Goal: Task Accomplishment & Management: Manage account settings

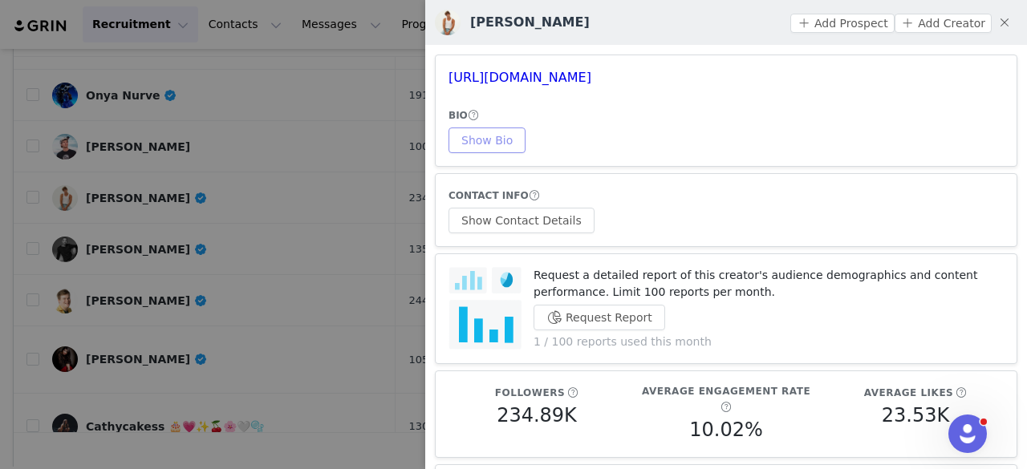
click at [490, 143] on button "Show Bio" at bounding box center [487, 141] width 77 height 26
click at [557, 221] on button "Show Contact Details" at bounding box center [522, 221] width 146 height 26
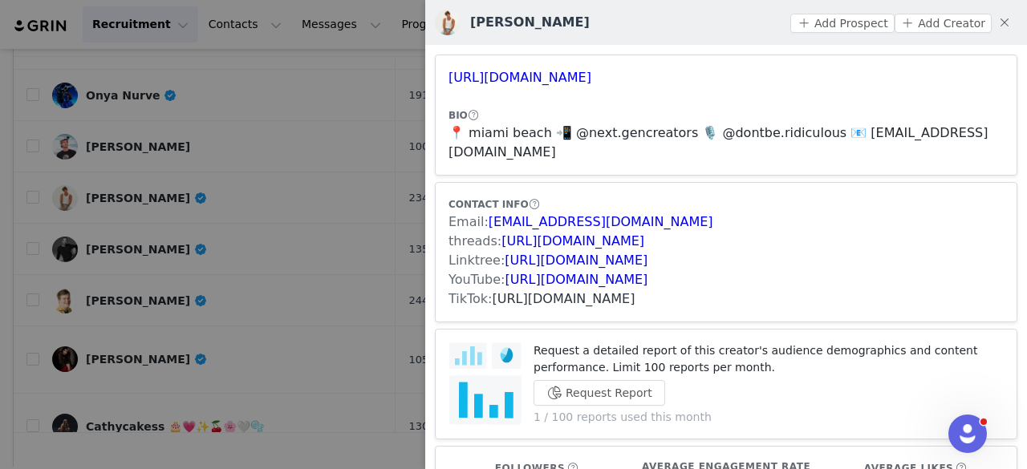
click at [526, 301] on link "https://www.tiktok.com/share/user/153915489440841728" at bounding box center [564, 298] width 143 height 15
click at [843, 20] on button "Add Prospect" at bounding box center [842, 23] width 104 height 19
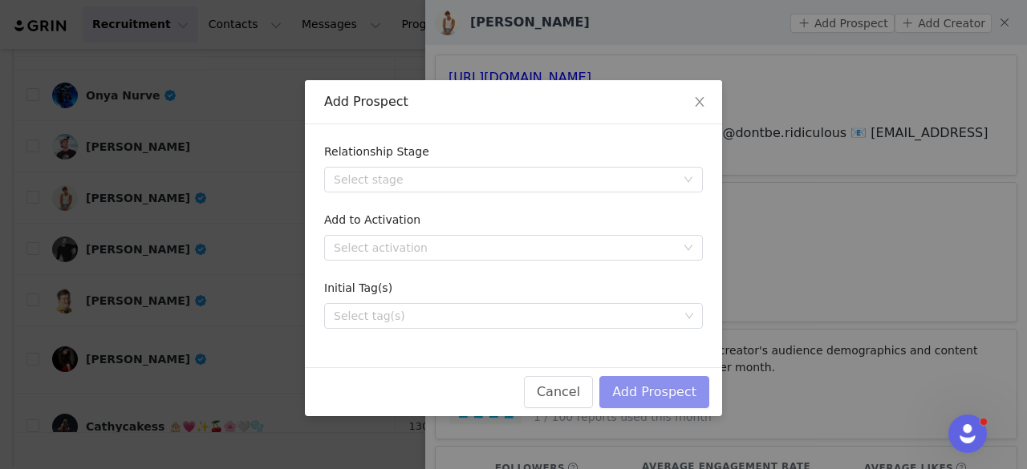
click at [633, 383] on button "Add Prospect" at bounding box center [654, 392] width 110 height 32
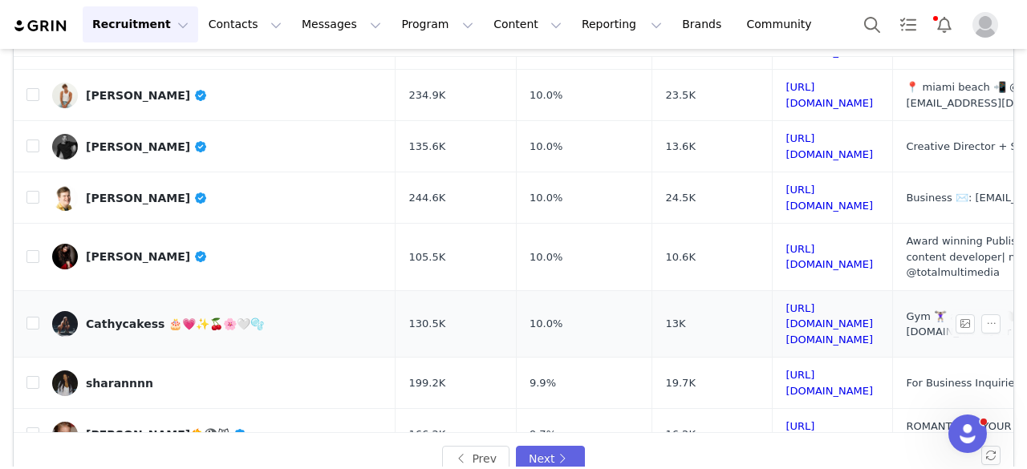
scroll to position [235, 1]
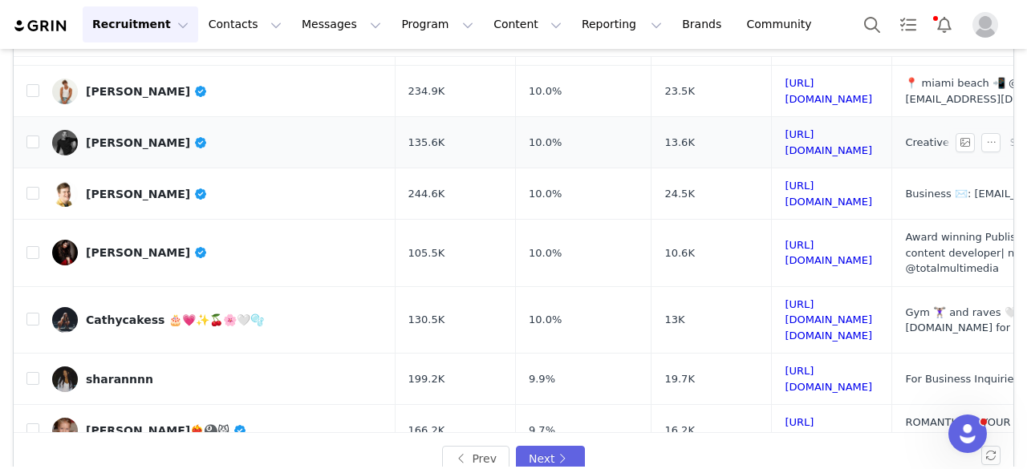
click at [127, 136] on div "Jacob Webster" at bounding box center [147, 142] width 122 height 13
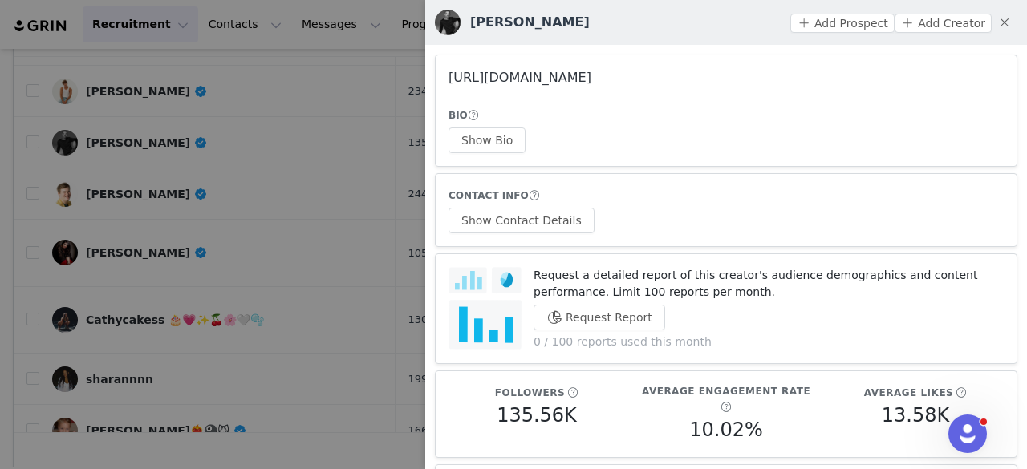
click at [538, 83] on link "https://www.instagram.com/jpwphoto/" at bounding box center [520, 77] width 143 height 15
click at [369, 171] on div at bounding box center [513, 234] width 1027 height 469
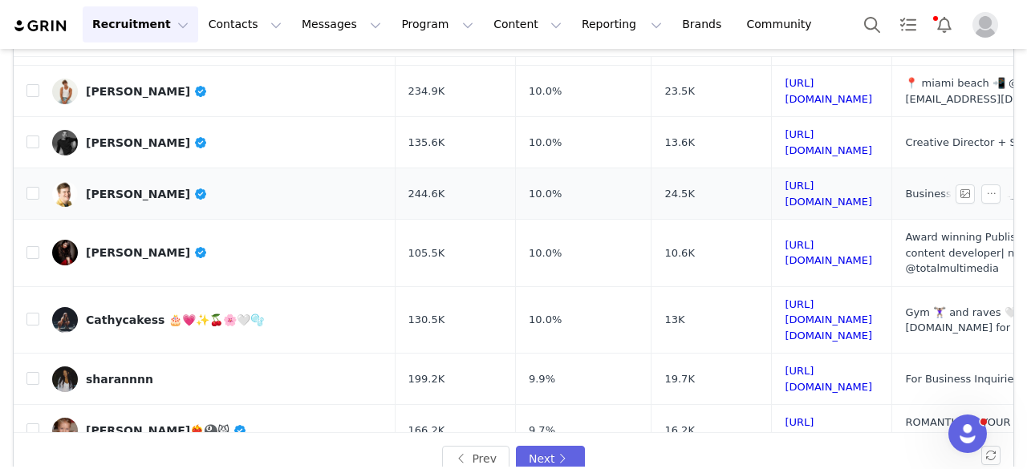
click at [139, 181] on link "Robert Tolppi" at bounding box center [217, 194] width 331 height 26
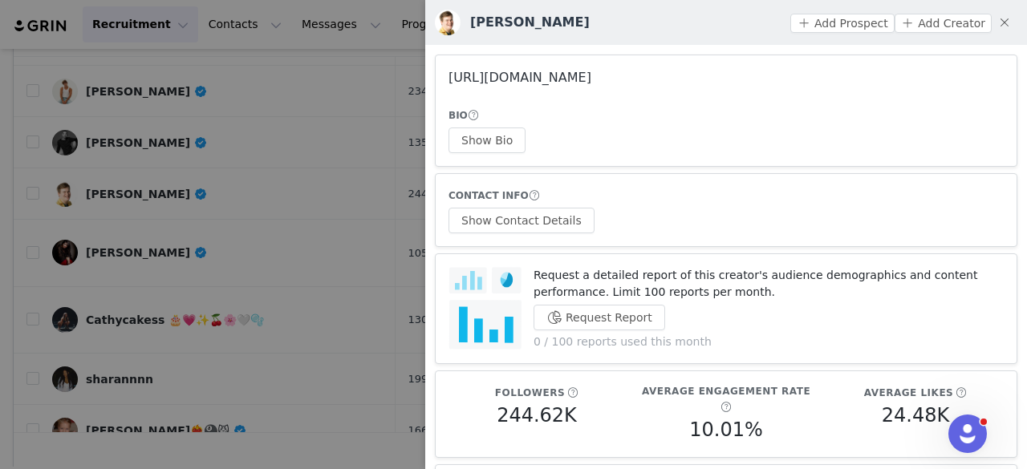
click at [515, 75] on link "https://www.instagram.com/roberttolppi/" at bounding box center [520, 77] width 143 height 15
click at [226, 173] on div at bounding box center [513, 234] width 1027 height 469
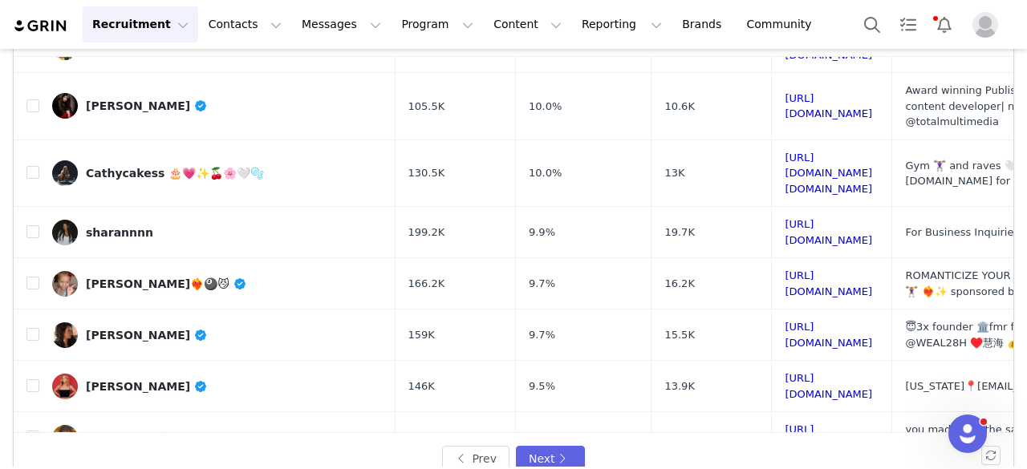
scroll to position [384, 1]
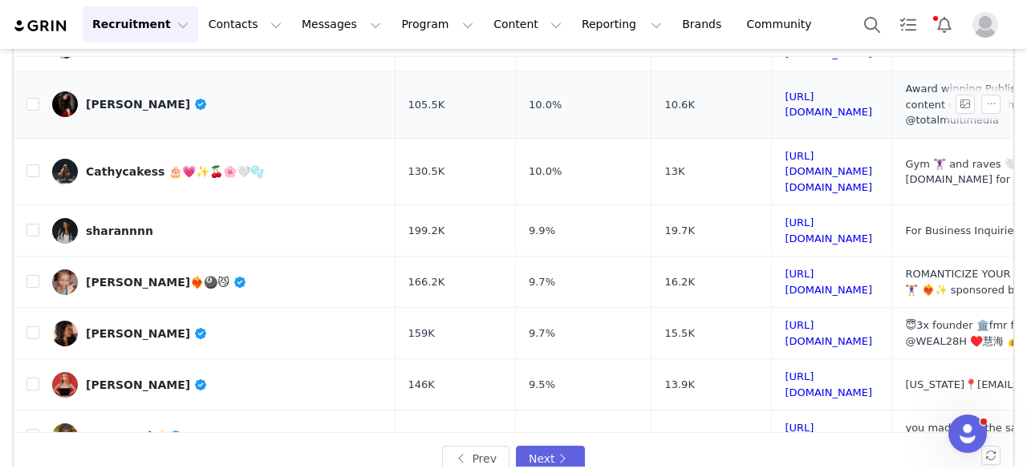
click at [123, 98] on div "Amna Inam" at bounding box center [147, 104] width 122 height 13
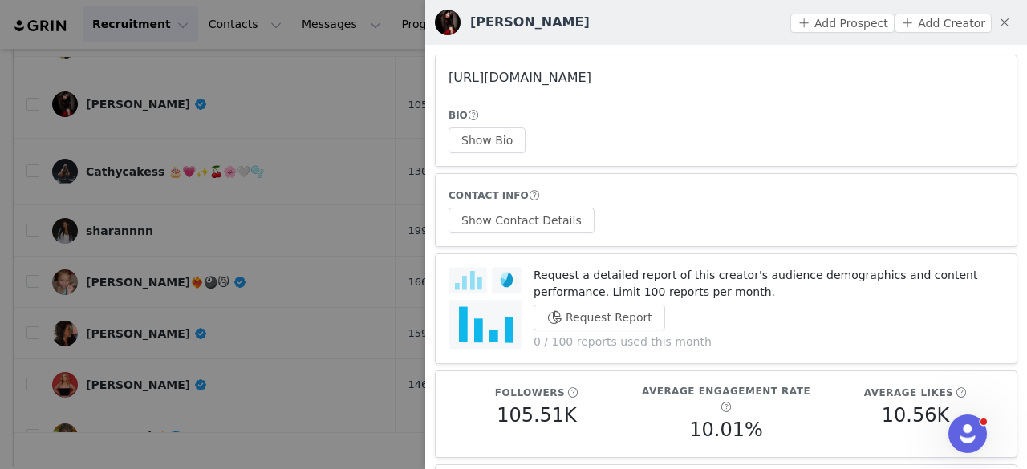
click at [591, 77] on link "https://www.instagram.com/amna_inam_official/" at bounding box center [520, 77] width 143 height 15
click at [199, 134] on div at bounding box center [513, 234] width 1027 height 469
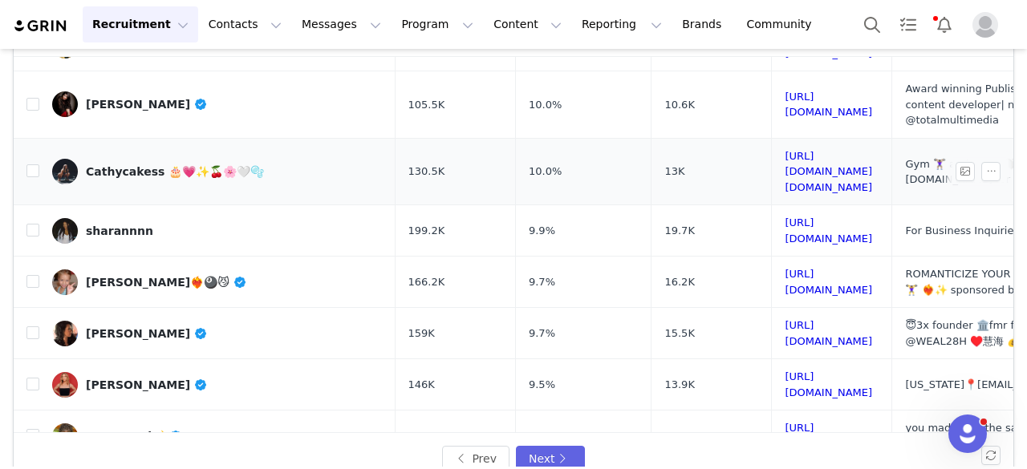
click at [111, 165] on div "Cathycakess 🎂💗✨🍒🌸🤍🫧" at bounding box center [175, 171] width 178 height 13
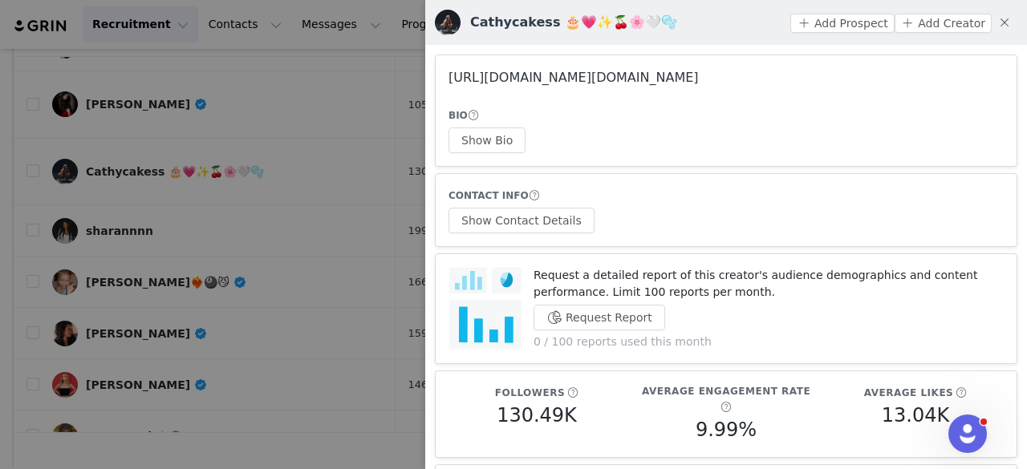
click at [494, 84] on link "https://www.instagram.com/itss.cathyyy_/" at bounding box center [574, 77] width 250 height 15
click at [488, 137] on button "Show Bio" at bounding box center [487, 141] width 77 height 26
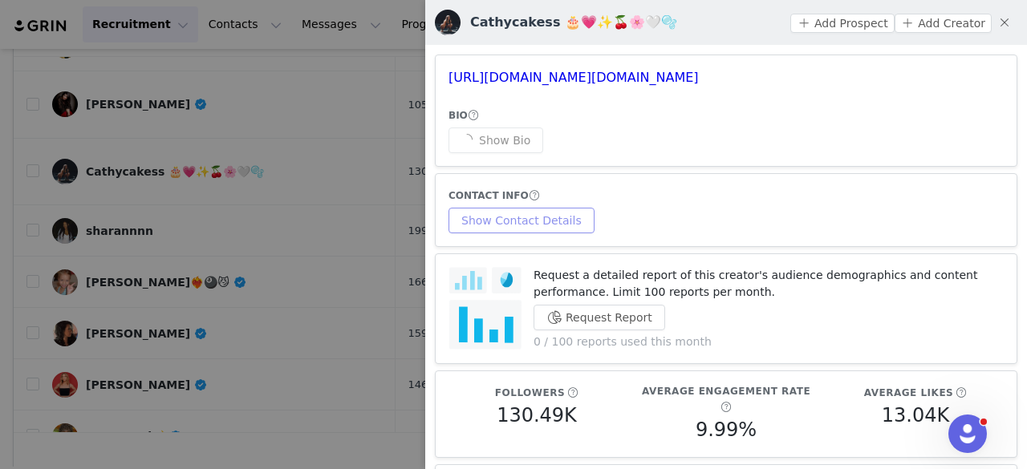
click at [538, 214] on button "Show Contact Details" at bounding box center [522, 221] width 146 height 26
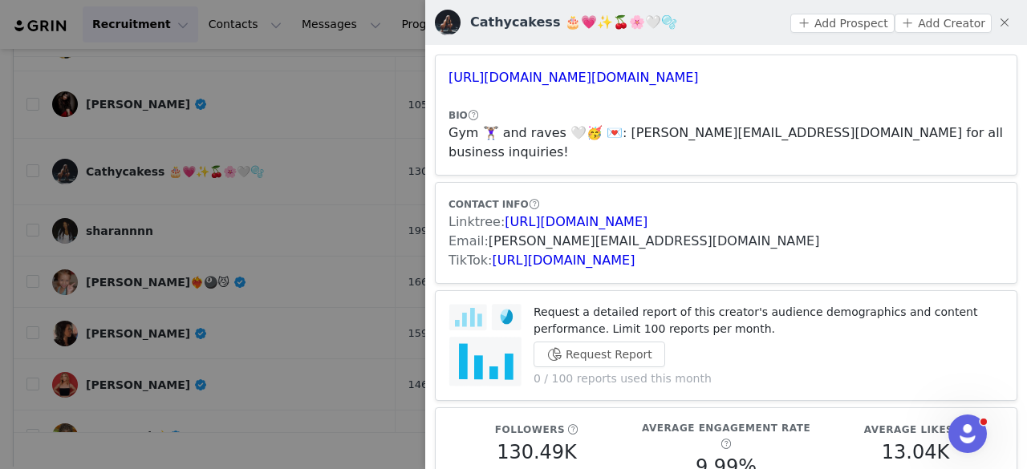
drag, startPoint x: 586, startPoint y: 79, endPoint x: 542, endPoint y: 222, distance: 149.5
click at [530, 253] on link "https://www.tiktok.com/share/user/7185369017694782507" at bounding box center [564, 260] width 143 height 15
click at [815, 19] on button "Add Prospect" at bounding box center [842, 23] width 104 height 19
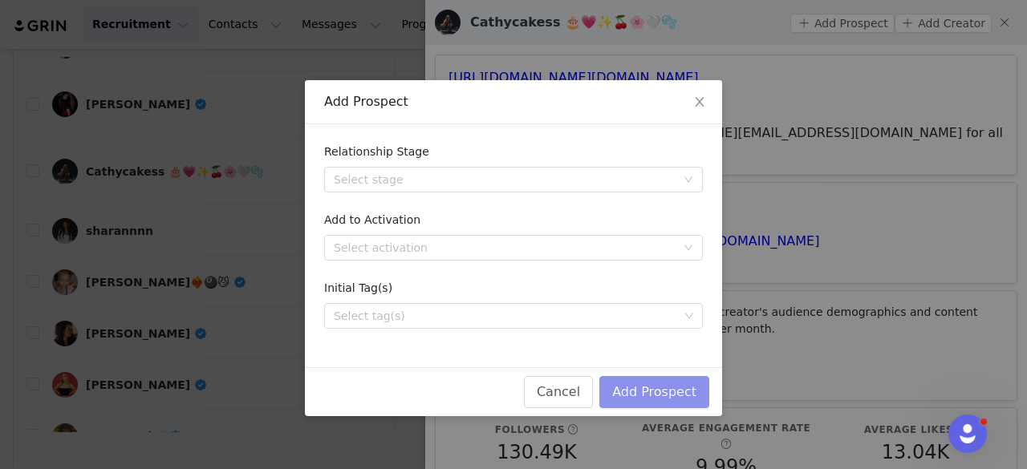
click at [680, 380] on button "Add Prospect" at bounding box center [654, 392] width 110 height 32
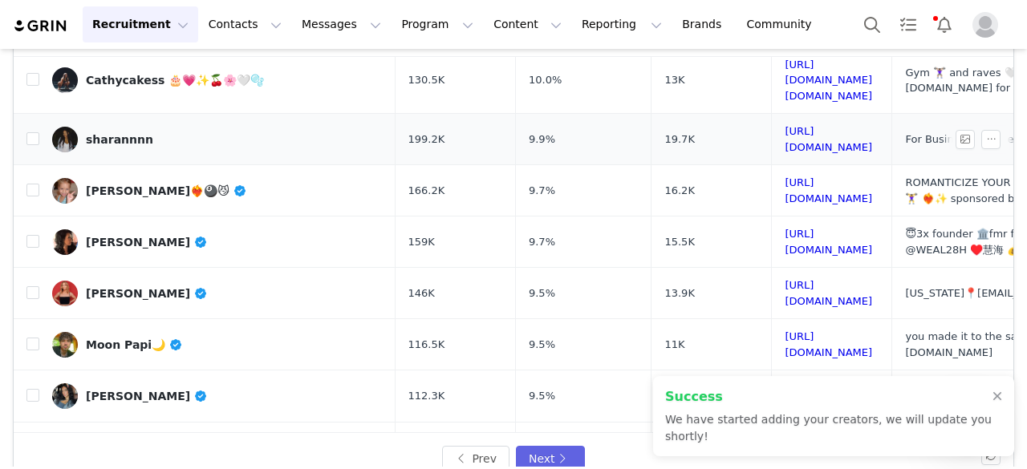
scroll to position [480, 1]
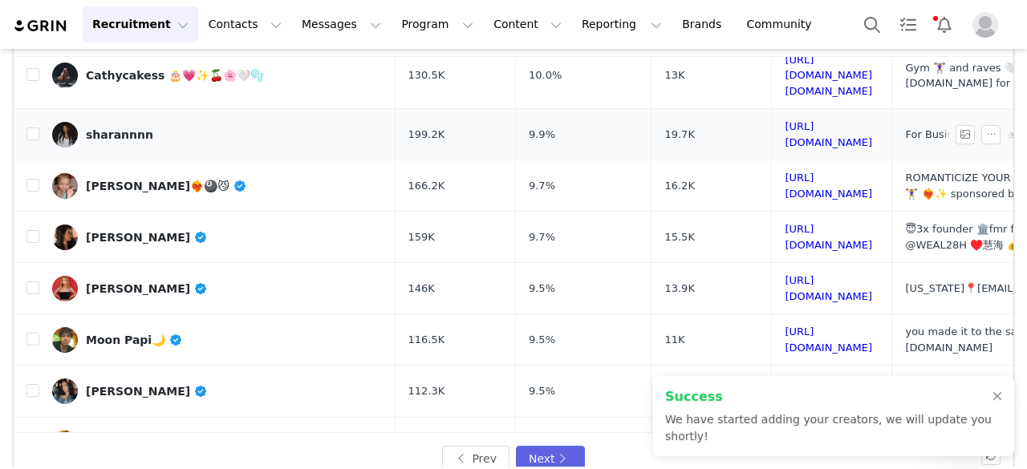
click at [138, 128] on div "sharannnn" at bounding box center [119, 134] width 67 height 13
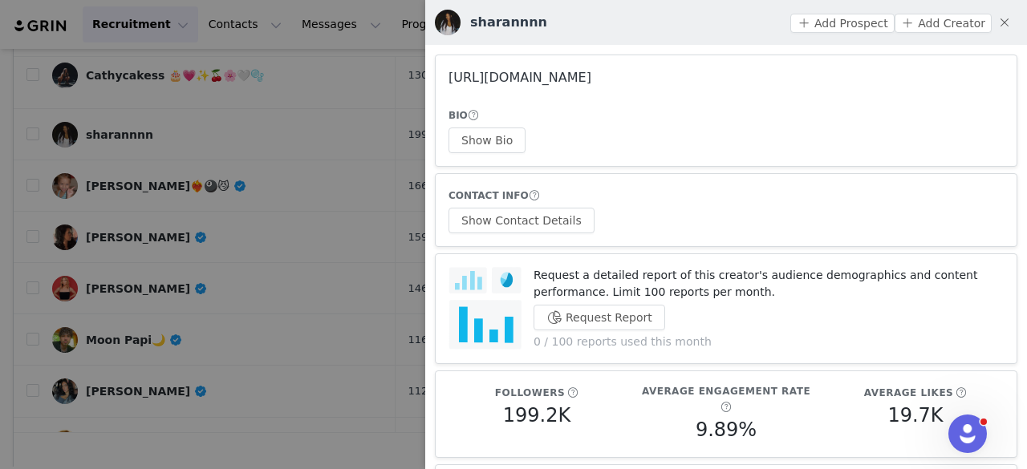
click at [526, 81] on link "https://www.instagram.com/s.h.a.r.a.n.j/" at bounding box center [520, 77] width 143 height 15
click at [473, 136] on button "Show Bio" at bounding box center [487, 141] width 77 height 26
click at [525, 209] on button "Show Contact Details" at bounding box center [522, 221] width 146 height 26
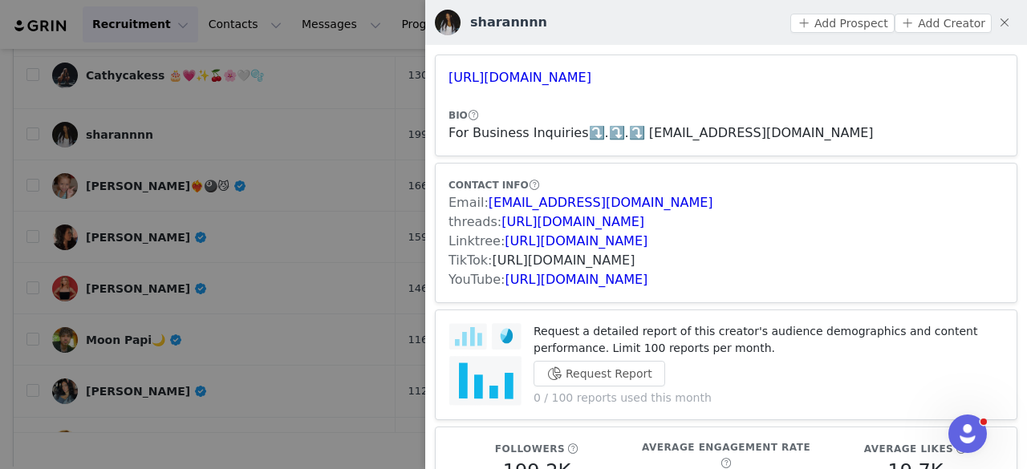
click at [542, 259] on link "https://www.tiktok.com/share/user/6738580086973531142" at bounding box center [564, 260] width 143 height 15
click at [810, 23] on button "Add Prospect" at bounding box center [842, 23] width 104 height 19
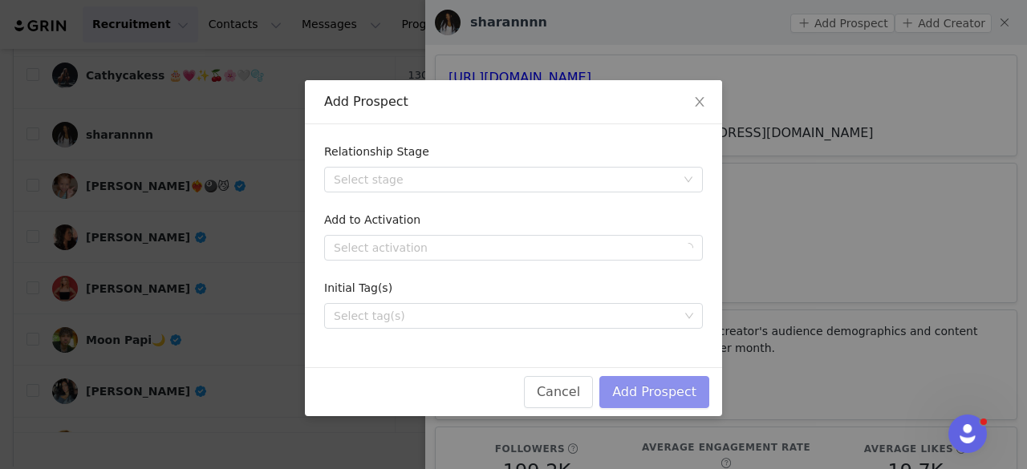
click at [640, 396] on button "Add Prospect" at bounding box center [654, 392] width 110 height 32
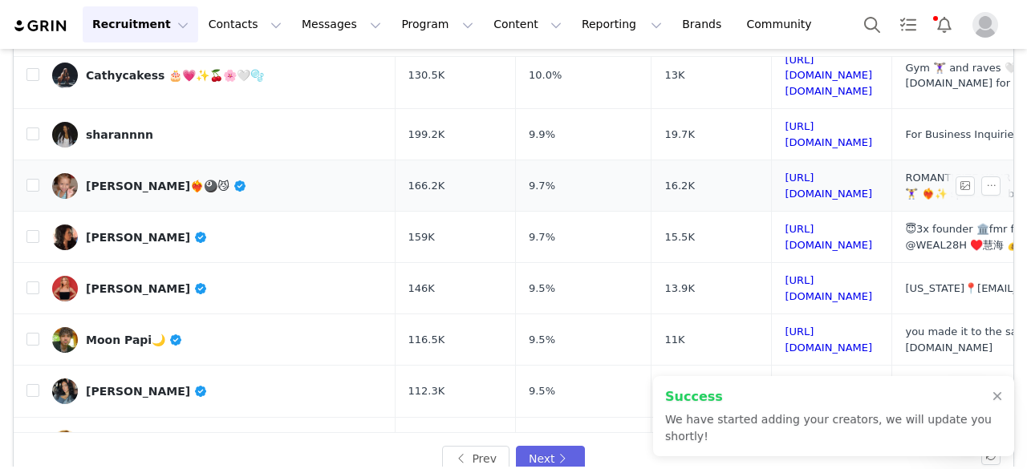
click at [153, 173] on link "[PERSON_NAME]❤️‍🔥🎱😼" at bounding box center [217, 186] width 331 height 26
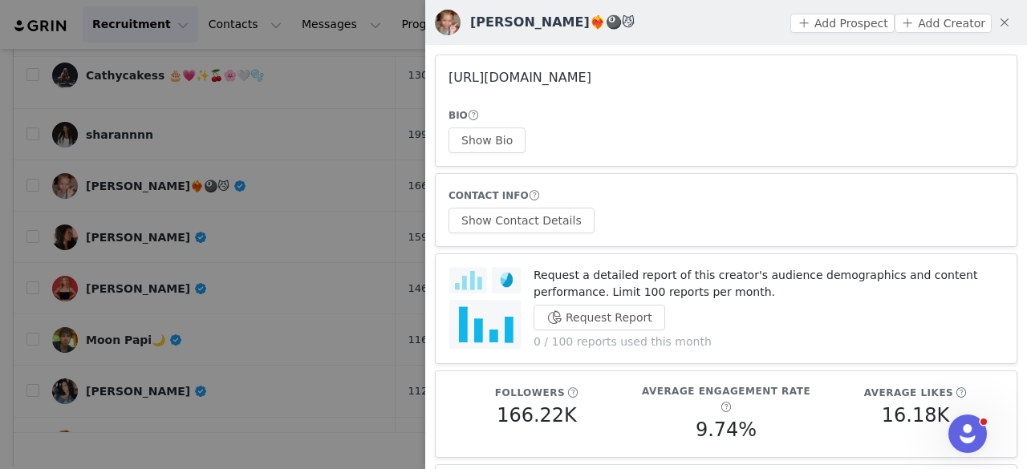
click at [555, 71] on link "https://www.instagram.com/haileyann29/" at bounding box center [520, 77] width 143 height 15
click at [479, 144] on button "Show Bio" at bounding box center [487, 141] width 77 height 26
click at [534, 217] on button "Show Contact Details" at bounding box center [522, 221] width 146 height 26
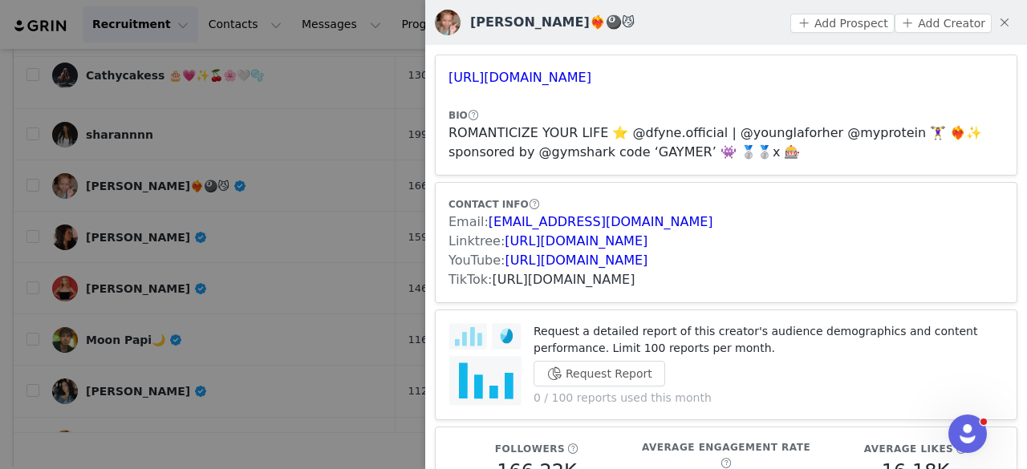
click at [535, 274] on link "https://www.tiktok.com/share/user/7191928366907458602" at bounding box center [564, 279] width 143 height 15
click at [844, 19] on button "Add Prospect" at bounding box center [842, 23] width 104 height 19
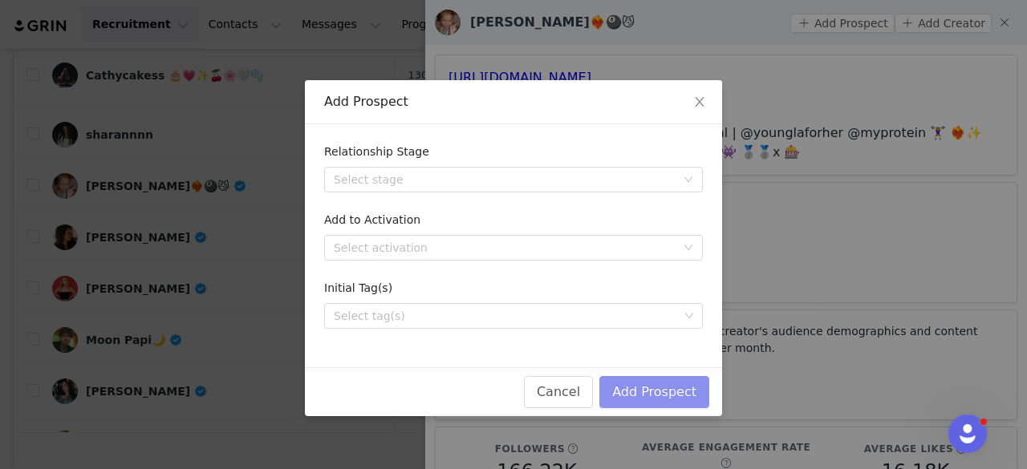
click at [642, 391] on button "Add Prospect" at bounding box center [654, 392] width 110 height 32
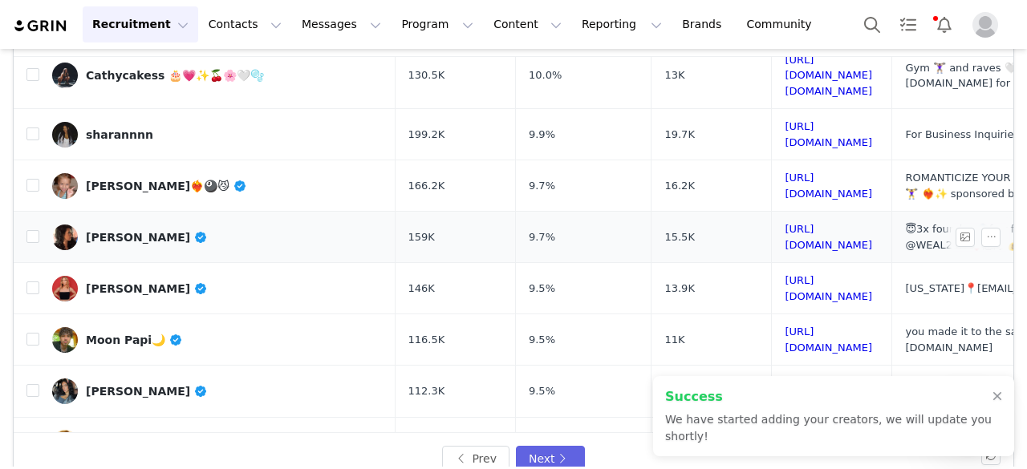
click at [128, 231] on div "Jenny Q Ta" at bounding box center [147, 237] width 122 height 13
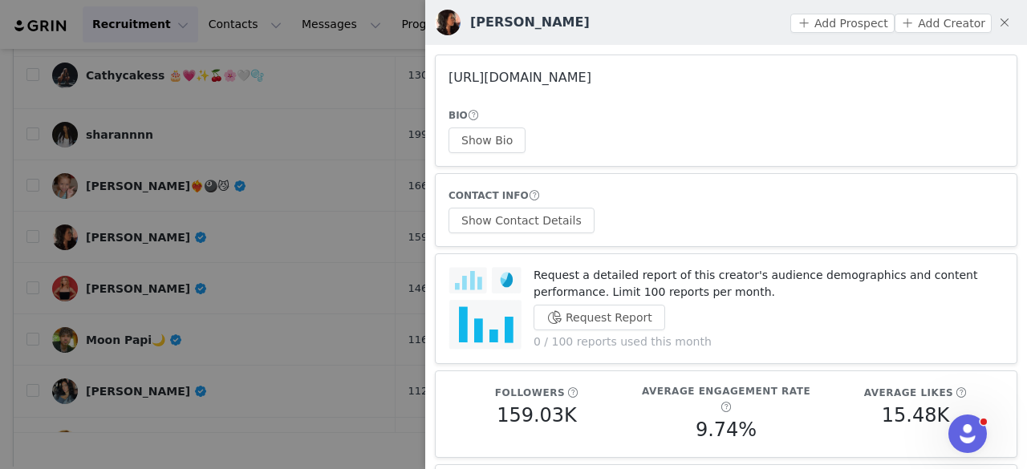
click at [491, 71] on link "https://www.instagram.com/jennyqta/" at bounding box center [520, 77] width 143 height 15
click at [513, 149] on button "Show Bio" at bounding box center [487, 141] width 77 height 26
click at [517, 224] on button "Show Contact Details" at bounding box center [522, 221] width 146 height 26
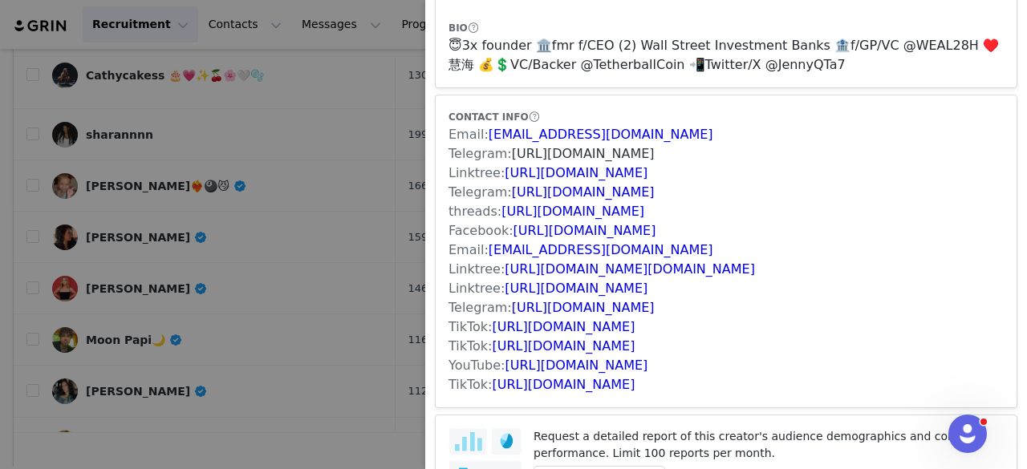
scroll to position [88, 0]
click at [545, 325] on link "https://www.tiktok.com/share/user/7089143729038328874" at bounding box center [564, 326] width 143 height 15
click at [636, 347] on link "https://www.tiktok.com/share/user/7251441415394575406" at bounding box center [564, 345] width 143 height 15
click at [565, 377] on link "https://www.tiktok.com/share/user/7374536957966402602" at bounding box center [564, 383] width 143 height 15
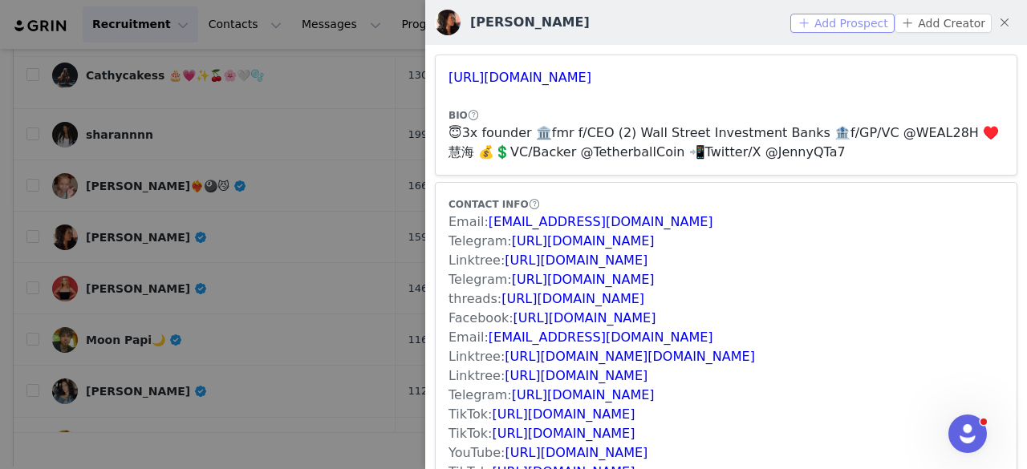
click at [817, 28] on button "Add Prospect" at bounding box center [842, 23] width 104 height 19
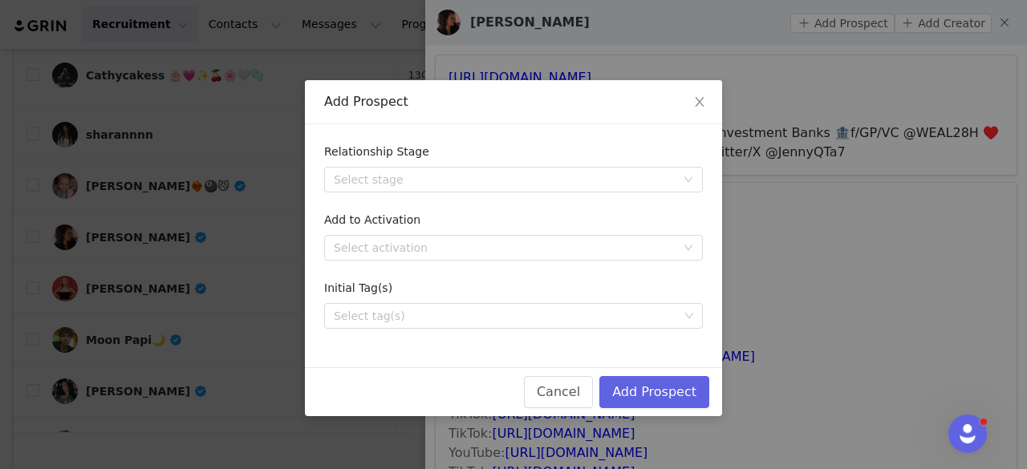
click at [216, 124] on div "Add Prospect Relationship Stage Select stage Add to Activation Select activatio…" at bounding box center [513, 234] width 1027 height 469
click at [706, 100] on span "Close" at bounding box center [699, 102] width 45 height 45
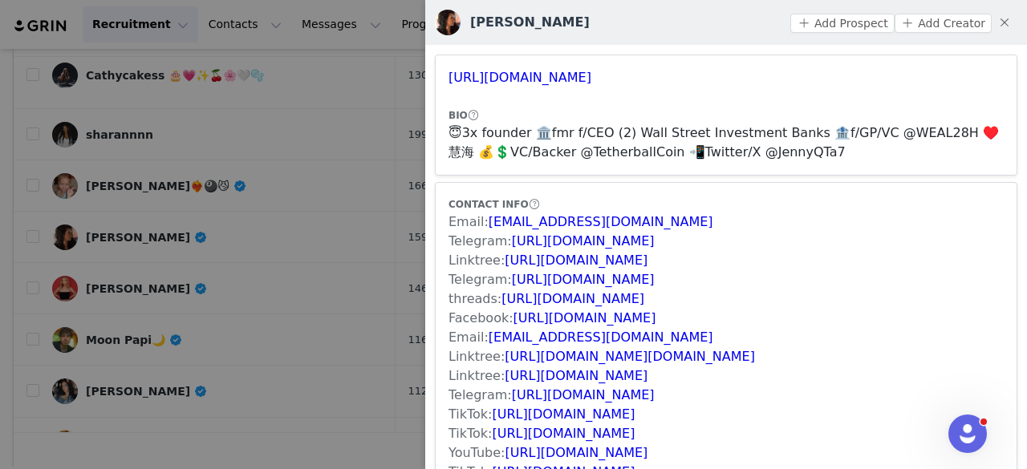
click at [287, 176] on div at bounding box center [513, 234] width 1027 height 469
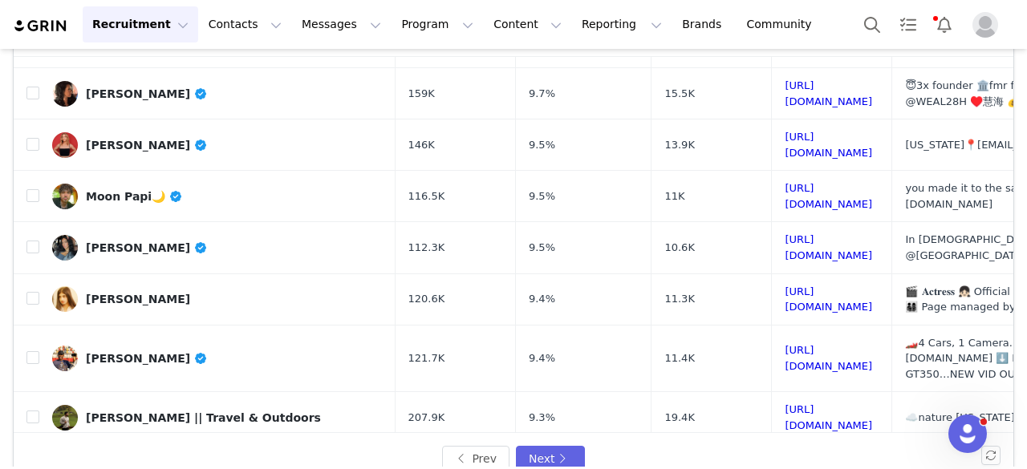
scroll to position [624, 1]
click at [152, 132] on link "Rachel Williams" at bounding box center [217, 145] width 331 height 26
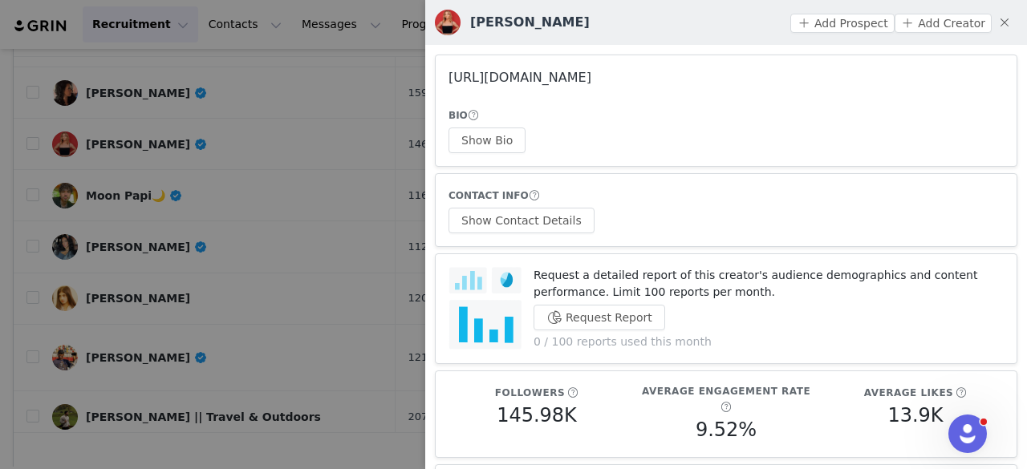
click at [503, 74] on link "https://www.instagram.com/wachelrilliams/" at bounding box center [520, 77] width 143 height 15
click at [171, 125] on div at bounding box center [513, 234] width 1027 height 469
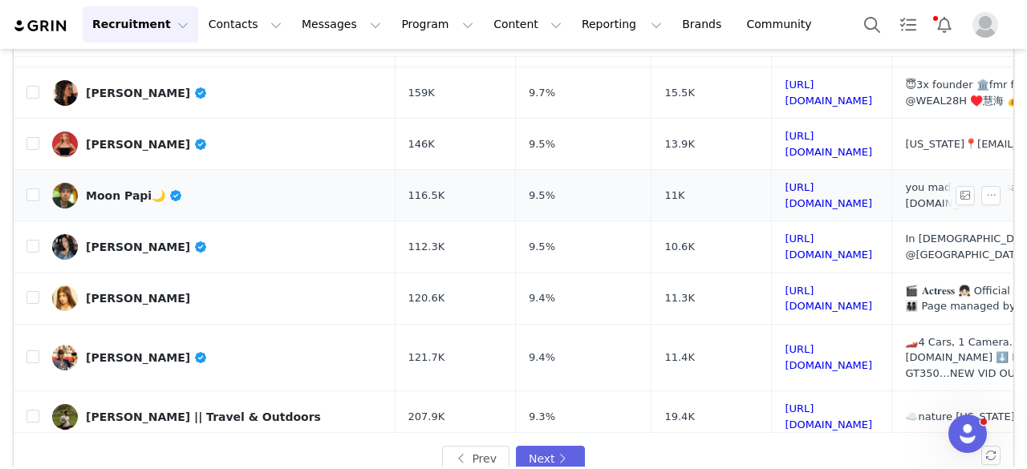
click at [122, 189] on div "Moon Papi🌙" at bounding box center [134, 195] width 97 height 13
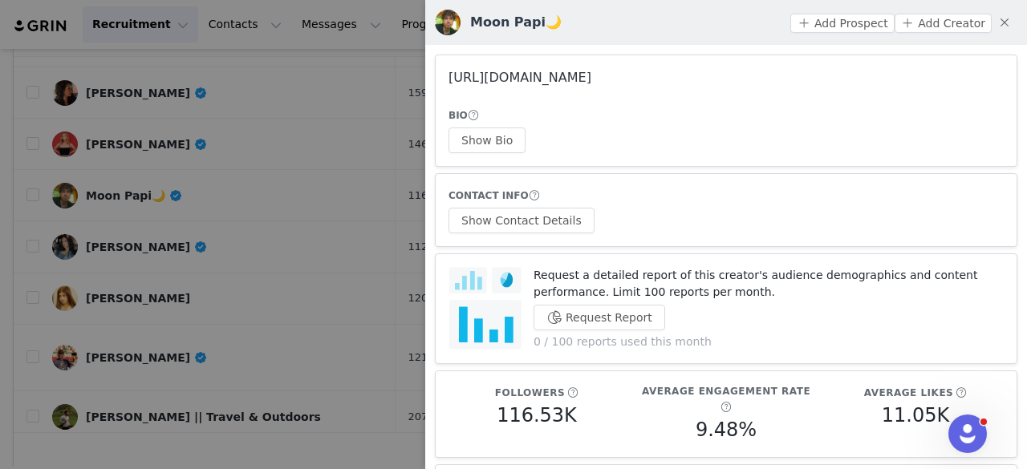
click at [562, 75] on link "https://www.instagram.com/ridge.x/" at bounding box center [520, 77] width 143 height 15
click at [468, 146] on button "Show Bio" at bounding box center [487, 141] width 77 height 26
click at [506, 213] on button "Show Contact Details" at bounding box center [522, 221] width 146 height 26
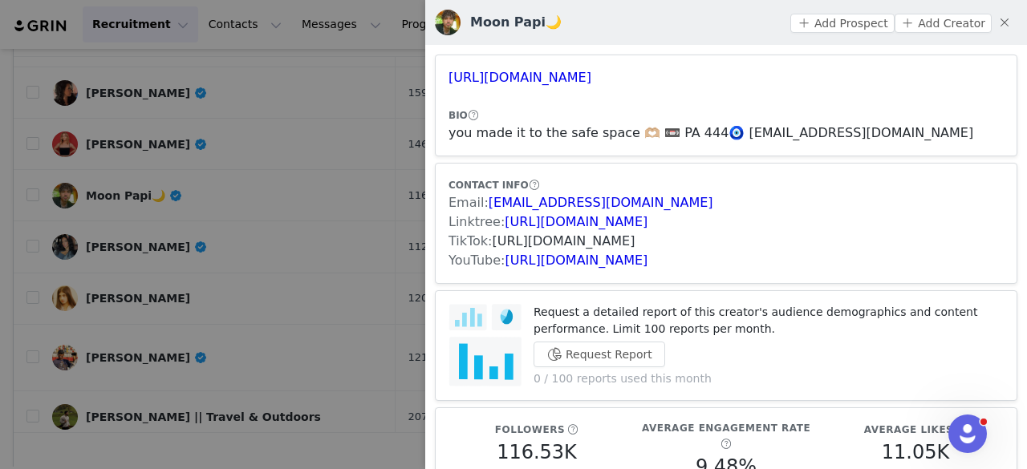
click at [541, 242] on link "https://www.tiktok.com/share/user/6706941470764516358" at bounding box center [564, 241] width 143 height 15
click at [816, 22] on button "Add Prospect" at bounding box center [842, 23] width 104 height 19
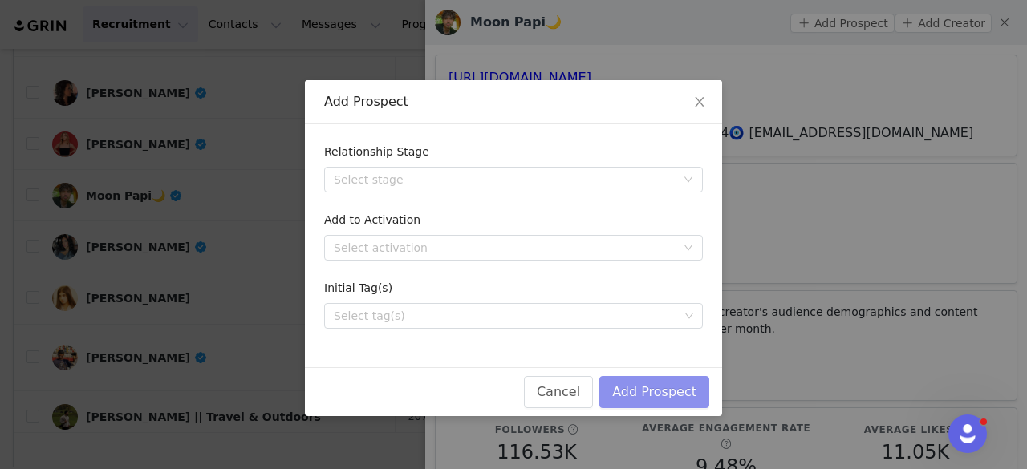
click at [629, 392] on button "Add Prospect" at bounding box center [654, 392] width 110 height 32
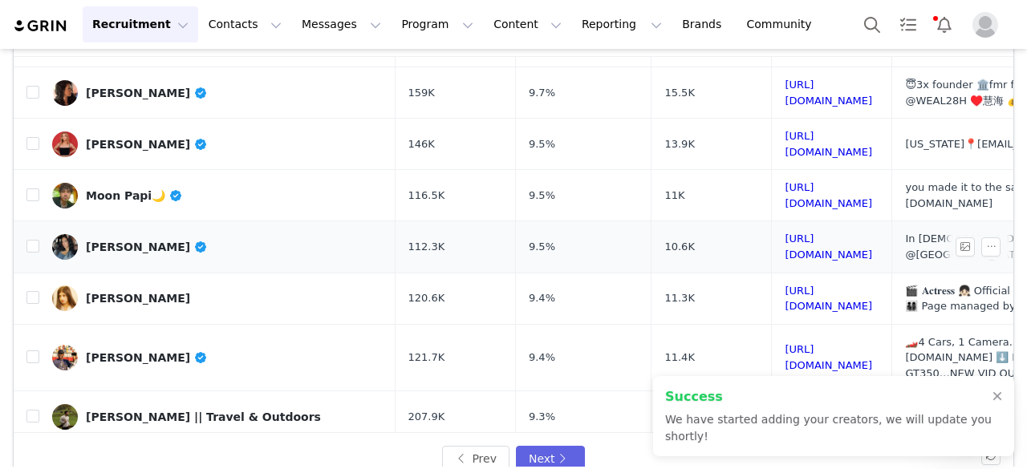
click at [142, 241] on div "[PERSON_NAME]" at bounding box center [147, 247] width 122 height 13
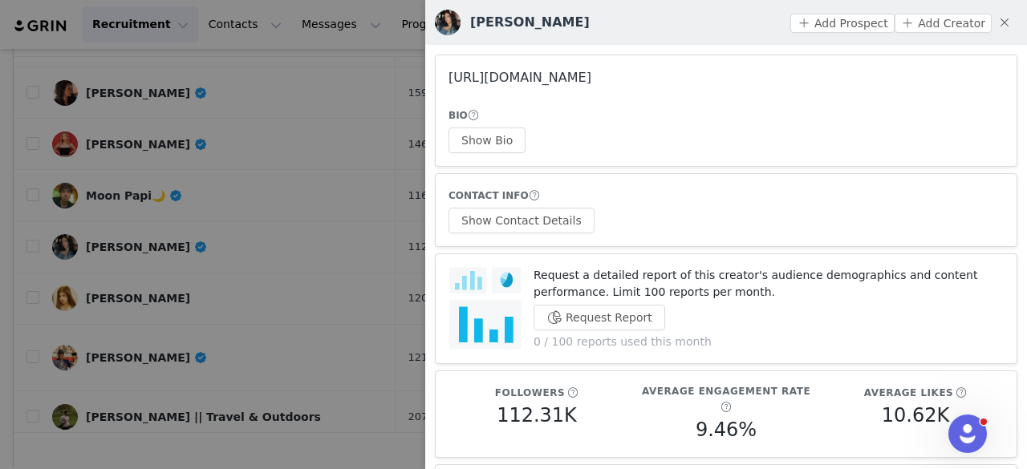
click at [534, 83] on link "https://www.instagram.com/sydneyrazeghi/" at bounding box center [520, 77] width 143 height 15
click at [495, 128] on button "Show Bio" at bounding box center [487, 141] width 77 height 26
click at [538, 217] on button "Show Contact Details" at bounding box center [522, 221] width 146 height 26
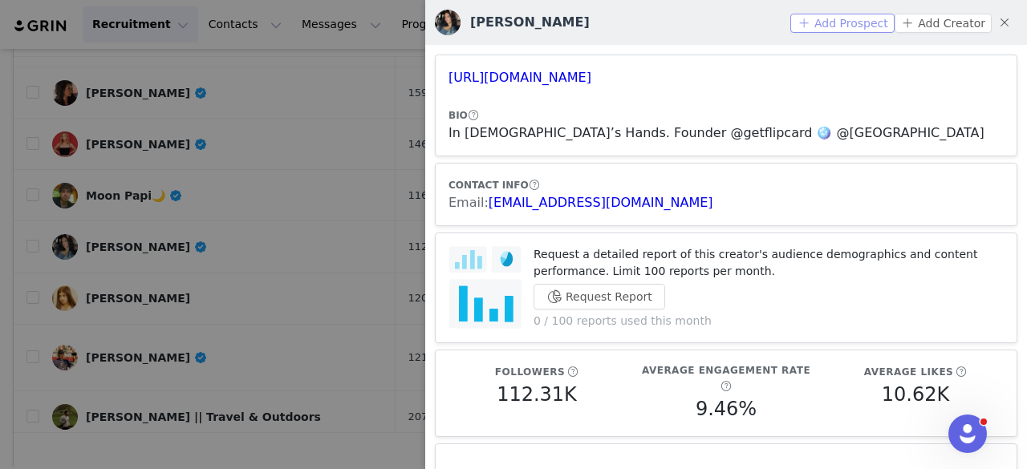
click at [868, 23] on button "Add Prospect" at bounding box center [842, 23] width 104 height 19
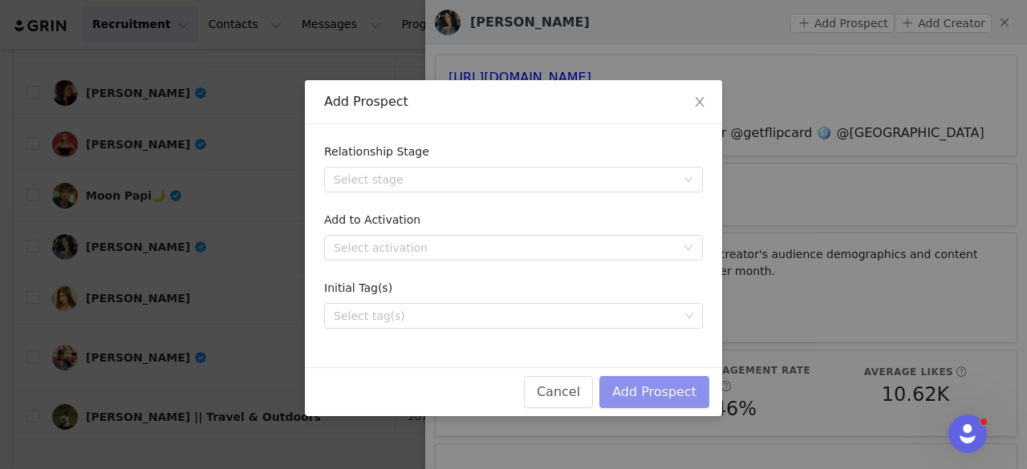
click at [656, 400] on button "Add Prospect" at bounding box center [654, 392] width 110 height 32
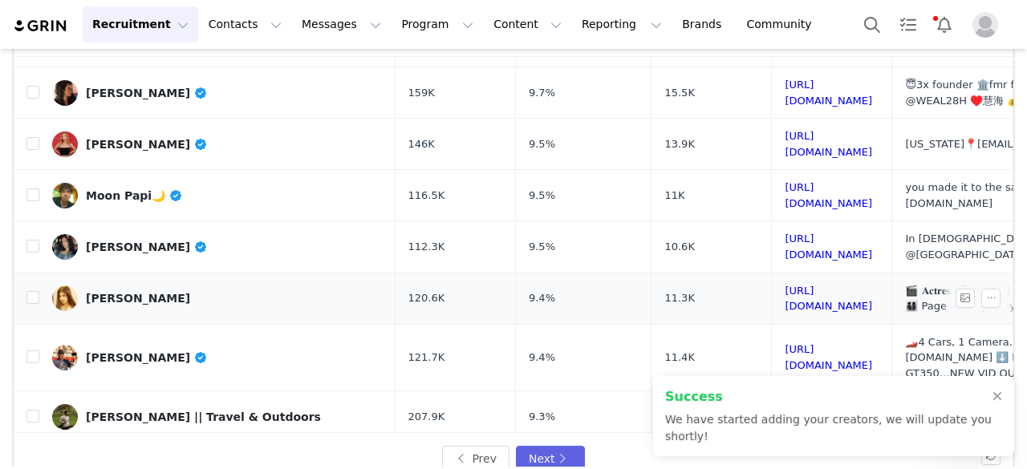
click at [128, 286] on link "Sitara Vengapally" at bounding box center [217, 299] width 331 height 26
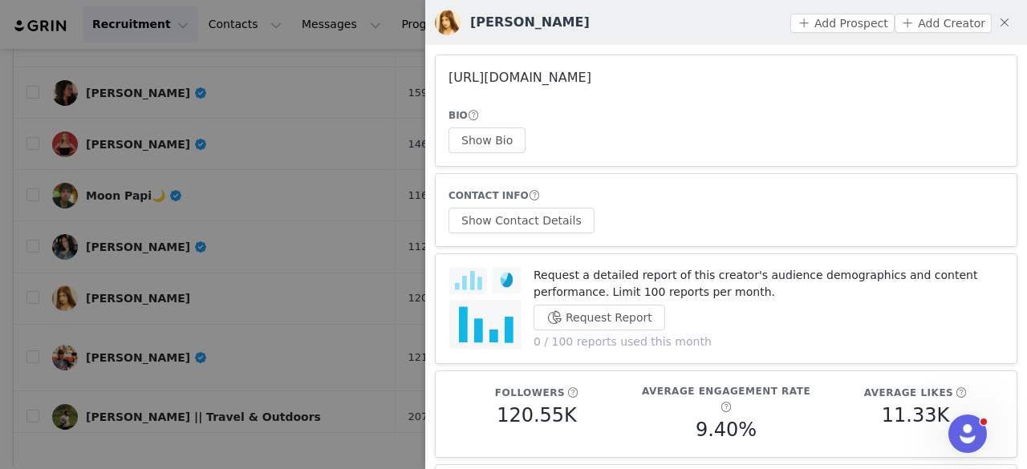
click at [525, 75] on link "https://www.instagram.com/therealsitara/" at bounding box center [520, 77] width 143 height 15
click at [222, 128] on div at bounding box center [513, 234] width 1027 height 469
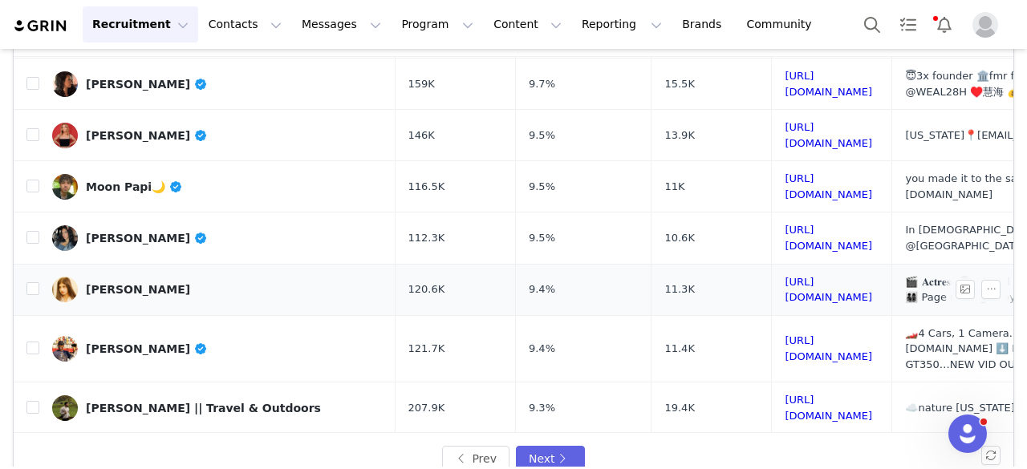
scroll to position [152, 0]
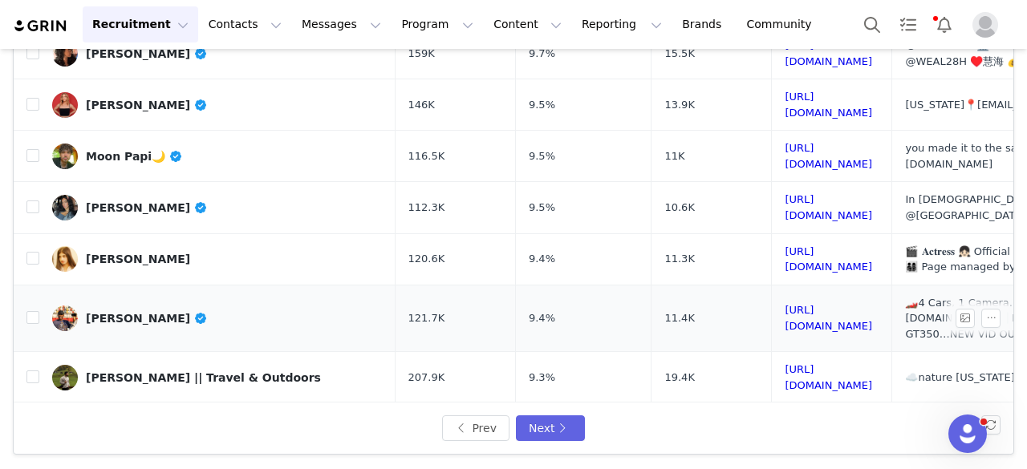
click at [116, 312] on div "T I M O T H Y" at bounding box center [147, 318] width 122 height 13
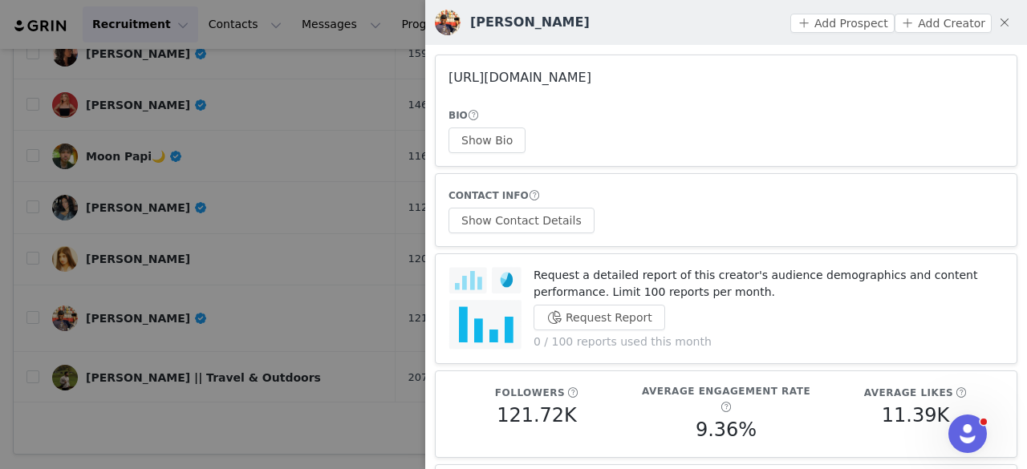
click at [504, 77] on link "https://www.instagram.com/formulengarage/" at bounding box center [520, 77] width 143 height 15
click at [246, 174] on div at bounding box center [513, 234] width 1027 height 469
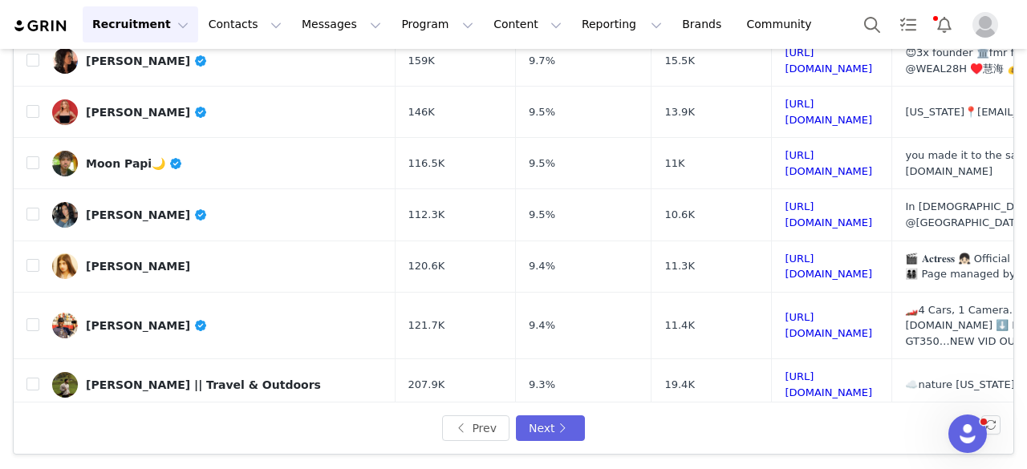
scroll to position [627, 1]
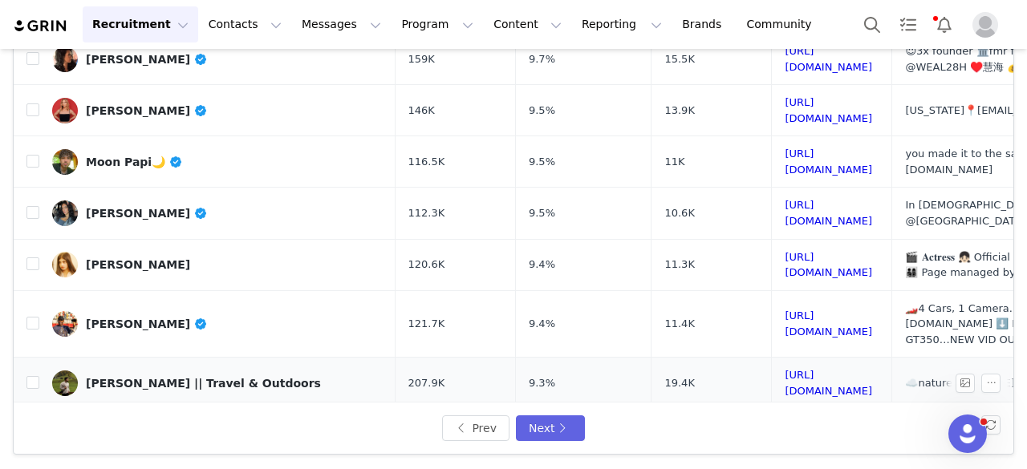
click at [181, 371] on link "Walid Hoshmand || Travel & Outdoors" at bounding box center [217, 384] width 331 height 26
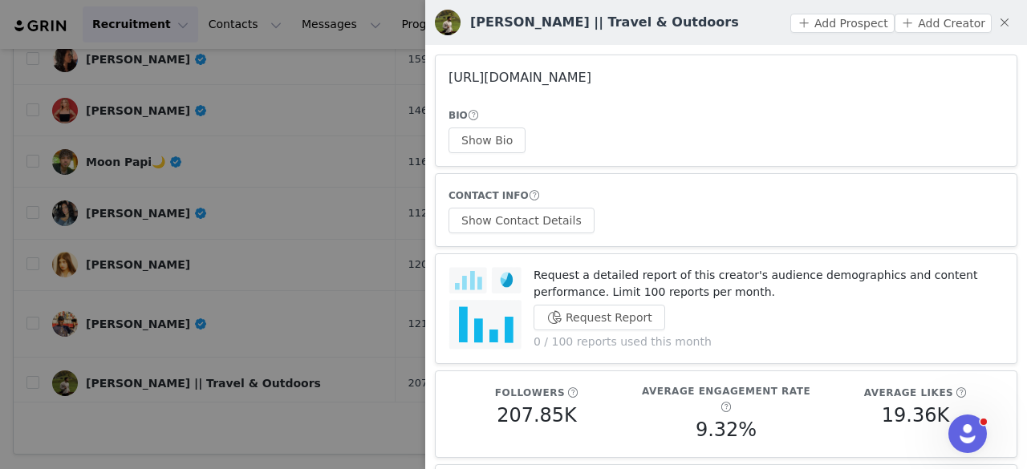
click at [499, 82] on link "https://www.instagram.com/walhosh/" at bounding box center [520, 77] width 143 height 15
click at [239, 156] on div at bounding box center [513, 234] width 1027 height 469
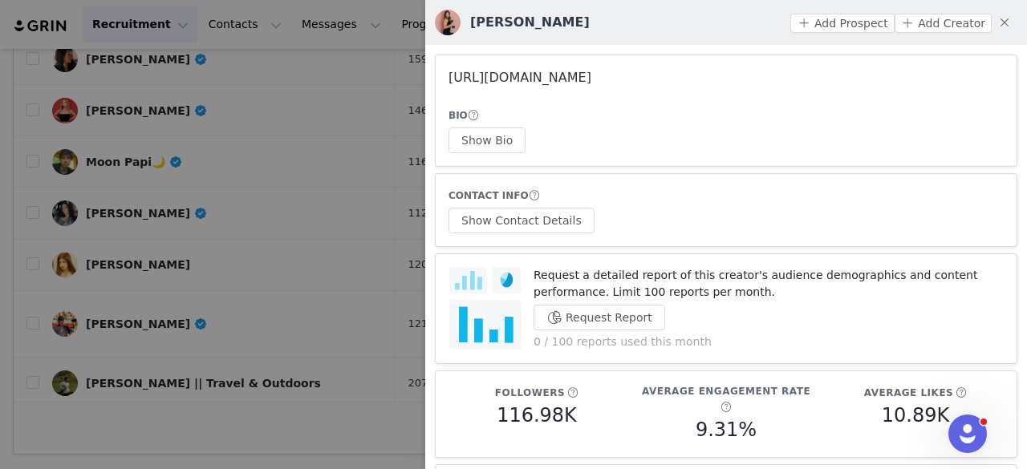
click at [546, 71] on link "https://www.instagram.com/madmerkfit/" at bounding box center [520, 77] width 143 height 15
click at [506, 139] on button "Show Bio" at bounding box center [487, 141] width 77 height 26
click at [542, 221] on button "Show Contact Details" at bounding box center [522, 221] width 146 height 26
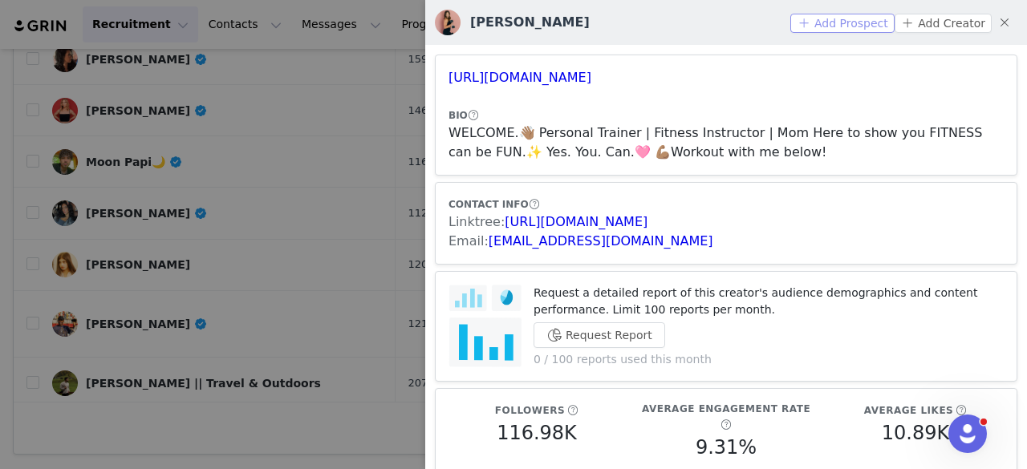
click at [814, 17] on button "Add Prospect" at bounding box center [842, 23] width 104 height 19
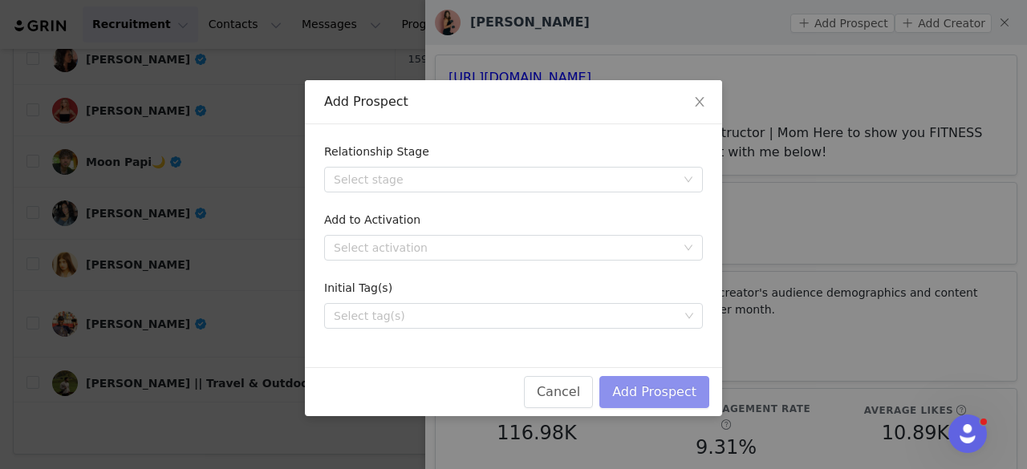
click at [644, 397] on button "Add Prospect" at bounding box center [654, 392] width 110 height 32
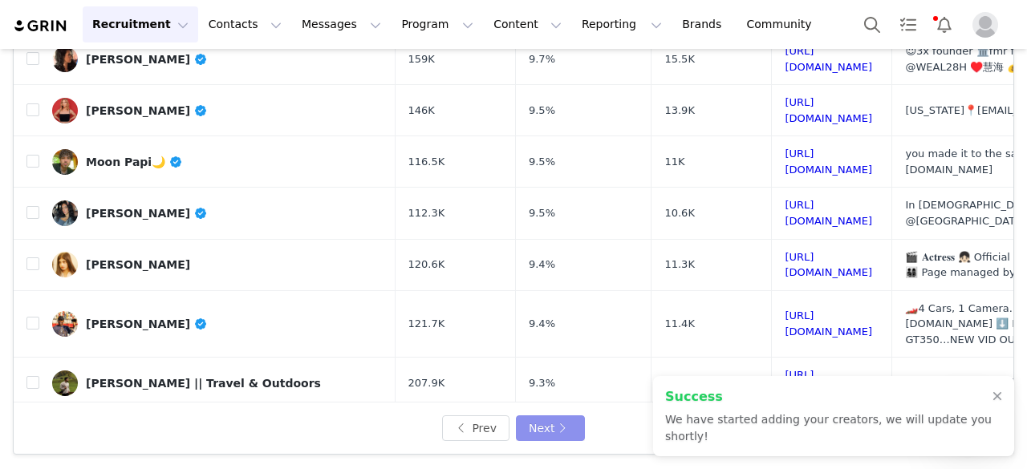
click at [546, 433] on button "Next" at bounding box center [550, 429] width 69 height 26
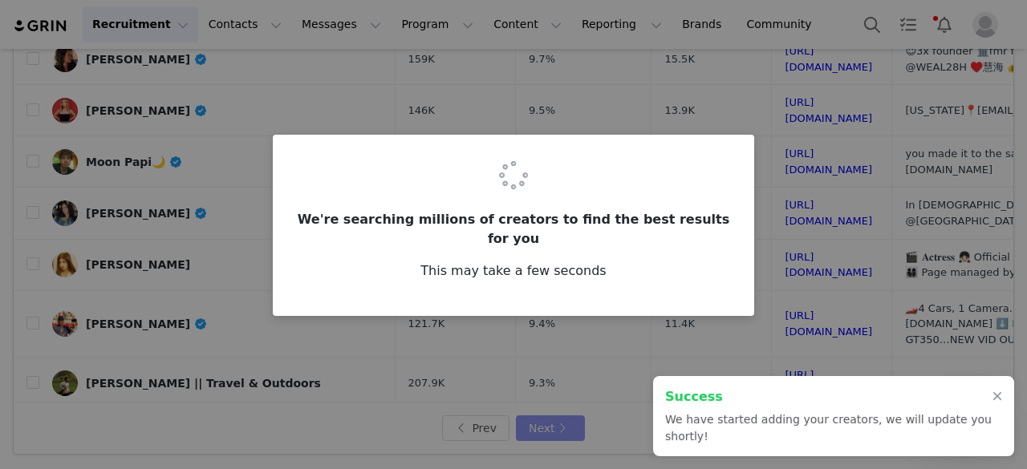
scroll to position [0, 0]
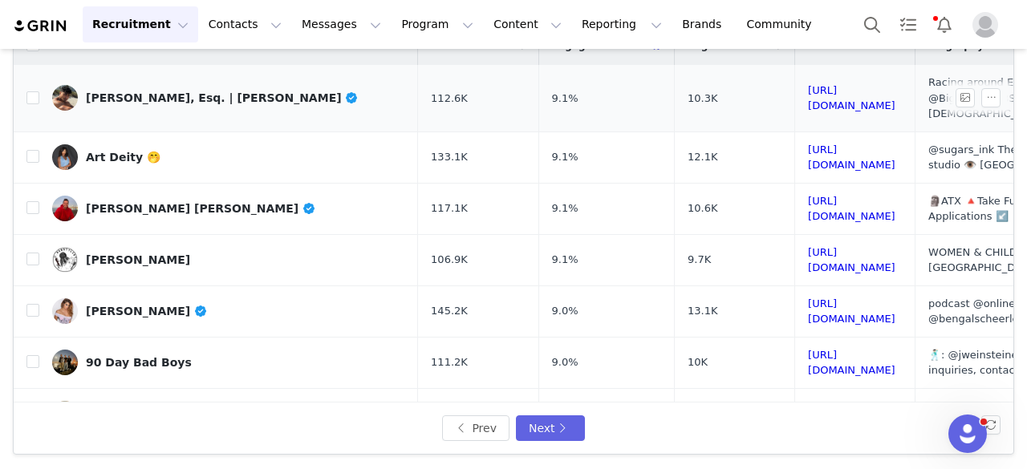
click at [197, 102] on td "Joseph Abdin, Esq. | يوسف عابدين" at bounding box center [228, 98] width 379 height 67
click at [181, 91] on div "Joseph Abdin, Esq. | يوسف عابدين" at bounding box center [222, 97] width 273 height 13
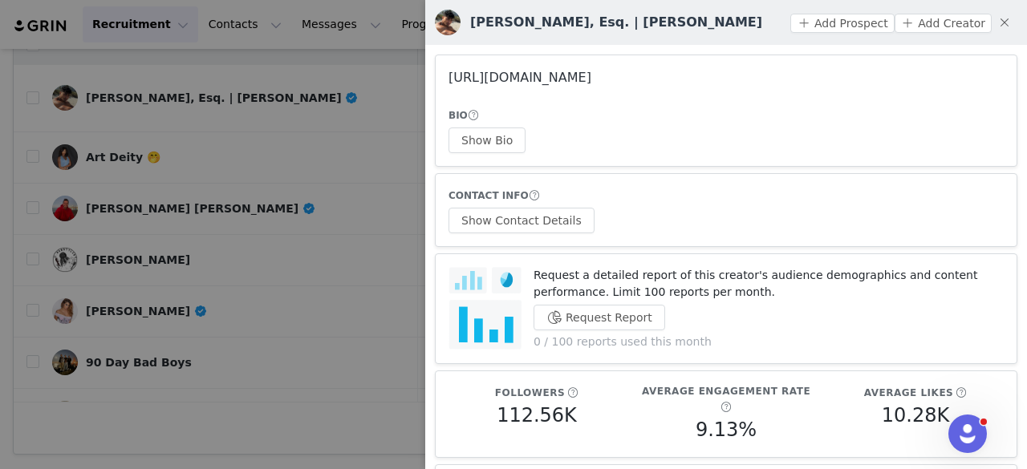
click at [518, 79] on link "https://www.instagram.com/abdinjoseph/" at bounding box center [520, 77] width 143 height 15
click at [470, 133] on button "Show Bio" at bounding box center [487, 141] width 77 height 26
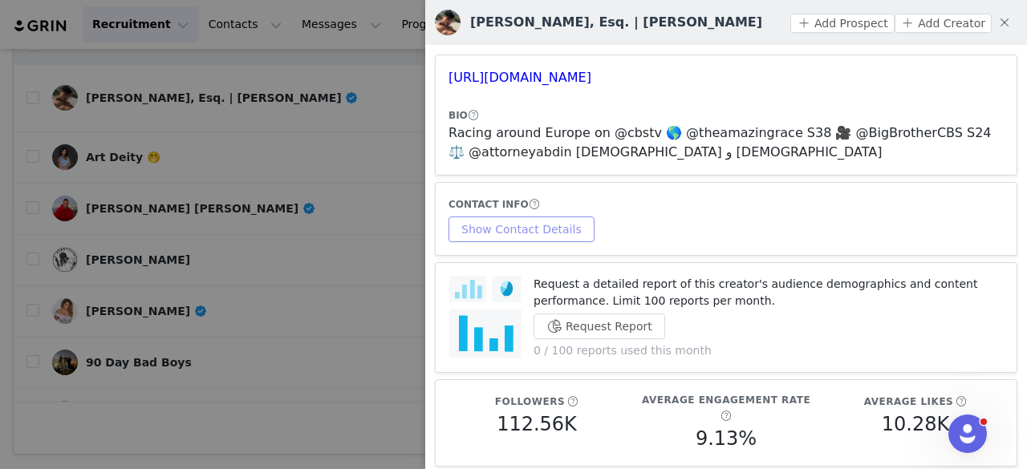
click at [522, 213] on div "CONTACT INFO Show Contact Details" at bounding box center [726, 219] width 555 height 47
click at [513, 236] on button "Show Contact Details" at bounding box center [522, 230] width 146 height 26
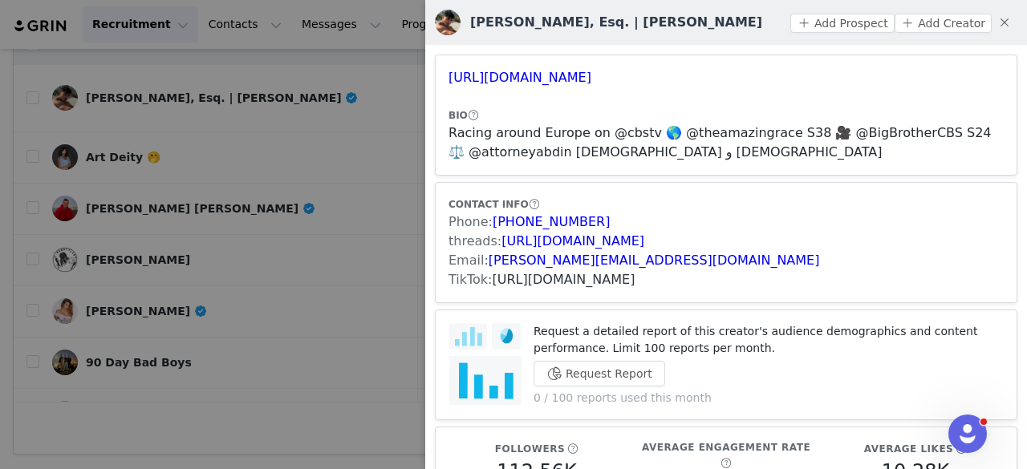
click at [525, 275] on link "https://www.tiktok.com/share/user/7146220855459234862" at bounding box center [564, 279] width 143 height 15
click at [822, 23] on button "Add Prospect" at bounding box center [842, 23] width 104 height 19
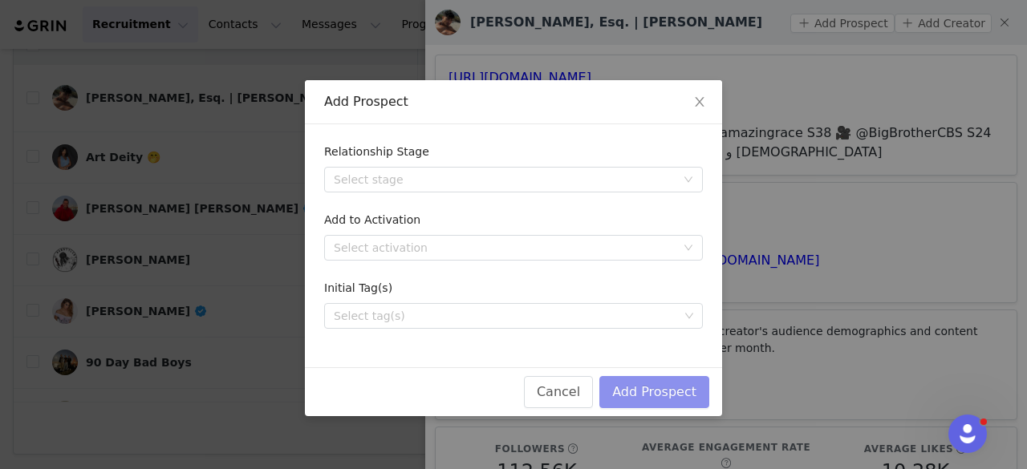
click at [636, 381] on button "Add Prospect" at bounding box center [654, 392] width 110 height 32
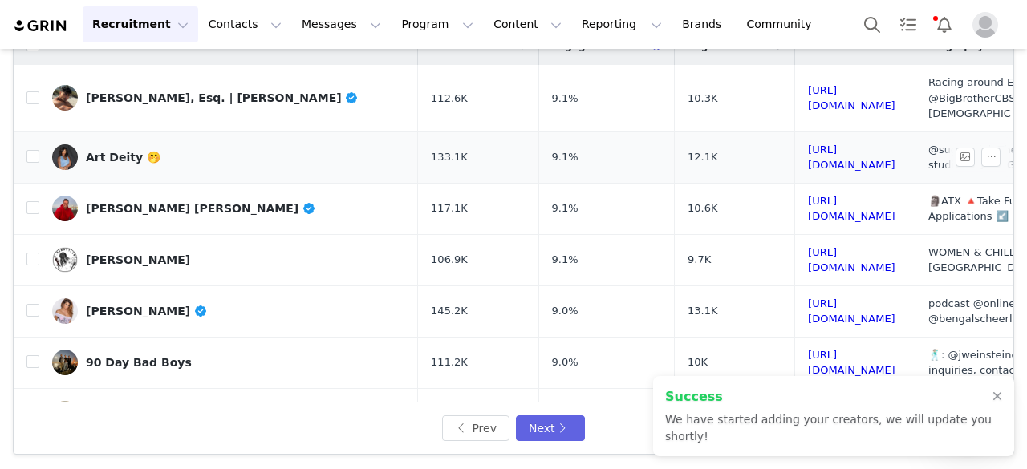
click at [172, 151] on link "Art Deity 🤭" at bounding box center [228, 157] width 353 height 26
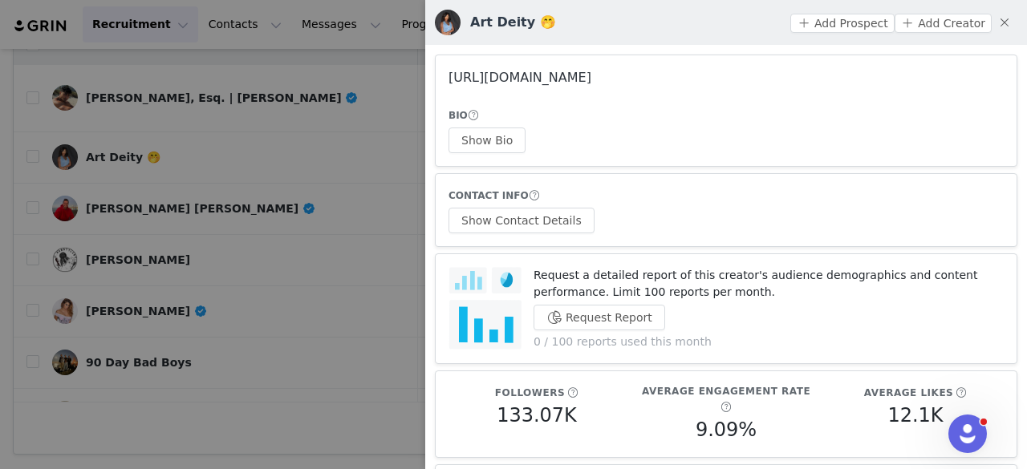
click at [589, 75] on link "https://www.instagram.com/skoobi3/" at bounding box center [520, 77] width 143 height 15
click at [213, 179] on div at bounding box center [513, 234] width 1027 height 469
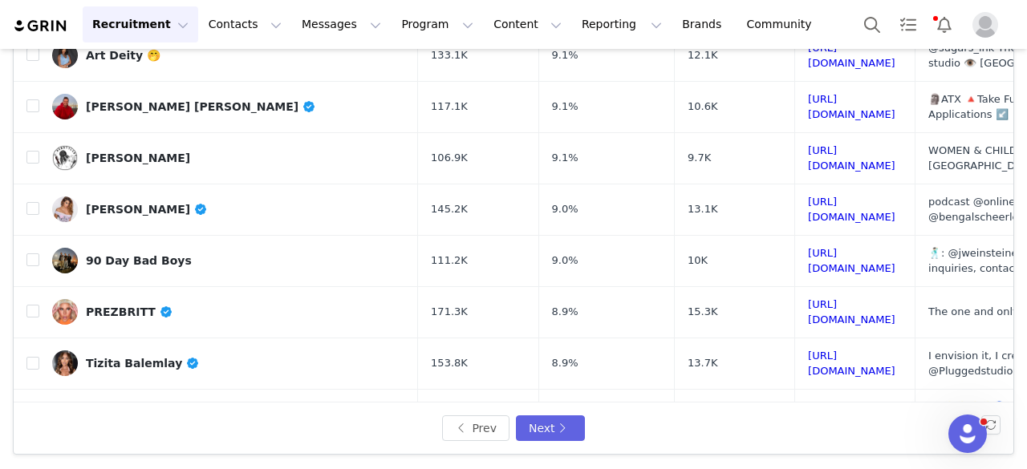
scroll to position [105, 0]
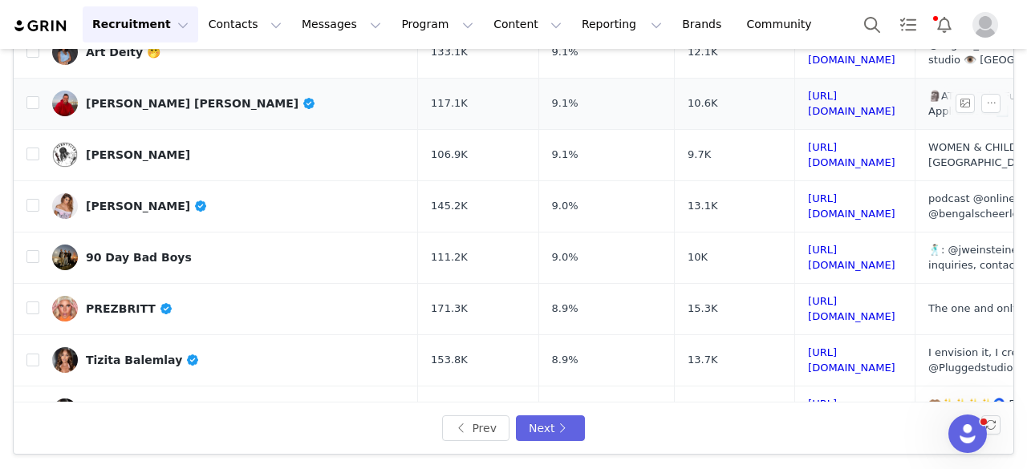
click at [155, 97] on div "Carl Chase McGrew" at bounding box center [201, 103] width 230 height 13
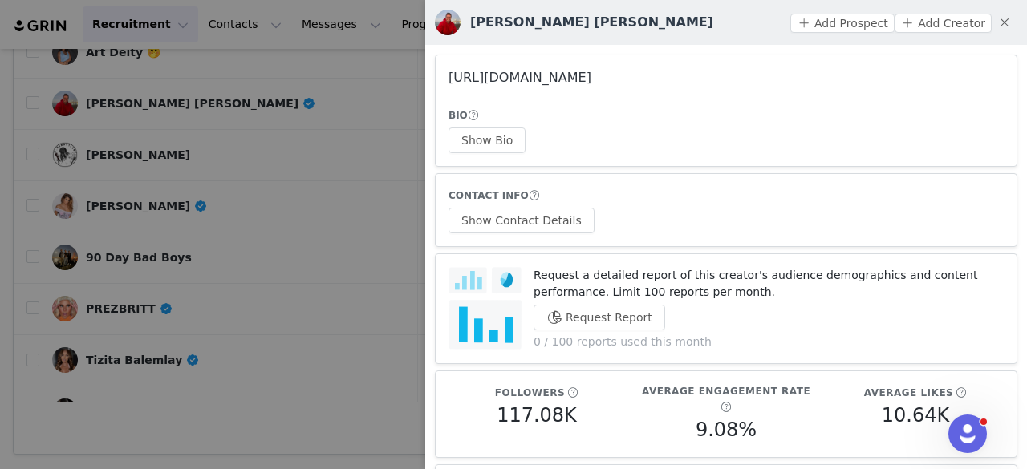
click at [555, 80] on link "https://www.instagram.com/chasegainss/" at bounding box center [520, 77] width 143 height 15
click at [159, 193] on div at bounding box center [513, 234] width 1027 height 469
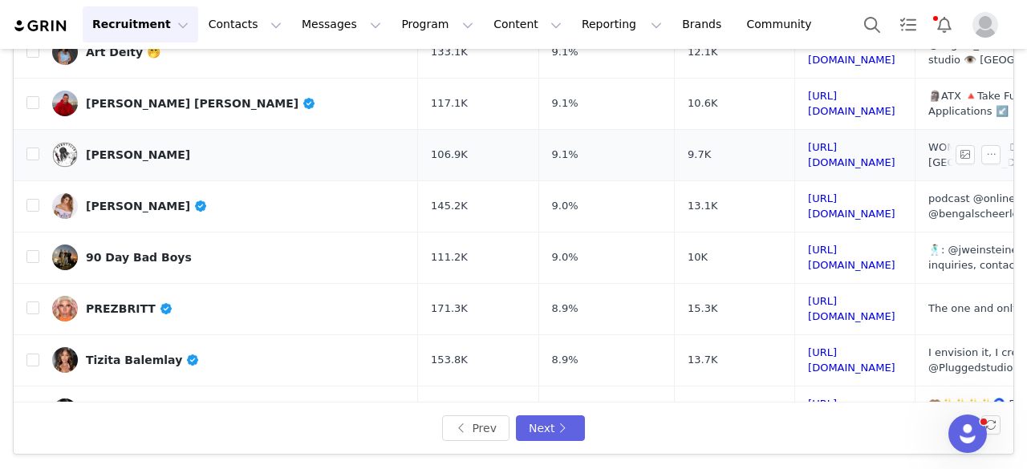
click at [123, 144] on link "Marian Gbaya" at bounding box center [228, 155] width 353 height 26
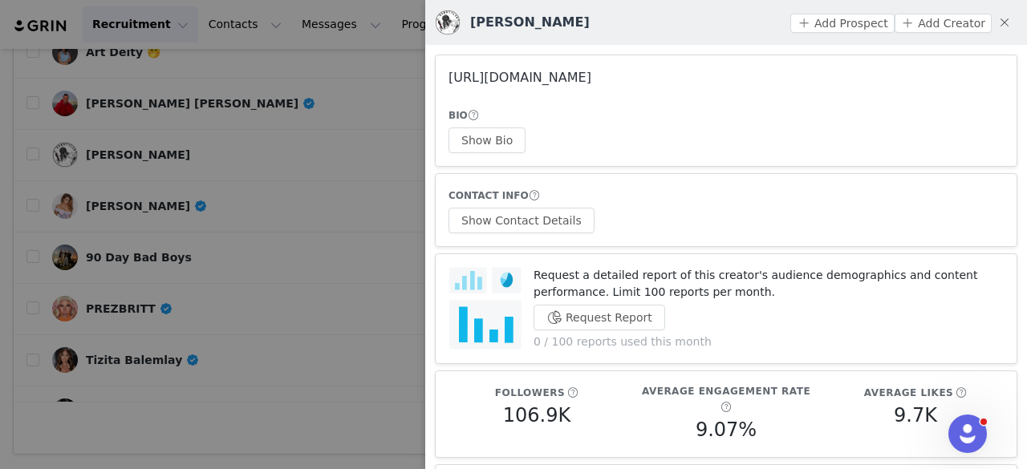
click at [508, 77] on link "https://www.instagram.com/_herstylist/" at bounding box center [520, 77] width 143 height 15
click at [155, 134] on div at bounding box center [513, 234] width 1027 height 469
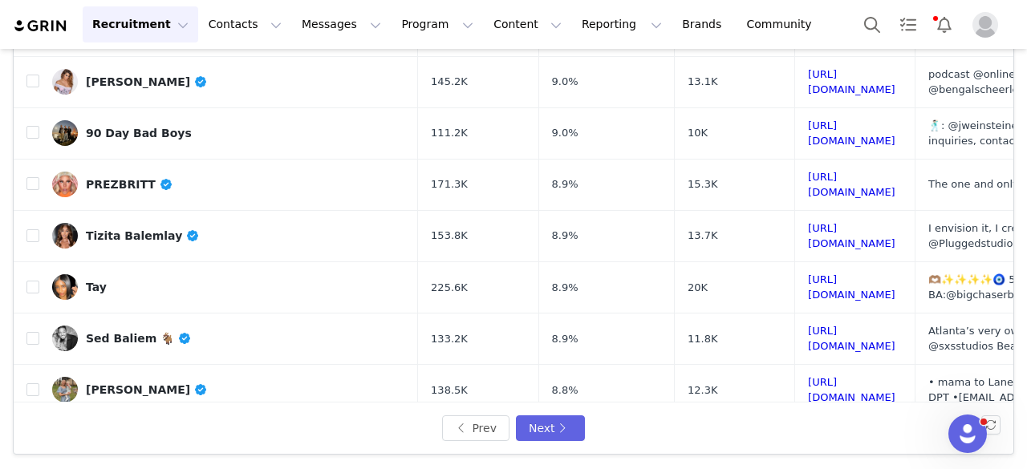
scroll to position [230, 0]
click at [116, 75] on div "Lauren Jacobs" at bounding box center [147, 81] width 122 height 13
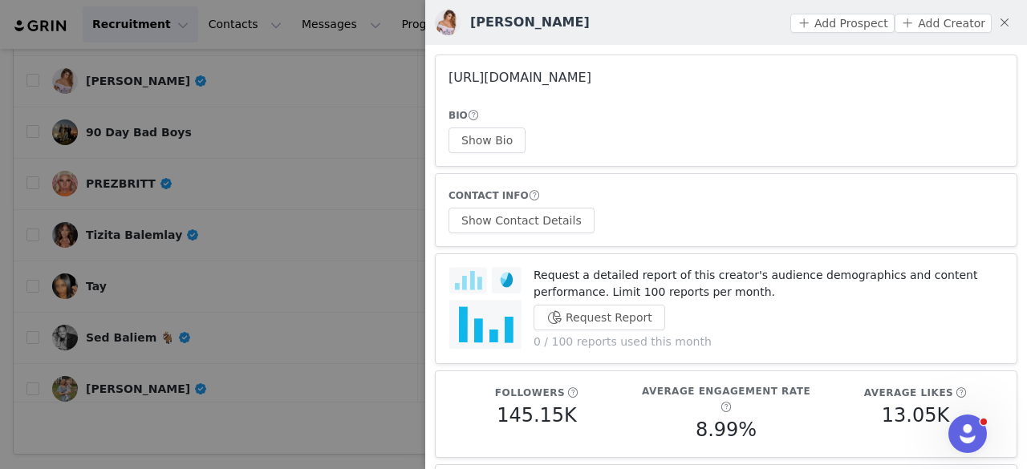
click at [554, 73] on link "https://www.instagram.com/laurenjacobsnet/" at bounding box center [520, 77] width 143 height 15
click at [488, 140] on button "Show Bio" at bounding box center [487, 141] width 77 height 26
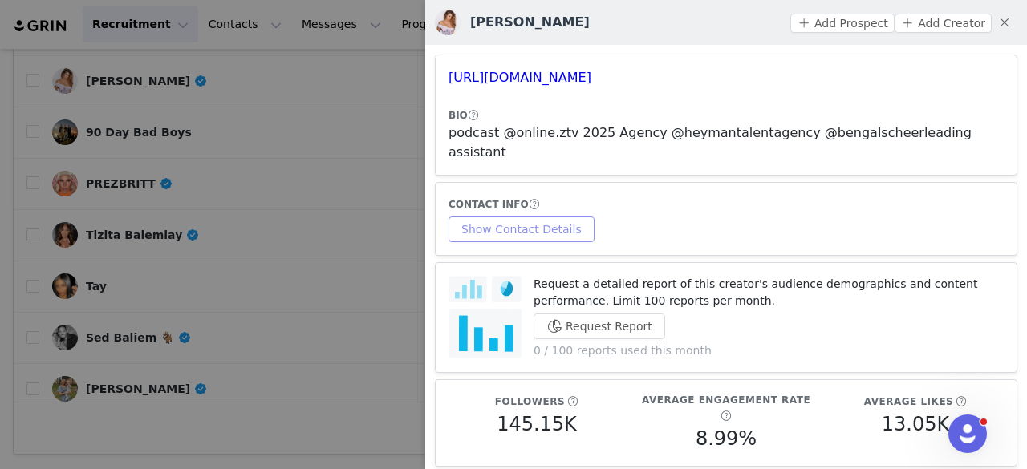
click at [528, 217] on button "Show Contact Details" at bounding box center [522, 230] width 146 height 26
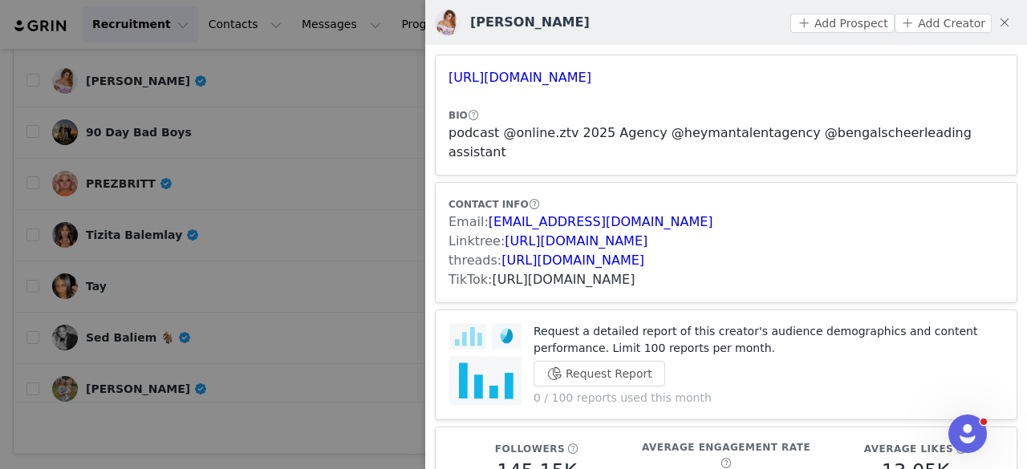
click at [636, 272] on link "https://www.tiktok.com/share/user/6586458193920081921" at bounding box center [564, 279] width 143 height 15
click at [830, 20] on button "Add Prospect" at bounding box center [842, 23] width 104 height 19
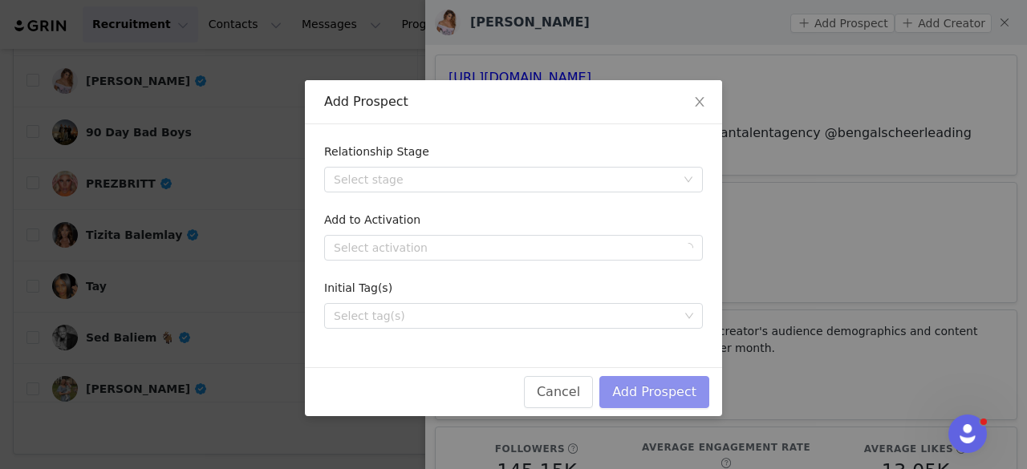
click at [664, 384] on button "Add Prospect" at bounding box center [654, 392] width 110 height 32
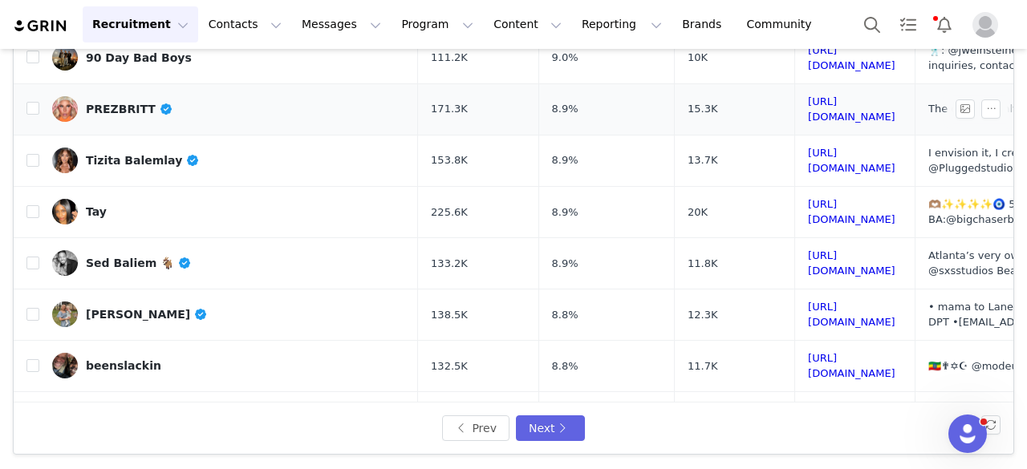
scroll to position [322, 0]
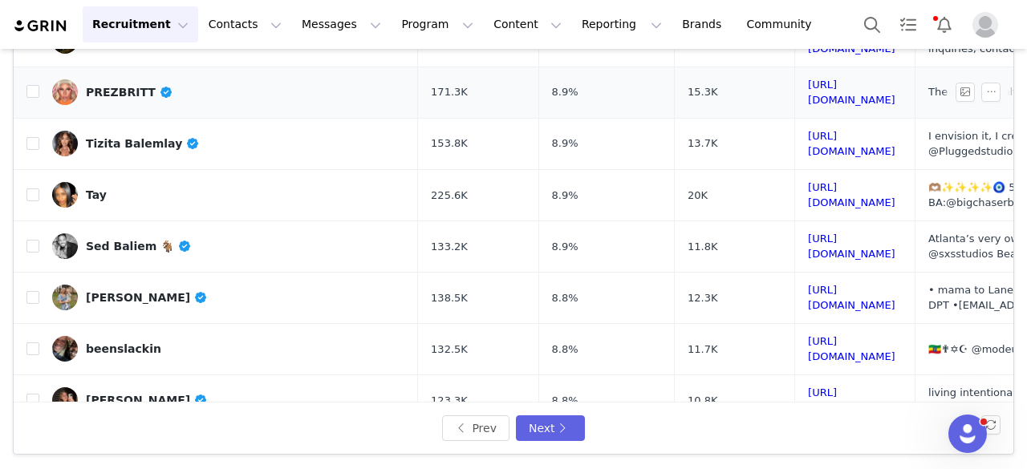
click at [130, 86] on div "PREZBRITT" at bounding box center [129, 92] width 87 height 13
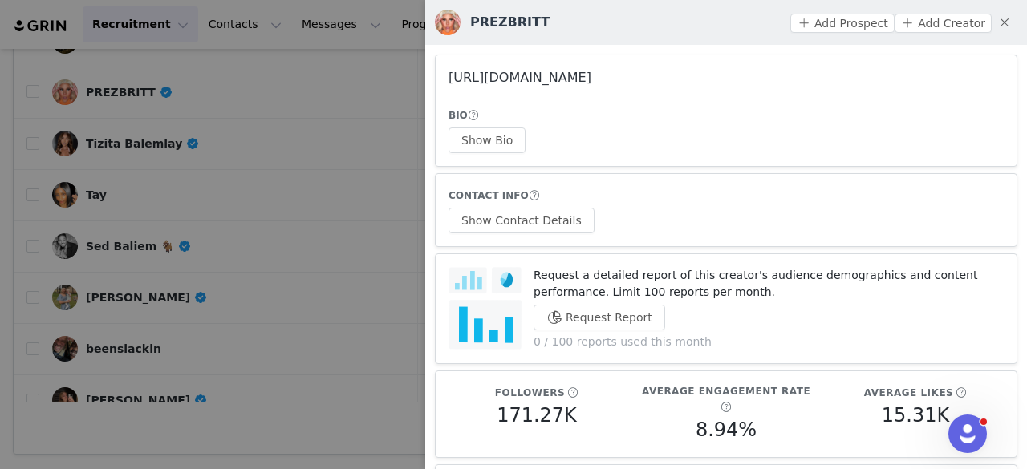
click at [514, 81] on link "https://www.instagram.com/prezbritt_/" at bounding box center [520, 77] width 143 height 15
click at [216, 178] on div at bounding box center [513, 234] width 1027 height 469
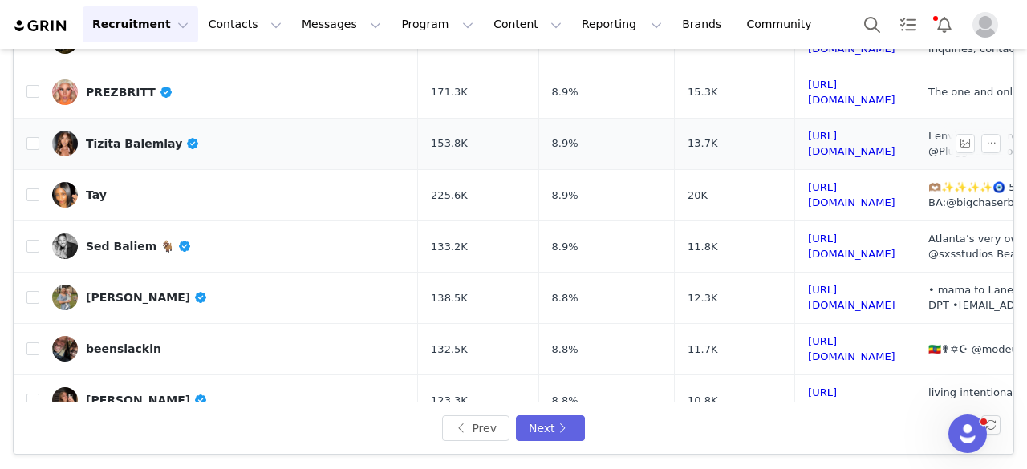
click at [139, 137] on div "Tizita Balemlay" at bounding box center [143, 143] width 114 height 13
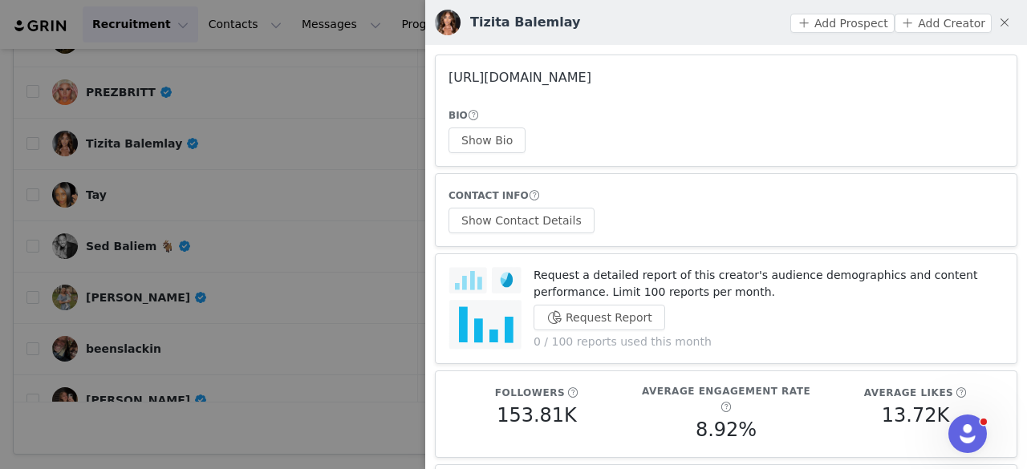
click at [491, 78] on link "https://www.instagram.com/theplugsdaughterr/" at bounding box center [520, 77] width 143 height 15
click at [486, 135] on button "Show Bio" at bounding box center [487, 141] width 77 height 26
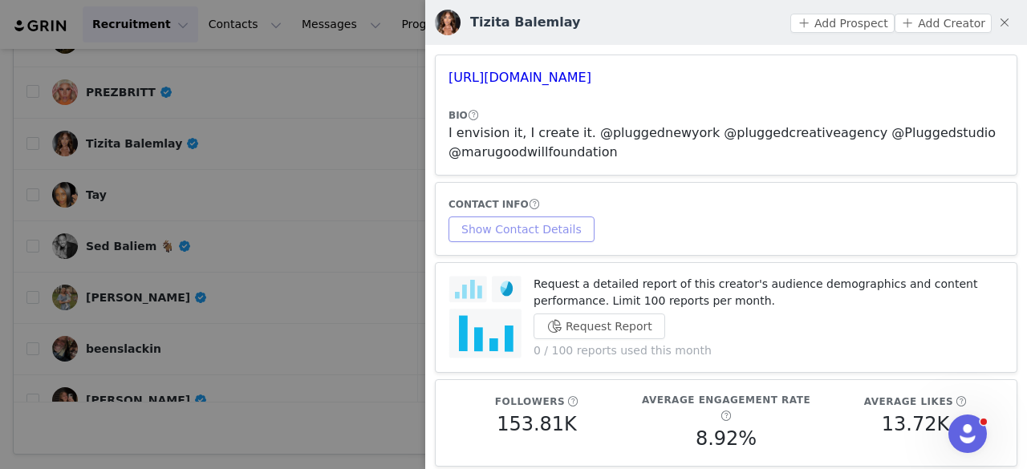
click at [509, 217] on button "Show Contact Details" at bounding box center [522, 230] width 146 height 26
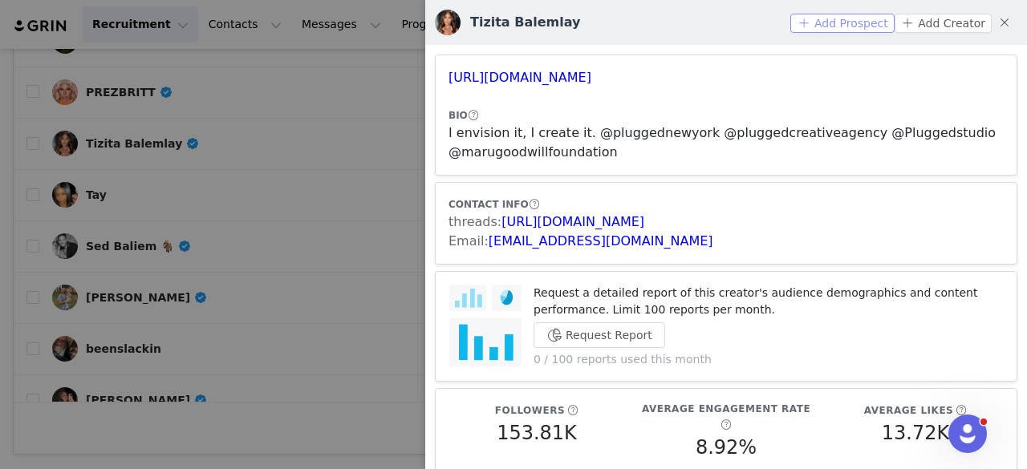
click at [822, 18] on button "Add Prospect" at bounding box center [842, 23] width 104 height 19
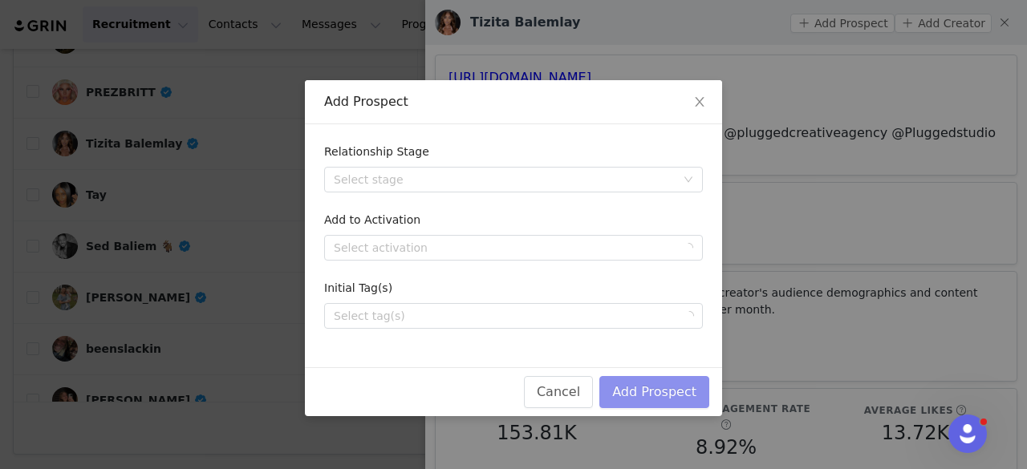
click at [660, 384] on button "Add Prospect" at bounding box center [654, 392] width 110 height 32
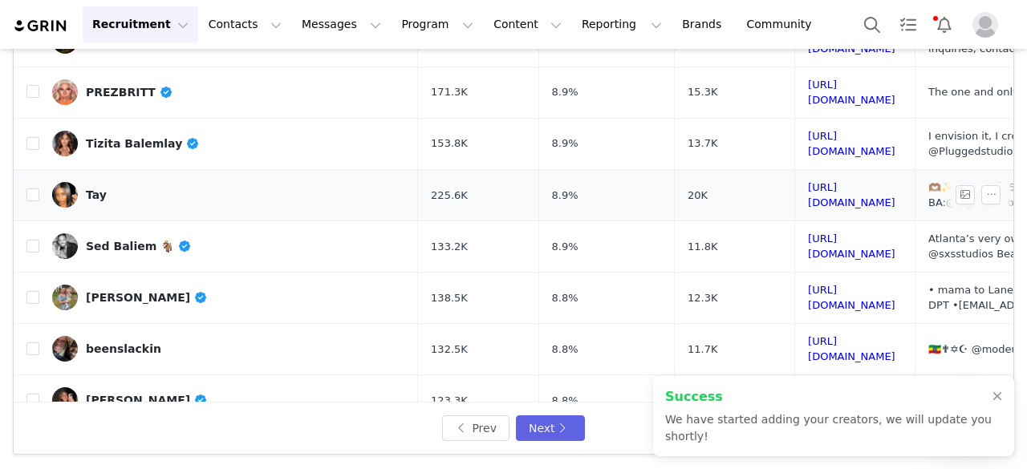
click at [136, 182] on link "Tay" at bounding box center [228, 195] width 353 height 26
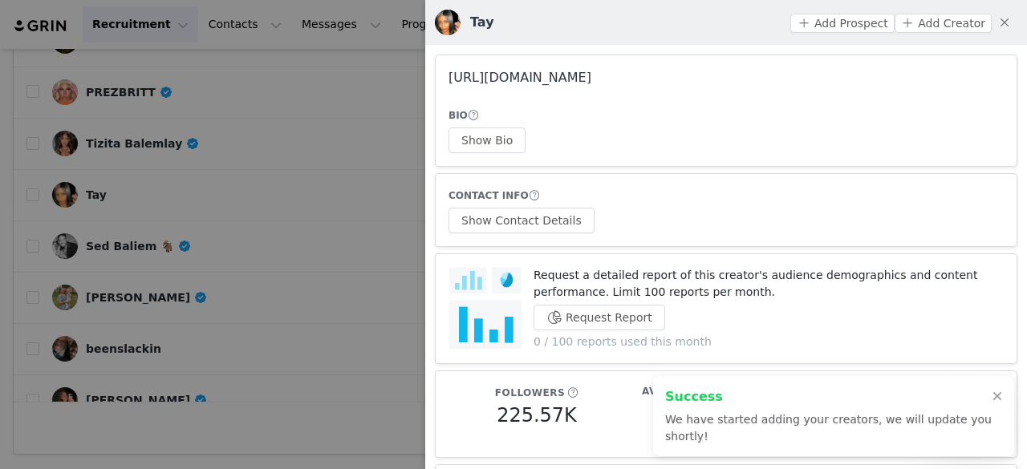
click at [546, 82] on link "https://www.instagram.com/itstayalisa/" at bounding box center [520, 77] width 143 height 15
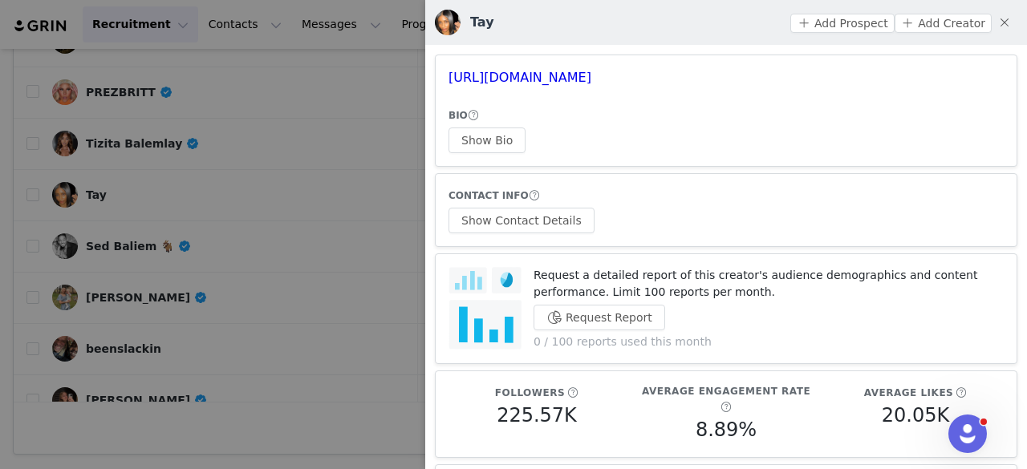
click at [225, 139] on div at bounding box center [513, 234] width 1027 height 469
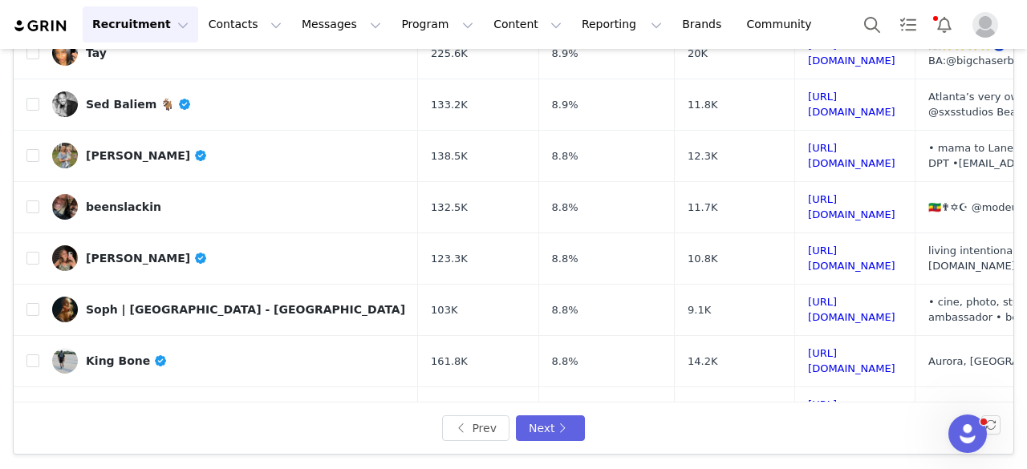
scroll to position [465, 0]
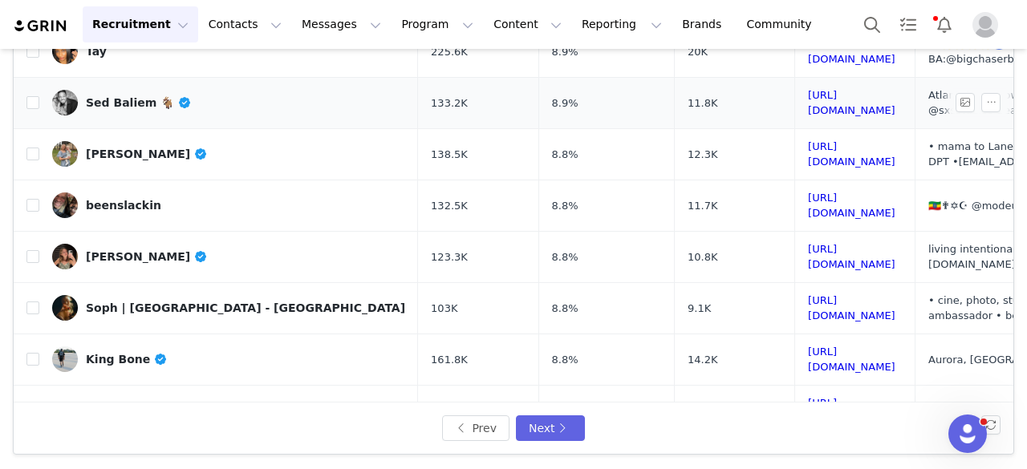
click at [109, 96] on div "Sed Baliem 🐐" at bounding box center [139, 102] width 106 height 13
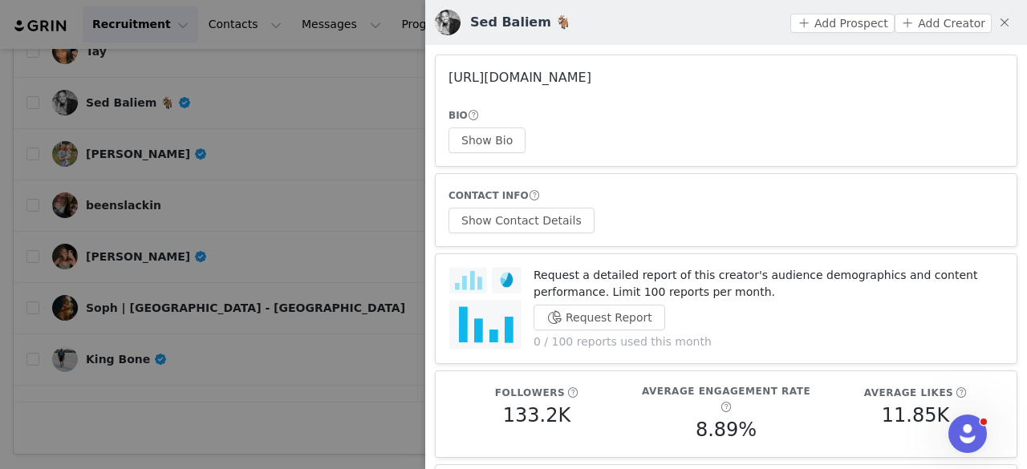
click at [550, 77] on link "https://www.instagram.com/shotbysed/" at bounding box center [520, 77] width 143 height 15
click at [181, 168] on div at bounding box center [513, 234] width 1027 height 469
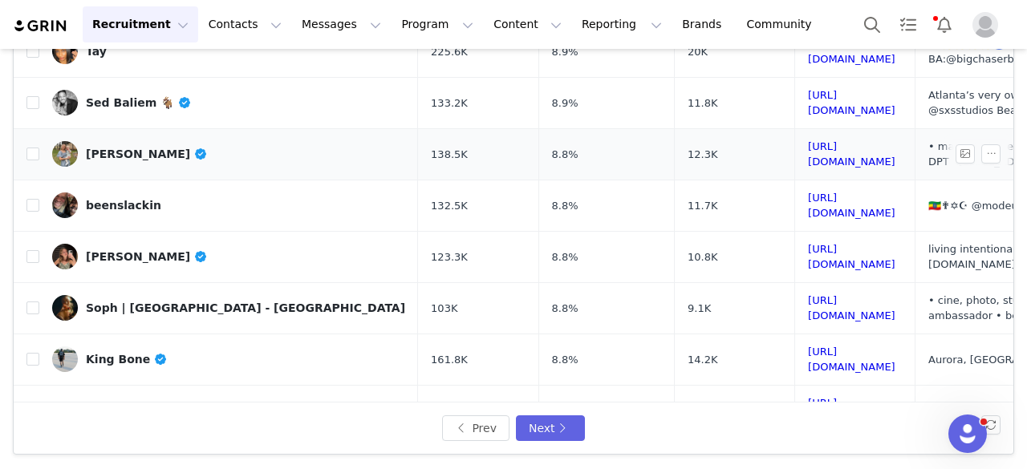
click at [88, 141] on link "Halie McClaran" at bounding box center [228, 154] width 353 height 26
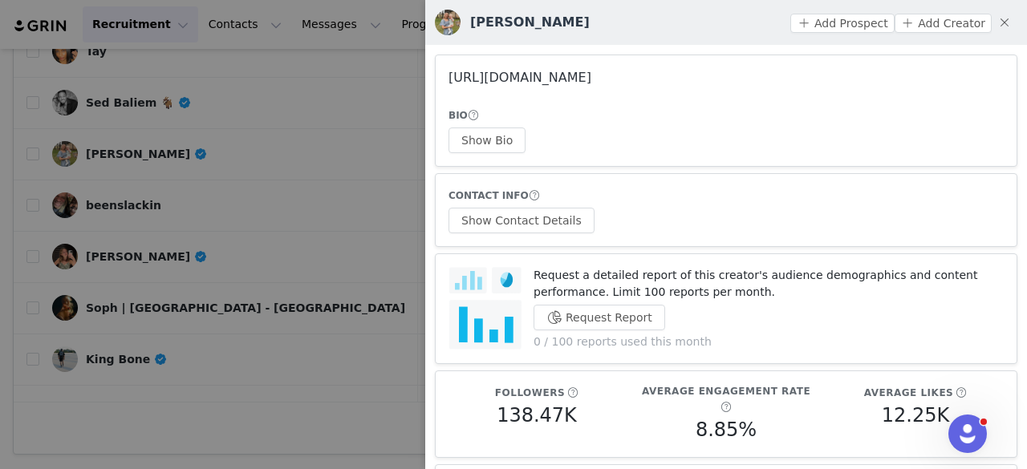
click at [554, 81] on link "https://www.instagram.com/haliealane/" at bounding box center [520, 77] width 143 height 15
click at [488, 140] on button "Show Bio" at bounding box center [487, 141] width 77 height 26
click at [512, 217] on button "Show Contact Details" at bounding box center [522, 221] width 146 height 26
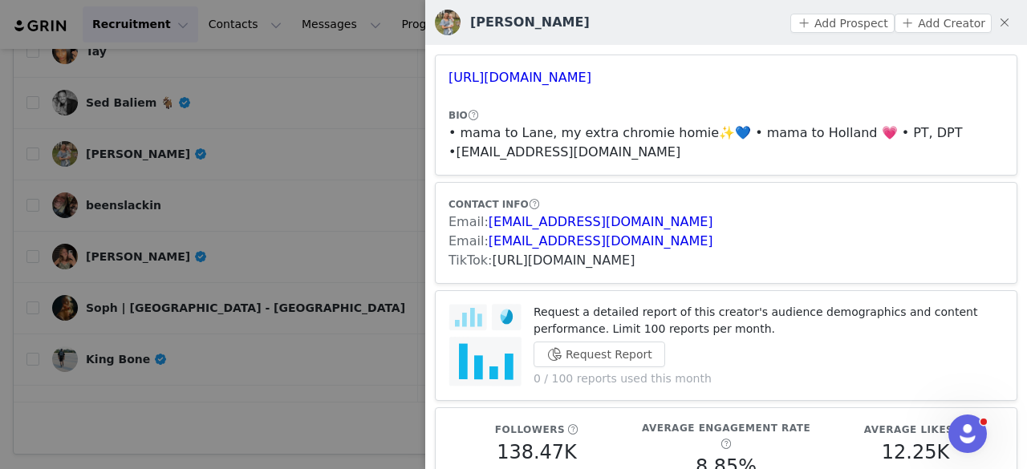
click at [534, 262] on link "https://www.tiktok.com/share/user/6813447230323753989" at bounding box center [564, 260] width 143 height 15
click at [828, 30] on button "Add Prospect" at bounding box center [842, 23] width 104 height 19
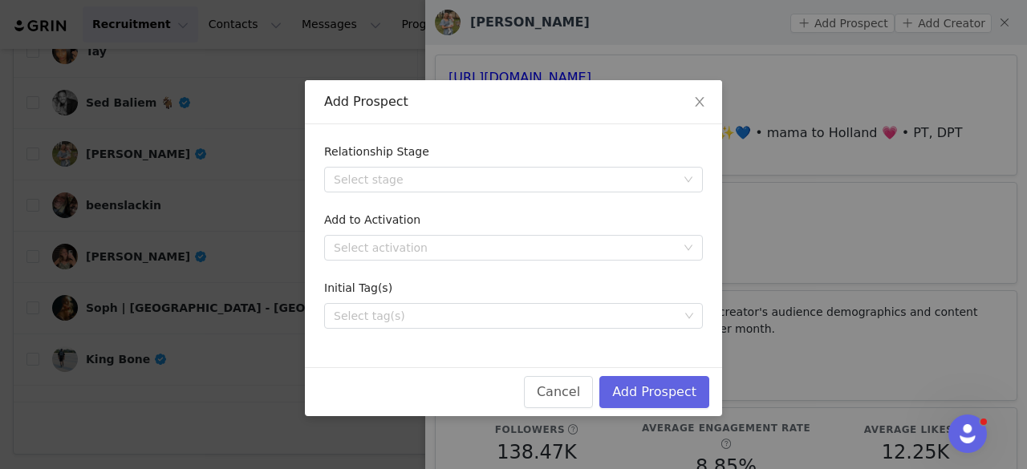
click at [629, 375] on div "Cancel Add Prospect" at bounding box center [513, 392] width 417 height 49
click at [631, 386] on button "Add Prospect" at bounding box center [654, 392] width 110 height 32
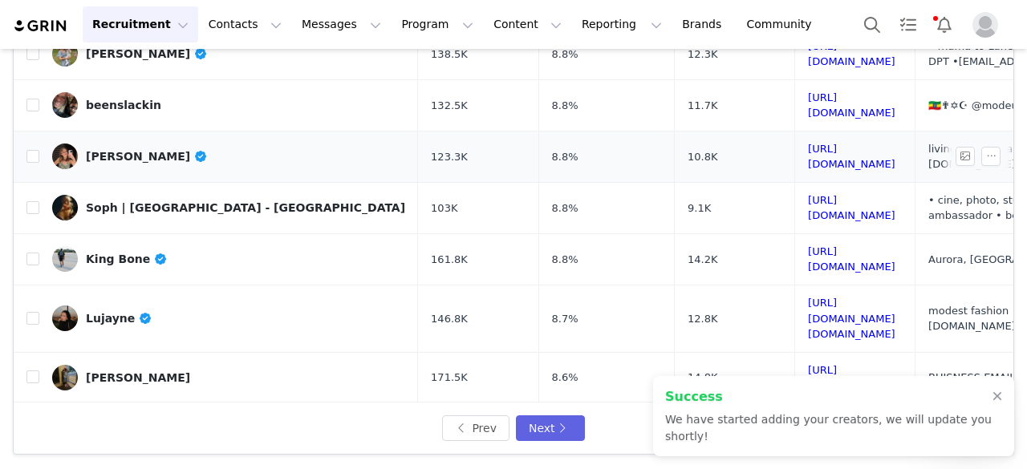
scroll to position [572, 0]
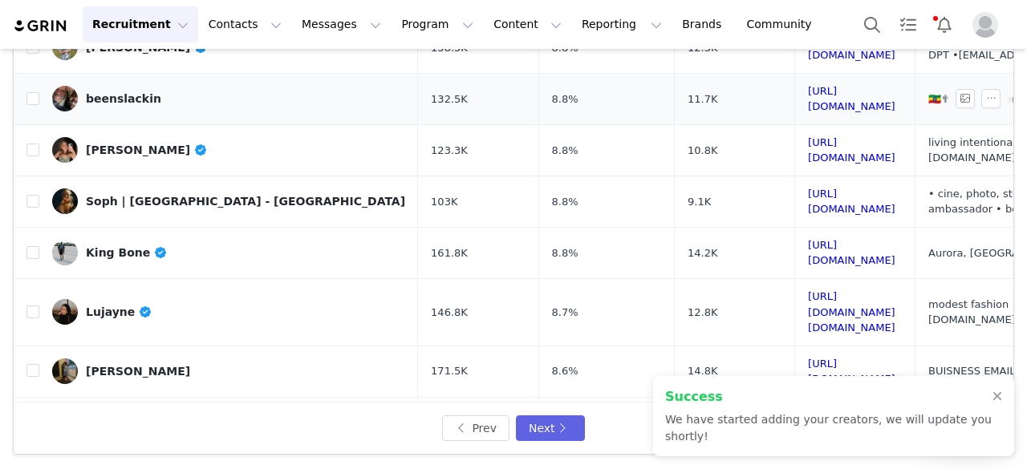
click at [133, 92] on div "beenslackin" at bounding box center [123, 98] width 75 height 13
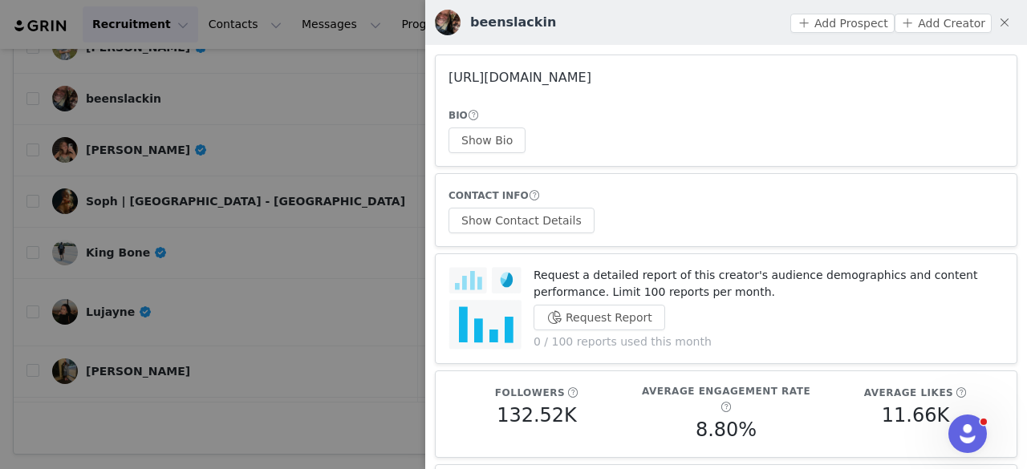
click at [493, 78] on link "https://www.instagram.com/beenslackin/" at bounding box center [520, 77] width 143 height 15
click at [238, 139] on div at bounding box center [513, 234] width 1027 height 469
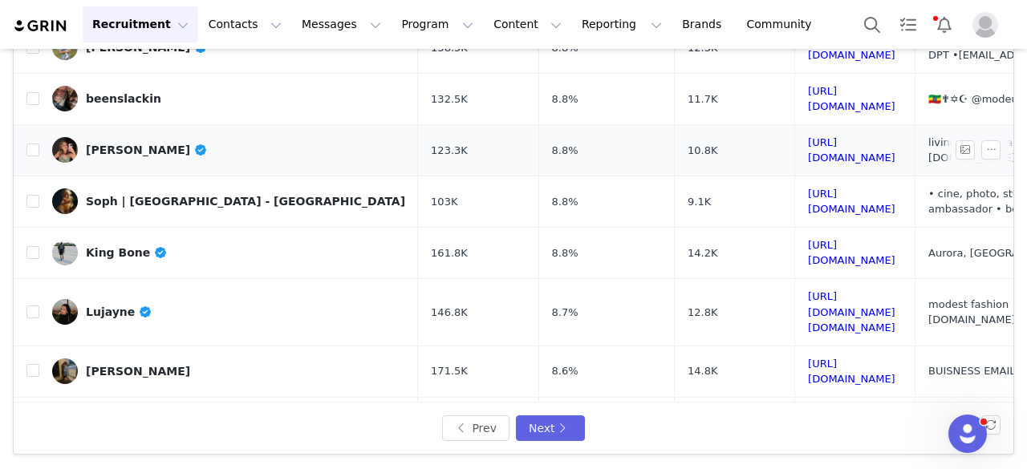
click at [119, 144] on div "Amy Lubrecht" at bounding box center [147, 150] width 122 height 13
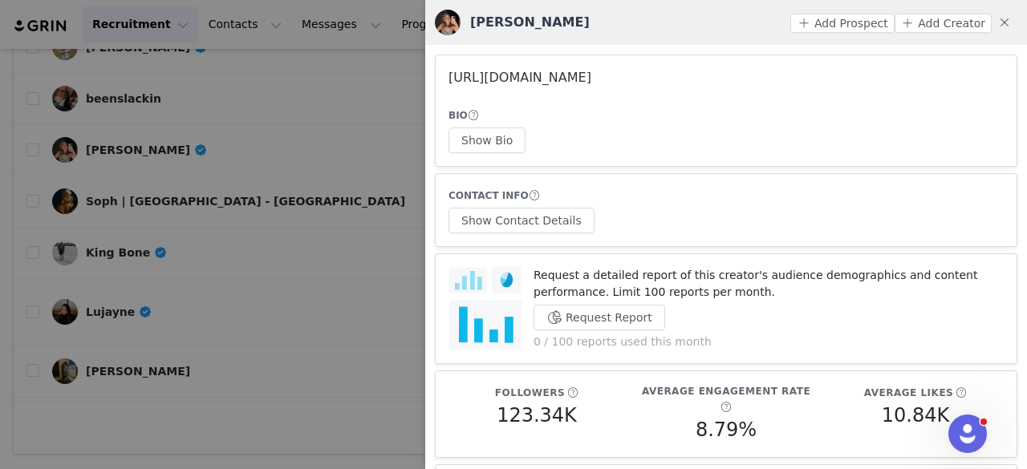
click at [591, 75] on link "https://www.instagram.com/amylubrecht/" at bounding box center [520, 77] width 143 height 15
click at [201, 182] on div at bounding box center [513, 234] width 1027 height 469
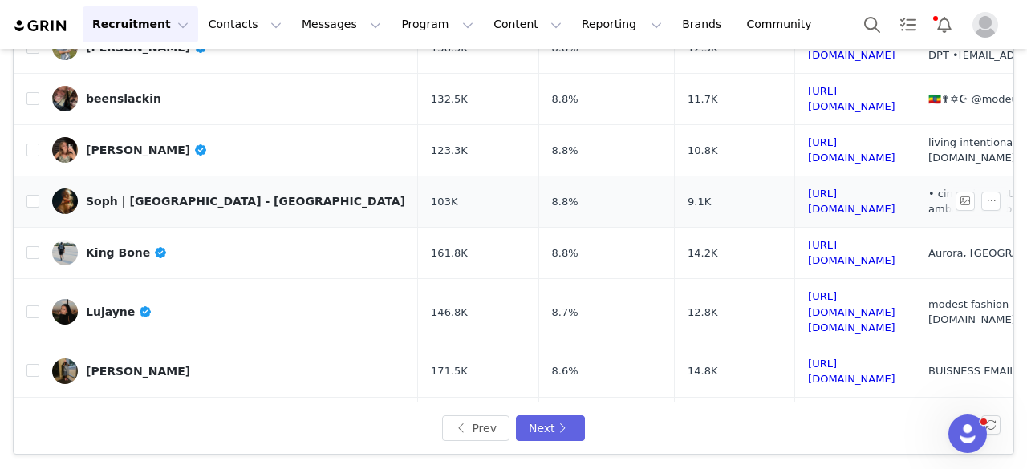
click at [136, 195] on div "Soph | Seattle - LA" at bounding box center [245, 201] width 319 height 13
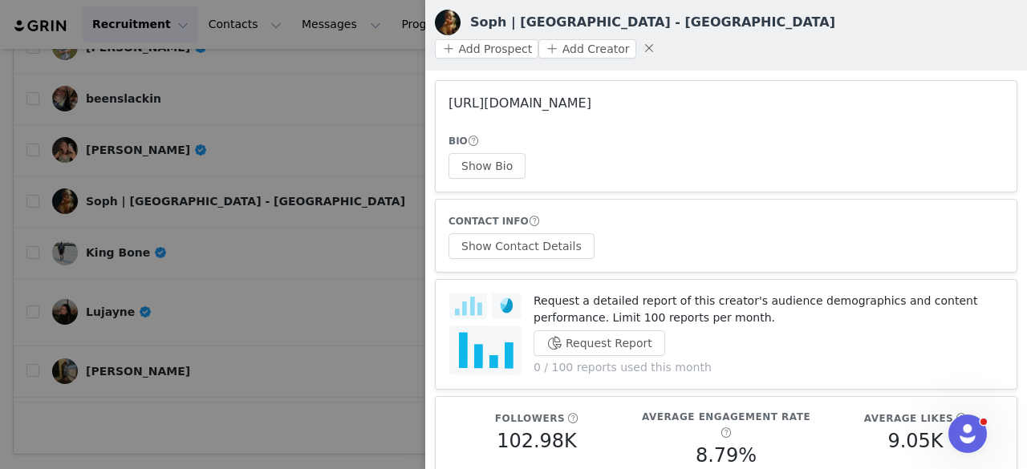
click at [491, 95] on link "https://www.instagram.com/shots_by_sophia/" at bounding box center [520, 102] width 143 height 15
click at [189, 215] on div at bounding box center [513, 234] width 1027 height 469
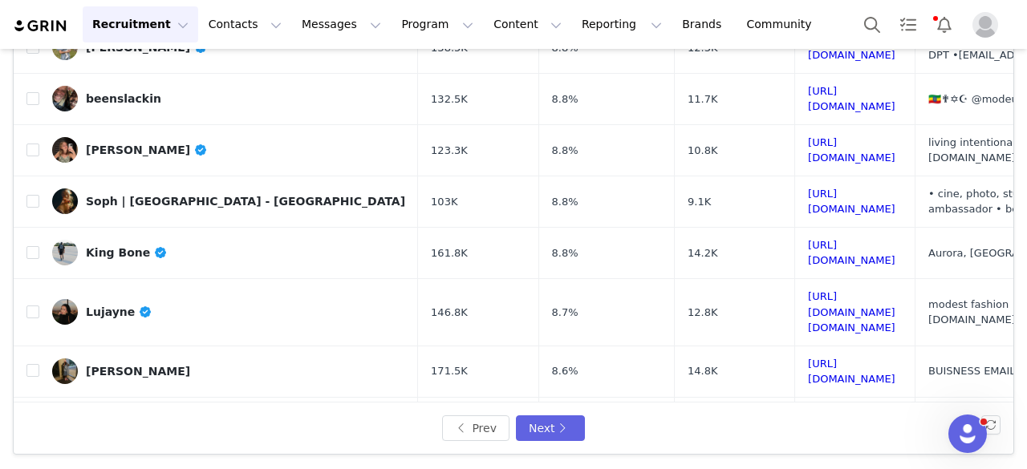
scroll to position [656, 0]
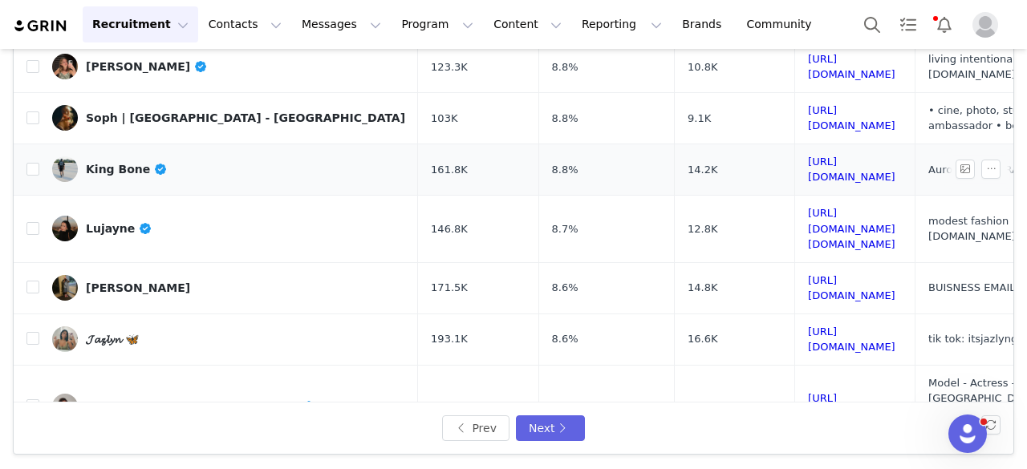
click at [112, 163] on div "King Bone" at bounding box center [127, 169] width 82 height 13
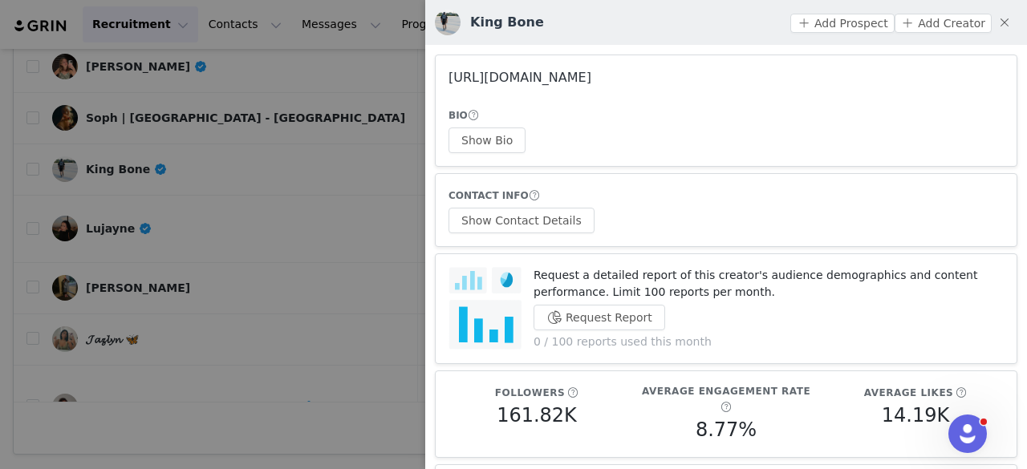
click at [536, 70] on link "https://www.instagram.com/kingbone/" at bounding box center [520, 77] width 143 height 15
click at [465, 126] on div "BIO Show Bio" at bounding box center [726, 130] width 555 height 47
click at [471, 140] on button "Show Bio" at bounding box center [487, 141] width 77 height 26
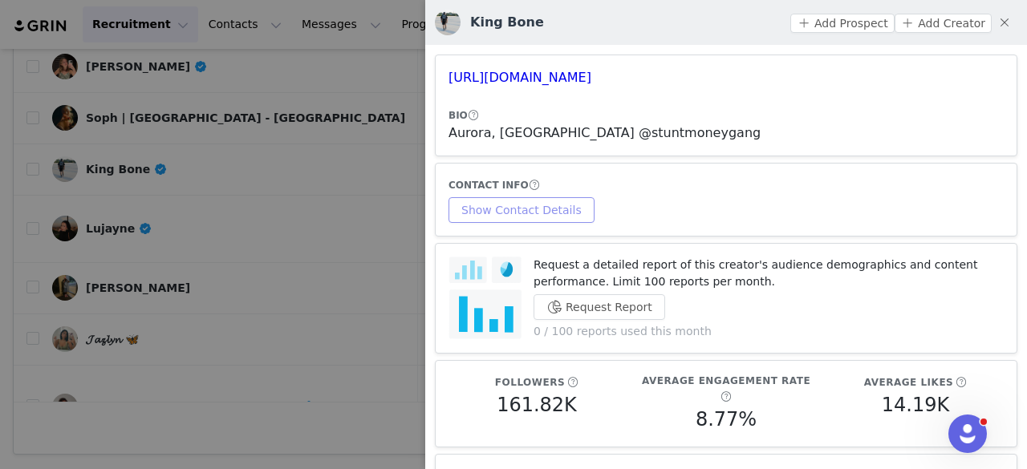
click at [512, 212] on button "Show Contact Details" at bounding box center [522, 210] width 146 height 26
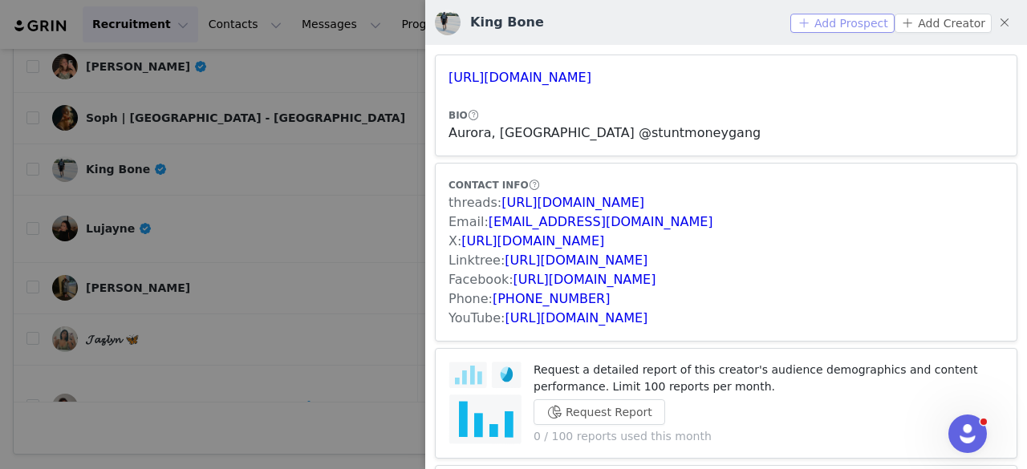
click at [833, 20] on button "Add Prospect" at bounding box center [842, 23] width 104 height 19
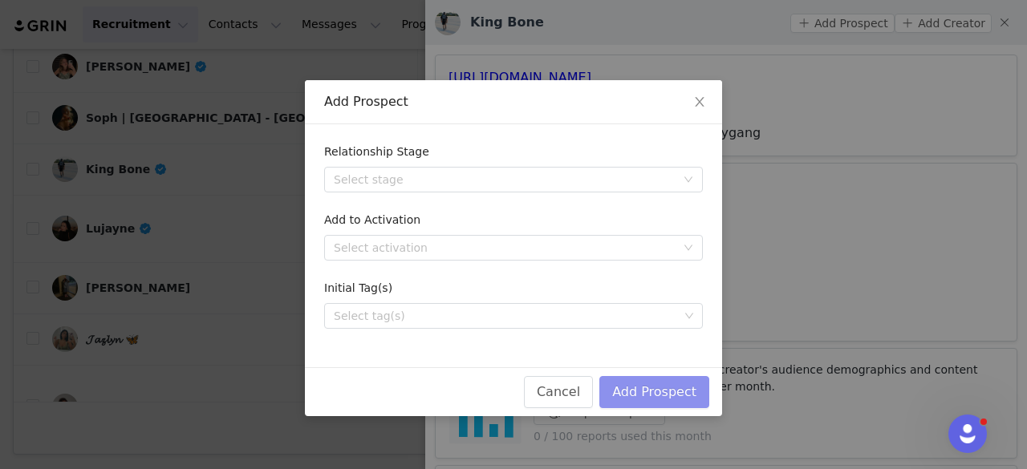
click at [664, 382] on button "Add Prospect" at bounding box center [654, 392] width 110 height 32
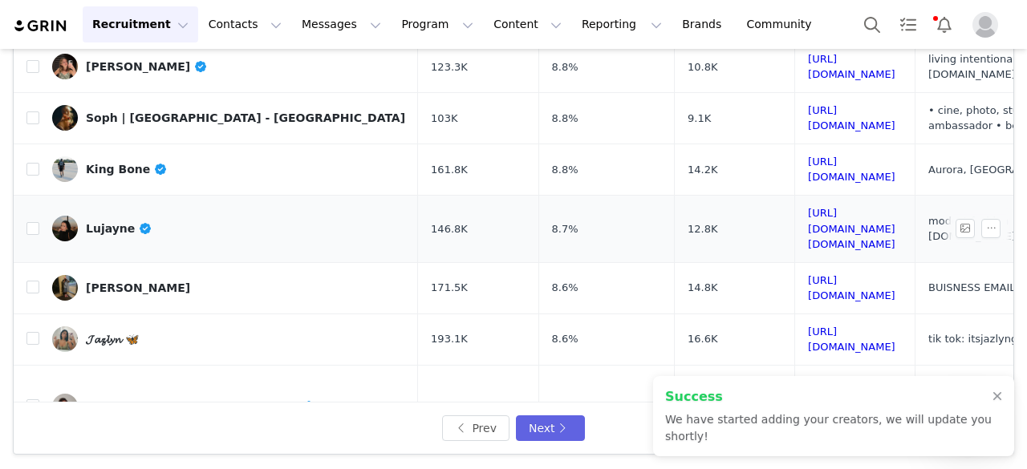
click at [117, 222] on div "Lujayne" at bounding box center [119, 228] width 67 height 13
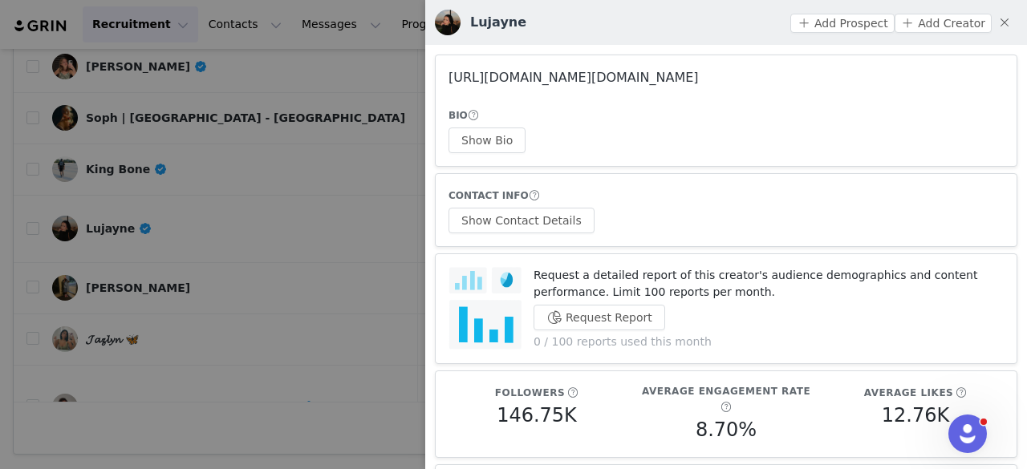
click at [623, 85] on link "https://www.instagram.com/luj.ayne/" at bounding box center [574, 77] width 250 height 15
click at [478, 140] on button "Show Bio" at bounding box center [487, 141] width 77 height 26
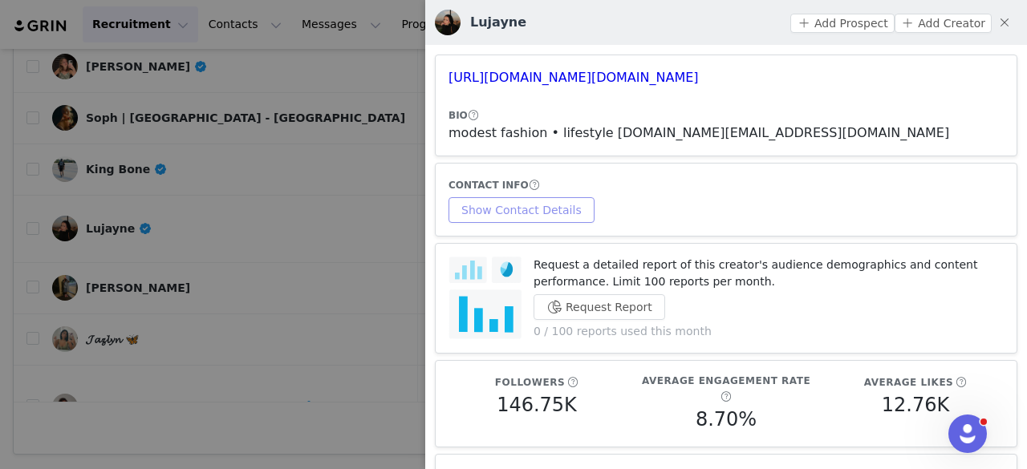
click at [512, 218] on button "Show Contact Details" at bounding box center [522, 210] width 146 height 26
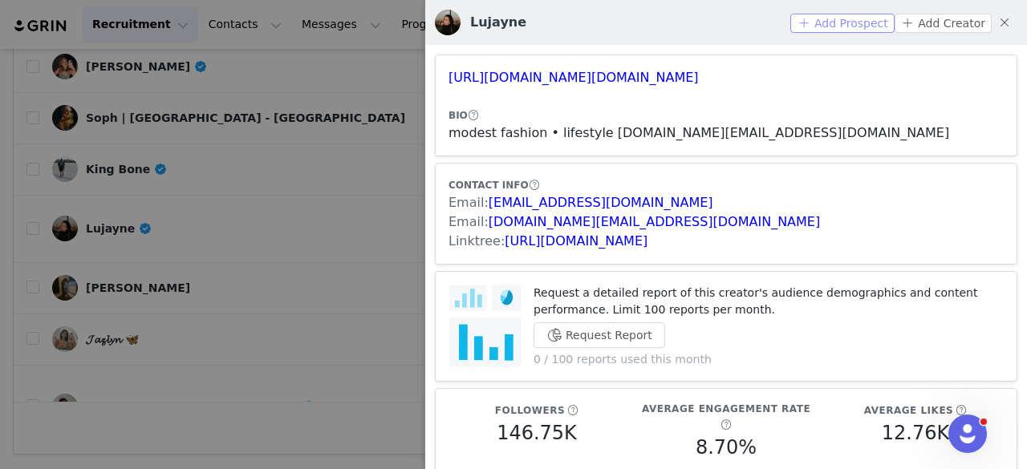
click at [817, 21] on button "Add Prospect" at bounding box center [842, 23] width 104 height 19
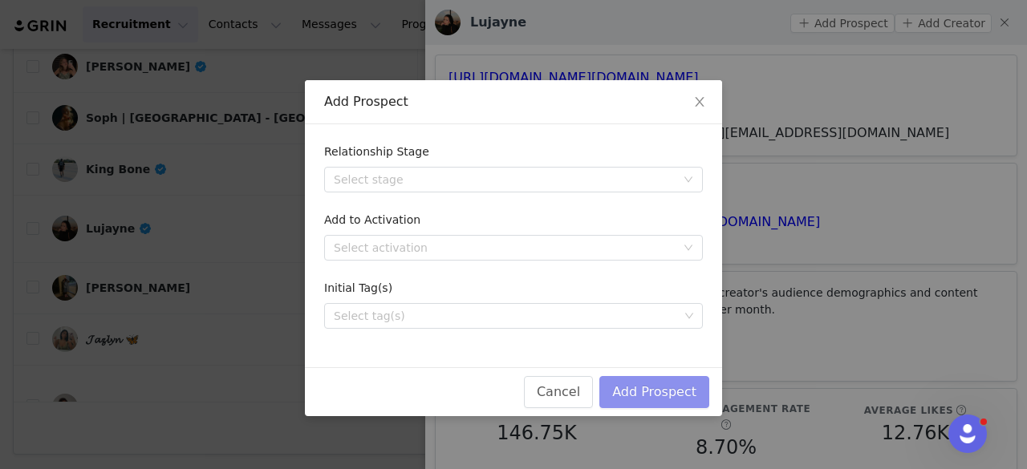
click at [660, 384] on button "Add Prospect" at bounding box center [654, 392] width 110 height 32
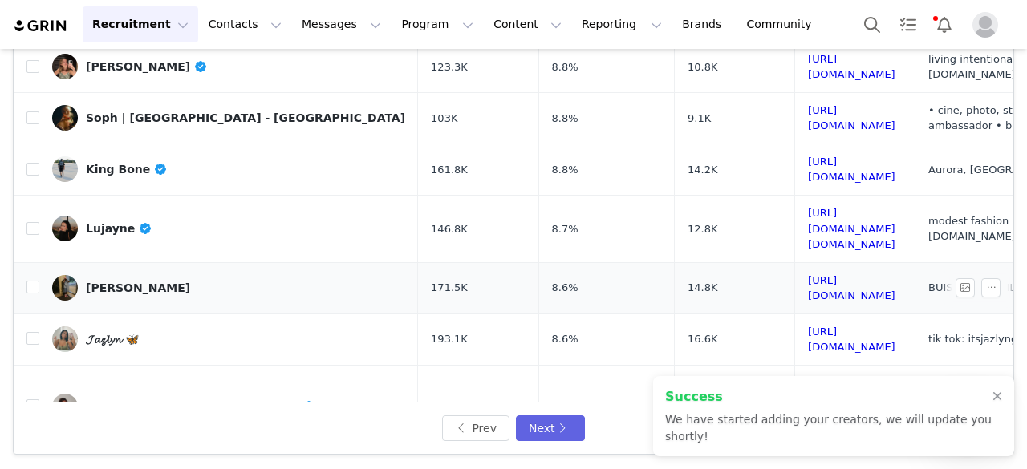
click at [144, 282] on div "ROBERT SAWYER" at bounding box center [138, 288] width 104 height 13
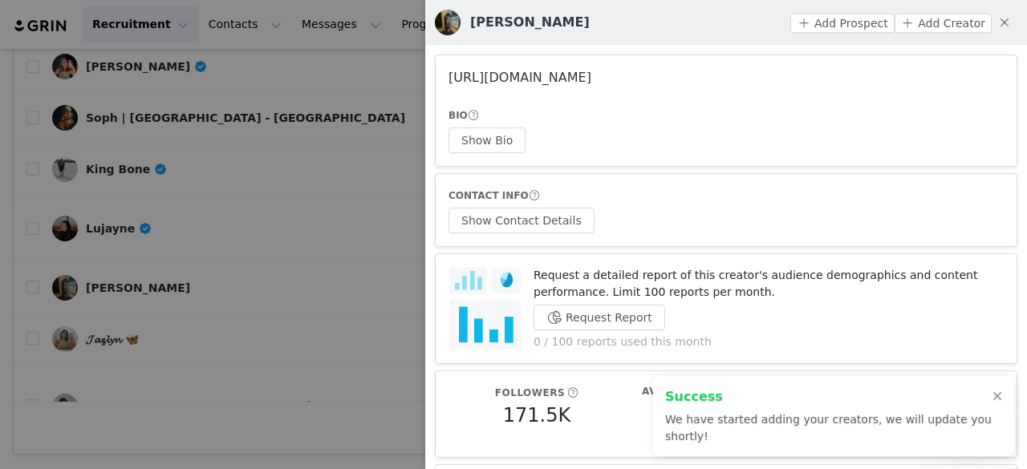
click at [591, 76] on link "https://www.instagram.com/lilohsorob/" at bounding box center [520, 77] width 143 height 15
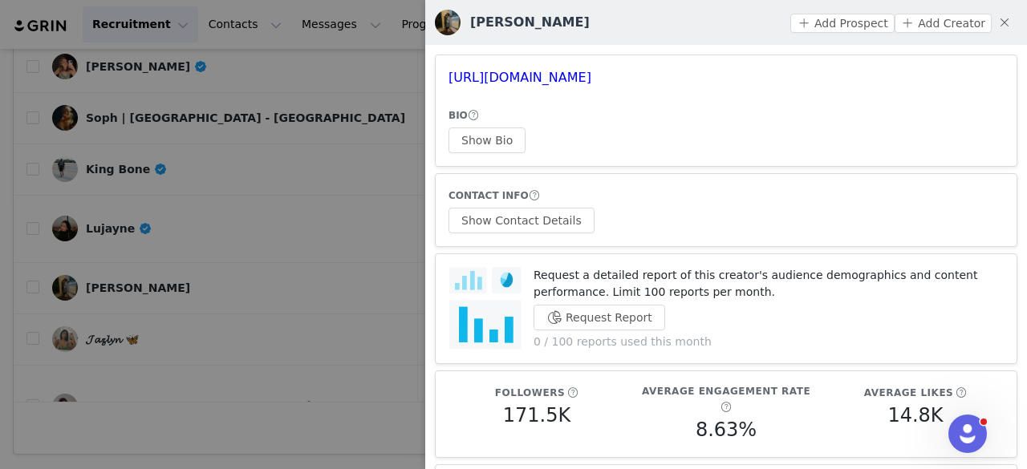
click at [196, 256] on div at bounding box center [513, 234] width 1027 height 469
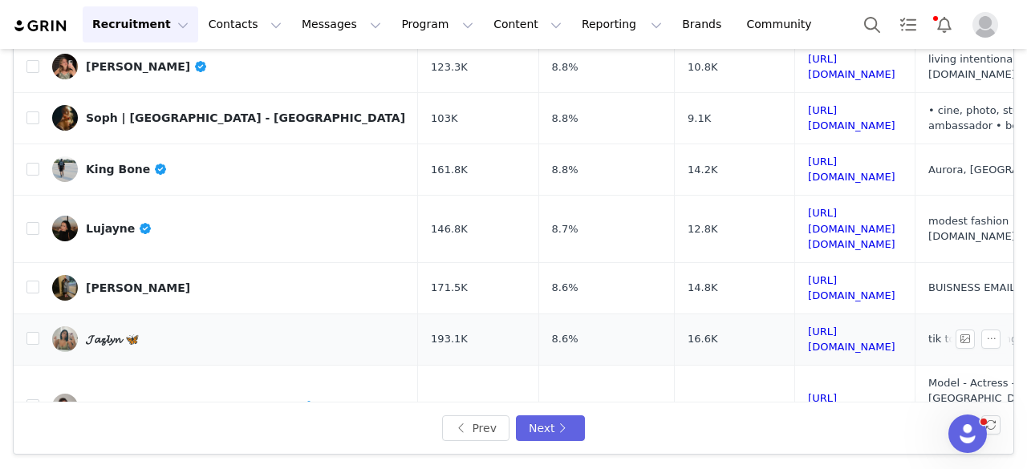
click at [125, 333] on div "𝓙𝓪𝔃𝓵𝔂𝓷 🦋" at bounding box center [112, 339] width 53 height 13
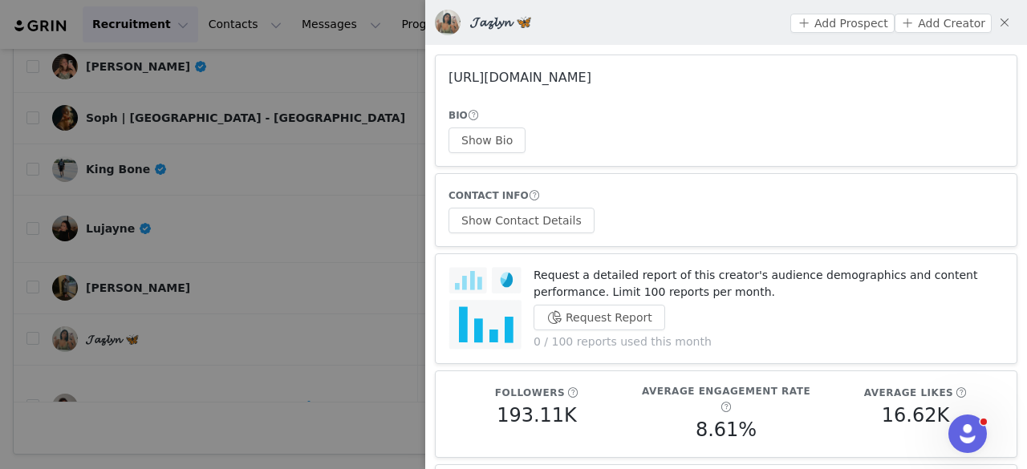
click at [491, 78] on link "https://www.instagram.com/jazlyn__g/" at bounding box center [520, 77] width 143 height 15
click at [489, 142] on button "Show Bio" at bounding box center [487, 141] width 77 height 26
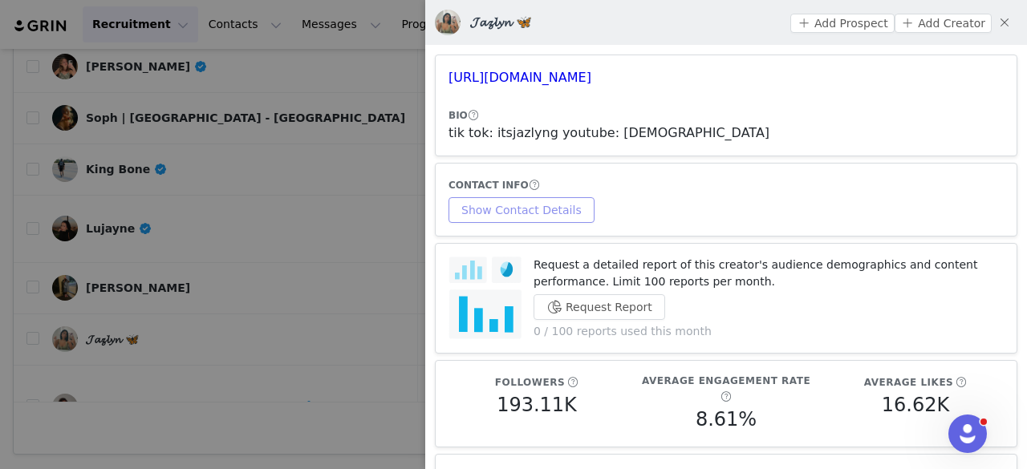
click at [536, 224] on article "CONTACT INFO Show Contact Details" at bounding box center [726, 200] width 583 height 74
click at [527, 216] on button "Show Contact Details" at bounding box center [522, 210] width 146 height 26
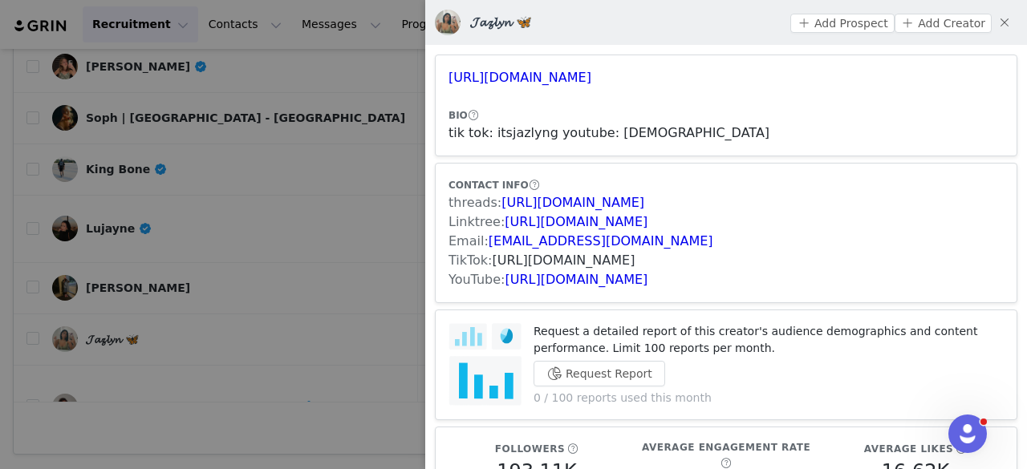
click at [530, 262] on link "https://www.tiktok.com/share/user/58431936628535297" at bounding box center [564, 260] width 143 height 15
click at [822, 18] on button "Add Prospect" at bounding box center [842, 23] width 104 height 19
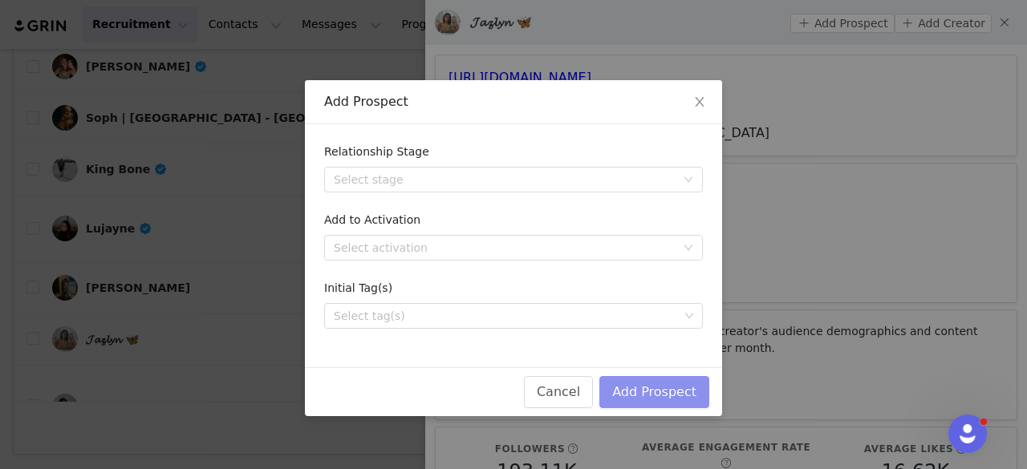
click at [644, 392] on button "Add Prospect" at bounding box center [654, 392] width 110 height 32
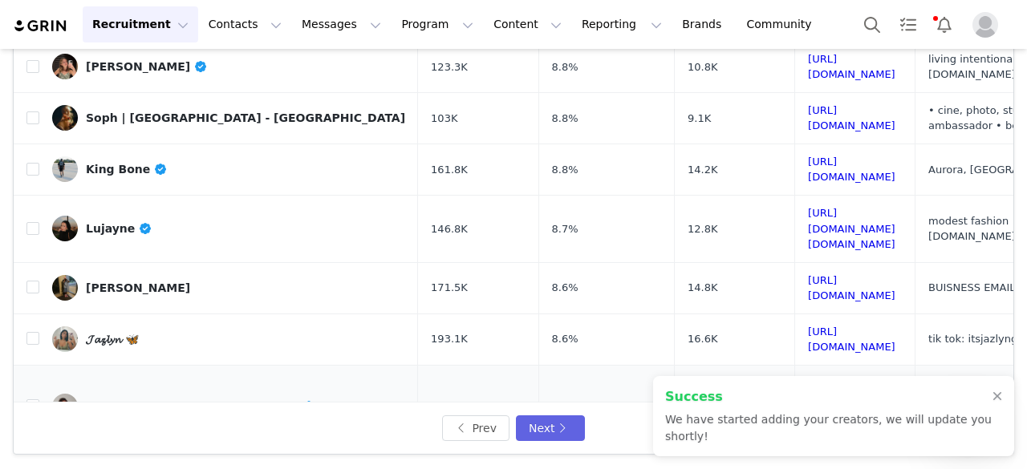
click at [114, 400] on div "Mel maria" at bounding box center [201, 406] width 230 height 13
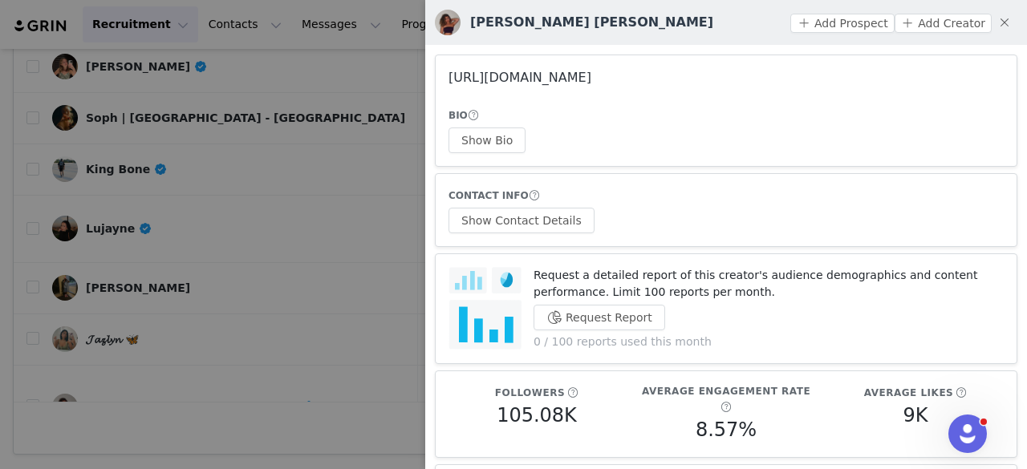
click at [591, 74] on link "https://www.instagram.com/curlymelmaria/" at bounding box center [520, 77] width 143 height 15
click at [397, 105] on div at bounding box center [513, 234] width 1027 height 469
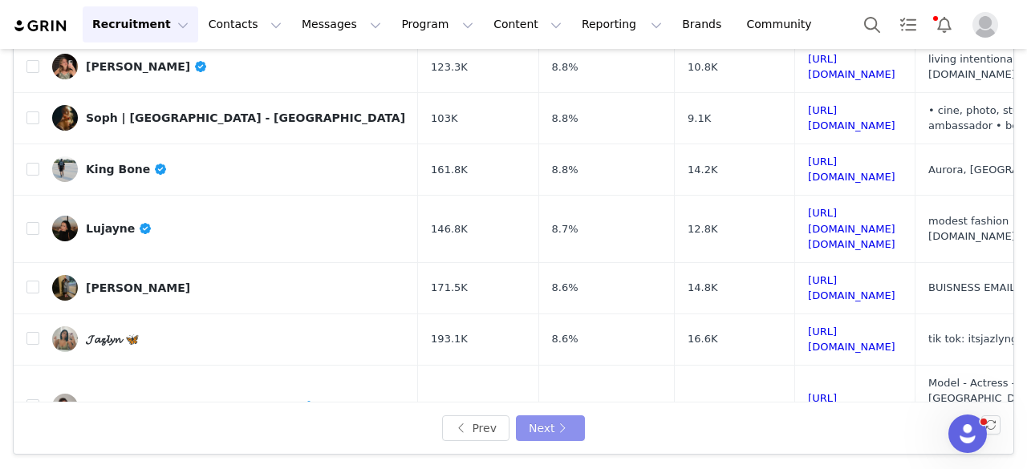
click at [520, 418] on button "Next" at bounding box center [550, 429] width 69 height 26
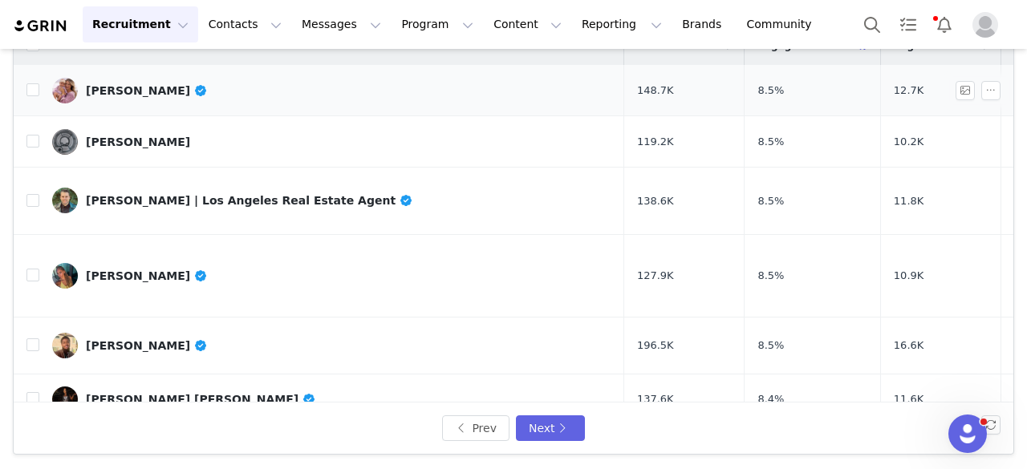
click at [93, 84] on div "Becca Ingle" at bounding box center [147, 90] width 122 height 13
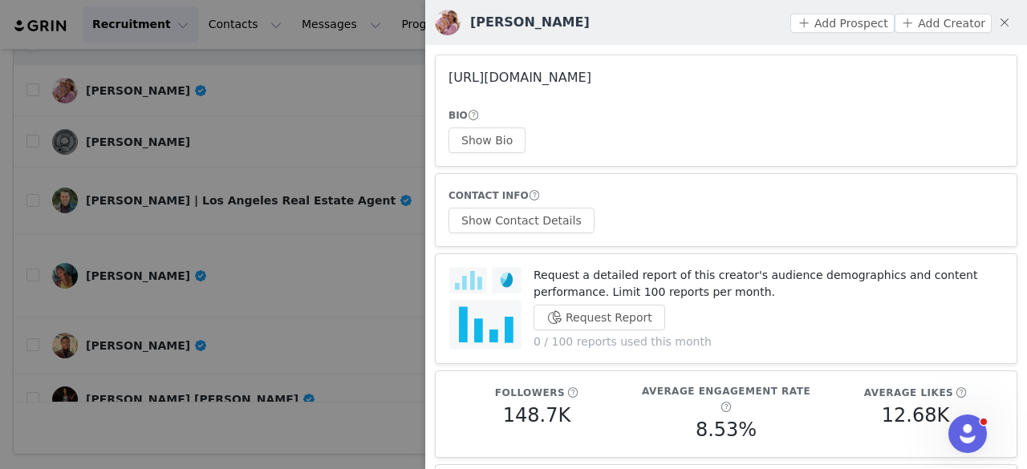
click at [528, 80] on link "https://www.instagram.com/beccaingle/" at bounding box center [520, 77] width 143 height 15
click at [479, 142] on button "Show Bio" at bounding box center [487, 141] width 77 height 26
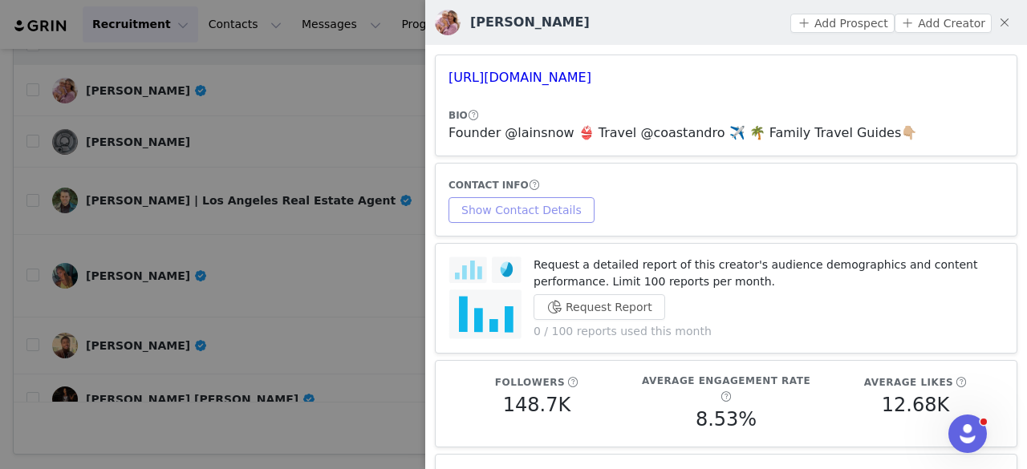
drag, startPoint x: 529, startPoint y: 225, endPoint x: 510, endPoint y: 208, distance: 25.5
click at [510, 208] on article "CONTACT INFO Show Contact Details" at bounding box center [726, 200] width 583 height 74
click at [510, 208] on button "Show Contact Details" at bounding box center [522, 210] width 146 height 26
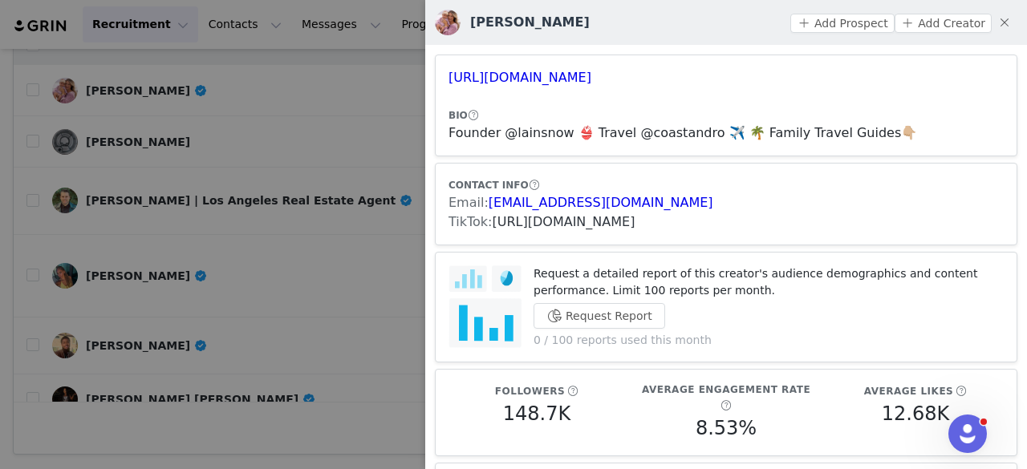
click at [530, 216] on link "https://www.tiktok.com/share/user/6755855107977675781" at bounding box center [564, 221] width 143 height 15
click at [815, 31] on button "Add Prospect" at bounding box center [842, 23] width 104 height 19
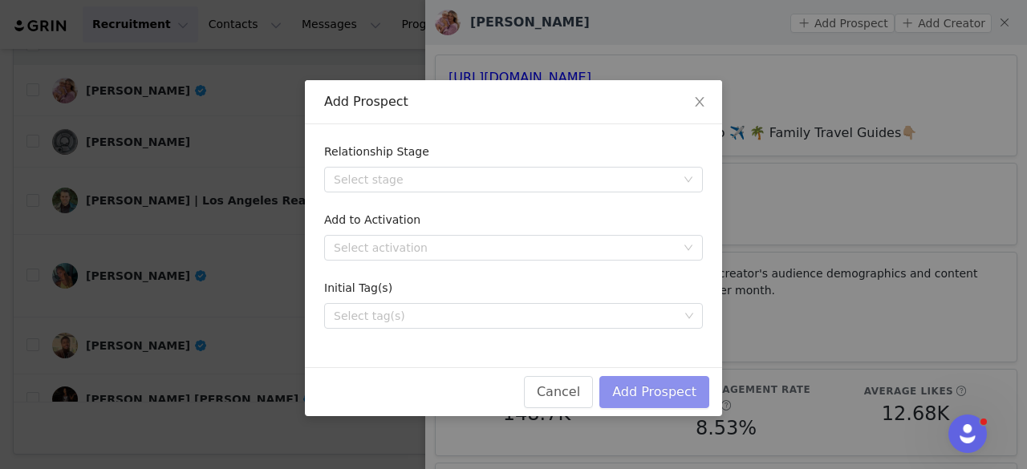
click at [676, 383] on button "Add Prospect" at bounding box center [654, 392] width 110 height 32
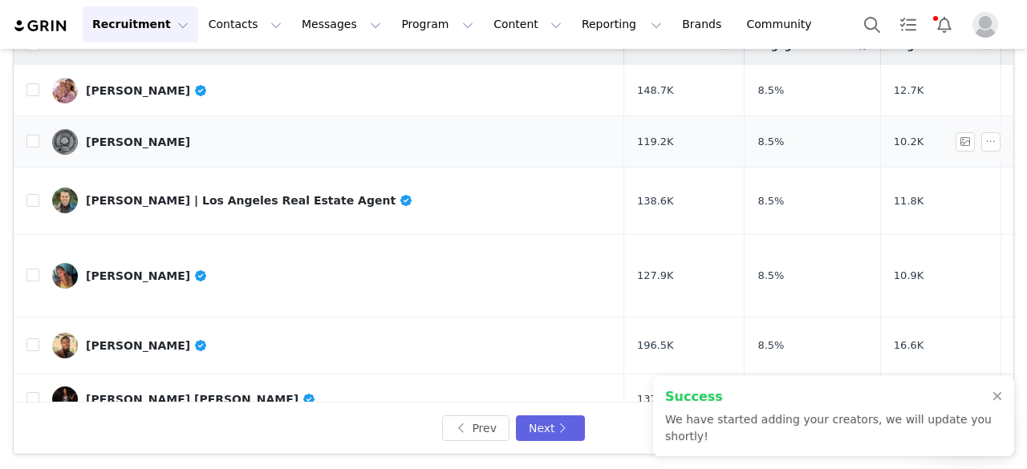
click at [144, 132] on link "malek lazri" at bounding box center [331, 142] width 559 height 26
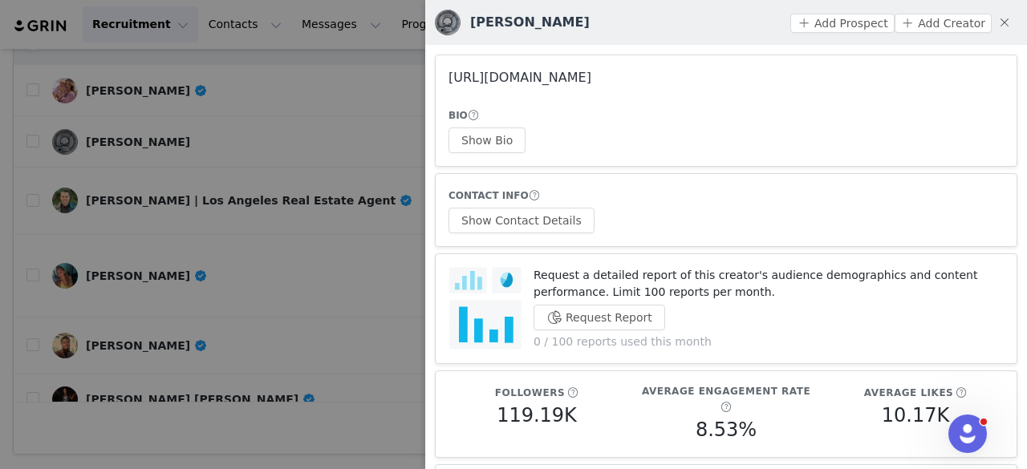
click at [536, 75] on link "https://www.instagram.com/mlazri/" at bounding box center [520, 77] width 143 height 15
click at [169, 173] on div at bounding box center [513, 234] width 1027 height 469
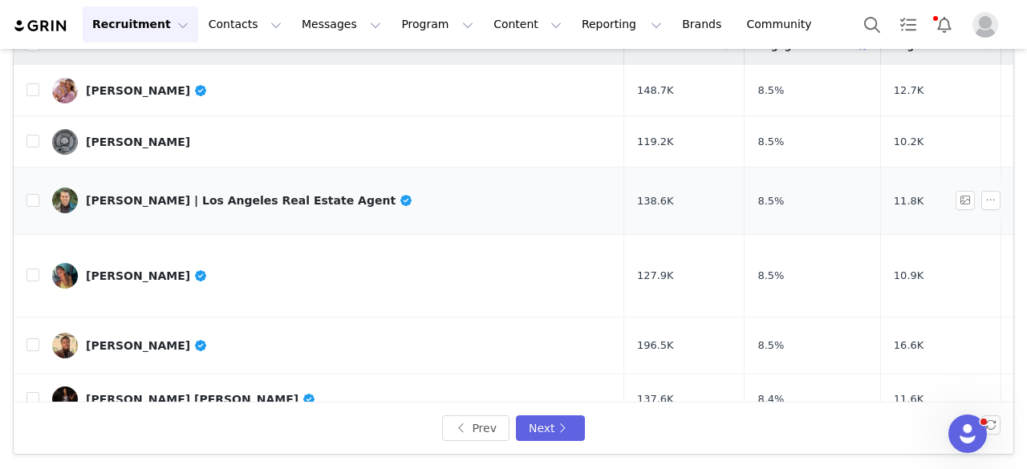
click at [173, 194] on div "Tom Glashausser | Los Angeles Real Estate Agent" at bounding box center [249, 200] width 327 height 13
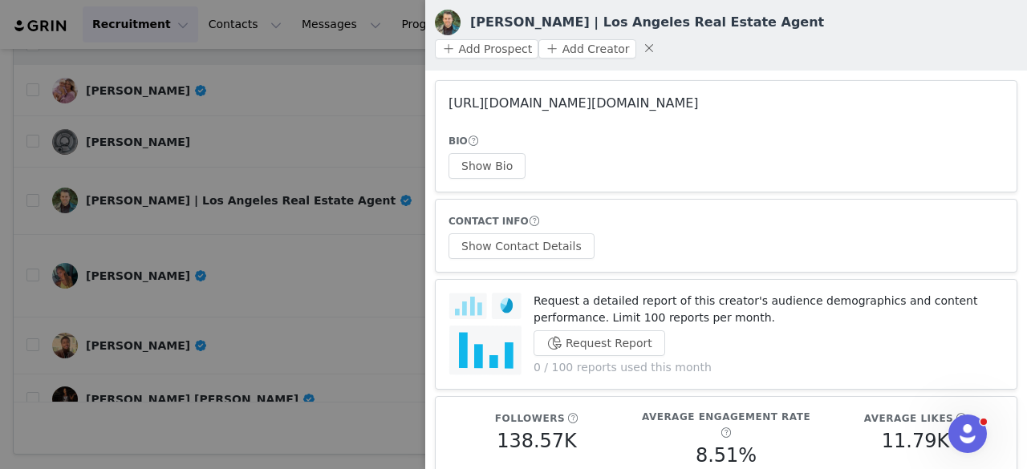
click at [501, 95] on link "https://www.instagram.com/glashaus.realestate/" at bounding box center [574, 102] width 250 height 15
click at [244, 181] on div at bounding box center [513, 234] width 1027 height 469
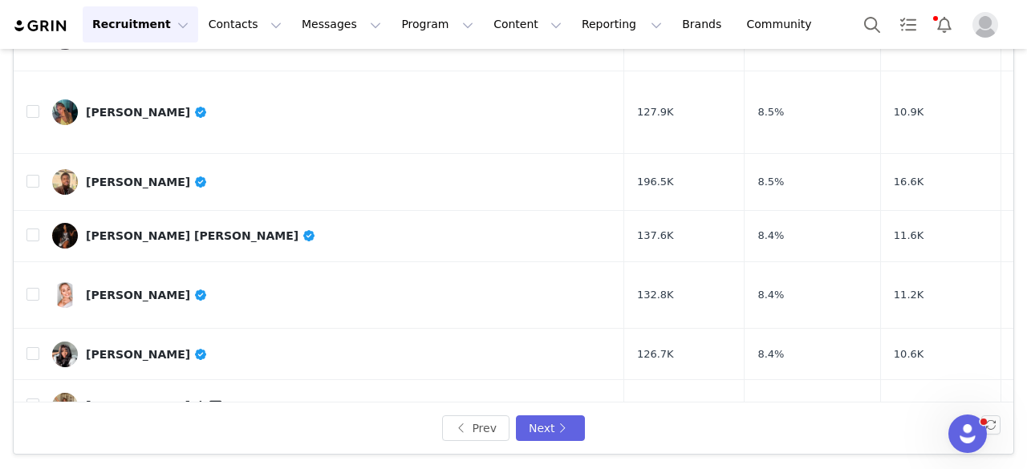
scroll to position [165, 0]
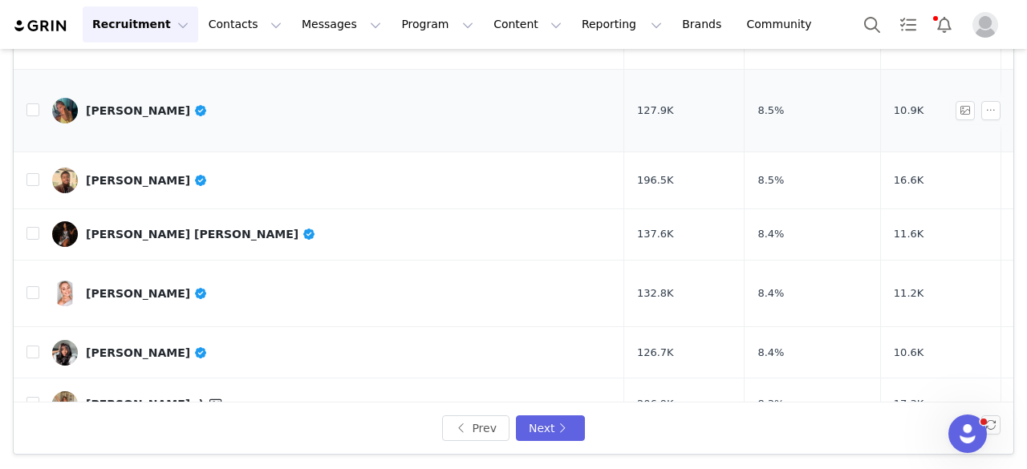
click at [141, 104] on div "Ava Carney" at bounding box center [147, 110] width 122 height 13
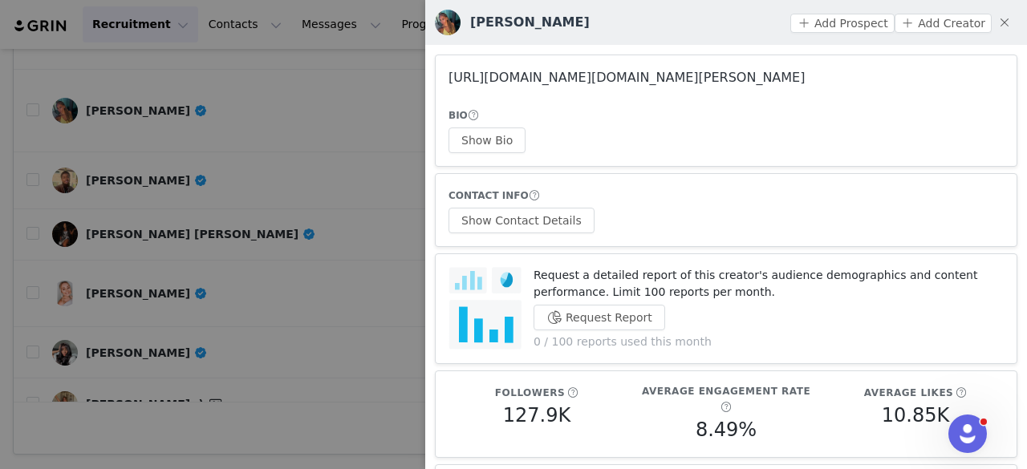
click at [489, 81] on link "https://www.instagram.com/ava.carney/" at bounding box center [627, 77] width 356 height 15
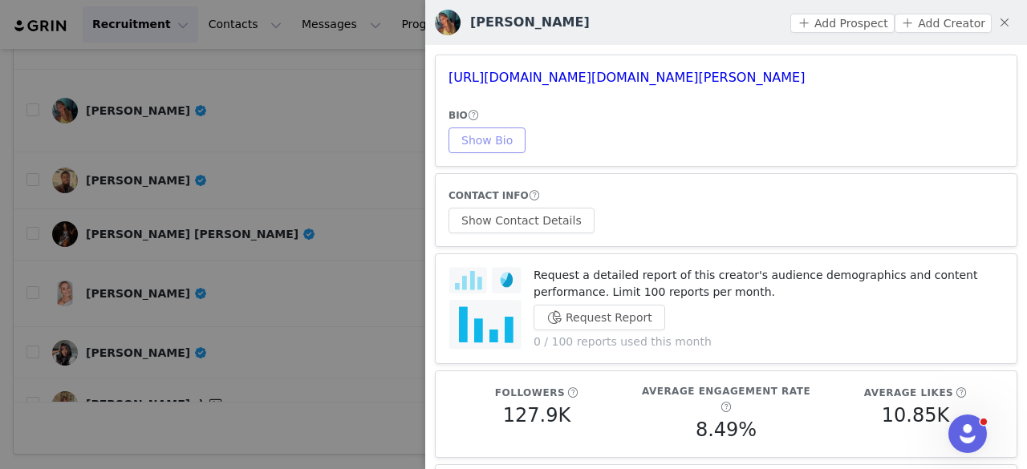
click at [489, 146] on button "Show Bio" at bounding box center [487, 141] width 77 height 26
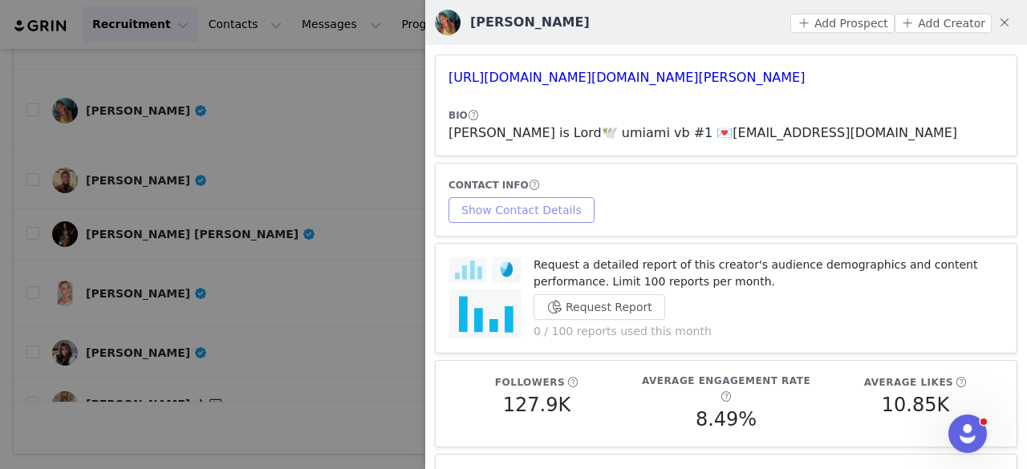
click at [498, 215] on button "Show Contact Details" at bounding box center [522, 210] width 146 height 26
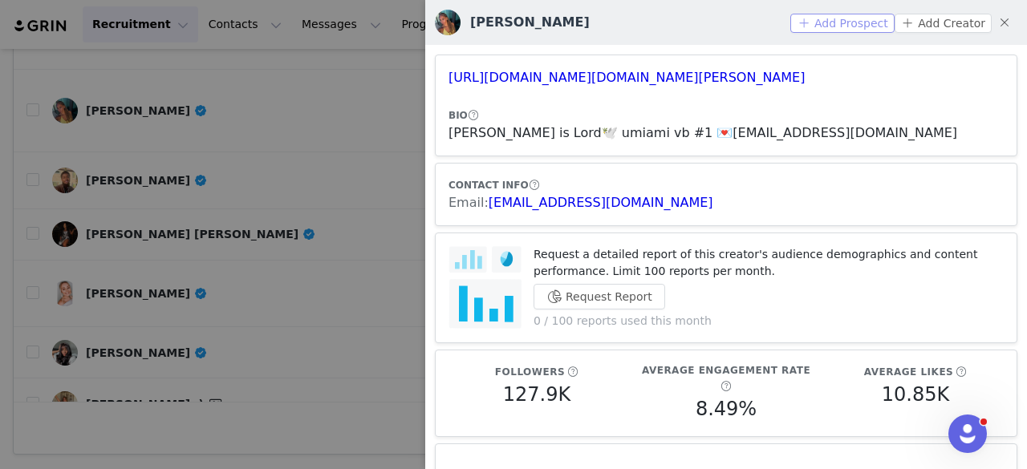
click at [828, 28] on button "Add Prospect" at bounding box center [842, 23] width 104 height 19
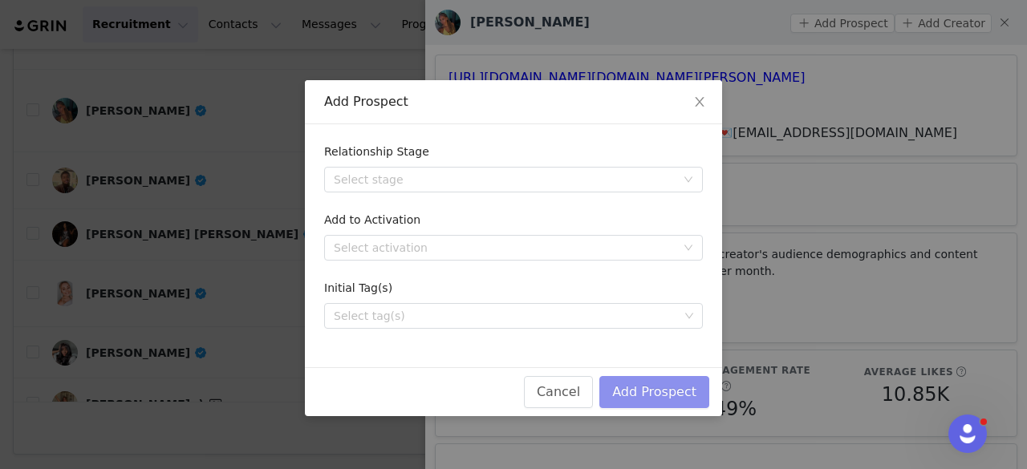
click at [642, 394] on button "Add Prospect" at bounding box center [654, 392] width 110 height 32
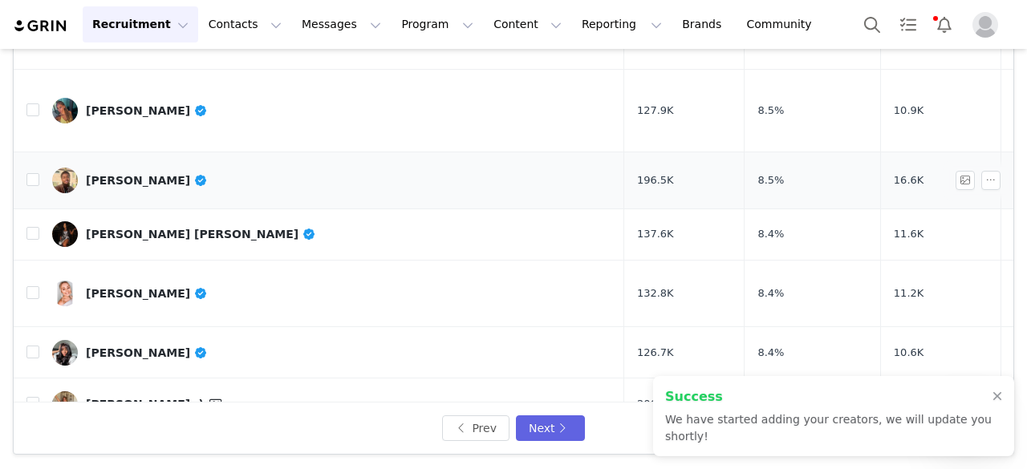
click at [125, 168] on link "Tarik Garrett" at bounding box center [331, 181] width 559 height 26
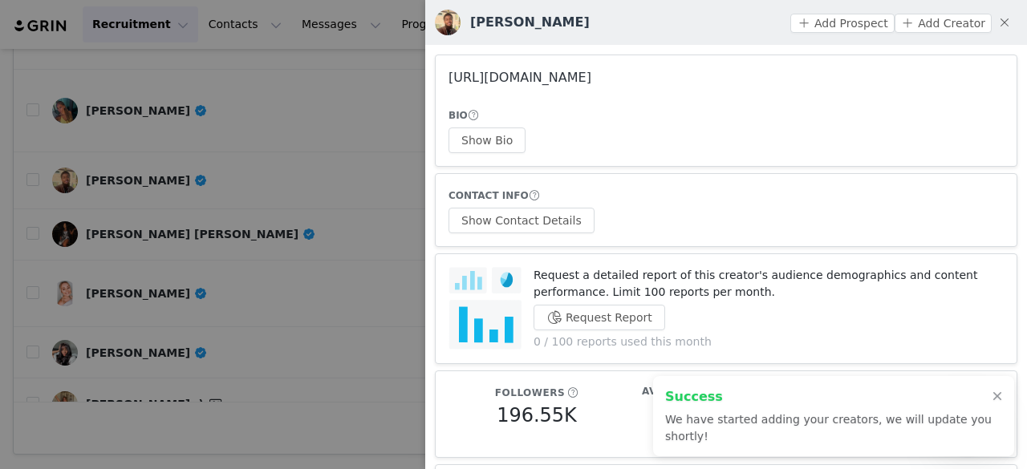
click at [534, 79] on link "https://www.instagram.com/itstybuggy/" at bounding box center [520, 77] width 143 height 15
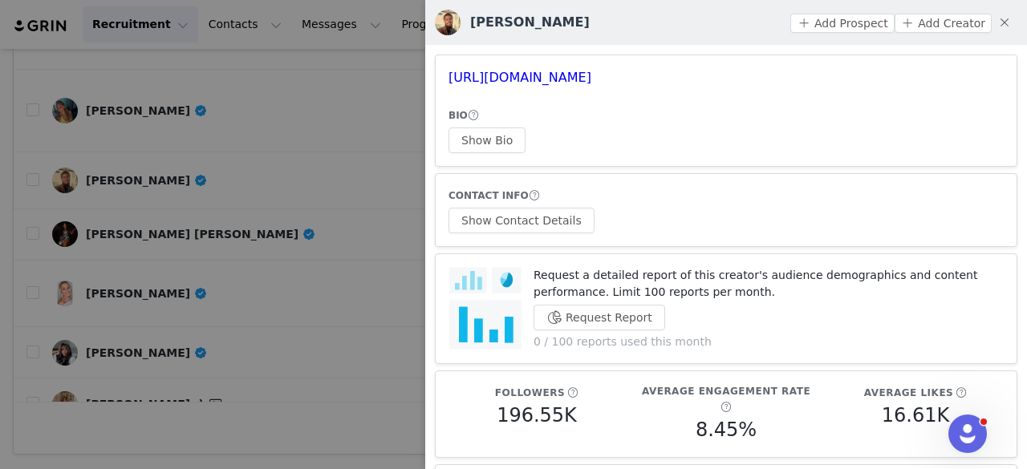
click at [186, 173] on div at bounding box center [513, 234] width 1027 height 469
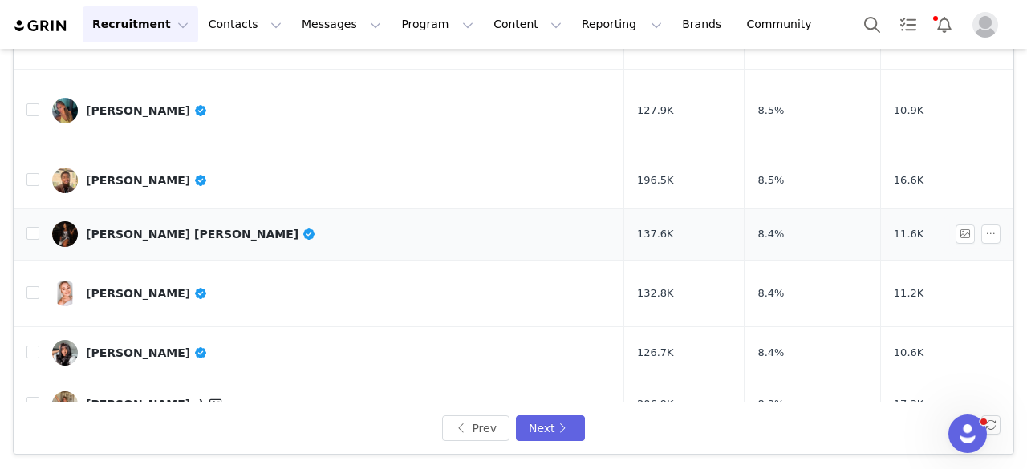
click at [133, 228] on div "Kaelyn Marie" at bounding box center [201, 234] width 230 height 13
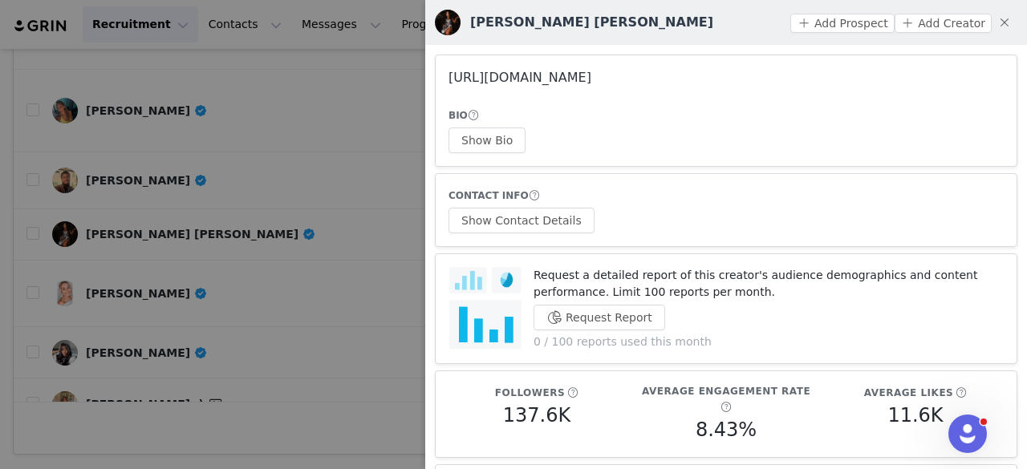
click at [531, 71] on link "https://www.instagram.com/misskaelynmarie/" at bounding box center [520, 77] width 143 height 15
click at [220, 176] on div at bounding box center [513, 234] width 1027 height 469
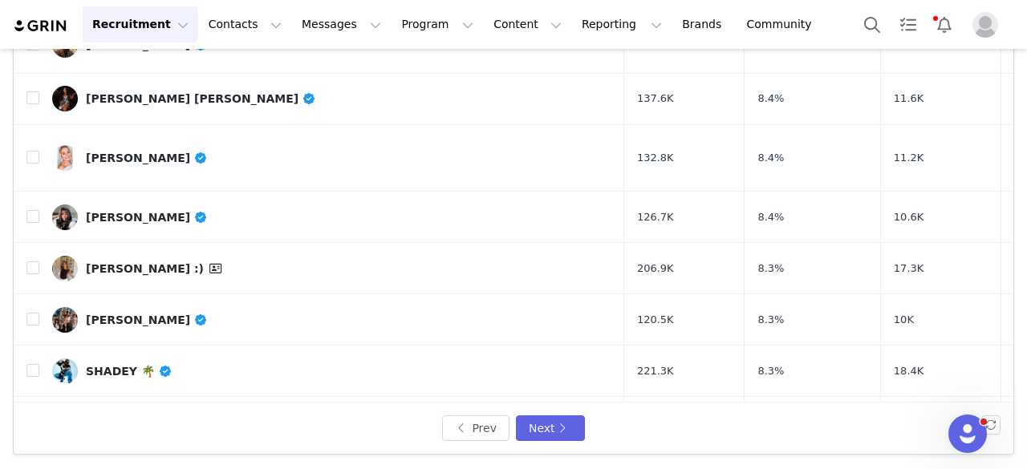
scroll to position [302, 0]
click at [149, 151] on div "Andrea Kobithen" at bounding box center [147, 157] width 122 height 13
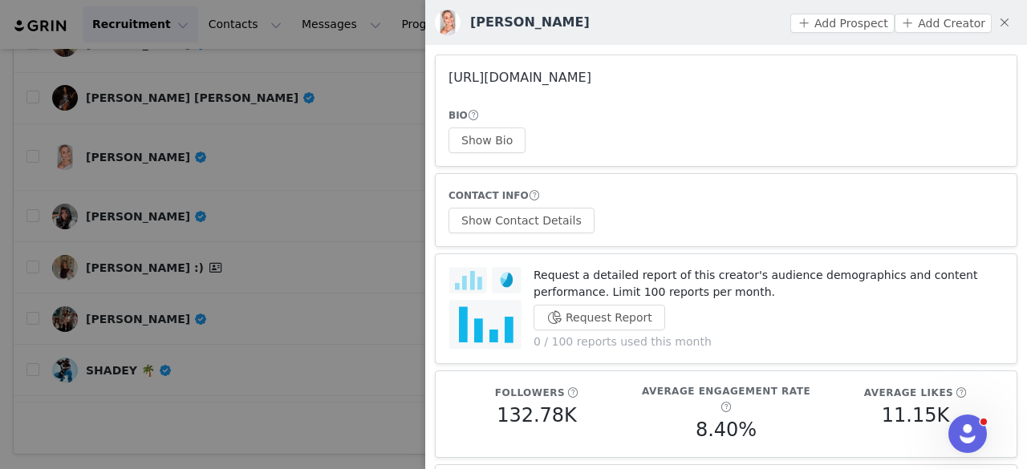
click at [506, 74] on link "https://www.instagram.com/andreagabrielllee/" at bounding box center [520, 77] width 143 height 15
click at [158, 216] on div at bounding box center [513, 234] width 1027 height 469
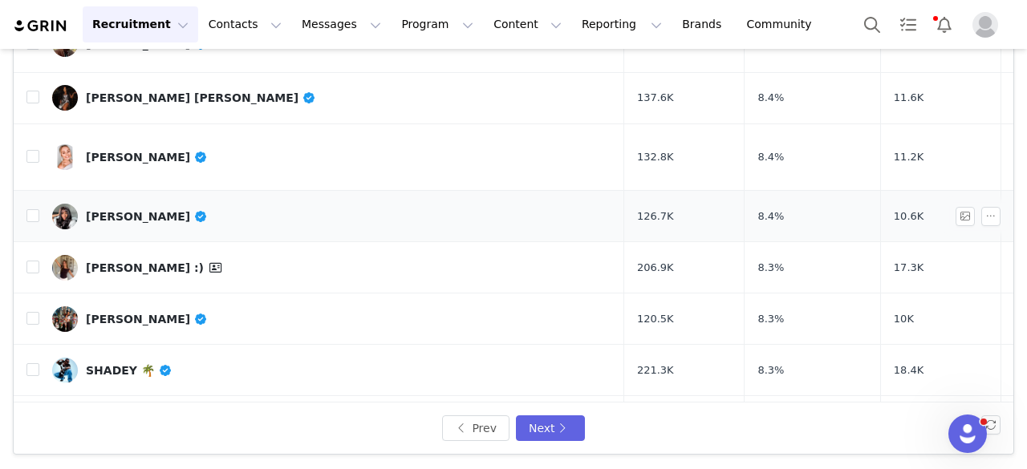
click at [109, 210] on div "Aniyah Smith" at bounding box center [147, 216] width 122 height 13
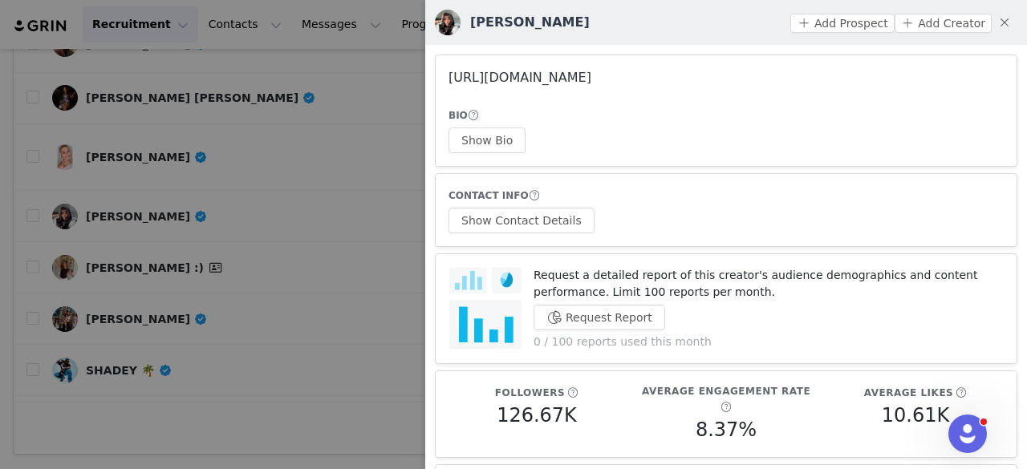
click at [507, 77] on link "https://www.instagram.com/its_niyahs/" at bounding box center [520, 77] width 143 height 15
click at [169, 176] on div at bounding box center [513, 234] width 1027 height 469
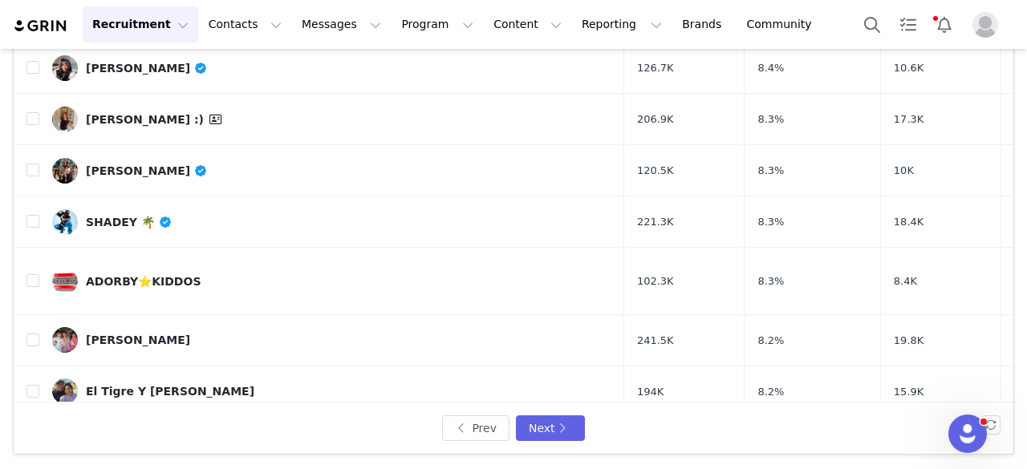
scroll to position [451, 0]
click at [108, 164] on div "Josi Cruz" at bounding box center [147, 170] width 122 height 13
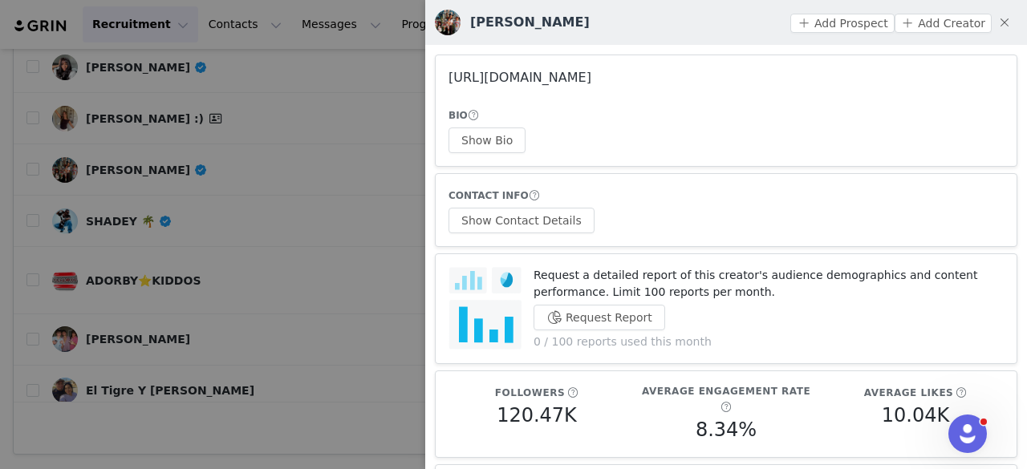
click at [526, 76] on link "https://www.instagram.com/claricecalazans/" at bounding box center [520, 77] width 143 height 15
click at [192, 197] on div at bounding box center [513, 234] width 1027 height 469
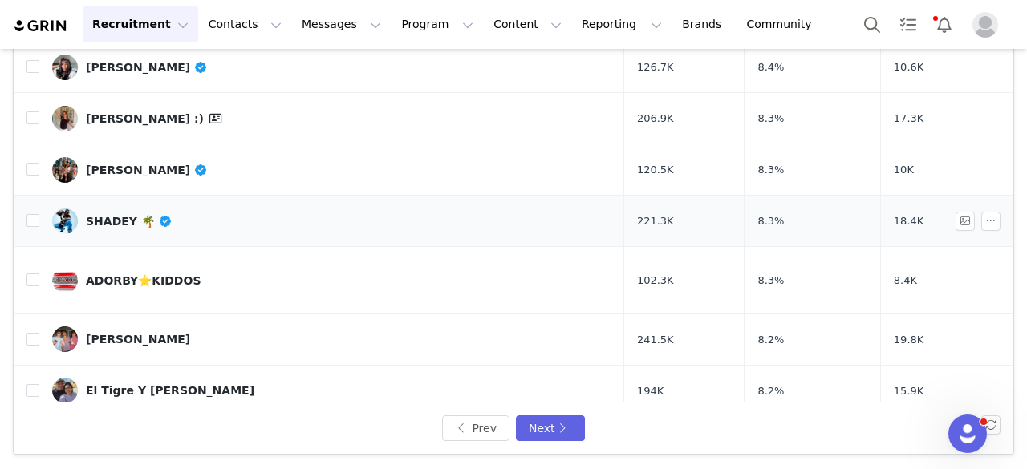
click at [112, 209] on link "SHADEY 🌴" at bounding box center [331, 222] width 559 height 26
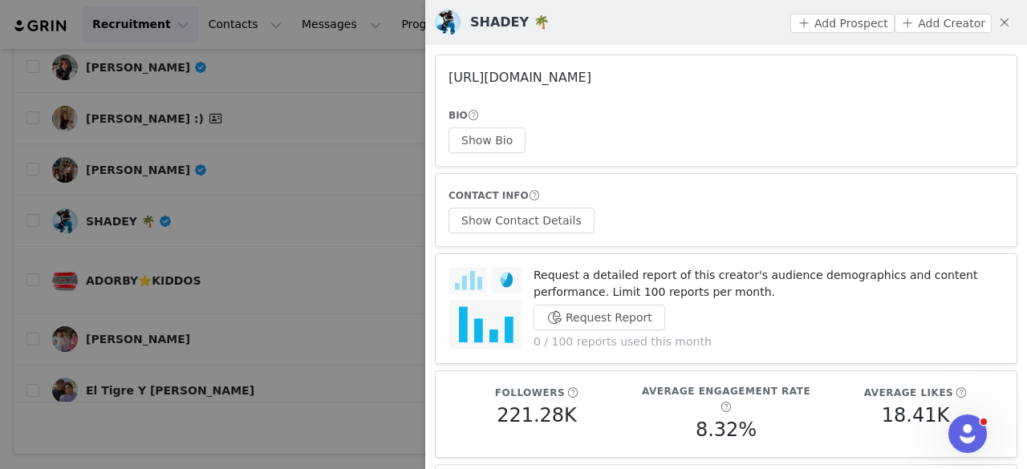
click at [513, 74] on link "https://www.instagram.com/shadejenifer/" at bounding box center [520, 77] width 143 height 15
click at [210, 174] on div at bounding box center [513, 234] width 1027 height 469
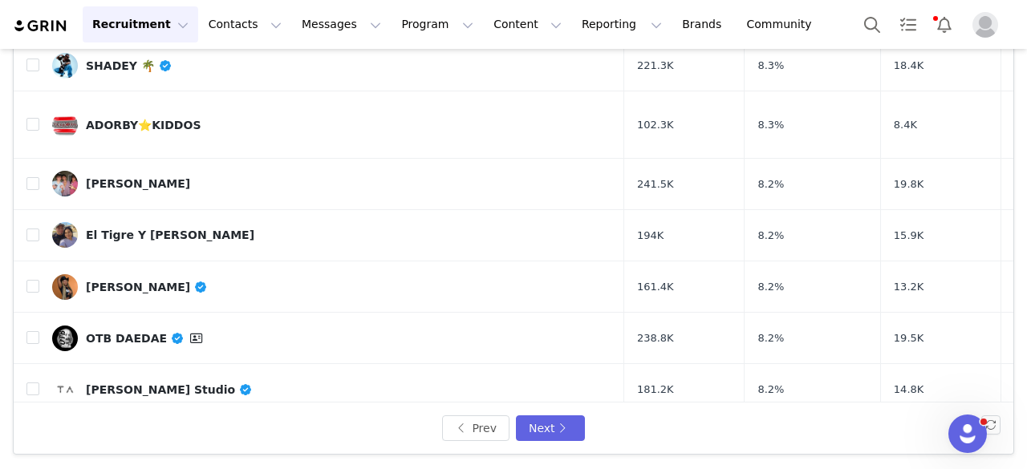
scroll to position [606, 0]
click at [156, 172] on link "Brennan Myers" at bounding box center [331, 185] width 559 height 26
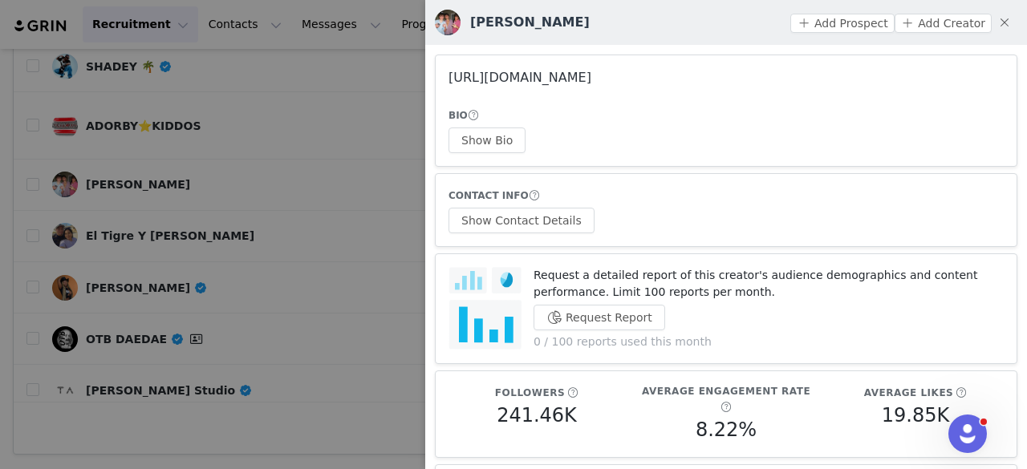
click at [531, 73] on link "https://www.instagram.com/yngba_m/" at bounding box center [520, 77] width 143 height 15
click at [217, 161] on div at bounding box center [513, 234] width 1027 height 469
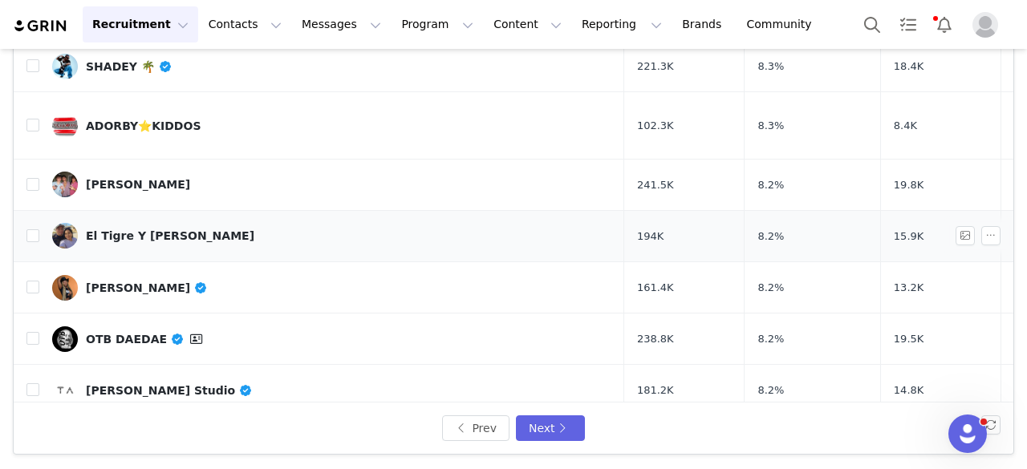
click at [124, 223] on link "El Tigre Y Kathy" at bounding box center [331, 236] width 559 height 26
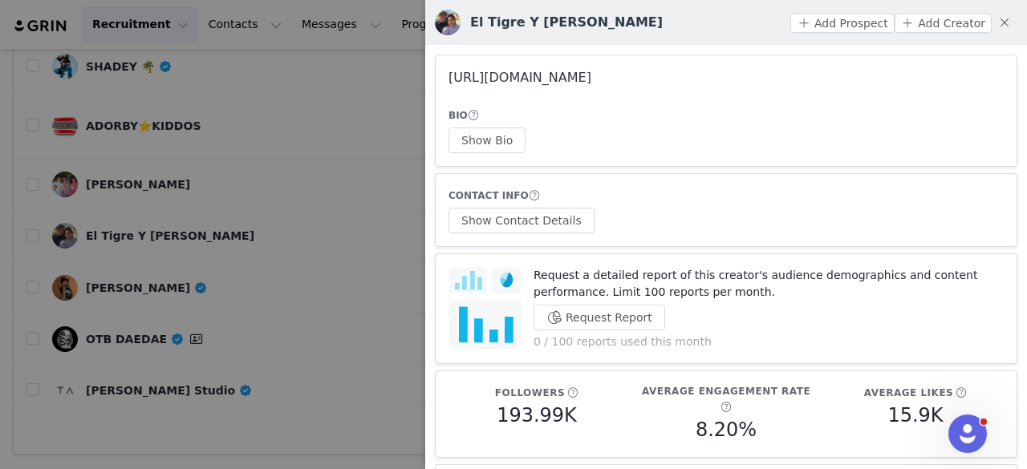
click at [485, 79] on link "https://www.instagram.com/eltigreykathy/" at bounding box center [520, 77] width 143 height 15
click at [243, 132] on div at bounding box center [513, 234] width 1027 height 469
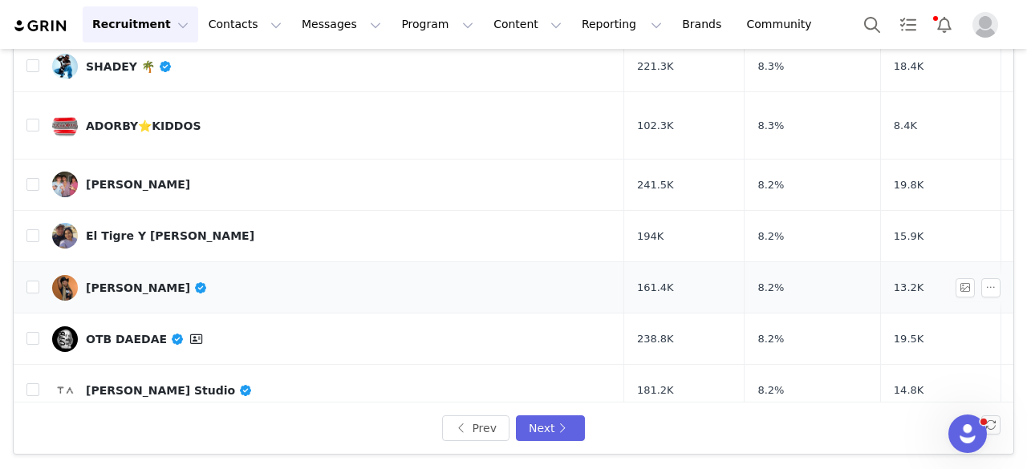
click at [146, 282] on div "Brenique Reed" at bounding box center [147, 288] width 122 height 13
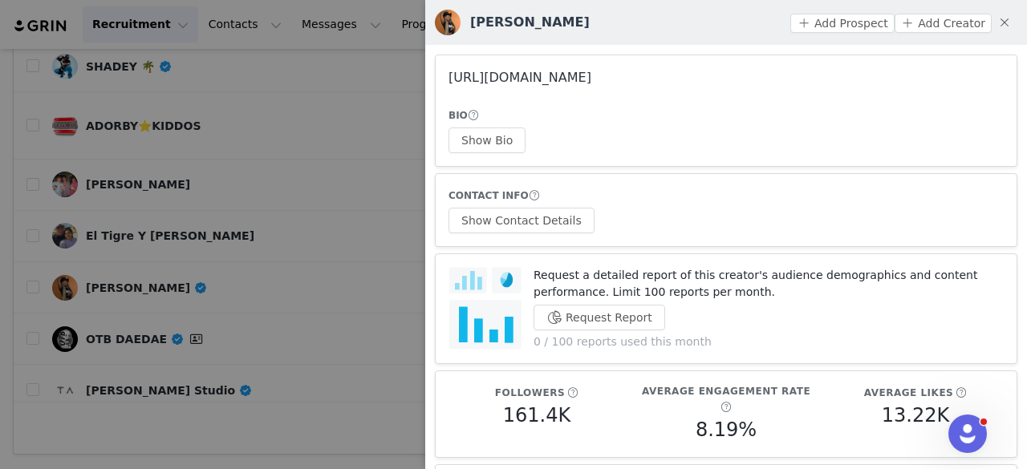
click at [472, 75] on link "https://www.instagram.com/niquiebknows/" at bounding box center [520, 77] width 143 height 15
click at [218, 181] on div at bounding box center [513, 234] width 1027 height 469
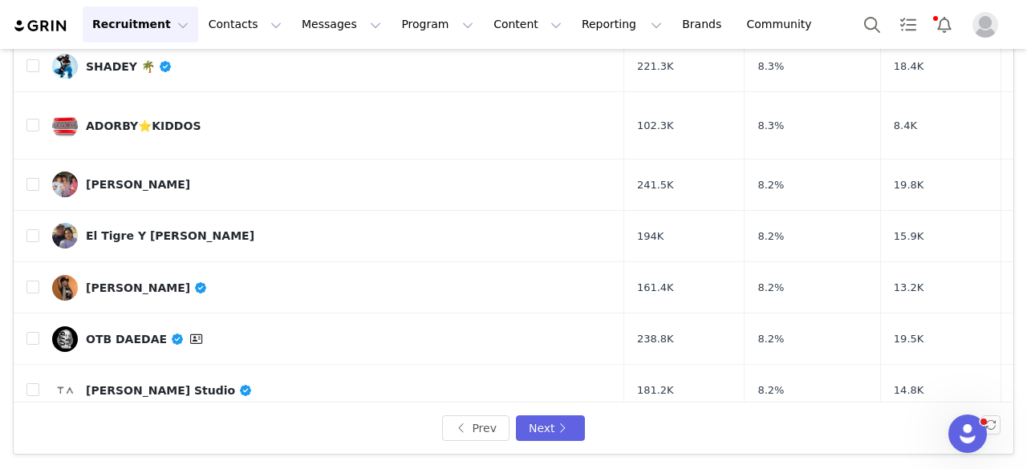
scroll to position [639, 0]
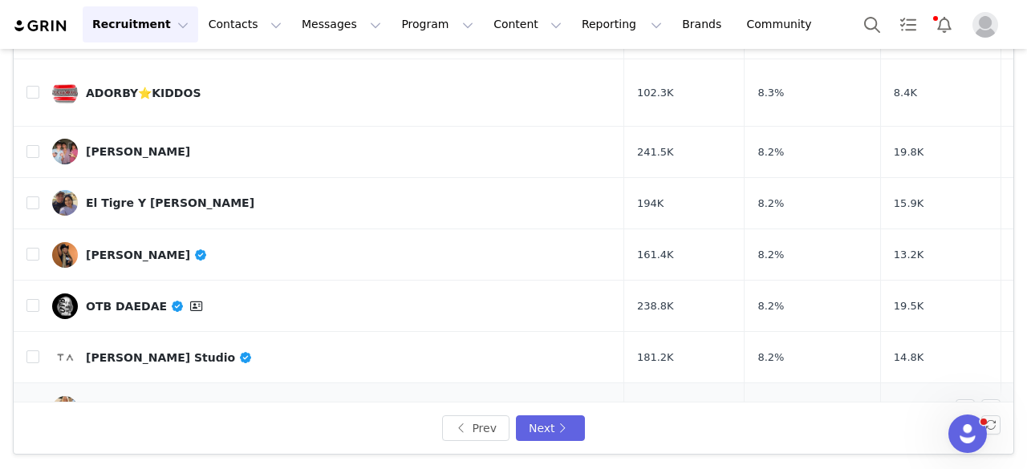
click at [134, 403] on div "Meg Richardson ✨" at bounding box center [156, 409] width 140 height 13
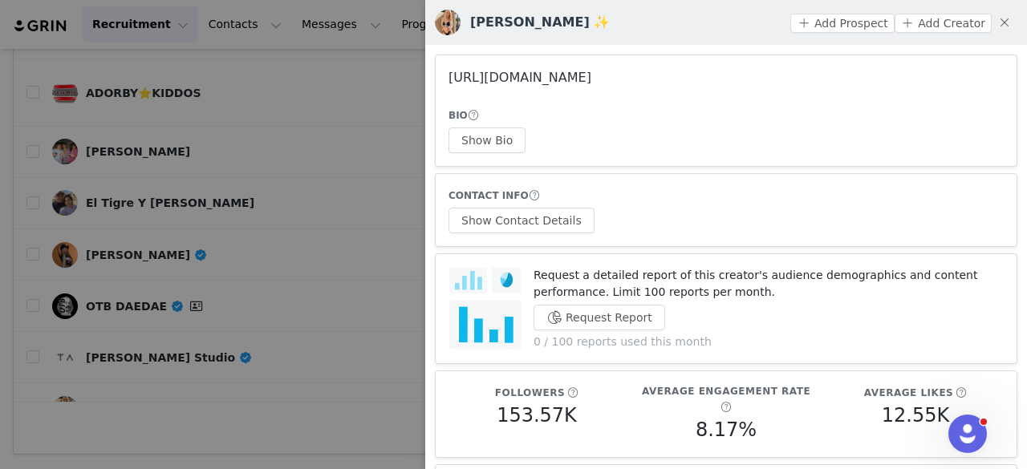
click at [485, 78] on link "https://www.instagram.com/megdabber_/" at bounding box center [520, 77] width 143 height 15
click at [392, 421] on div at bounding box center [513, 234] width 1027 height 469
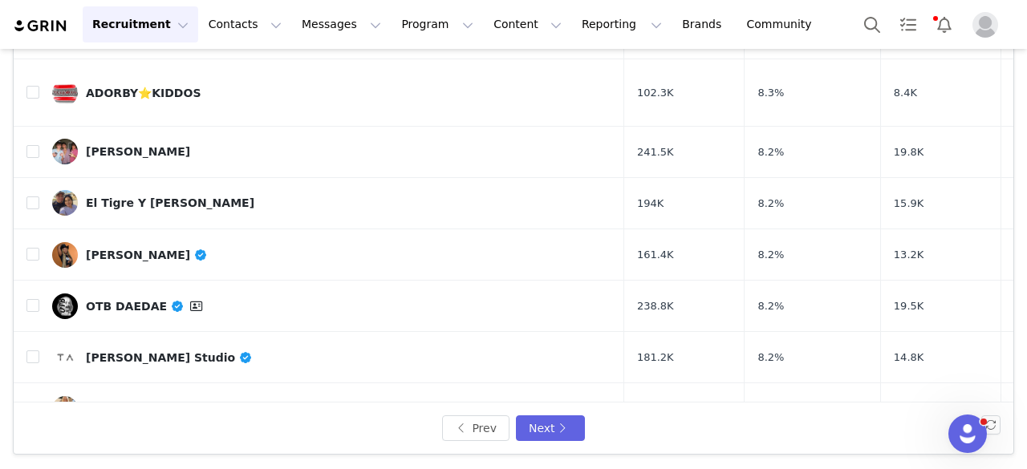
click at [541, 444] on div "Prev Next" at bounding box center [514, 428] width 1000 height 51
click at [526, 418] on button "Next" at bounding box center [550, 429] width 69 height 26
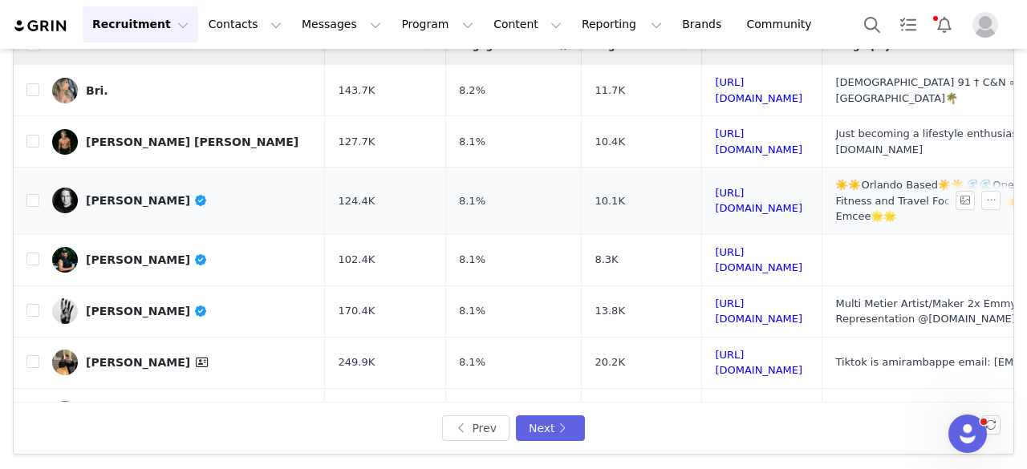
scroll to position [112, 0]
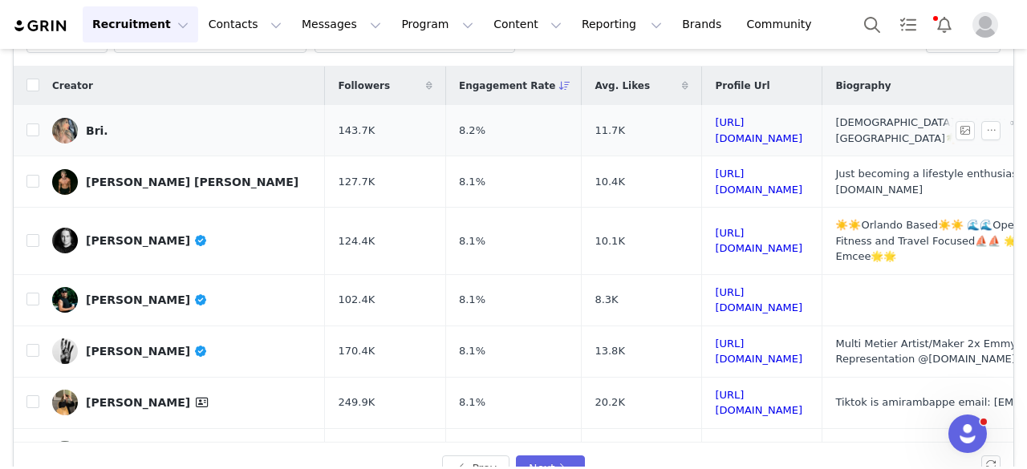
click at [87, 126] on div "Bri." at bounding box center [97, 130] width 22 height 13
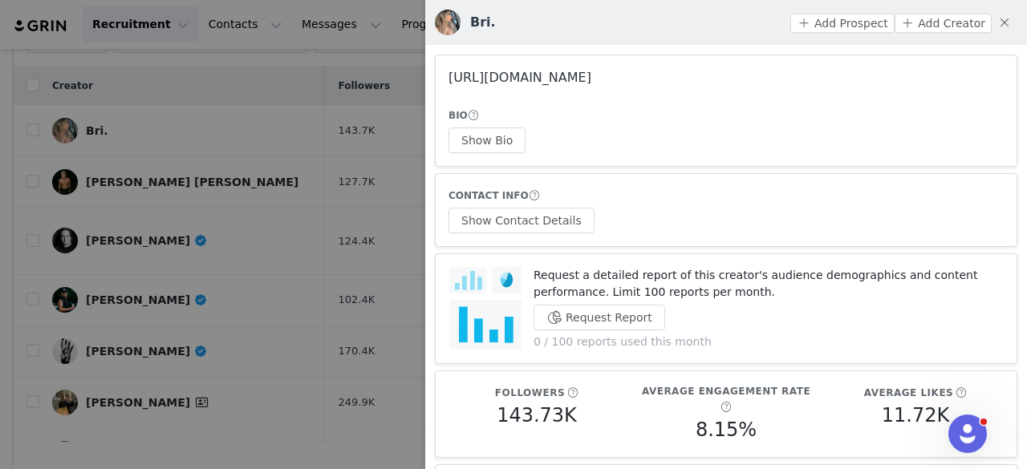
click at [480, 81] on link "https://www.instagram.com/brianaortegaa/" at bounding box center [520, 77] width 143 height 15
click at [278, 153] on div at bounding box center [513, 234] width 1027 height 469
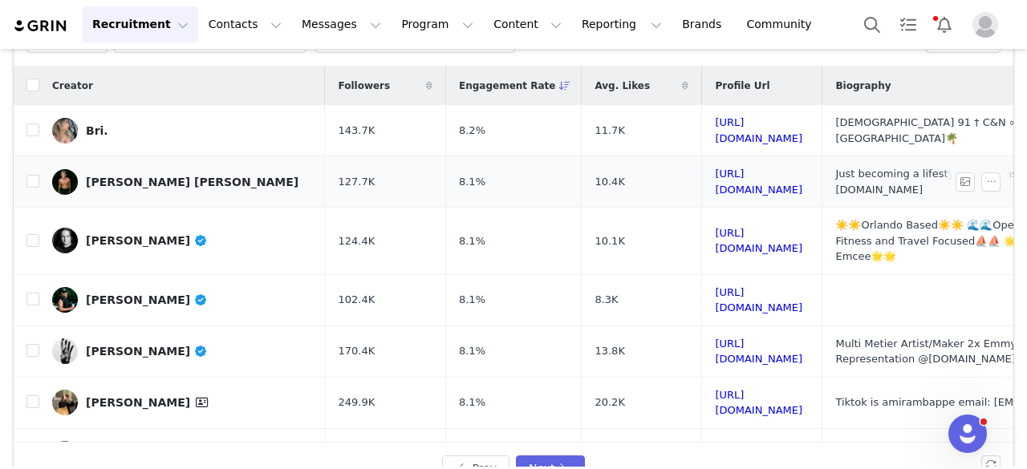
click at [165, 176] on div "James Isaac White" at bounding box center [192, 182] width 213 height 13
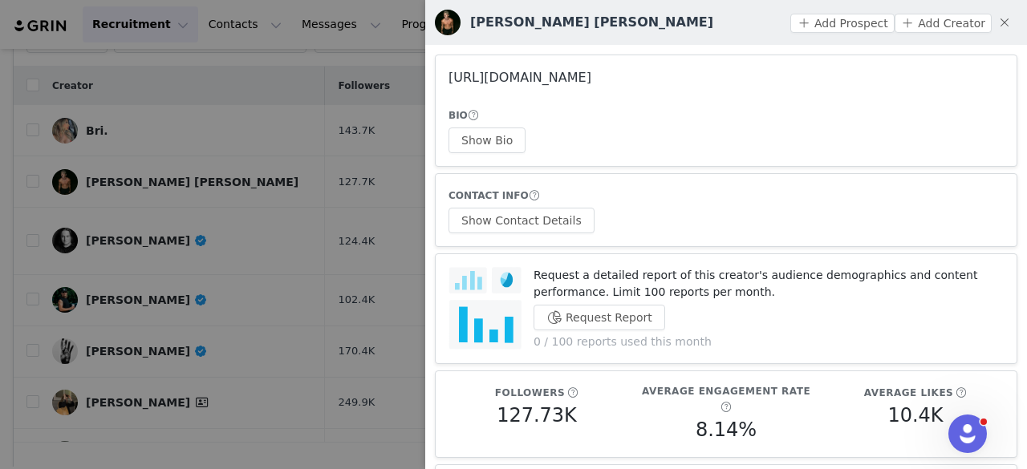
click at [493, 79] on link "https://www.instagram.com/jameslwhitee/" at bounding box center [520, 77] width 143 height 15
click at [472, 140] on button "Show Bio" at bounding box center [487, 141] width 77 height 26
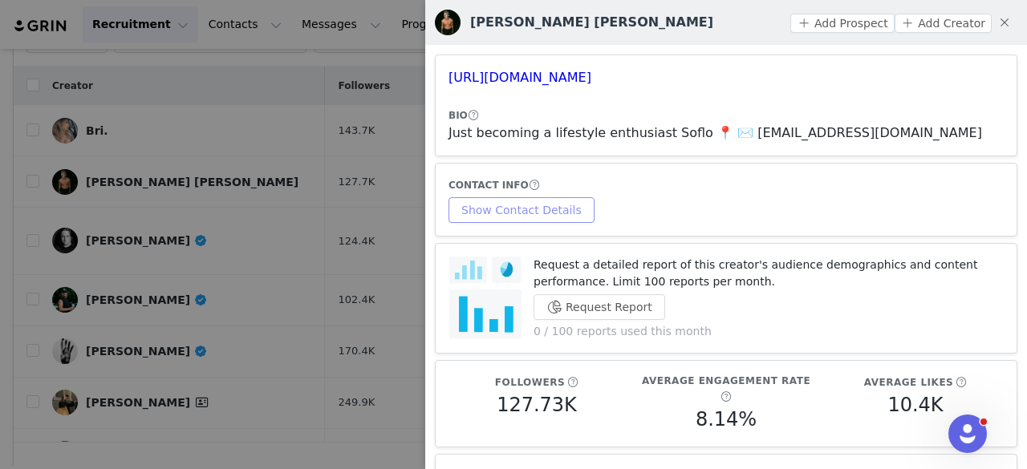
click at [519, 213] on button "Show Contact Details" at bounding box center [522, 210] width 146 height 26
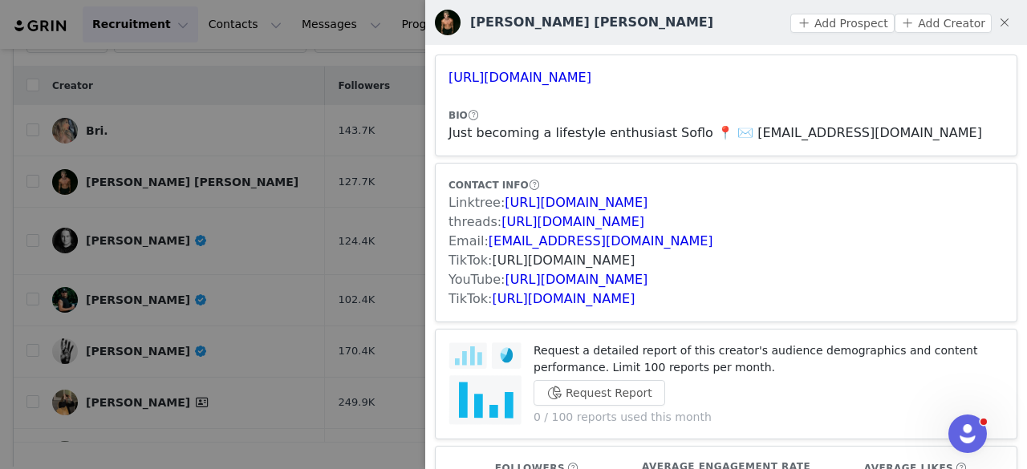
click at [576, 261] on link "https://www.tiktok.com/share/user/6777870366662738950" at bounding box center [564, 260] width 143 height 15
click at [547, 294] on link "https://www.tiktok.com/share/user/6705910489229050886" at bounding box center [564, 298] width 143 height 15
click at [830, 26] on button "Add Prospect" at bounding box center [842, 23] width 104 height 19
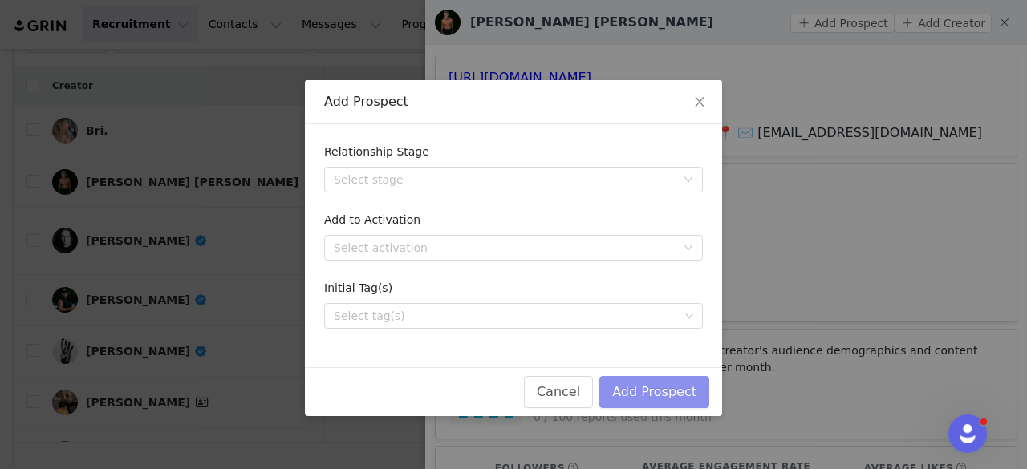
click at [695, 396] on button "Add Prospect" at bounding box center [654, 392] width 110 height 32
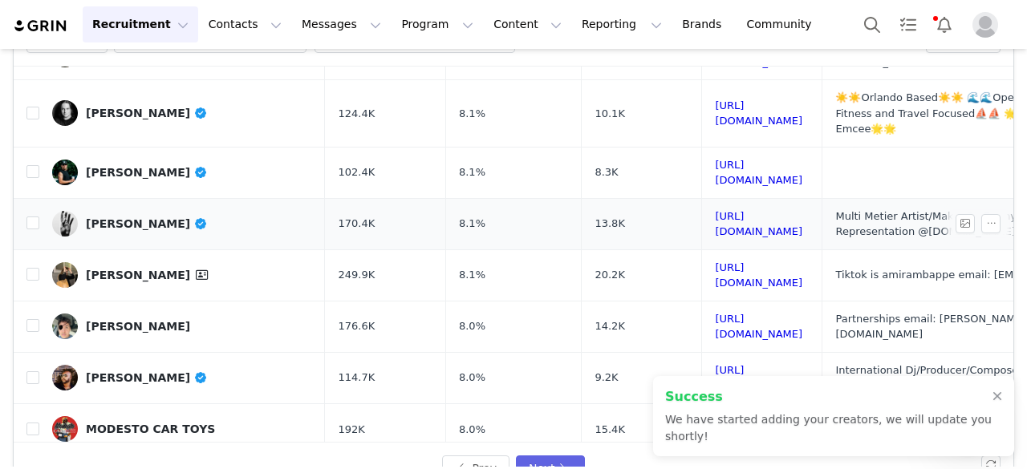
scroll to position [130, 0]
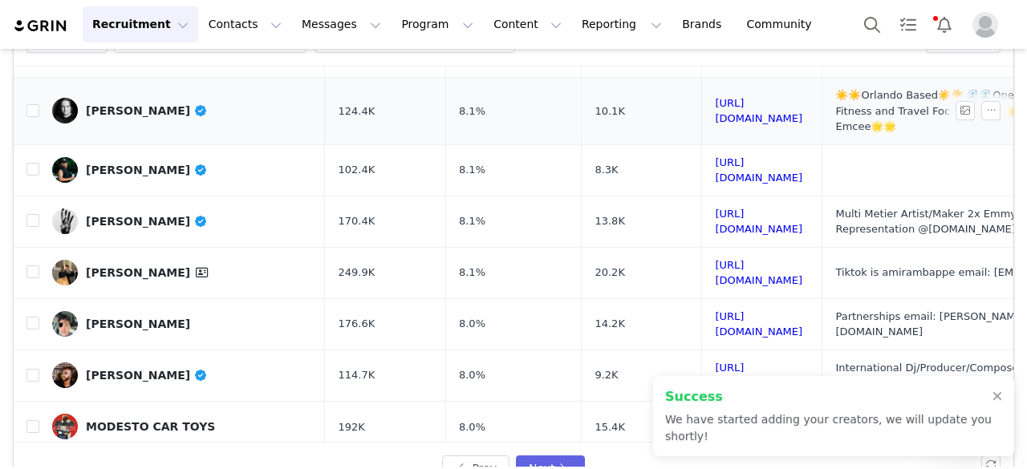
click at [140, 98] on link "Chris Fournier" at bounding box center [182, 111] width 260 height 26
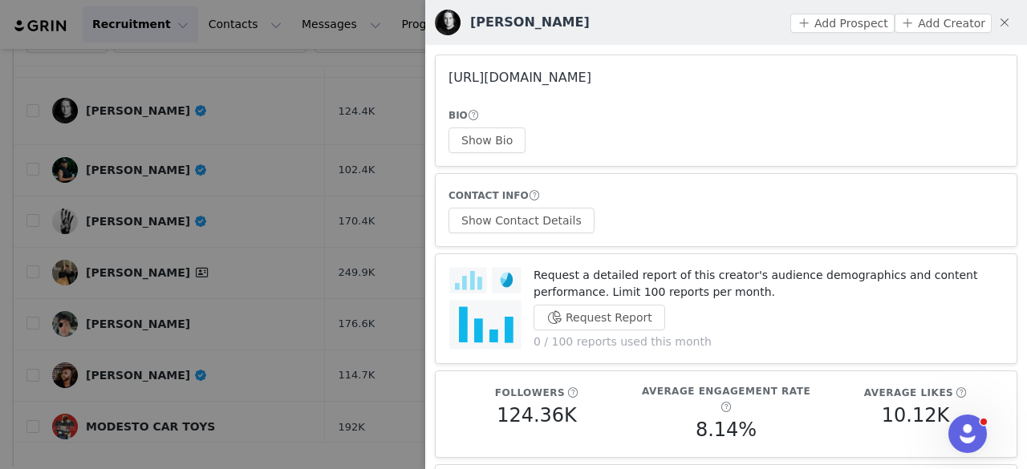
click at [591, 73] on link "https://www.instagram.com/chris_fournier92/" at bounding box center [520, 77] width 143 height 15
click at [237, 91] on div at bounding box center [513, 234] width 1027 height 469
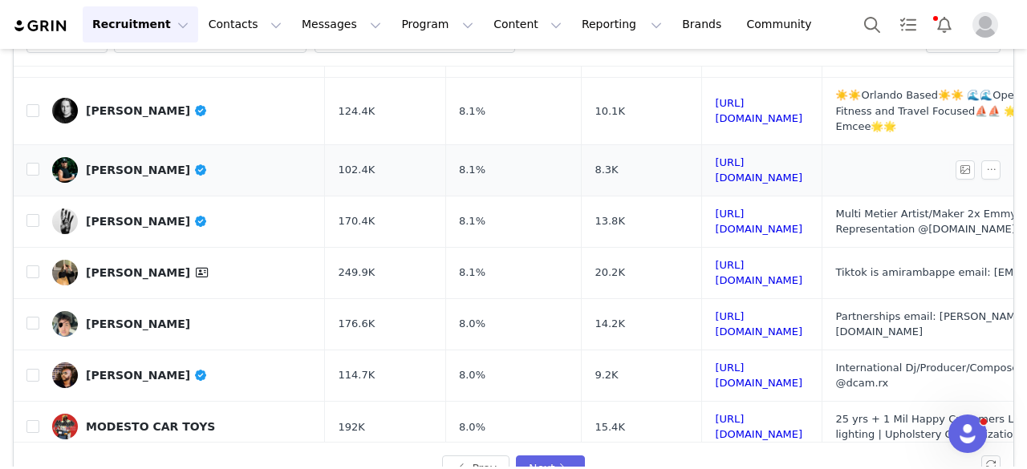
click at [106, 164] on div "Ali AuRa" at bounding box center [147, 170] width 122 height 13
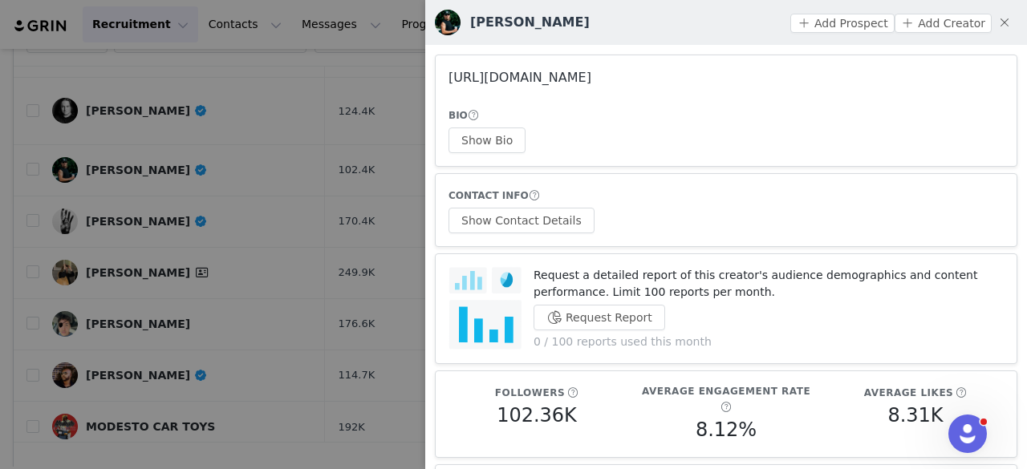
click at [531, 71] on link "https://www.instagram.com/ali_neaura/" at bounding box center [520, 77] width 143 height 15
click at [254, 75] on div at bounding box center [513, 234] width 1027 height 469
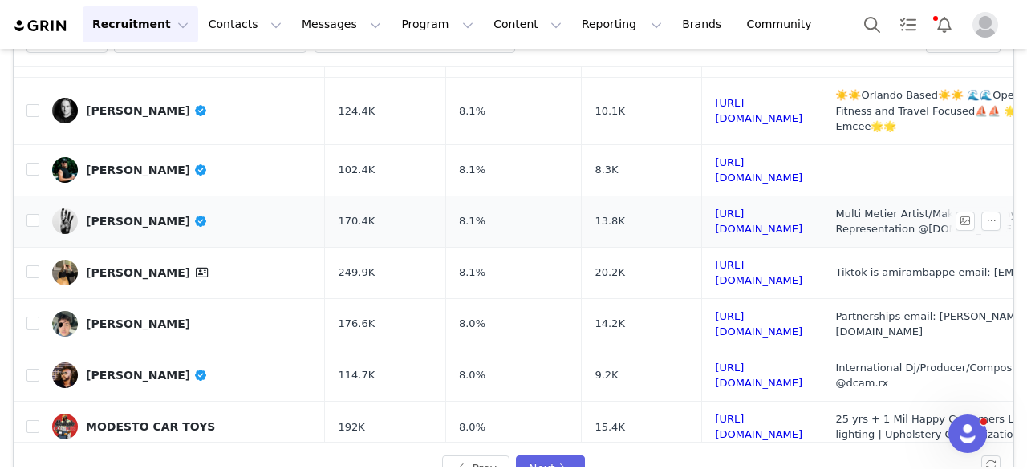
click at [130, 215] on div "Marco Marco" at bounding box center [147, 221] width 122 height 13
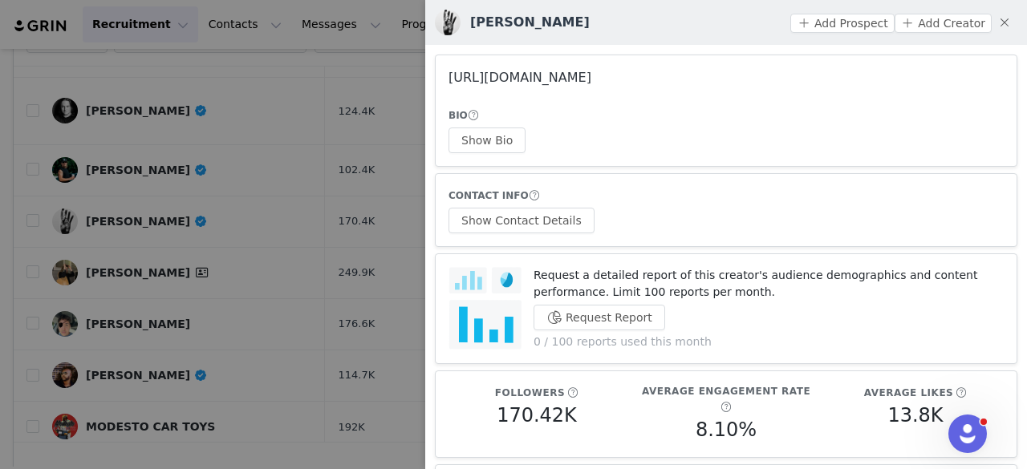
click at [491, 83] on link "https://www.instagram.com/marcosquared/" at bounding box center [520, 77] width 143 height 15
click at [221, 160] on div at bounding box center [513, 234] width 1027 height 469
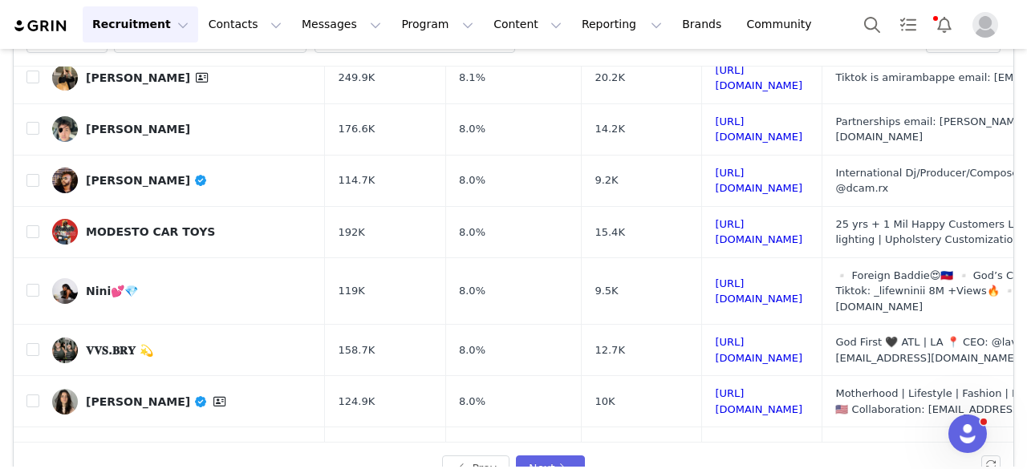
scroll to position [328, 0]
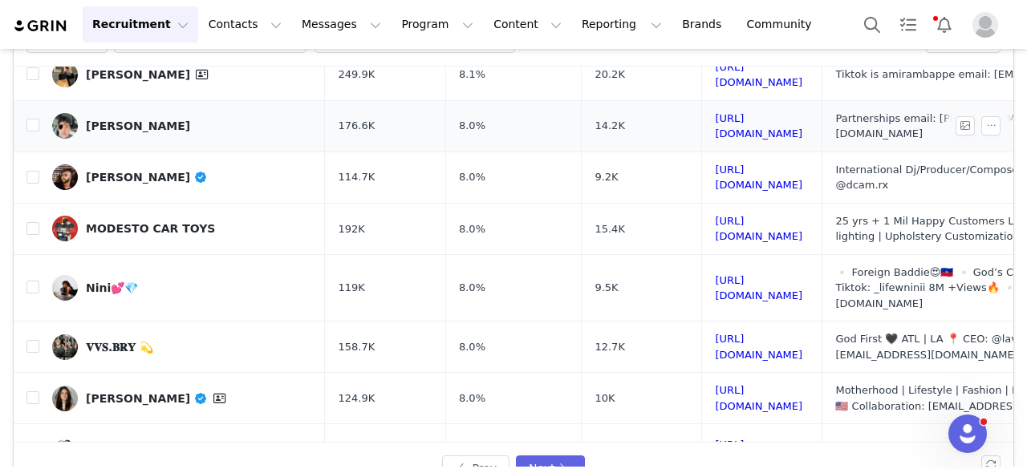
click at [94, 120] on div "Brandon" at bounding box center [138, 126] width 104 height 13
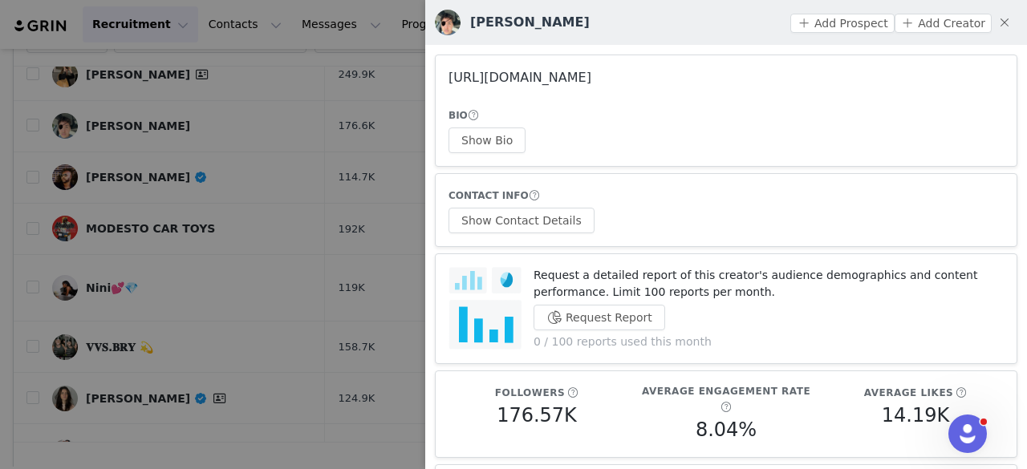
click at [507, 83] on link "https://www.instagram.com/brandoncohen/" at bounding box center [520, 77] width 143 height 15
click at [221, 150] on div at bounding box center [513, 234] width 1027 height 469
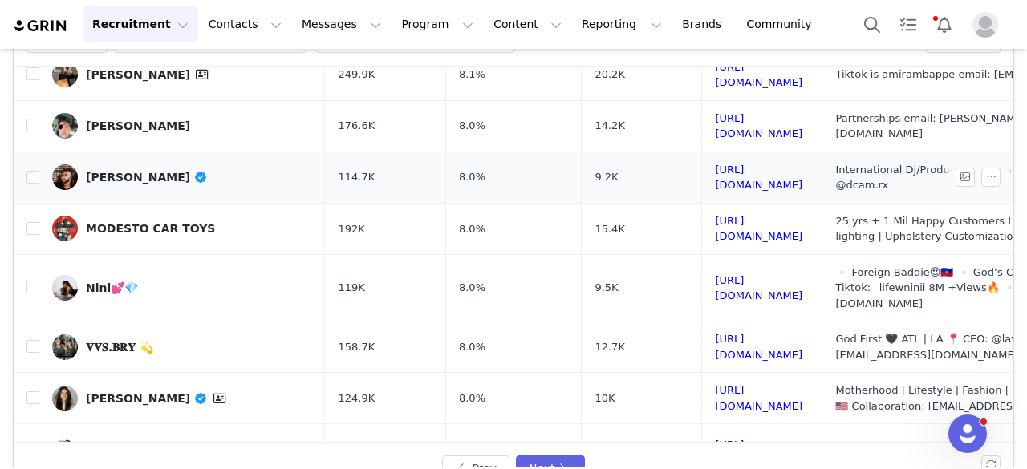
click at [128, 171] on div "David Campbell" at bounding box center [147, 177] width 122 height 13
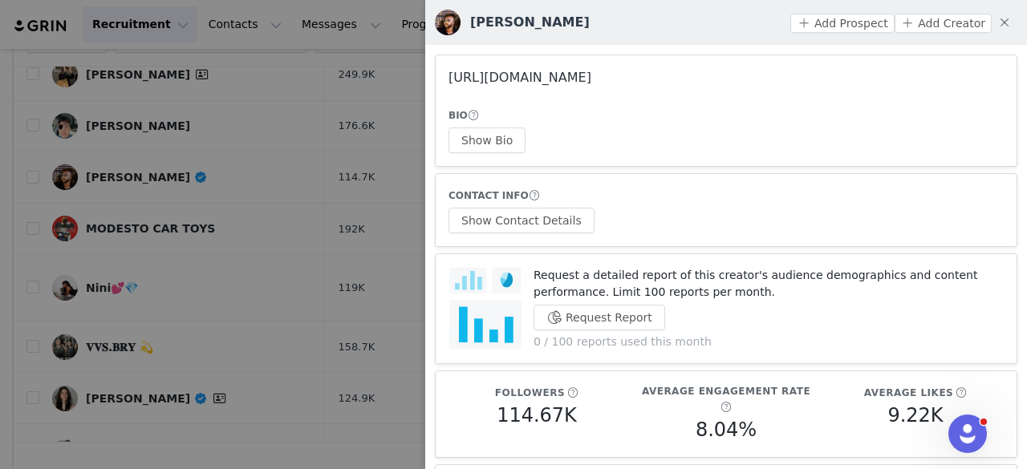
click at [501, 84] on link "https://www.instagram.com/djsix9official/" at bounding box center [520, 77] width 143 height 15
click at [133, 235] on div at bounding box center [513, 234] width 1027 height 469
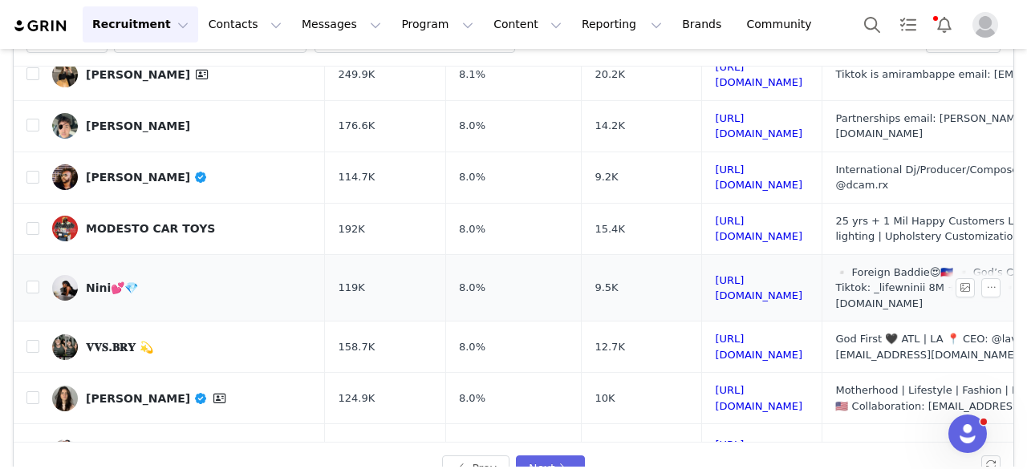
click at [112, 282] on div "Nini💕💎" at bounding box center [112, 288] width 52 height 13
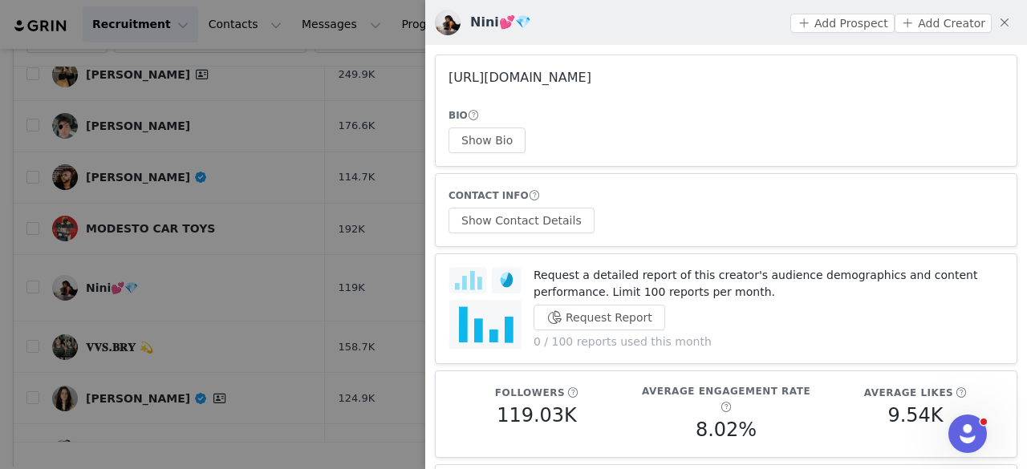
click at [578, 75] on link "https://www.instagram.com/_lifewnini/" at bounding box center [520, 77] width 143 height 15
click at [200, 225] on div at bounding box center [513, 234] width 1027 height 469
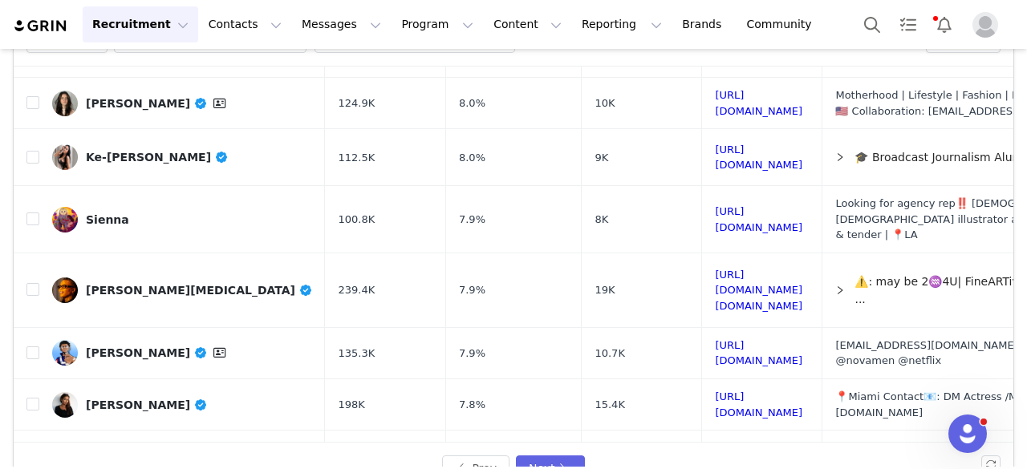
scroll to position [628, 0]
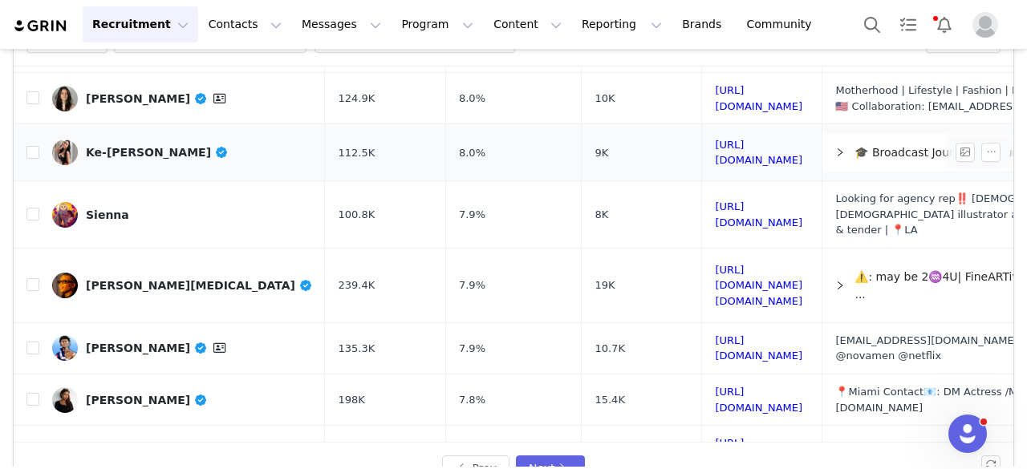
click at [156, 146] on div "Ke-Alani Sarmiento" at bounding box center [157, 152] width 143 height 13
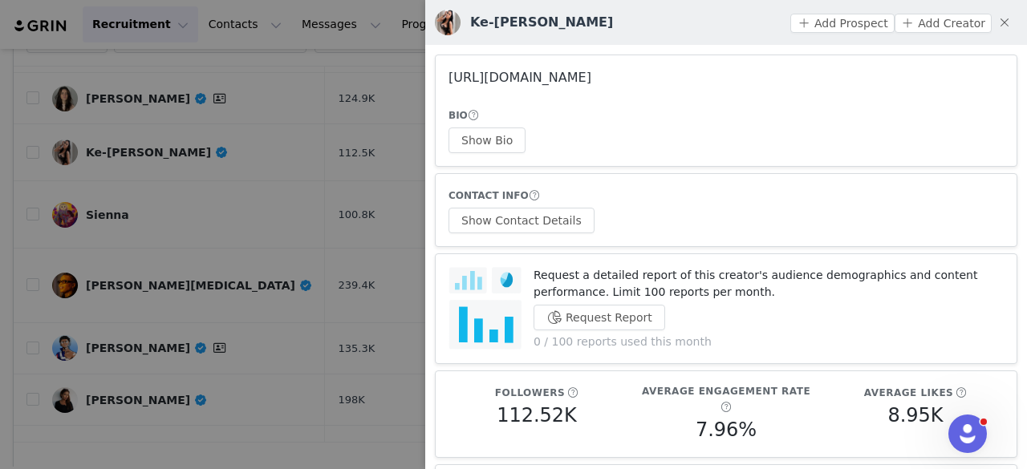
click at [558, 76] on link "https://www.instagram.com/ooohhlalaaa/" at bounding box center [520, 77] width 143 height 15
click at [483, 139] on button "Show Bio" at bounding box center [487, 141] width 77 height 26
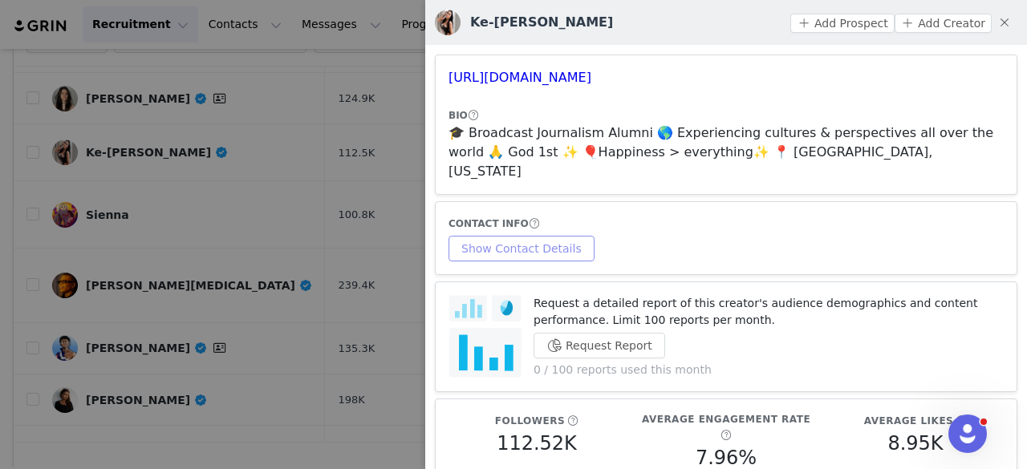
click at [541, 236] on button "Show Contact Details" at bounding box center [522, 249] width 146 height 26
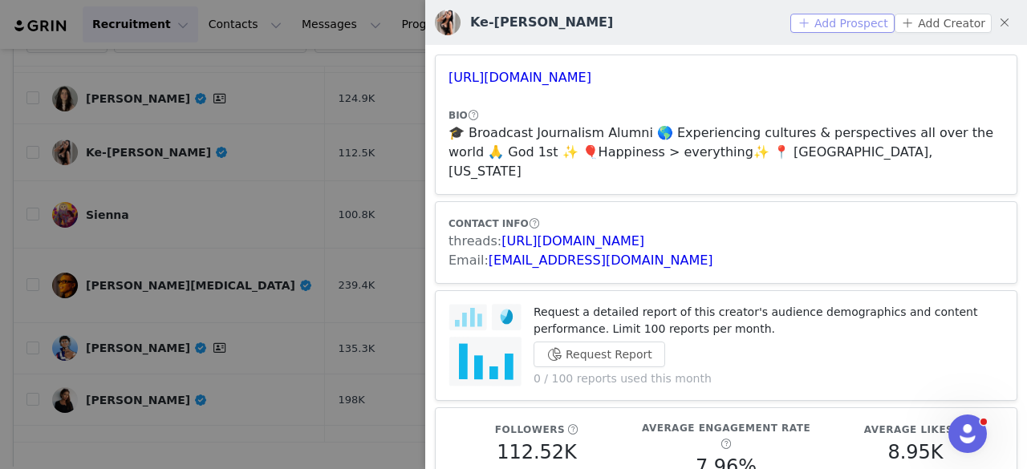
click at [860, 18] on button "Add Prospect" at bounding box center [842, 23] width 104 height 19
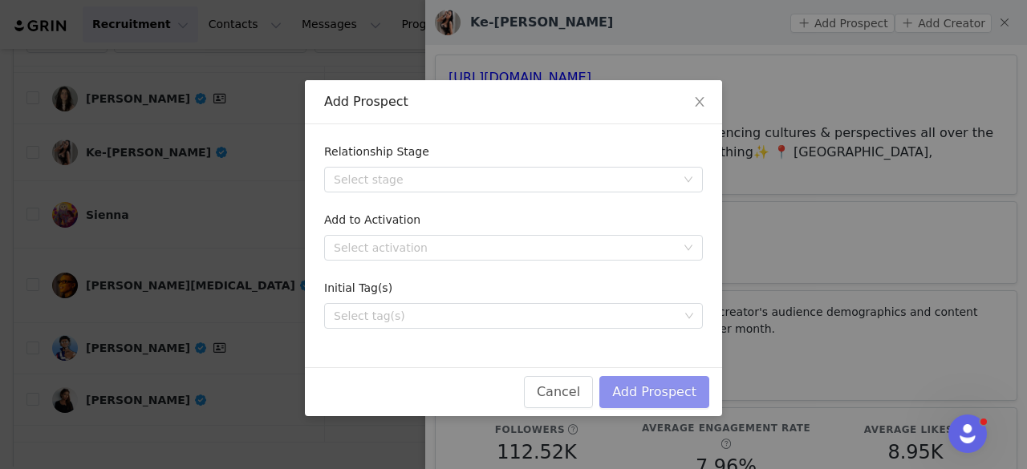
click at [666, 384] on button "Add Prospect" at bounding box center [654, 392] width 110 height 32
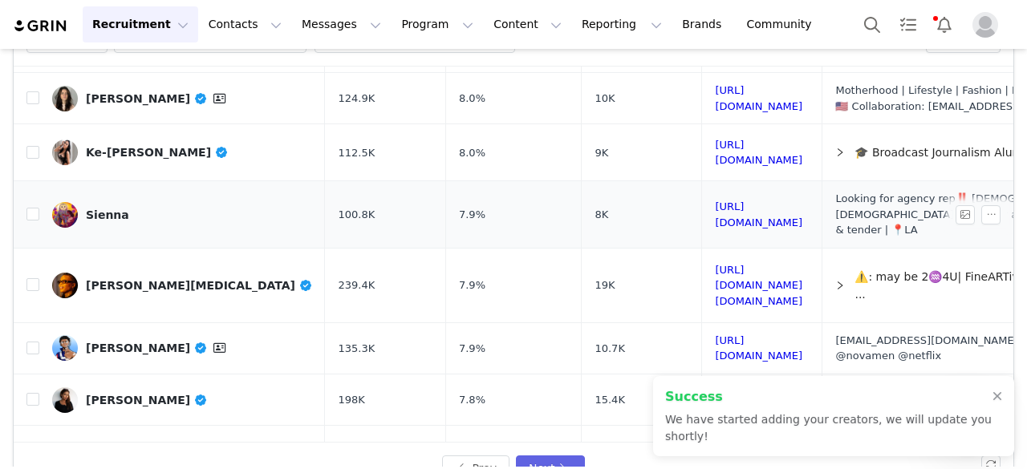
click at [101, 209] on div "Sienna" at bounding box center [107, 215] width 43 height 13
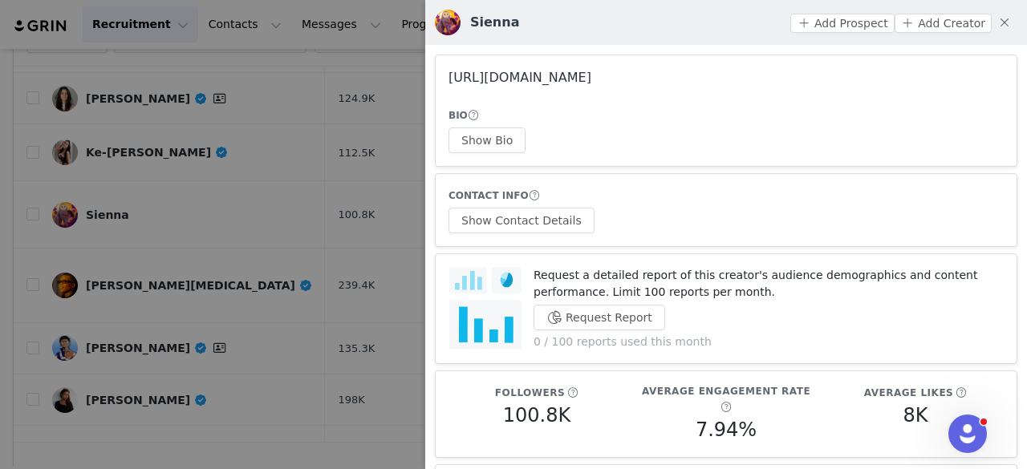
click at [591, 79] on link "https://www.instagram.com/somewhere_in_june/" at bounding box center [520, 77] width 143 height 15
click at [199, 115] on div at bounding box center [513, 234] width 1027 height 469
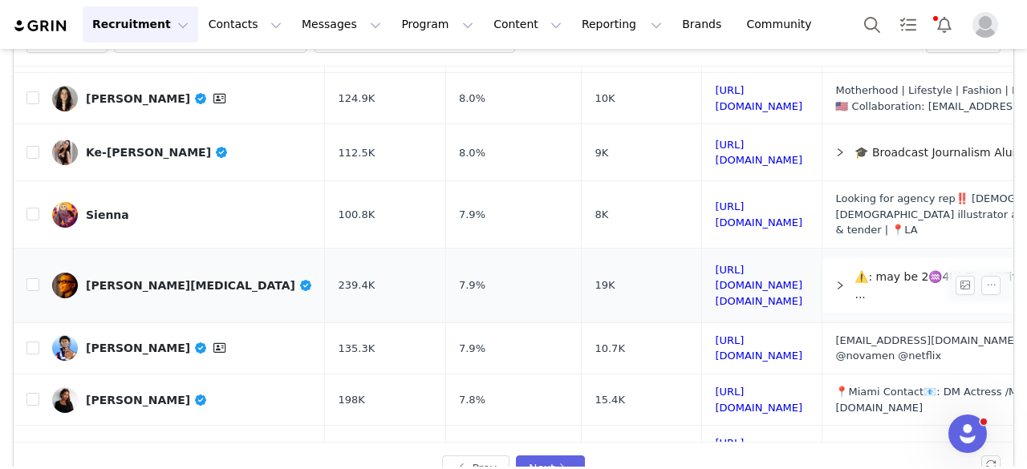
click at [139, 279] on div "Adrienne Muse" at bounding box center [199, 285] width 226 height 13
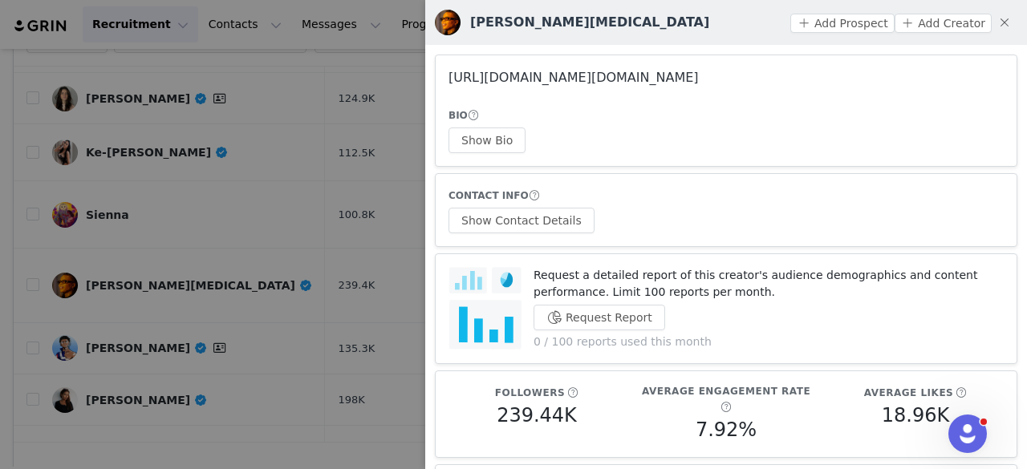
click at [514, 83] on link "https://www.instagram.com/iam.muse/" at bounding box center [574, 77] width 250 height 15
click at [260, 141] on div at bounding box center [513, 234] width 1027 height 469
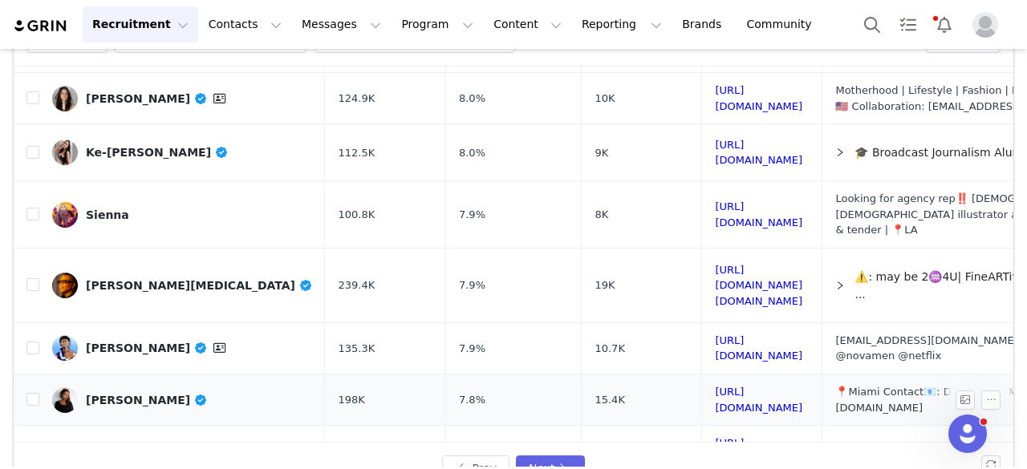
scroll to position [644, 0]
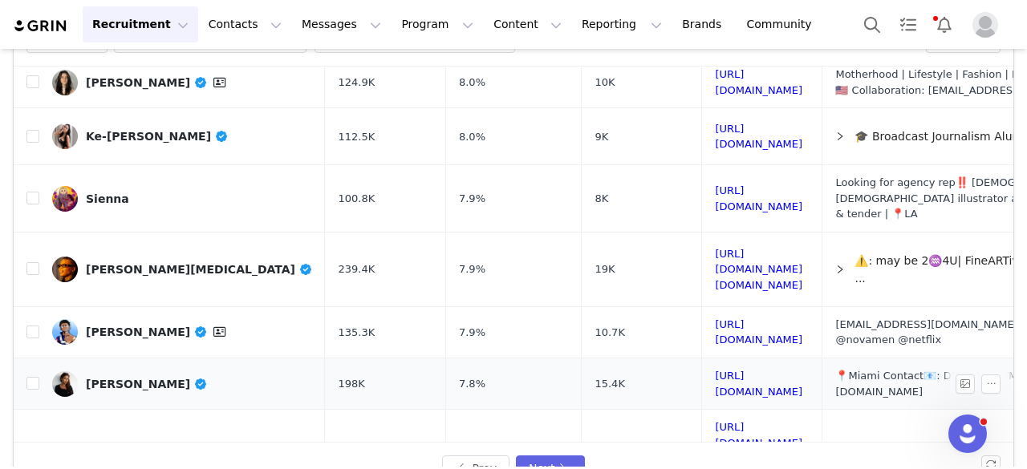
click at [125, 378] on div "Linda Walker" at bounding box center [147, 384] width 122 height 13
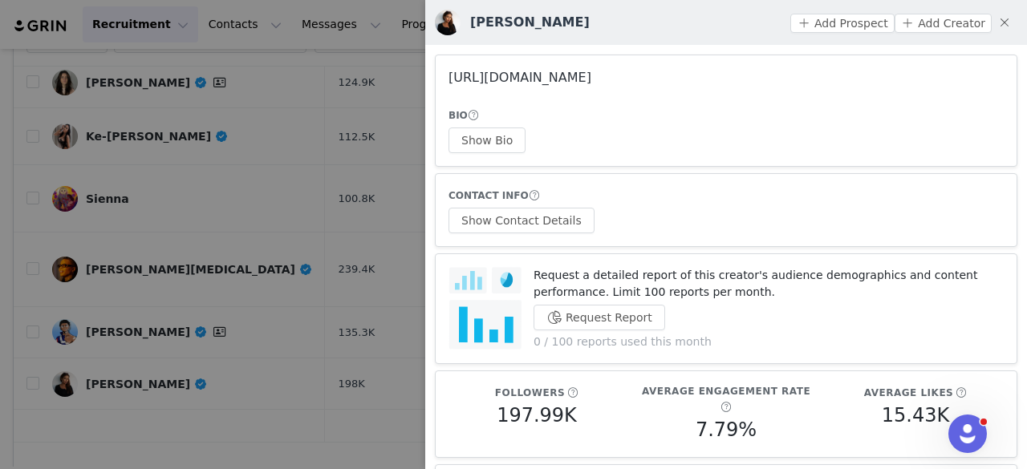
click at [558, 84] on link "https://www.instagram.com/iamlindajasmine/" at bounding box center [520, 77] width 143 height 15
click at [258, 177] on div at bounding box center [513, 234] width 1027 height 469
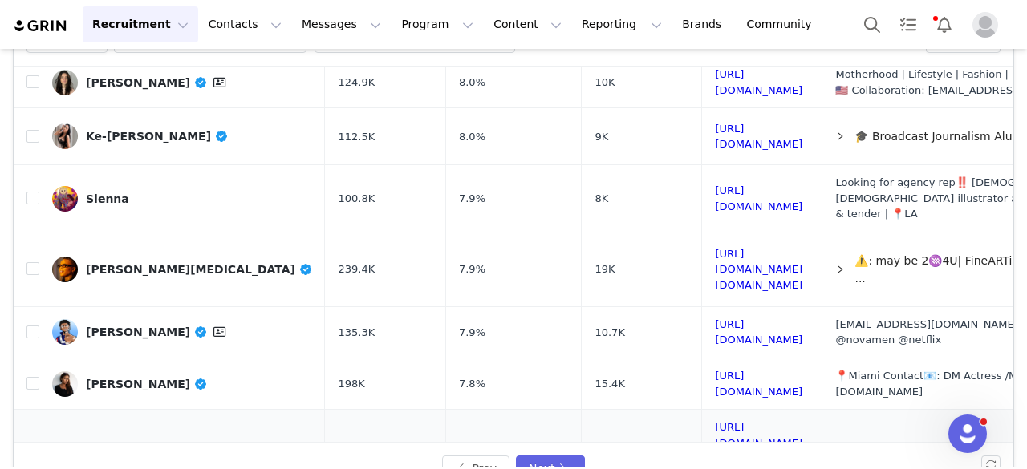
click at [124, 453] on div "Brandon Butler" at bounding box center [147, 459] width 122 height 13
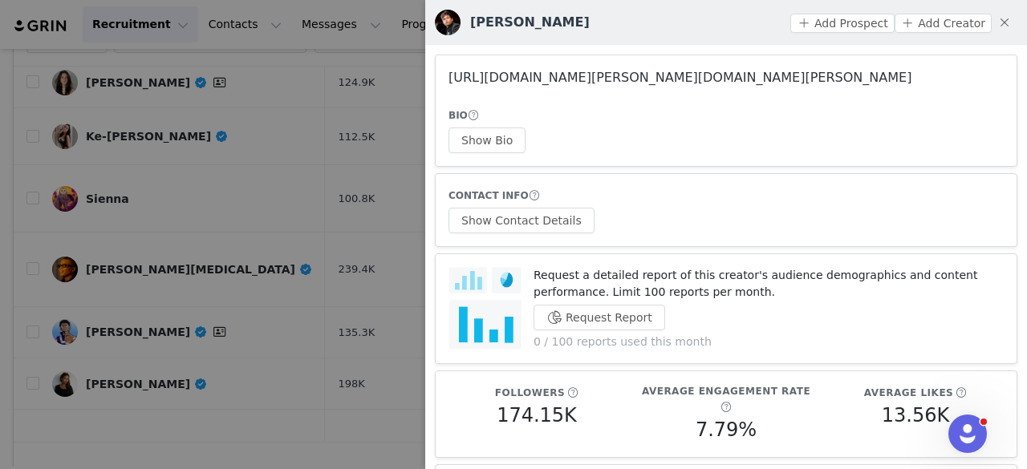
click at [546, 82] on link "https://www.instagram.com/brandon.butler/" at bounding box center [680, 77] width 463 height 15
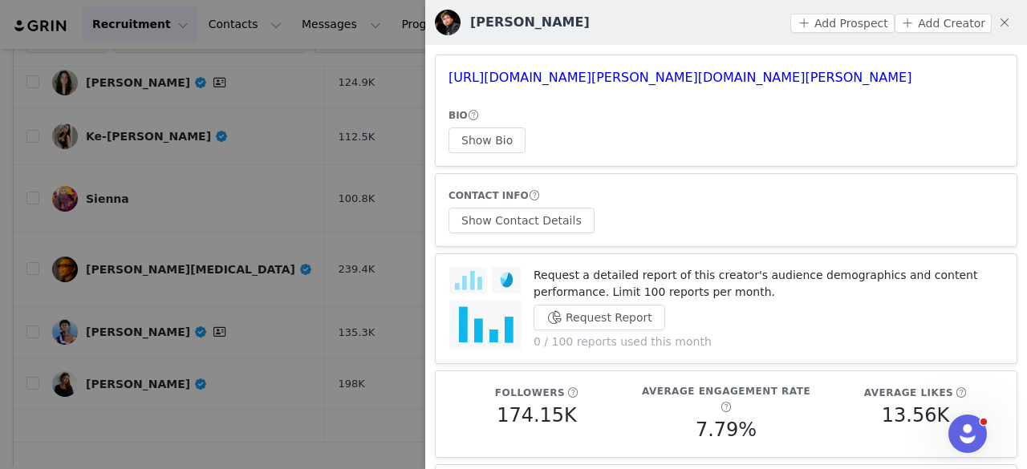
click at [239, 229] on div at bounding box center [513, 234] width 1027 height 469
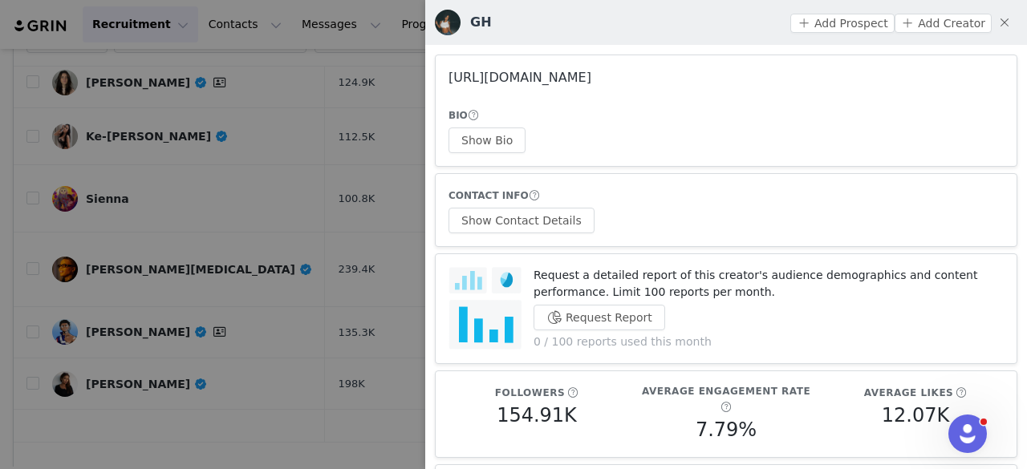
click at [509, 81] on link "https://www.instagram.com/gracehendersxn/" at bounding box center [520, 77] width 143 height 15
click at [478, 153] on article "https://www.instagram.com/gracehendersxn/ BIO Show Bio" at bounding box center [726, 111] width 583 height 112
drag, startPoint x: 475, startPoint y: 147, endPoint x: 551, endPoint y: 237, distance: 117.8
click at [538, 218] on button "Show Contact Details" at bounding box center [522, 221] width 146 height 26
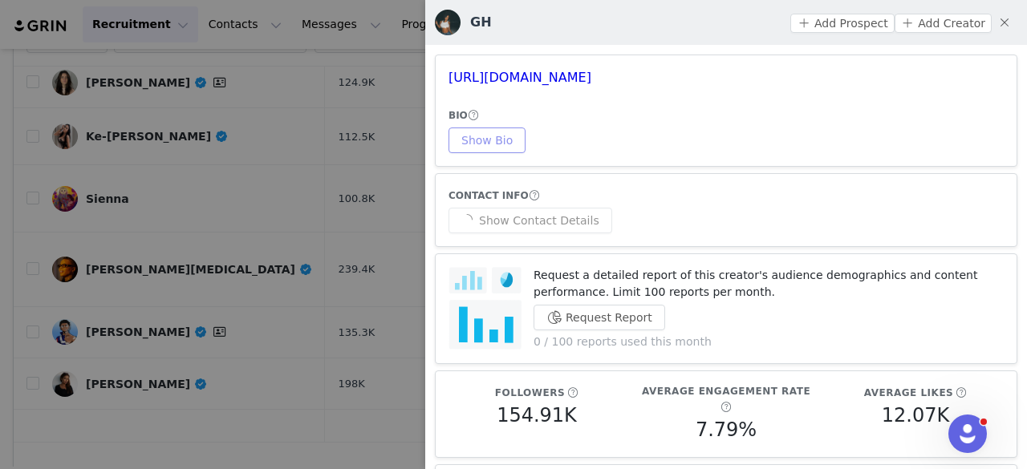
click at [481, 134] on button "Show Bio" at bounding box center [487, 141] width 77 height 26
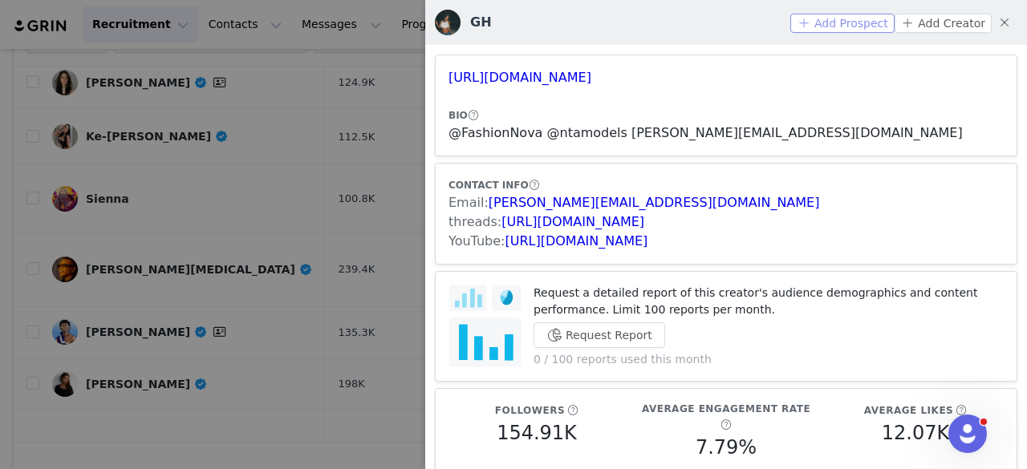
click at [817, 26] on button "Add Prospect" at bounding box center [842, 23] width 104 height 19
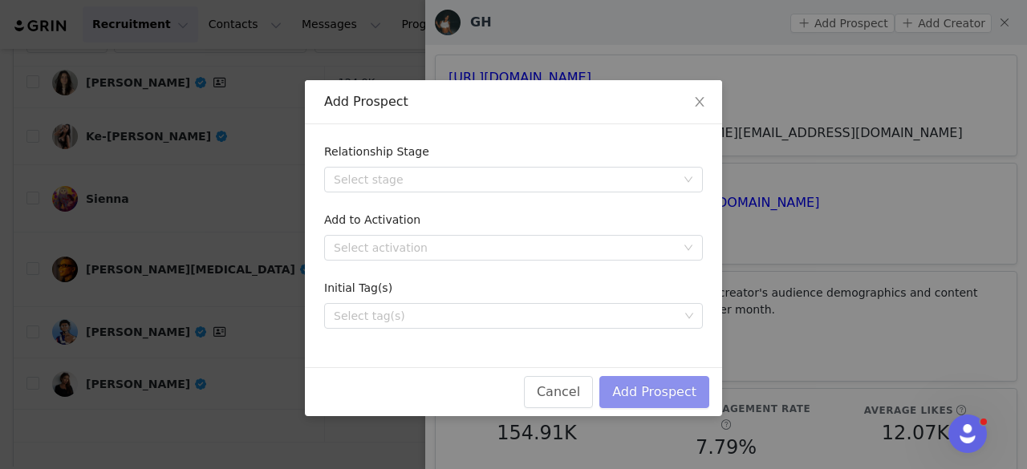
click at [632, 392] on button "Add Prospect" at bounding box center [654, 392] width 110 height 32
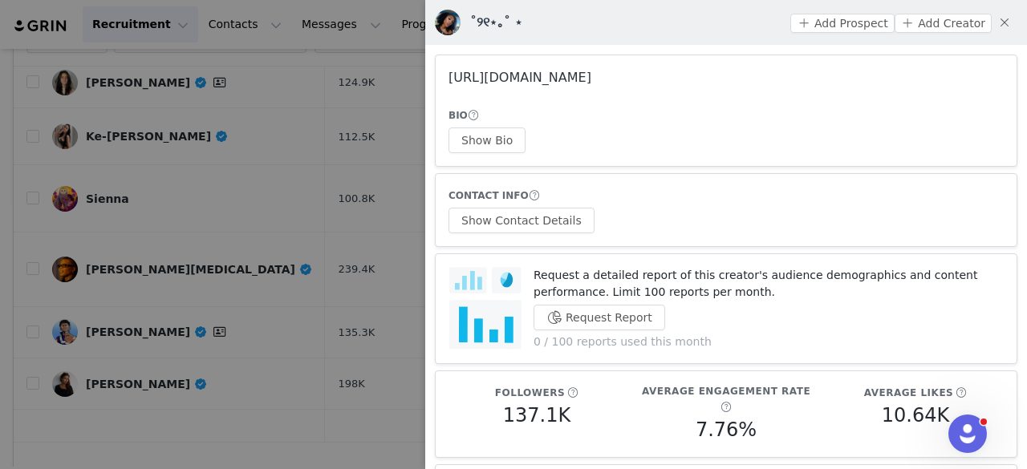
click at [529, 85] on link "https://www.instagram.com/larahdws/" at bounding box center [520, 77] width 143 height 15
click at [503, 140] on button "Show Bio" at bounding box center [487, 141] width 77 height 26
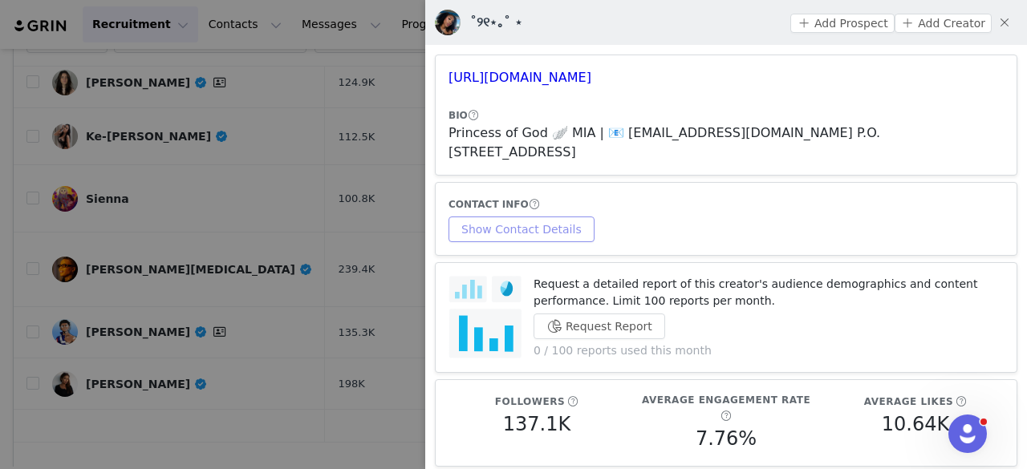
click at [555, 217] on button "Show Contact Details" at bounding box center [522, 230] width 146 height 26
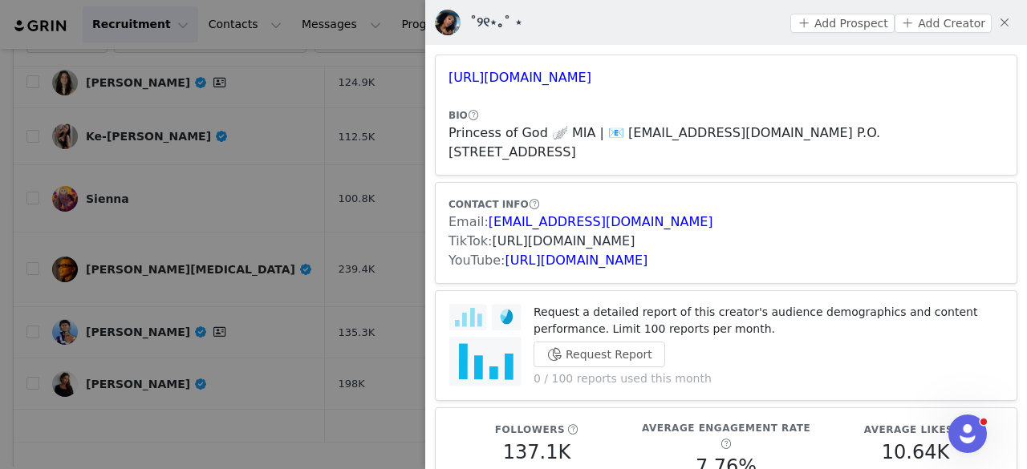
click at [586, 234] on link "https://www.tiktok.com/share/user/6780213311700714501" at bounding box center [564, 241] width 143 height 15
click at [826, 22] on button "Add Prospect" at bounding box center [842, 23] width 104 height 19
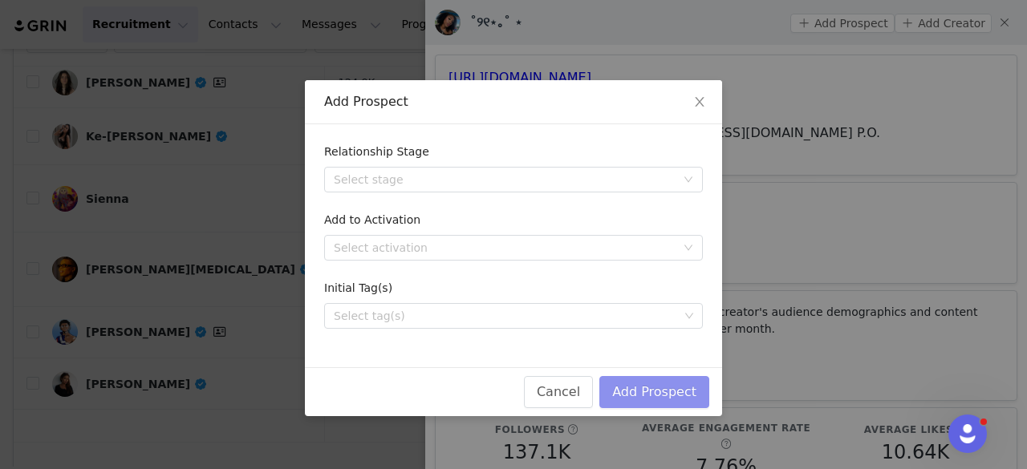
click at [633, 386] on button "Add Prospect" at bounding box center [654, 392] width 110 height 32
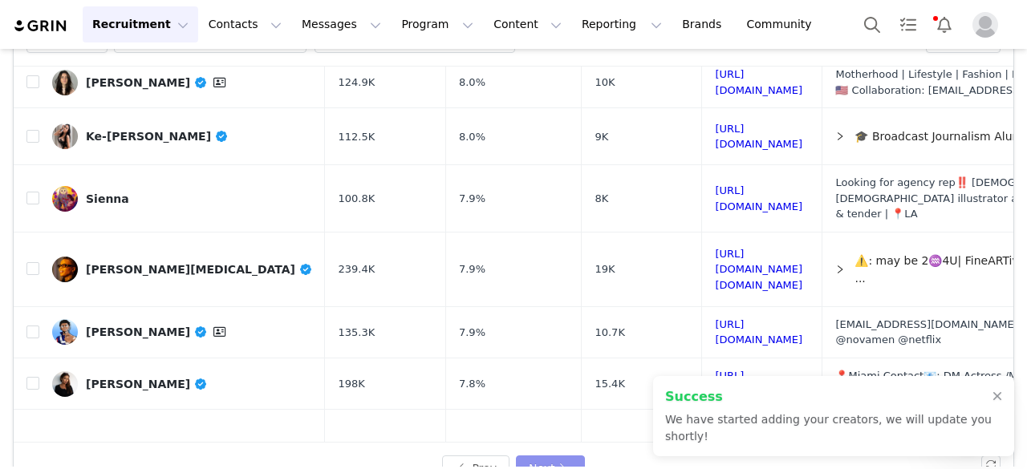
click at [557, 458] on button "Next" at bounding box center [550, 469] width 69 height 26
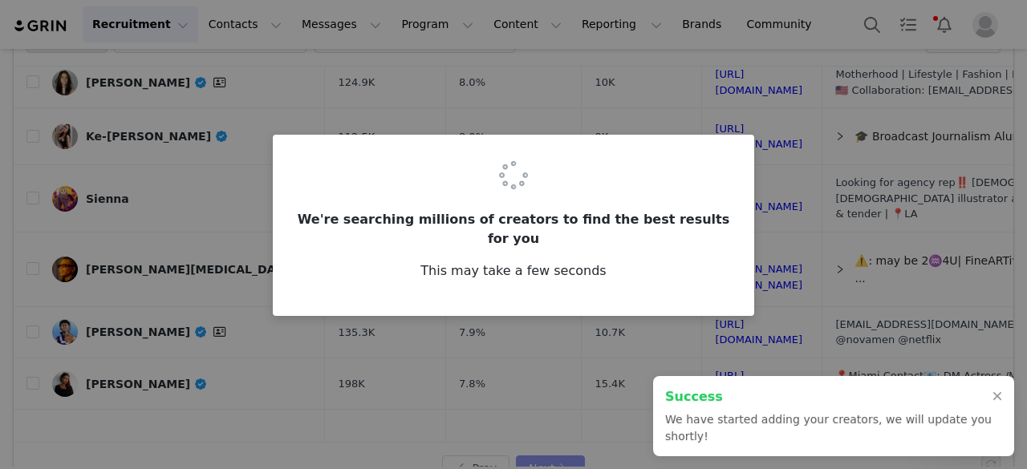
scroll to position [0, 0]
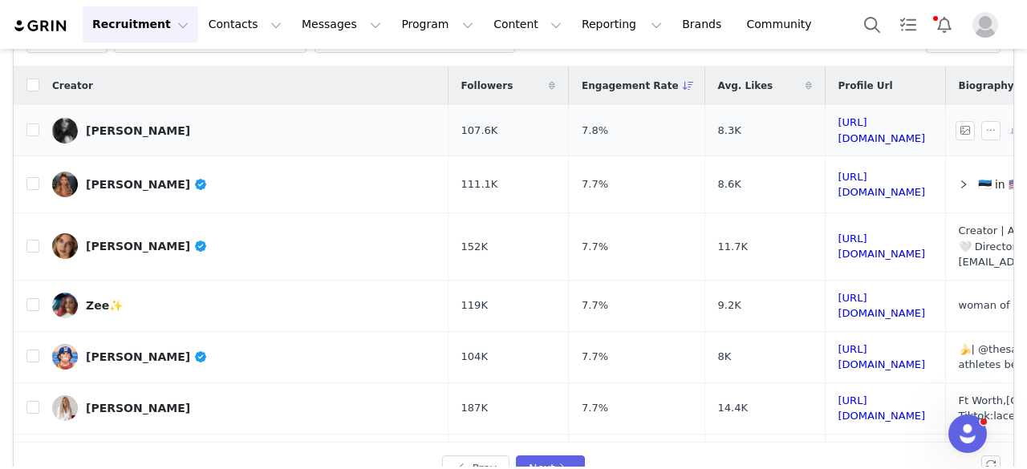
click at [152, 134] on link "alyssa shniper" at bounding box center [244, 131] width 384 height 26
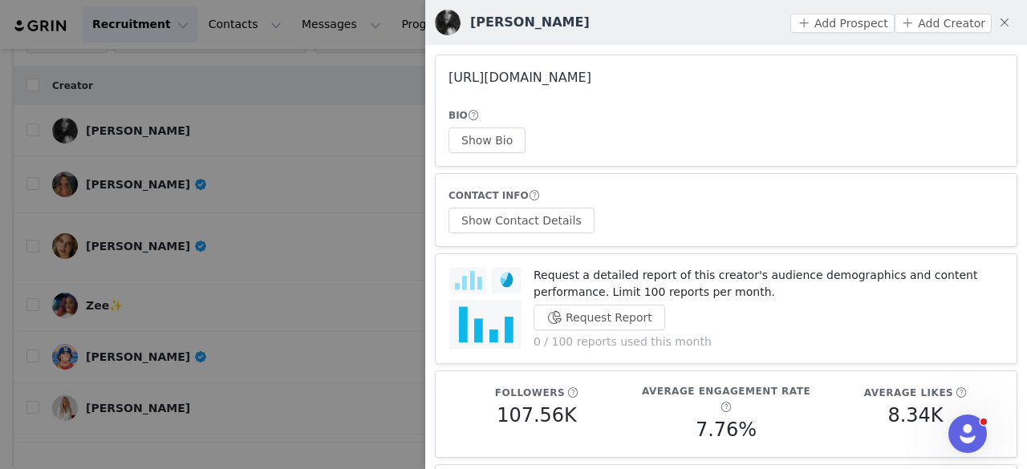
click at [591, 72] on link "https://www.instagram.com/alyssashniper/" at bounding box center [520, 77] width 143 height 15
click at [488, 137] on button "Show Bio" at bounding box center [487, 141] width 77 height 26
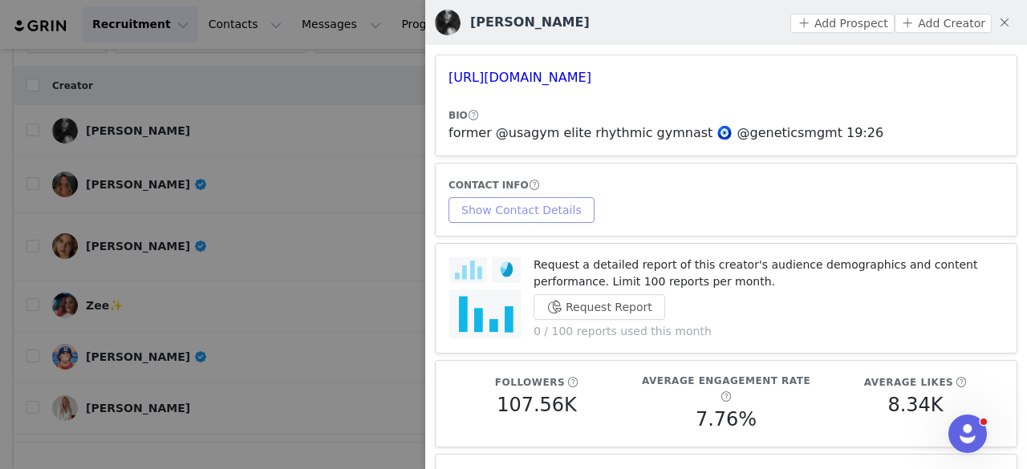
click at [534, 210] on button "Show Contact Details" at bounding box center [522, 210] width 146 height 26
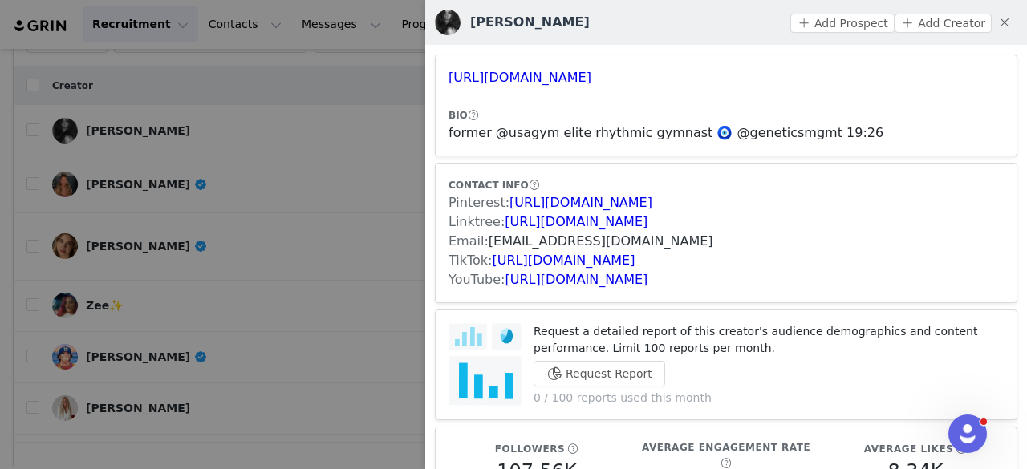
click at [556, 235] on link "shalyssa821@gmail.com" at bounding box center [601, 241] width 225 height 15
click at [586, 262] on link "https://www.tiktok.com/share/user/6672716875409638405" at bounding box center [564, 260] width 143 height 15
click at [831, 30] on button "Add Prospect" at bounding box center [842, 23] width 104 height 19
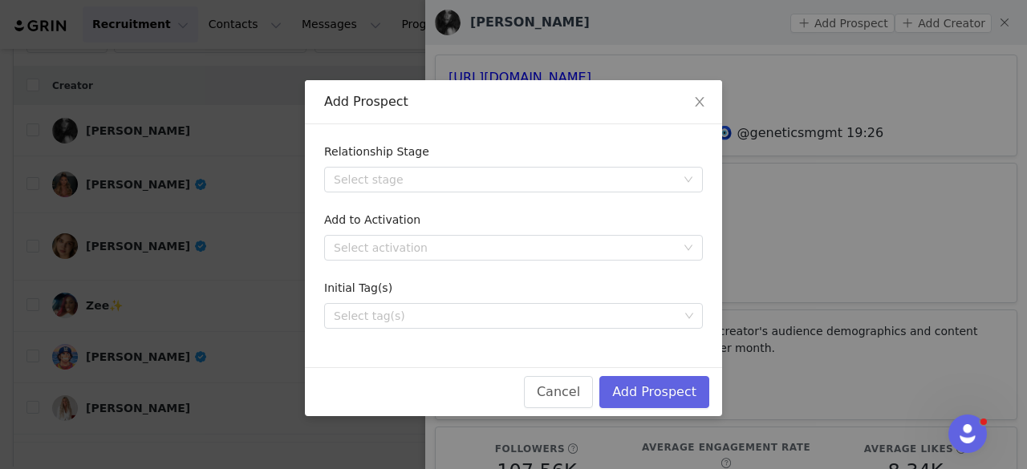
click at [668, 372] on div "Cancel Add Prospect" at bounding box center [513, 392] width 417 height 49
click at [669, 382] on button "Add Prospect" at bounding box center [654, 392] width 110 height 32
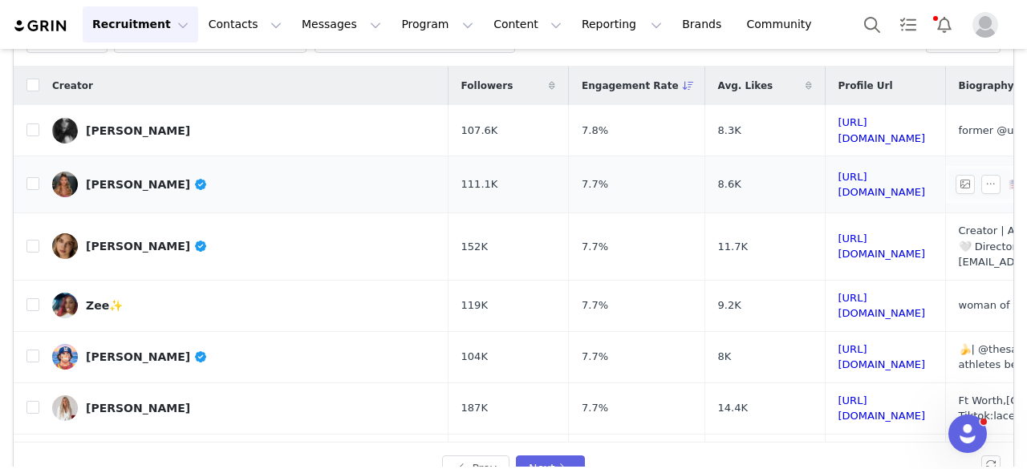
click at [152, 181] on div "Grete Griffin" at bounding box center [147, 184] width 122 height 13
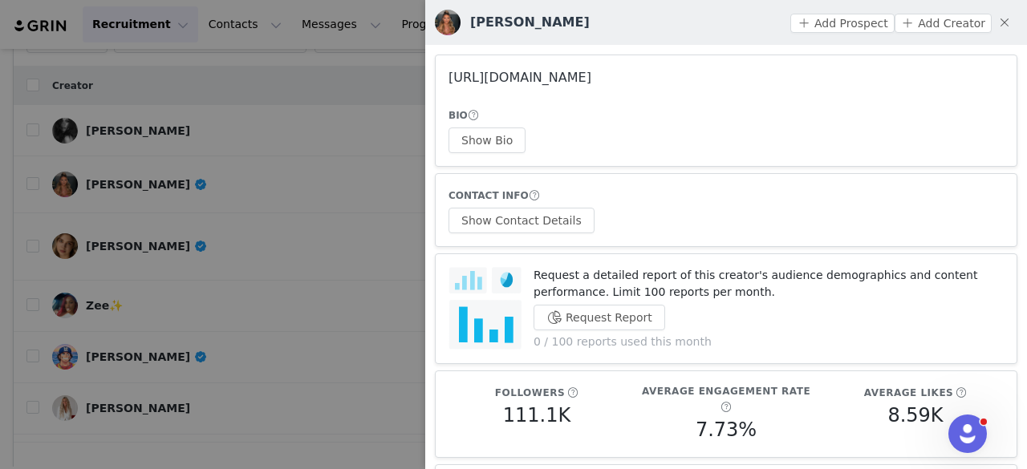
click at [591, 76] on link "https://www.instagram.com/gretegiii/" at bounding box center [520, 77] width 143 height 15
click at [499, 150] on button "Show Bio" at bounding box center [487, 141] width 77 height 26
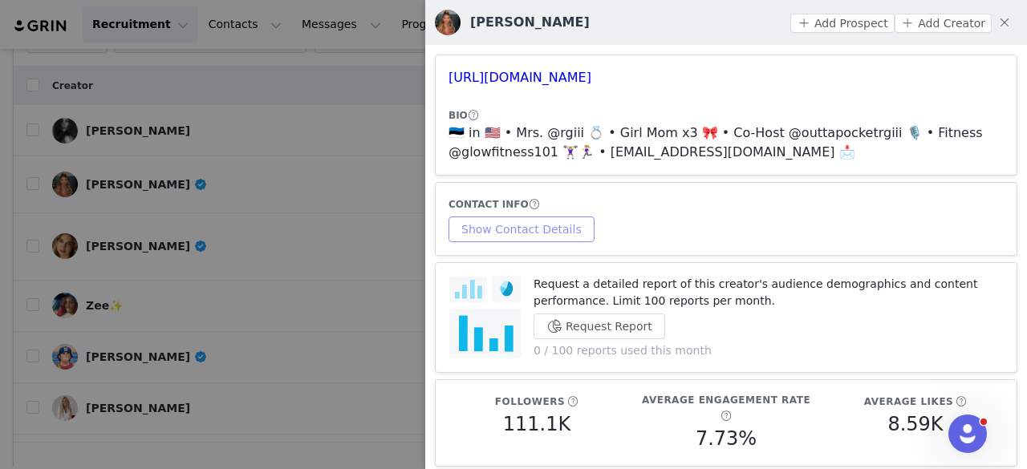
click at [546, 227] on button "Show Contact Details" at bounding box center [522, 230] width 146 height 26
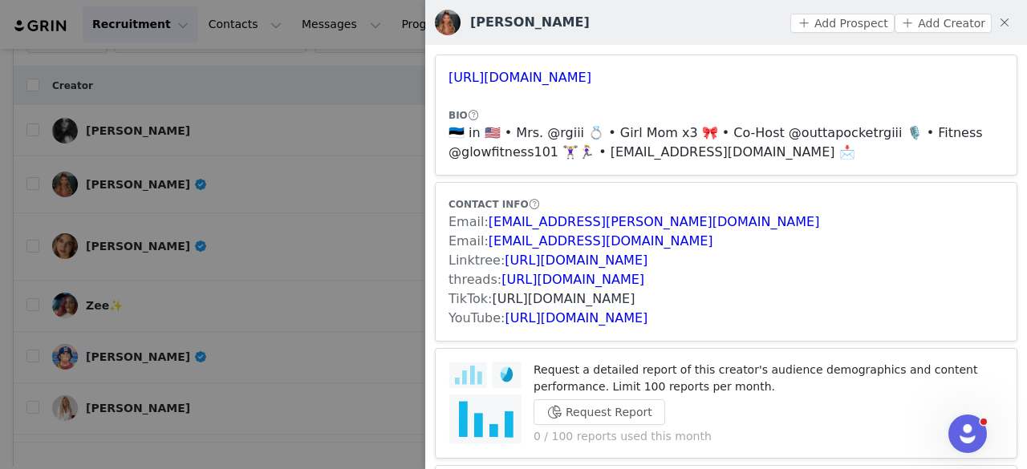
click at [596, 296] on link "https://www.tiktok.com/share/user/6895962731783504901" at bounding box center [564, 298] width 143 height 15
click at [838, 30] on button "Add Prospect" at bounding box center [842, 23] width 104 height 19
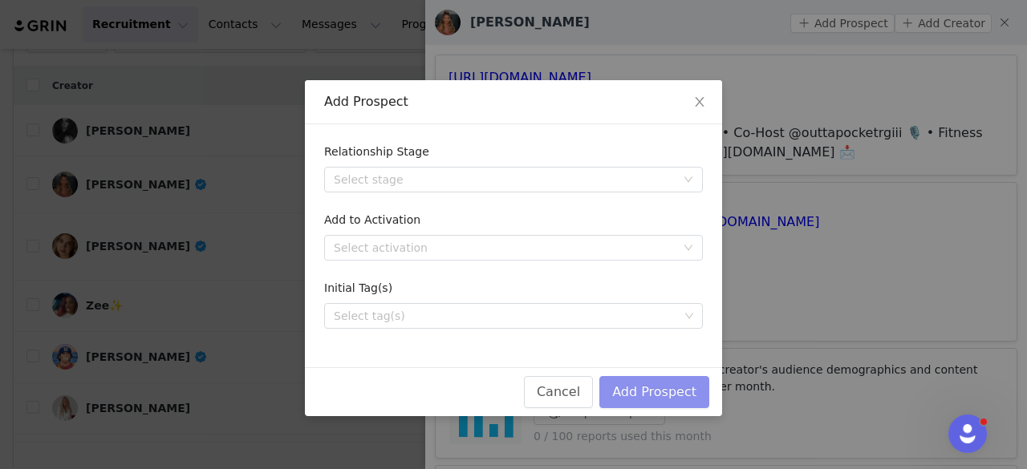
click at [652, 383] on button "Add Prospect" at bounding box center [654, 392] width 110 height 32
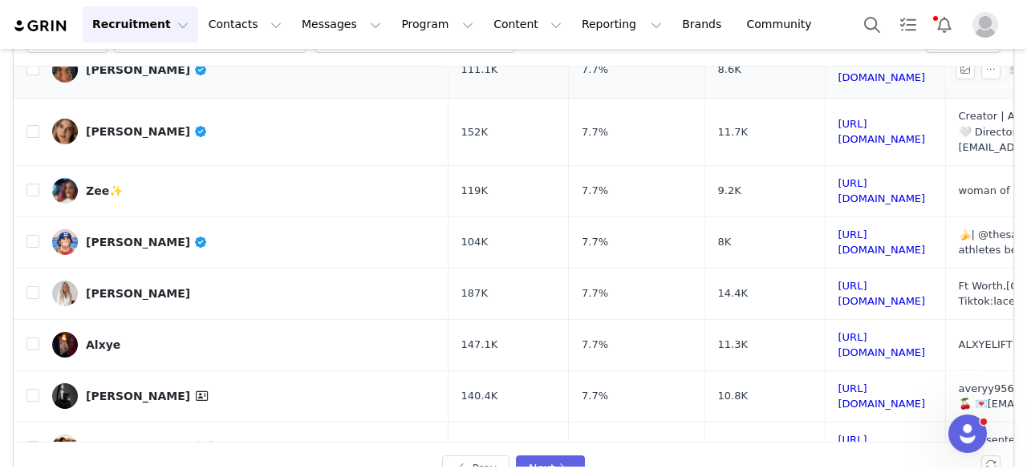
scroll to position [120, 0]
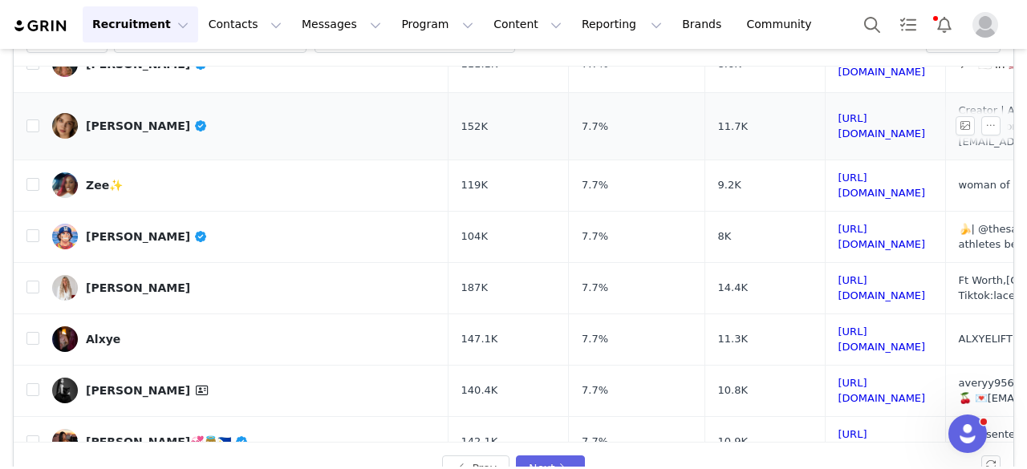
click at [188, 120] on div "Khrystyna Komarovska" at bounding box center [147, 126] width 122 height 13
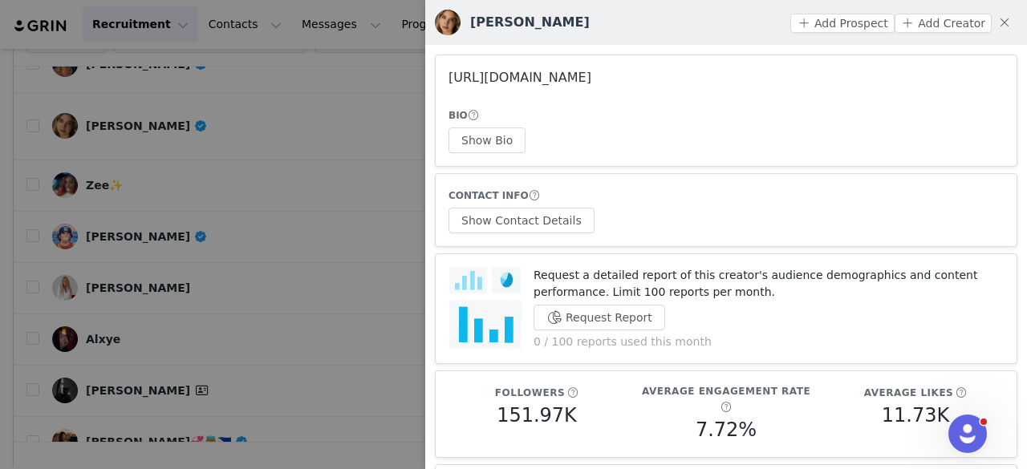
click at [586, 75] on link "https://www.instagram.com/kristikmr/" at bounding box center [520, 77] width 143 height 15
click at [473, 143] on button "Show Bio" at bounding box center [487, 141] width 77 height 26
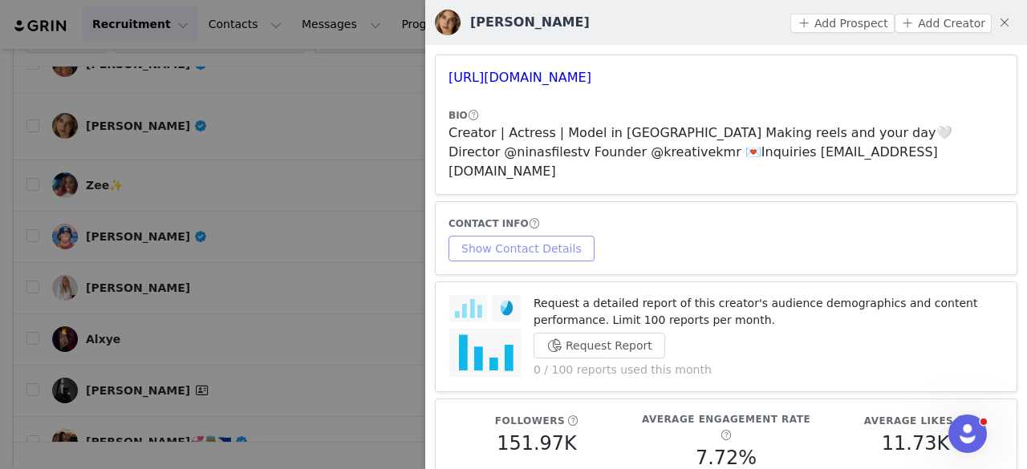
click at [519, 236] on button "Show Contact Details" at bounding box center [522, 249] width 146 height 26
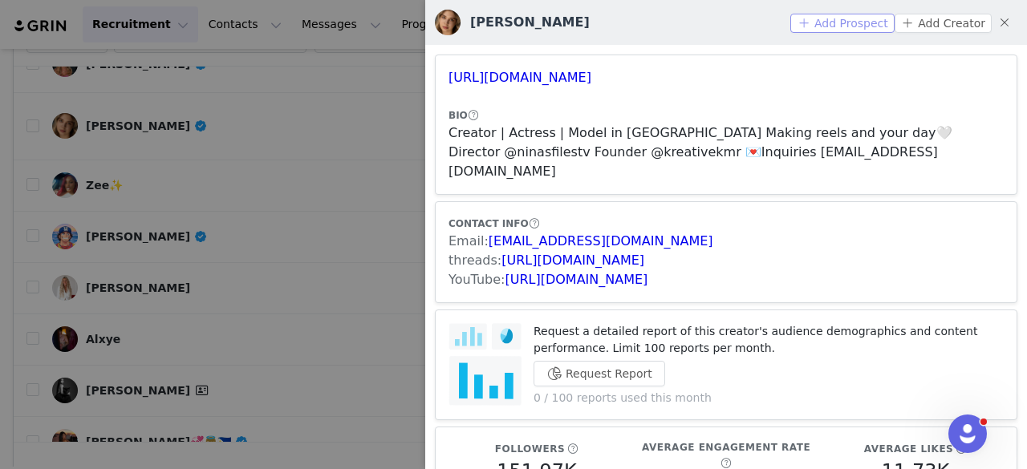
click at [818, 26] on button "Add Prospect" at bounding box center [842, 23] width 104 height 19
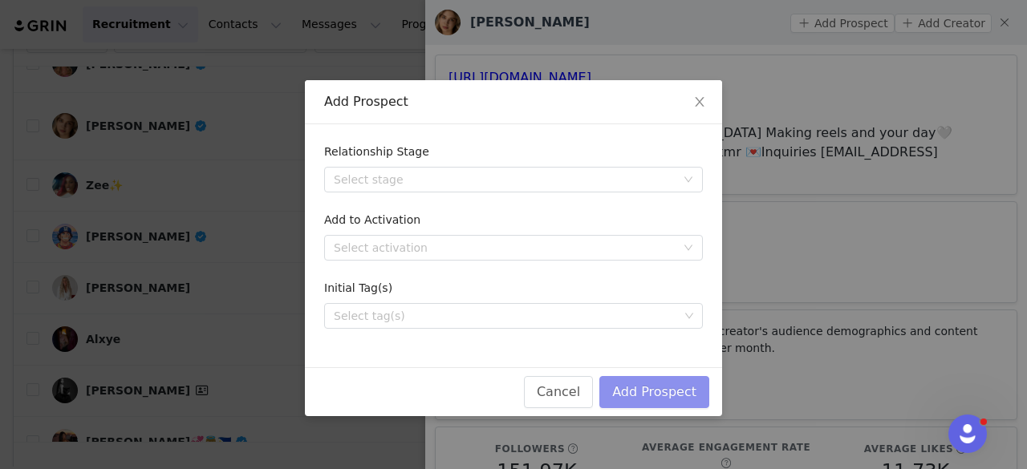
click at [648, 389] on button "Add Prospect" at bounding box center [654, 392] width 110 height 32
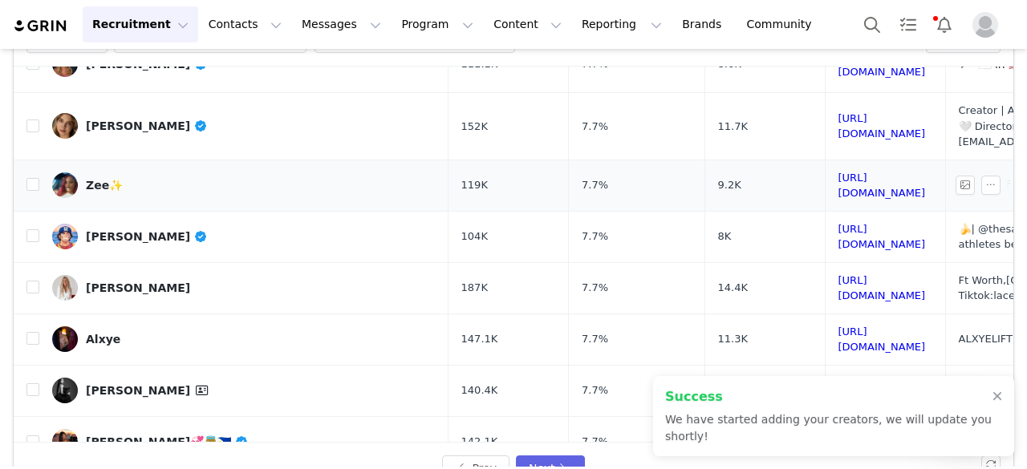
click at [169, 173] on link "Zee✨" at bounding box center [244, 186] width 384 height 26
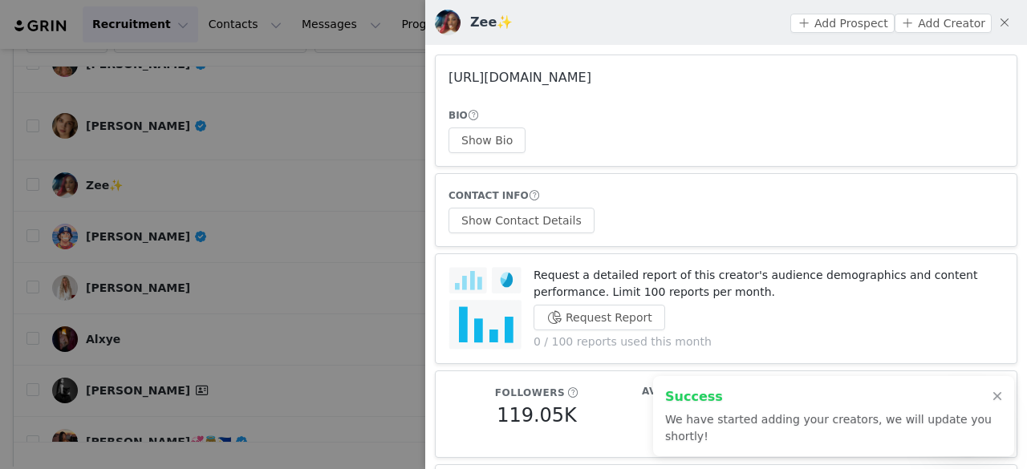
click at [591, 78] on link "https://www.instagram.com/zeeereed/" at bounding box center [520, 77] width 143 height 15
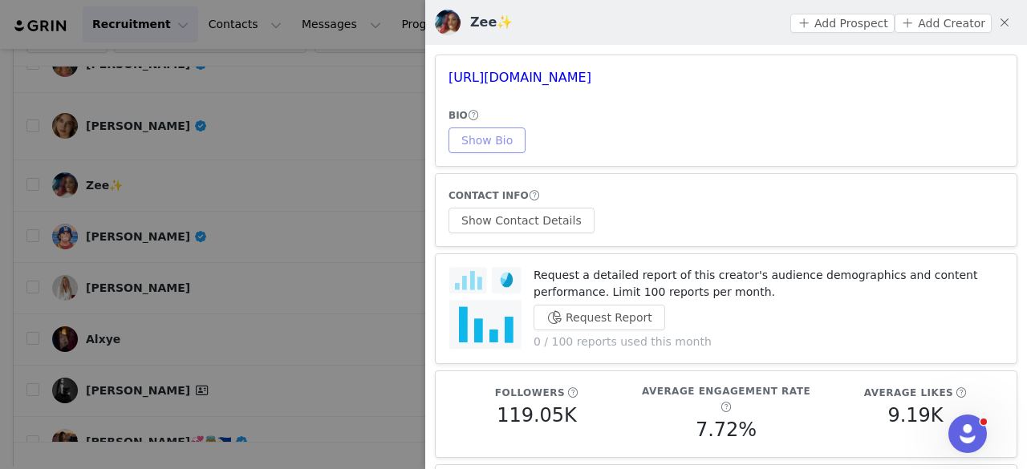
click at [470, 139] on button "Show Bio" at bounding box center [487, 141] width 77 height 26
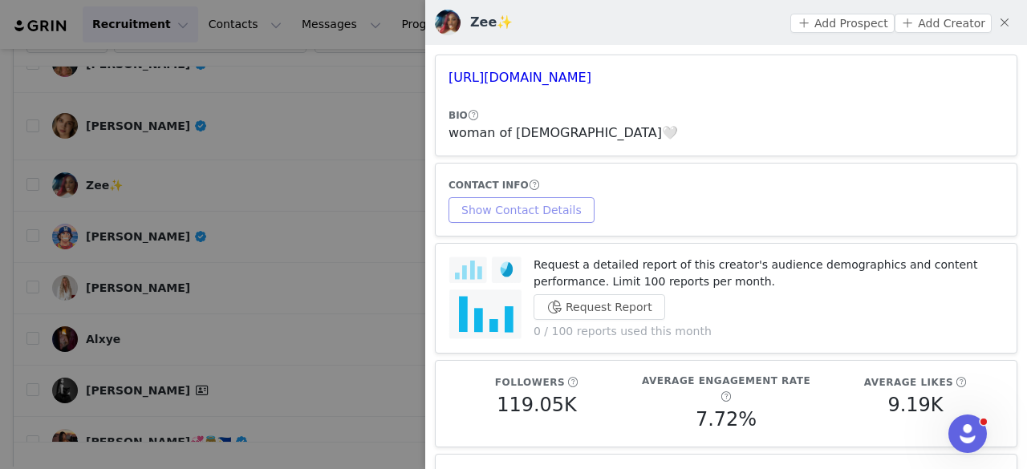
click at [541, 223] on article "CONTACT INFO Show Contact Details" at bounding box center [726, 200] width 583 height 74
click at [534, 216] on button "Show Contact Details" at bounding box center [522, 210] width 146 height 26
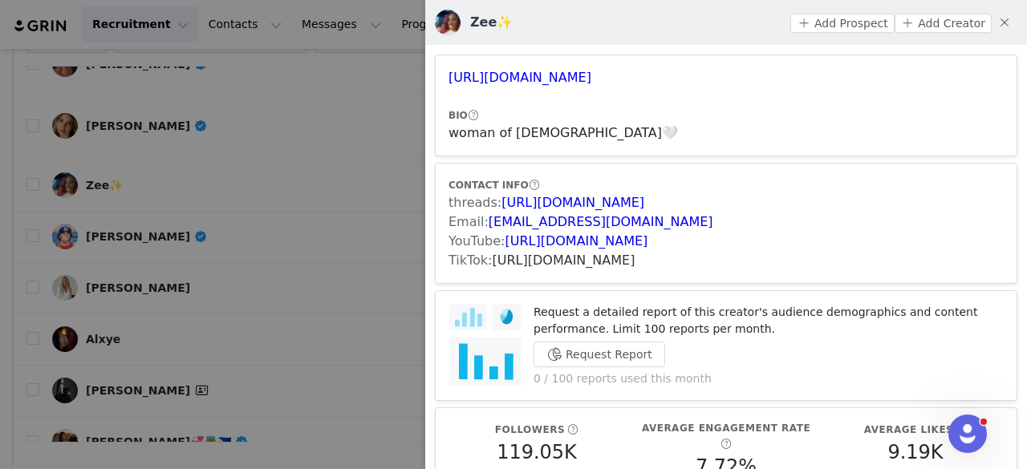
click at [618, 256] on link "https://www.tiktok.com/share/user/6771953173684225030" at bounding box center [564, 260] width 143 height 15
click at [802, 20] on button "Add Prospect" at bounding box center [842, 23] width 104 height 19
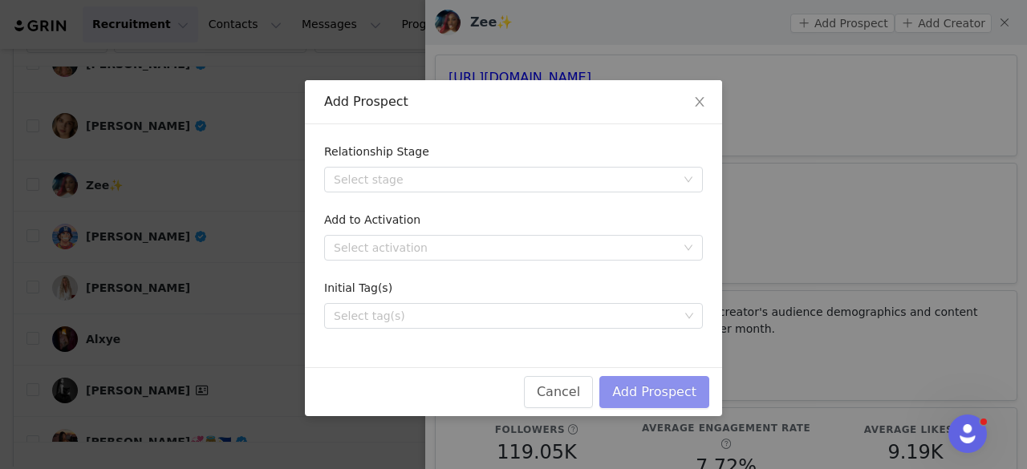
click at [644, 386] on button "Add Prospect" at bounding box center [654, 392] width 110 height 32
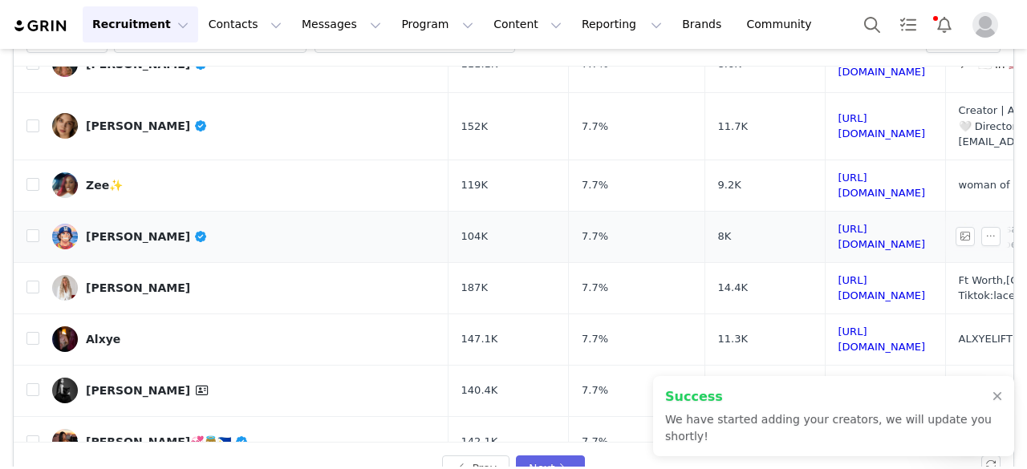
click at [140, 230] on div "Reese Alexiades" at bounding box center [147, 236] width 122 height 13
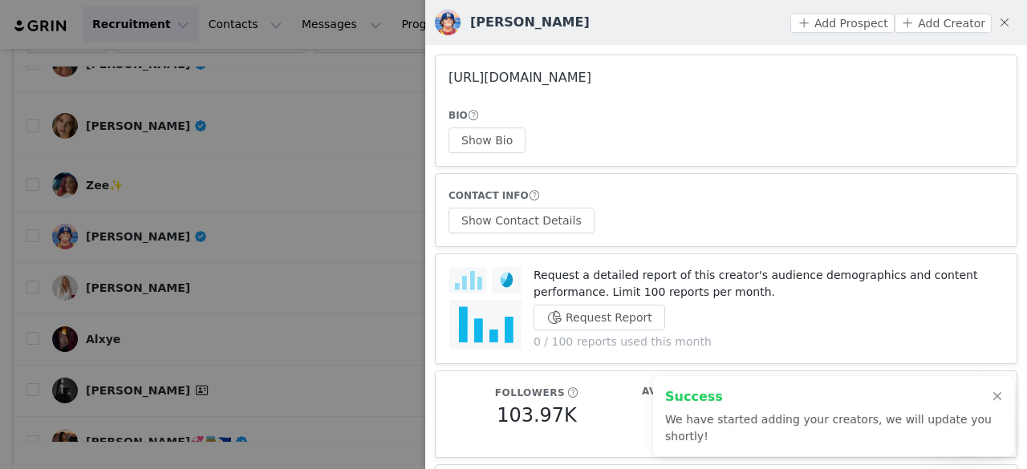
click at [575, 72] on link "https://www.instagram.com/reesealexiades/" at bounding box center [520, 77] width 143 height 15
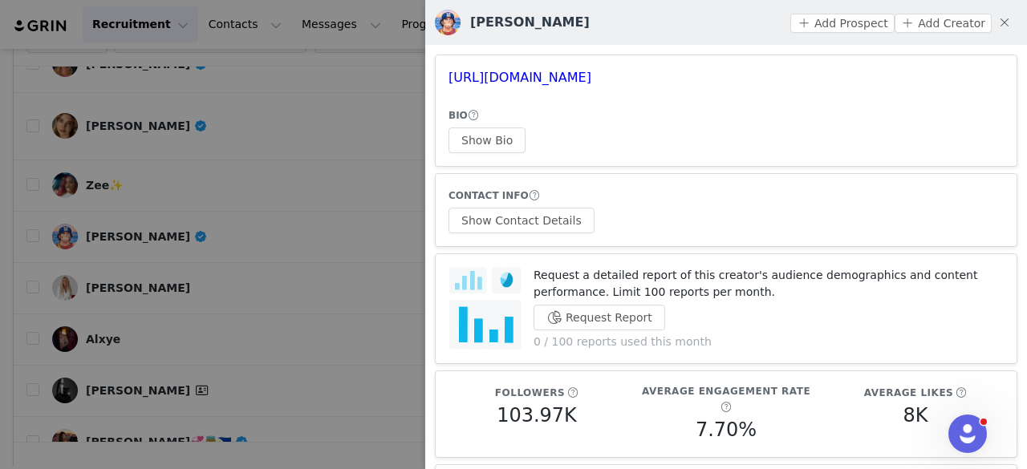
click at [125, 180] on div at bounding box center [513, 234] width 1027 height 469
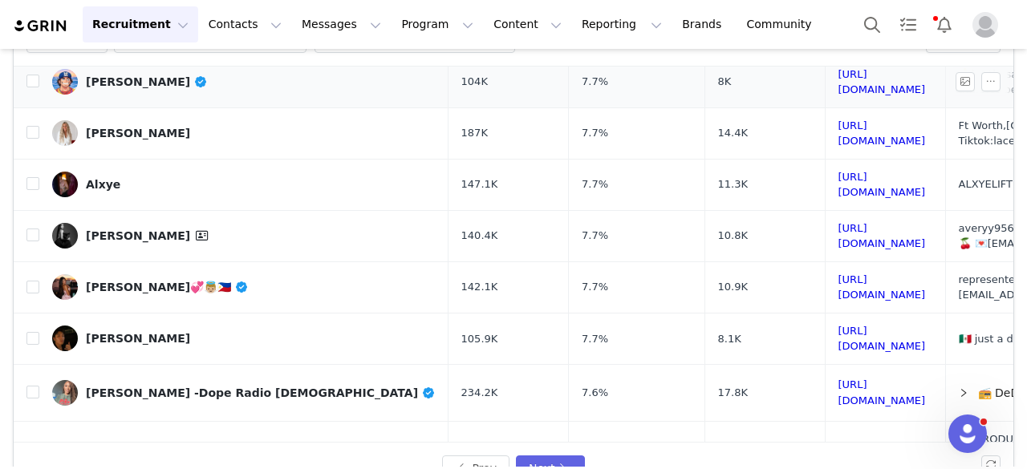
scroll to position [282, 0]
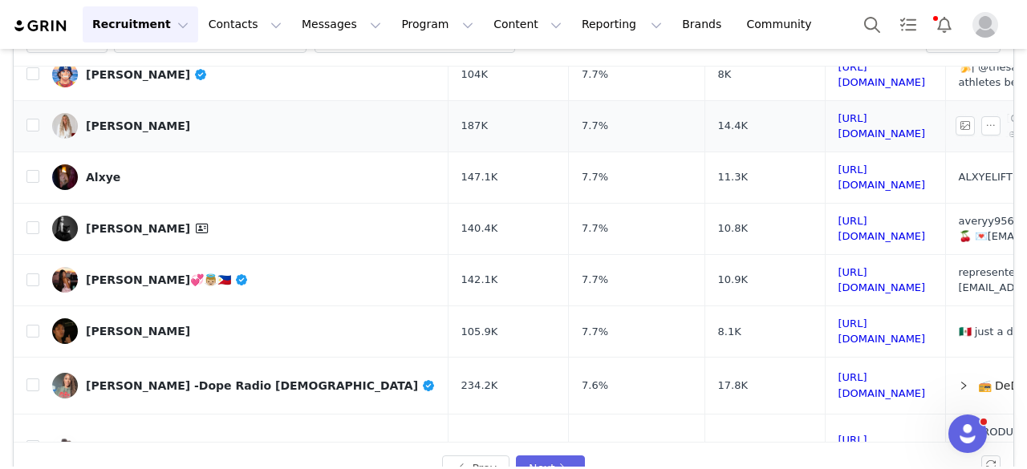
click at [143, 120] on div "Lacey Shelby-Mitsche" at bounding box center [138, 126] width 104 height 13
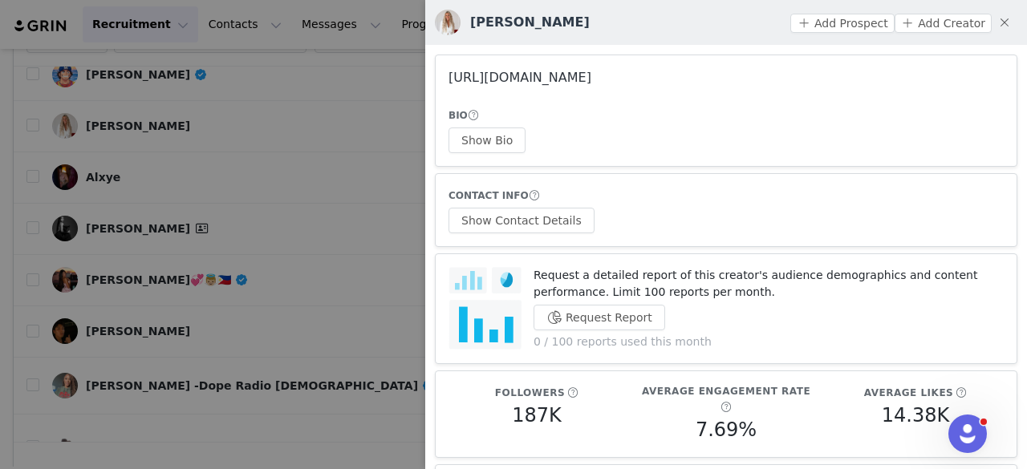
click at [512, 79] on link "https://www.instagram.com/laceymitscheofficial/" at bounding box center [520, 77] width 143 height 15
click at [493, 136] on button "Show Bio" at bounding box center [487, 141] width 77 height 26
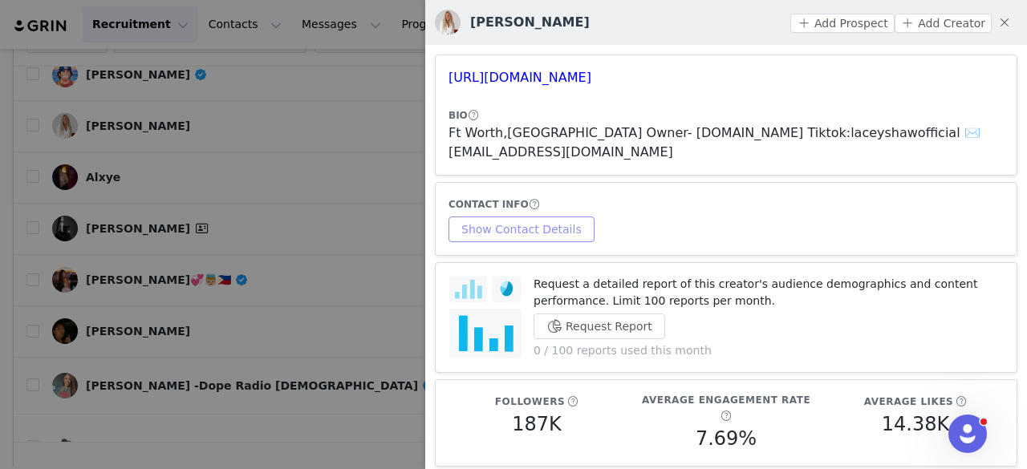
click at [554, 217] on button "Show Contact Details" at bounding box center [522, 230] width 146 height 26
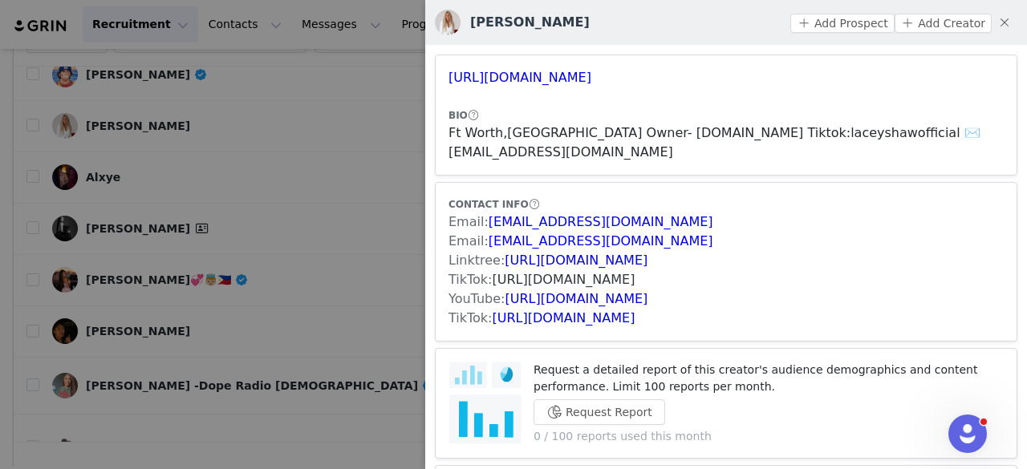
click at [587, 272] on link "https://www.tiktok.com/share/user/6865880521373811718" at bounding box center [564, 279] width 143 height 15
click at [858, 18] on button "Add Prospect" at bounding box center [842, 23] width 104 height 19
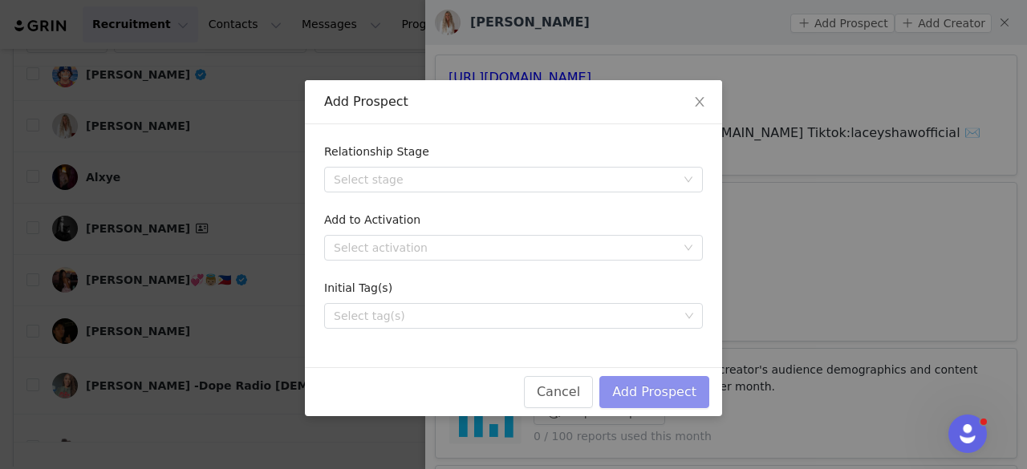
click at [624, 388] on button "Add Prospect" at bounding box center [654, 392] width 110 height 32
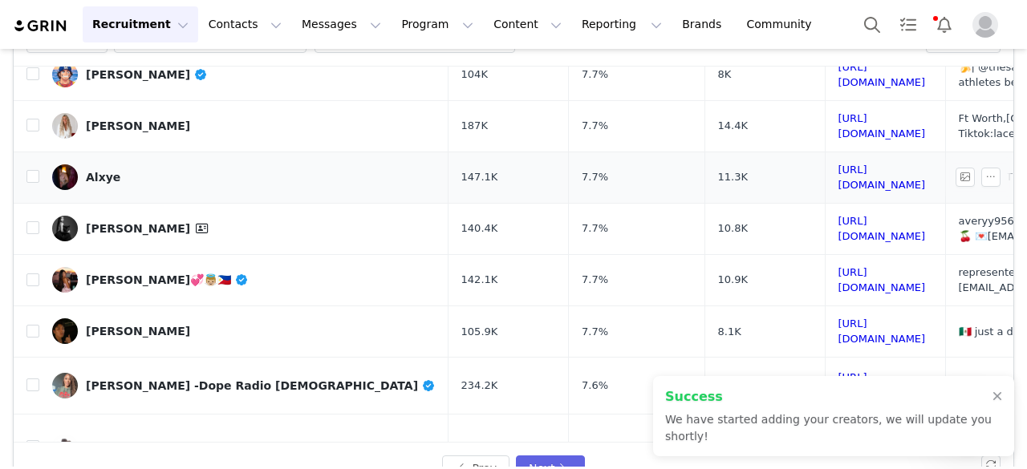
click at [148, 164] on link "Alxye" at bounding box center [244, 177] width 384 height 26
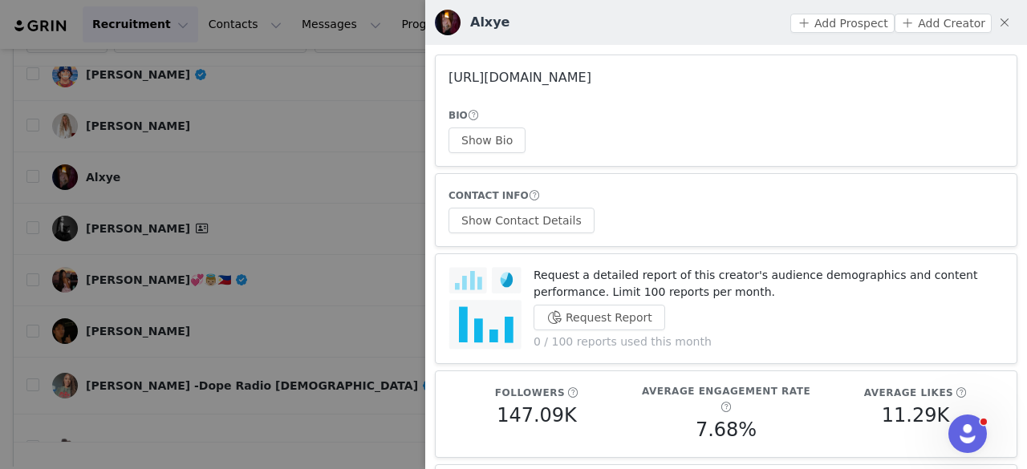
click at [558, 76] on link "https://www.instagram.com/alxyelift/" at bounding box center [520, 77] width 143 height 15
click at [276, 125] on div at bounding box center [513, 234] width 1027 height 469
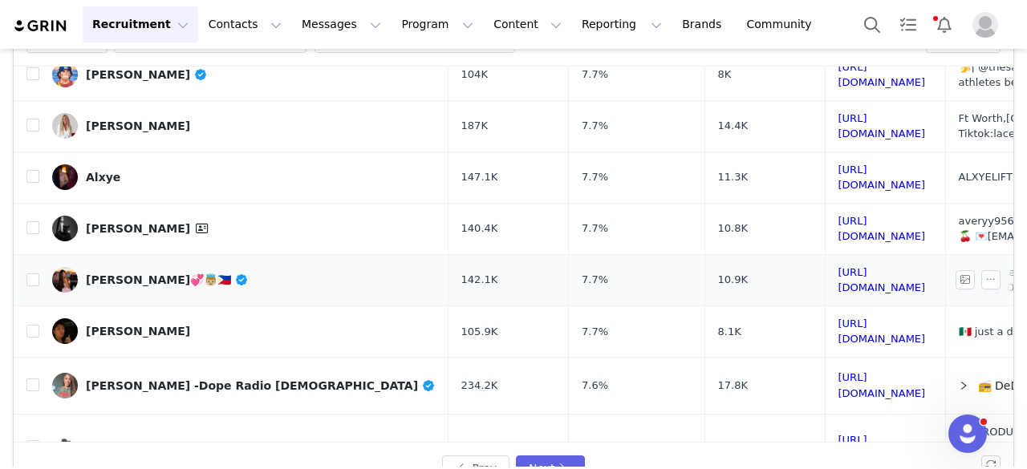
click at [135, 274] on div "Jayna Hughes💞👼🏼🇵🇭" at bounding box center [167, 280] width 163 height 13
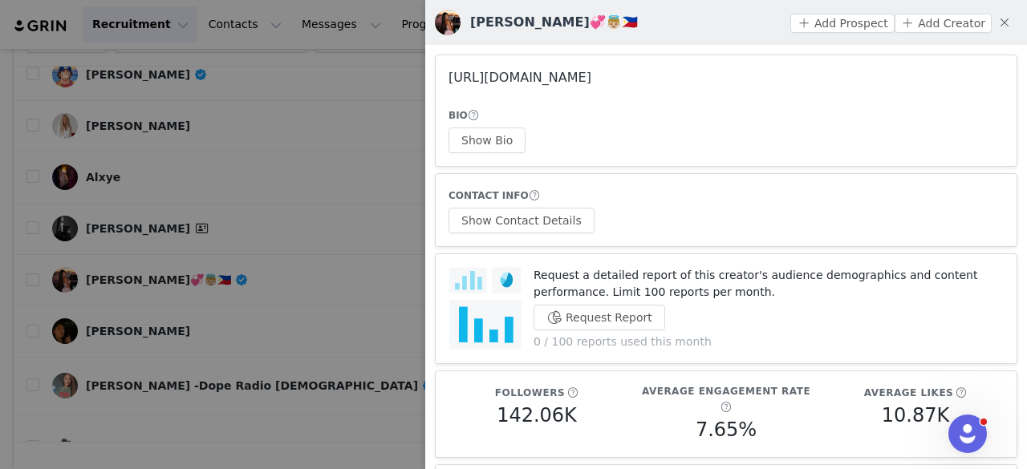
click at [526, 83] on link "https://www.instagram.com/jayna_hughes/" at bounding box center [520, 77] width 143 height 15
click at [480, 136] on button "Show Bio" at bounding box center [487, 141] width 77 height 26
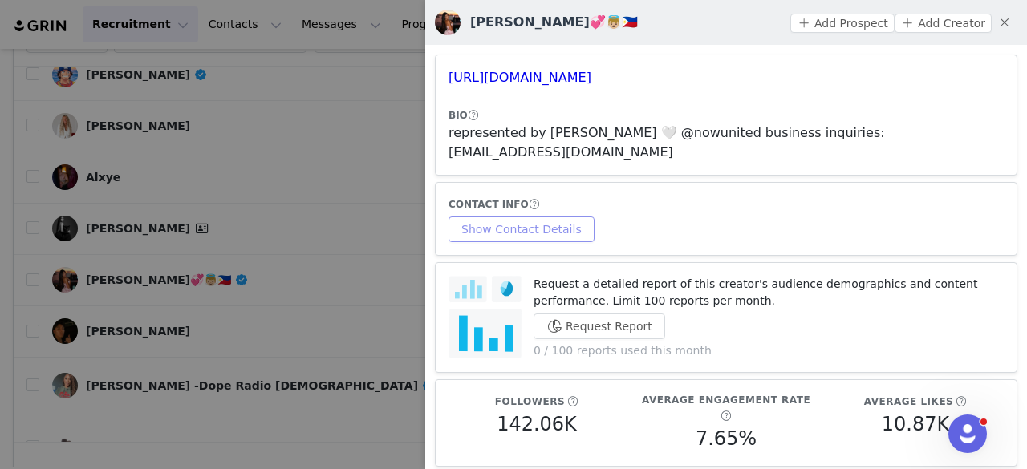
click at [558, 219] on button "Show Contact Details" at bounding box center [522, 230] width 146 height 26
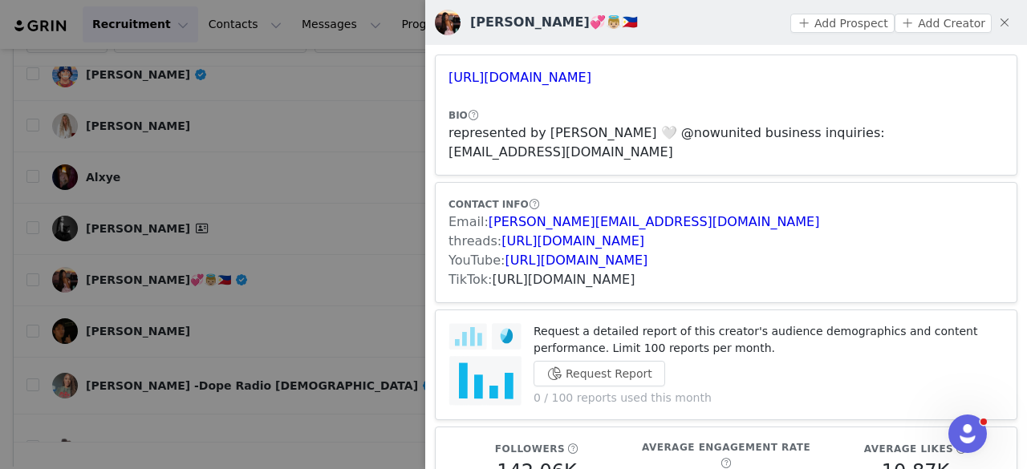
click at [565, 272] on link "https://www.tiktok.com/share/user/6623877172666056709" at bounding box center [564, 279] width 143 height 15
click at [847, 17] on button "Add Prospect" at bounding box center [842, 23] width 104 height 19
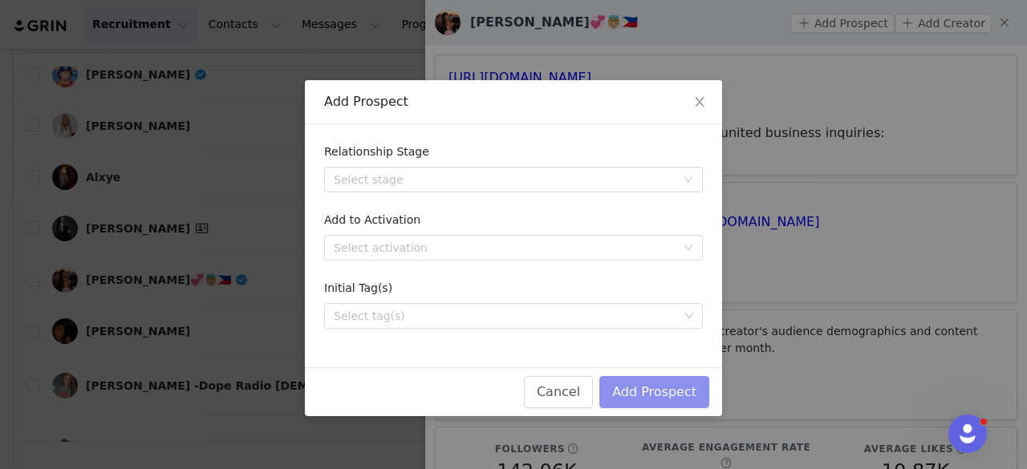
click at [640, 397] on button "Add Prospect" at bounding box center [654, 392] width 110 height 32
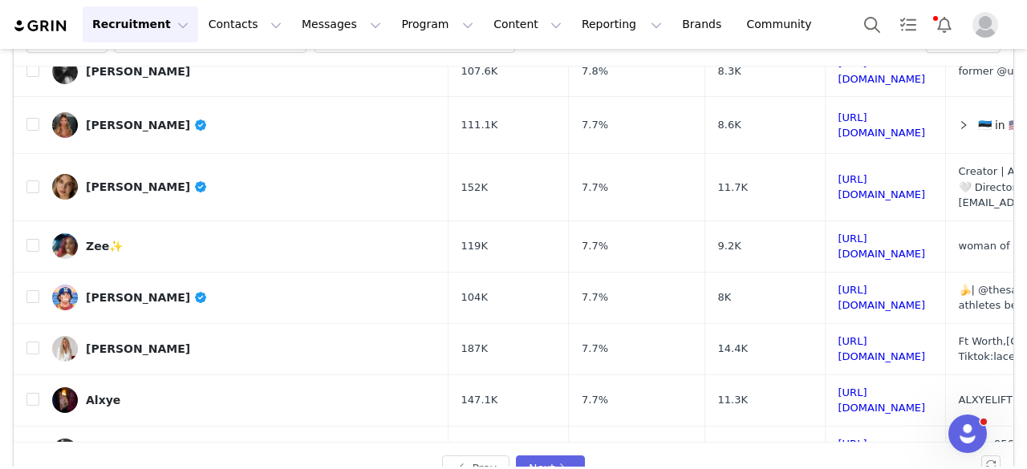
scroll to position [0, 0]
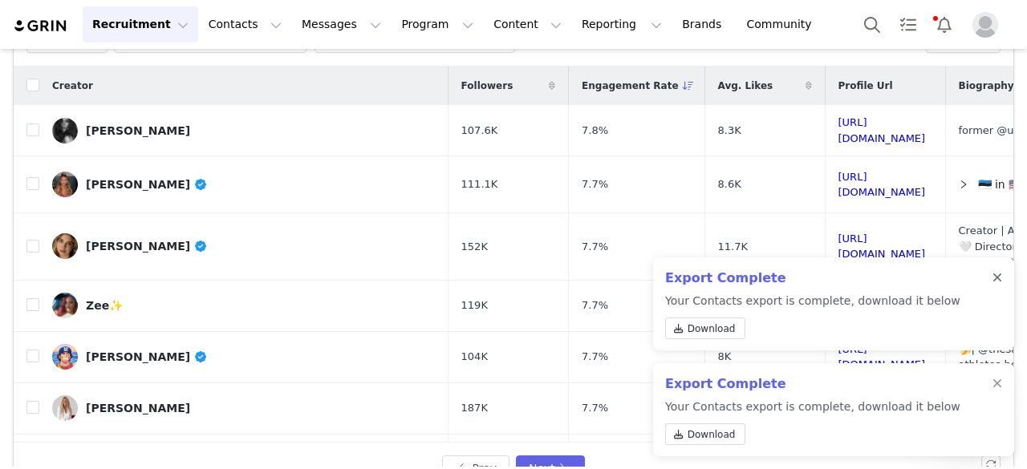
click at [998, 275] on div at bounding box center [998, 278] width 10 height 13
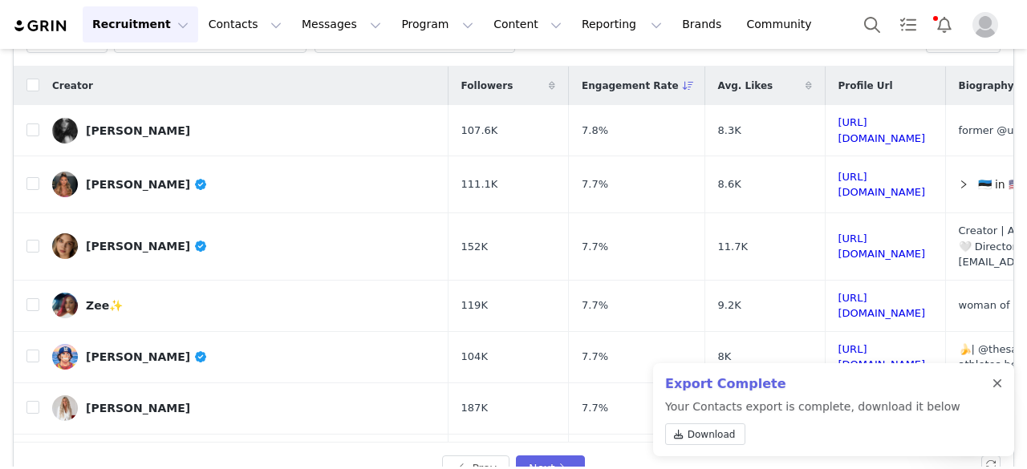
click at [997, 383] on div at bounding box center [998, 384] width 10 height 13
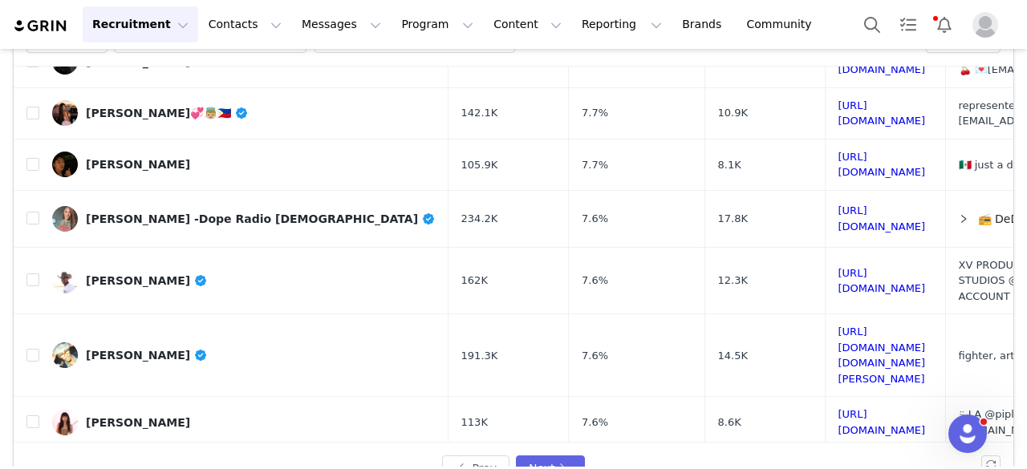
scroll to position [450, 0]
click at [148, 157] on div "Victor Velasco" at bounding box center [138, 163] width 104 height 13
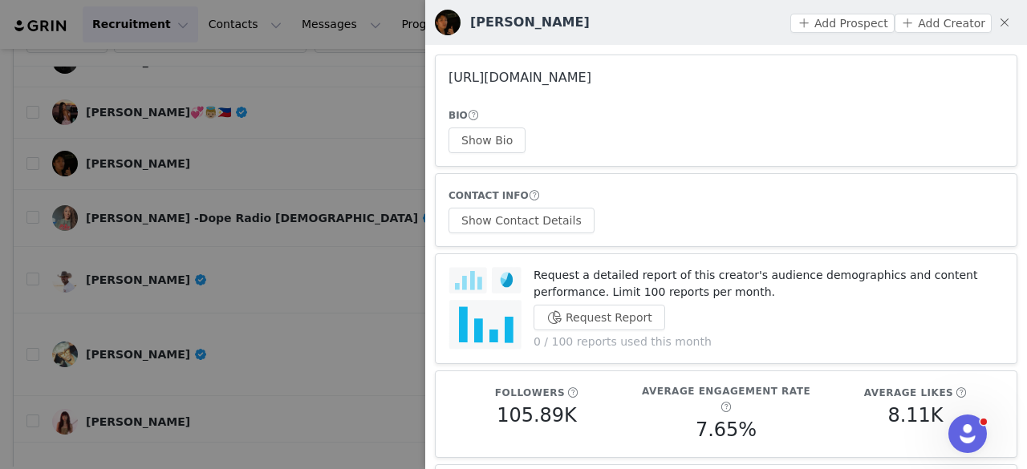
click at [576, 81] on link "https://www.instagram.com/victorrvelasco/" at bounding box center [520, 77] width 143 height 15
click at [500, 147] on button "Show Bio" at bounding box center [487, 141] width 77 height 26
click at [550, 215] on button "Show Contact Details" at bounding box center [522, 221] width 146 height 26
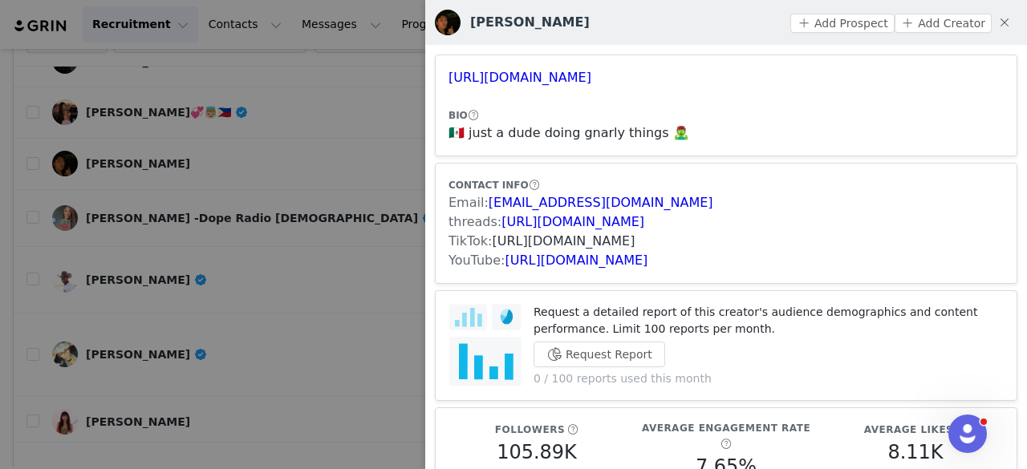
click at [536, 243] on link "https://www.tiktok.com/share/user/6669215476554481670" at bounding box center [564, 241] width 143 height 15
click at [820, 26] on button "Add Prospect" at bounding box center [842, 23] width 104 height 19
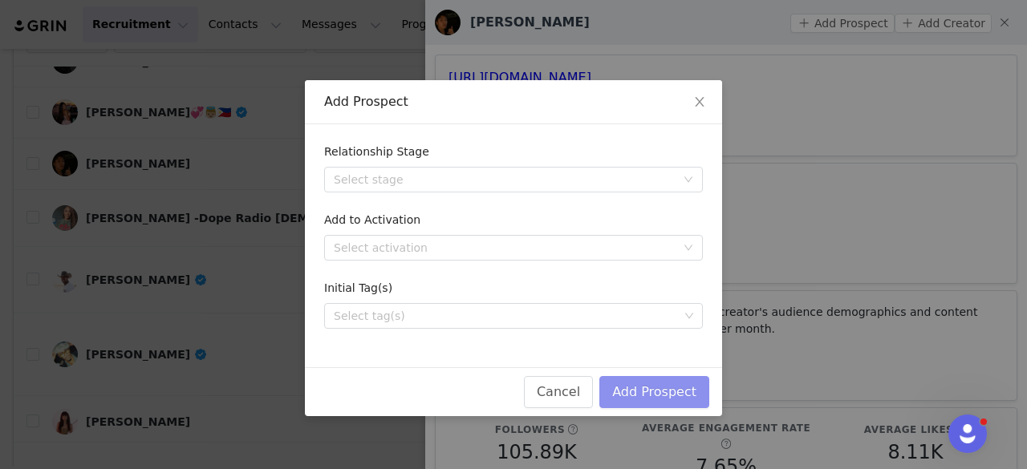
click at [642, 384] on button "Add Prospect" at bounding box center [654, 392] width 110 height 32
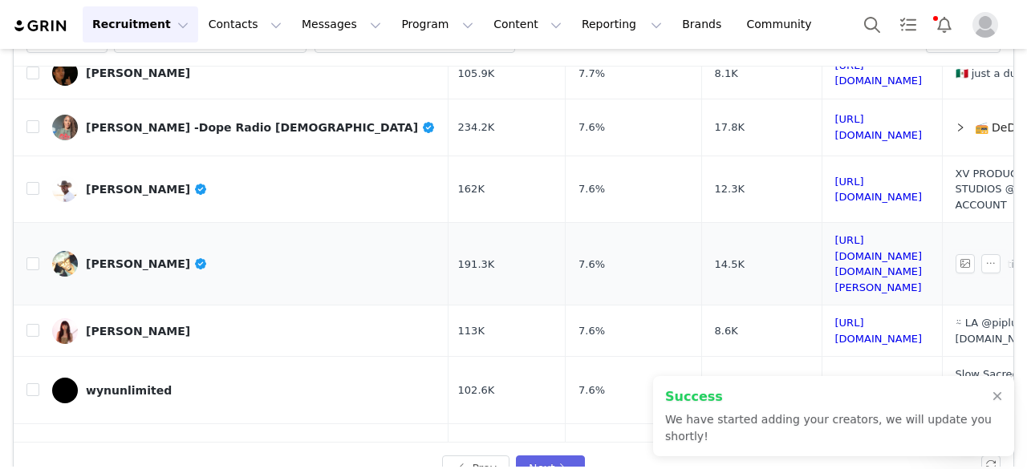
scroll to position [550, 5]
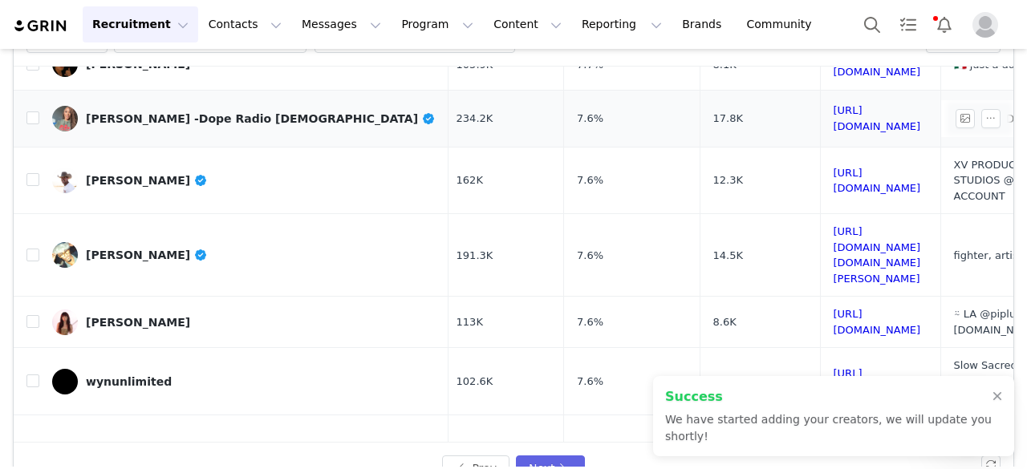
click at [219, 112] on div "DeDe McGuire -Dope Radio Chick" at bounding box center [261, 118] width 350 height 13
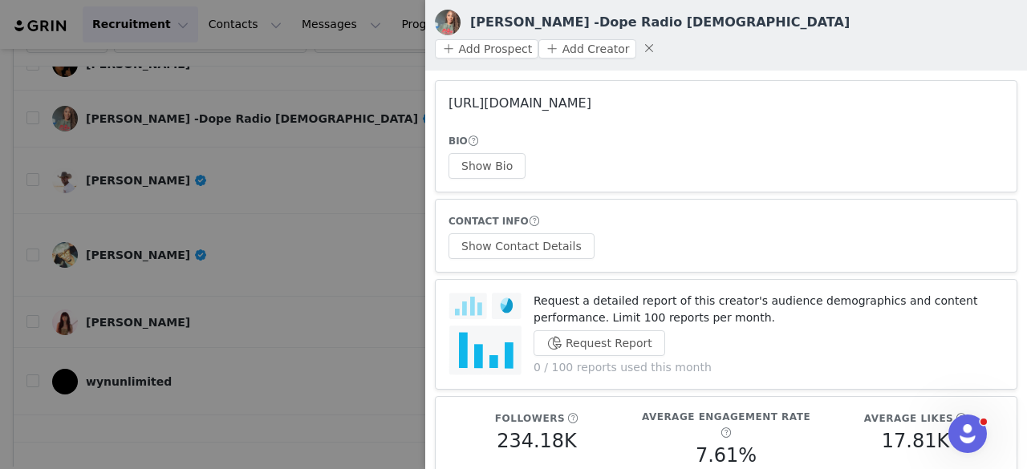
click at [544, 95] on link "https://www.instagram.com/dedeinthemorning/" at bounding box center [520, 102] width 143 height 15
click at [485, 153] on button "Show Bio" at bounding box center [487, 166] width 77 height 26
click at [541, 234] on button "Show Contact Details" at bounding box center [522, 247] width 146 height 26
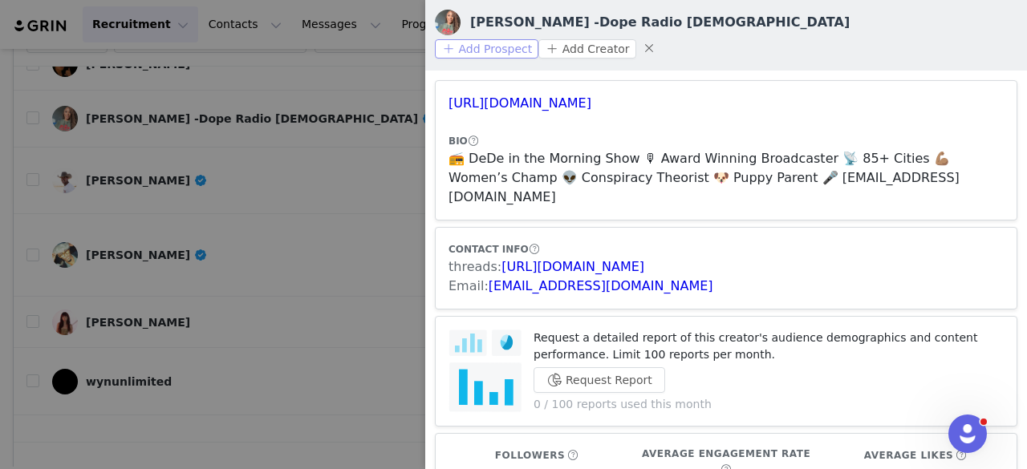
click at [538, 39] on button "Add Prospect" at bounding box center [487, 48] width 104 height 19
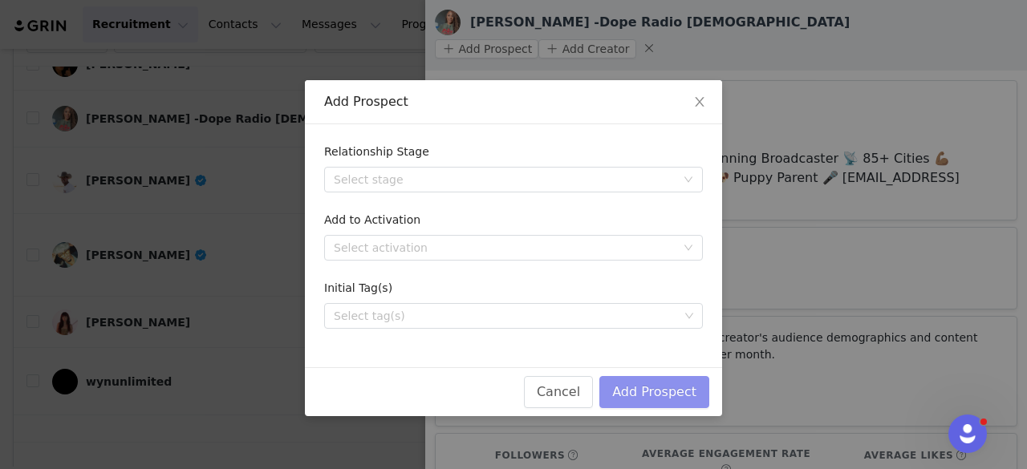
click at [648, 395] on button "Add Prospect" at bounding box center [654, 392] width 110 height 32
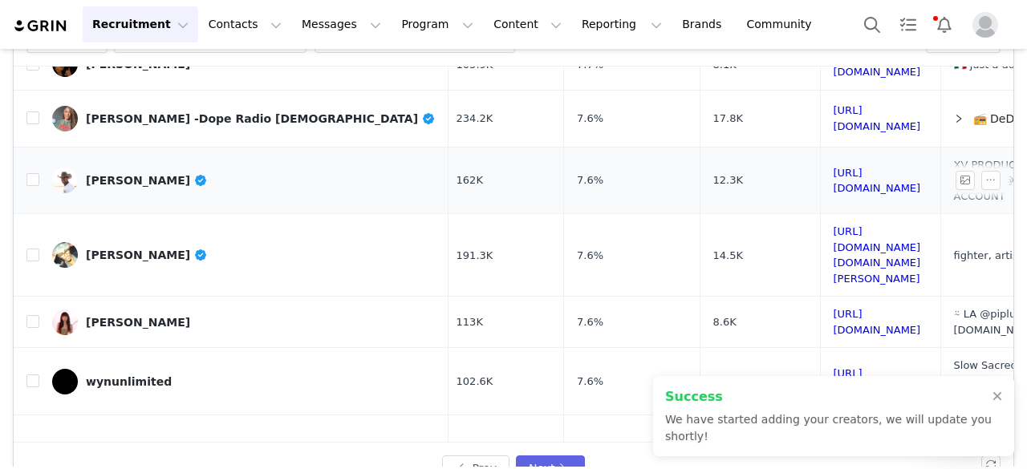
click at [138, 174] on div "Weston Richey" at bounding box center [147, 180] width 122 height 13
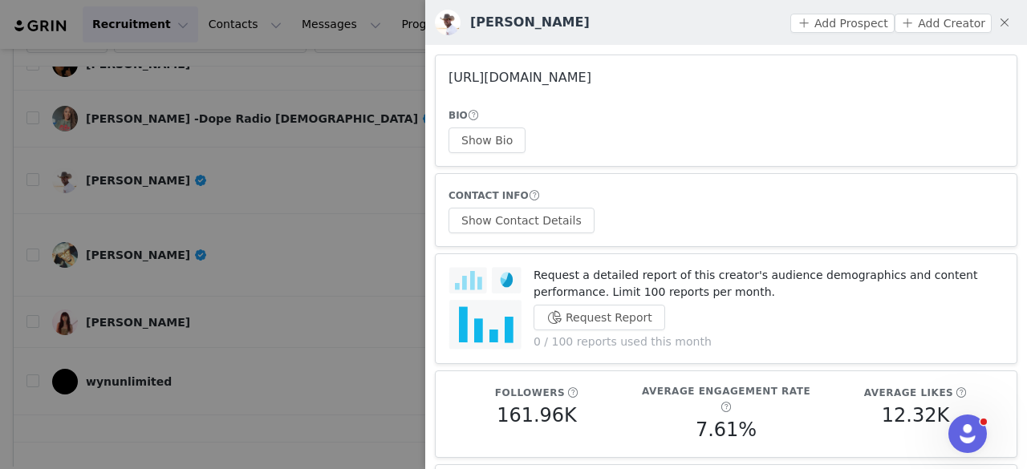
click at [471, 76] on link "https://www.instagram.com/westonrichey/" at bounding box center [520, 77] width 143 height 15
click at [275, 101] on div at bounding box center [513, 234] width 1027 height 469
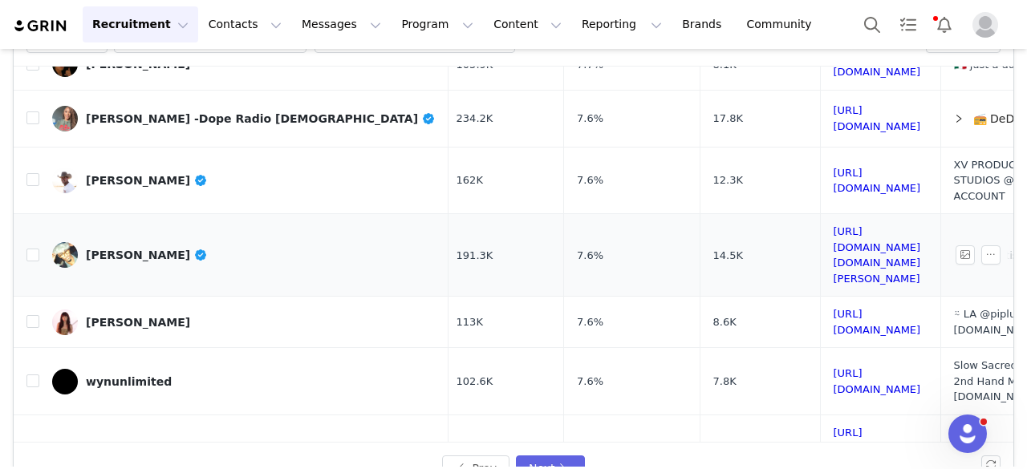
click at [132, 249] on div "CJ Nickolas" at bounding box center [147, 255] width 122 height 13
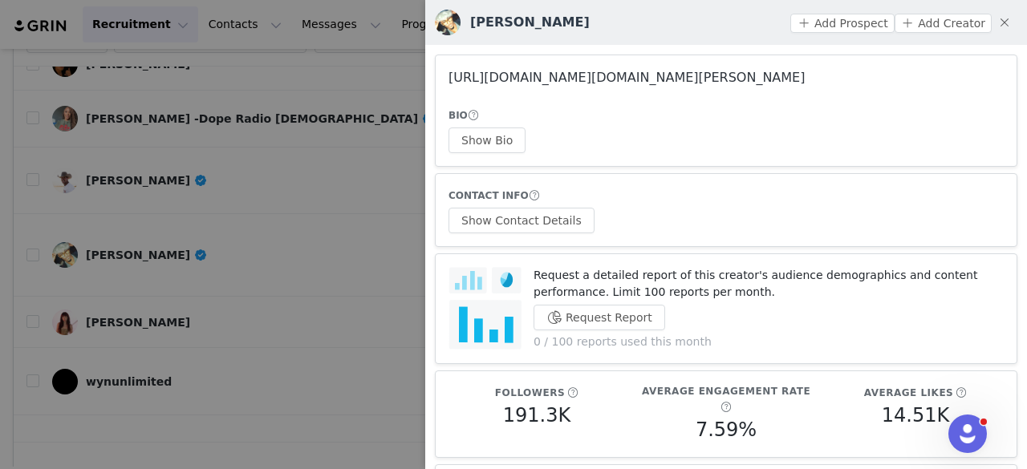
click at [504, 78] on link "https://www.instagram.com/cj.nickolas/" at bounding box center [627, 77] width 356 height 15
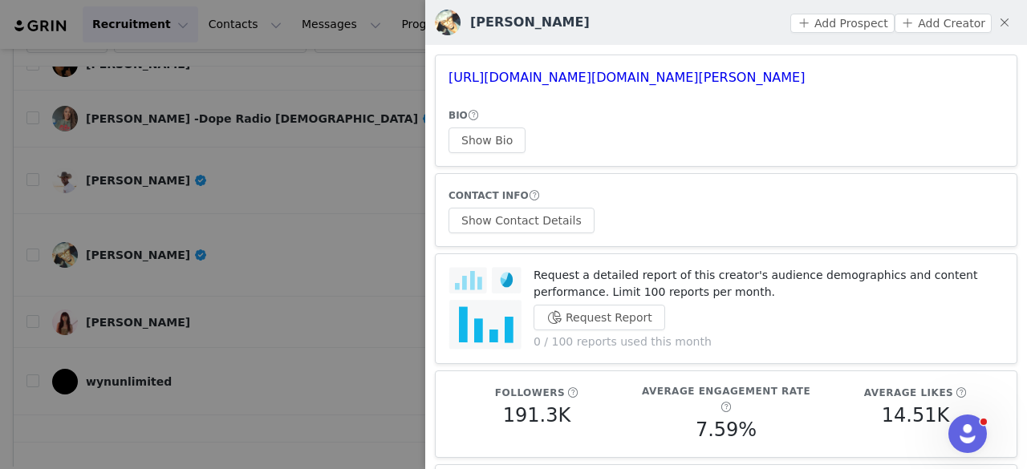
click at [263, 180] on div at bounding box center [513, 234] width 1027 height 469
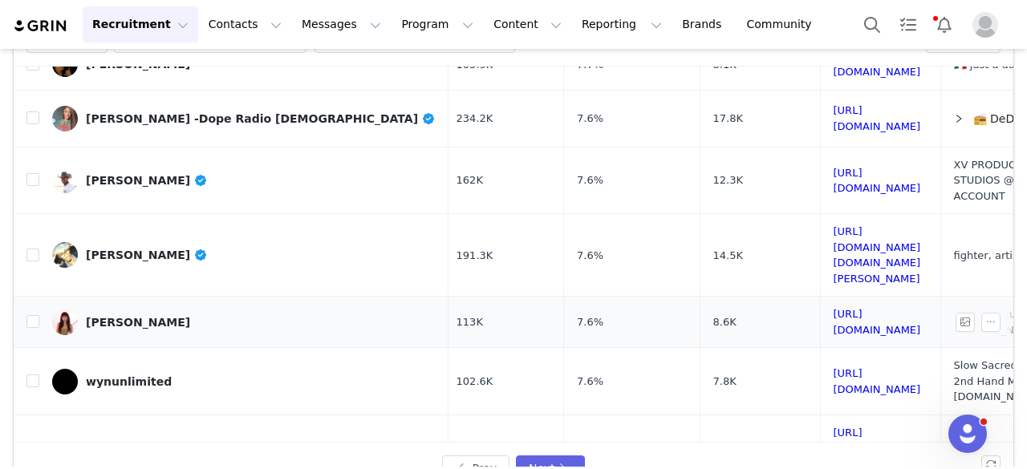
click at [116, 310] on link "𝘼𝙣𝙞𝙩𝙖" at bounding box center [244, 323] width 384 height 26
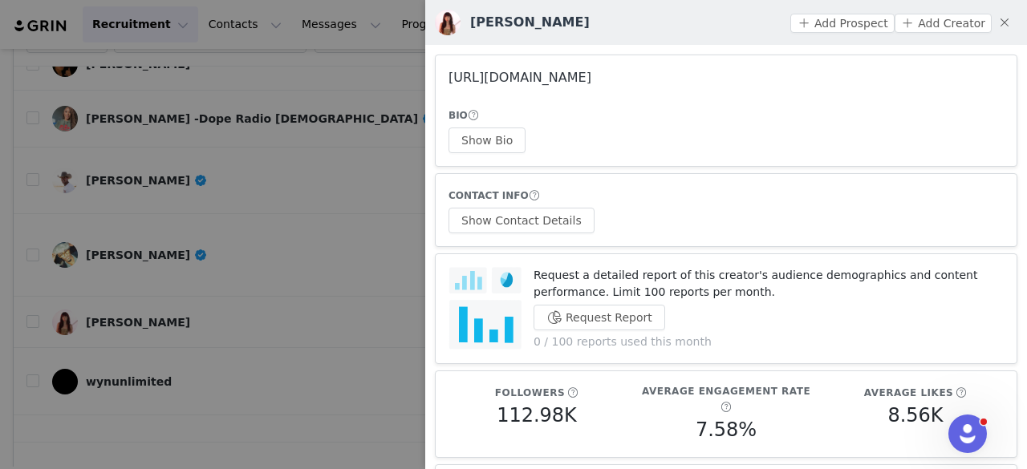
click at [591, 77] on link "https://www.instagram.com/pipluptiny/" at bounding box center [520, 77] width 143 height 15
click at [493, 151] on button "Show Bio" at bounding box center [487, 141] width 77 height 26
click at [538, 217] on button "Show Contact Details" at bounding box center [522, 221] width 146 height 26
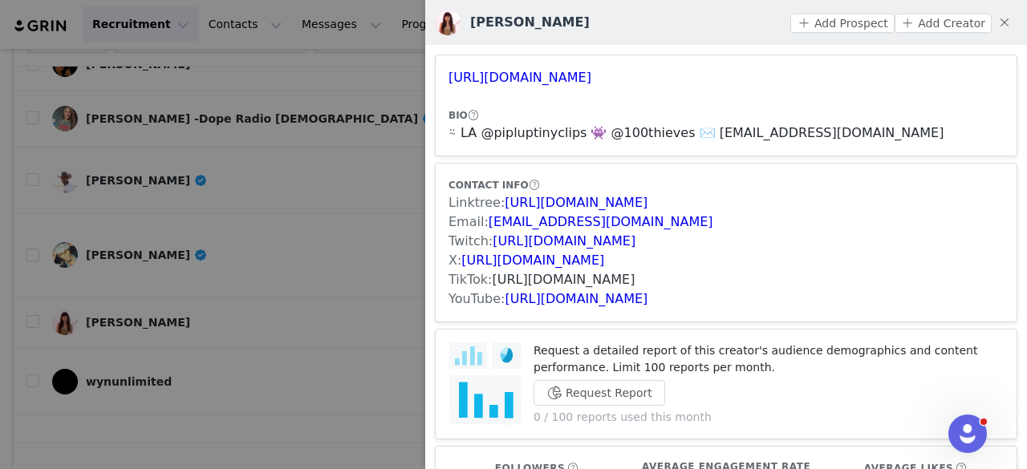
click at [557, 282] on link "https://www.tiktok.com/share/user/6768335438060995589" at bounding box center [564, 279] width 143 height 15
click at [816, 15] on button "Add Prospect" at bounding box center [842, 23] width 104 height 19
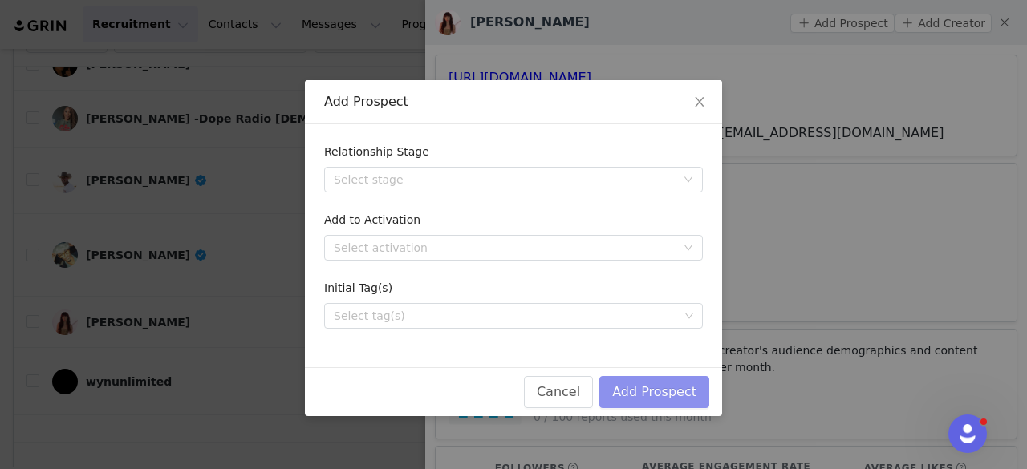
click at [673, 386] on button "Add Prospect" at bounding box center [654, 392] width 110 height 32
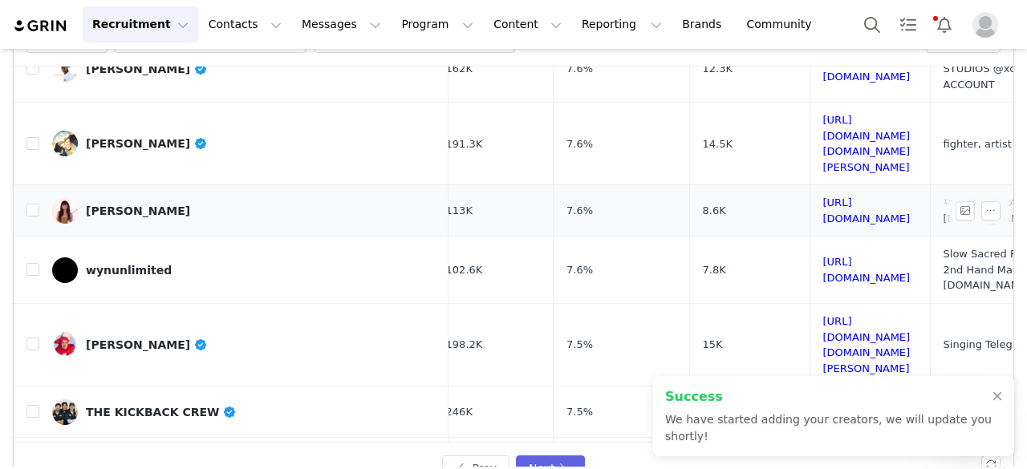
scroll to position [661, 16]
click at [165, 258] on link "wynunlimited" at bounding box center [244, 271] width 384 height 26
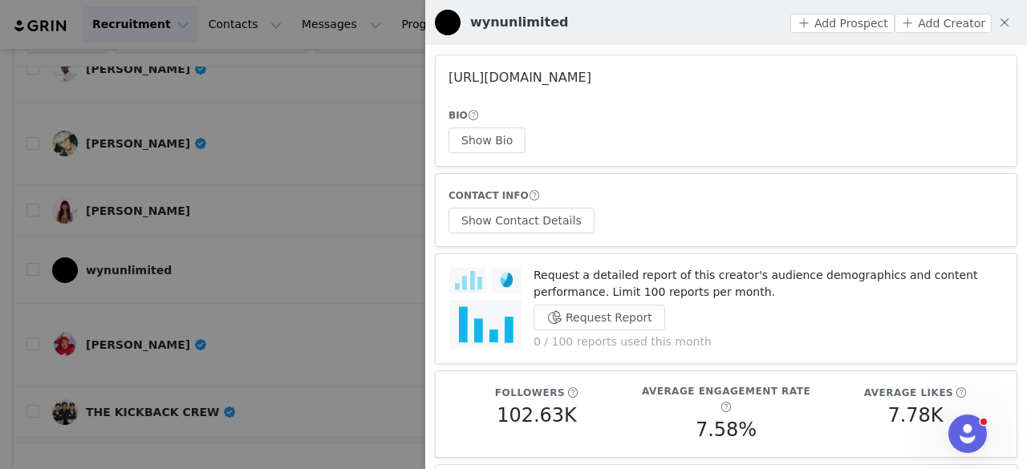
click at [591, 75] on link "https://www.instagram.com/wynunlimited/" at bounding box center [520, 77] width 143 height 15
click at [303, 129] on div at bounding box center [513, 234] width 1027 height 469
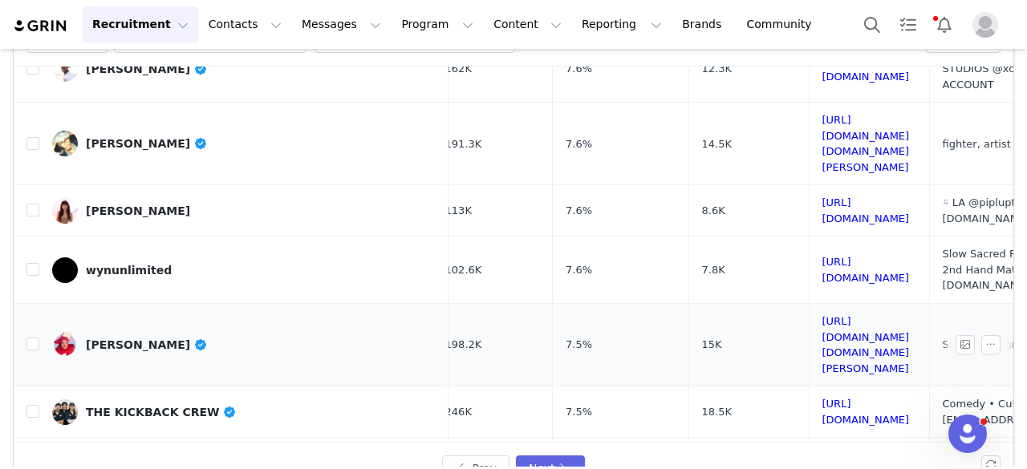
click at [164, 332] on link "Joy Brooker" at bounding box center [244, 345] width 384 height 26
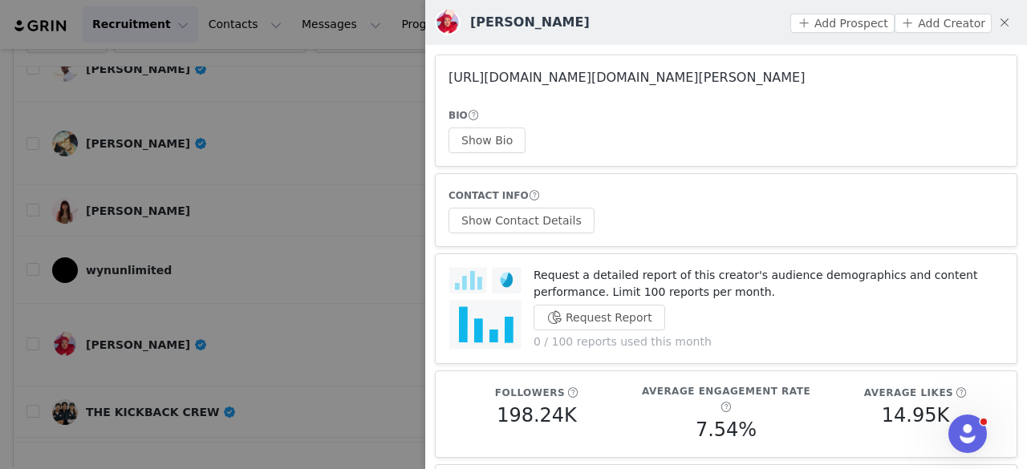
click at [579, 78] on link "https://www.instagram.com/joy.brooker/" at bounding box center [627, 77] width 356 height 15
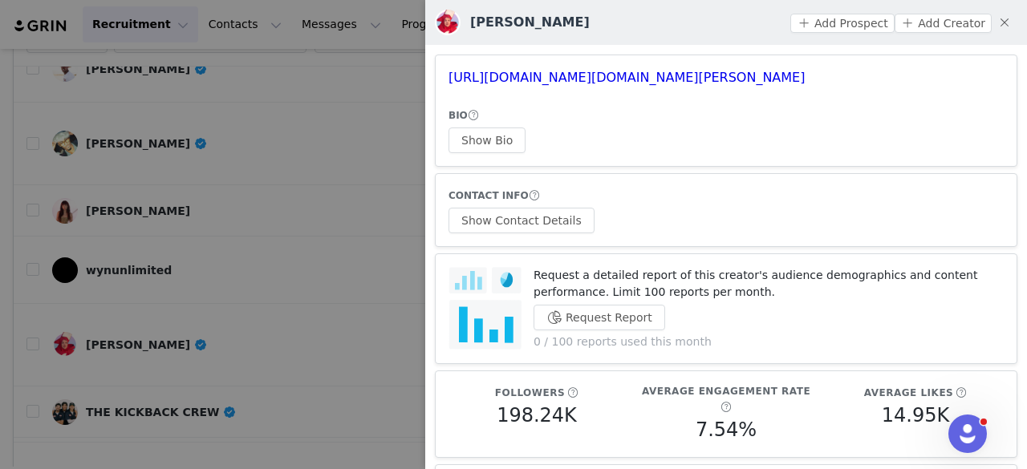
click at [156, 331] on div at bounding box center [513, 234] width 1027 height 469
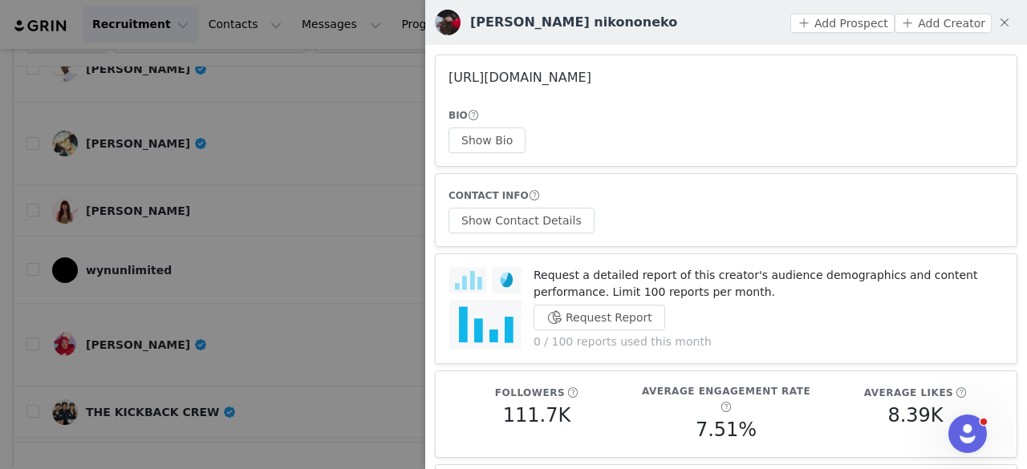
click at [591, 83] on link "https://www.instagram.com/nikoannnn/" at bounding box center [520, 77] width 143 height 15
click at [501, 154] on article "https://www.instagram.com/nikoannnn/ BIO Show Bio" at bounding box center [726, 111] width 583 height 112
click at [489, 142] on button "Show Bio" at bounding box center [487, 141] width 77 height 26
click at [533, 221] on button "Show Contact Details" at bounding box center [522, 221] width 146 height 26
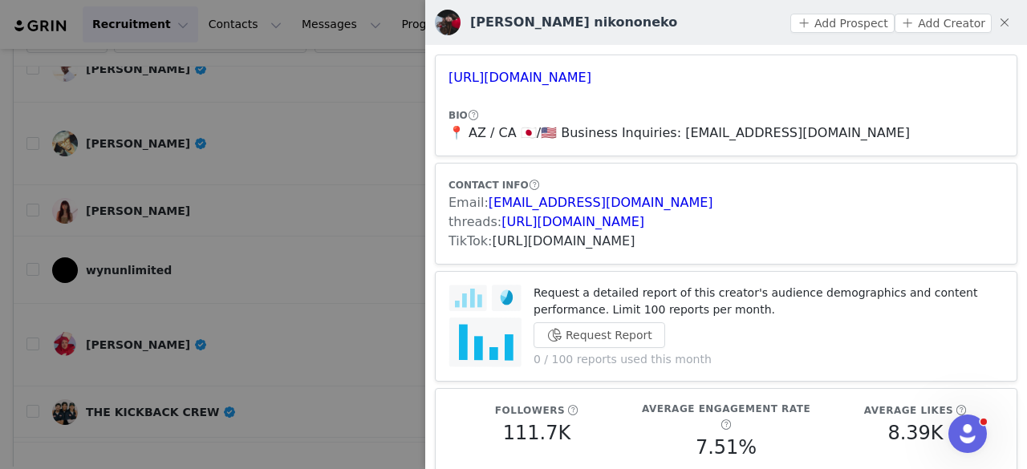
click at [531, 242] on link "https://www.tiktok.com/share/user/6614201950454153221" at bounding box center [564, 241] width 143 height 15
click at [818, 31] on button "Add Prospect" at bounding box center [842, 23] width 104 height 19
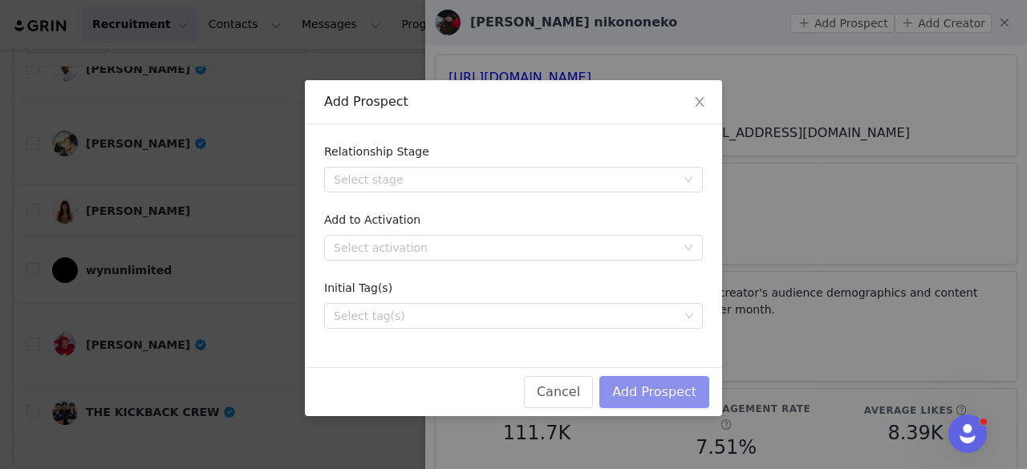
click at [637, 394] on button "Add Prospect" at bounding box center [654, 392] width 110 height 32
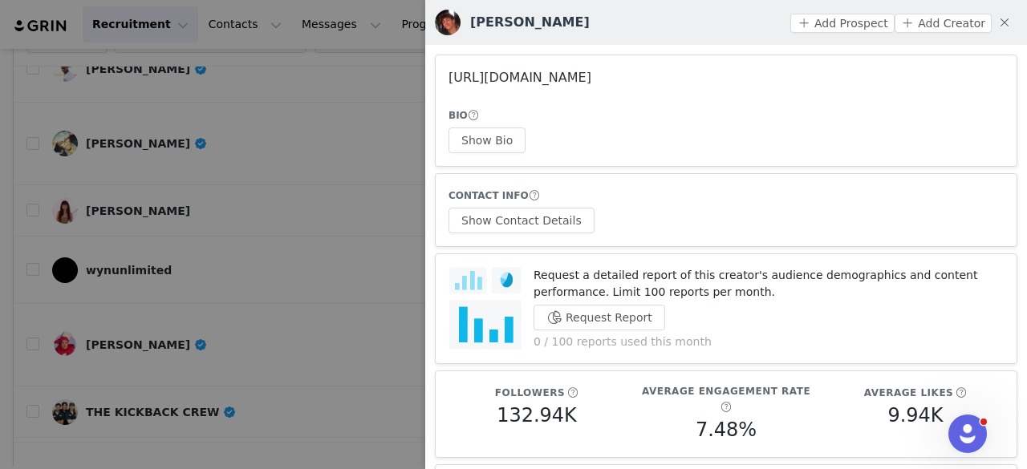
click at [581, 79] on link "https://www.instagram.com/jakegalluccio/" at bounding box center [520, 77] width 143 height 15
click at [489, 142] on button "Show Bio" at bounding box center [487, 141] width 77 height 26
click at [548, 214] on button "Show Contact Details" at bounding box center [522, 221] width 146 height 26
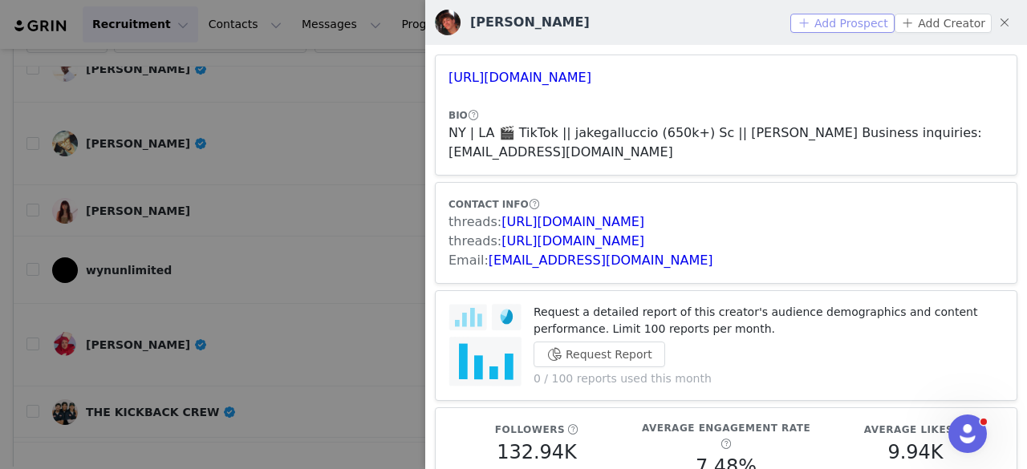
click at [822, 22] on button "Add Prospect" at bounding box center [842, 23] width 104 height 19
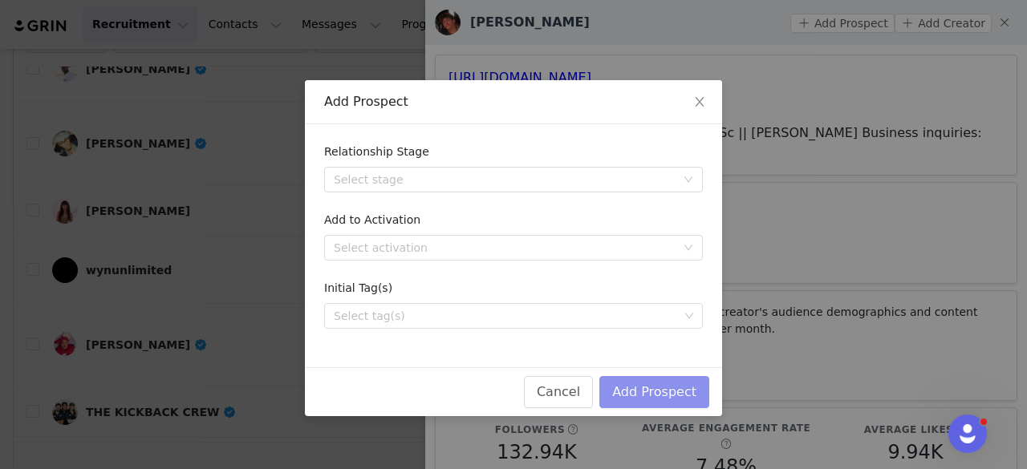
click at [669, 389] on button "Add Prospect" at bounding box center [654, 392] width 110 height 32
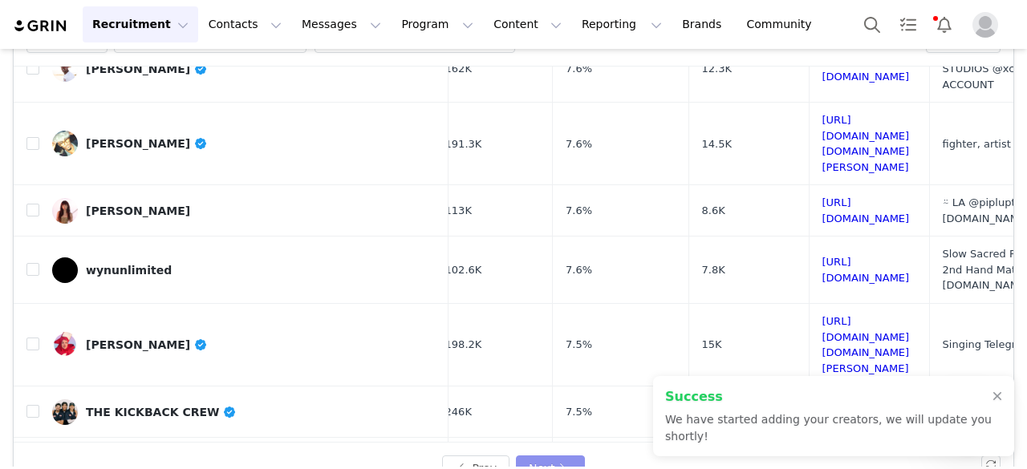
click at [534, 460] on button "Next" at bounding box center [550, 469] width 69 height 26
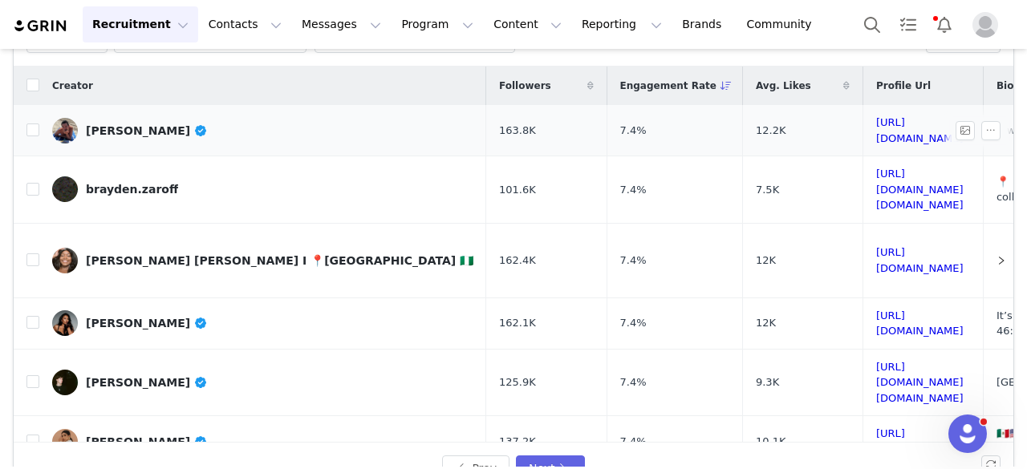
click at [194, 140] on td "Graydon Cutler" at bounding box center [262, 130] width 447 height 51
click at [150, 132] on div "Graydon Cutler" at bounding box center [147, 130] width 122 height 13
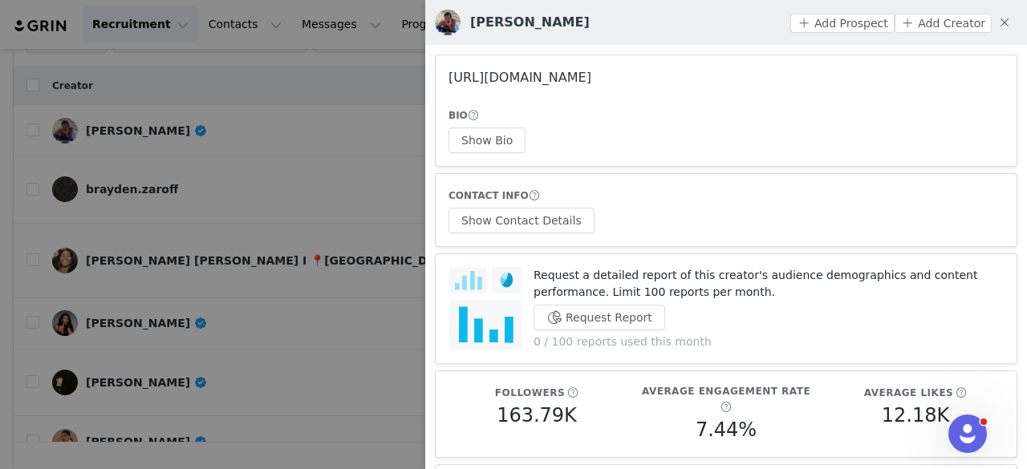
click at [475, 73] on link "https://www.instagram.com/graydoncutler/" at bounding box center [520, 77] width 143 height 15
click at [473, 129] on button "Show Bio" at bounding box center [487, 141] width 77 height 26
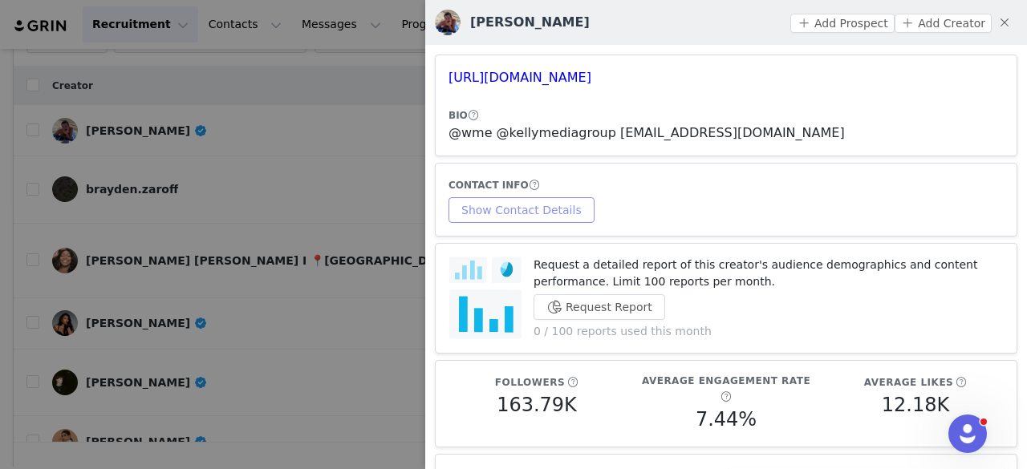
click at [520, 217] on button "Show Contact Details" at bounding box center [522, 210] width 146 height 26
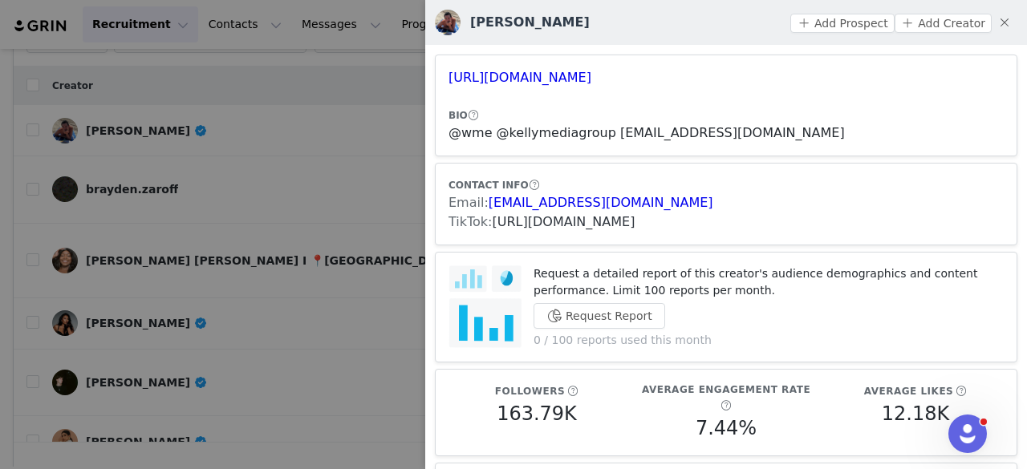
click at [501, 221] on link "https://www.tiktok.com/share/user/6638009611583668229" at bounding box center [564, 221] width 143 height 15
click at [847, 18] on button "Add Prospect" at bounding box center [842, 23] width 104 height 19
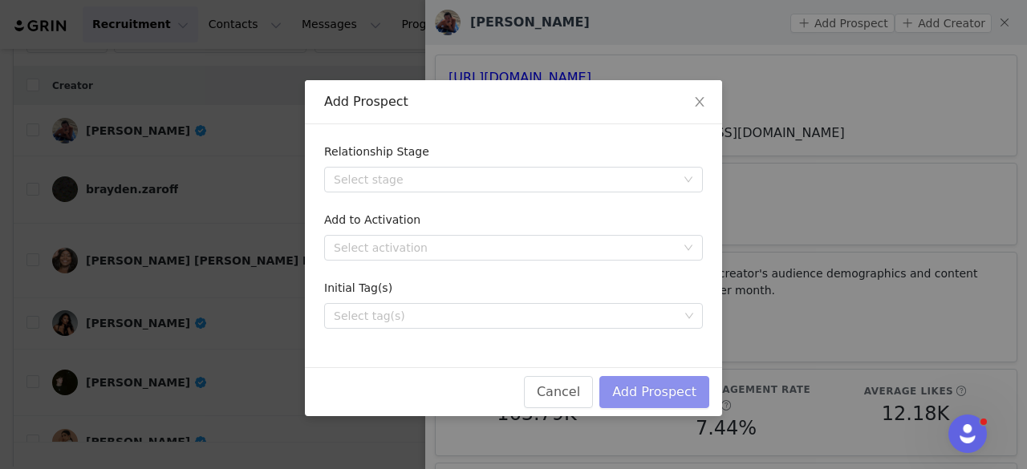
click at [658, 384] on button "Add Prospect" at bounding box center [654, 392] width 110 height 32
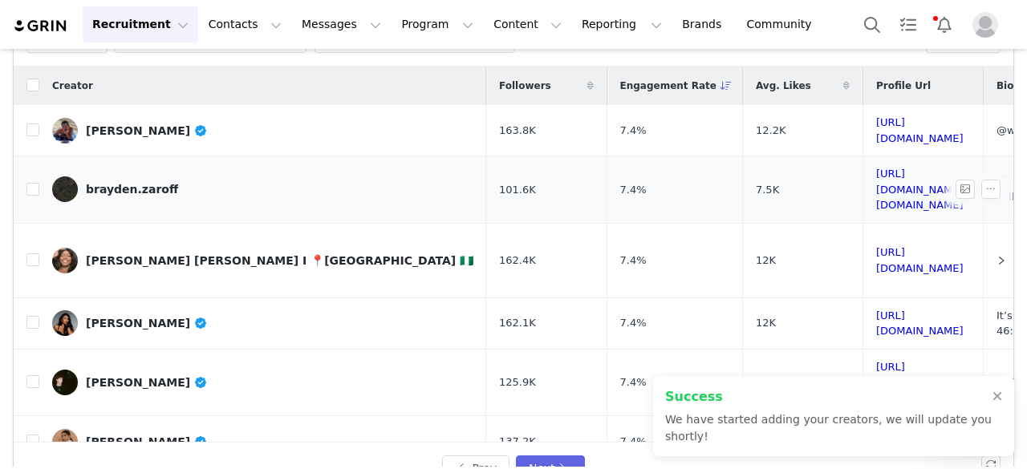
click at [151, 183] on div "brayden.zaroff" at bounding box center [132, 189] width 92 height 13
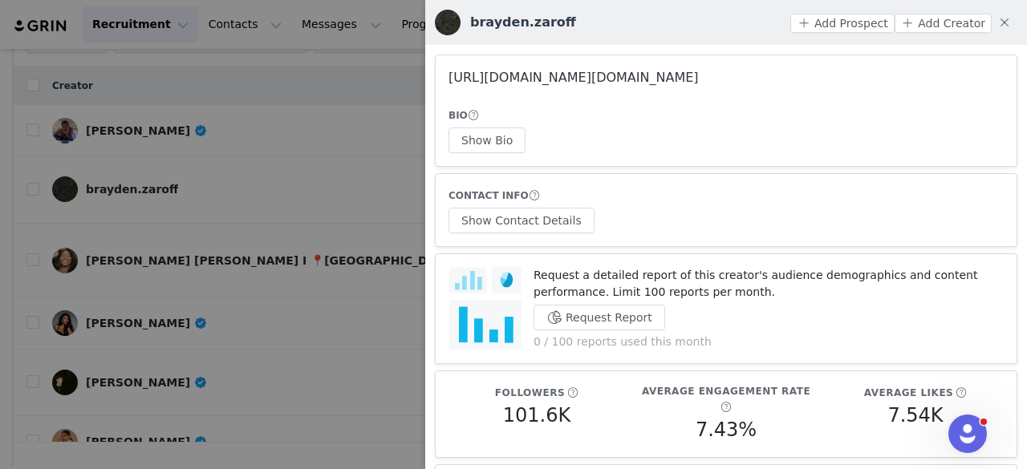
click at [595, 75] on link "https://www.instagram.com/brayden.zaroff/" at bounding box center [574, 77] width 250 height 15
click at [303, 193] on div at bounding box center [513, 234] width 1027 height 469
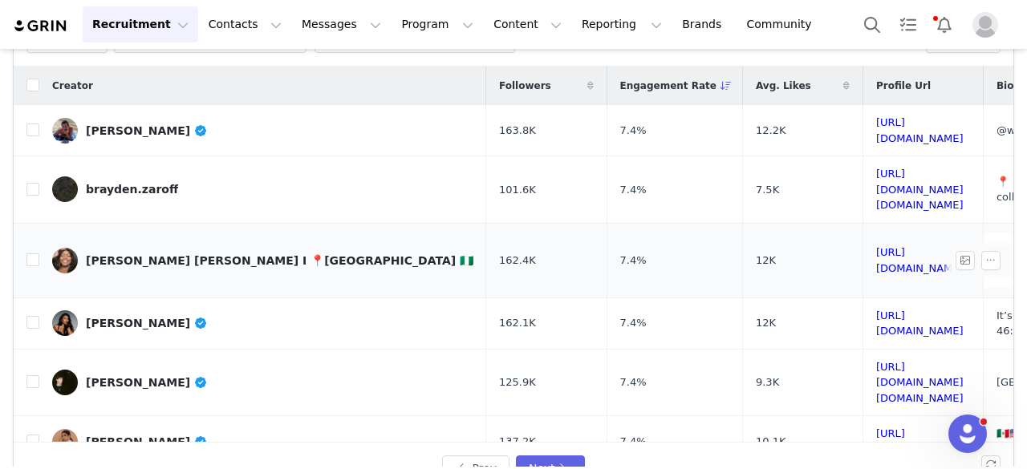
click at [149, 254] on div "Jen Marie I 📍NYC 🇳🇬" at bounding box center [280, 260] width 388 height 13
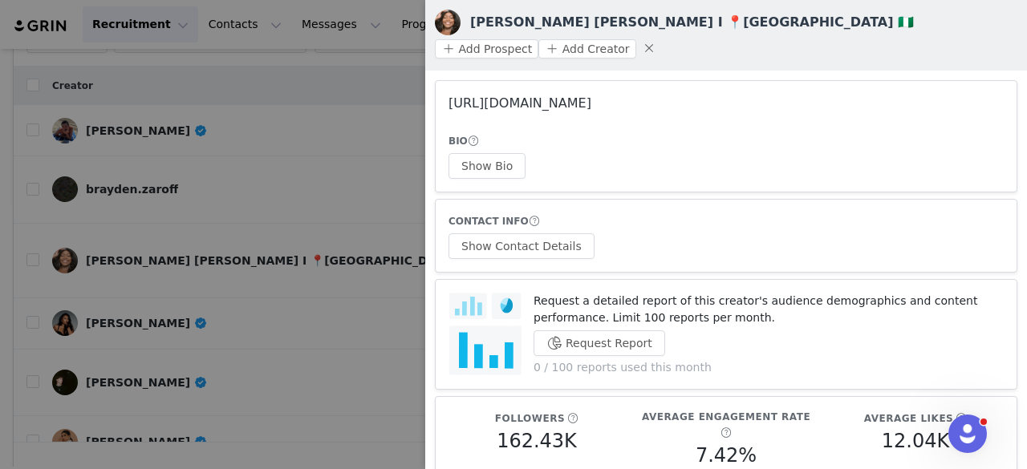
click at [522, 95] on link "https://www.instagram.com/therealjenmarie/" at bounding box center [520, 102] width 143 height 15
click at [469, 153] on button "Show Bio" at bounding box center [487, 166] width 77 height 26
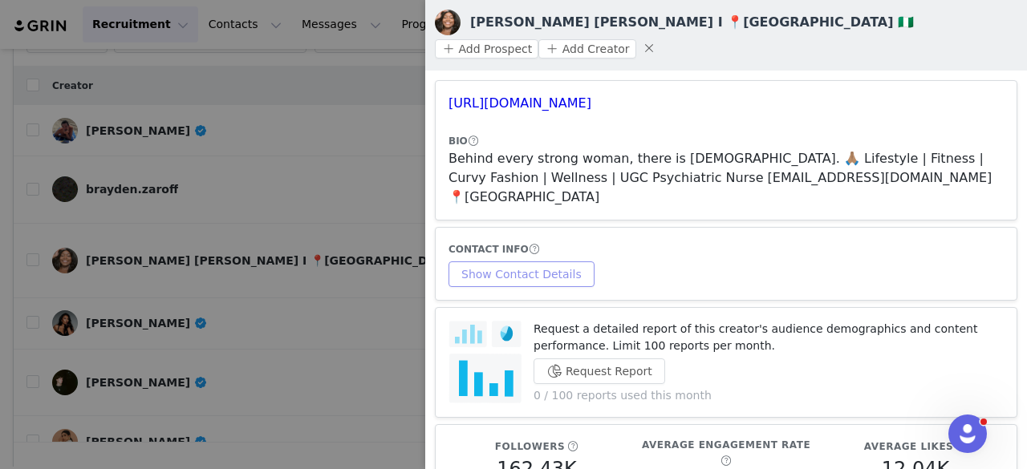
click at [546, 262] on button "Show Contact Details" at bounding box center [522, 275] width 146 height 26
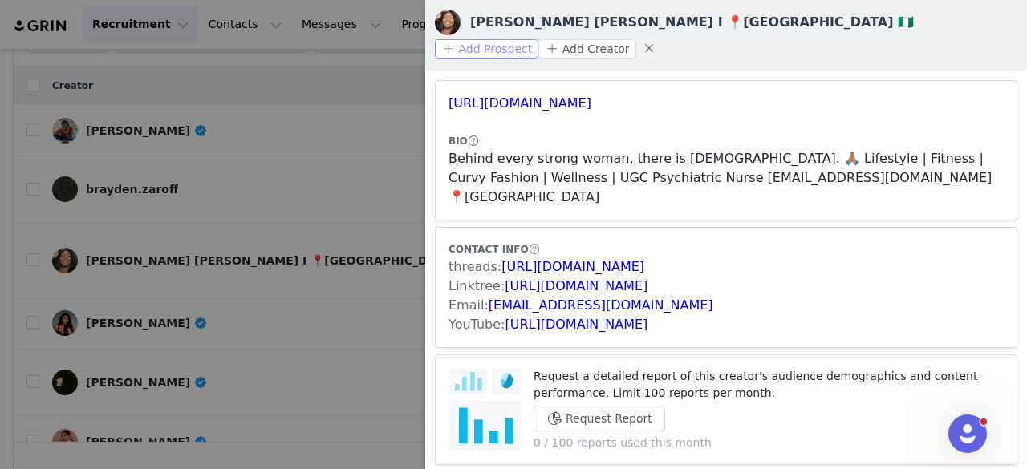
click at [538, 39] on button "Add Prospect" at bounding box center [487, 48] width 104 height 19
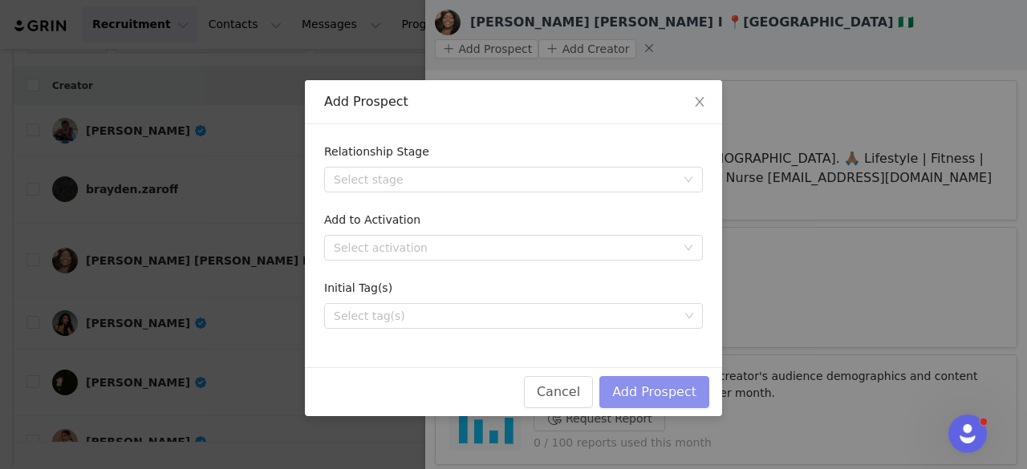
click at [640, 388] on button "Add Prospect" at bounding box center [654, 392] width 110 height 32
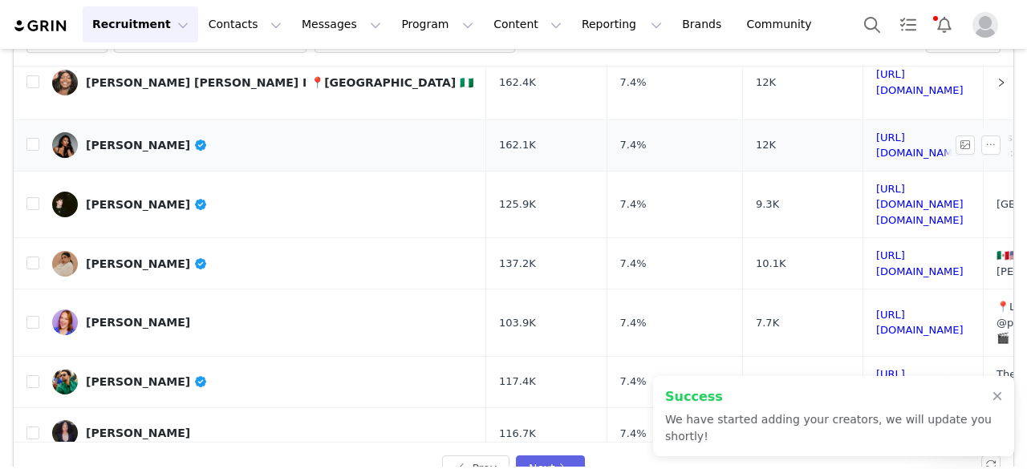
scroll to position [179, 0]
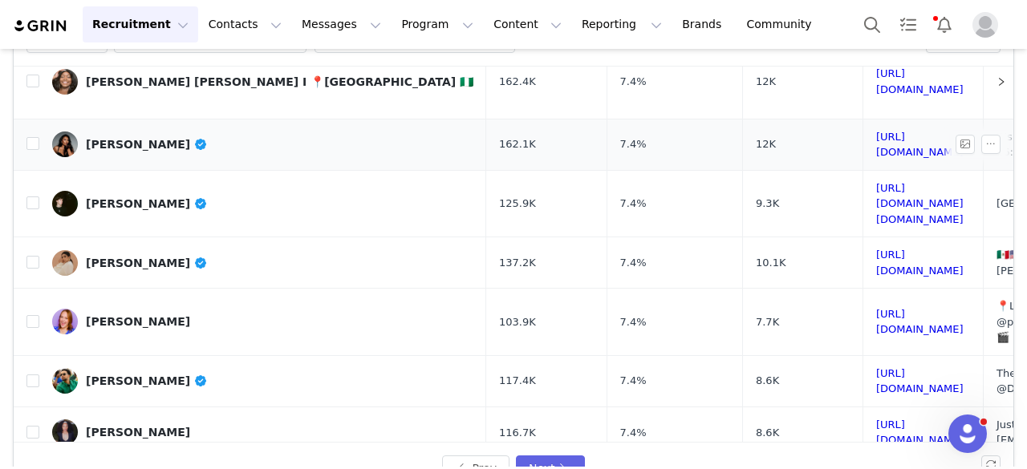
click at [124, 138] on div "KIM NGUYEN" at bounding box center [147, 144] width 122 height 13
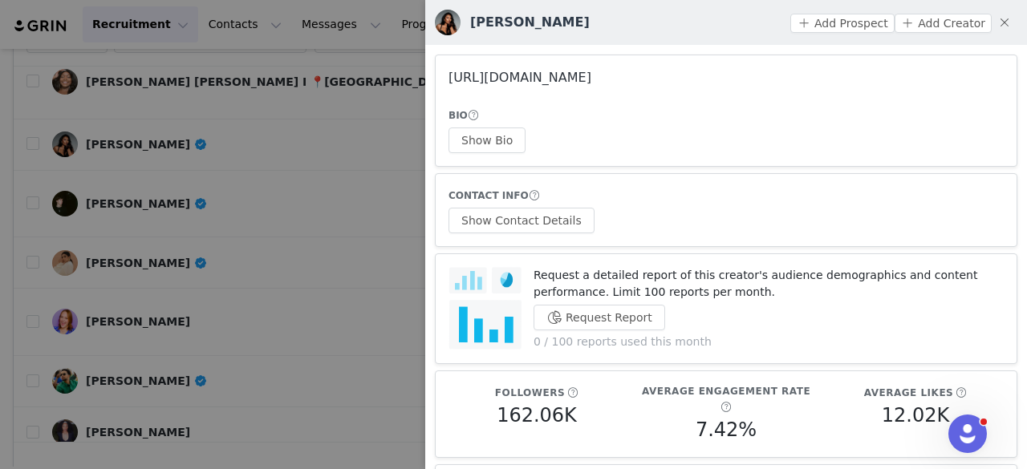
click at [565, 78] on link "https://www.instagram.com/amasiankim/" at bounding box center [520, 77] width 143 height 15
click at [495, 132] on button "Show Bio" at bounding box center [487, 141] width 77 height 26
click at [547, 225] on button "Show Contact Details" at bounding box center [522, 221] width 146 height 26
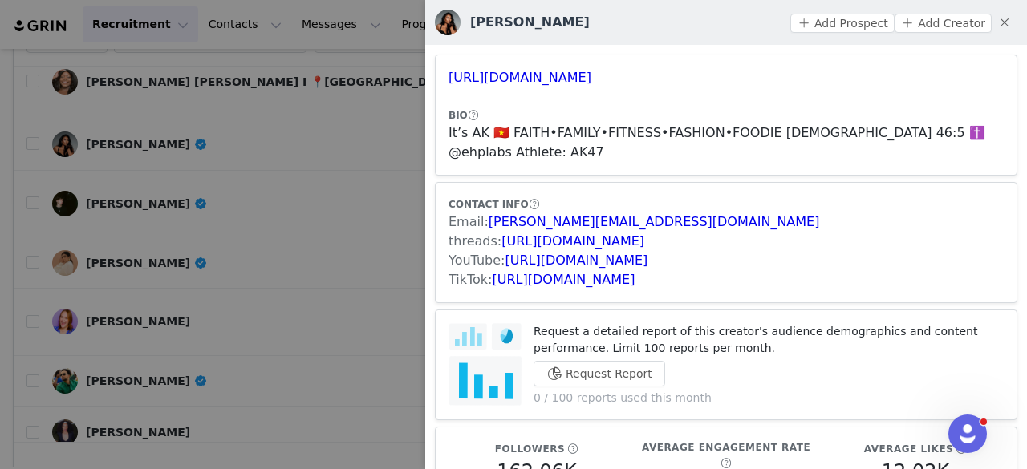
click at [627, 270] on div "TikTok: https://www.tiktok.com/share/user/6819321745805083653" at bounding box center [726, 279] width 555 height 19
click at [619, 272] on link "https://www.tiktok.com/share/user/6819321745805083653" at bounding box center [564, 279] width 143 height 15
click at [810, 25] on button "Add Prospect" at bounding box center [842, 23] width 104 height 19
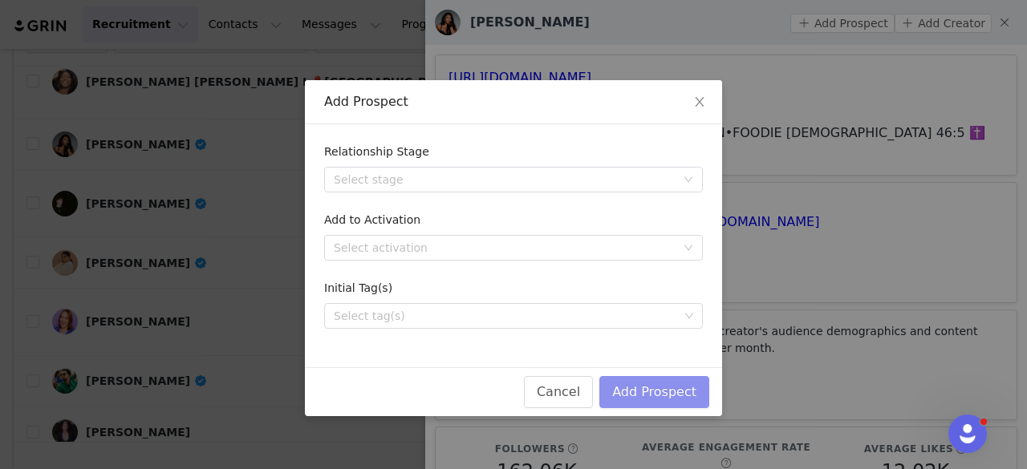
click at [634, 404] on button "Add Prospect" at bounding box center [654, 392] width 110 height 32
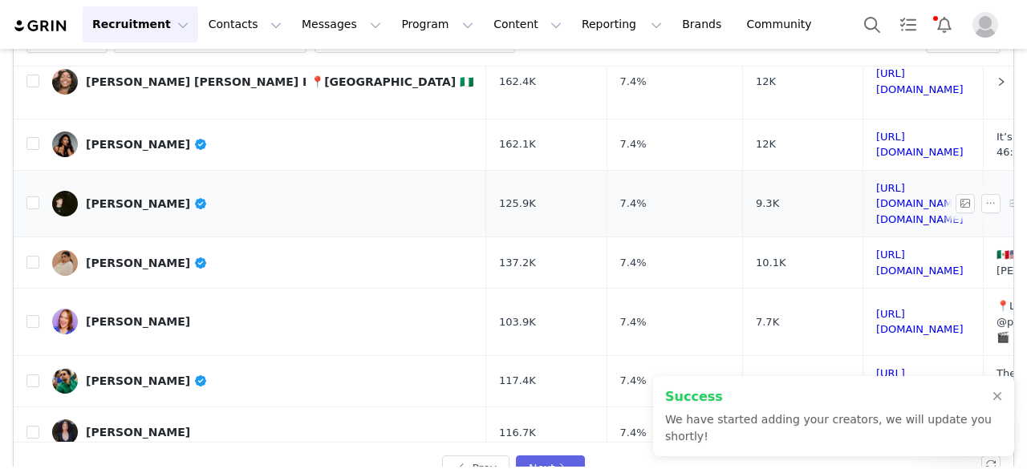
click at [125, 197] on div "Alon Guez" at bounding box center [147, 203] width 122 height 13
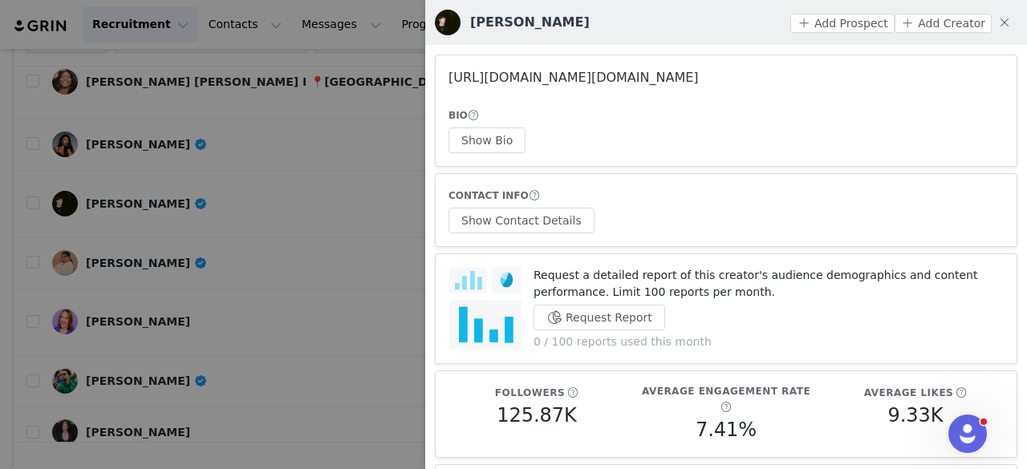
click at [586, 71] on link "https://www.instagram.com/guez.alon/" at bounding box center [574, 77] width 250 height 15
click at [277, 137] on div at bounding box center [513, 234] width 1027 height 469
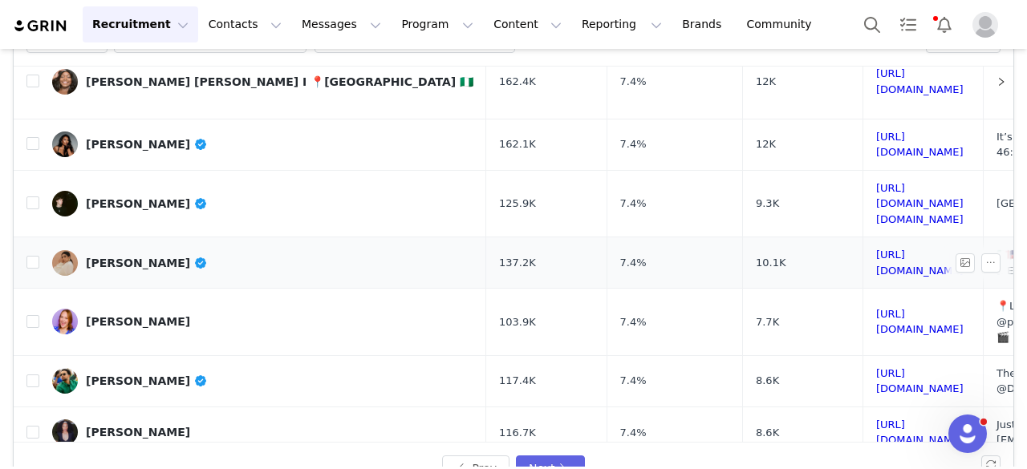
click at [130, 250] on link "Ari Alvarez-Tostado" at bounding box center [262, 263] width 421 height 26
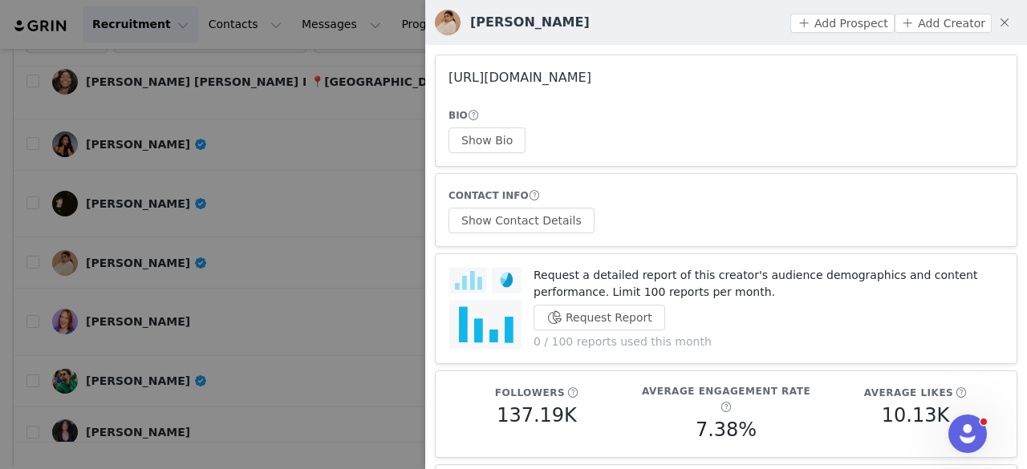
click at [544, 71] on link "https://www.instagram.com/thetoastylife/" at bounding box center [520, 77] width 143 height 15
click at [498, 148] on button "Show Bio" at bounding box center [487, 141] width 77 height 26
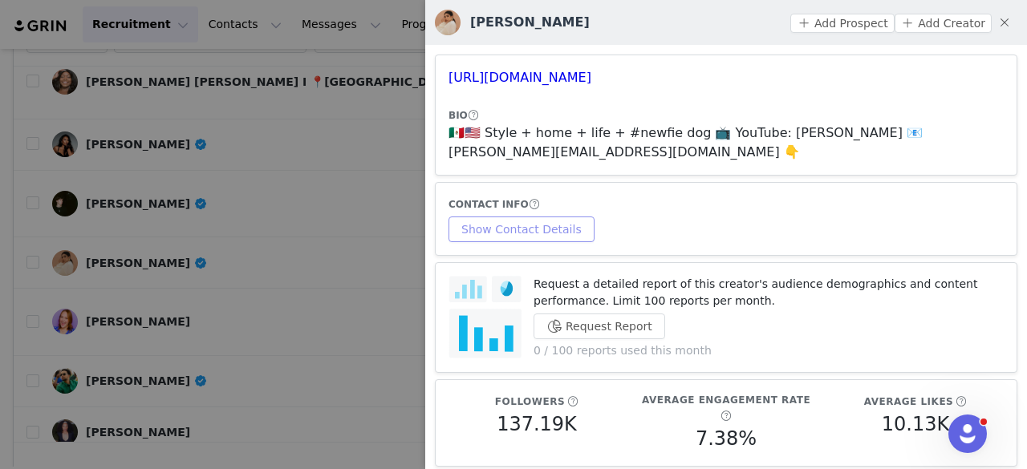
click at [546, 211] on div "CONTACT INFO Show Contact Details" at bounding box center [726, 219] width 555 height 47
click at [546, 227] on button "Show Contact Details" at bounding box center [522, 230] width 146 height 26
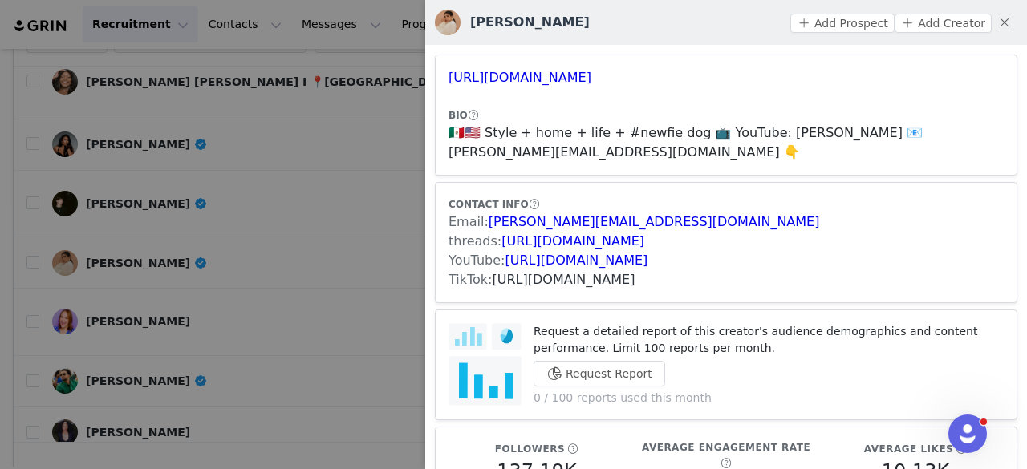
click at [567, 280] on link "https://www.tiktok.com/share/user/6731115444671693830" at bounding box center [564, 279] width 143 height 15
click at [806, 18] on button "Add Prospect" at bounding box center [842, 23] width 104 height 19
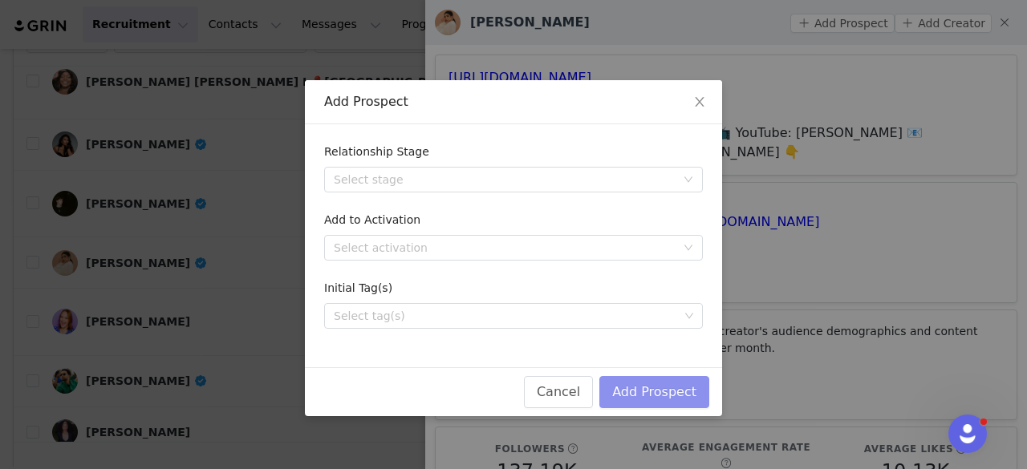
click at [667, 392] on button "Add Prospect" at bounding box center [654, 392] width 110 height 32
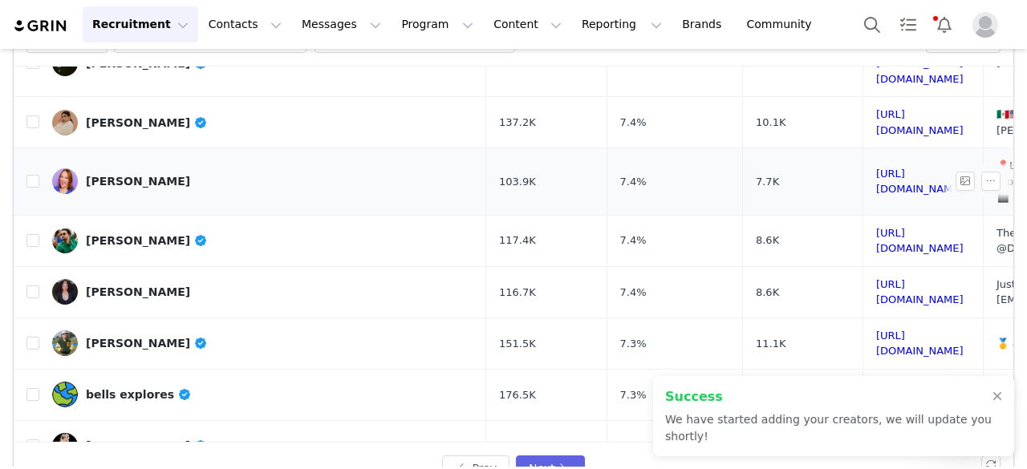
scroll to position [320, 0]
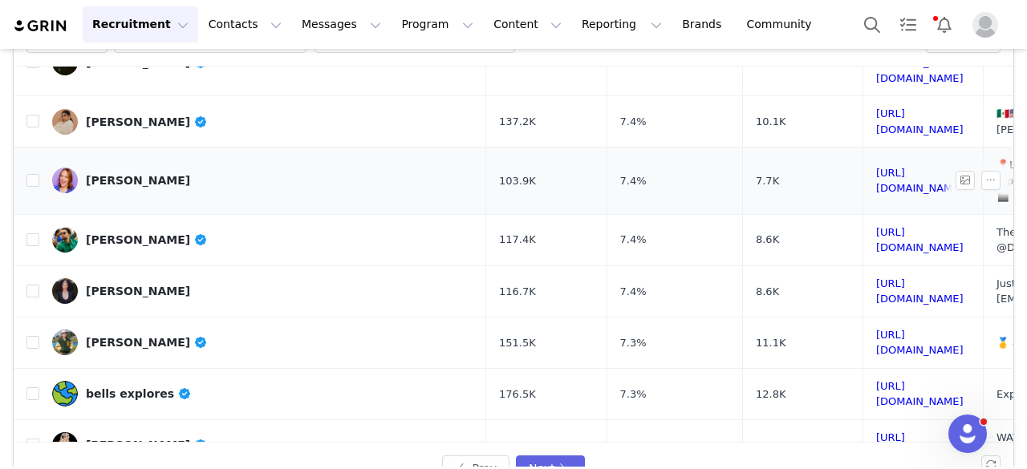
click at [137, 174] on div "Alexa Rowe" at bounding box center [138, 180] width 104 height 13
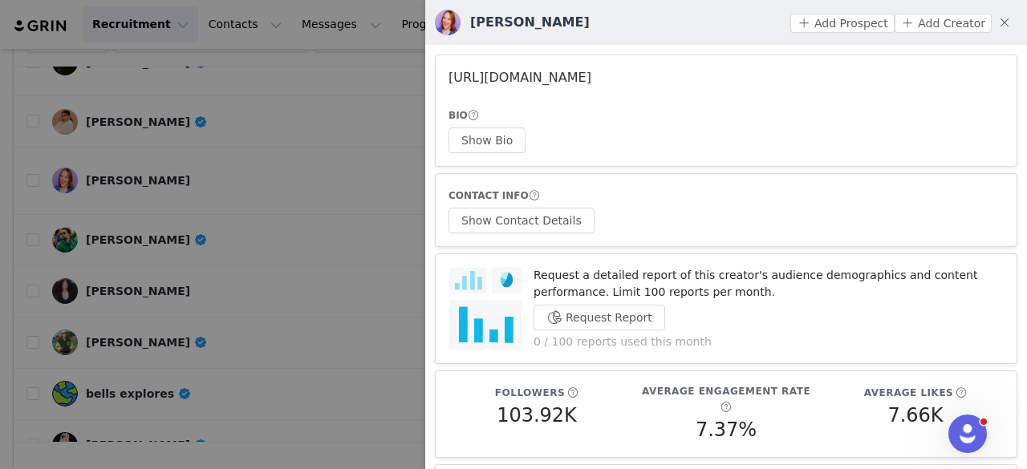
click at [591, 77] on link "https://www.instagram.com/alexarowe11/" at bounding box center [520, 77] width 143 height 15
click at [288, 106] on div at bounding box center [513, 234] width 1027 height 469
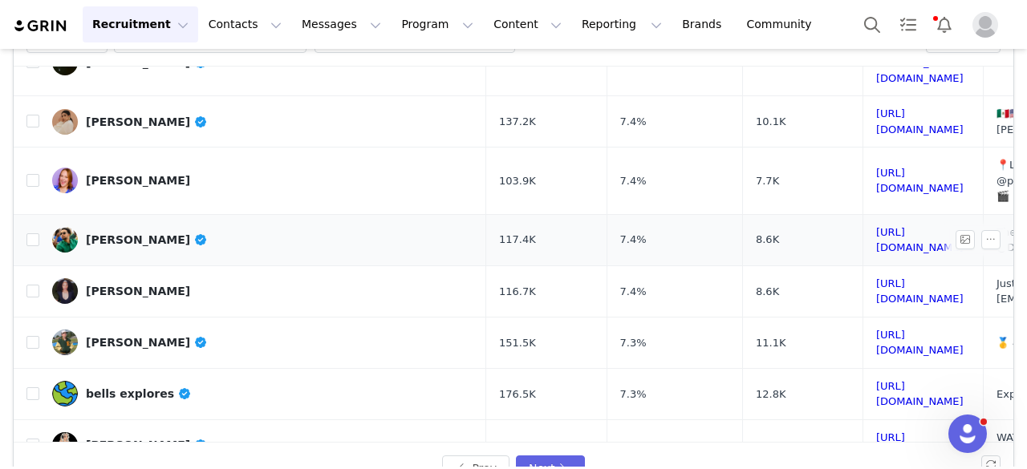
click at [143, 234] on div "Dexter McKinney Jr." at bounding box center [147, 240] width 122 height 13
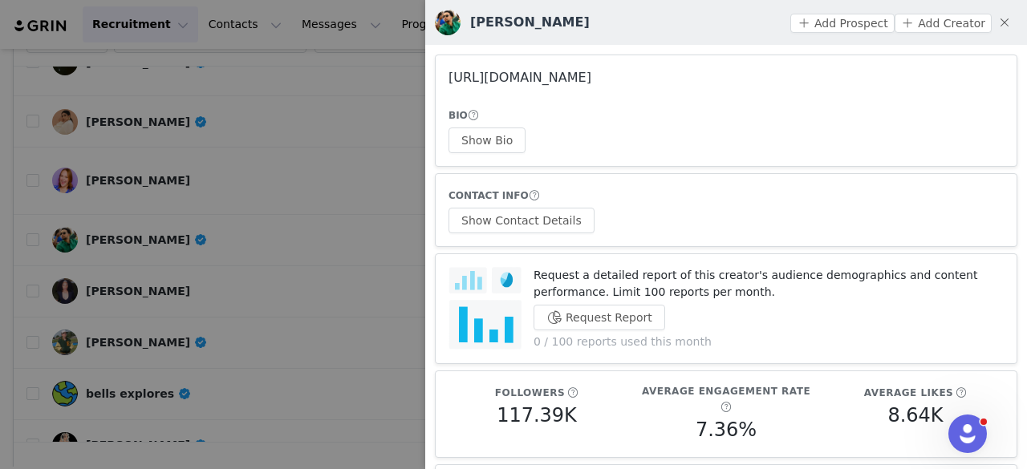
click at [568, 80] on link "https://www.instagram.com/dextercrayton/" at bounding box center [520, 77] width 143 height 15
click at [232, 144] on div at bounding box center [513, 234] width 1027 height 469
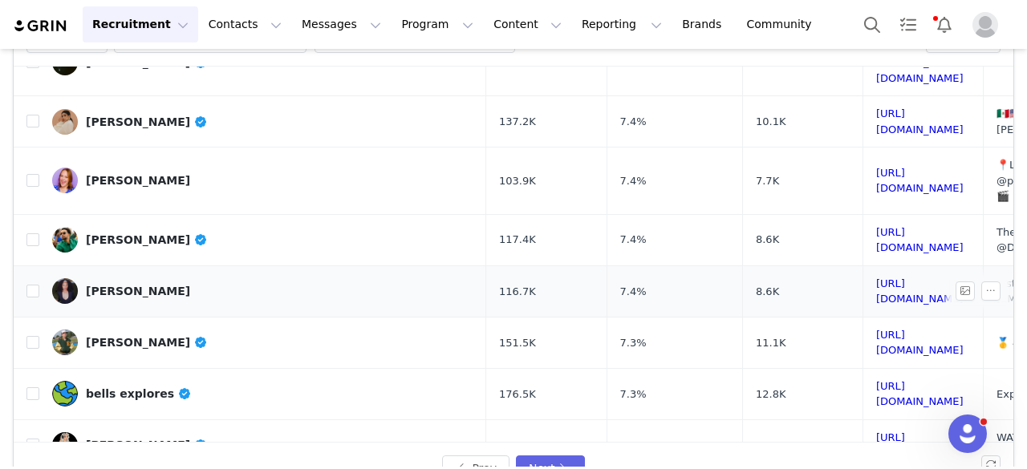
click at [98, 285] on div "Ashe" at bounding box center [138, 291] width 104 height 13
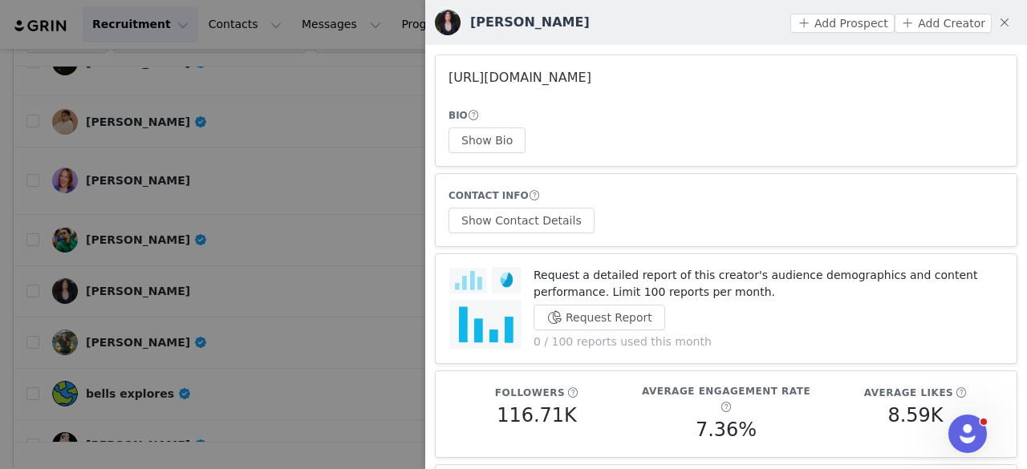
click at [546, 77] on link "https://www.instagram.com/gymleaderashe/" at bounding box center [520, 77] width 143 height 15
click at [345, 94] on div at bounding box center [513, 234] width 1027 height 469
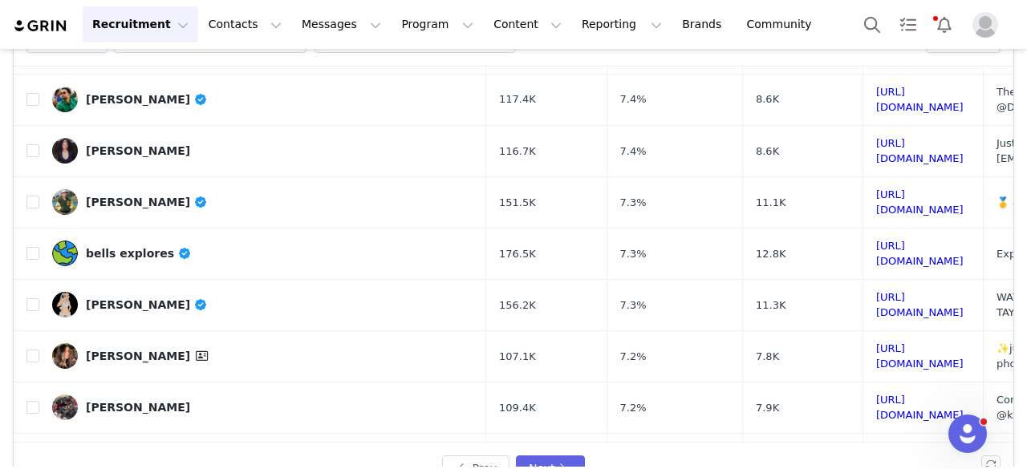
scroll to position [469, 0]
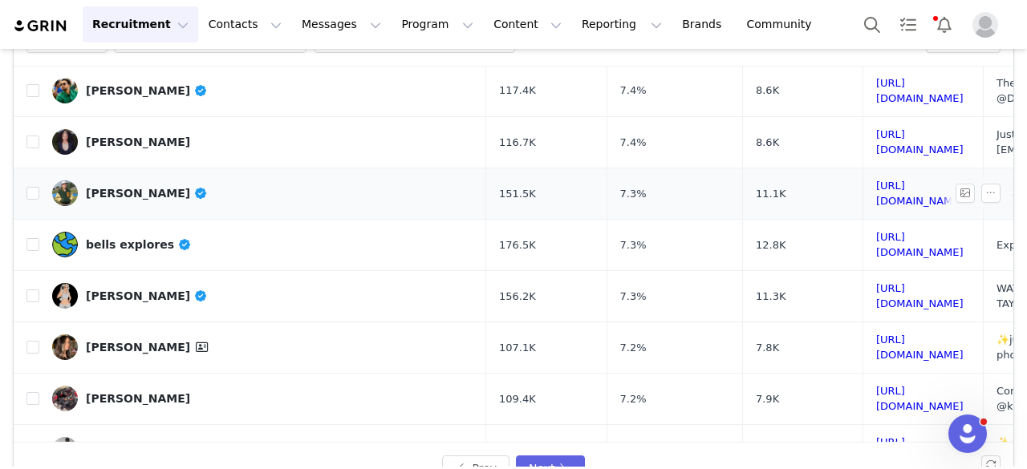
click at [138, 187] on div "Chad Thadley" at bounding box center [147, 193] width 122 height 13
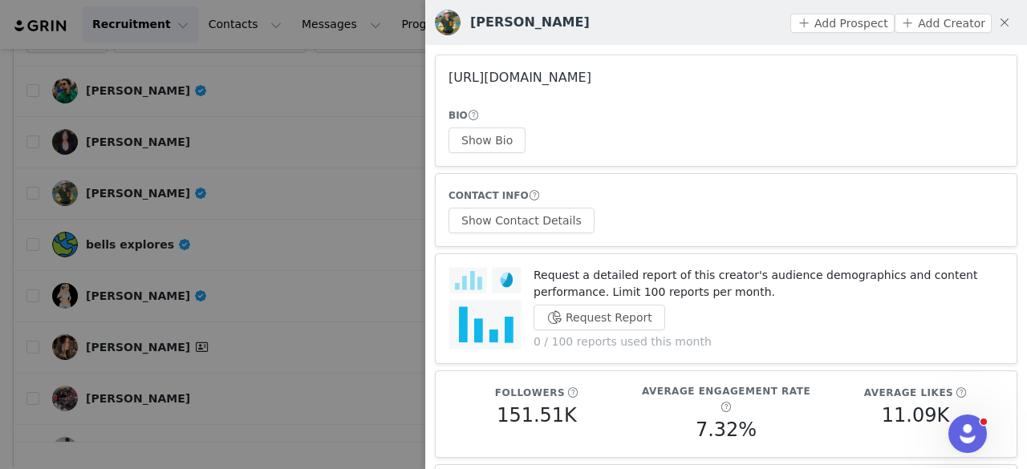
click at [530, 75] on link "https://www.instagram.com/chadtheimpaler69/" at bounding box center [520, 77] width 143 height 15
click at [277, 100] on div at bounding box center [513, 234] width 1027 height 469
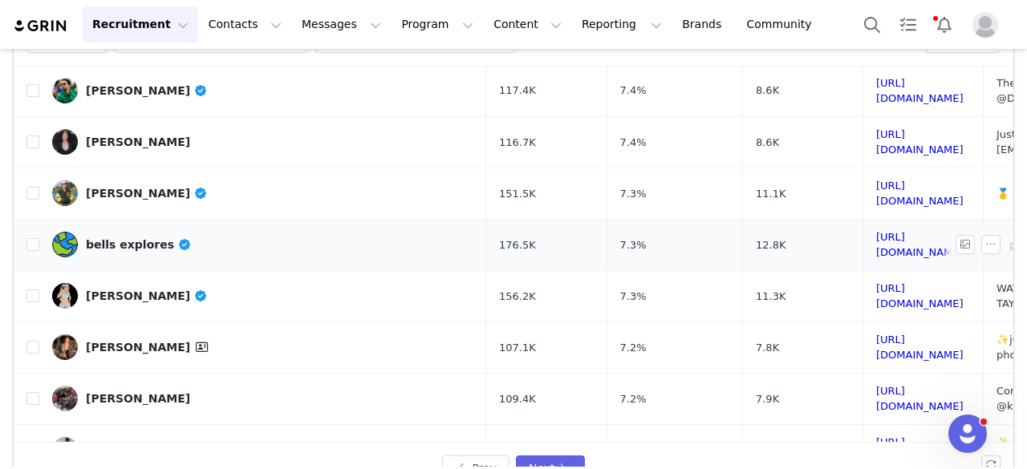
click at [137, 238] on div "bells explores" at bounding box center [139, 244] width 106 height 13
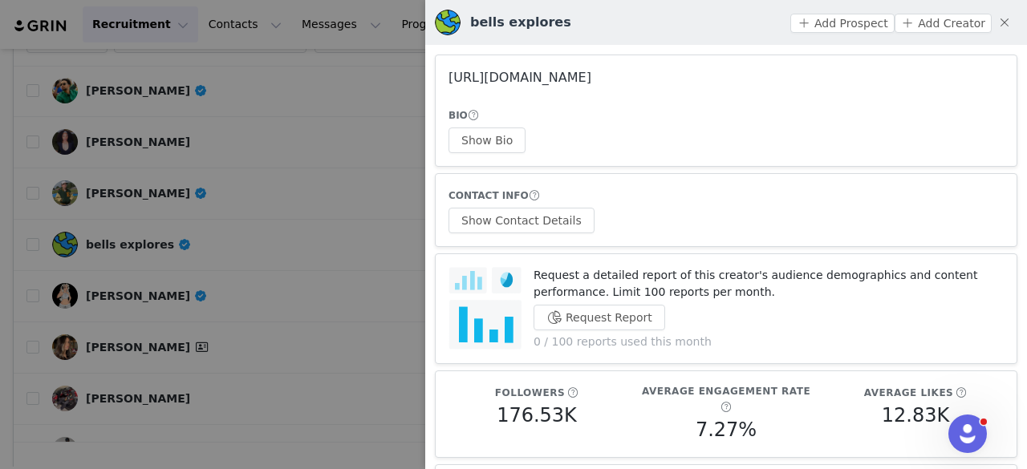
click at [523, 78] on link "https://www.instagram.com/bellsexplores/" at bounding box center [520, 77] width 143 height 15
click at [295, 131] on div at bounding box center [513, 234] width 1027 height 469
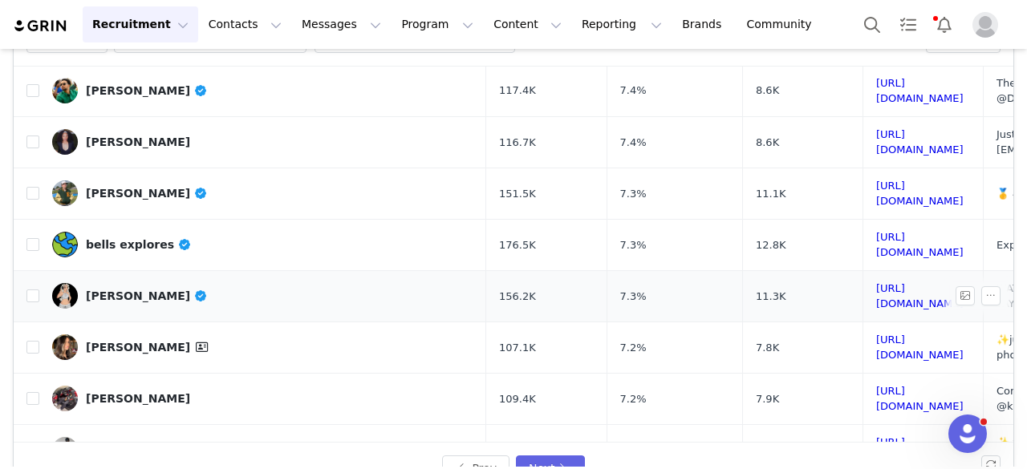
click at [133, 290] on div "Taylor Anderson" at bounding box center [147, 296] width 122 height 13
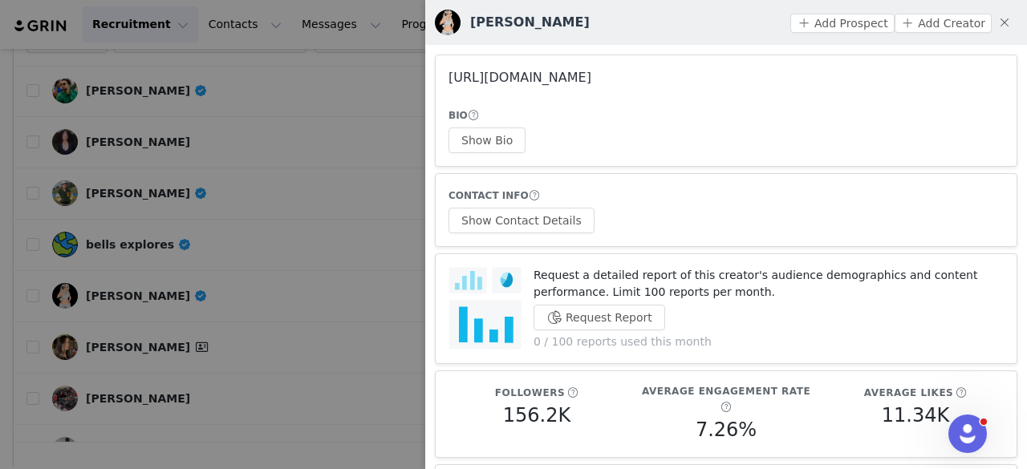
click at [521, 81] on link "https://www.instagram.com/taylor_anderson101/" at bounding box center [520, 77] width 143 height 15
click at [234, 171] on div at bounding box center [513, 234] width 1027 height 469
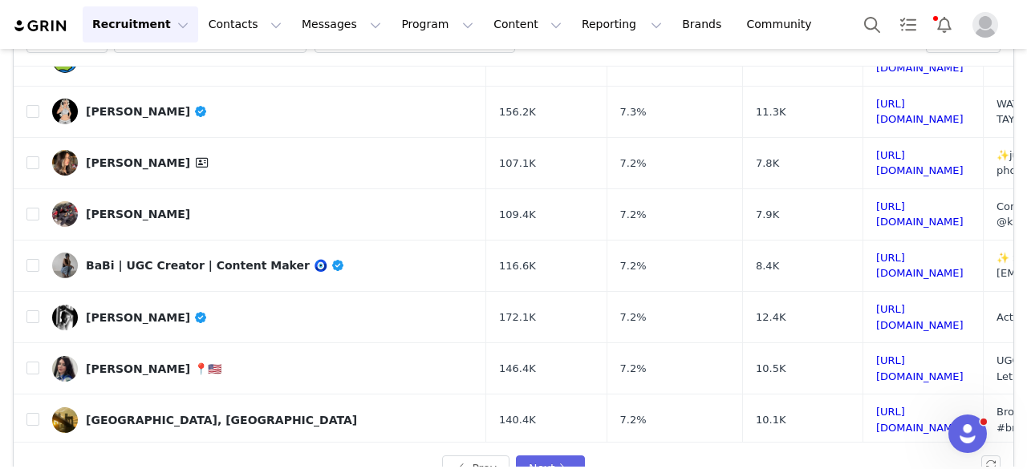
scroll to position [661, 0]
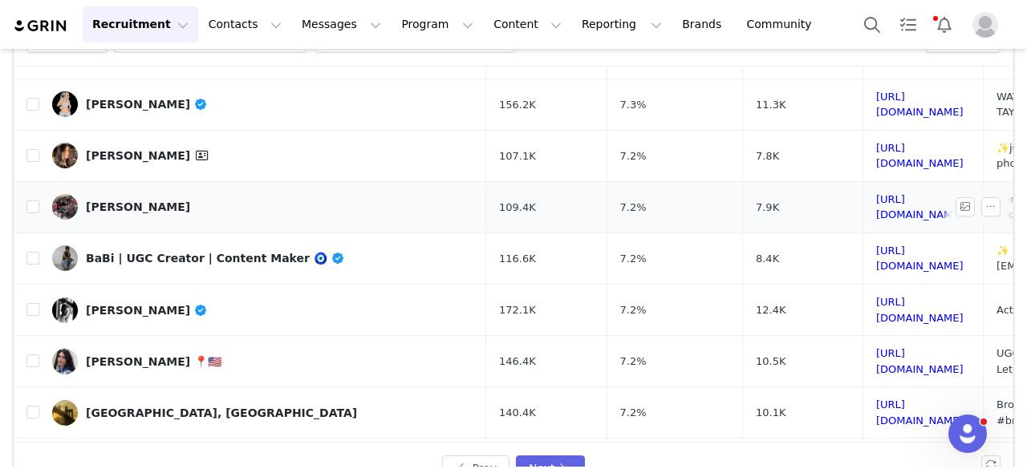
click at [148, 194] on link "Leonardo perez" at bounding box center [262, 207] width 421 height 26
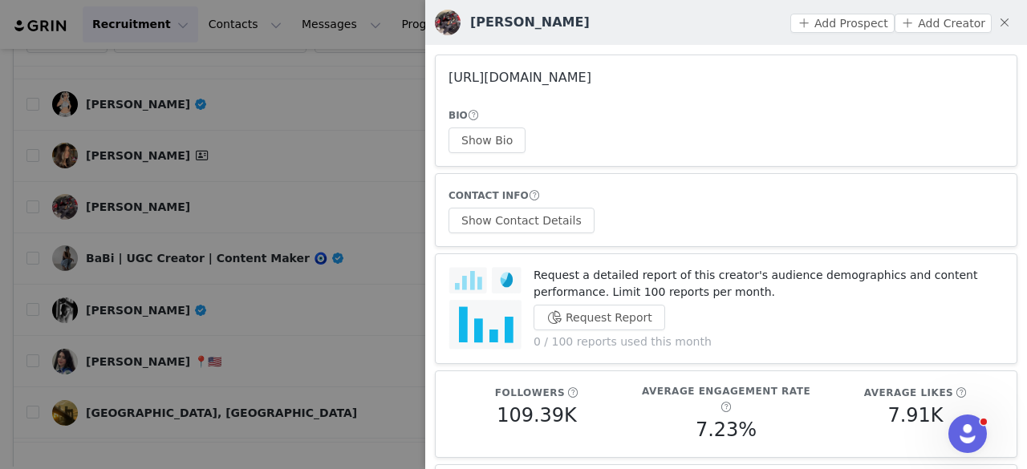
click at [481, 80] on link "https://www.instagram.com/smmleoh/" at bounding box center [520, 77] width 143 height 15
click at [284, 123] on div at bounding box center [513, 234] width 1027 height 469
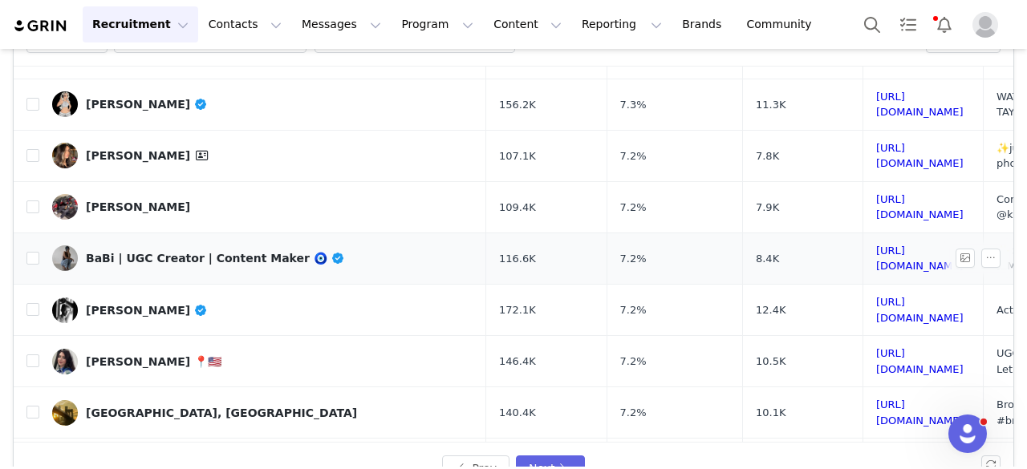
click at [169, 252] on div "BaBi | UGC Creator | Content Maker 🧿" at bounding box center [215, 258] width 258 height 13
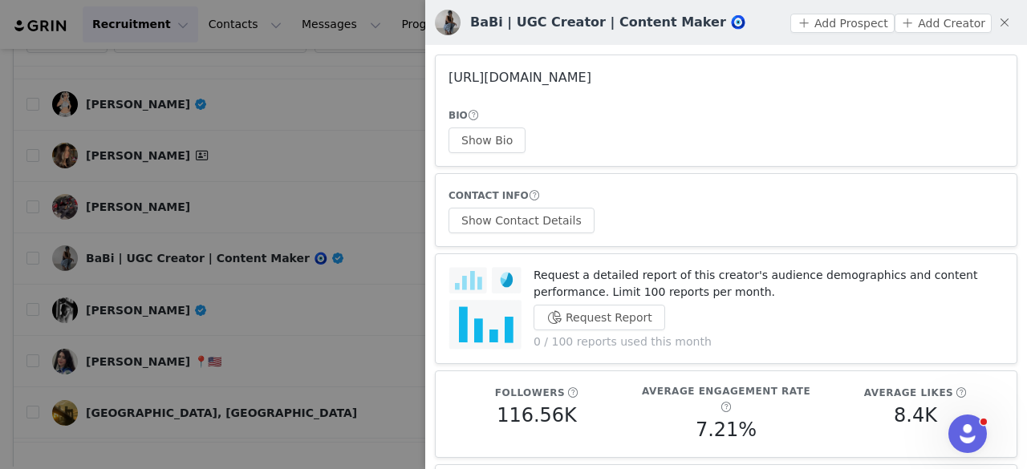
click at [547, 81] on link "https://www.instagram.com/badgirllbabb/" at bounding box center [520, 77] width 143 height 15
click at [483, 147] on button "Show Bio" at bounding box center [487, 141] width 77 height 26
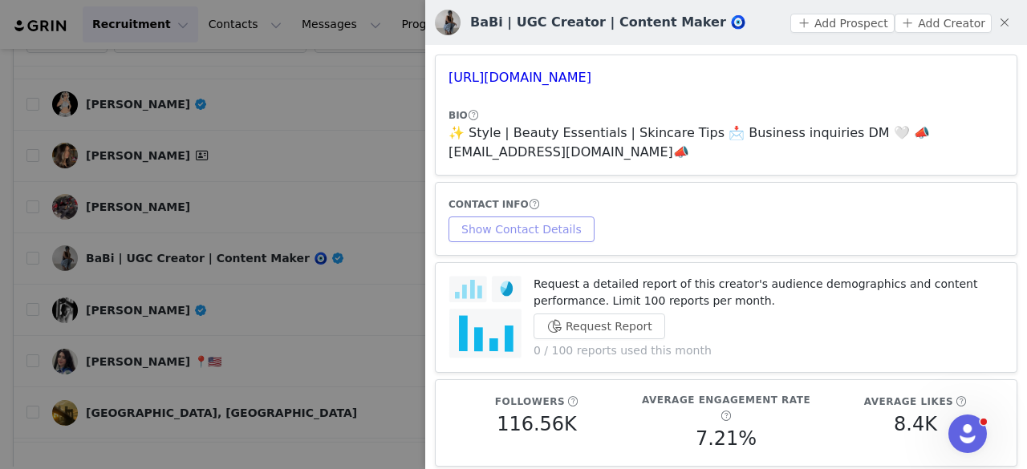
click at [540, 217] on button "Show Contact Details" at bounding box center [522, 230] width 146 height 26
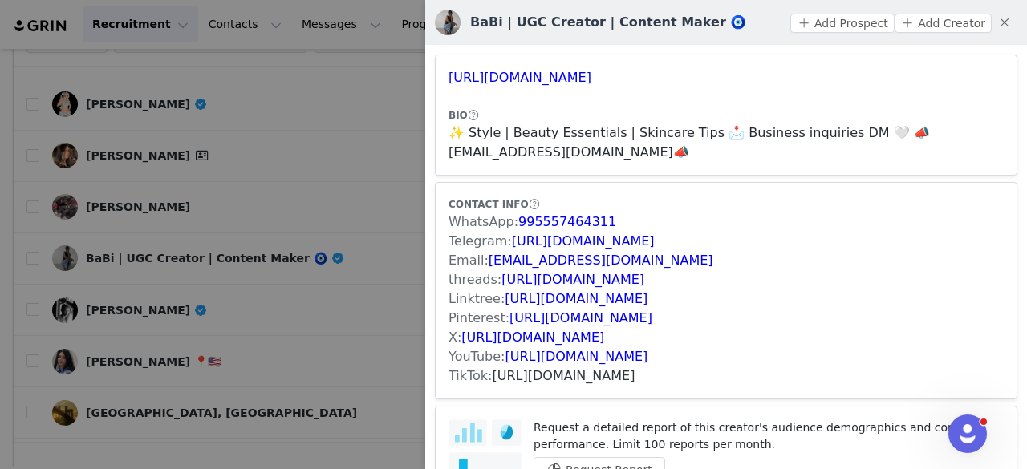
click at [518, 372] on link "https://www.tiktok.com/share/user/7080573086433739778" at bounding box center [564, 375] width 143 height 15
click at [814, 17] on button "Add Prospect" at bounding box center [842, 23] width 104 height 19
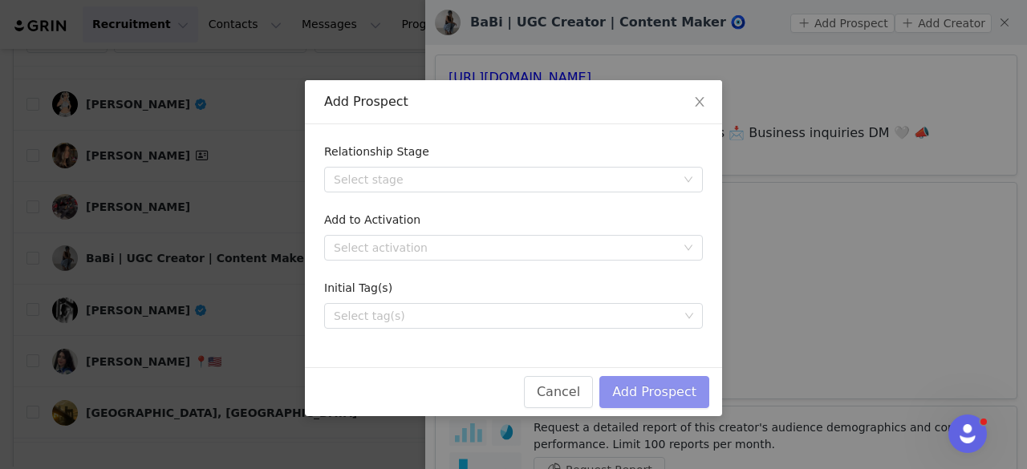
click at [639, 400] on button "Add Prospect" at bounding box center [654, 392] width 110 height 32
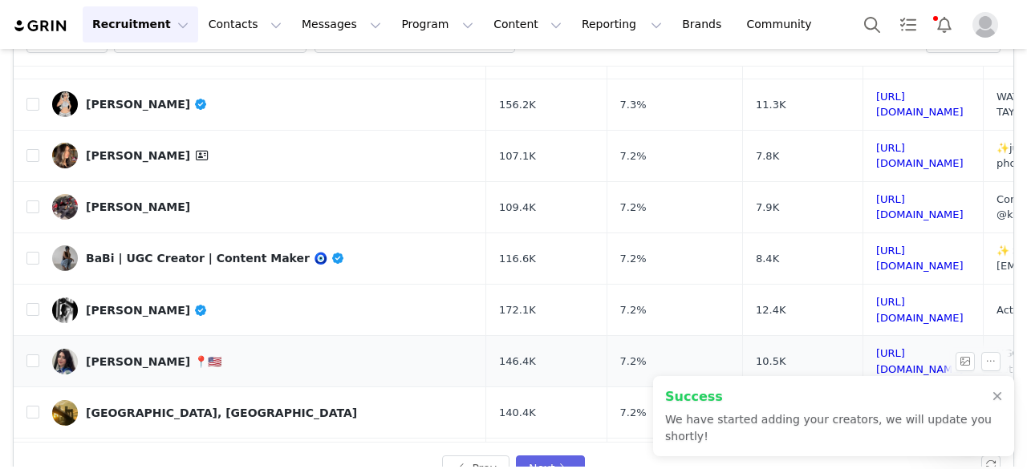
scroll to position [152, 0]
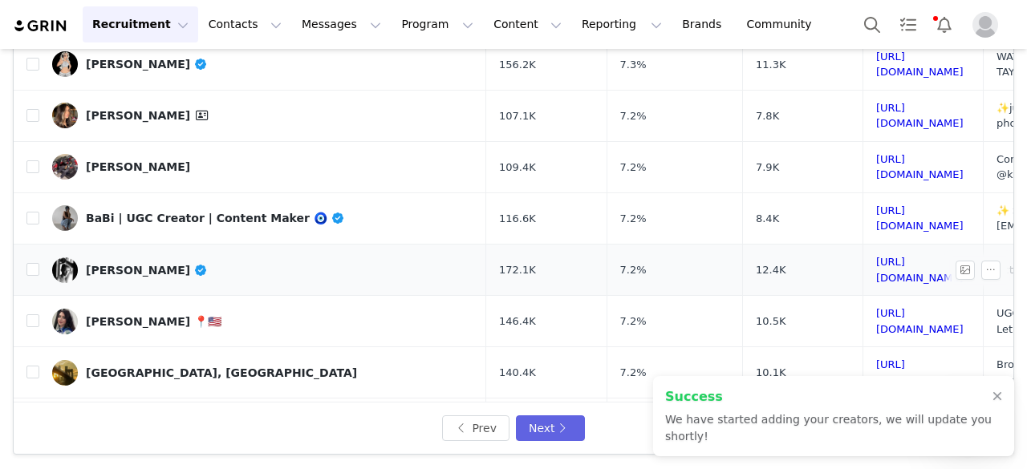
click at [93, 264] on div "Omar Rolando" at bounding box center [147, 270] width 122 height 13
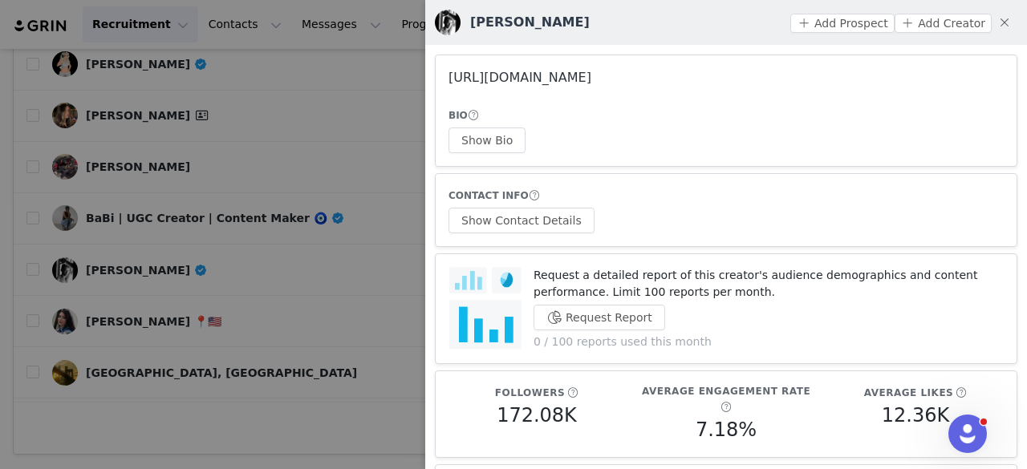
click at [526, 83] on link "https://www.instagram.com/omar_r_actor/" at bounding box center [520, 77] width 143 height 15
click at [272, 222] on div at bounding box center [513, 234] width 1027 height 469
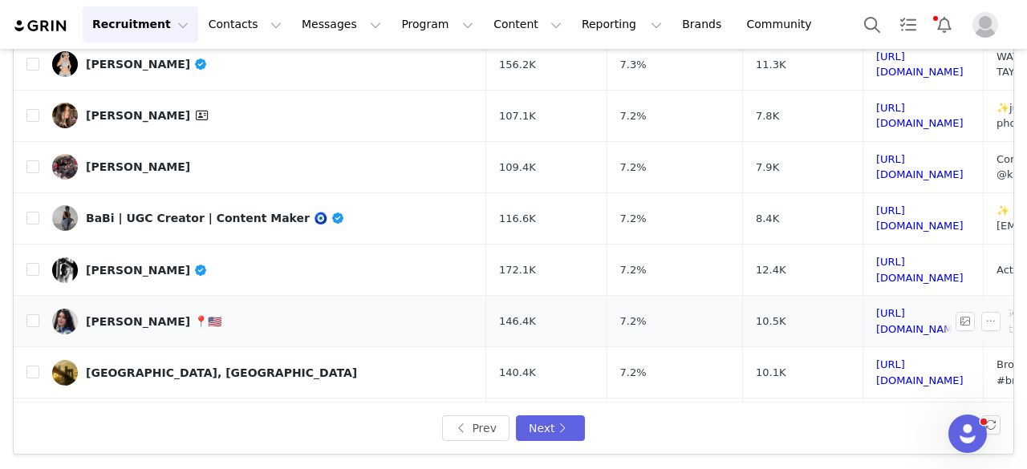
click at [125, 315] on div "Monica 📍🇺🇸" at bounding box center [154, 321] width 136 height 13
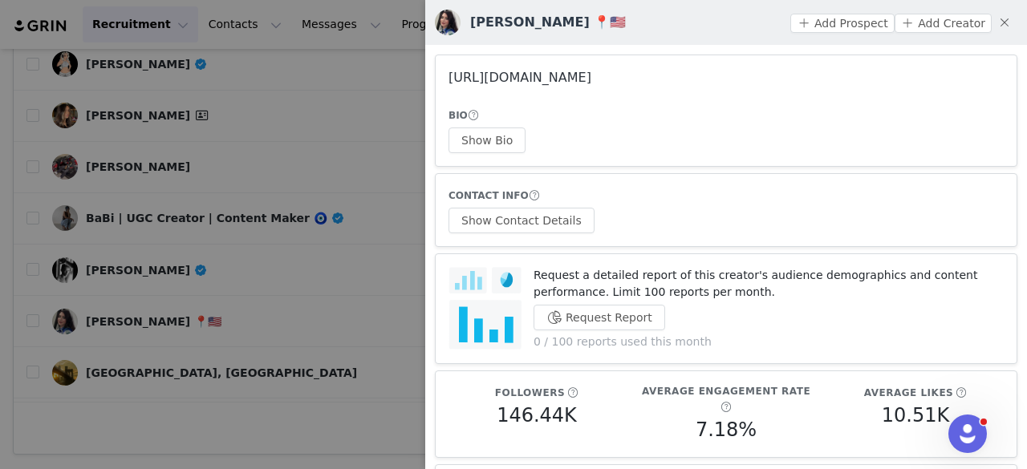
click at [511, 82] on link "https://www.instagram.com/mona_monica1/" at bounding box center [520, 77] width 143 height 15
click at [167, 156] on div at bounding box center [513, 234] width 1027 height 469
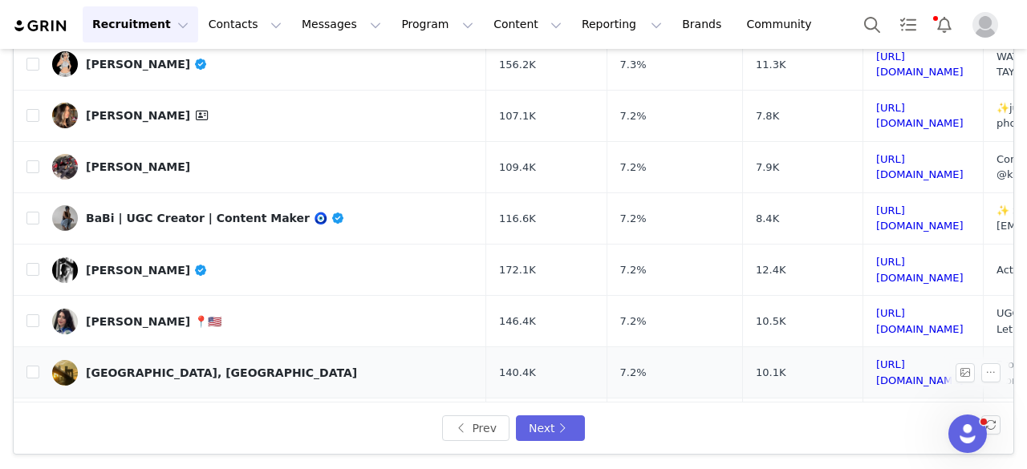
click at [164, 367] on div "Brooklyn Bridge, NYC" at bounding box center [221, 373] width 271 height 13
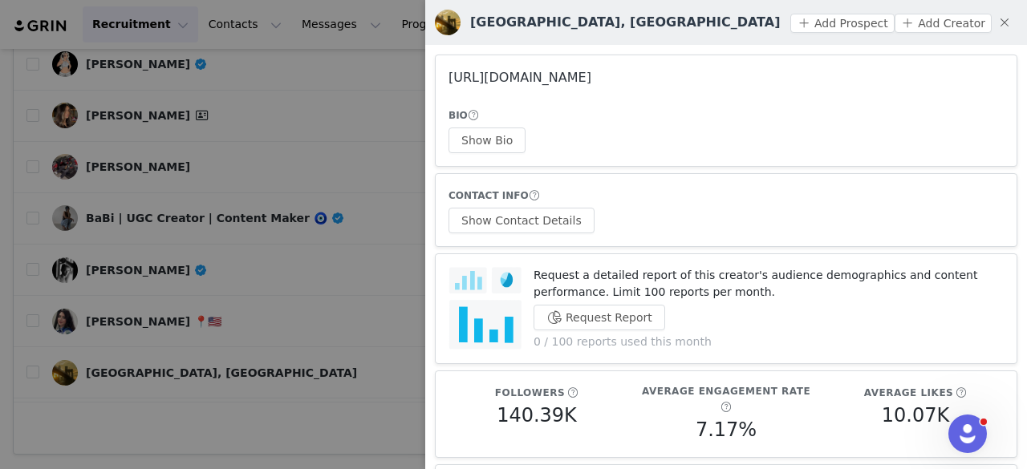
click at [548, 74] on link "https://www.instagram.com/brooklynbridgeig/" at bounding box center [520, 77] width 143 height 15
click at [228, 229] on div at bounding box center [513, 234] width 1027 height 469
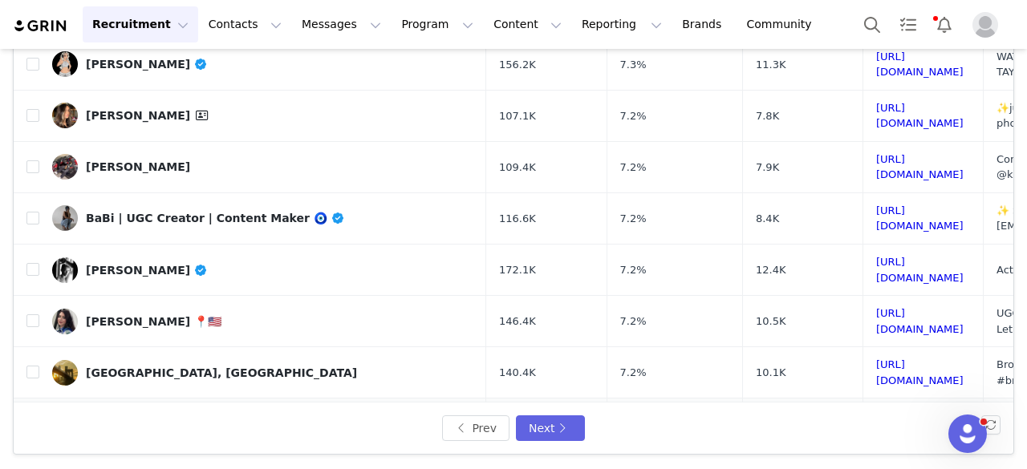
click at [98, 433] on div "Evan Novoa" at bounding box center [138, 439] width 104 height 13
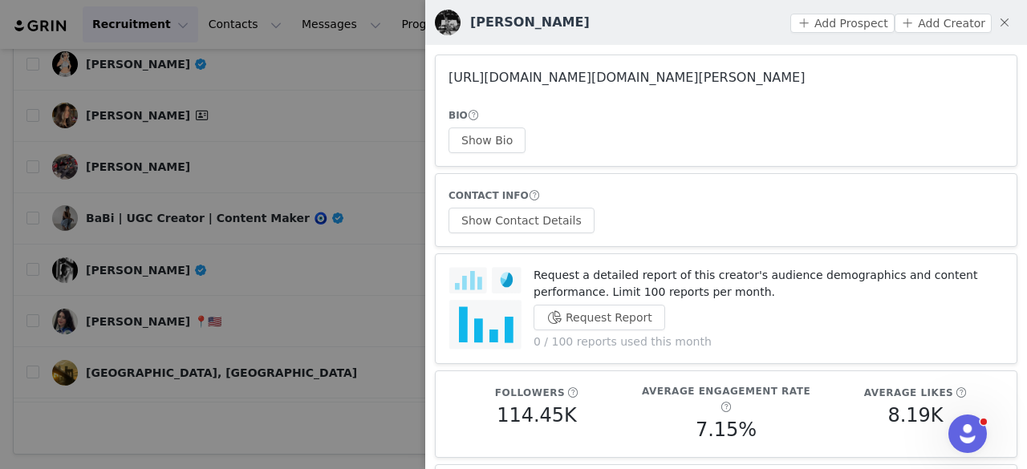
click at [495, 83] on link "https://www.instagram.com/evan.novoa/" at bounding box center [627, 77] width 356 height 15
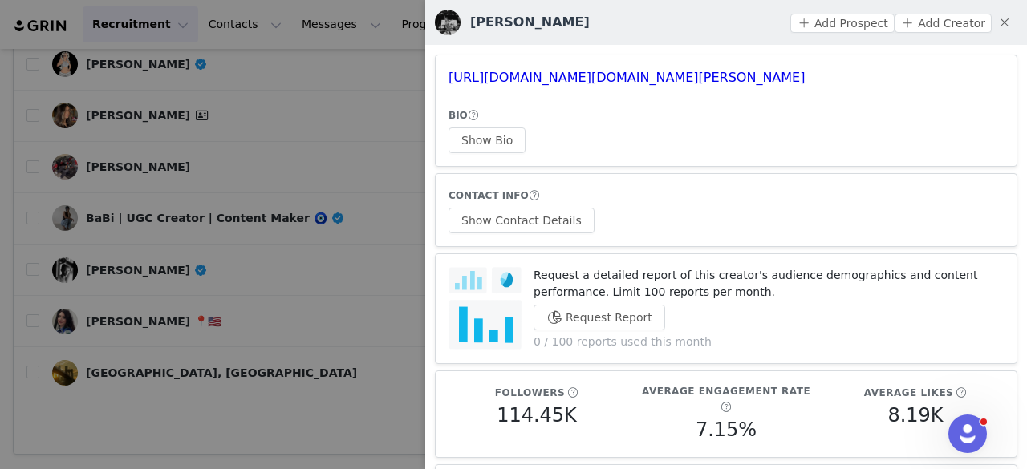
click at [125, 317] on div at bounding box center [513, 234] width 1027 height 469
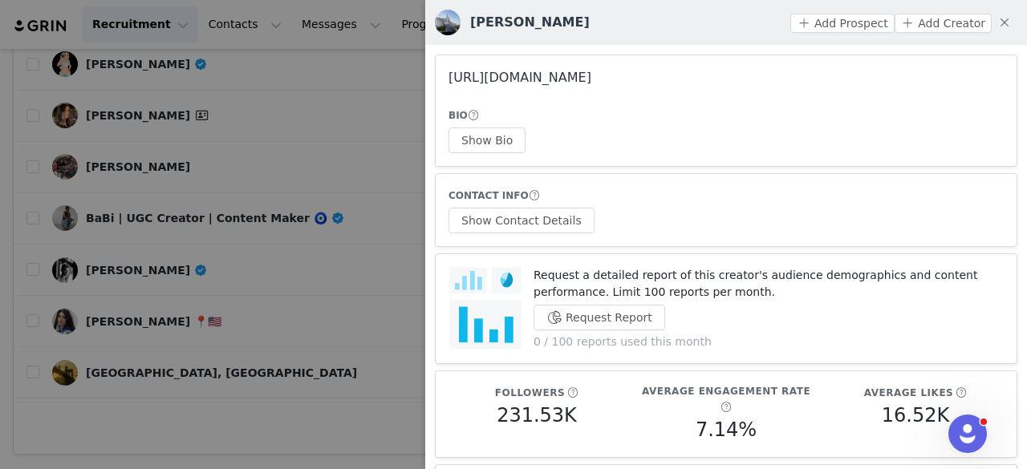
click at [552, 82] on link "https://www.instagram.com/azuaje_wilmer/" at bounding box center [520, 77] width 143 height 15
click at [387, 427] on div at bounding box center [513, 234] width 1027 height 469
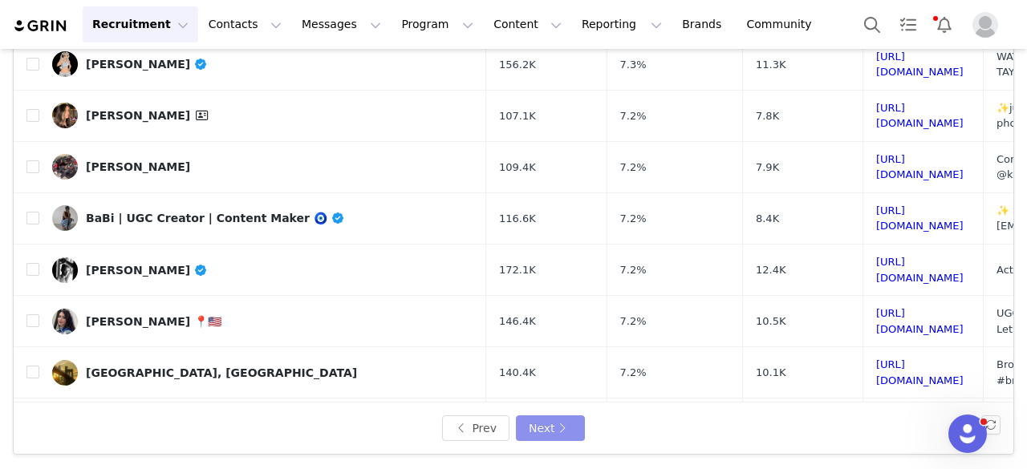
click at [531, 428] on button "Next" at bounding box center [550, 429] width 69 height 26
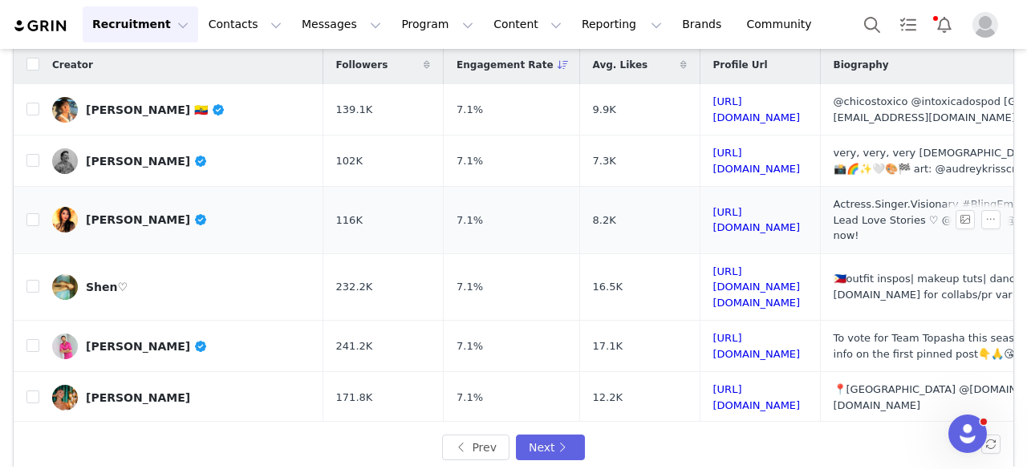
scroll to position [132, 0]
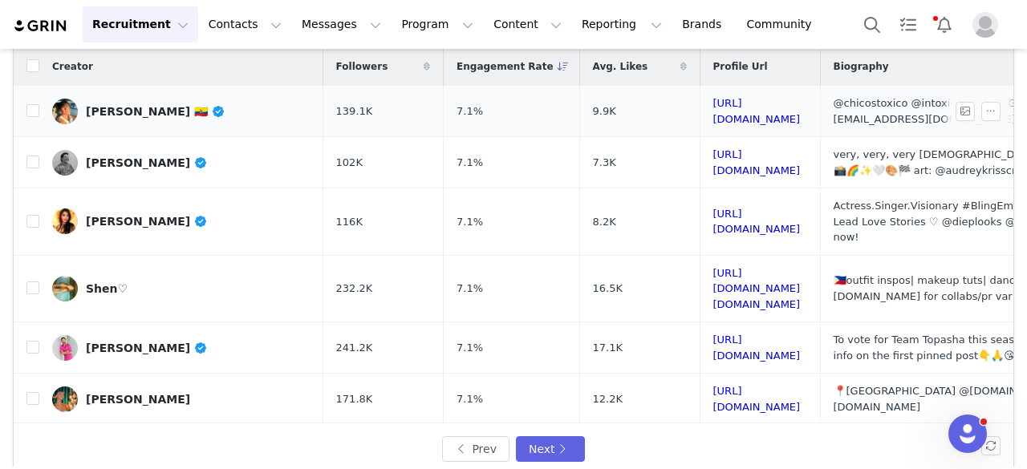
click at [148, 120] on link "Diego Noboa 🇪🇨" at bounding box center [181, 112] width 258 height 26
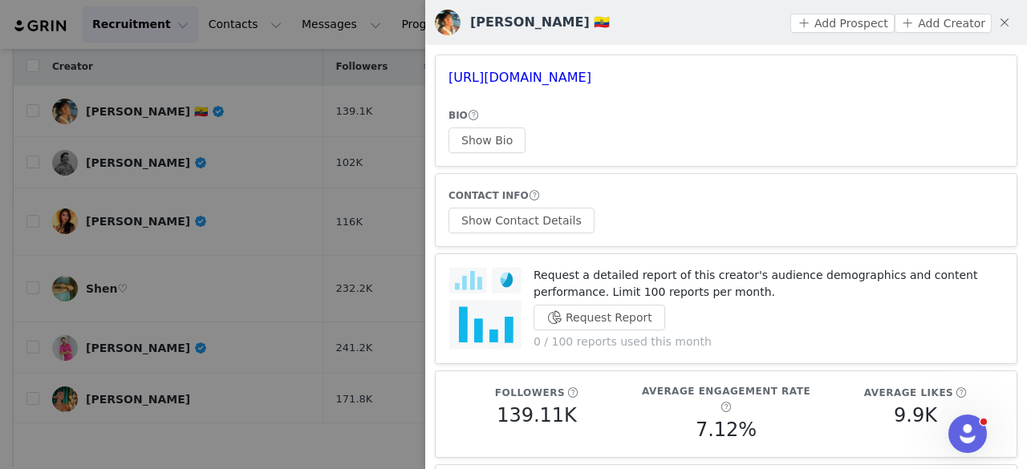
click at [685, 168] on div "https://www.instagram.com/diegovnoboa/ BIO Show Bio CONTACT INFO Show Contact D…" at bounding box center [726, 283] width 602 height 476
click at [591, 83] on link "https://www.instagram.com/diegovnoboa/" at bounding box center [520, 77] width 143 height 15
click at [388, 128] on div at bounding box center [513, 234] width 1027 height 469
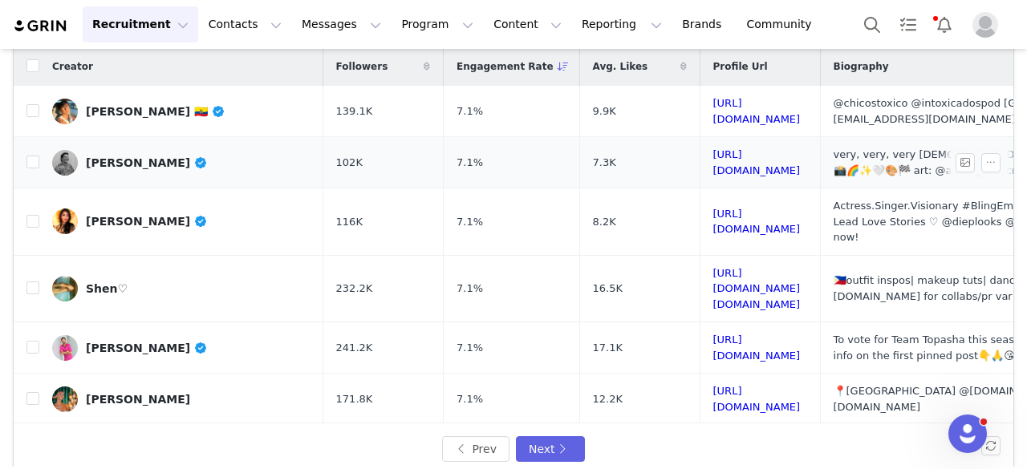
click at [143, 168] on div "Audrey Kriss" at bounding box center [147, 162] width 122 height 13
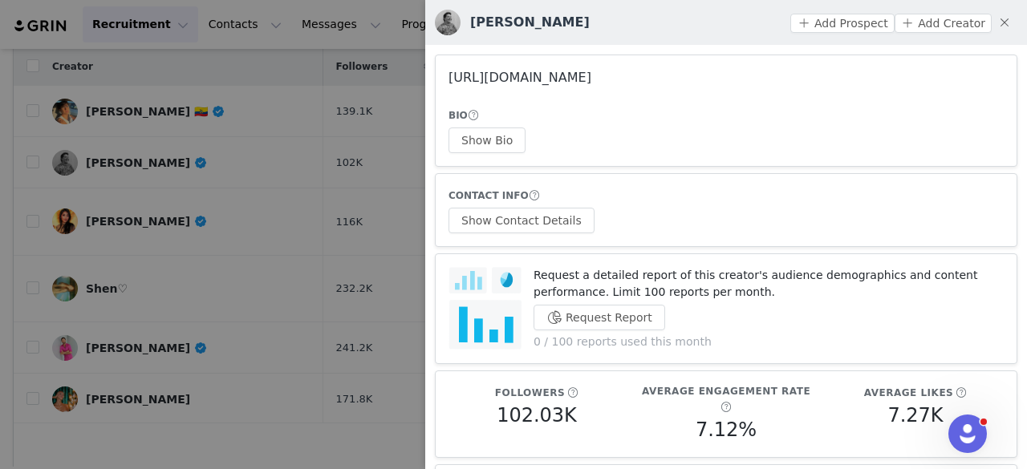
click at [478, 75] on link "https://www.instagram.com/audreykriss/" at bounding box center [520, 77] width 143 height 15
click at [262, 140] on div at bounding box center [513, 234] width 1027 height 469
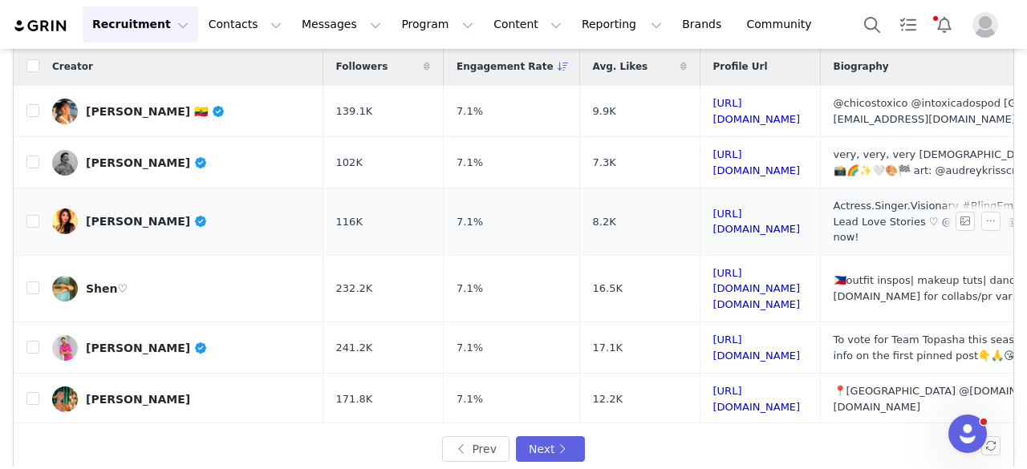
click at [136, 215] on div "Devon Diep" at bounding box center [147, 221] width 122 height 13
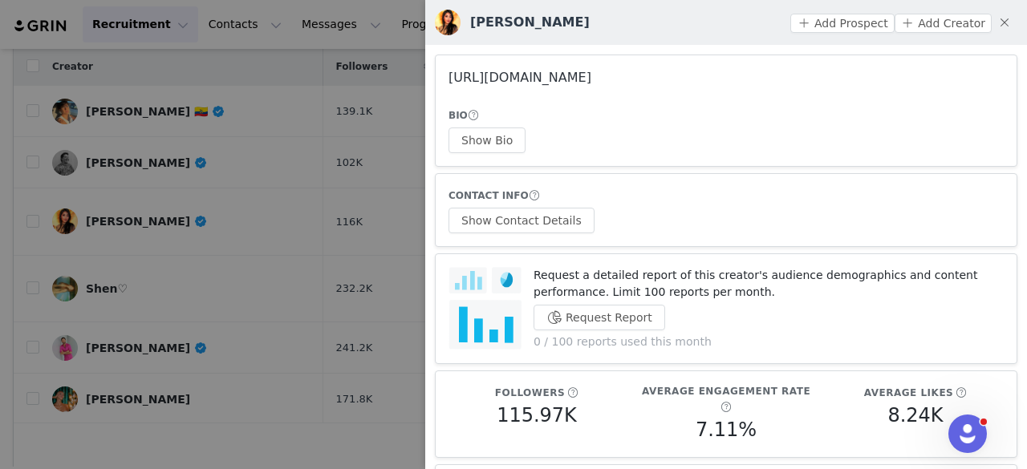
click at [459, 78] on link "https://www.instagram.com/devondiep/" at bounding box center [520, 77] width 143 height 15
click at [308, 181] on div at bounding box center [513, 234] width 1027 height 469
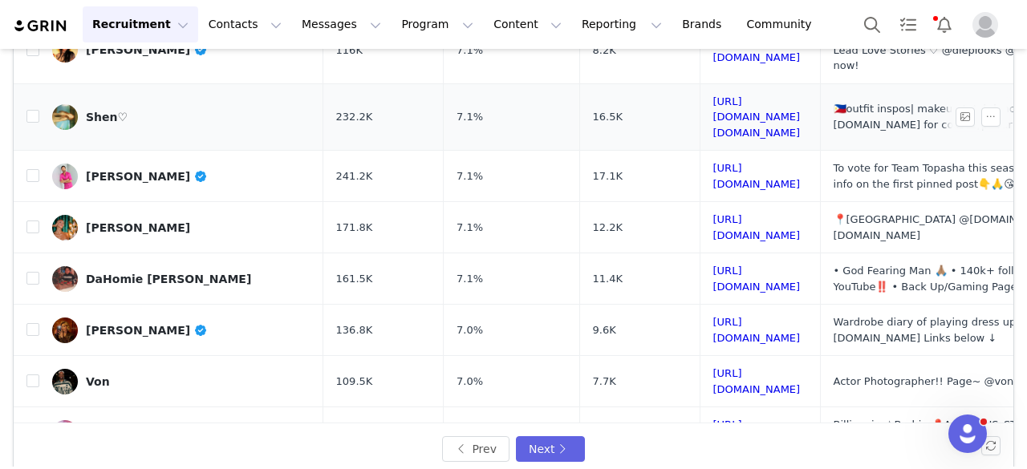
scroll to position [182, 0]
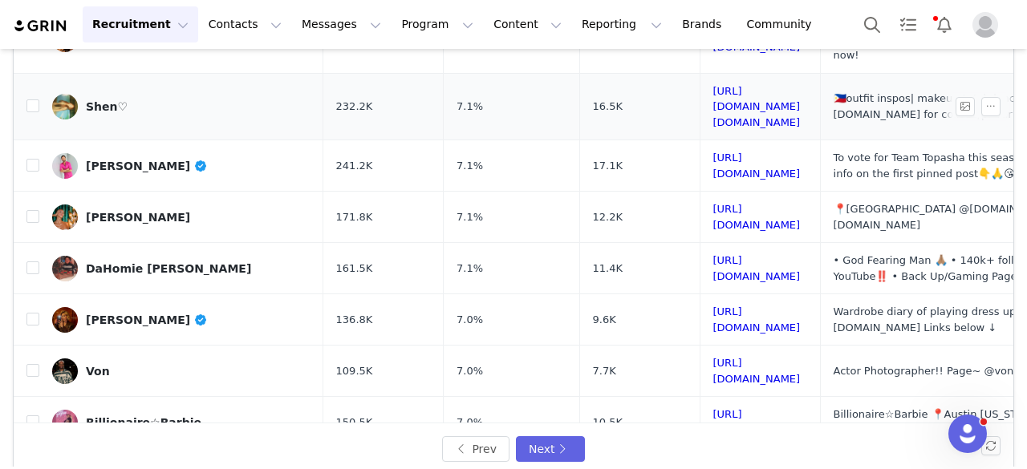
click at [109, 100] on div "Shen♡" at bounding box center [107, 106] width 42 height 13
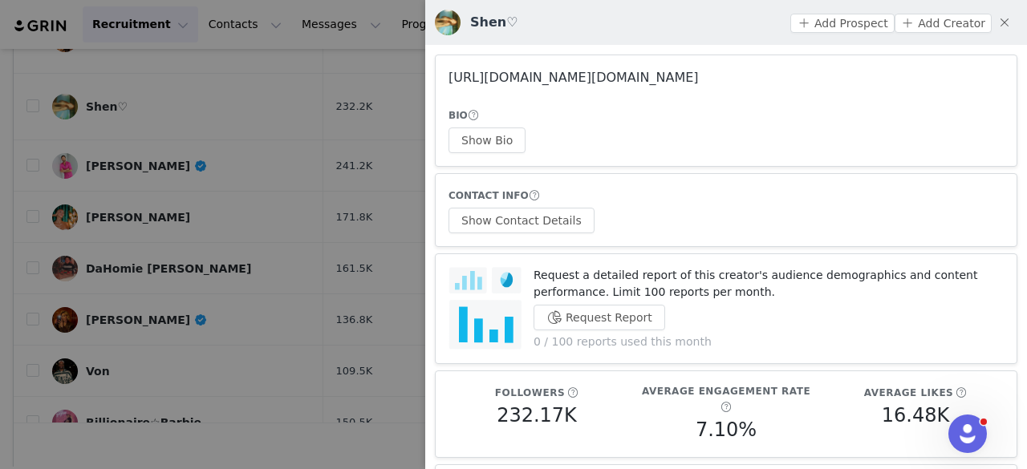
click at [455, 71] on link "https://www.instagram.com/chenoa.shen/" at bounding box center [574, 77] width 250 height 15
click at [506, 140] on button "Show Bio" at bounding box center [487, 141] width 77 height 26
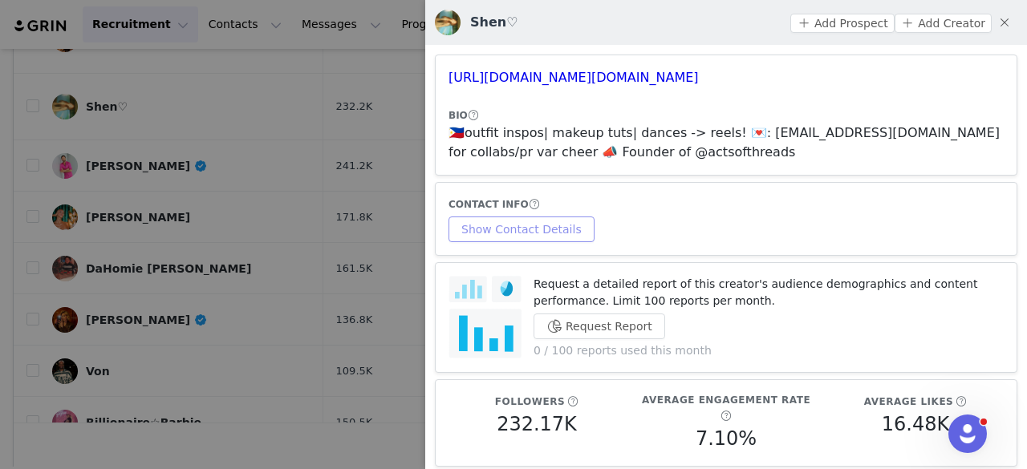
click at [514, 233] on button "Show Contact Details" at bounding box center [522, 230] width 146 height 26
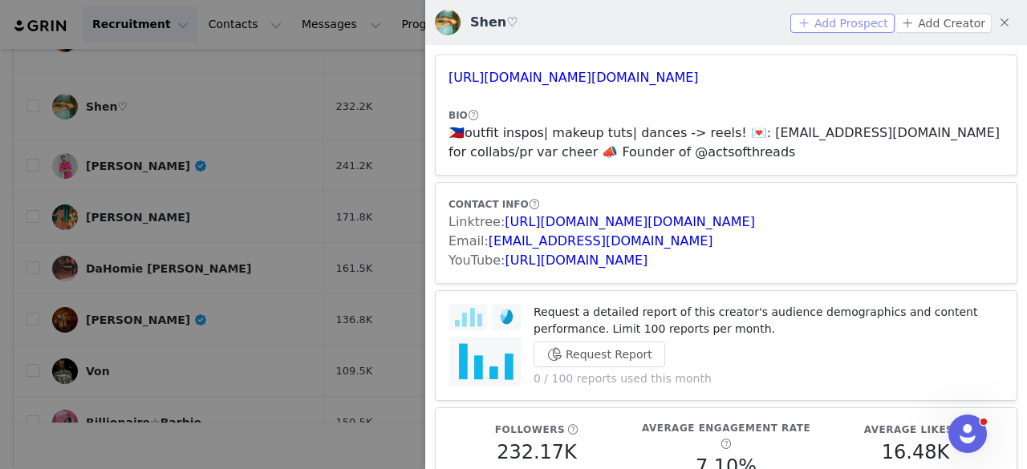
click at [848, 20] on button "Add Prospect" at bounding box center [842, 23] width 104 height 19
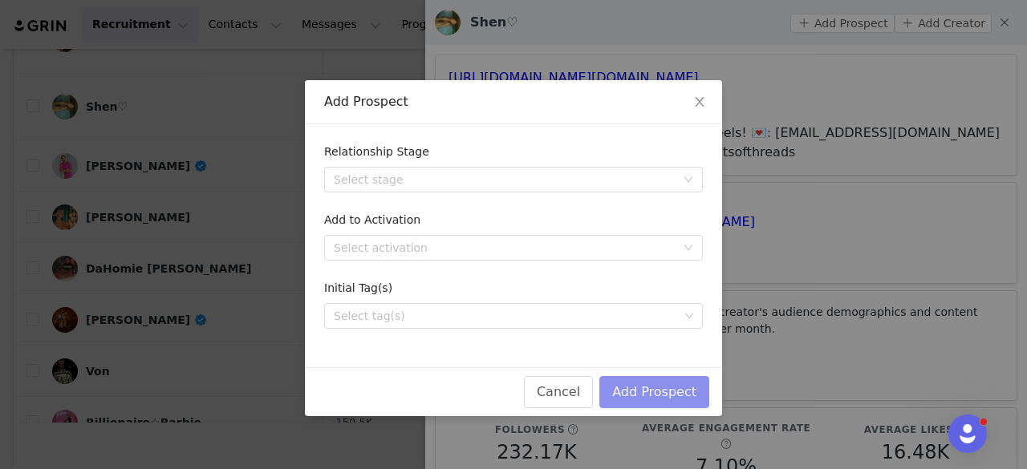
click at [675, 383] on button "Add Prospect" at bounding box center [654, 392] width 110 height 32
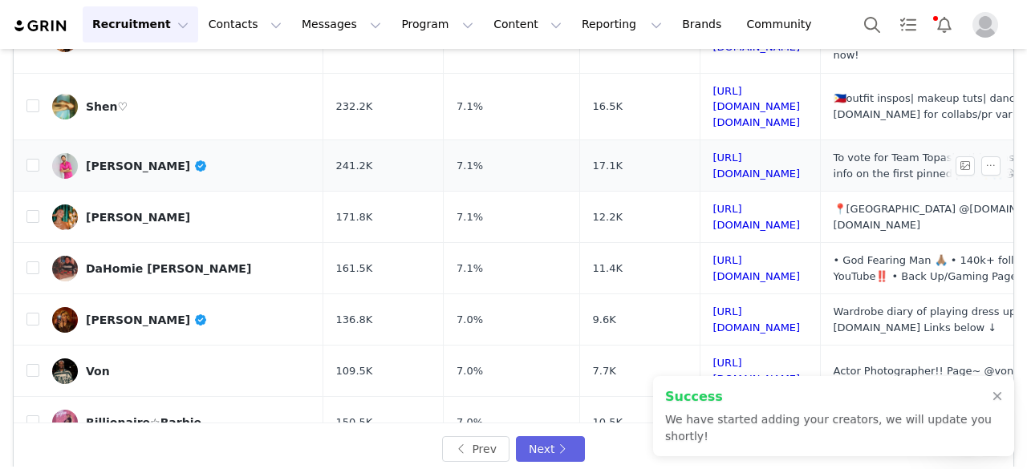
click at [105, 160] on div "Pasha Pashkov" at bounding box center [147, 166] width 122 height 13
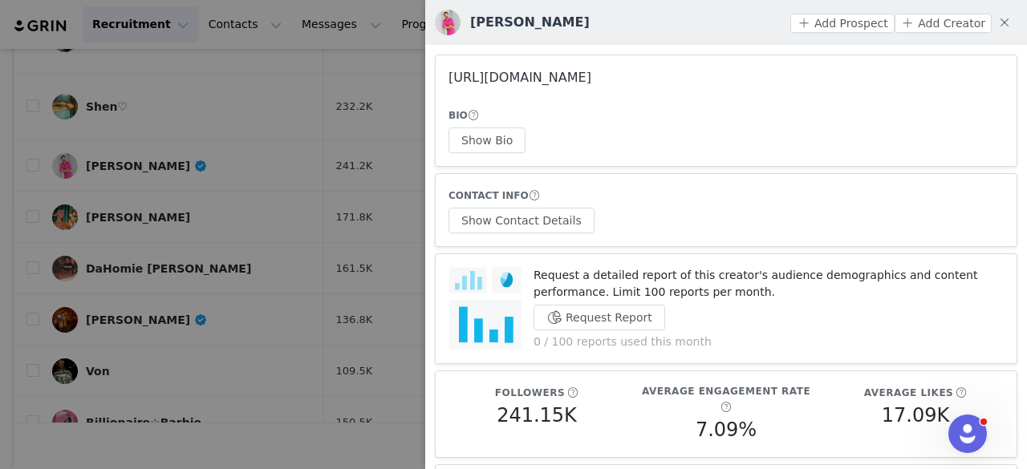
click at [472, 82] on link "https://www.instagram.com/pashapashkov/" at bounding box center [520, 77] width 143 height 15
click at [225, 235] on div at bounding box center [513, 234] width 1027 height 469
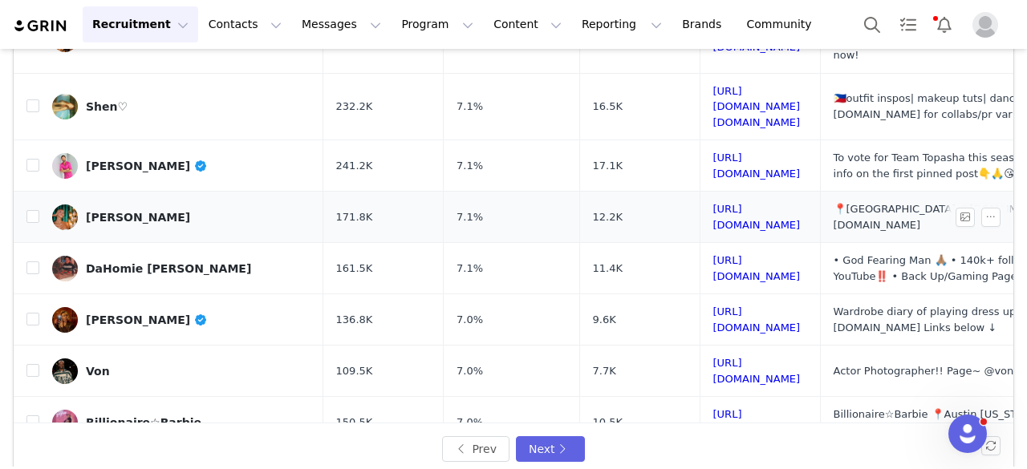
click at [138, 211] on div "Katerina Kraz" at bounding box center [138, 217] width 104 height 13
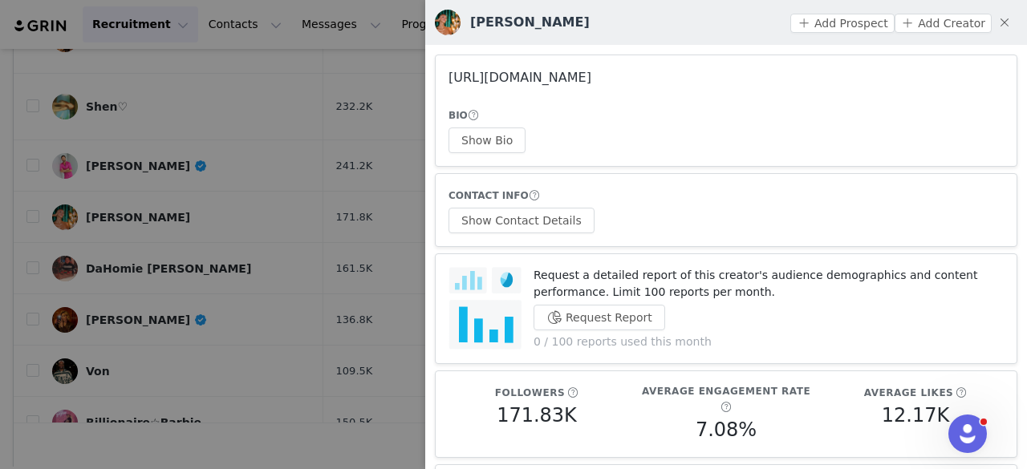
click at [558, 75] on link "https://www.instagram.com/katerinakraz/" at bounding box center [520, 77] width 143 height 15
click at [503, 136] on button "Show Bio" at bounding box center [487, 141] width 77 height 26
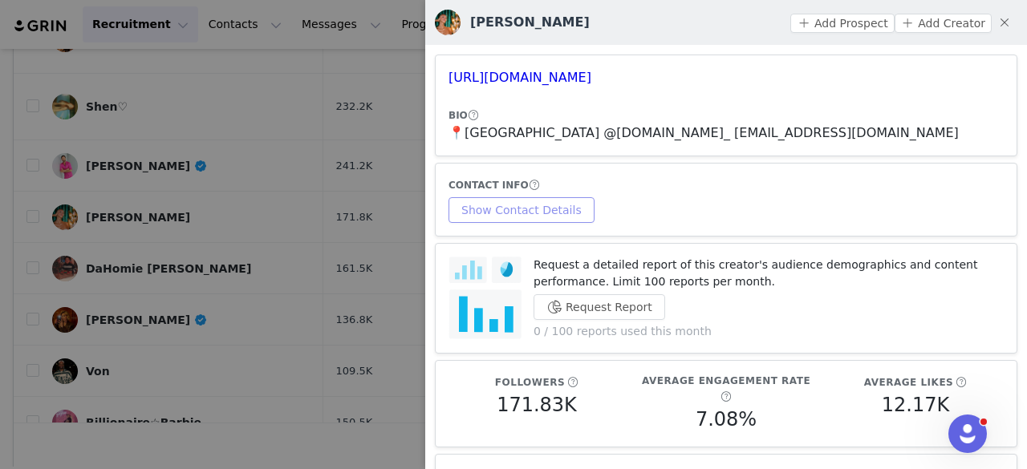
click at [528, 210] on button "Show Contact Details" at bounding box center [522, 210] width 146 height 26
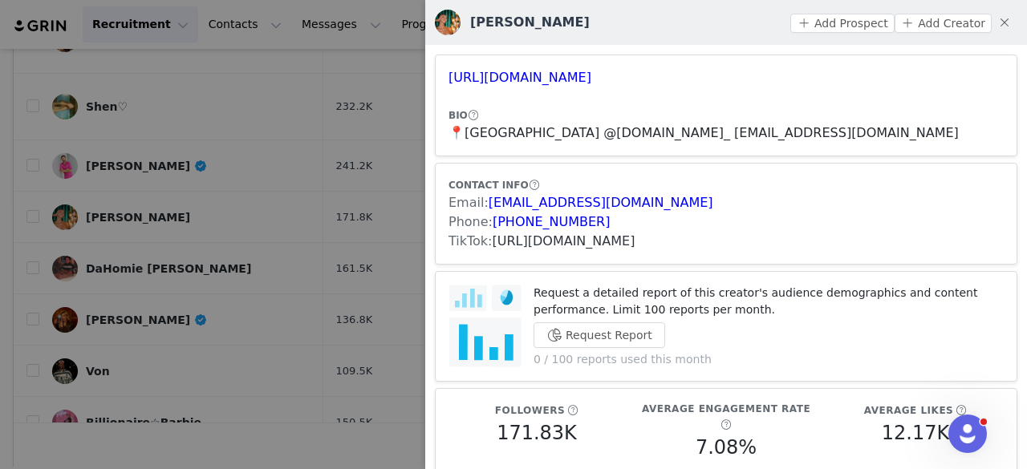
click at [562, 237] on link "https://www.tiktok.com/share/user/7129280422845088814" at bounding box center [564, 241] width 143 height 15
click at [823, 25] on button "Add Prospect" at bounding box center [842, 23] width 104 height 19
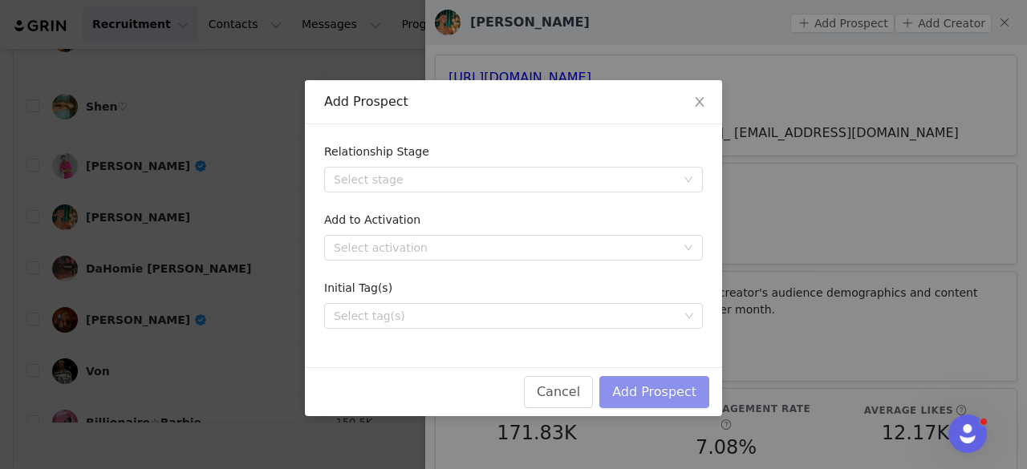
click at [653, 394] on button "Add Prospect" at bounding box center [654, 392] width 110 height 32
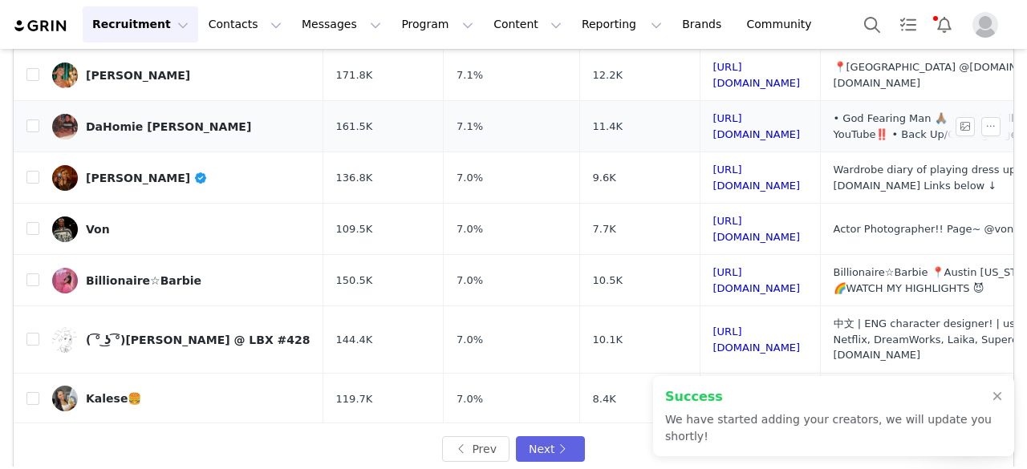
scroll to position [353, 0]
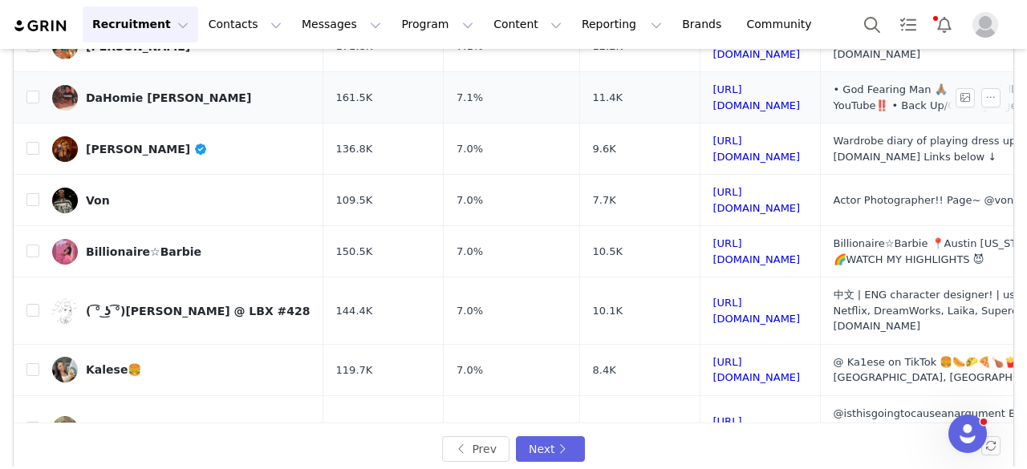
click at [150, 91] on div "DaHomie Joey 🎥" at bounding box center [168, 97] width 165 height 13
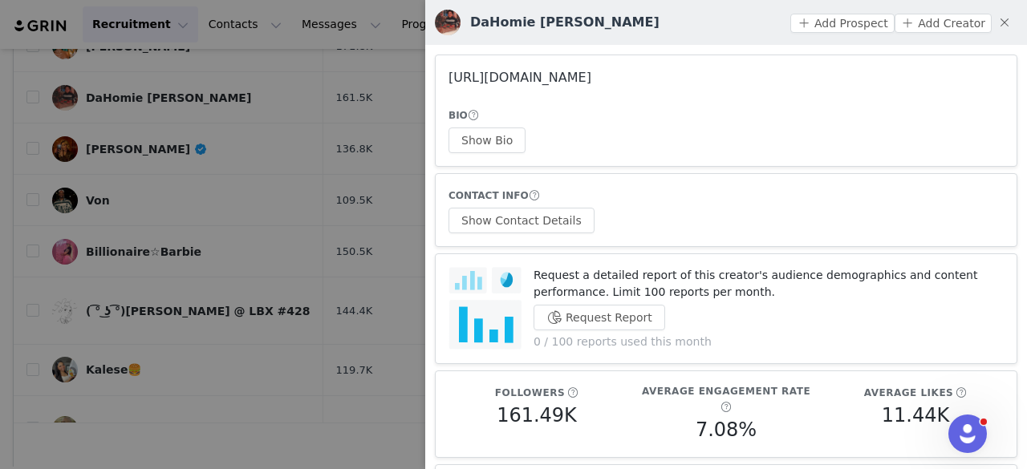
click at [507, 75] on link "https://www.instagram.com/joefromyoutube/" at bounding box center [520, 77] width 143 height 15
click at [159, 136] on div at bounding box center [513, 234] width 1027 height 469
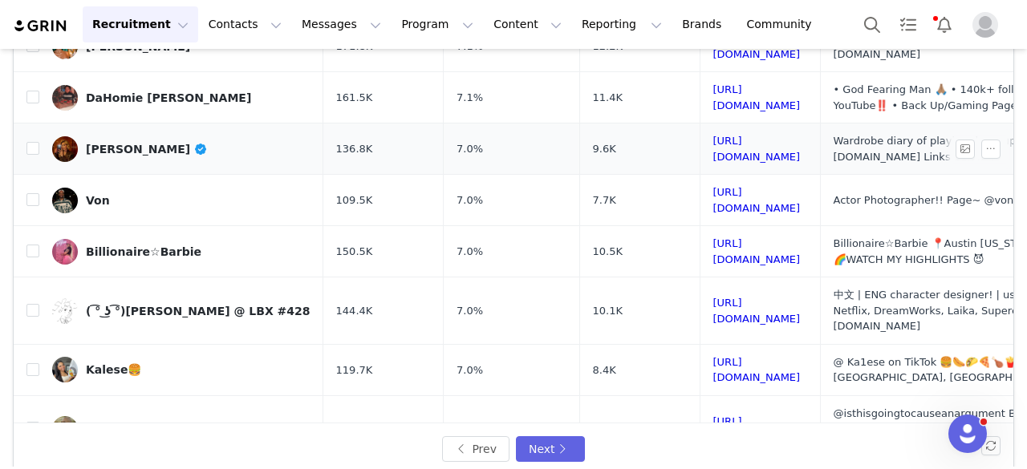
click at [127, 136] on link "Maryam shinali" at bounding box center [181, 149] width 258 height 26
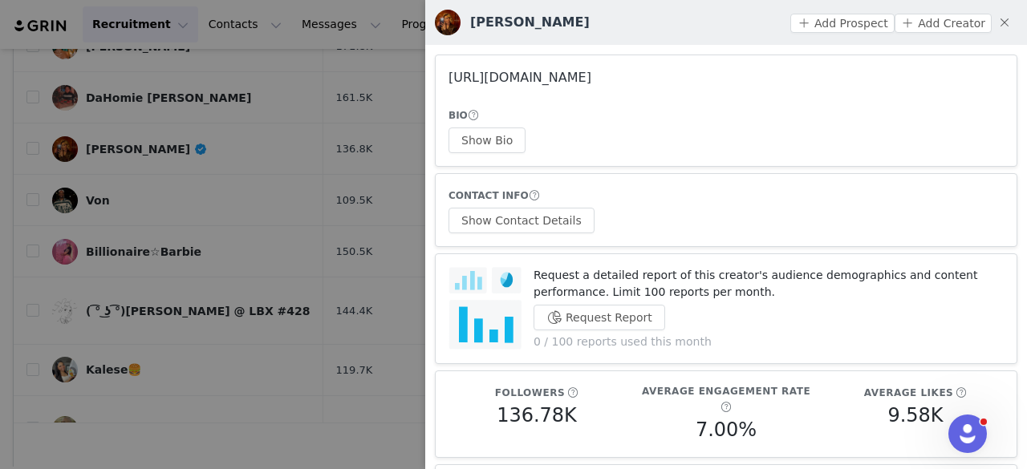
click at [534, 75] on link "https://www.instagram.com/maryamshinali/" at bounding box center [520, 77] width 143 height 15
click at [486, 132] on button "Show Bio" at bounding box center [487, 141] width 77 height 26
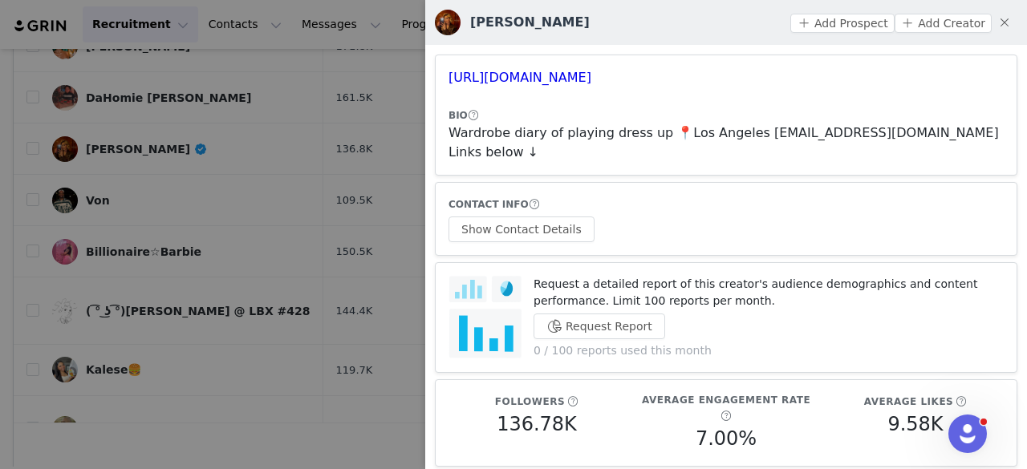
click at [540, 223] on article "CONTACT INFO Show Contact Details" at bounding box center [726, 219] width 583 height 74
click at [529, 217] on button "Show Contact Details" at bounding box center [522, 230] width 146 height 26
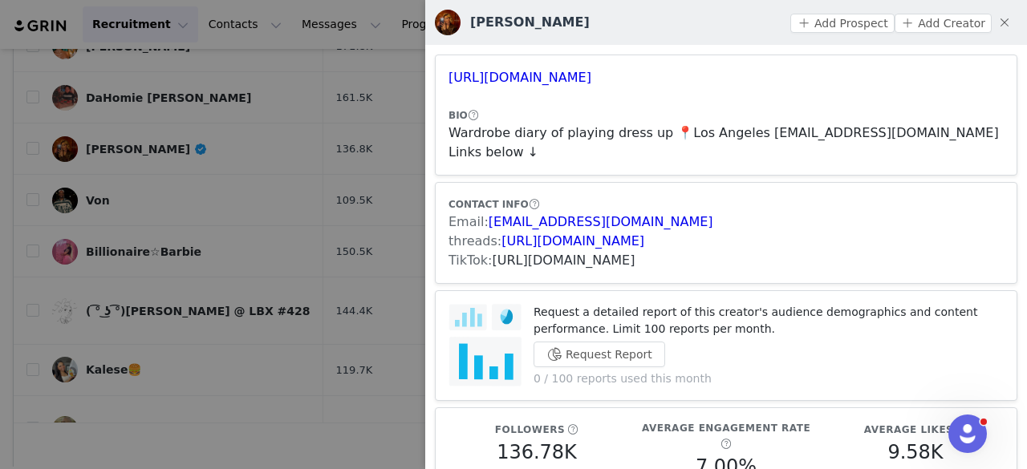
click at [528, 253] on link "https://www.tiktok.com/share/user/6805384243829752838" at bounding box center [564, 260] width 143 height 15
click at [835, 27] on button "Add Prospect" at bounding box center [842, 23] width 104 height 19
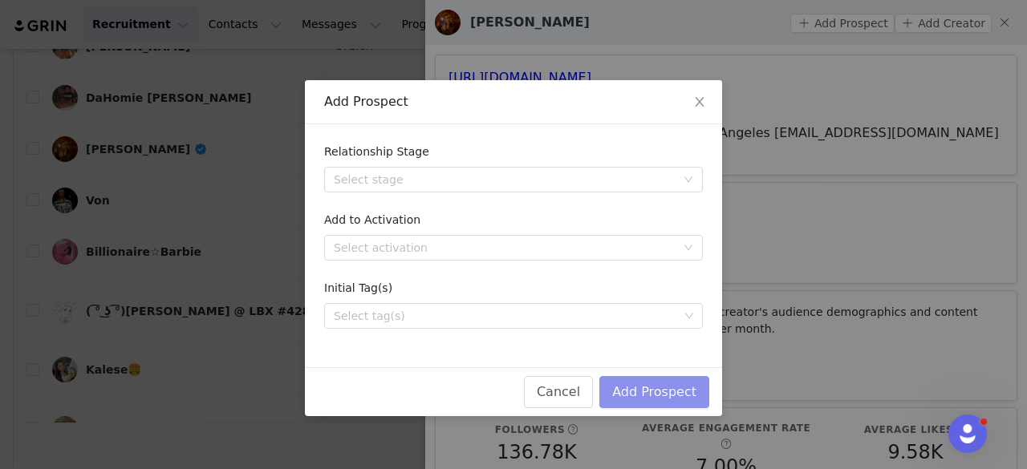
click at [672, 399] on button "Add Prospect" at bounding box center [654, 392] width 110 height 32
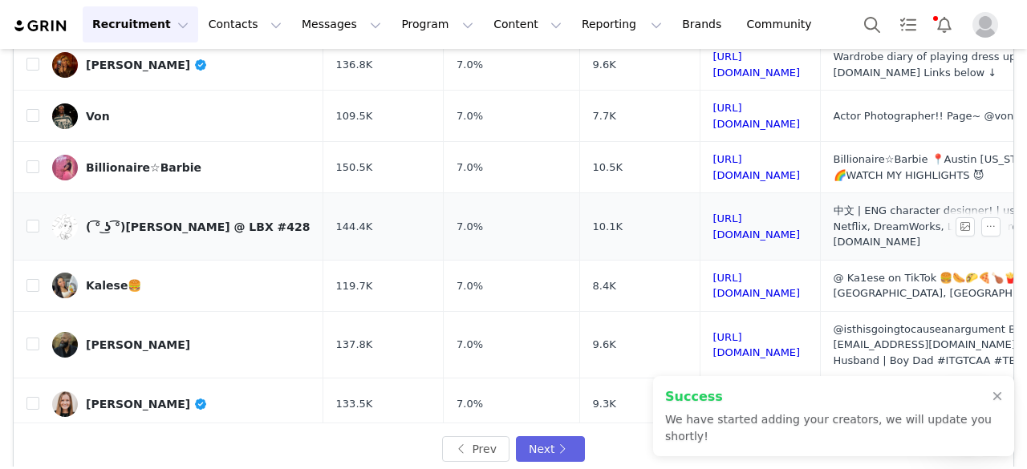
scroll to position [438, 0]
click at [98, 109] on div "Von" at bounding box center [98, 115] width 24 height 13
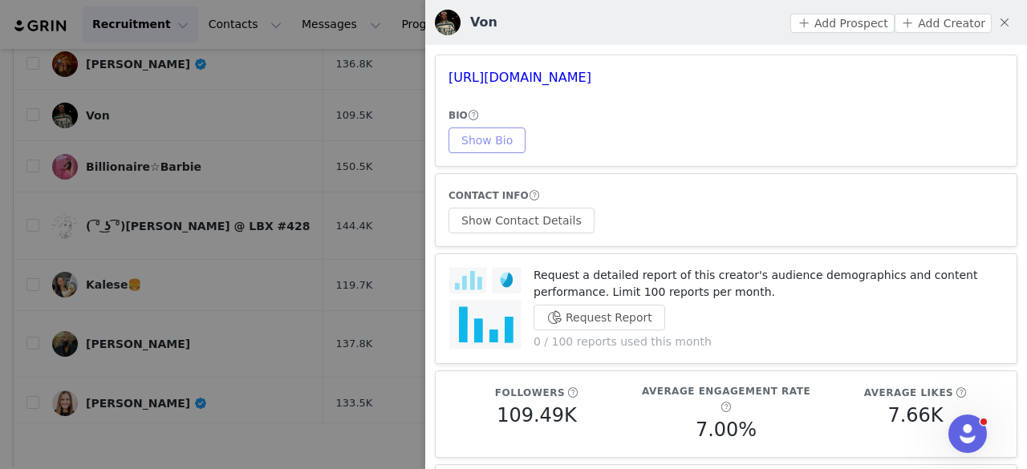
click at [479, 132] on button "Show Bio" at bounding box center [487, 141] width 77 height 26
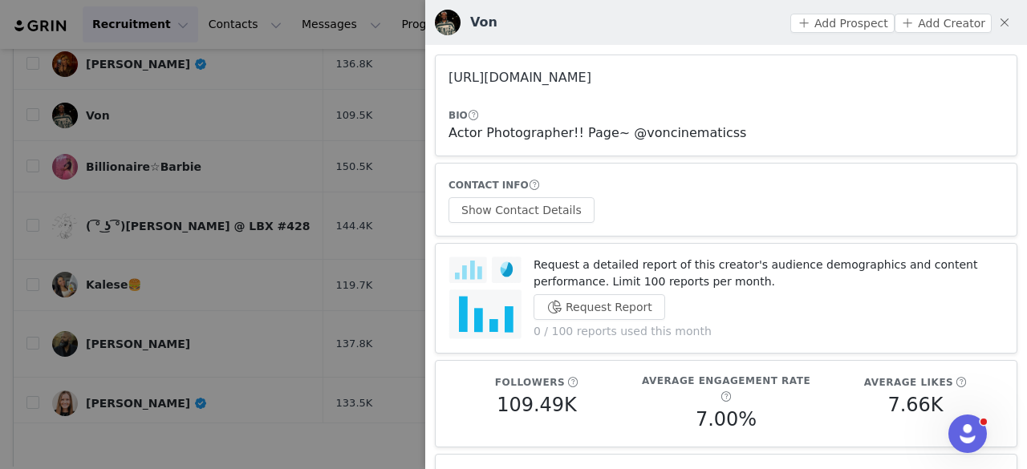
click at [591, 79] on link "https://www.instagram.com/vonsnoww/" at bounding box center [520, 77] width 143 height 15
click at [290, 160] on div at bounding box center [513, 234] width 1027 height 469
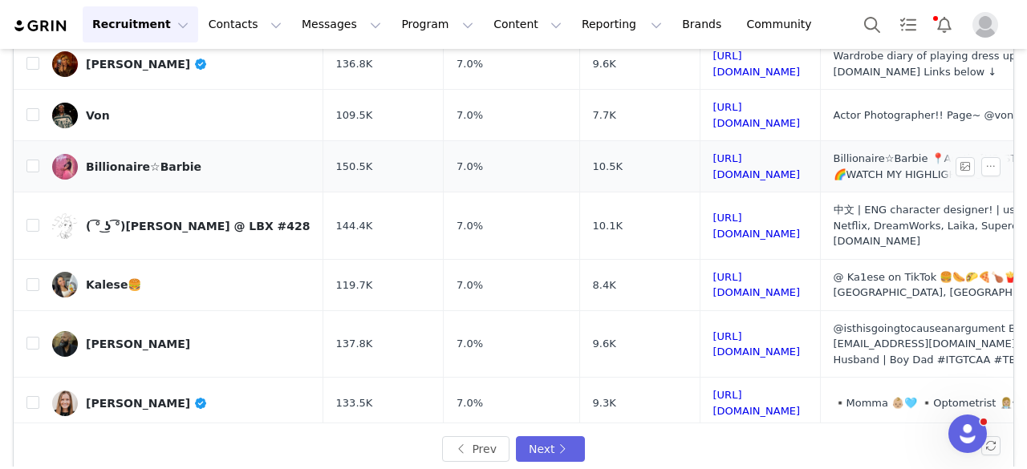
click at [151, 160] on div "Billionaire☆Barbie" at bounding box center [144, 166] width 116 height 13
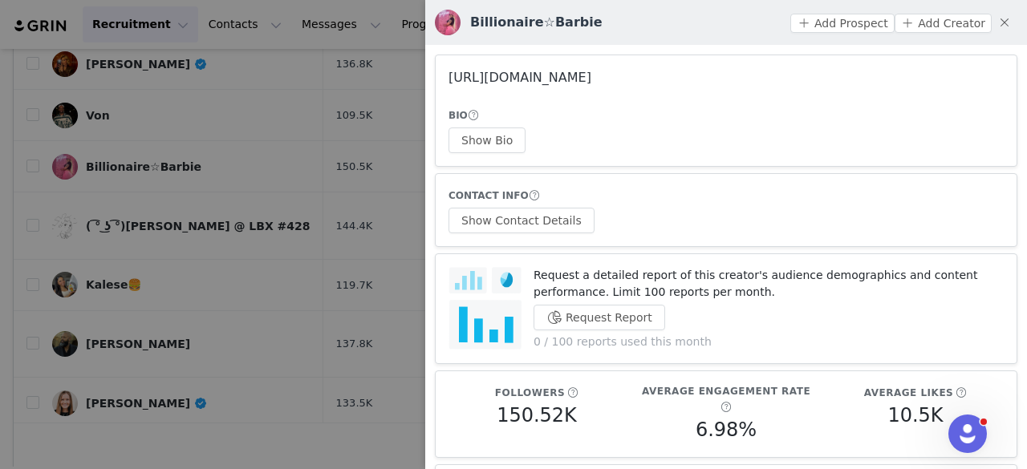
click at [522, 85] on link "https://www.instagram.com/king_barbie/" at bounding box center [520, 77] width 143 height 15
click at [230, 103] on div at bounding box center [513, 234] width 1027 height 469
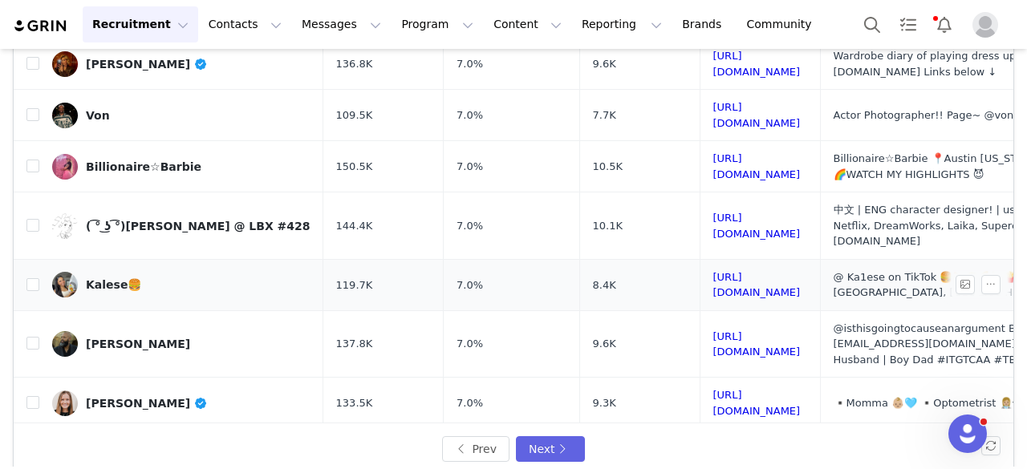
click at [102, 278] on div "Kalese🍔" at bounding box center [113, 284] width 55 height 13
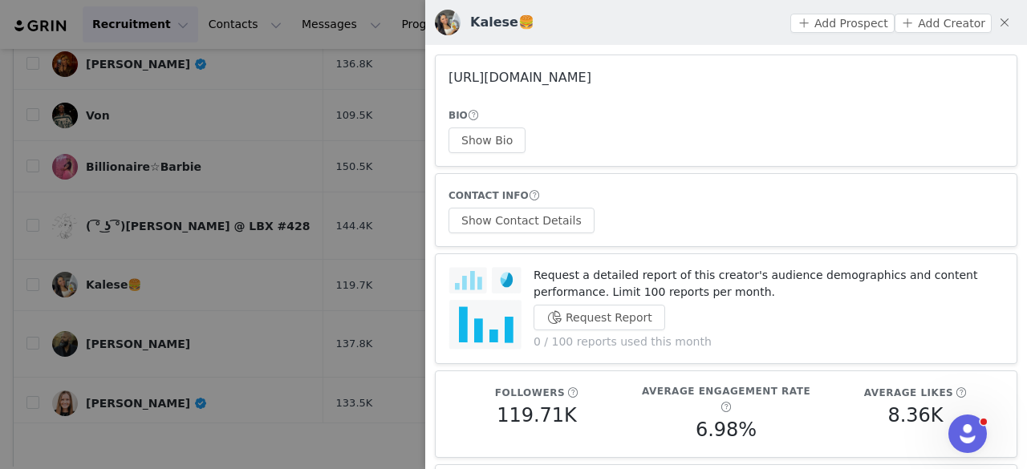
click at [489, 81] on link "https://www.instagram.com/kalesefoodie/" at bounding box center [520, 77] width 143 height 15
click at [290, 121] on div at bounding box center [513, 234] width 1027 height 469
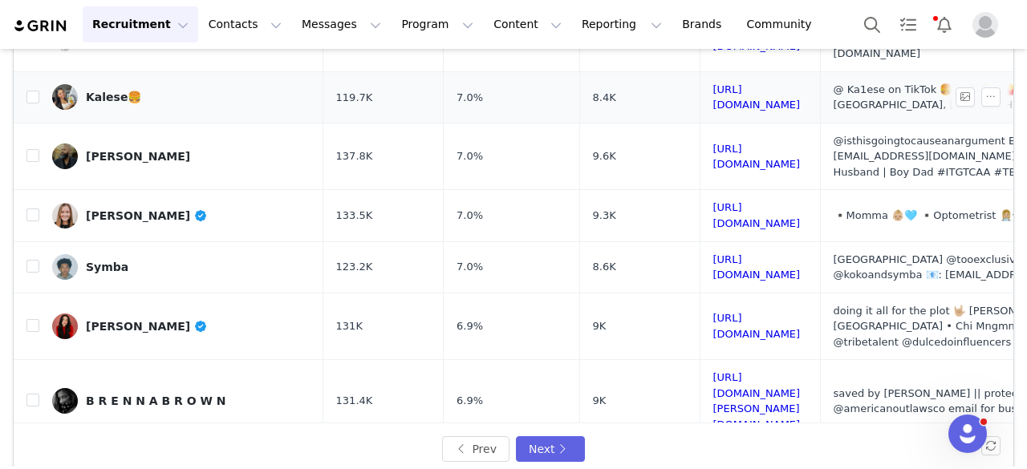
scroll to position [627, 0]
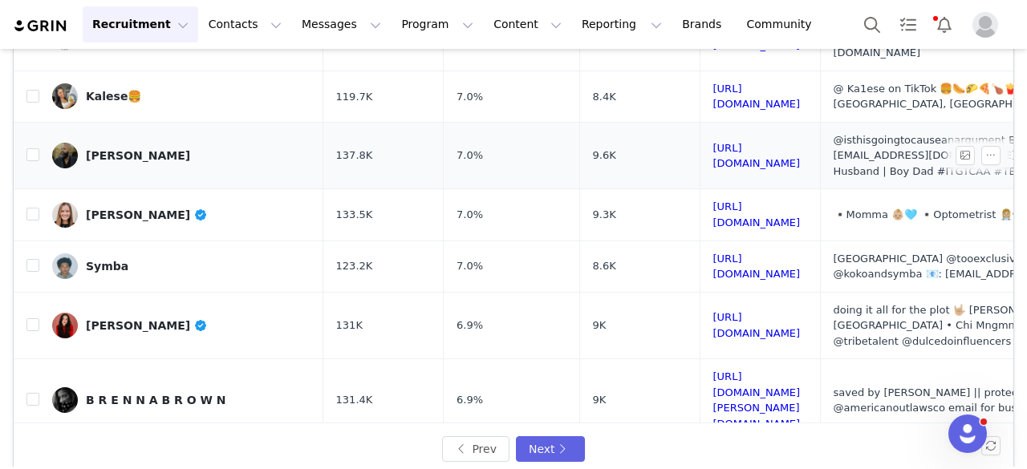
click at [128, 149] on div "Marcus Tanksley" at bounding box center [138, 155] width 104 height 13
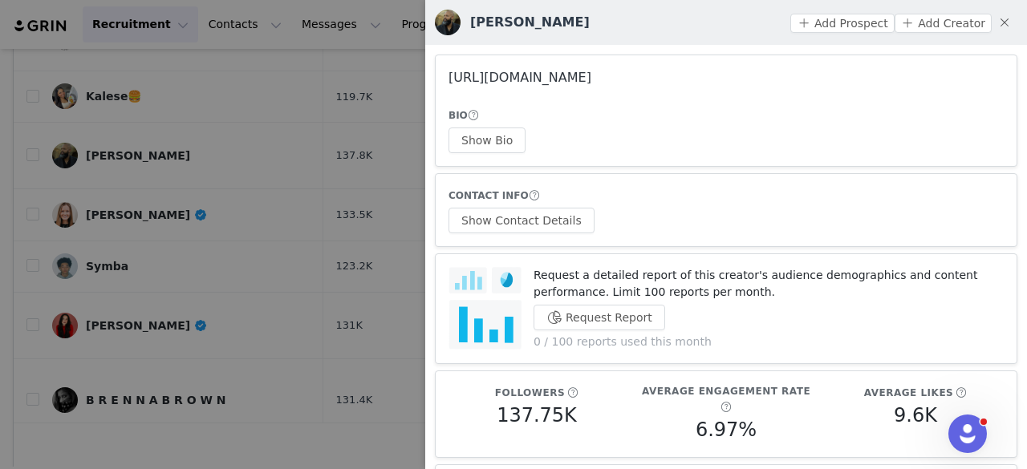
click at [542, 78] on link "https://www.instagram.com/marcusaintonthegram/" at bounding box center [520, 77] width 143 height 15
click at [239, 132] on div at bounding box center [513, 234] width 1027 height 469
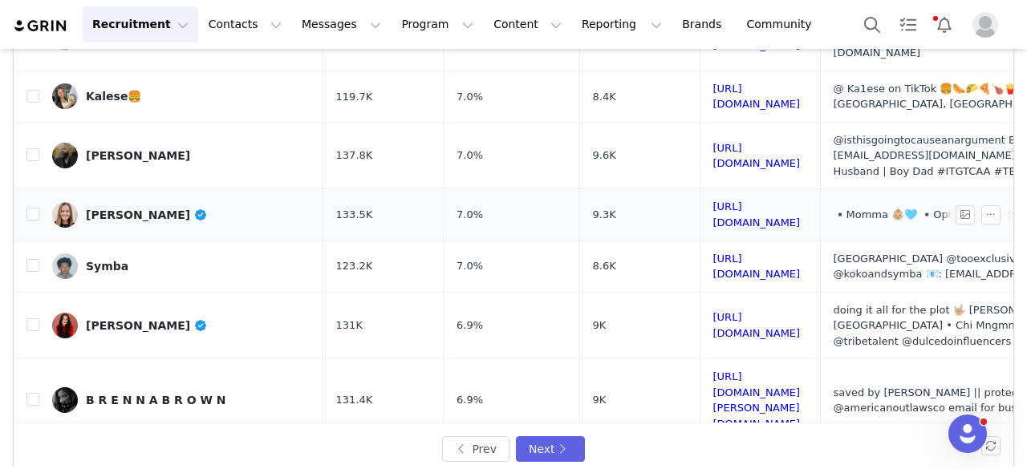
click at [133, 209] on div "Chelsea Laden" at bounding box center [147, 215] width 122 height 13
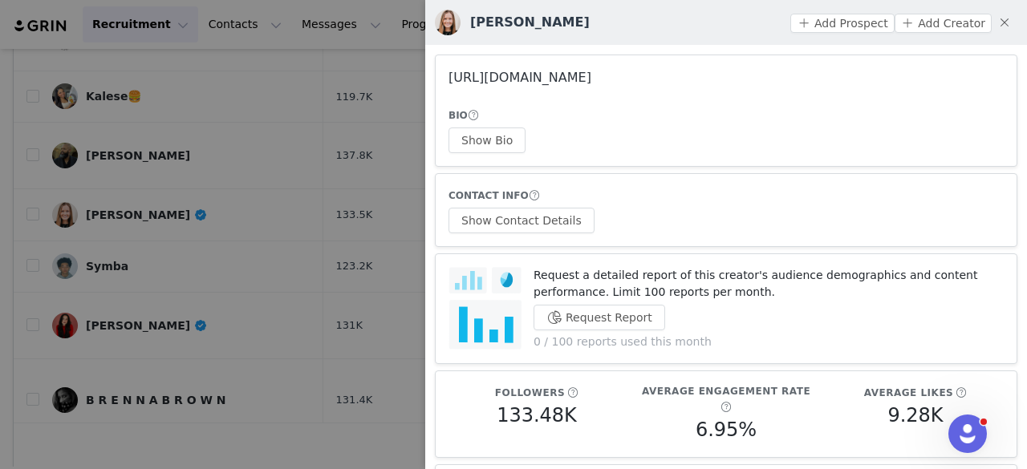
click at [541, 84] on link "https://www.instagram.com/chelsealaden/" at bounding box center [520, 77] width 143 height 15
click at [289, 92] on div at bounding box center [513, 234] width 1027 height 469
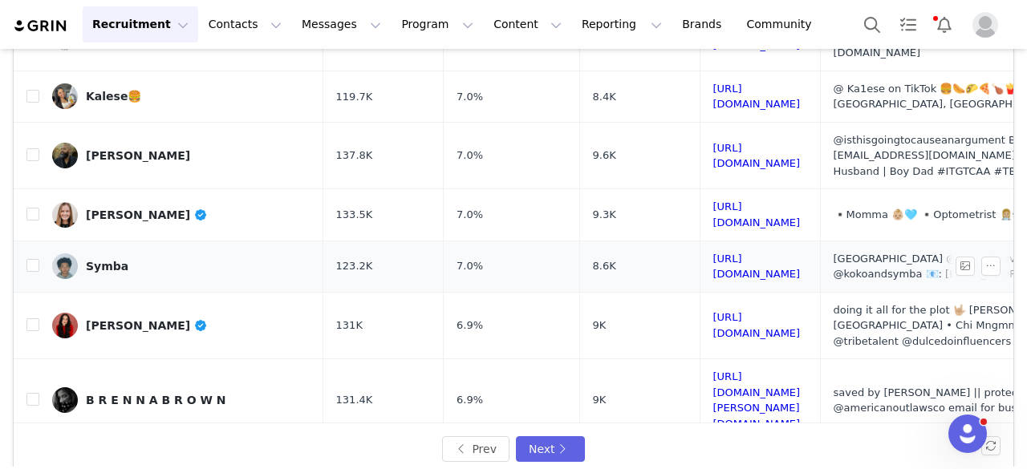
click at [88, 260] on div "Symba" at bounding box center [107, 266] width 43 height 13
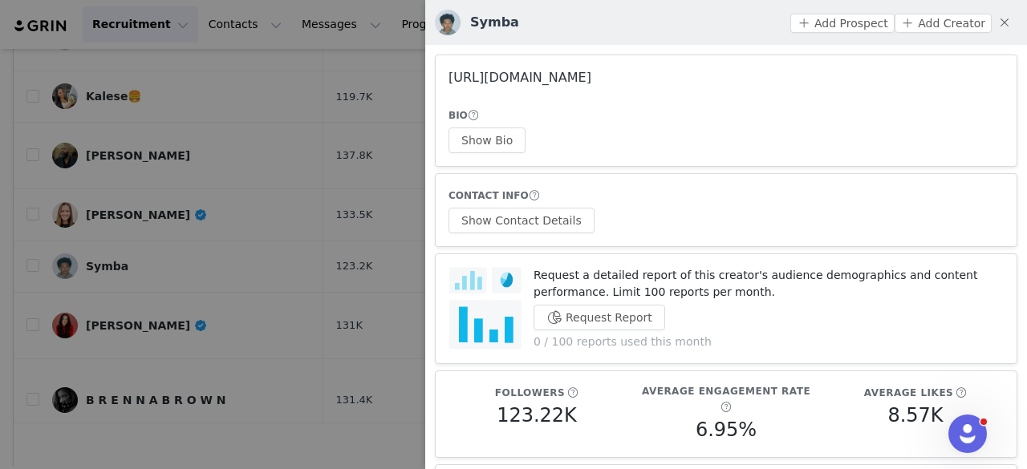
click at [498, 82] on link "https://www.instagram.com/symba2exclusive/" at bounding box center [520, 77] width 143 height 15
click at [273, 193] on div at bounding box center [513, 234] width 1027 height 469
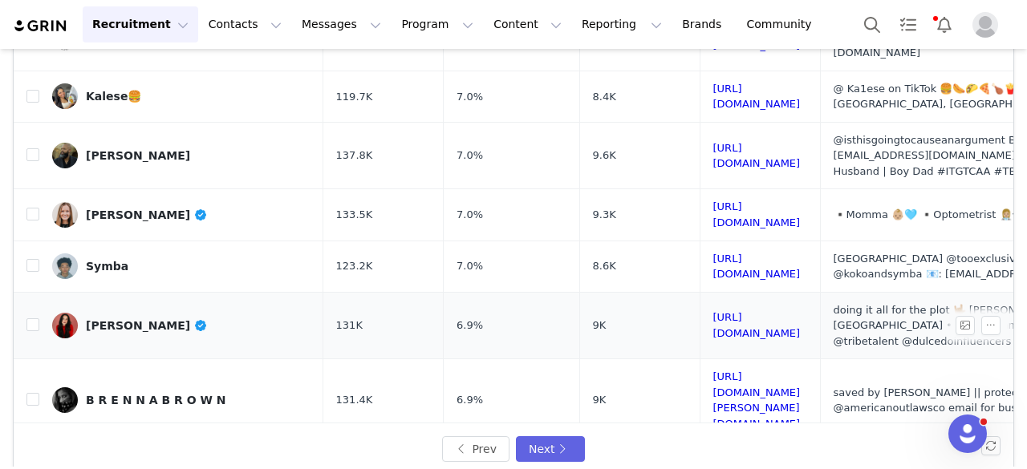
click at [140, 313] on link "Hannah Schibi" at bounding box center [181, 326] width 258 height 26
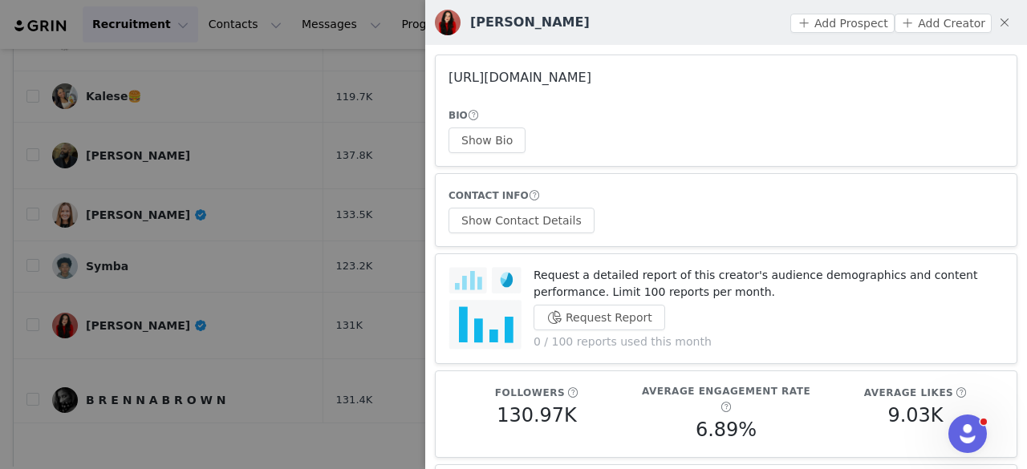
click at [586, 81] on link "https://www.instagram.com/hannahschibi/" at bounding box center [520, 77] width 143 height 15
click at [464, 152] on button "Show Bio" at bounding box center [487, 141] width 77 height 26
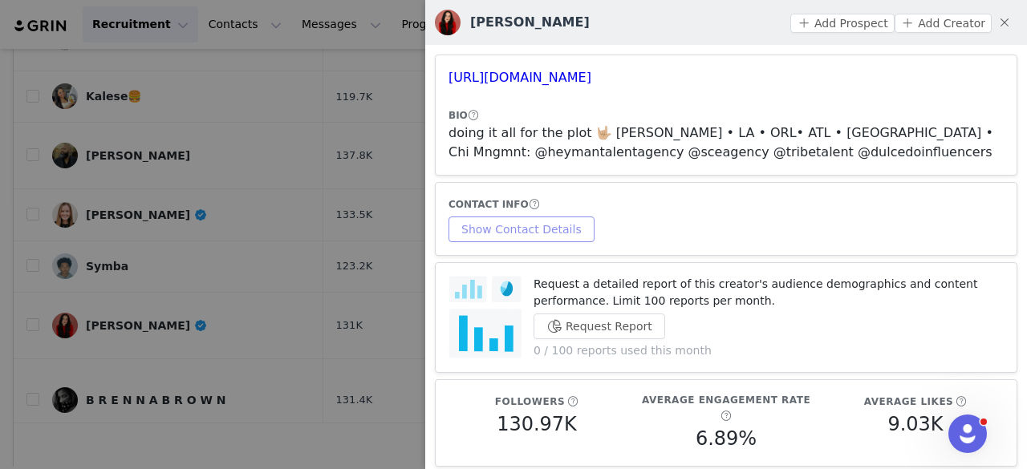
click at [544, 226] on button "Show Contact Details" at bounding box center [522, 230] width 146 height 26
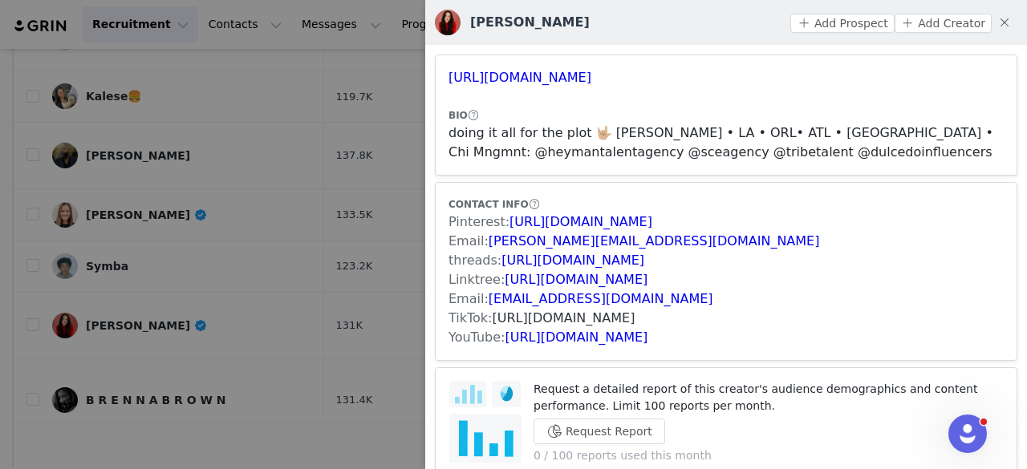
click at [594, 323] on link "https://www.tiktok.com/share/user/6639546413447626757" at bounding box center [564, 318] width 143 height 15
click at [864, 22] on button "Add Prospect" at bounding box center [842, 23] width 104 height 19
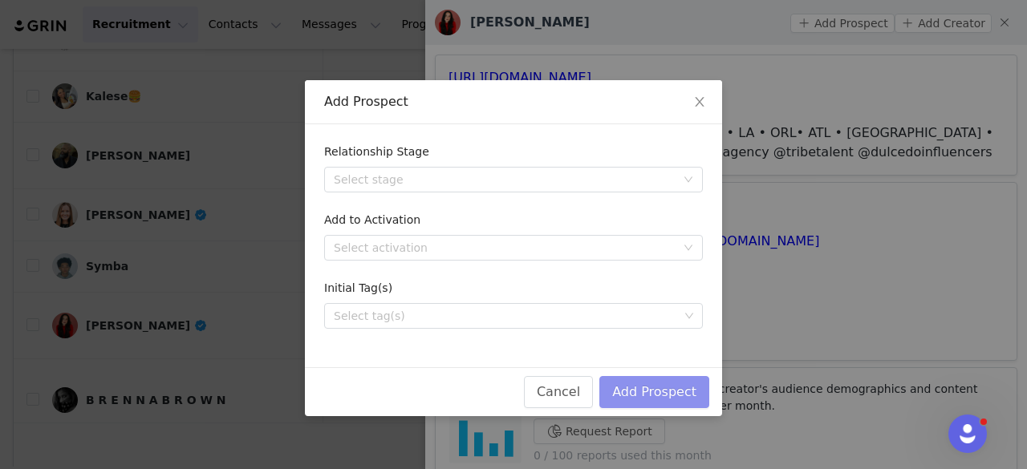
click at [660, 381] on button "Add Prospect" at bounding box center [654, 392] width 110 height 32
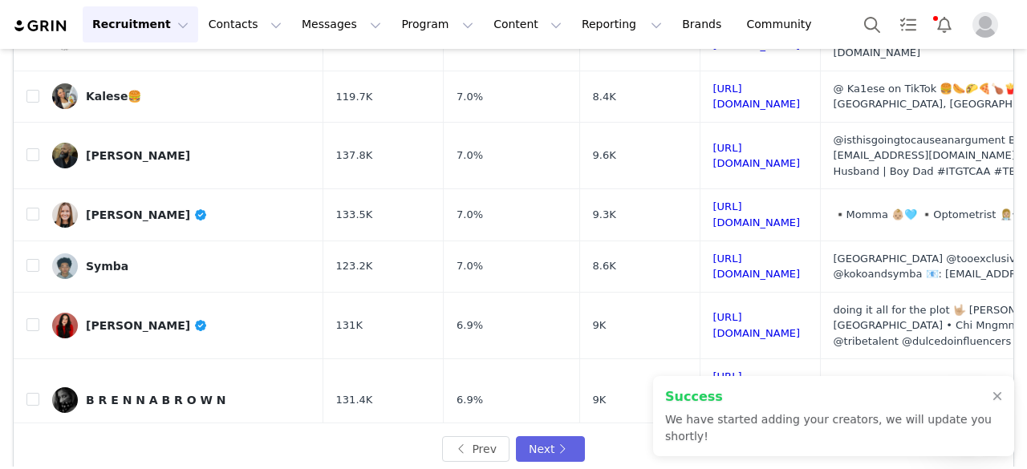
scroll to position [656, 0]
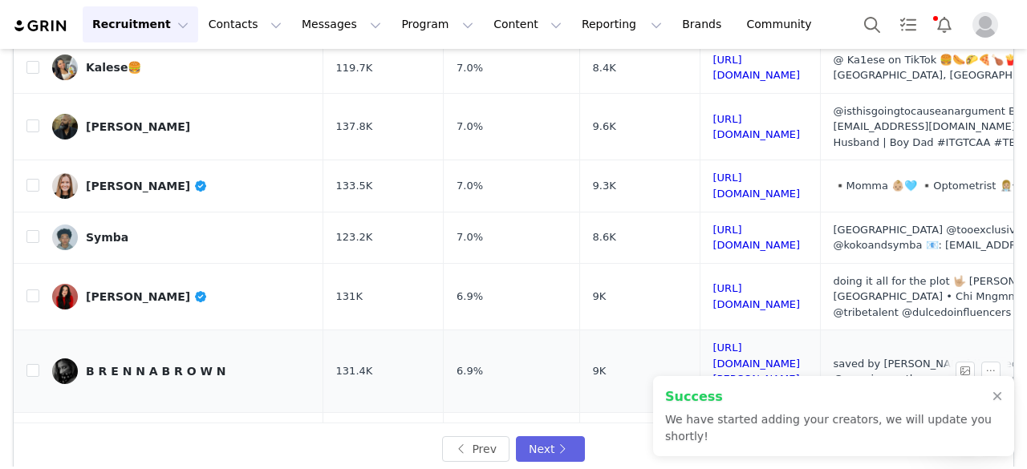
click at [155, 359] on link "B R E N N A B R O W N" at bounding box center [181, 372] width 258 height 26
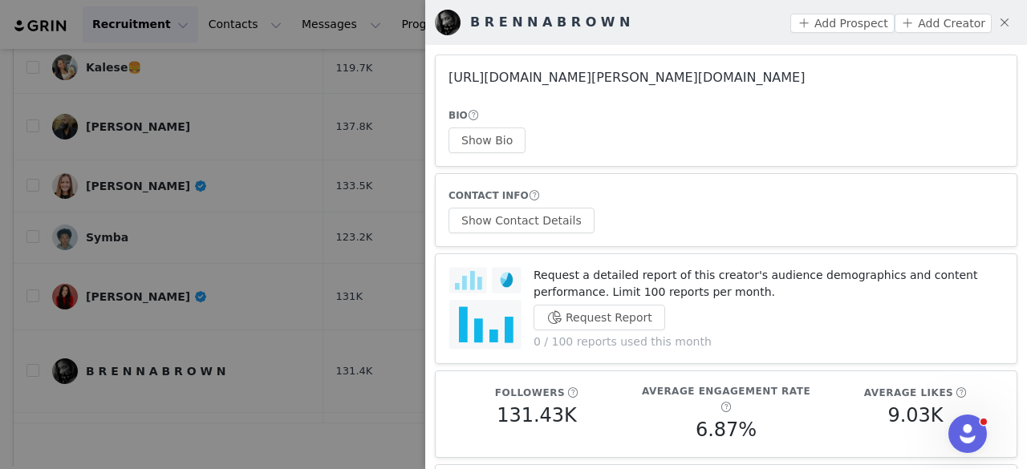
click at [581, 75] on link "https://www.instagram.com/brenna.brownnn/" at bounding box center [627, 77] width 356 height 15
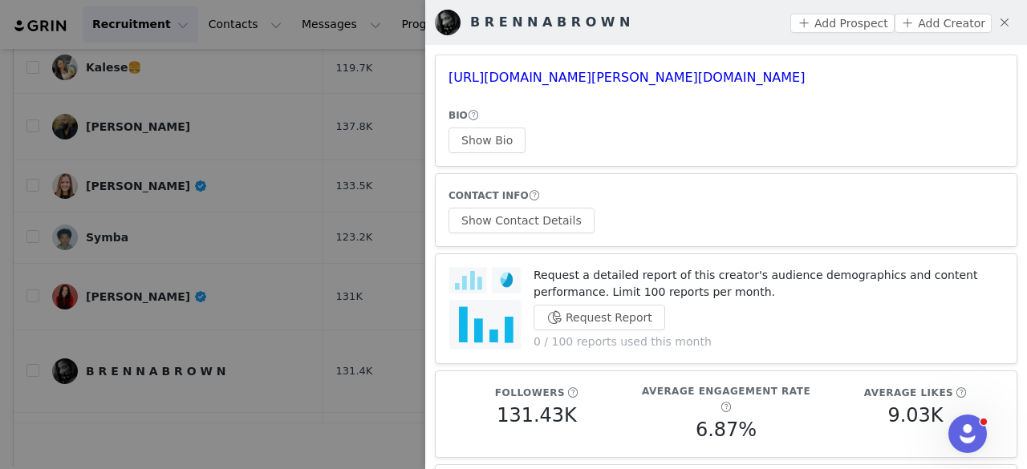
click at [595, 118] on div "BIO" at bounding box center [726, 115] width 555 height 17
click at [504, 142] on button "Show Bio" at bounding box center [487, 141] width 77 height 26
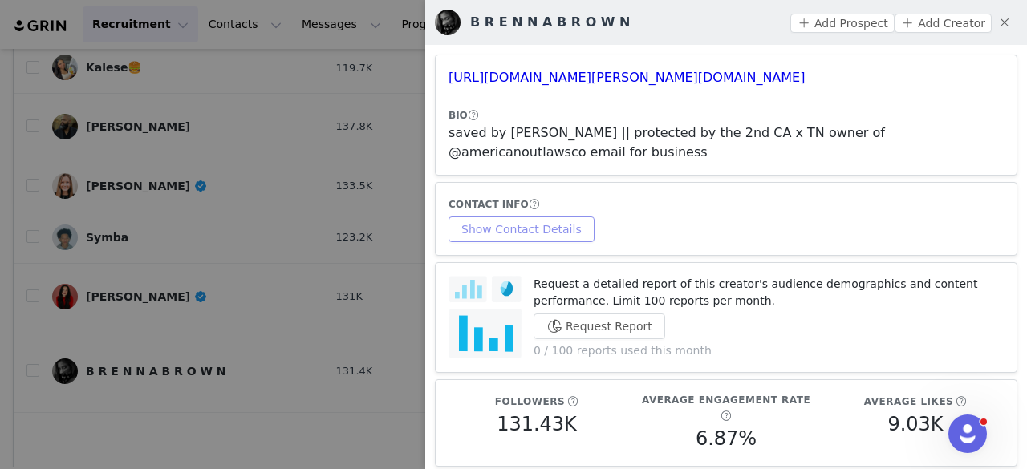
click at [542, 217] on button "Show Contact Details" at bounding box center [522, 230] width 146 height 26
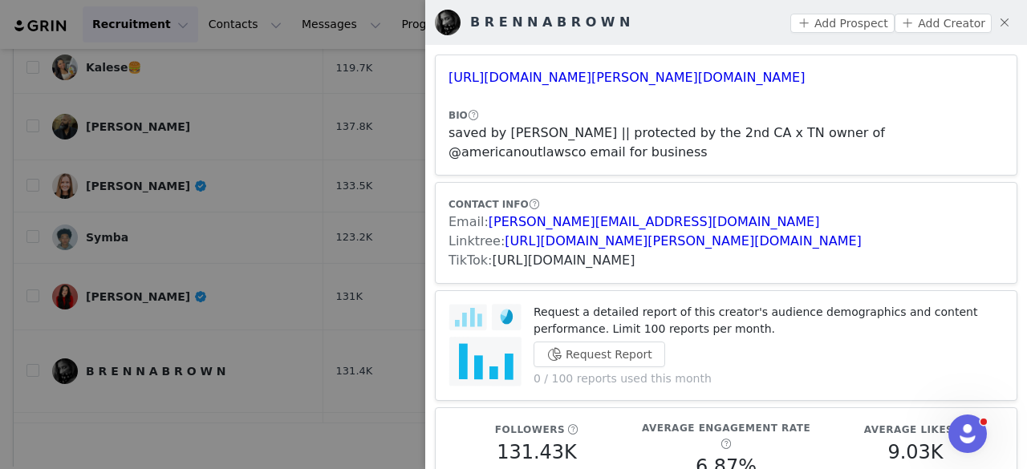
click at [546, 260] on link "https://www.tiktok.com/share/user/6949223722508305413" at bounding box center [564, 260] width 143 height 15
click at [837, 27] on button "Add Prospect" at bounding box center [842, 23] width 104 height 19
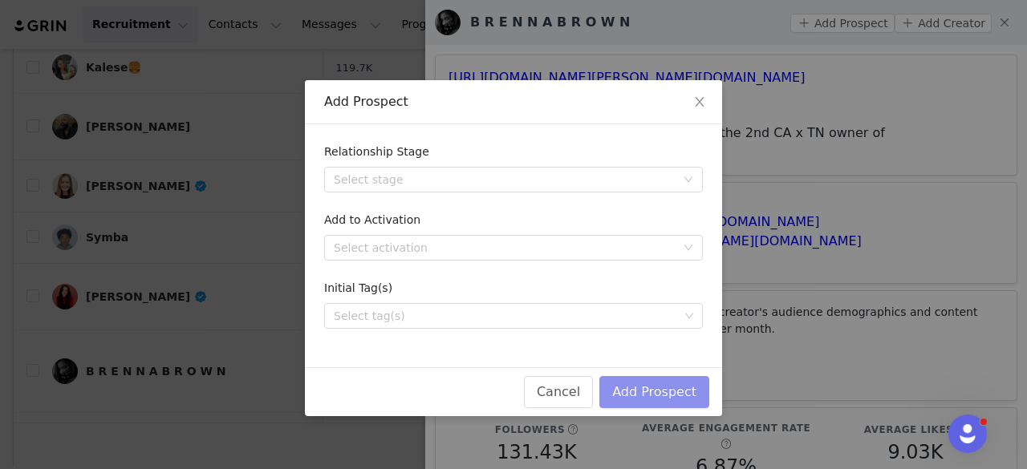
click at [662, 403] on button "Add Prospect" at bounding box center [654, 392] width 110 height 32
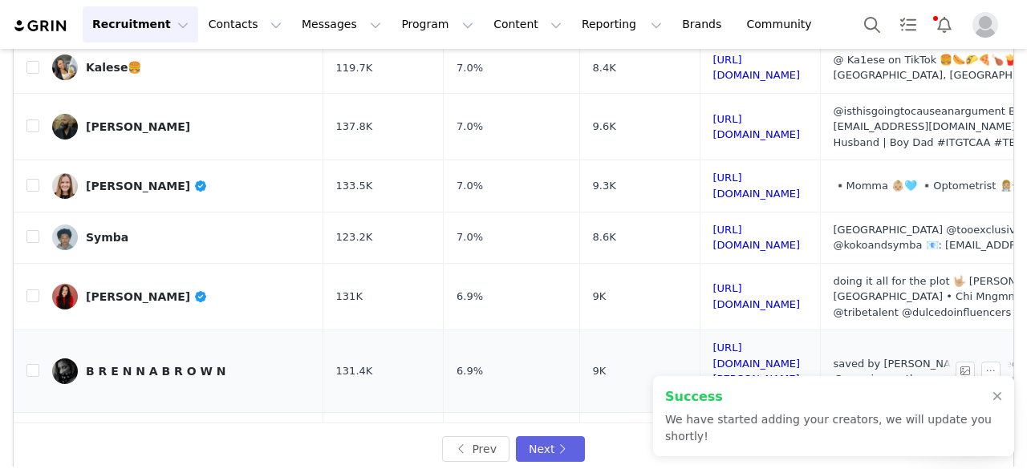
scroll to position [656, 2]
click at [124, 426] on link "Elijah Seawright" at bounding box center [181, 439] width 258 height 26
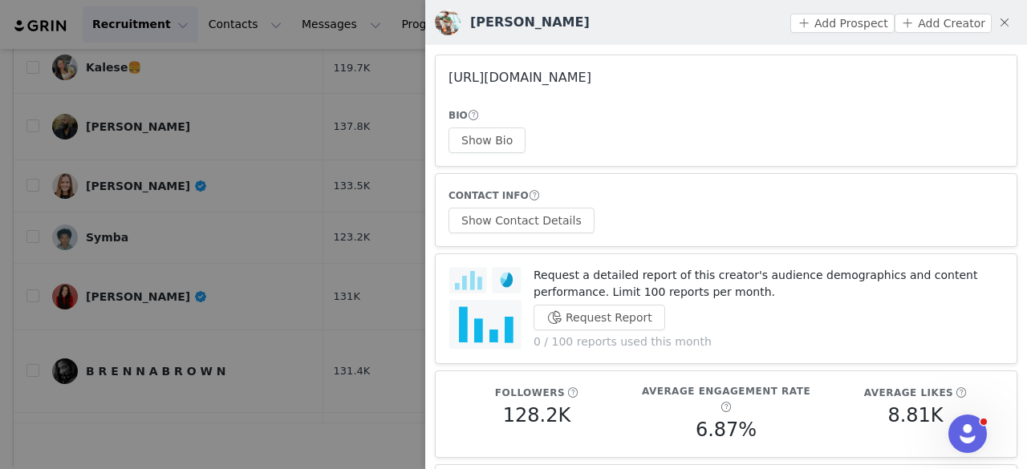
click at [591, 73] on link "https://www.instagram.com/elijahseawright/" at bounding box center [520, 77] width 143 height 15
click at [481, 139] on button "Show Bio" at bounding box center [487, 141] width 77 height 26
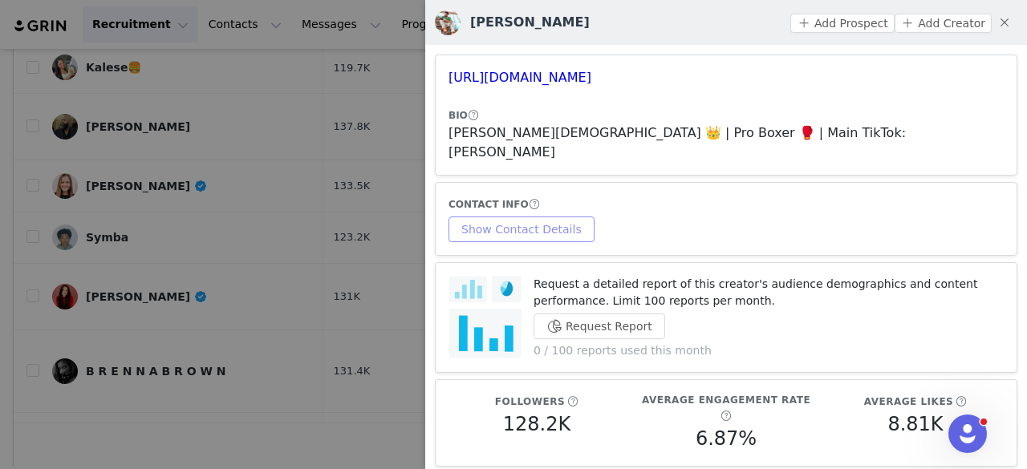
click at [541, 217] on button "Show Contact Details" at bounding box center [522, 230] width 146 height 26
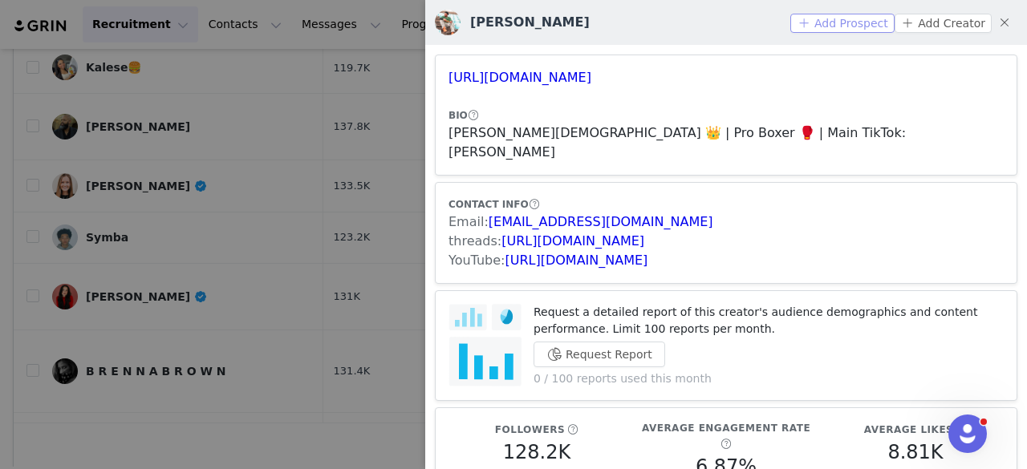
click at [813, 19] on button "Add Prospect" at bounding box center [842, 23] width 104 height 19
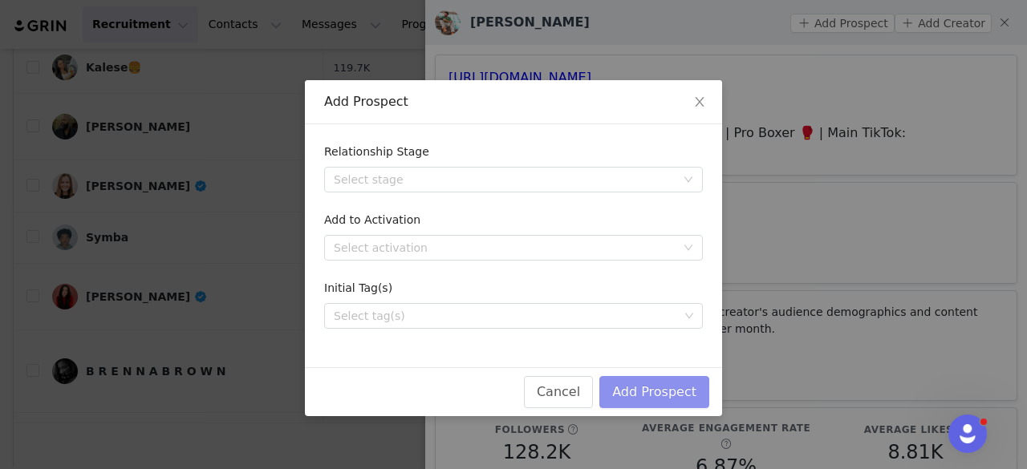
click at [623, 397] on button "Add Prospect" at bounding box center [654, 392] width 110 height 32
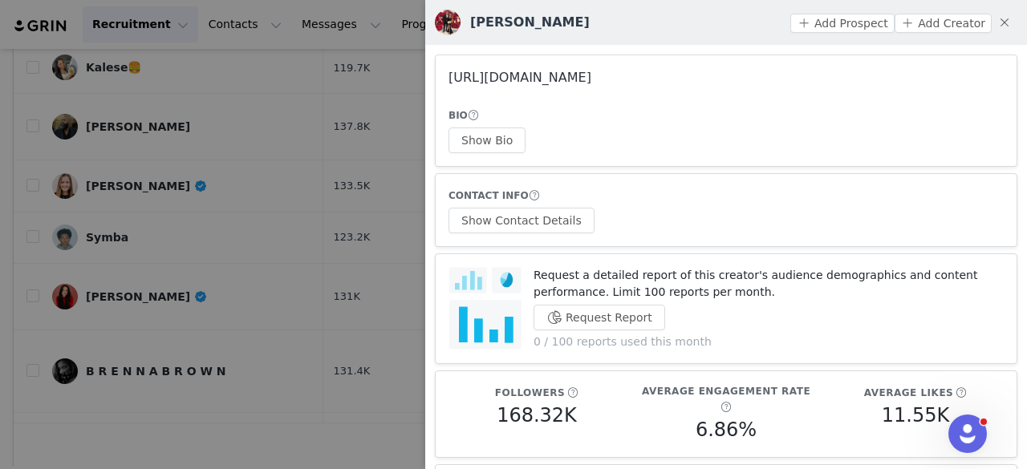
click at [483, 84] on link "https://www.instagram.com/mrsjoliepoirier/" at bounding box center [520, 77] width 143 height 15
click at [334, 137] on div at bounding box center [513, 234] width 1027 height 469
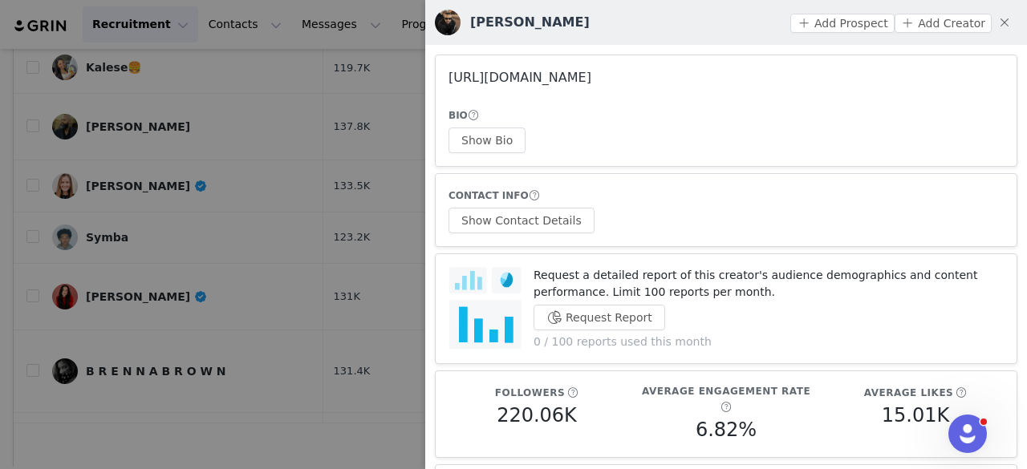
click at [498, 85] on link "https://www.instagram.com/crownedalex/" at bounding box center [520, 77] width 143 height 15
click at [347, 420] on div at bounding box center [513, 234] width 1027 height 469
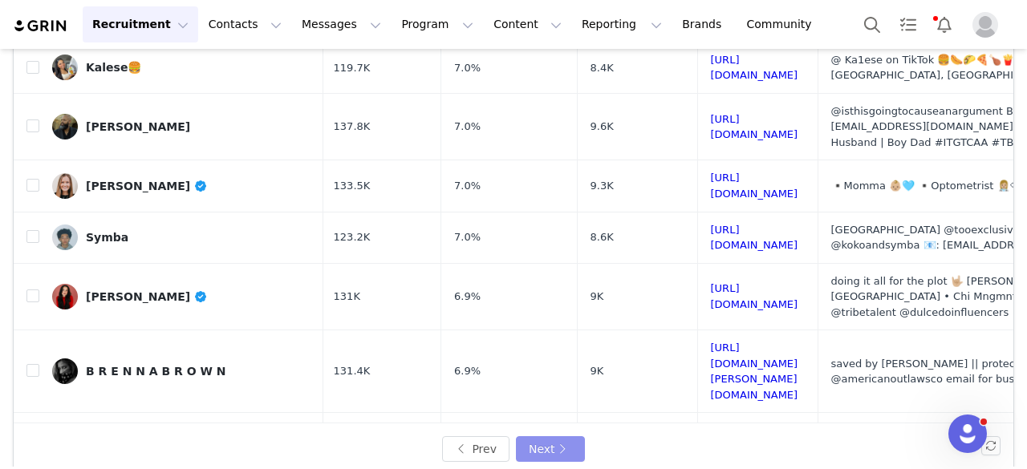
click at [549, 448] on button "Next" at bounding box center [550, 450] width 69 height 26
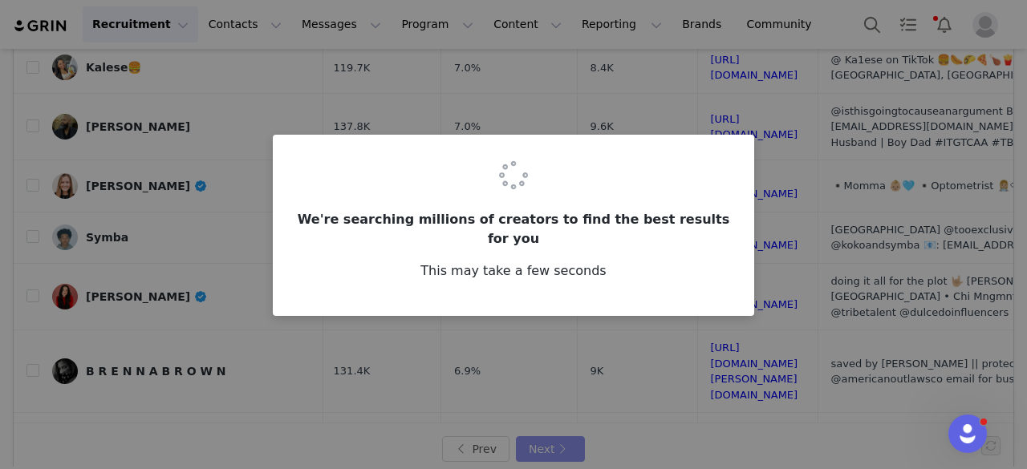
scroll to position [0, 0]
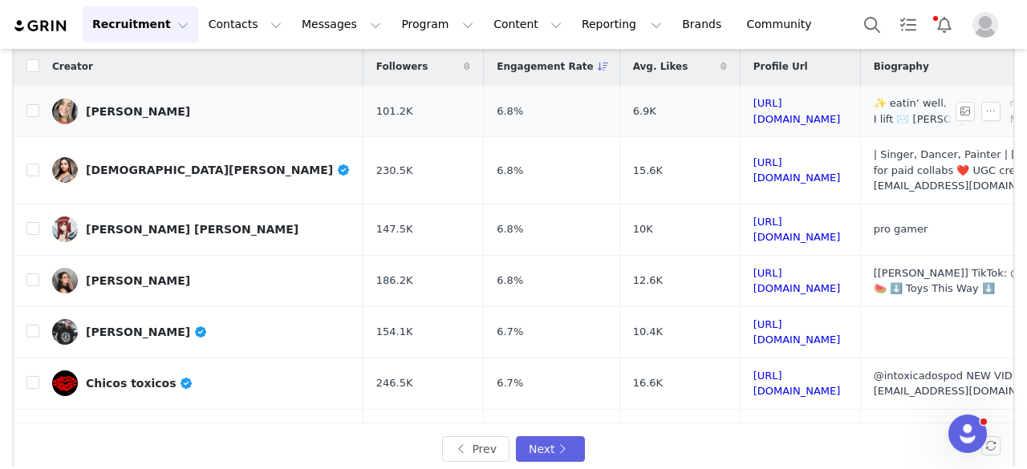
click at [110, 108] on div "Meggin" at bounding box center [138, 111] width 104 height 13
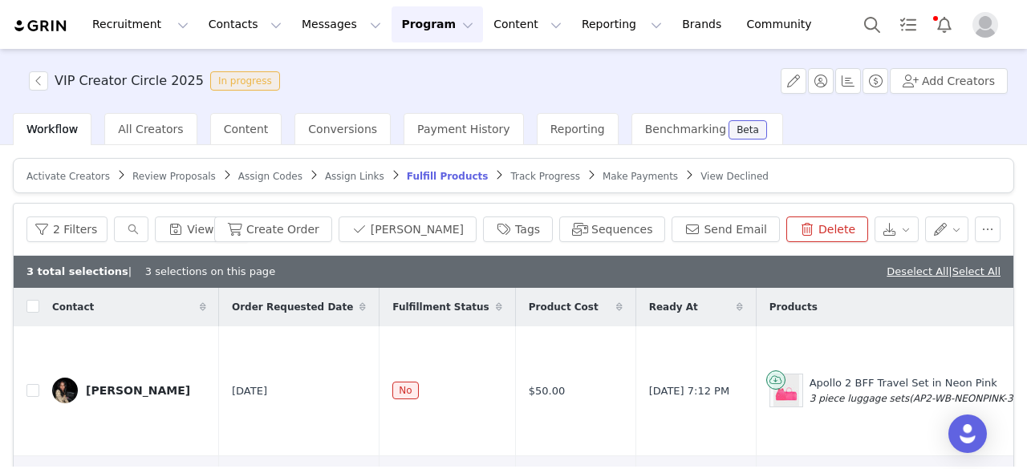
click at [164, 173] on span "Review Proposals" at bounding box center [173, 176] width 83 height 11
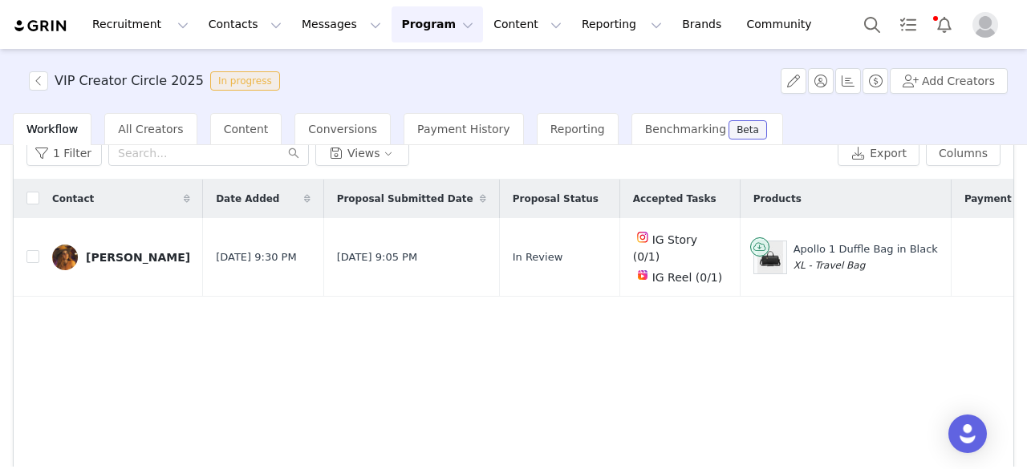
scroll to position [79, 0]
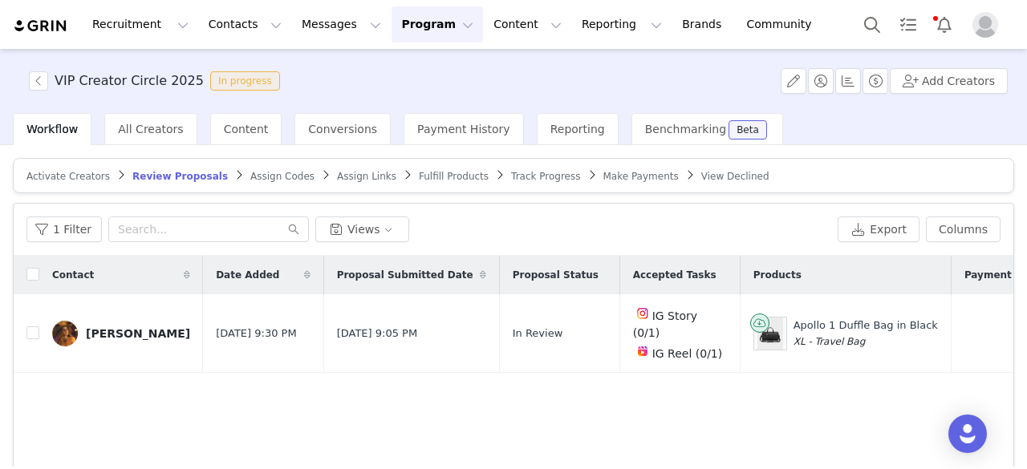
scroll to position [79, 0]
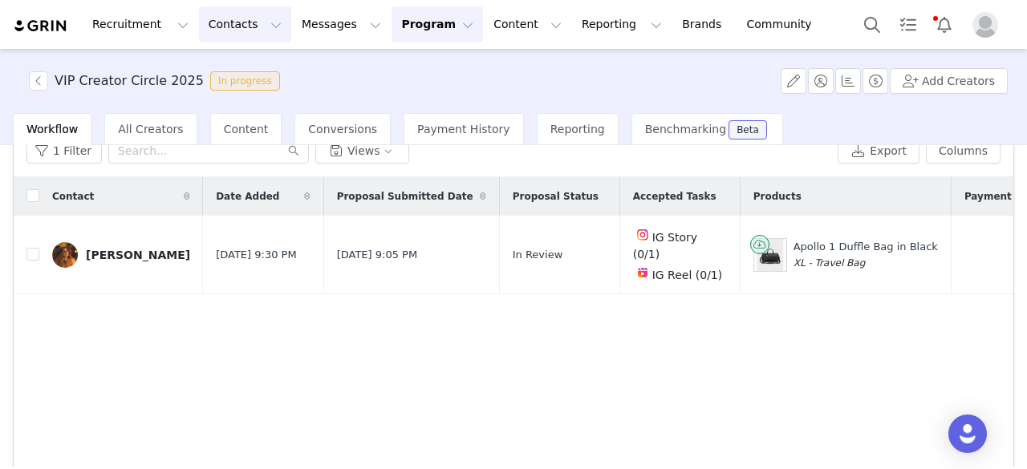
click at [212, 17] on button "Contacts Contacts" at bounding box center [245, 24] width 92 height 36
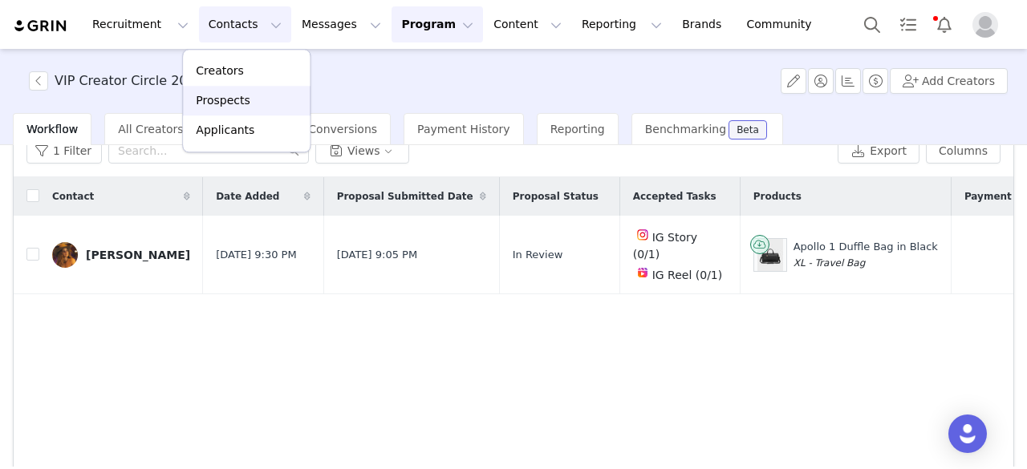
click at [251, 102] on div "Prospects" at bounding box center [247, 100] width 108 height 17
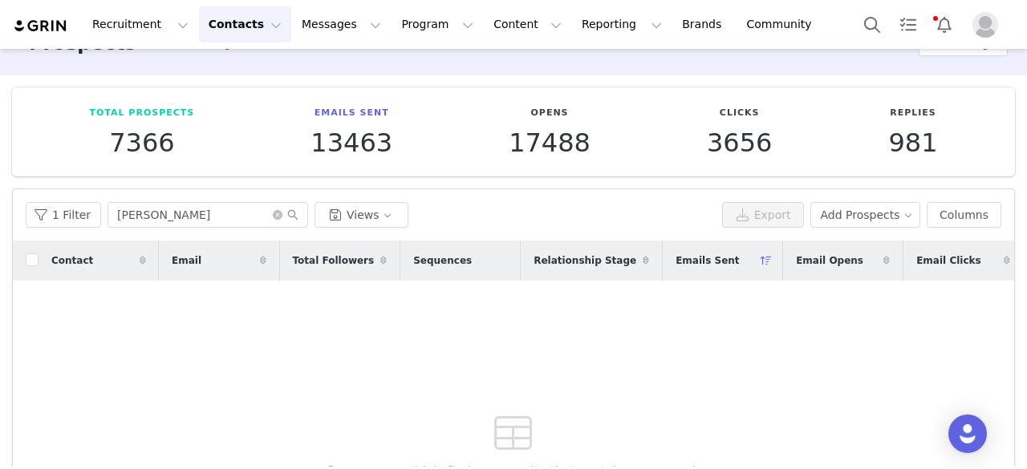
scroll to position [14, 0]
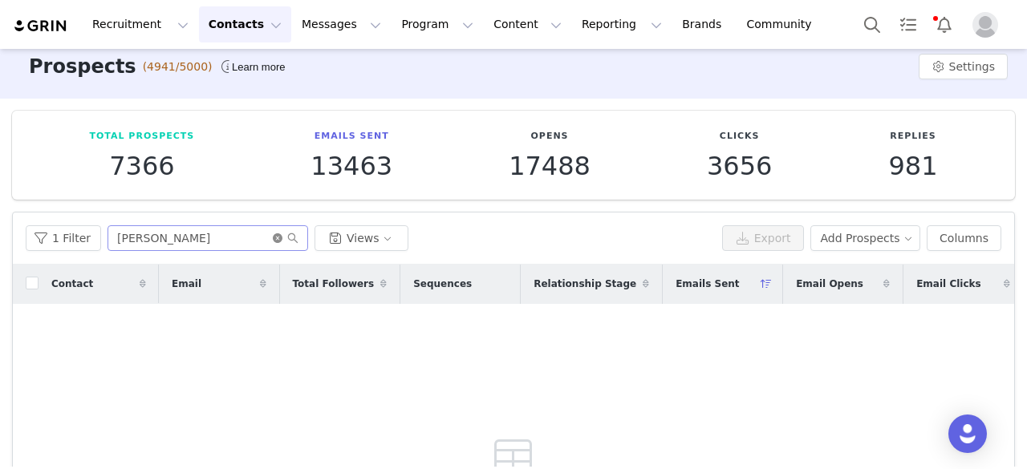
click at [273, 240] on icon "icon: close-circle" at bounding box center [278, 239] width 10 height 10
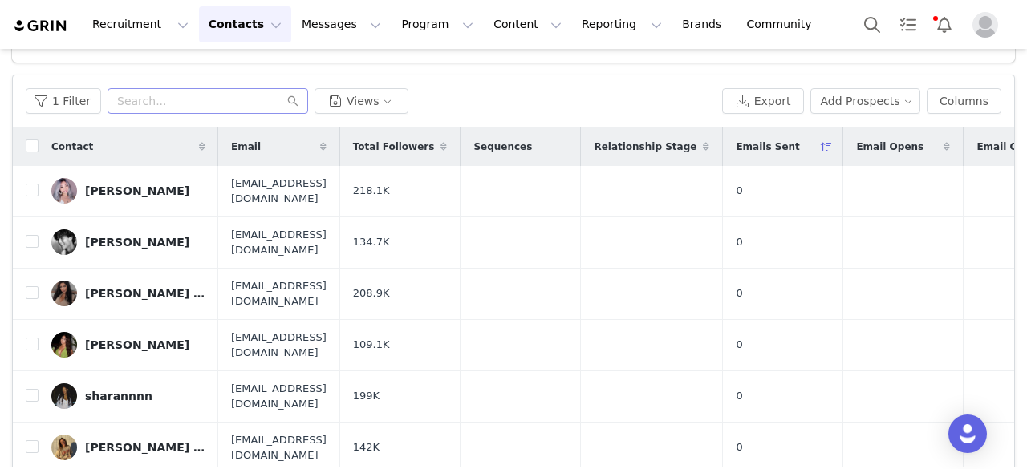
scroll to position [161, 0]
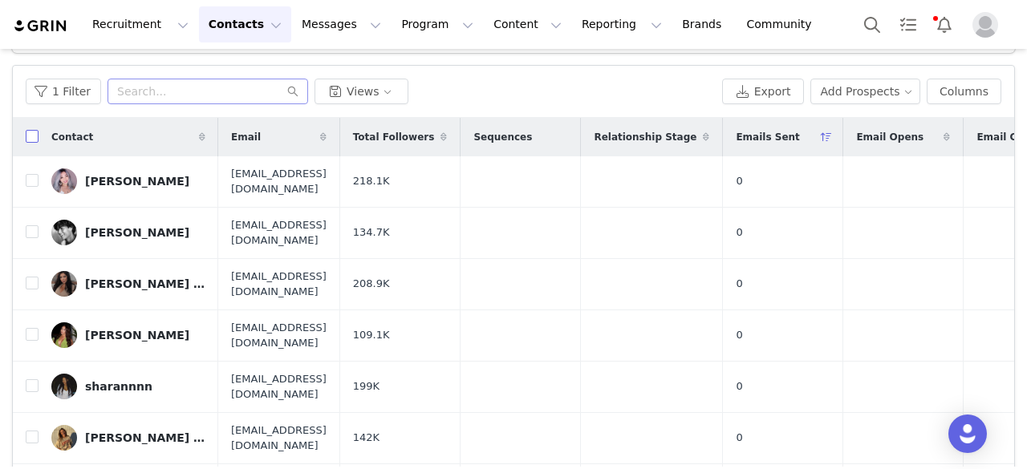
click at [35, 132] on input "checkbox" at bounding box center [32, 136] width 13 height 13
checkbox input "true"
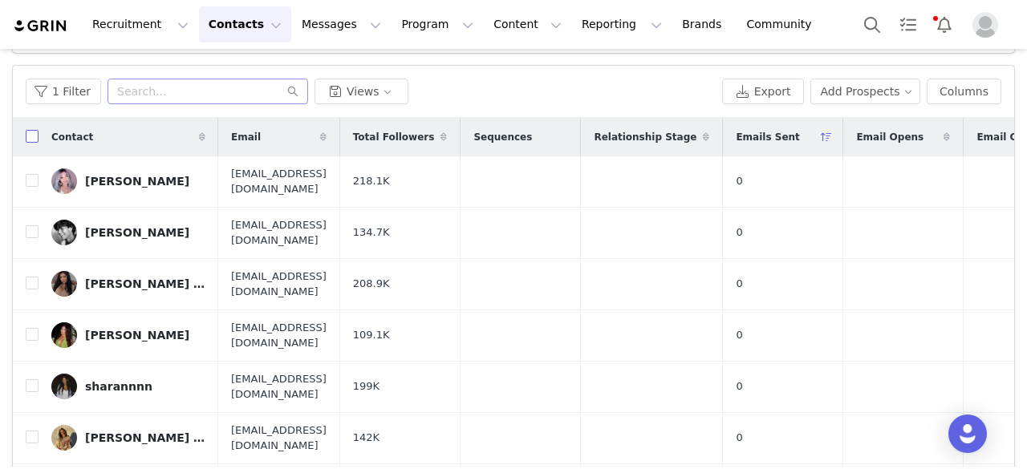
checkbox input "true"
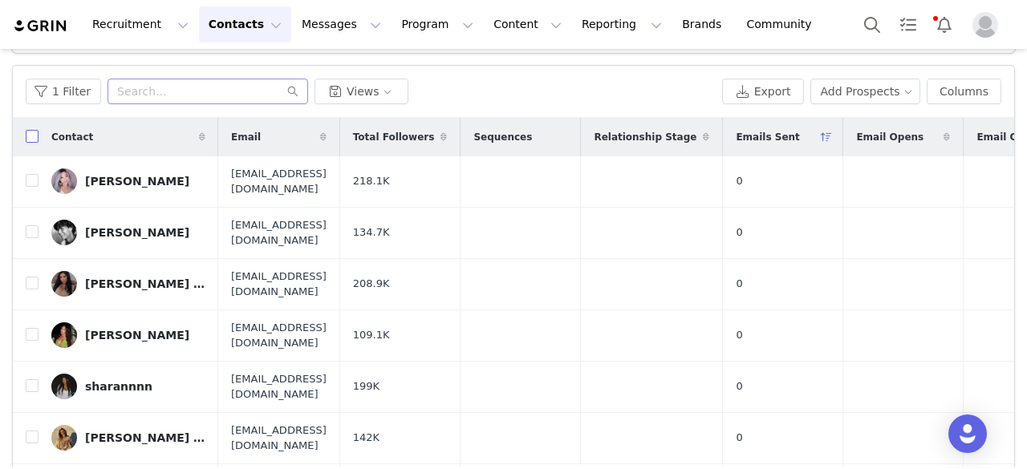
checkbox input "true"
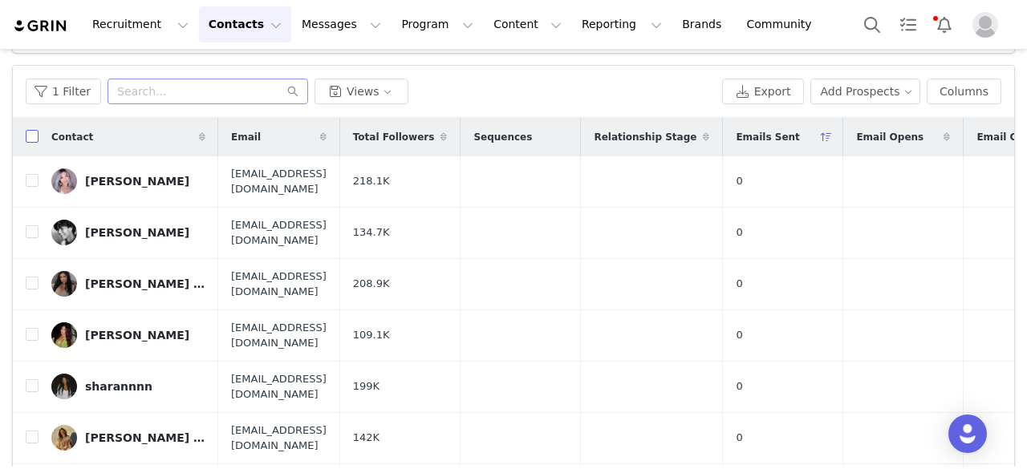
checkbox input "true"
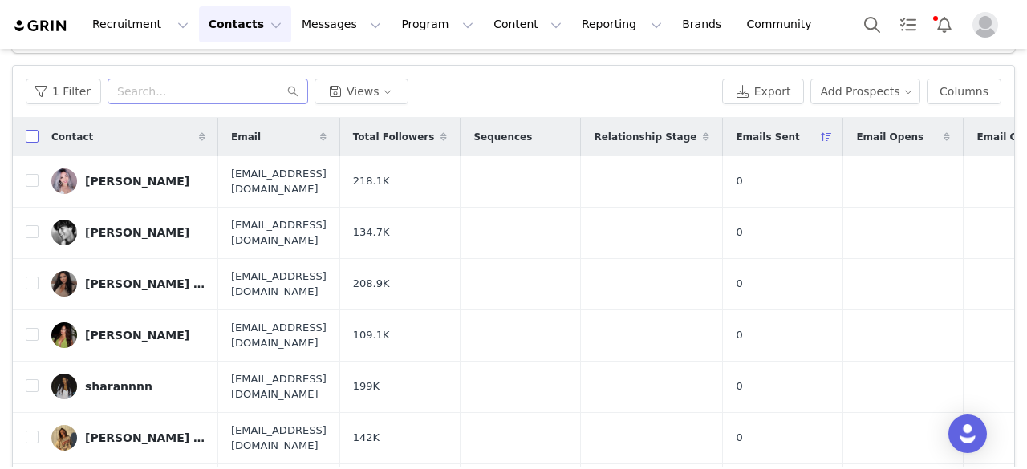
checkbox input "true"
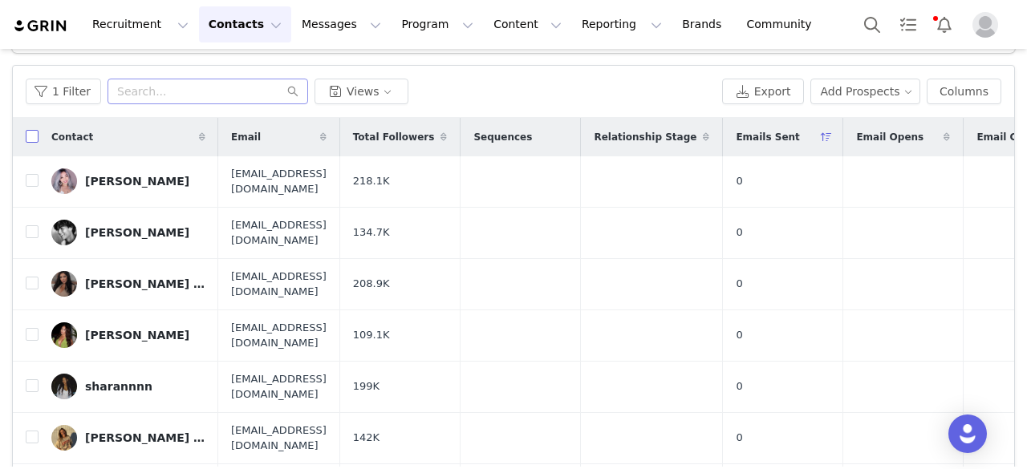
checkbox input "true"
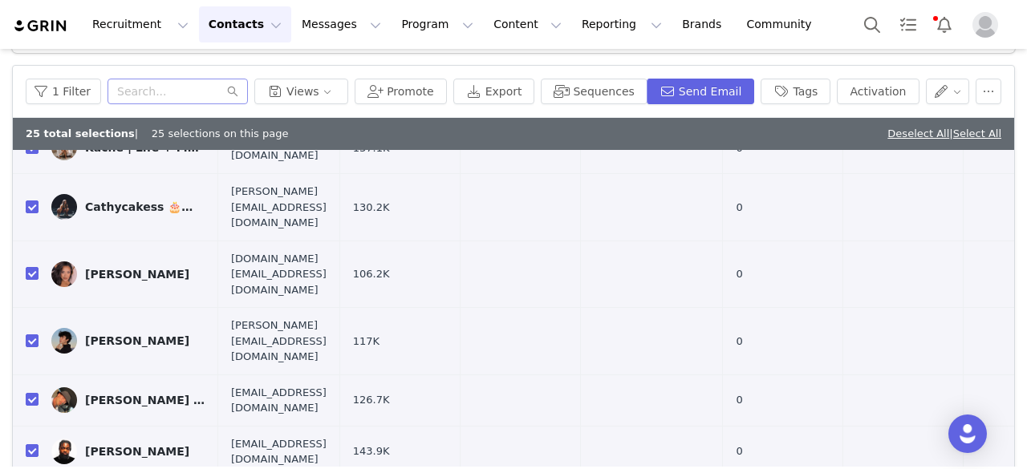
scroll to position [252, 0]
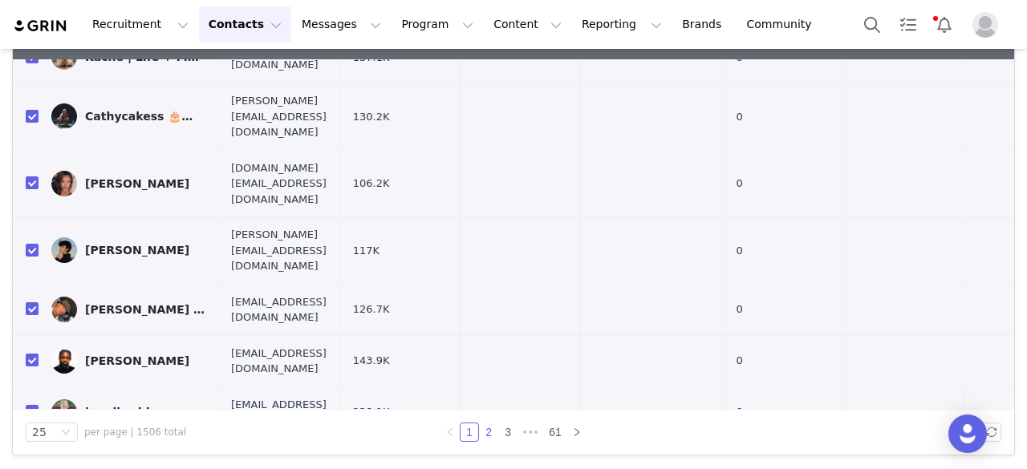
click at [480, 434] on link "2" at bounding box center [489, 433] width 18 height 18
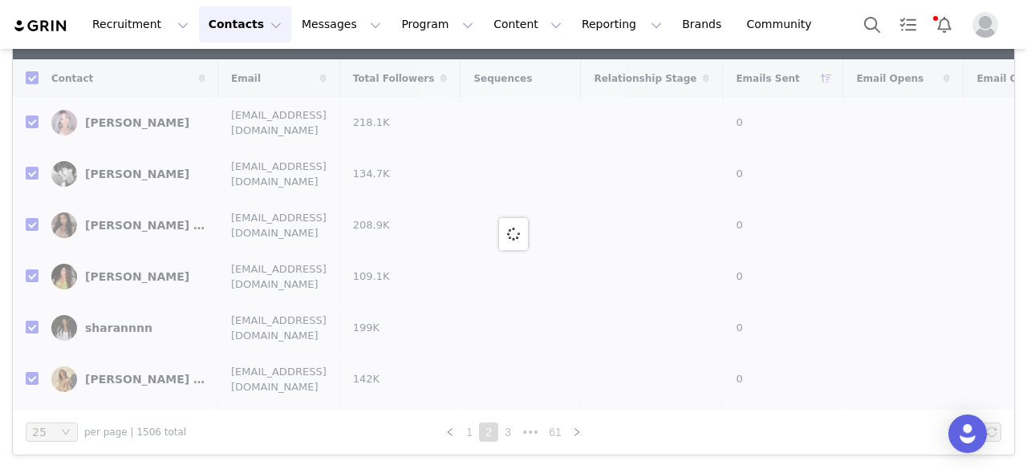
checkbox input "false"
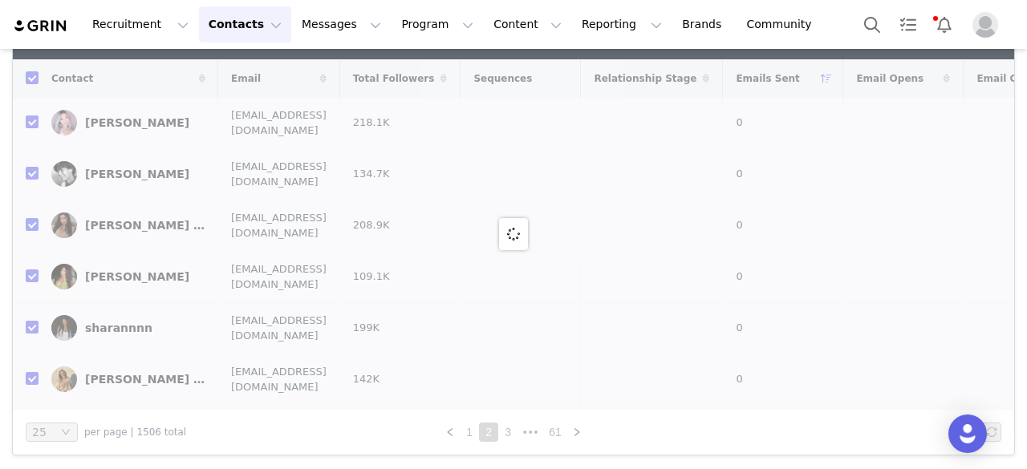
checkbox input "false"
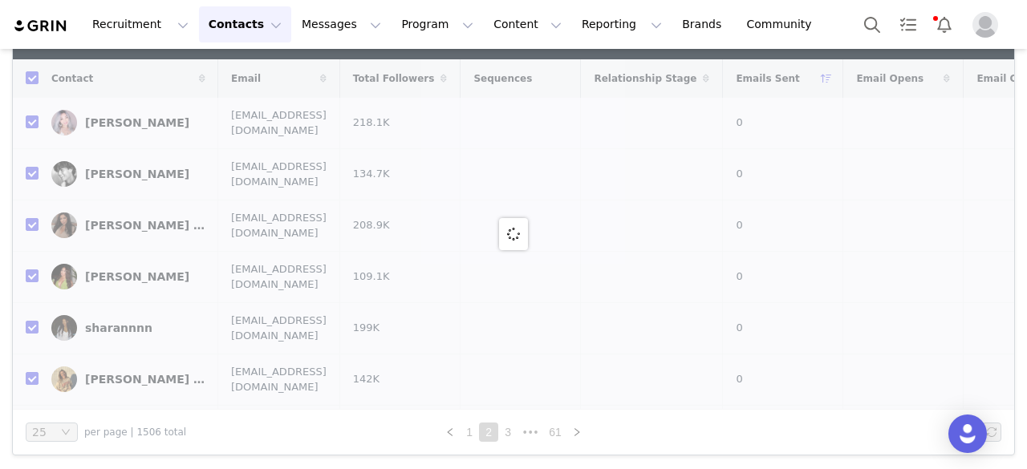
checkbox input "false"
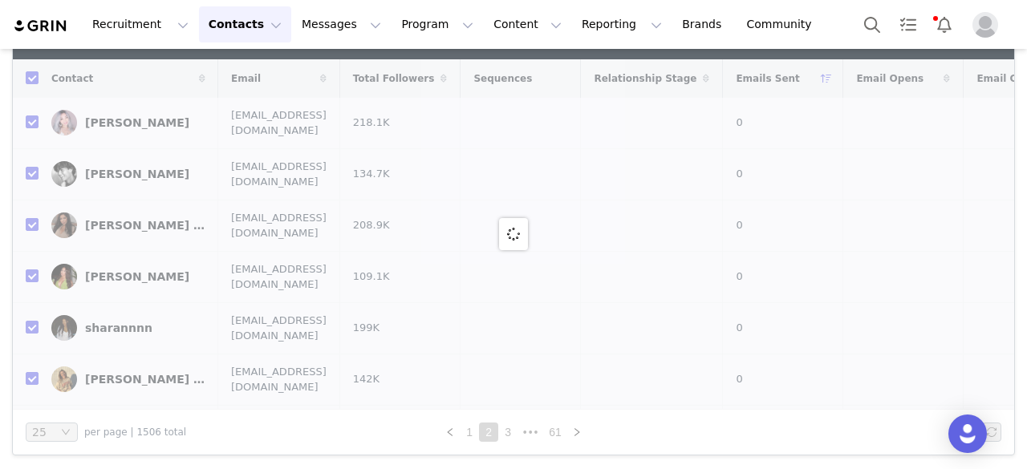
checkbox input "false"
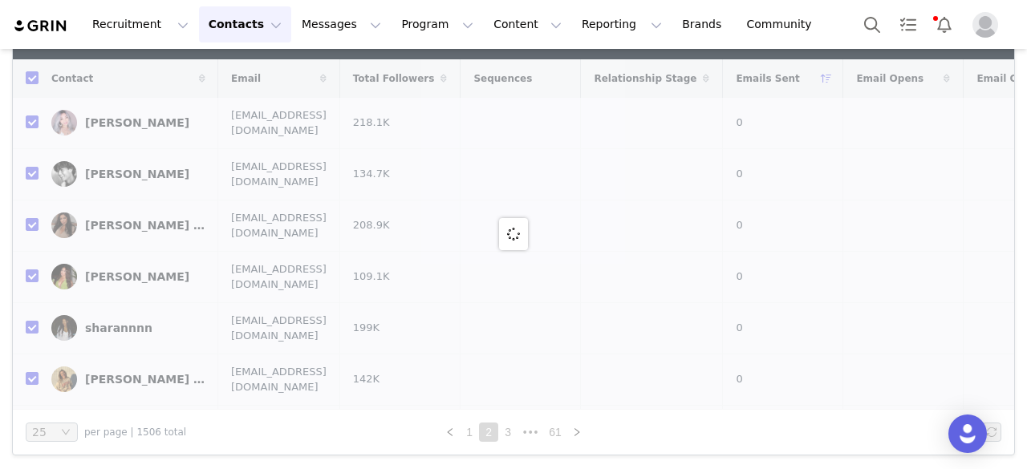
checkbox input "false"
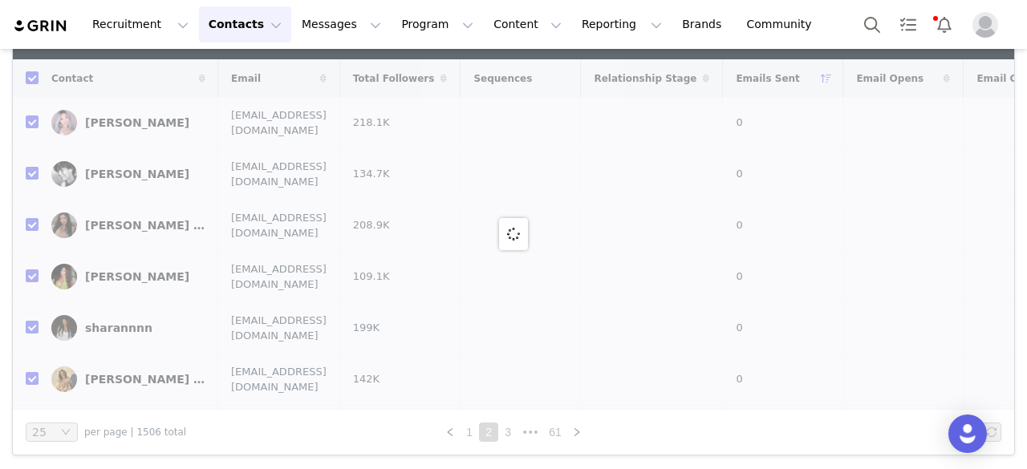
checkbox input "false"
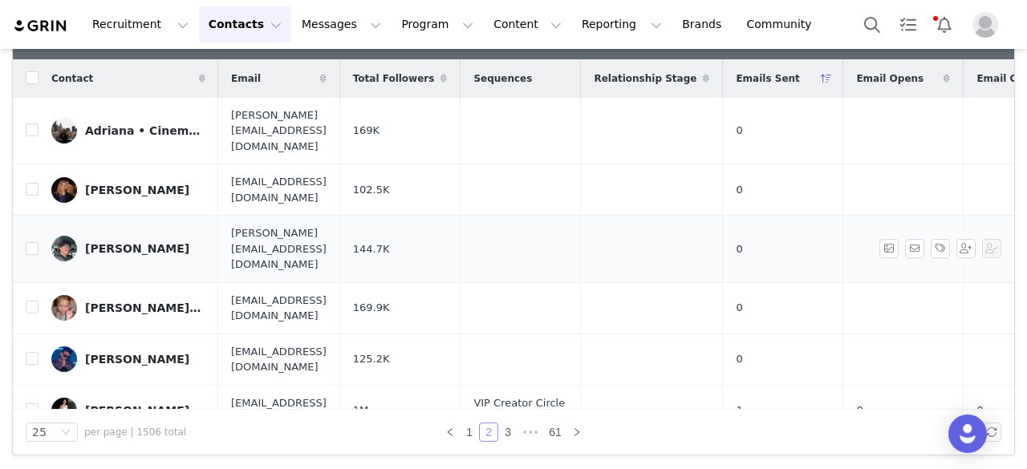
scroll to position [251, 0]
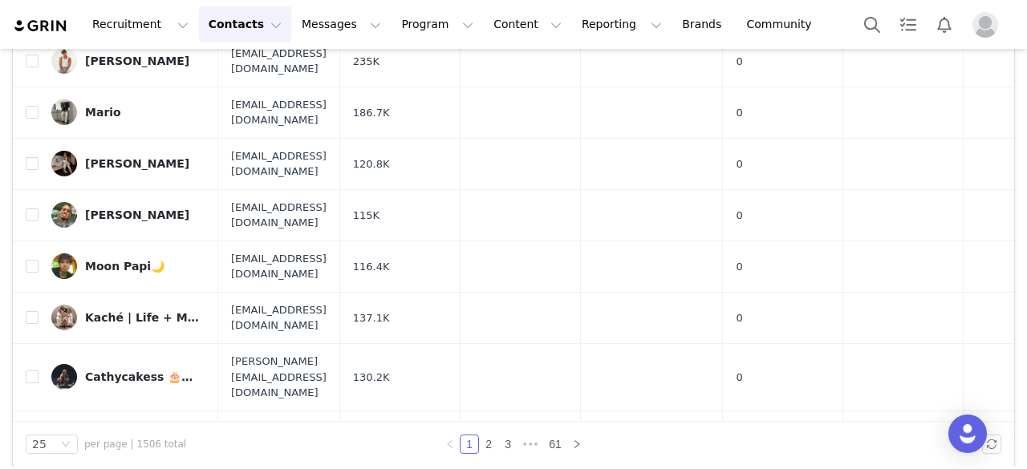
scroll to position [252, 0]
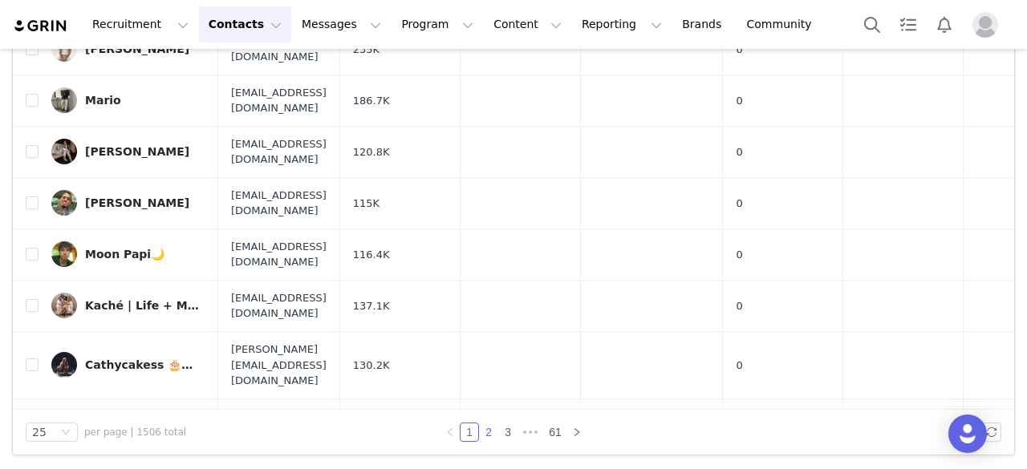
click at [486, 433] on link "2" at bounding box center [489, 433] width 18 height 18
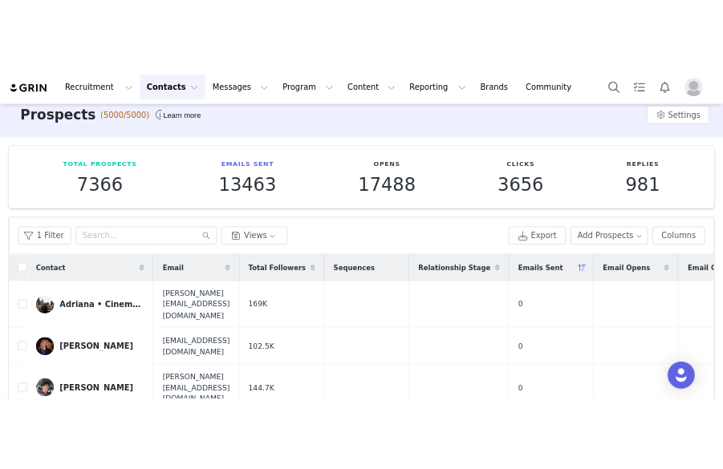
scroll to position [16, 0]
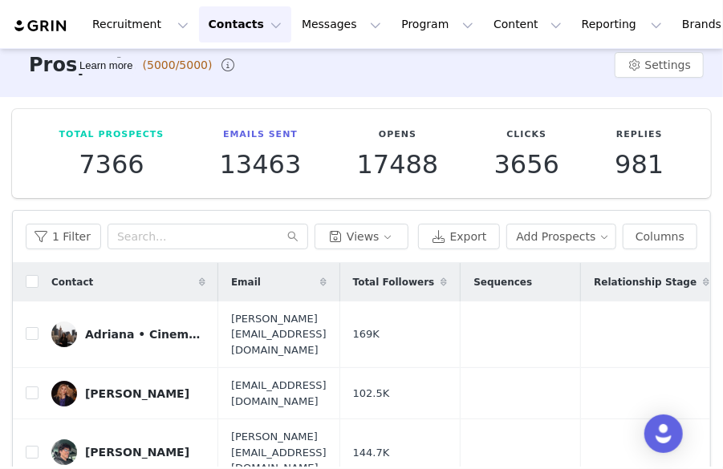
click at [143, 63] on span "(5000/5000)" at bounding box center [178, 65] width 70 height 17
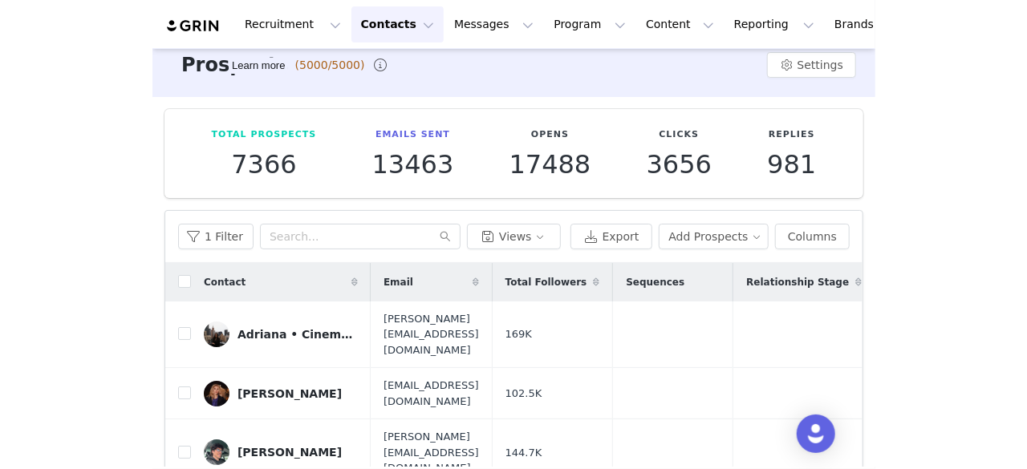
scroll to position [0, 0]
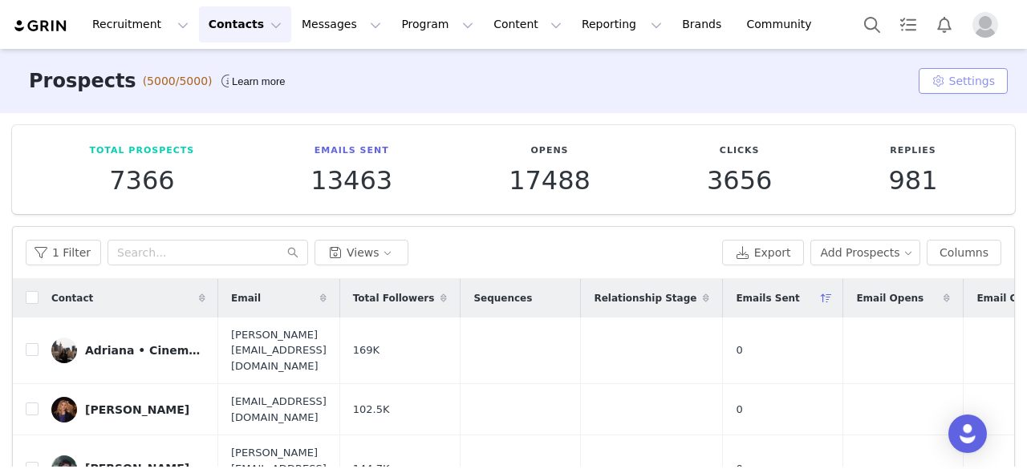
click at [948, 74] on button "Settings" at bounding box center [963, 81] width 89 height 26
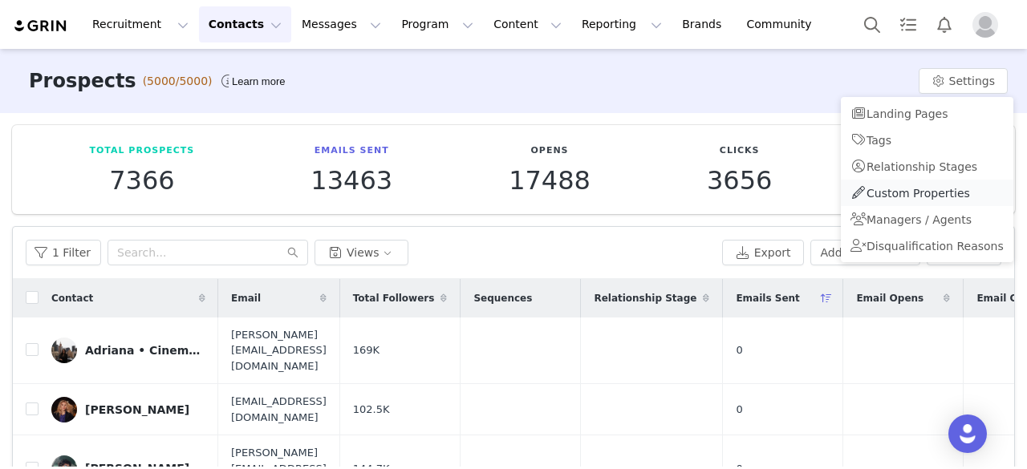
click at [896, 197] on span "Custom Properties" at bounding box center [919, 193] width 104 height 13
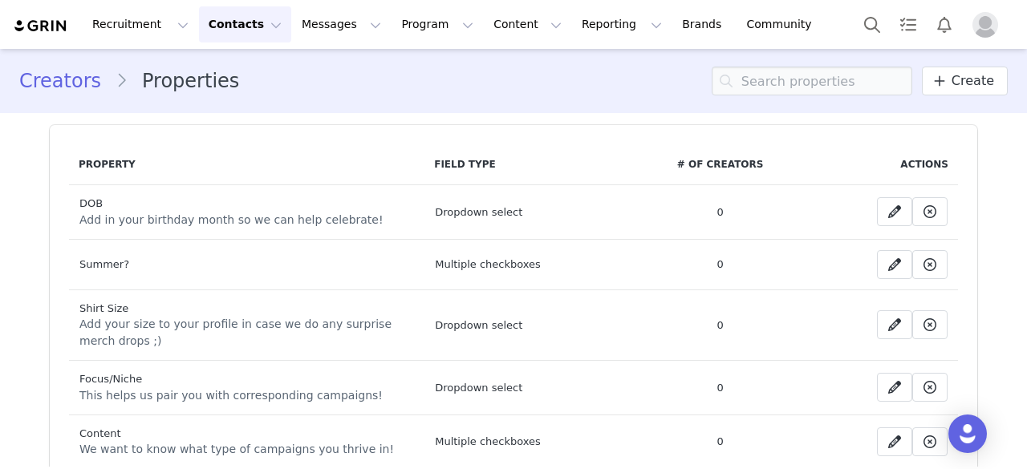
click at [76, 81] on link "Creators" at bounding box center [67, 81] width 96 height 29
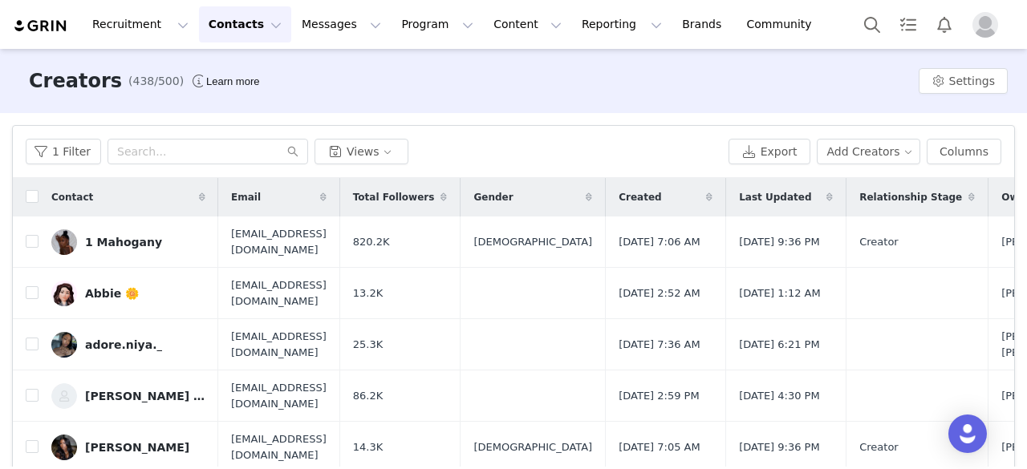
click at [213, 33] on button "Contacts Contacts" at bounding box center [245, 24] width 92 height 36
click at [276, 95] on div "Prospects" at bounding box center [247, 100] width 108 height 17
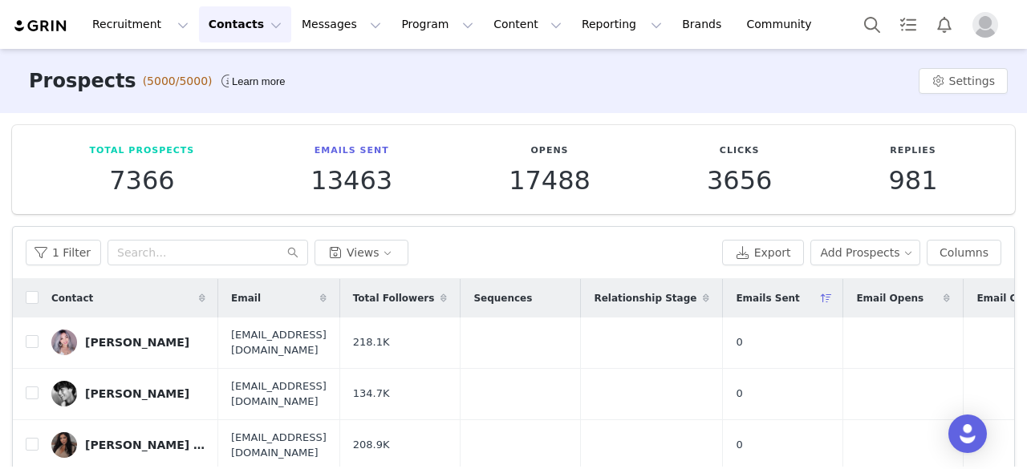
click at [194, 105] on div "Prospects (5000/5000) Learn more Settings" at bounding box center [513, 81] width 1027 height 64
click at [59, 254] on button "1 Filter" at bounding box center [63, 253] width 75 height 26
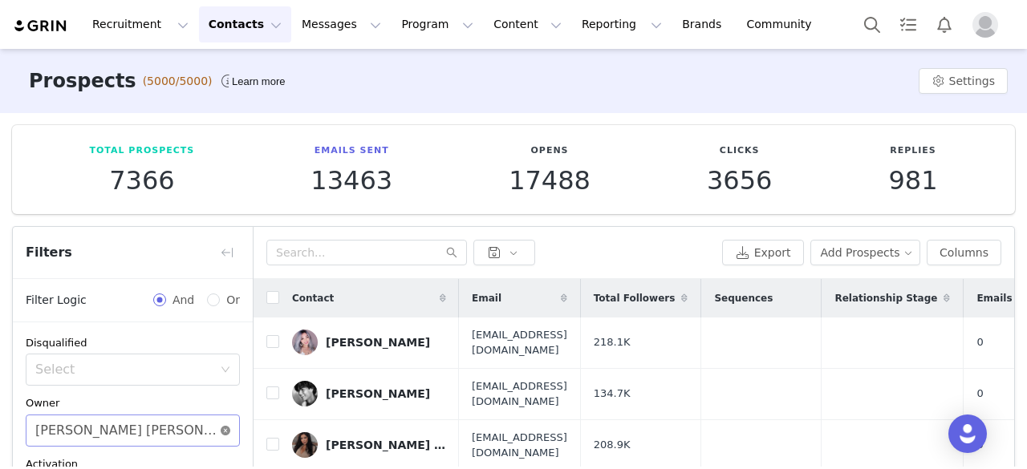
click at [221, 433] on icon "icon: close-circle" at bounding box center [226, 431] width 10 height 10
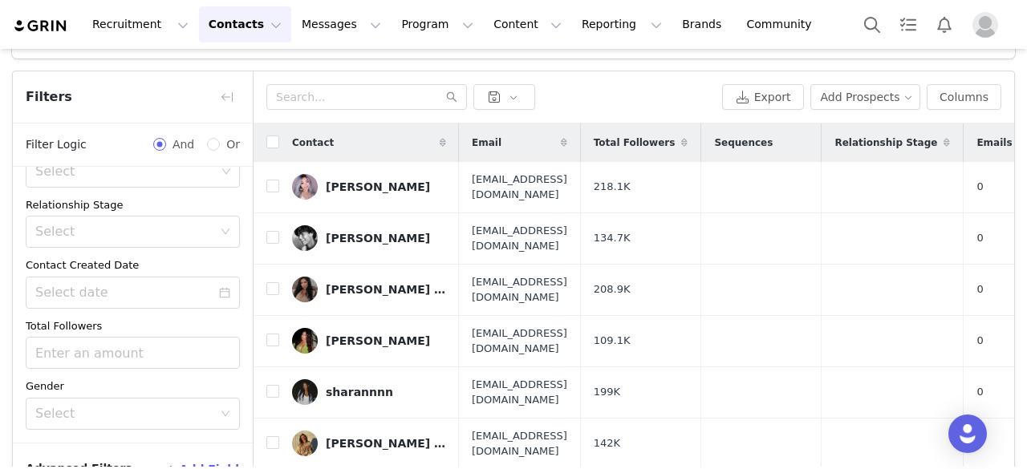
scroll to position [252, 0]
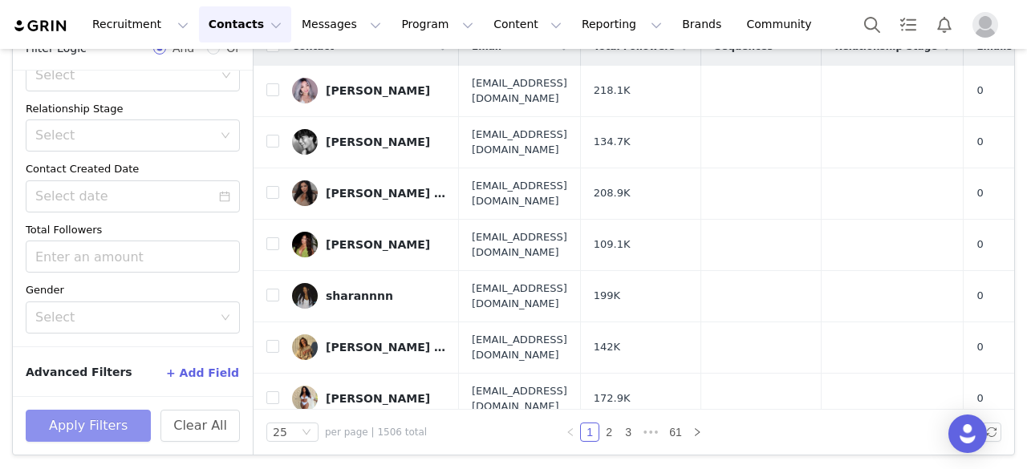
click at [88, 431] on button "Apply Filters" at bounding box center [88, 426] width 125 height 32
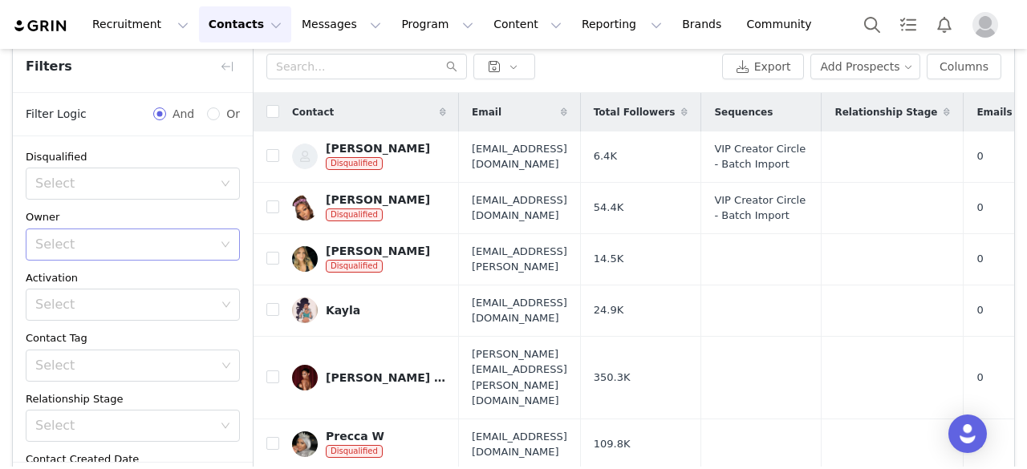
scroll to position [164, 0]
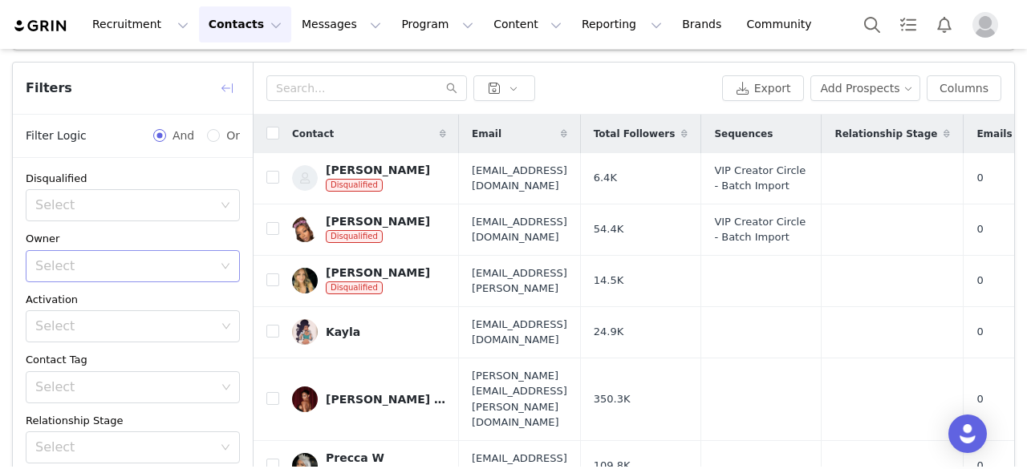
click at [221, 91] on button "button" at bounding box center [227, 88] width 26 height 26
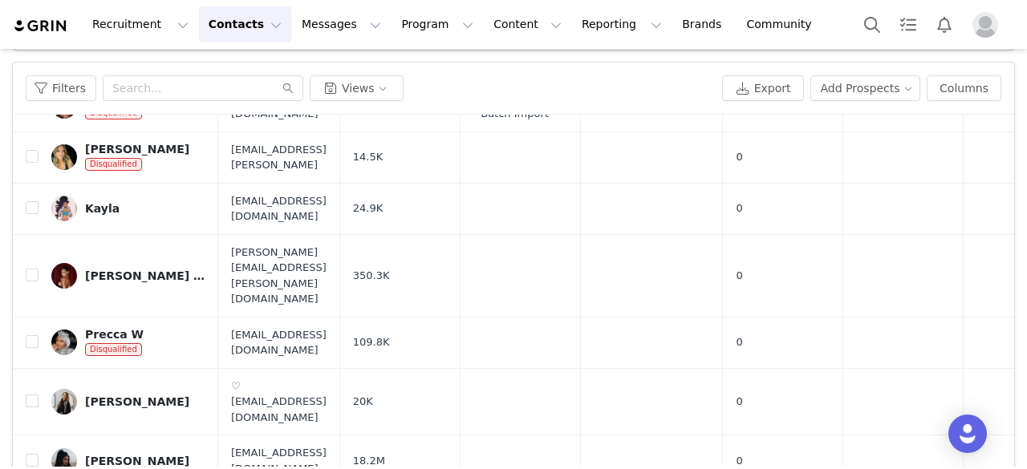
scroll to position [0, 0]
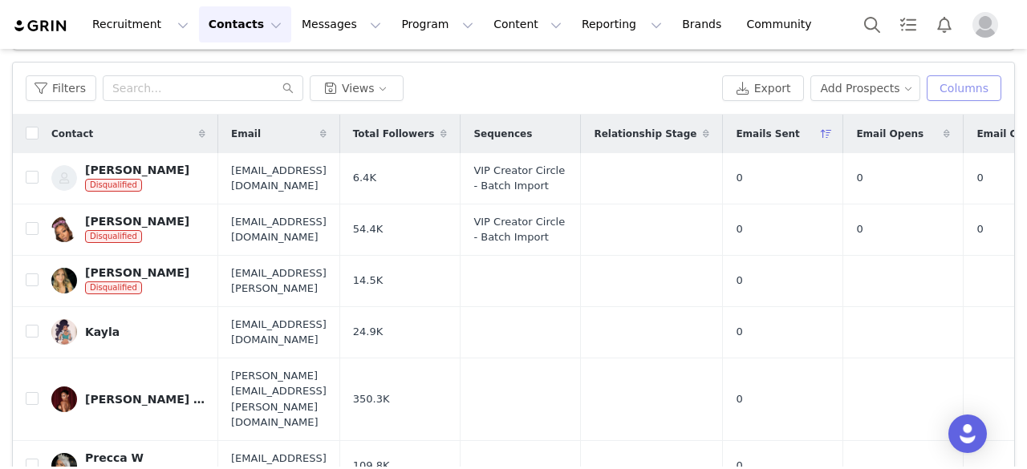
click at [954, 94] on button "Columns" at bounding box center [964, 88] width 75 height 26
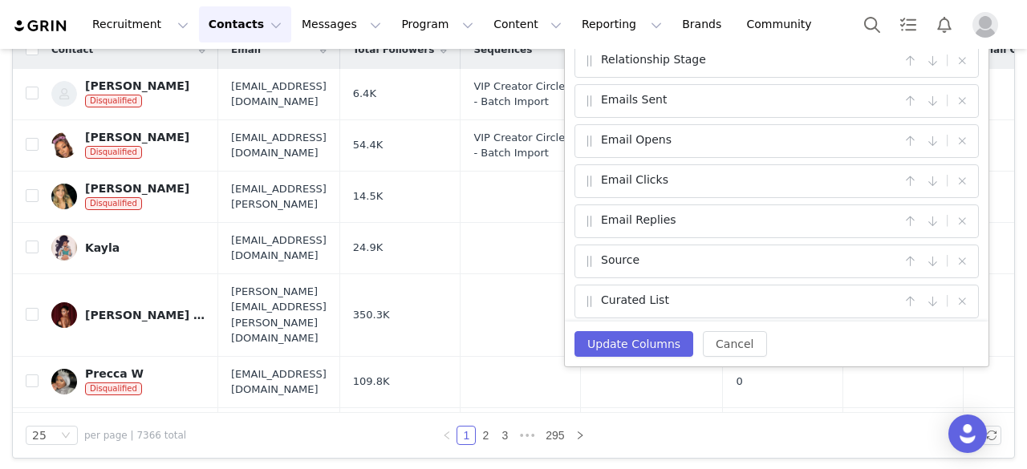
scroll to position [251, 0]
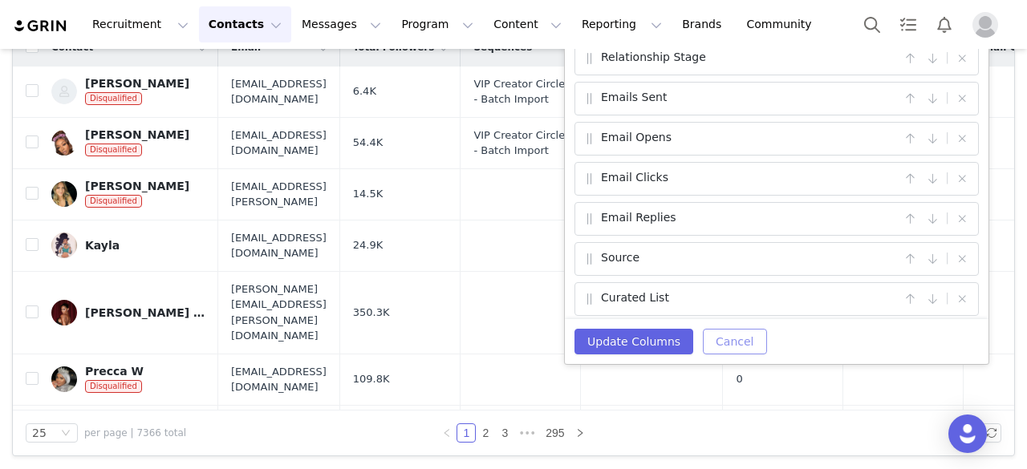
click at [718, 339] on button "Cancel" at bounding box center [734, 342] width 63 height 26
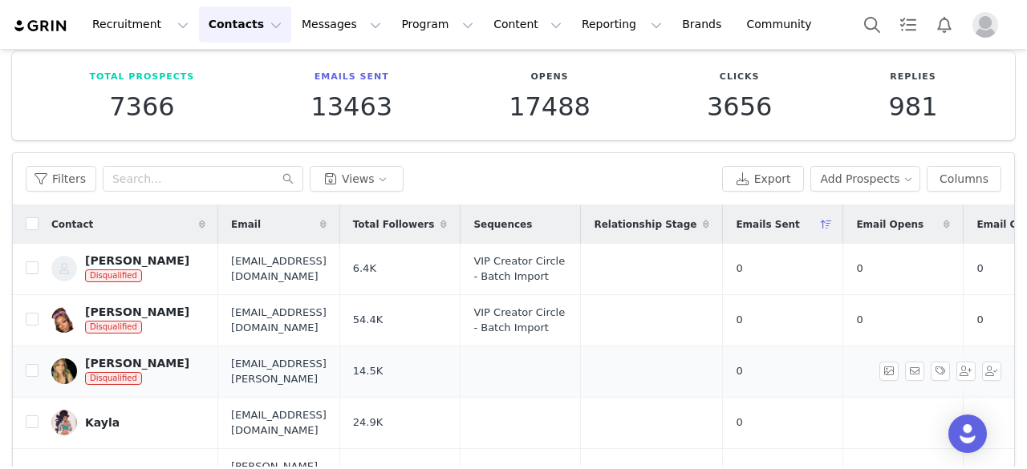
scroll to position [72, 0]
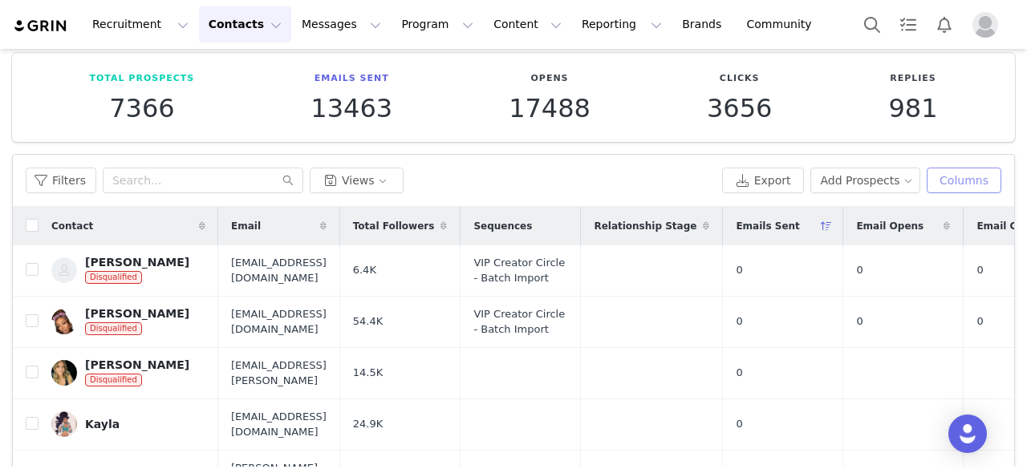
click at [946, 185] on button "Columns" at bounding box center [964, 181] width 75 height 26
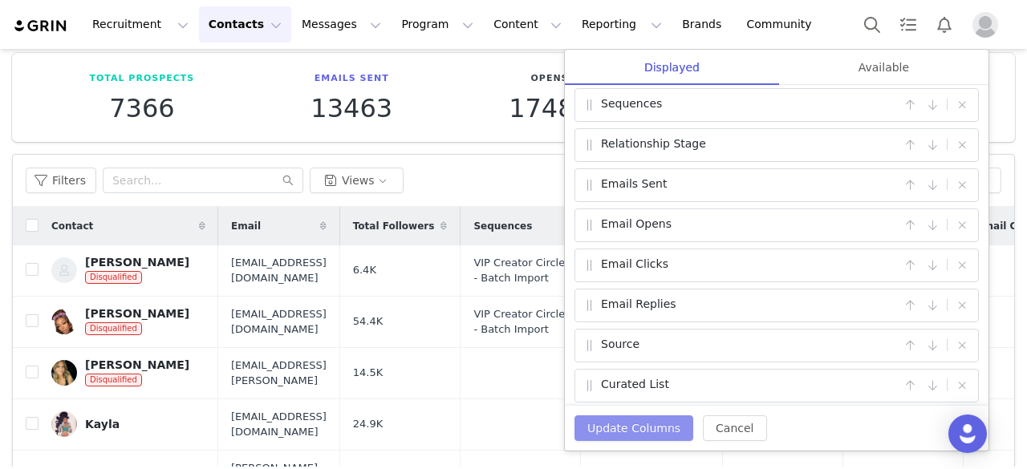
click at [636, 421] on button "Update Columns" at bounding box center [634, 429] width 119 height 26
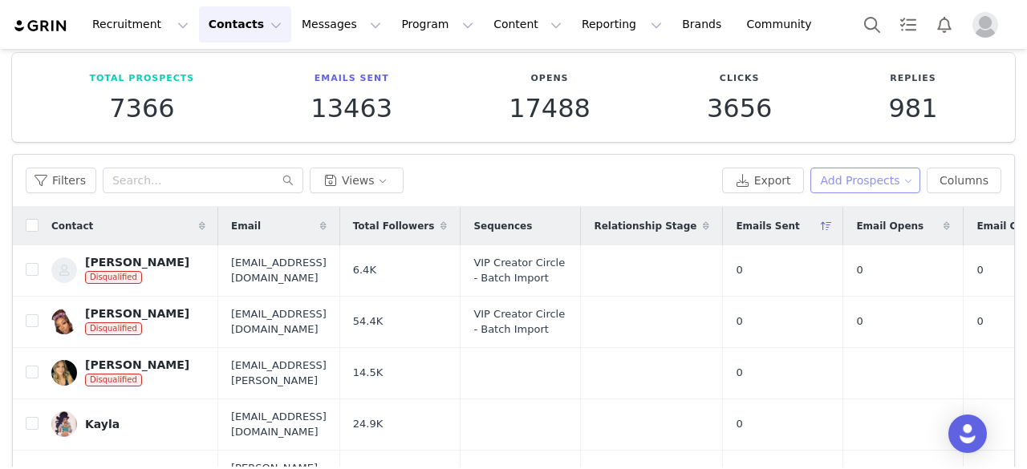
click at [904, 182] on button "Add Prospects" at bounding box center [865, 181] width 111 height 26
click at [954, 185] on button "Columns" at bounding box center [964, 181] width 75 height 26
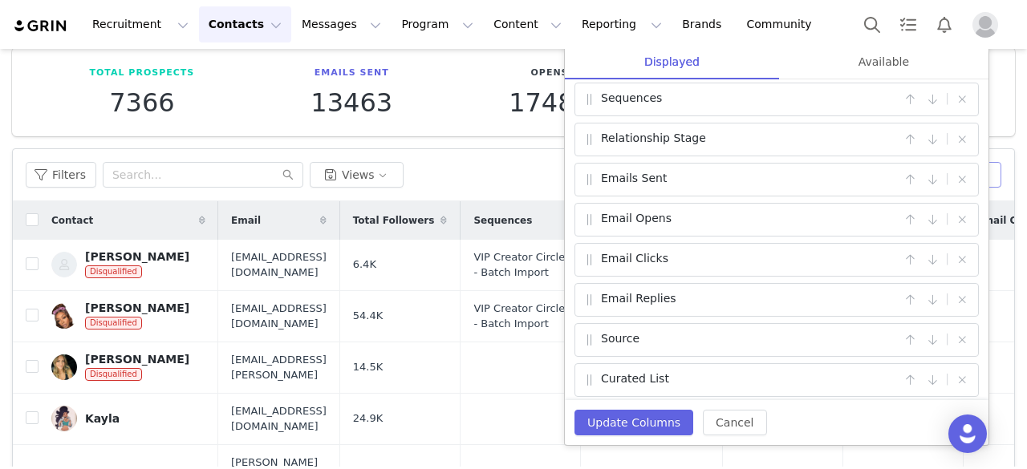
scroll to position [74, 0]
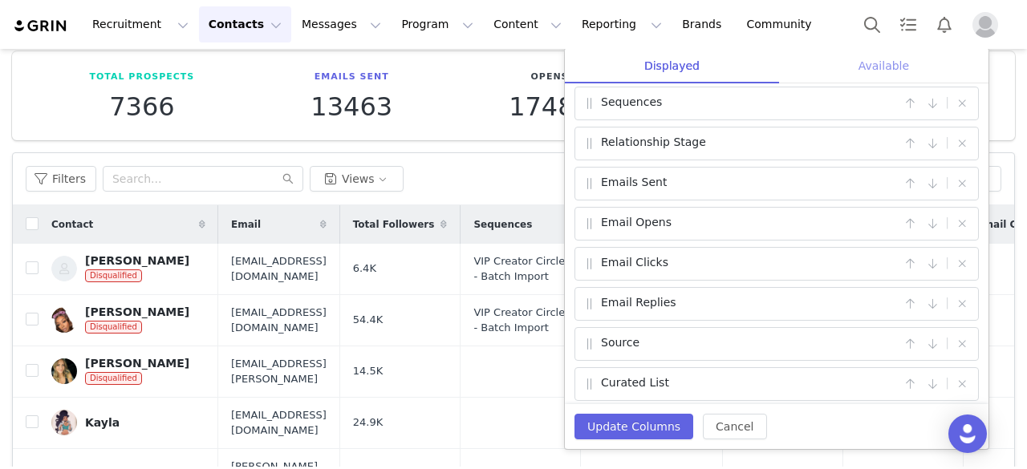
click at [899, 71] on div "Available" at bounding box center [883, 66] width 209 height 36
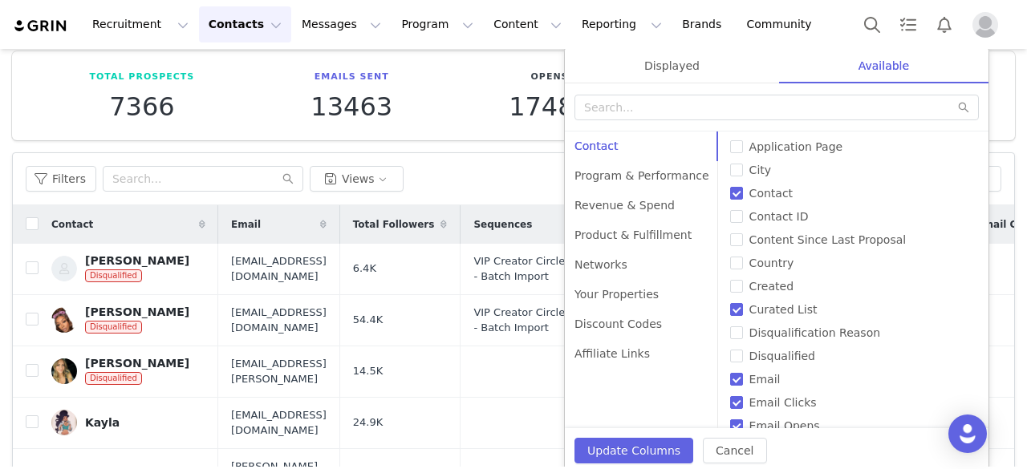
scroll to position [27, 0]
click at [730, 285] on input "Created" at bounding box center [736, 284] width 13 height 13
checkbox input "true"
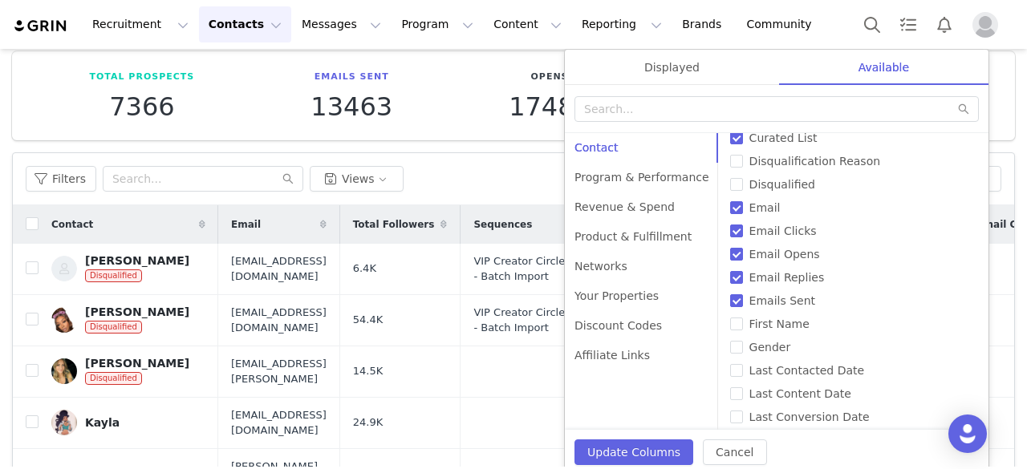
scroll to position [174, 0]
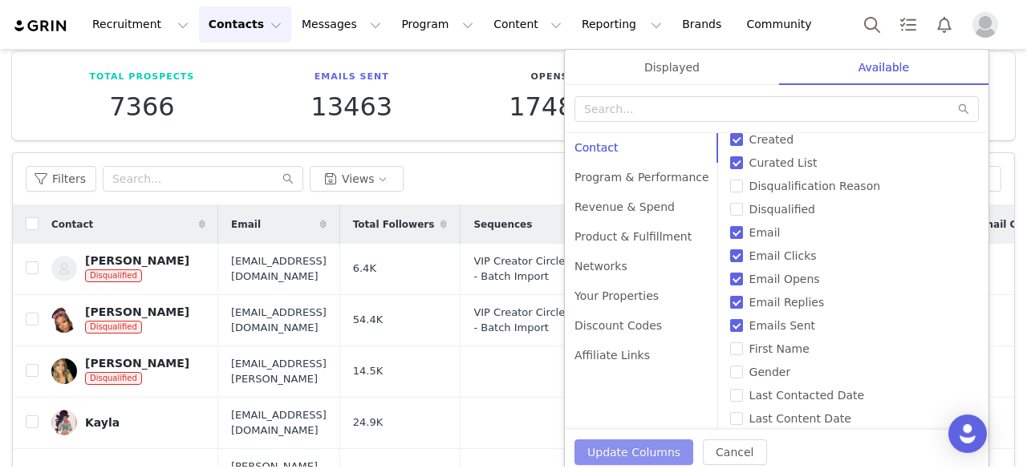
click at [645, 444] on button "Update Columns" at bounding box center [634, 453] width 119 height 26
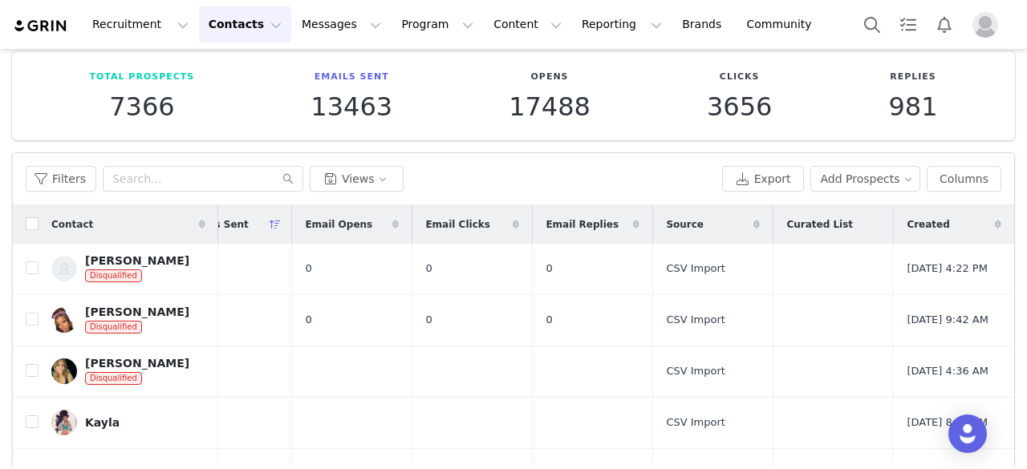
scroll to position [0, 633]
click at [989, 218] on span at bounding box center [998, 224] width 19 height 19
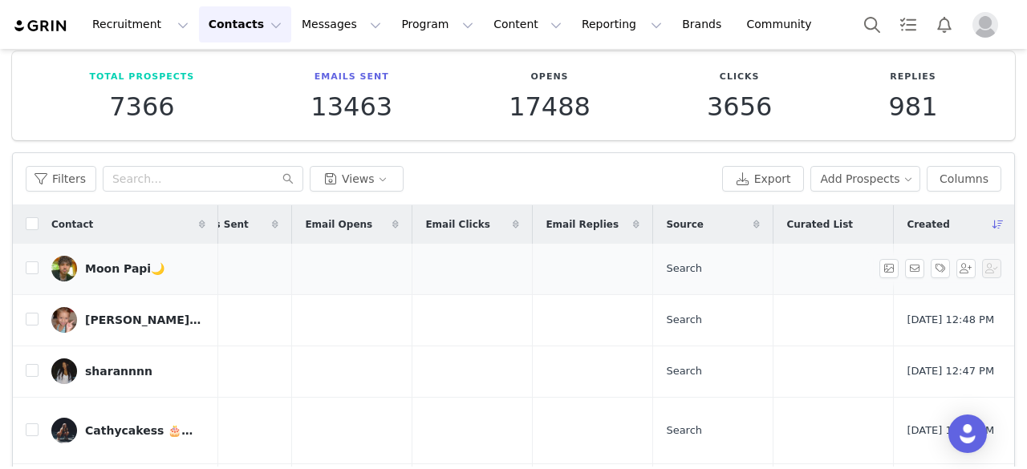
scroll to position [0, 627]
click at [993, 221] on icon at bounding box center [998, 225] width 11 height 10
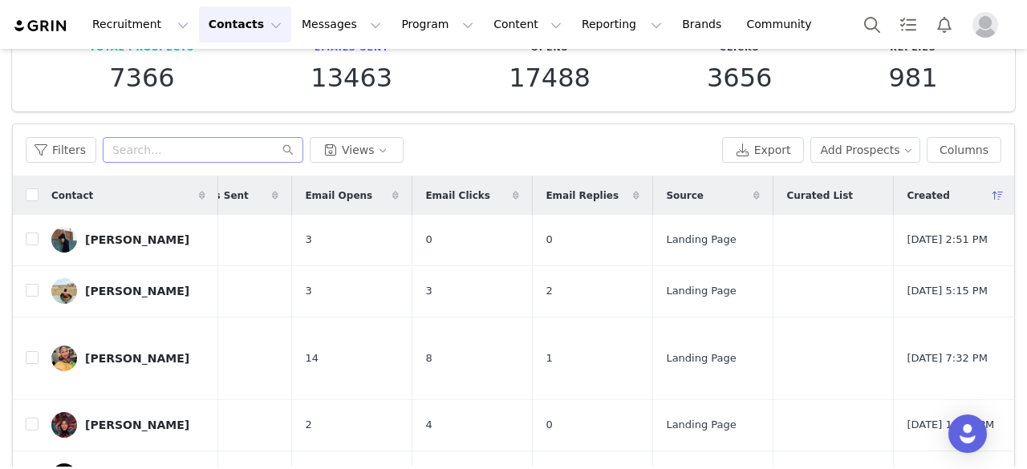
scroll to position [120, 0]
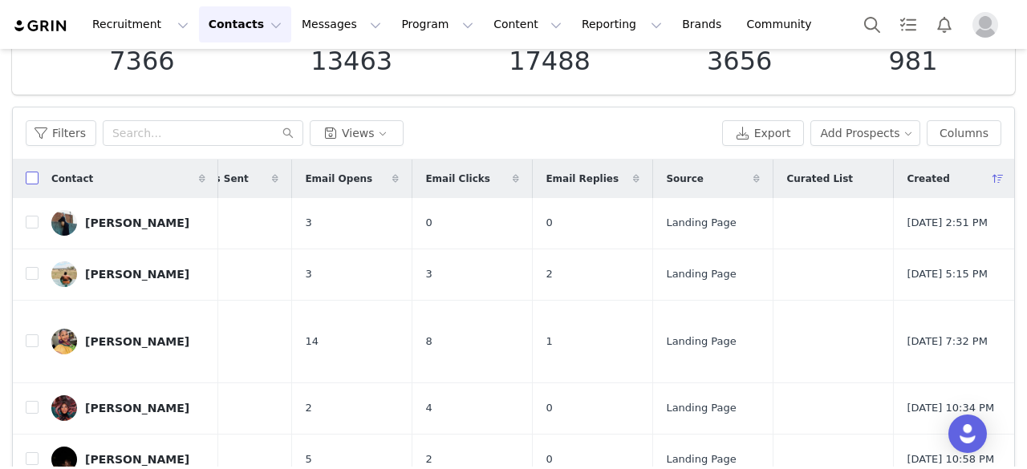
click at [34, 174] on input "checkbox" at bounding box center [32, 178] width 13 height 13
checkbox input "true"
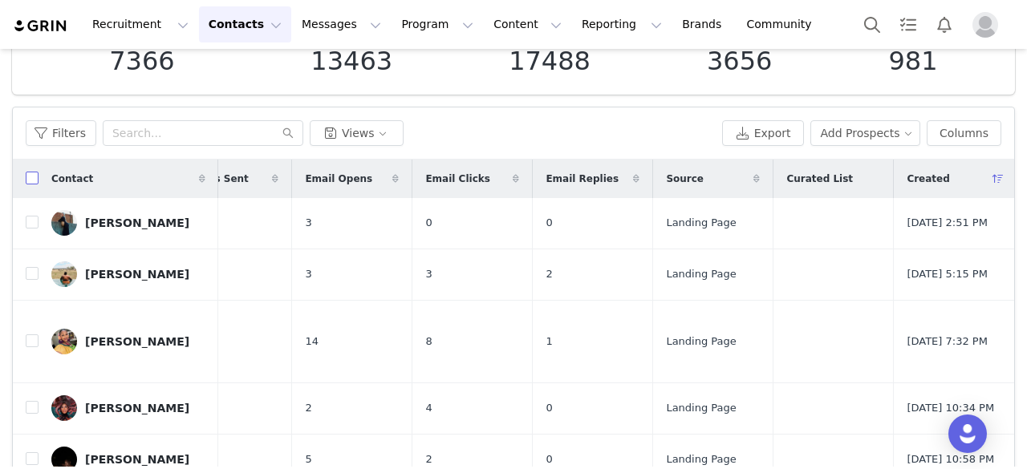
checkbox input "true"
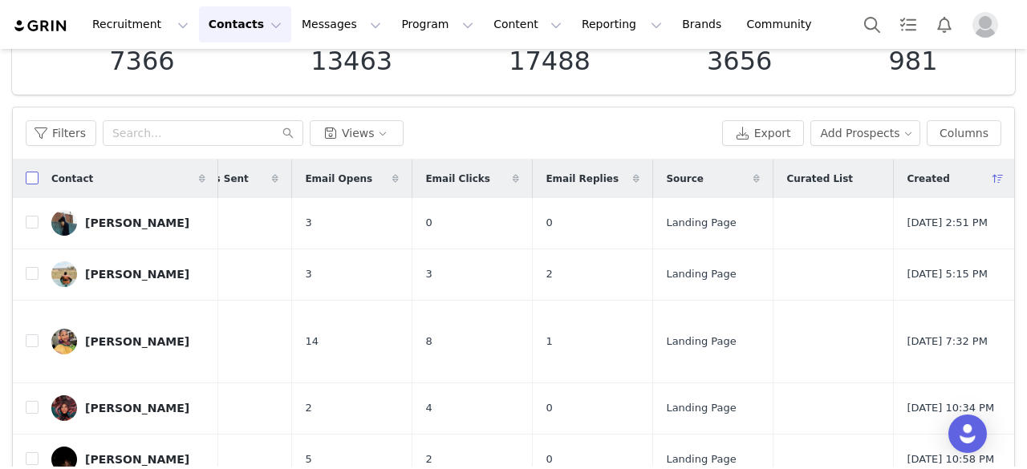
checkbox input "true"
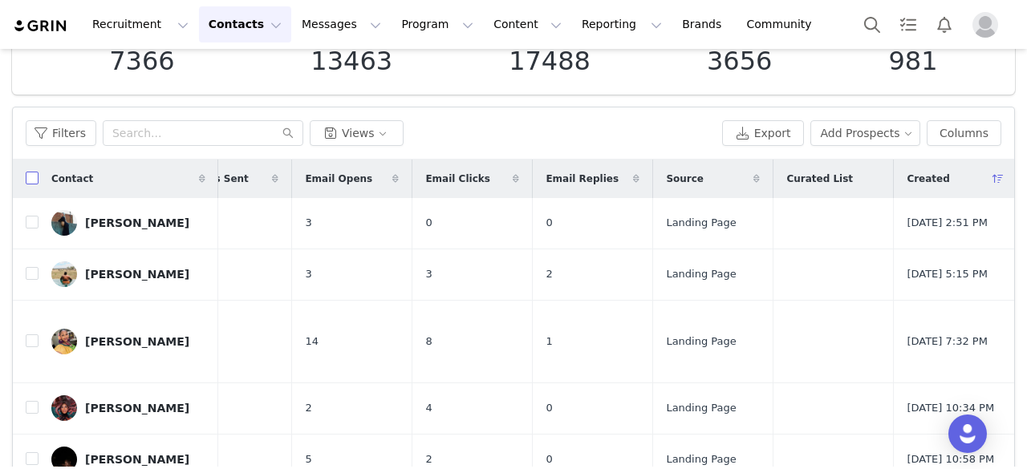
checkbox input "true"
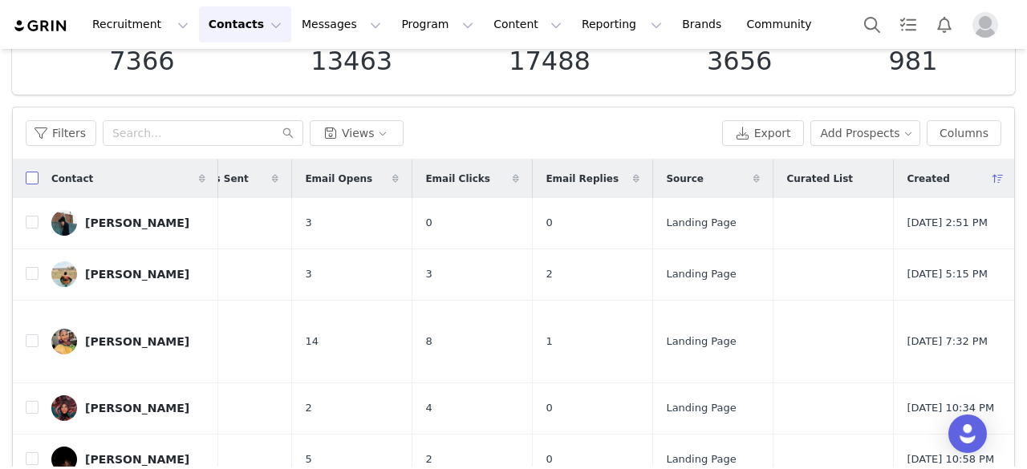
checkbox input "true"
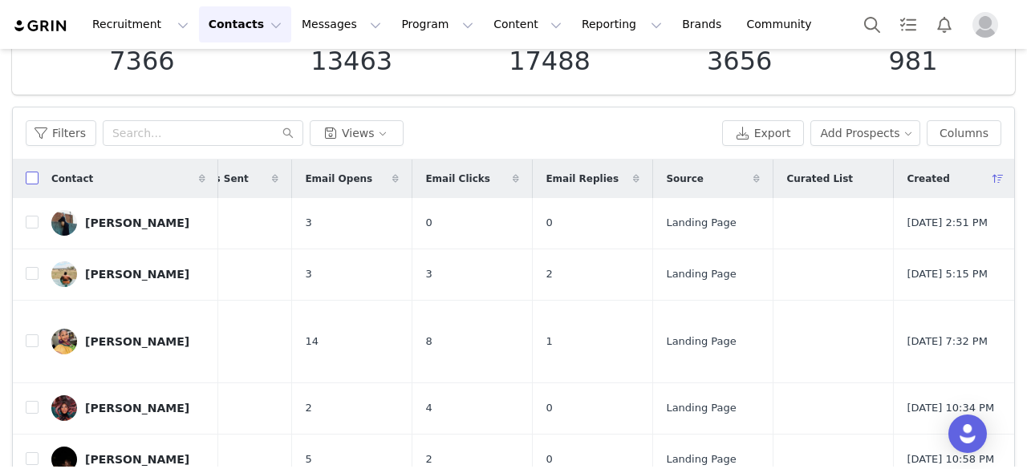
checkbox input "true"
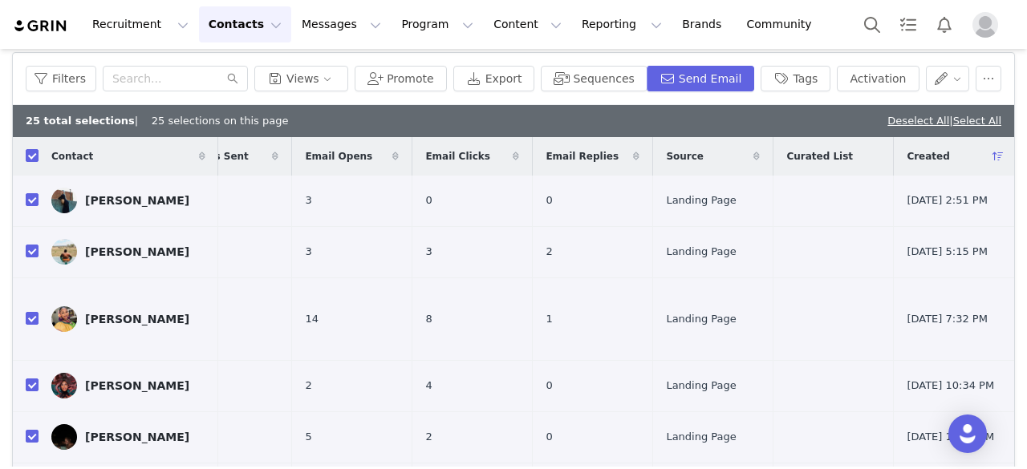
scroll to position [173, 0]
click at [979, 73] on button "button" at bounding box center [989, 80] width 26 height 26
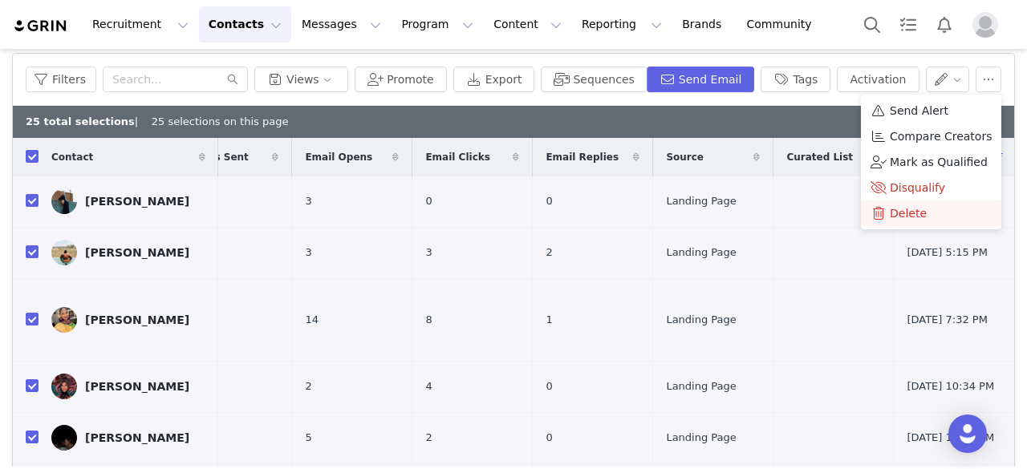
click at [903, 205] on span "Delete" at bounding box center [908, 214] width 37 height 18
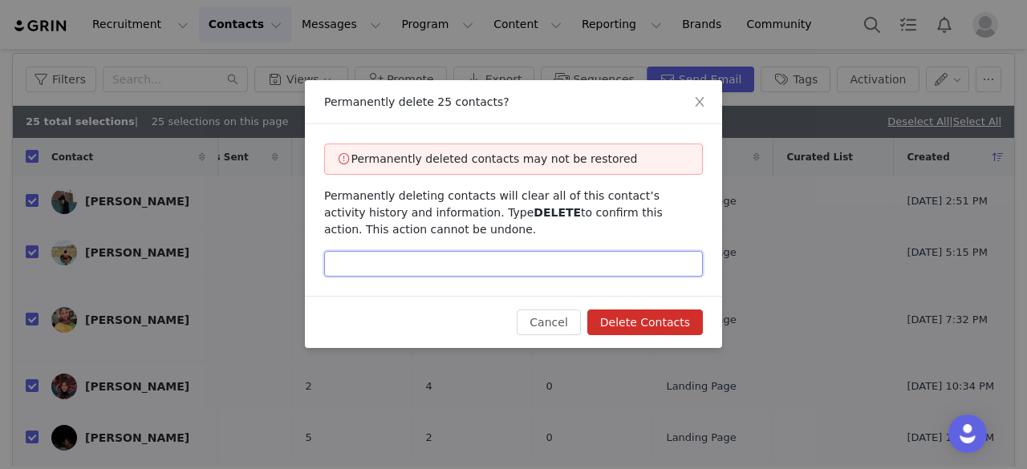
click at [520, 267] on input "text" at bounding box center [513, 264] width 379 height 26
type input "DELETE"
click at [636, 327] on button "Delete Contacts" at bounding box center [645, 323] width 116 height 26
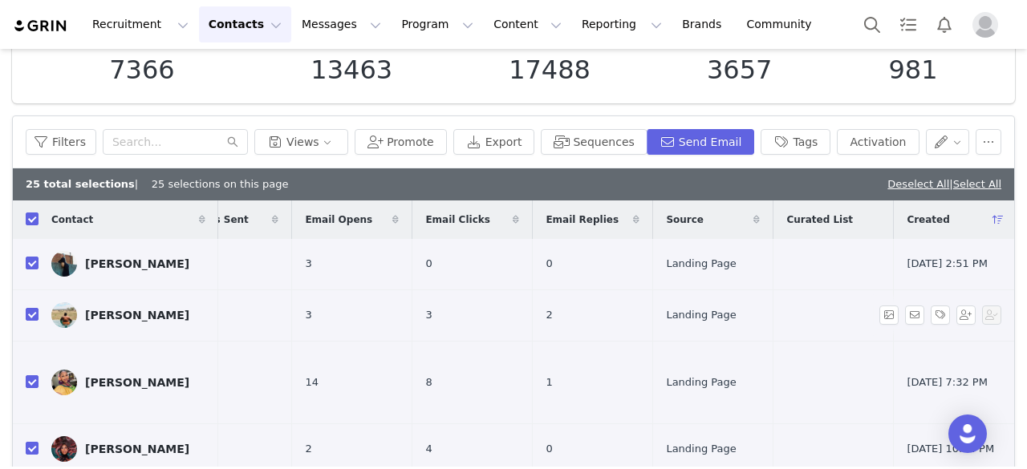
scroll to position [108, 0]
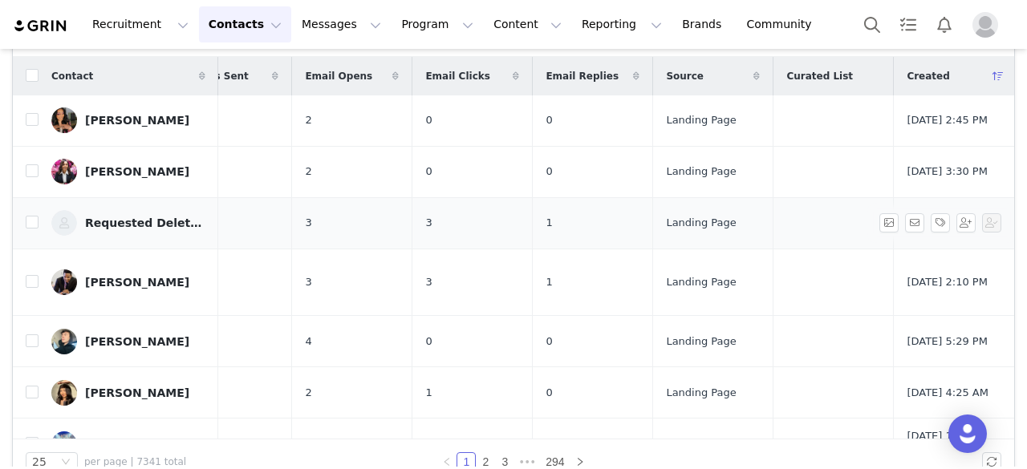
scroll to position [0, 634]
click at [37, 71] on input "checkbox" at bounding box center [32, 75] width 13 height 13
checkbox input "true"
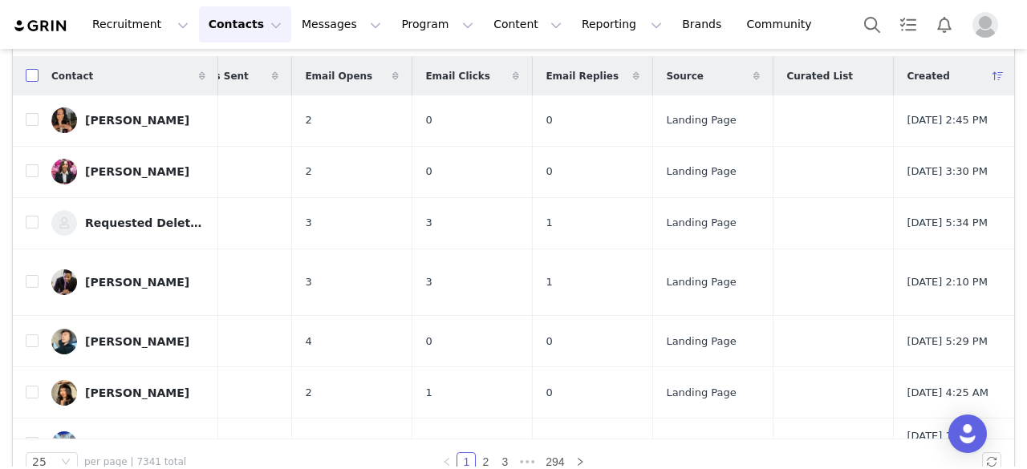
checkbox input "true"
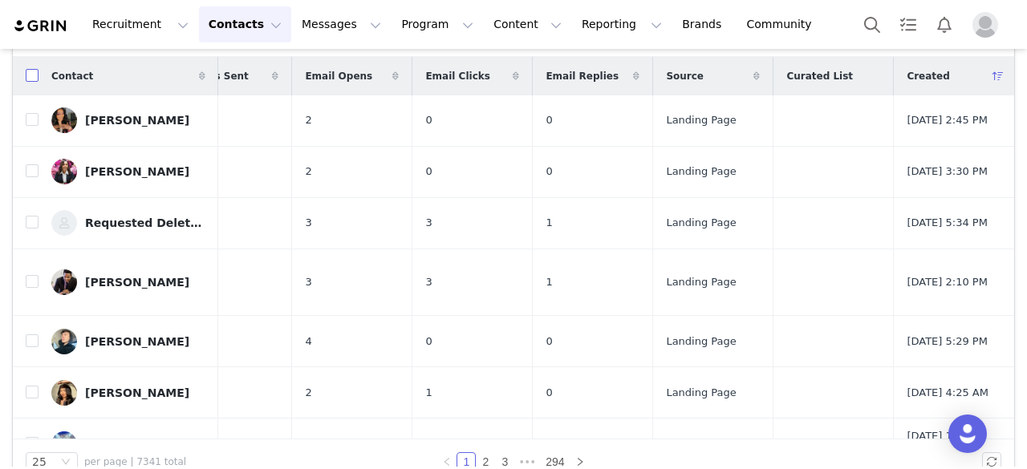
checkbox input "true"
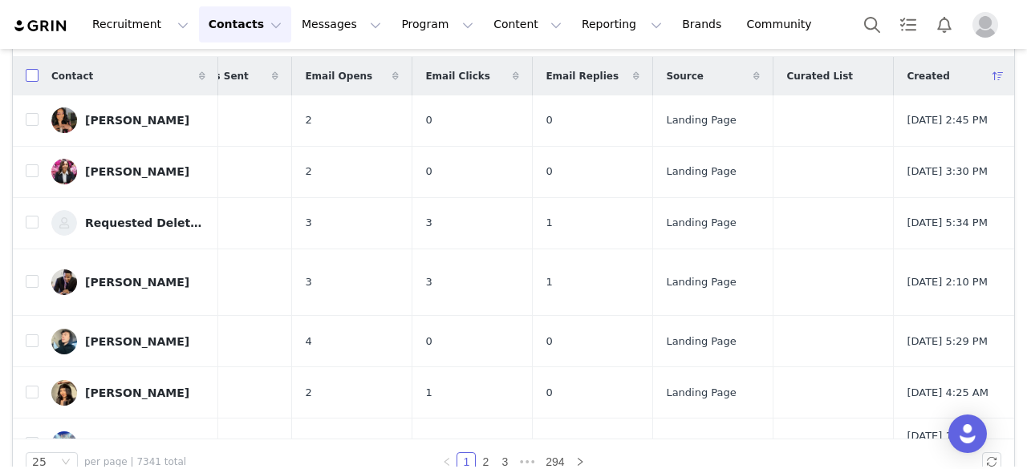
checkbox input "true"
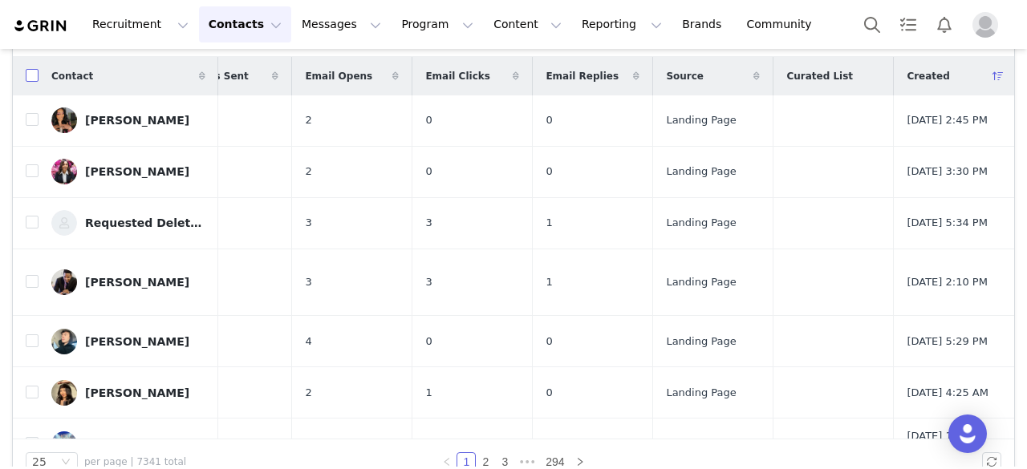
checkbox input "true"
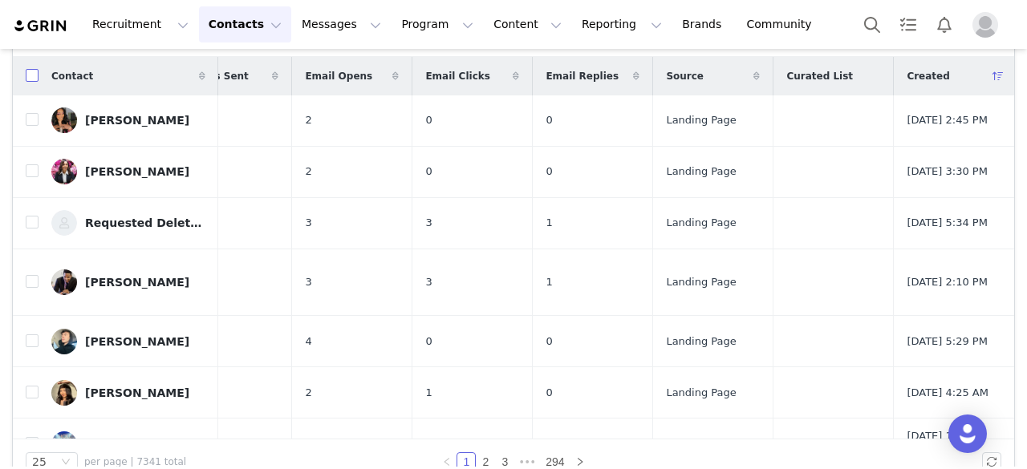
checkbox input "true"
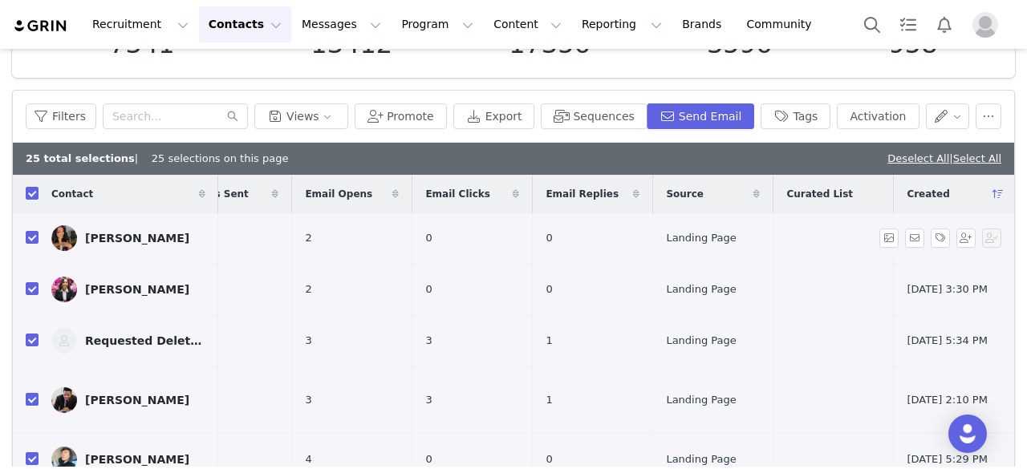
scroll to position [116, 0]
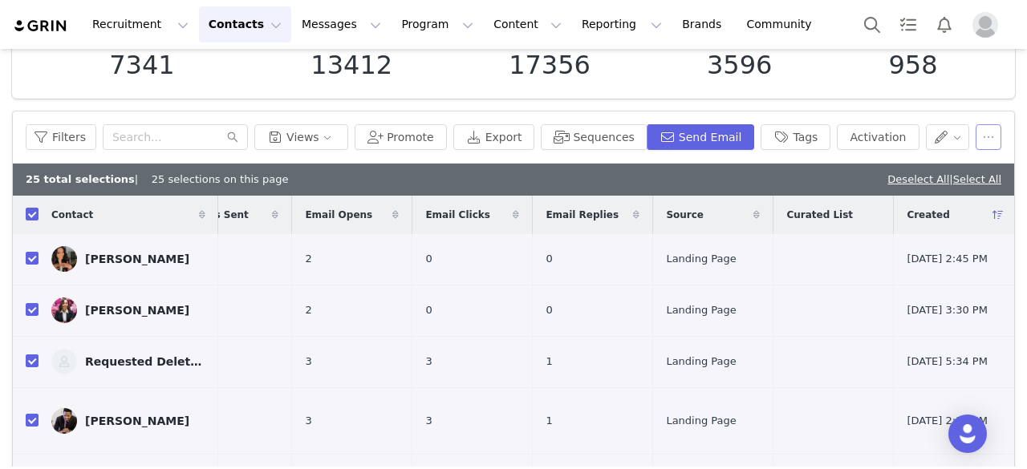
click at [985, 139] on button "button" at bounding box center [989, 137] width 26 height 26
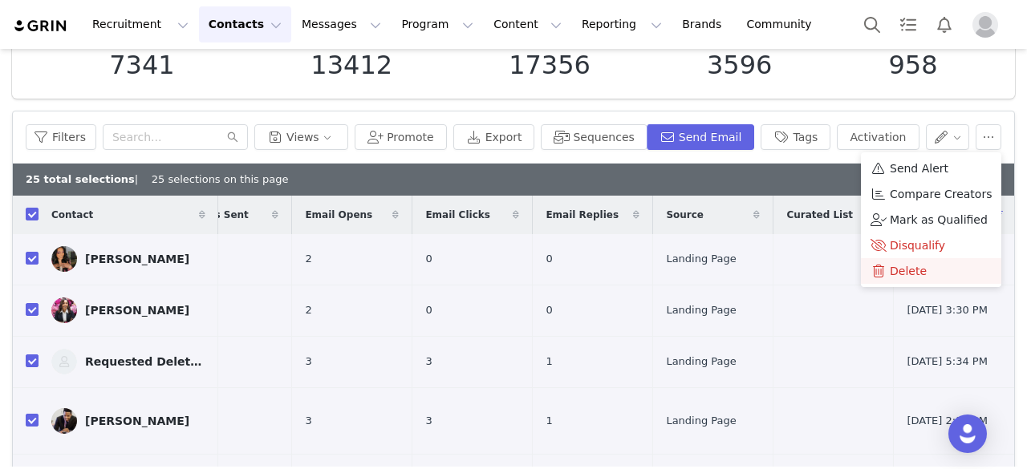
click at [915, 264] on span "Delete" at bounding box center [908, 271] width 37 height 18
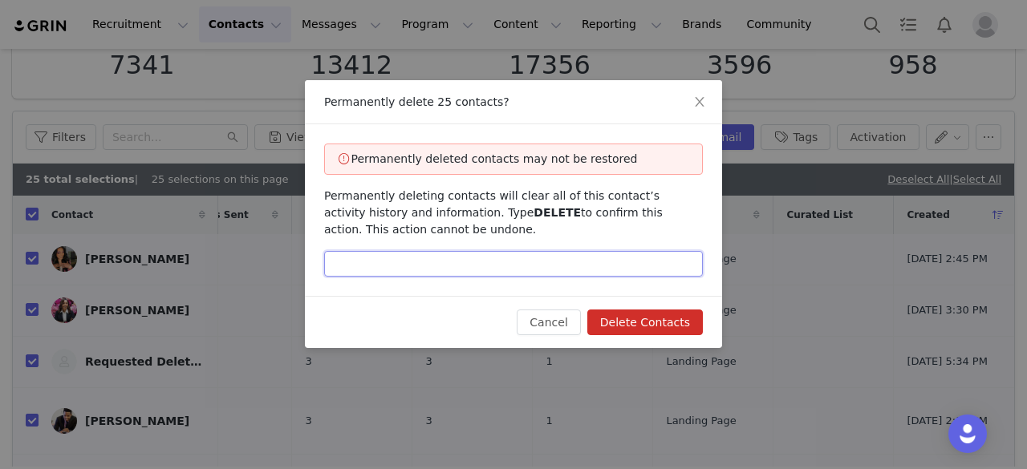
click at [632, 257] on input "text" at bounding box center [513, 264] width 379 height 26
type input "delete"
click at [587, 310] on button "Delete Contacts" at bounding box center [645, 323] width 116 height 26
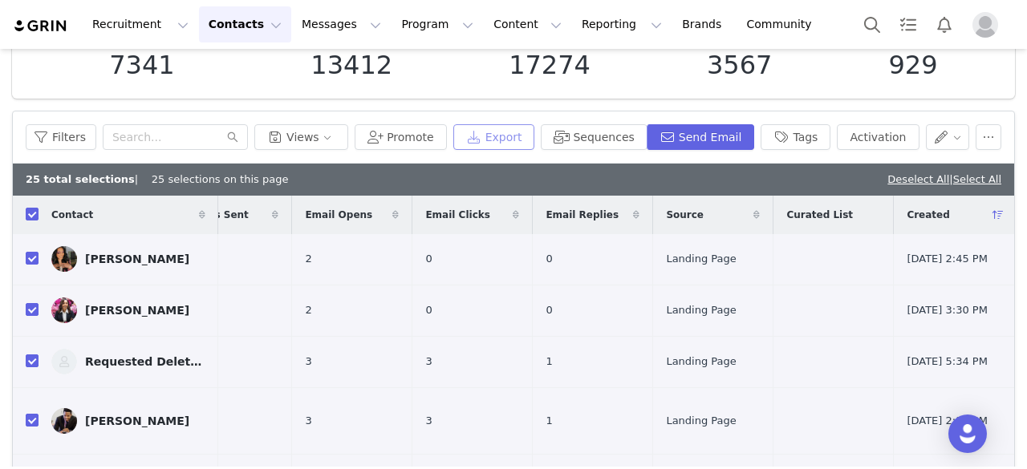
click at [531, 138] on button "Export" at bounding box center [494, 137] width 82 height 26
click at [963, 141] on div "Promote Export Sequences Send Email Tags Activation" at bounding box center [678, 137] width 647 height 26
click at [976, 139] on button "button" at bounding box center [989, 137] width 26 height 26
click at [746, 159] on div "Filters Views Promote Export Sequences Send Email Tags Activation" at bounding box center [513, 138] width 1001 height 52
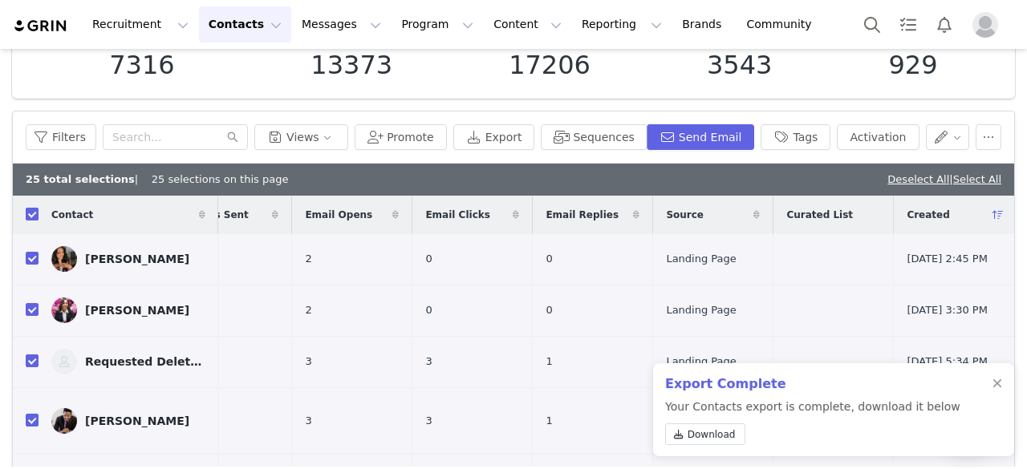
click at [34, 206] on label at bounding box center [32, 214] width 13 height 17
click at [34, 208] on input "checkbox" at bounding box center [32, 214] width 13 height 13
checkbox input "false"
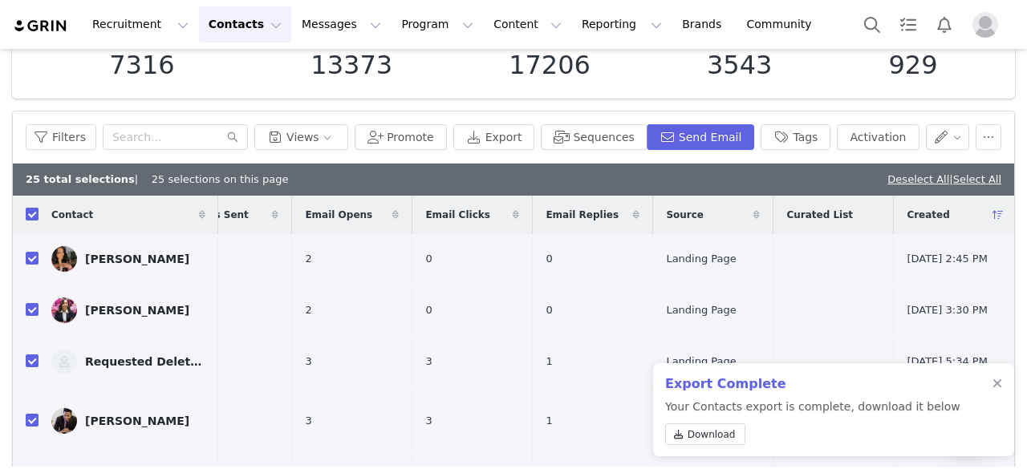
checkbox input "false"
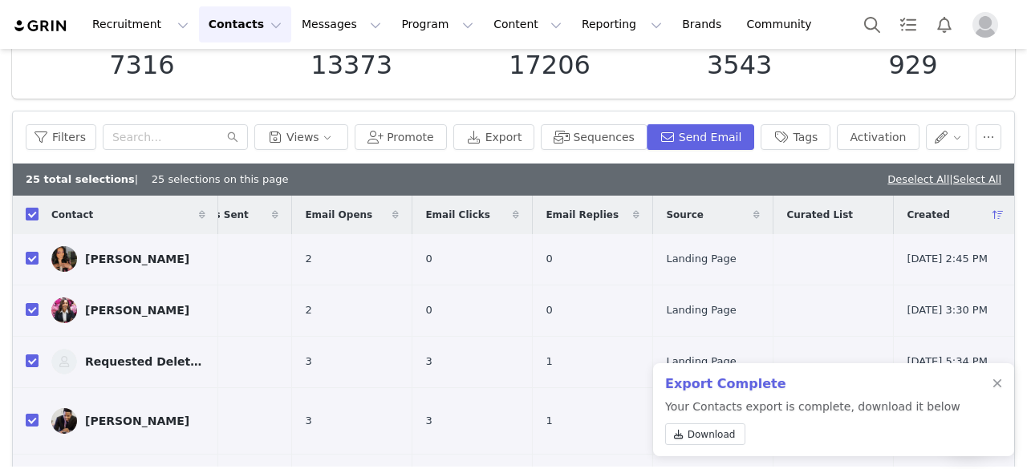
checkbox input "false"
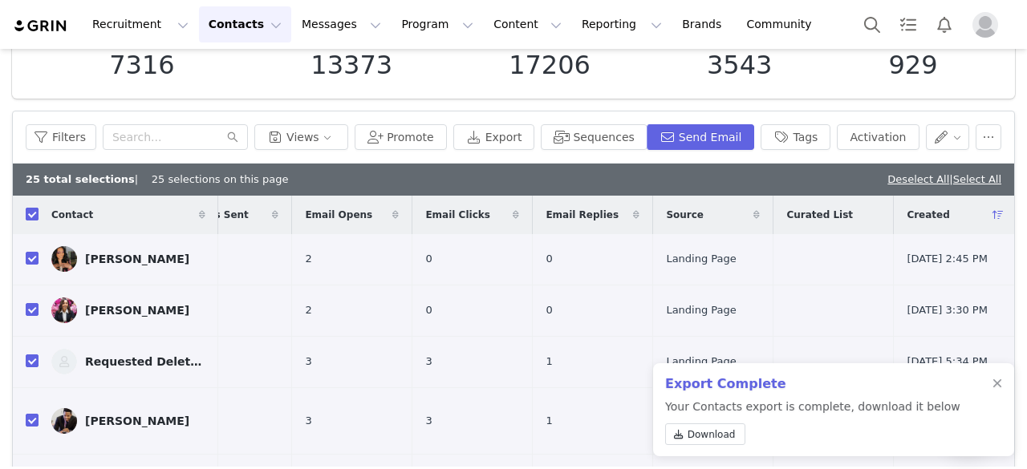
checkbox input "false"
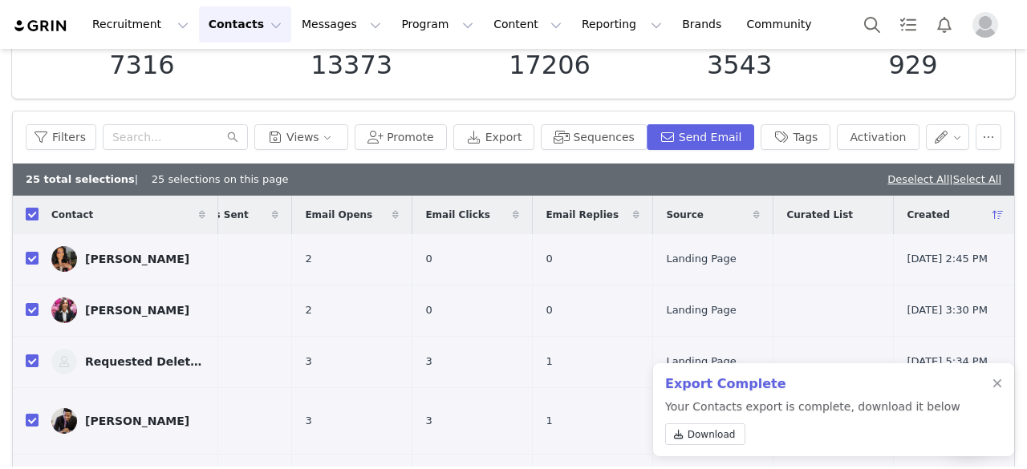
checkbox input "false"
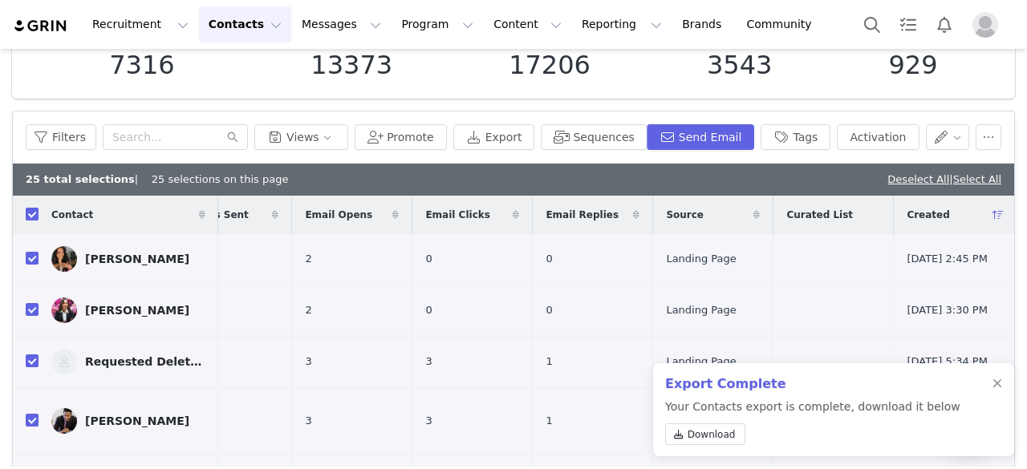
checkbox input "false"
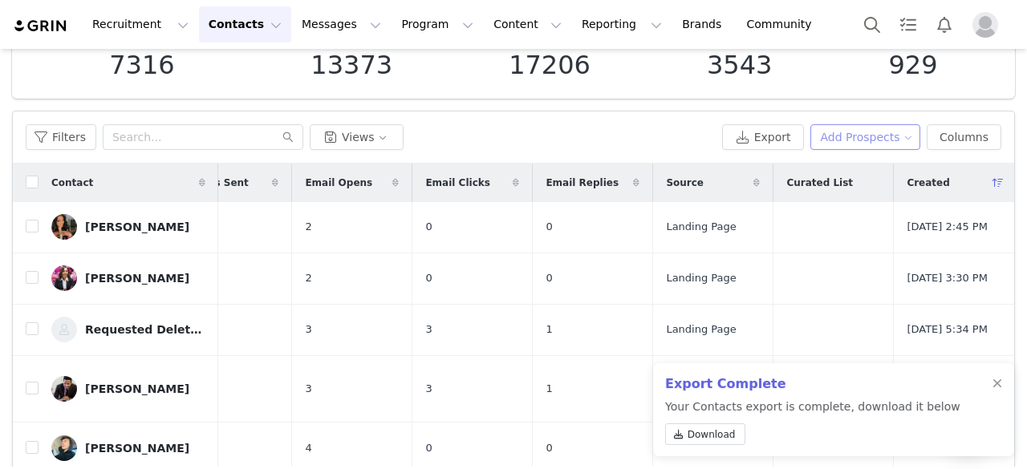
click at [871, 136] on button "Add Prospects" at bounding box center [865, 137] width 111 height 26
click at [849, 193] on span "Import Prospects" at bounding box center [867, 194] width 95 height 18
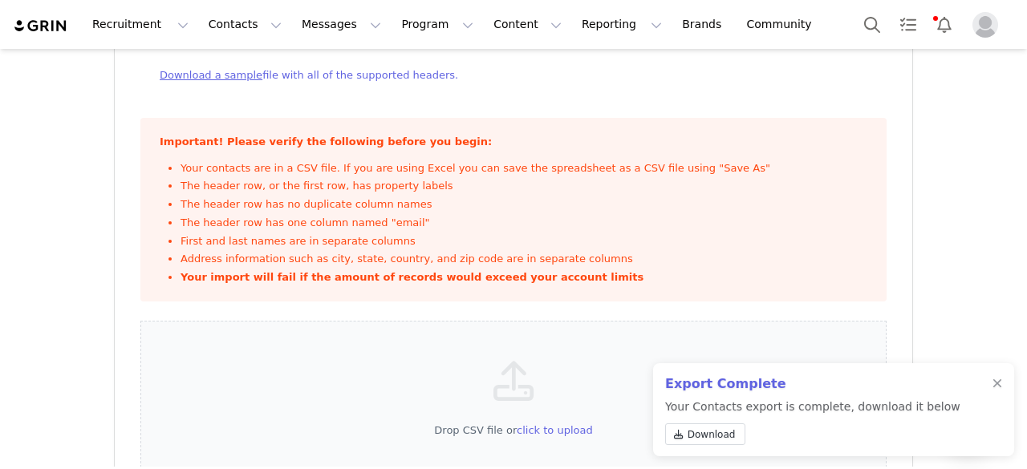
scroll to position [185, 0]
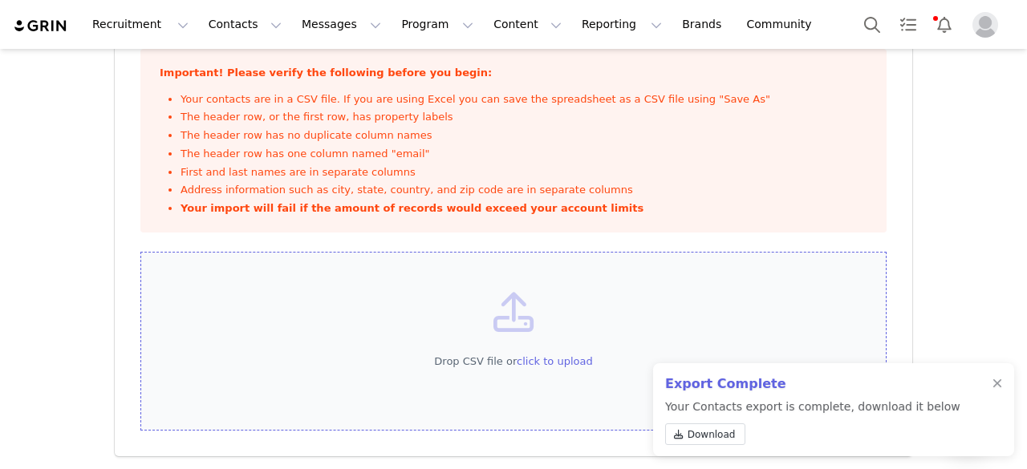
click at [530, 357] on span "click to upload" at bounding box center [555, 361] width 76 height 12
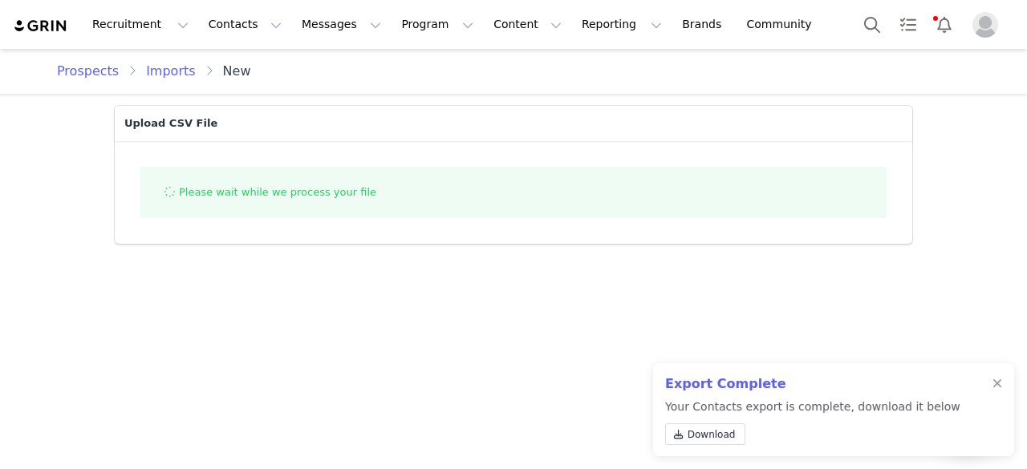
scroll to position [0, 0]
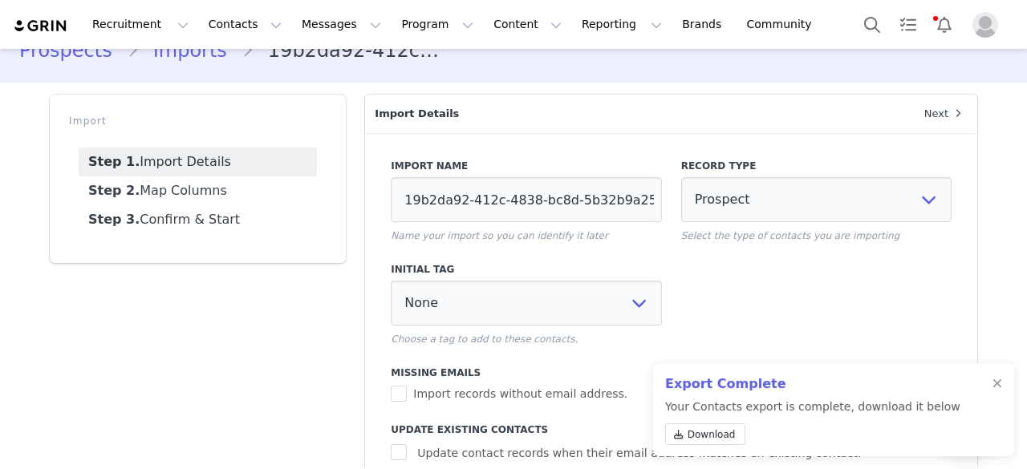
scroll to position [31, 0]
click at [481, 211] on input "19b2da92-412c-4838-bc8d-5b32b9a25280" at bounding box center [526, 199] width 270 height 45
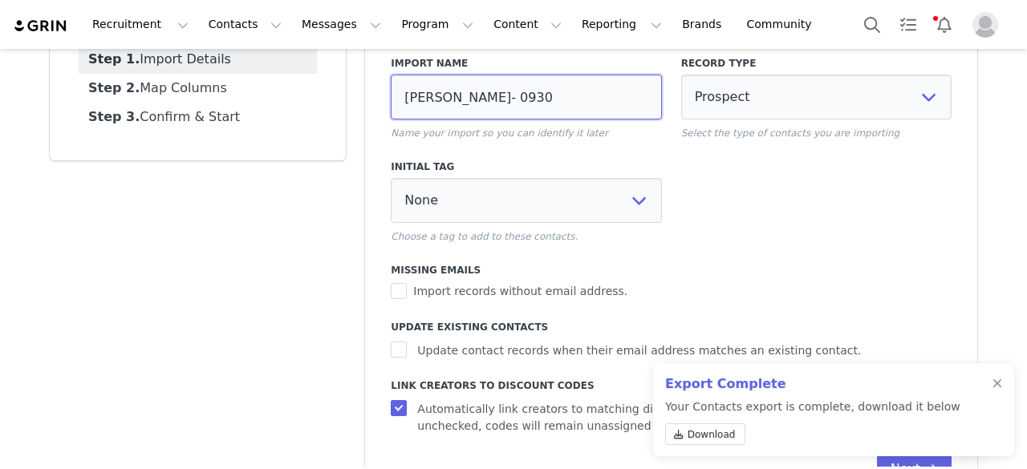
scroll to position [137, 0]
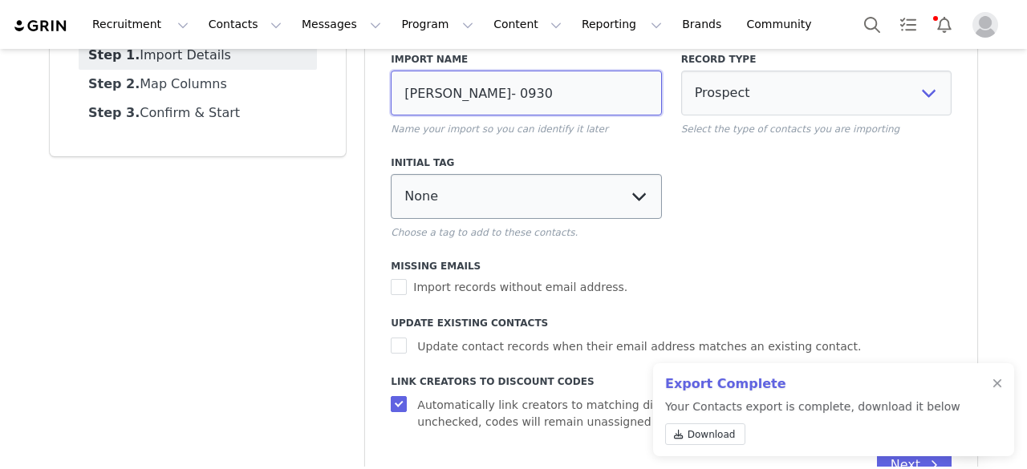
type input "Tracy- 0930"
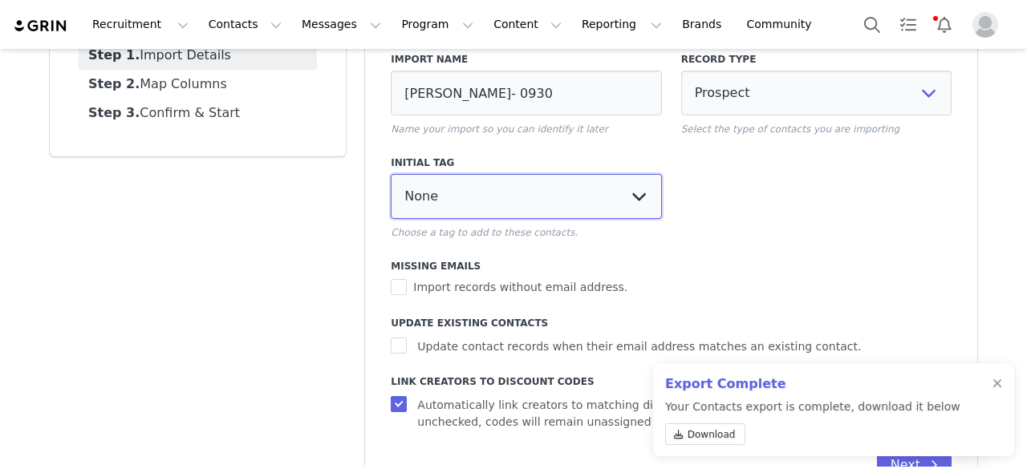
click at [478, 201] on select "None Import - Jaja Import 1 - Louise" at bounding box center [526, 196] width 270 height 45
click at [274, 248] on div "Import Step 1. Import Details Step 2. Map Columns Step 3. Confirm & Start" at bounding box center [197, 246] width 315 height 537
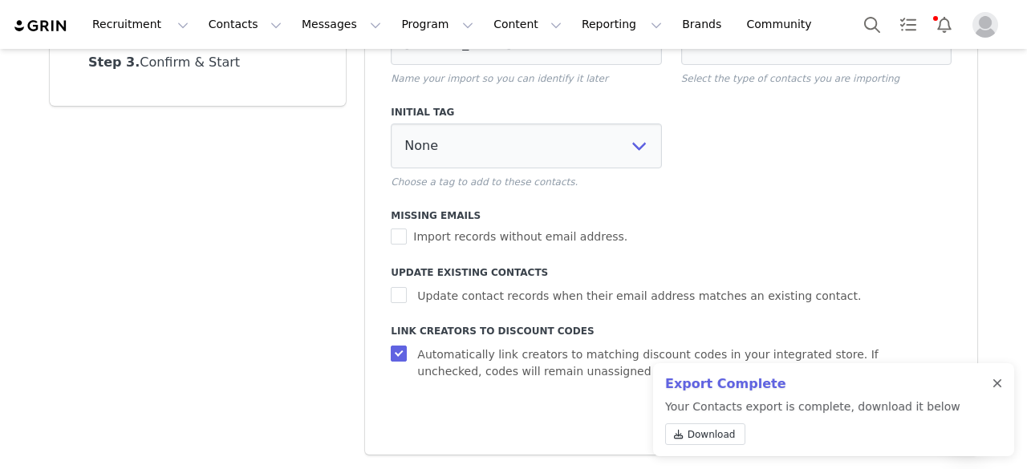
click at [996, 380] on div at bounding box center [998, 384] width 10 height 13
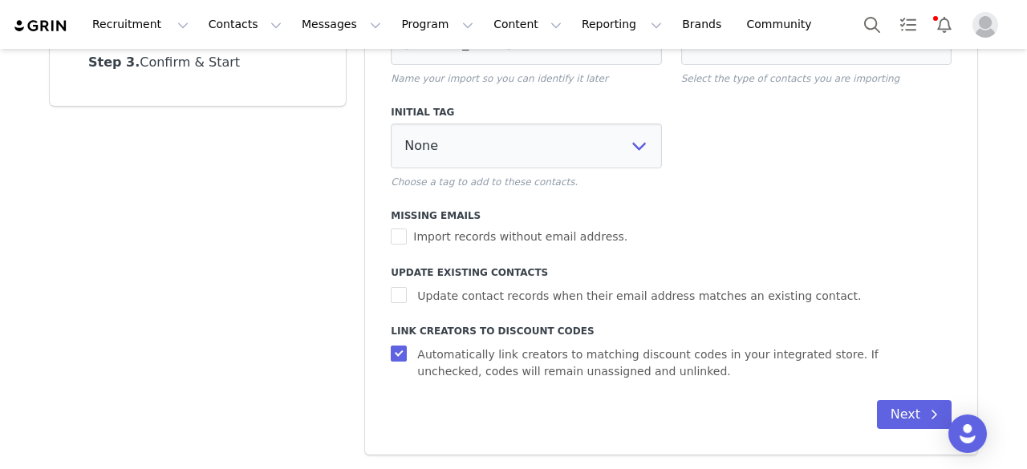
click at [382, 352] on div "Import Name Tracy- 0930 Name your import so you can identify it later Record Ty…" at bounding box center [671, 215] width 612 height 479
click at [392, 355] on input "Automatically link creators to matching discount codes in your integrated store…" at bounding box center [401, 354] width 20 height 16
checkbox input "false"
select select
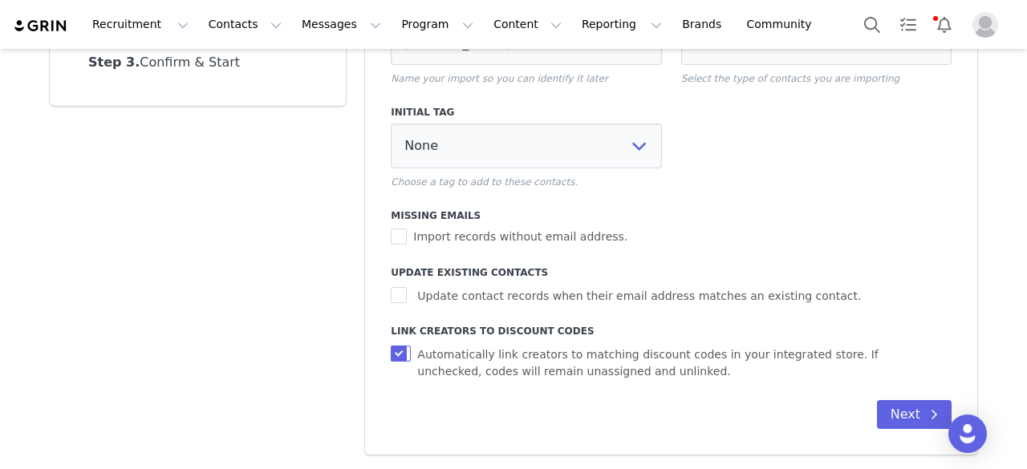
select select
click at [887, 403] on button "Next" at bounding box center [914, 414] width 75 height 29
select select
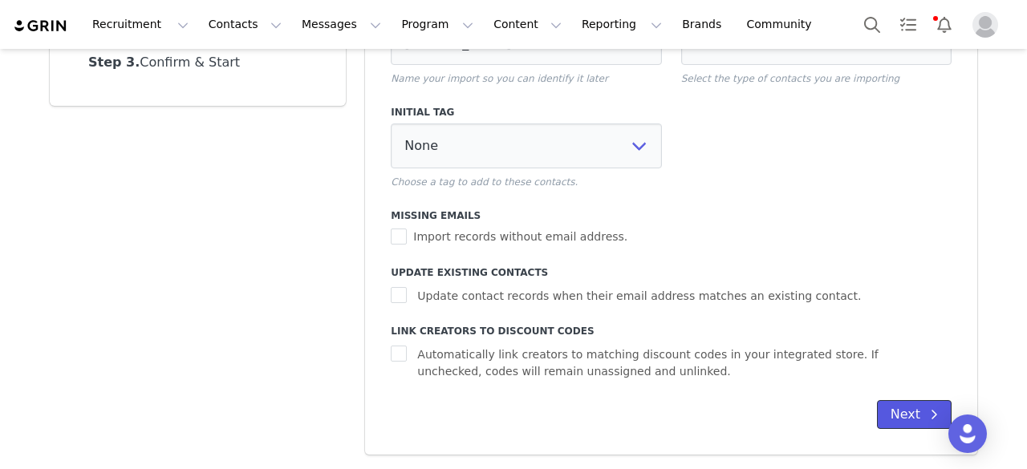
select select
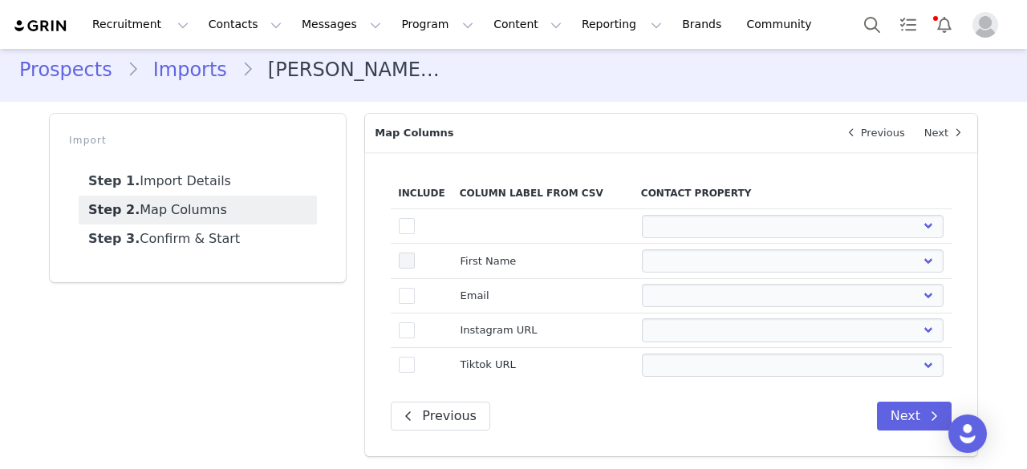
click at [399, 263] on span at bounding box center [407, 261] width 16 height 16
click at [415, 253] on input "true" at bounding box center [415, 253] width 0 height 0
select select
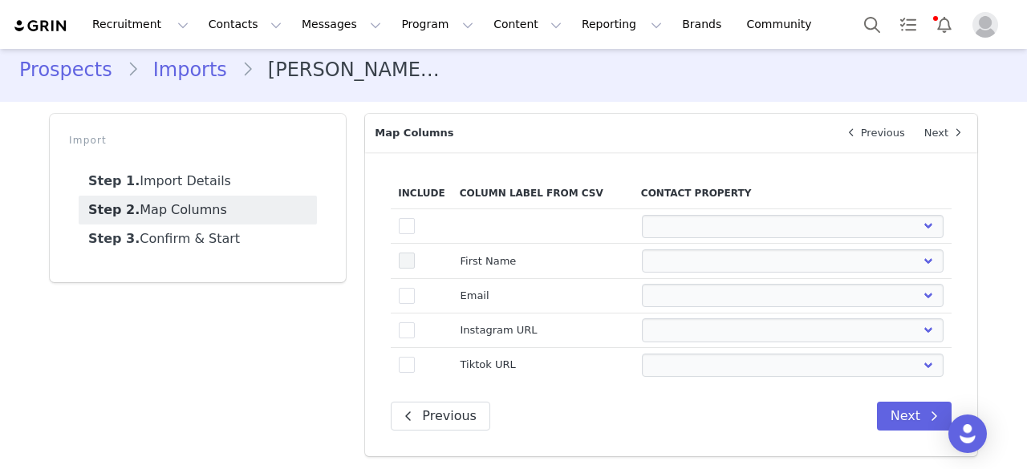
select select
click at [399, 299] on span at bounding box center [407, 296] width 16 height 16
click at [415, 288] on input "true" at bounding box center [415, 288] width 0 height 0
select select
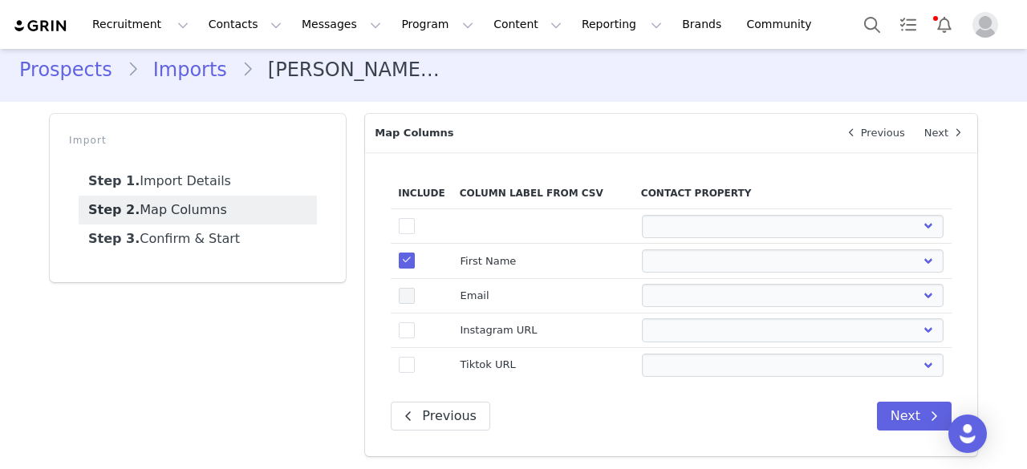
select select
click at [406, 335] on span at bounding box center [407, 331] width 16 height 16
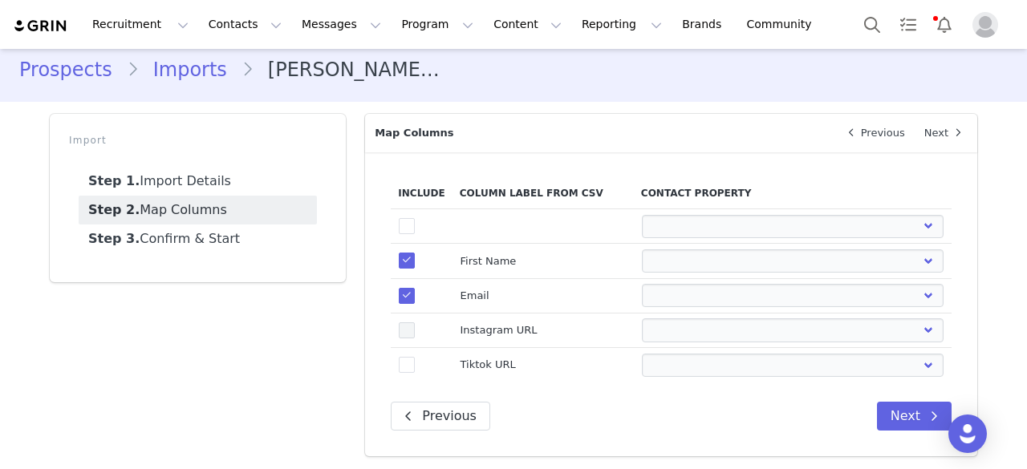
click at [415, 323] on input "true" at bounding box center [415, 323] width 0 height 0
select select
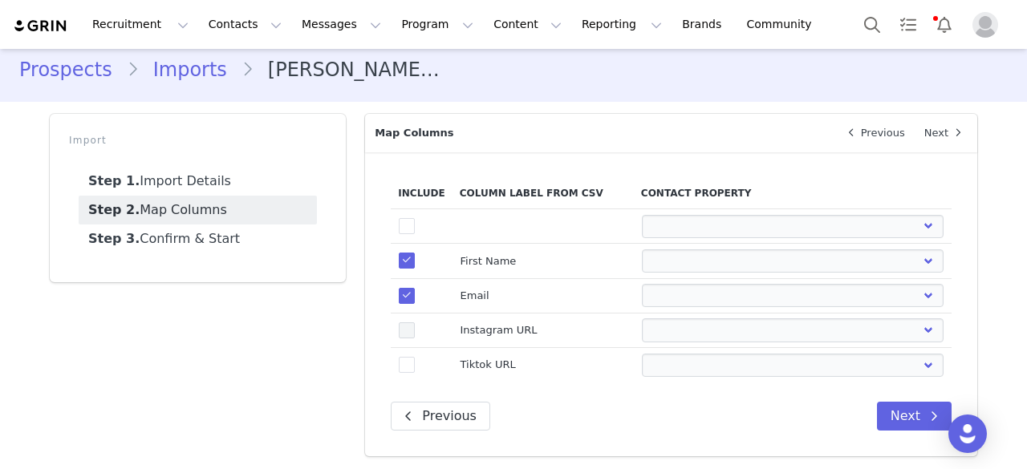
select select
click at [399, 362] on span at bounding box center [407, 365] width 16 height 16
click at [415, 357] on input "true" at bounding box center [415, 357] width 0 height 0
select select
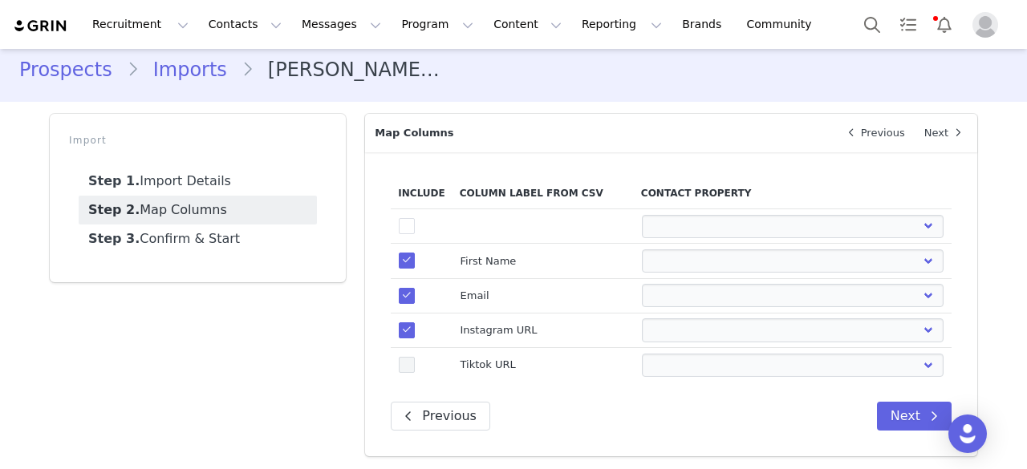
select select
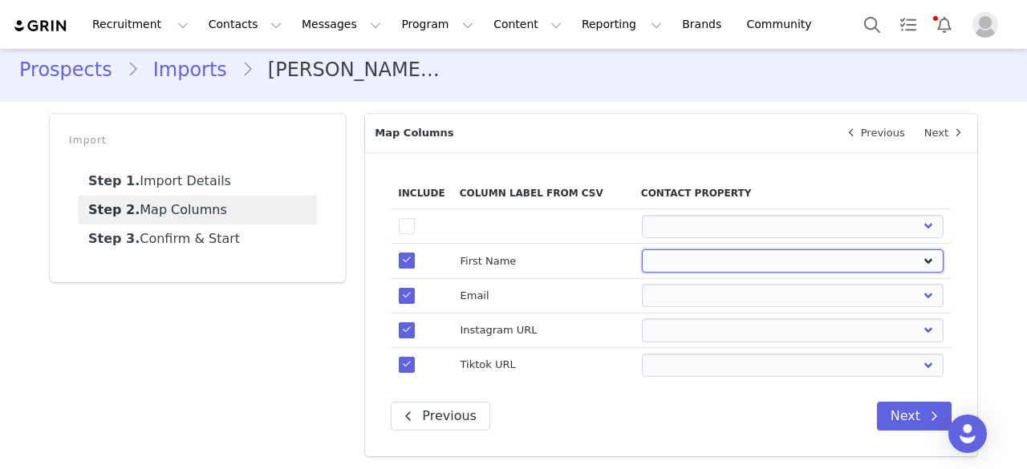
click at [688, 258] on select "First Name Last Name Email PayPal Email Gender Language Phone Country Code Phon…" at bounding box center [793, 261] width 303 height 23
select select "first_name"
click at [642, 250] on select "First Name Last Name Email PayPal Email Gender Language Phone Country Code Phon…" at bounding box center [793, 261] width 303 height 23
select select
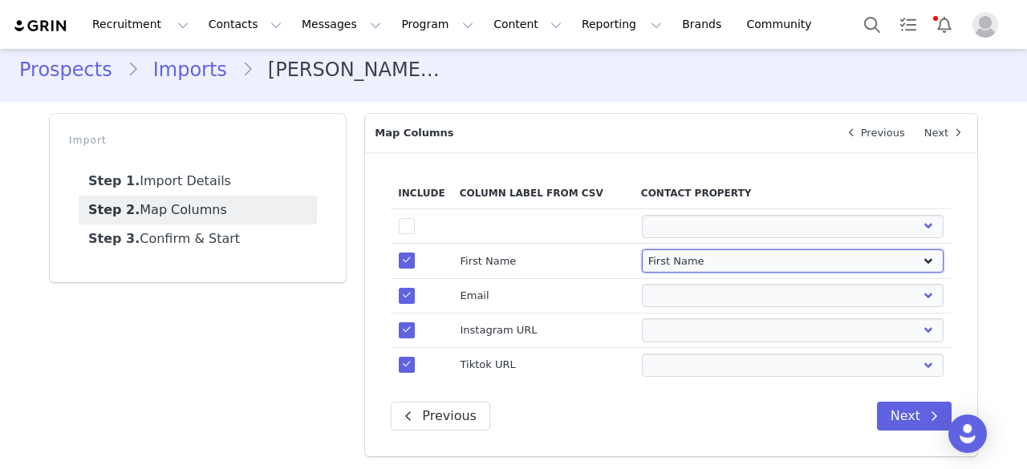
select select
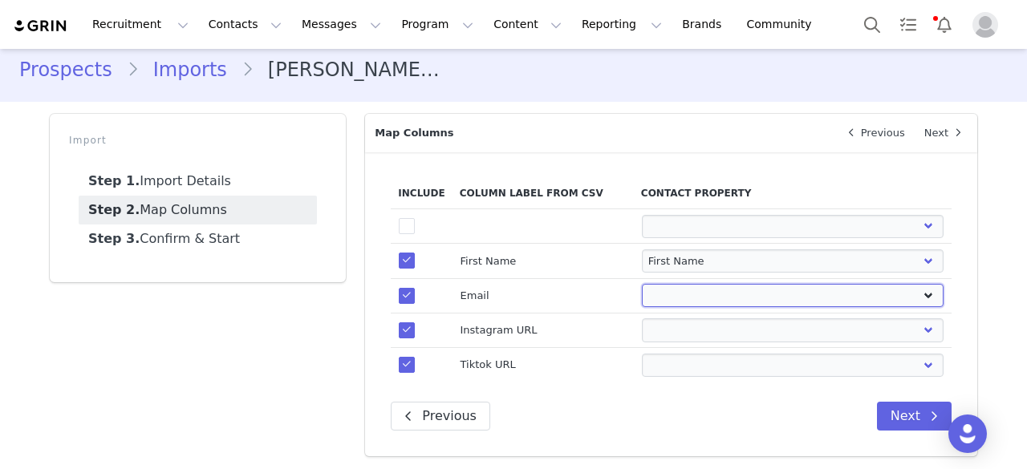
click at [677, 290] on select "First Name Last Name Email PayPal Email Gender Language Phone Country Code Phon…" at bounding box center [793, 295] width 303 height 23
select select "email"
click at [642, 284] on select "First Name Last Name Email PayPal Email Gender Language Phone Country Code Phon…" at bounding box center [793, 295] width 303 height 23
select select
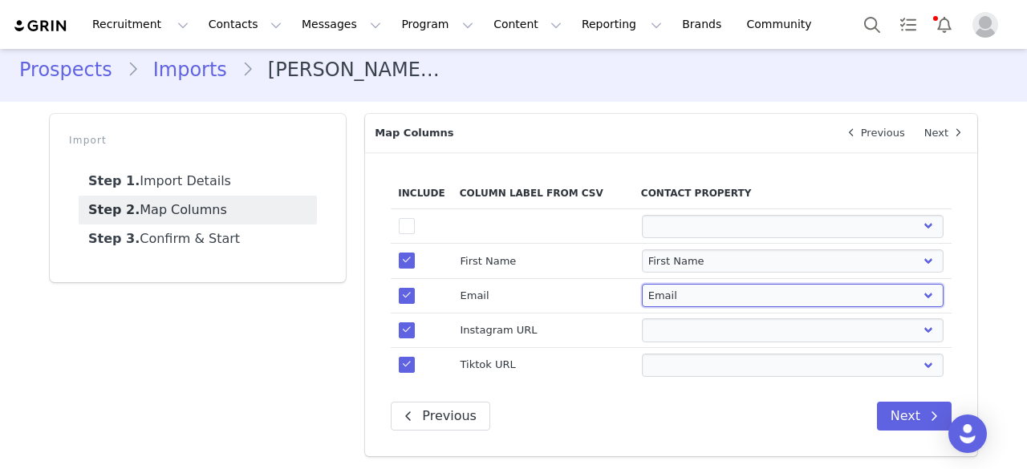
select select
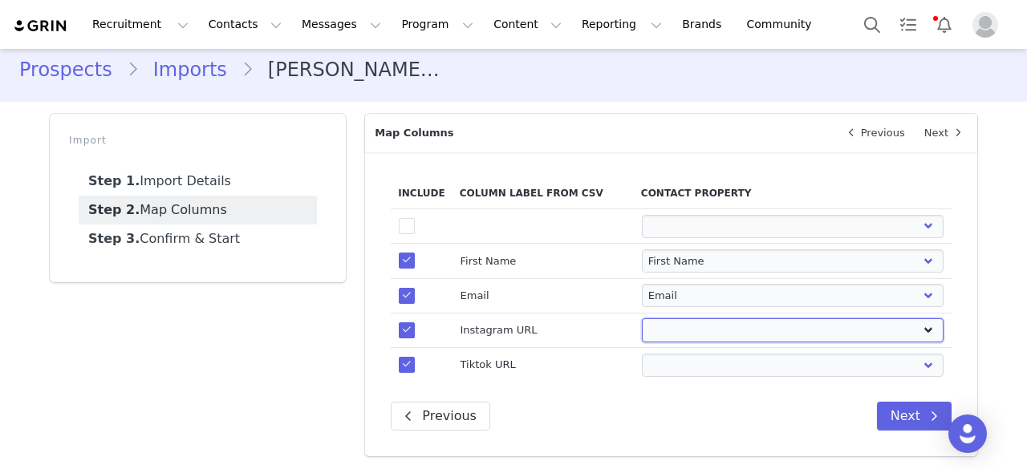
click at [656, 339] on select "First Name Last Name Email PayPal Email Gender Language Phone Country Code Phon…" at bounding box center [793, 330] width 303 height 23
select select "instagram_url"
click at [642, 319] on select "First Name Last Name Email PayPal Email Gender Language Phone Country Code Phon…" at bounding box center [793, 330] width 303 height 23
select select
click at [672, 362] on select "First Name Last Name Email PayPal Email Gender Language Phone Country Code Phon…" at bounding box center [793, 365] width 303 height 23
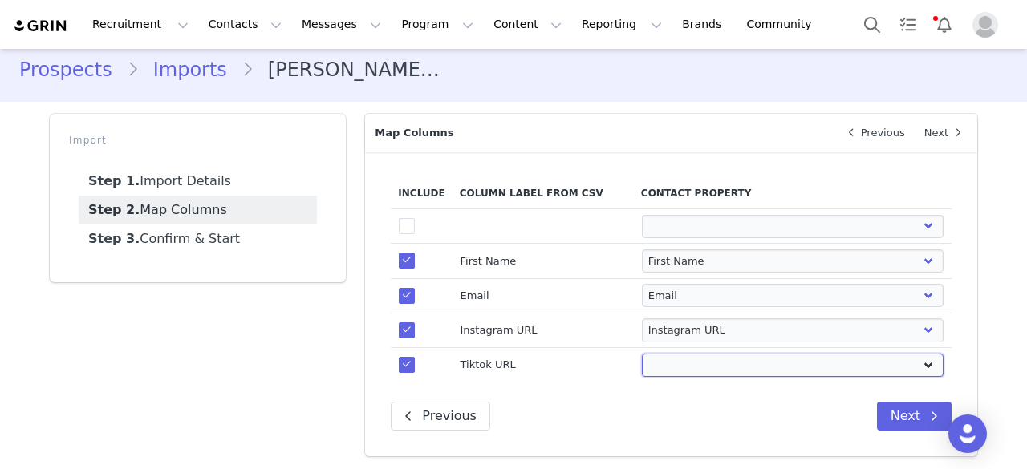
select select "tiktok_url"
click at [642, 354] on select "First Name Last Name Email PayPal Email Gender Language Phone Country Code Phon…" at bounding box center [793, 365] width 303 height 23
select select
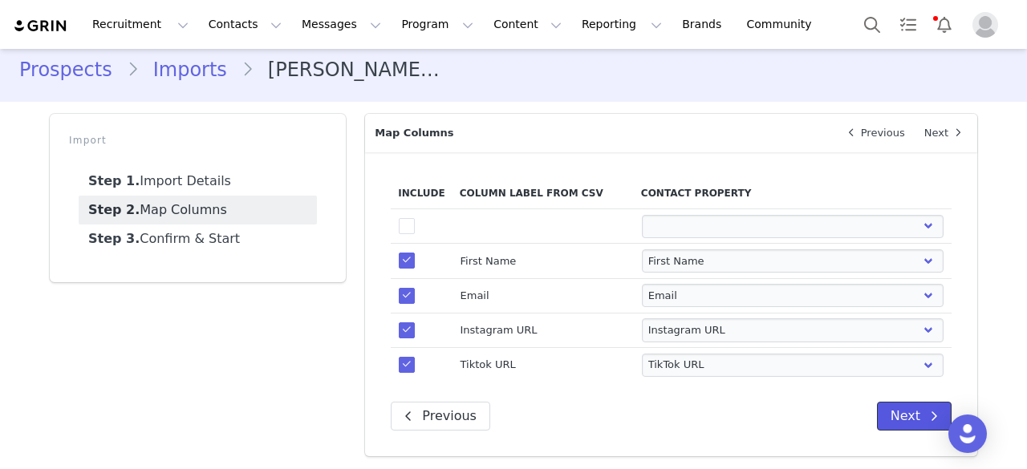
click at [889, 418] on button "Next" at bounding box center [914, 416] width 75 height 29
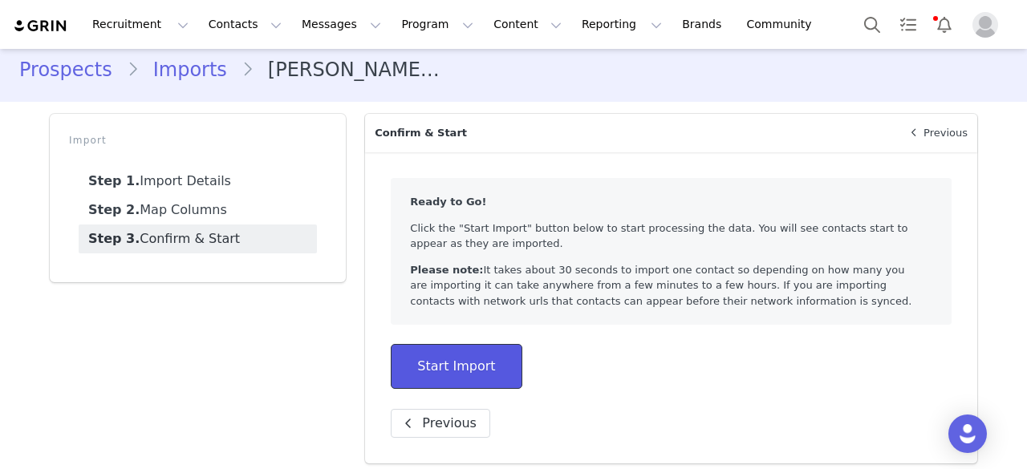
click at [446, 372] on button "Start Import" at bounding box center [456, 366] width 131 height 45
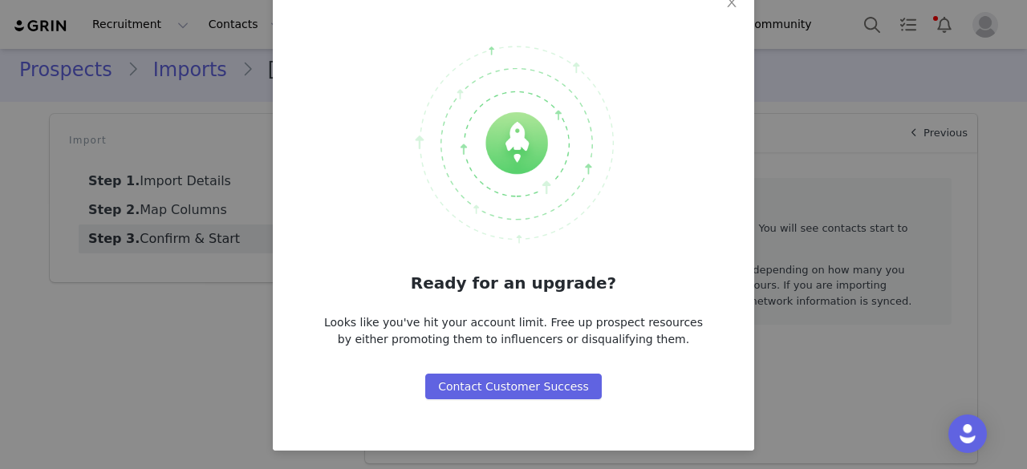
scroll to position [0, 0]
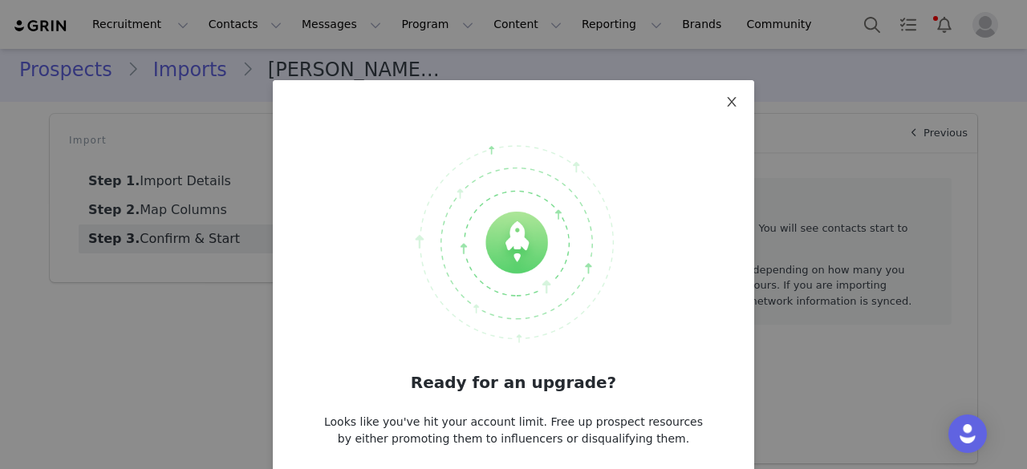
click at [727, 104] on icon "icon: close" at bounding box center [731, 102] width 9 height 10
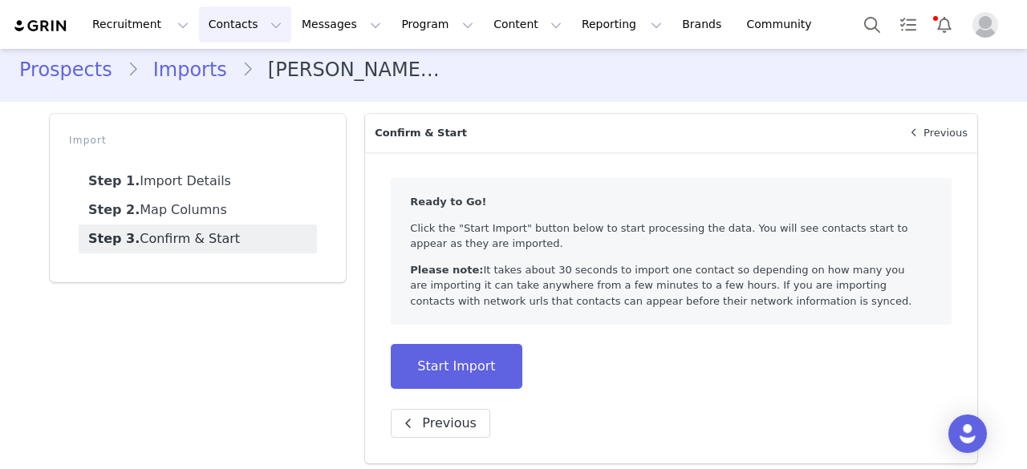
click at [217, 29] on button "Contacts Contacts" at bounding box center [245, 24] width 92 height 36
click at [214, 103] on p "Prospects" at bounding box center [223, 100] width 54 height 17
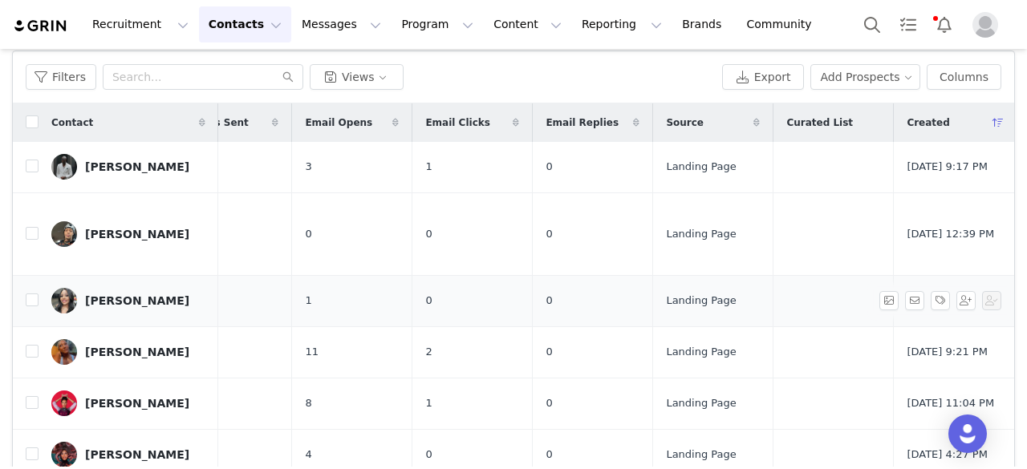
scroll to position [0, 611]
click at [35, 119] on input "checkbox" at bounding box center [32, 122] width 13 height 13
checkbox input "true"
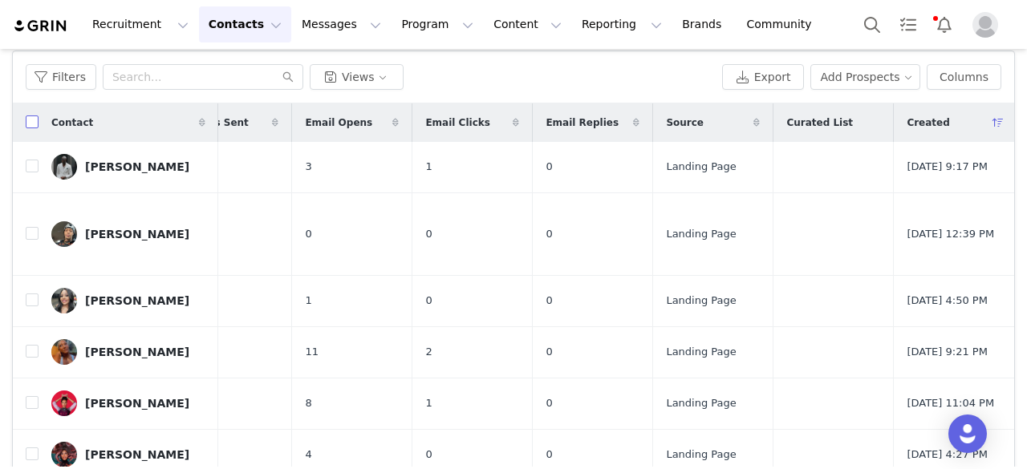
checkbox input "true"
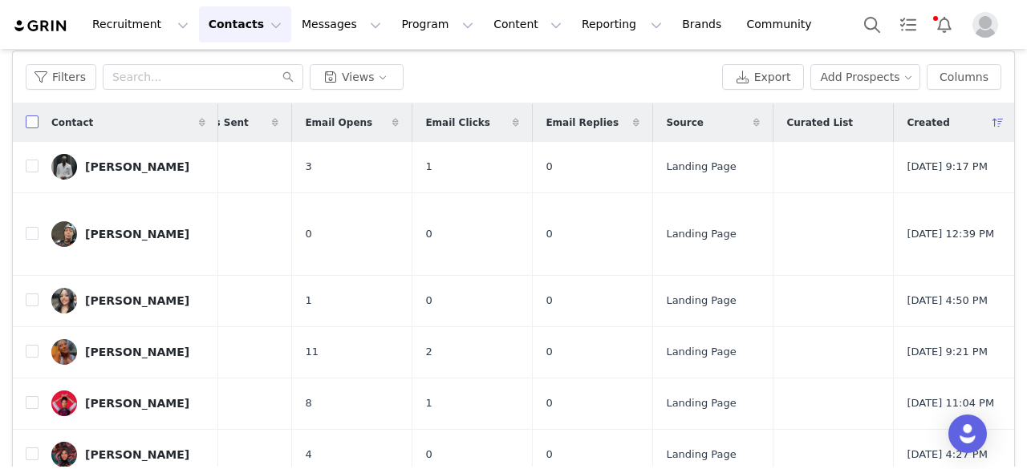
checkbox input "true"
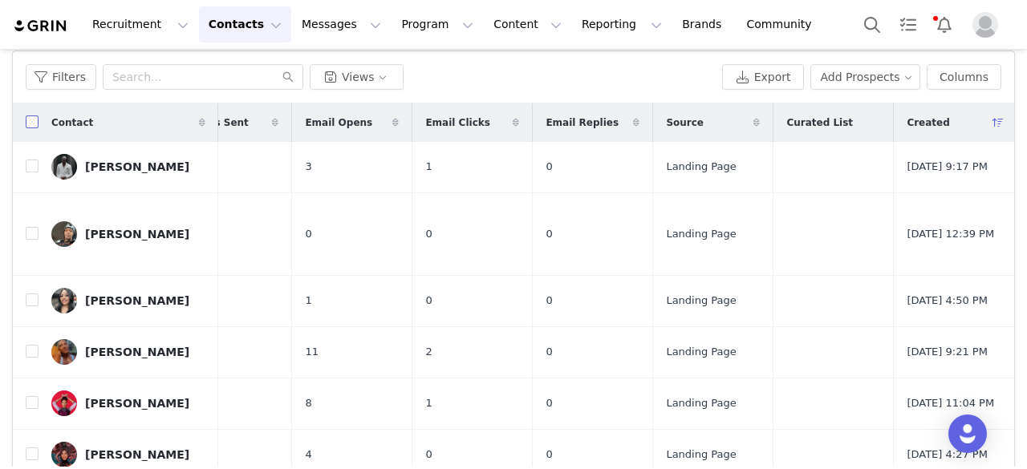
checkbox input "true"
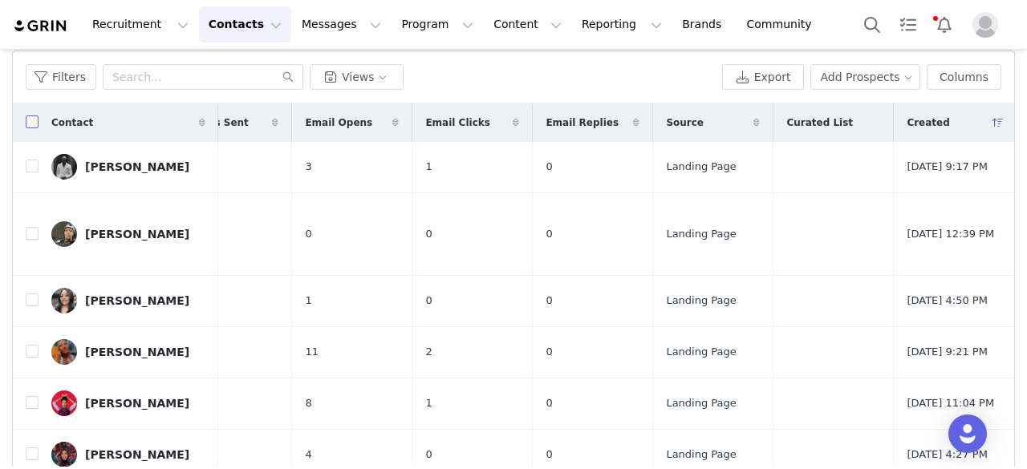
checkbox input "true"
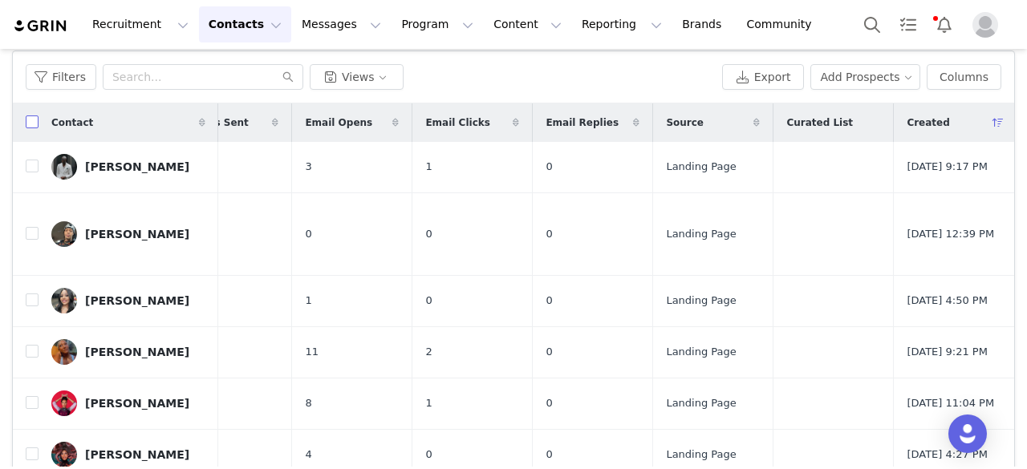
checkbox input "true"
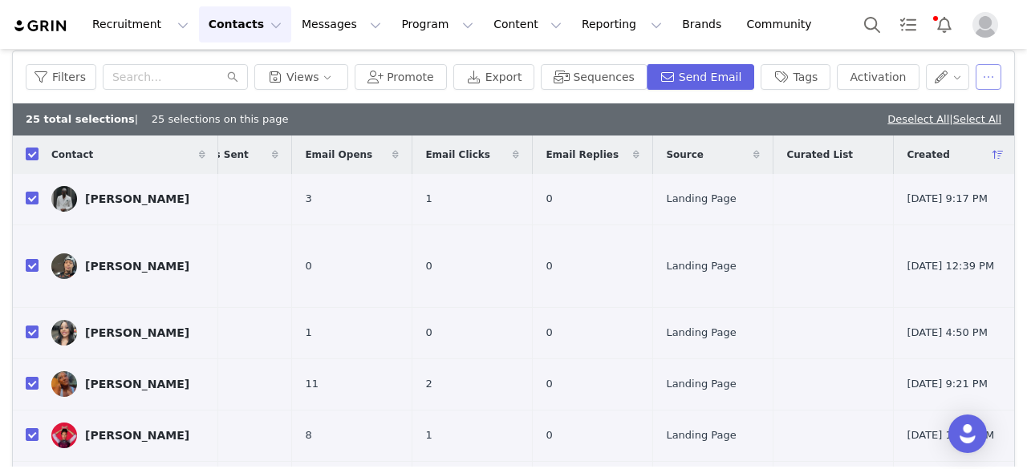
click at [976, 79] on button "button" at bounding box center [989, 77] width 26 height 26
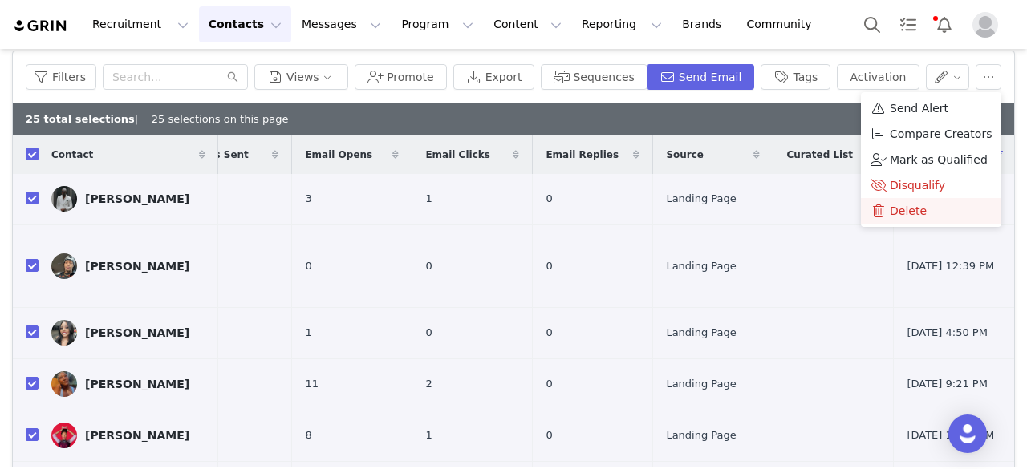
click at [924, 211] on div "Delete" at bounding box center [931, 211] width 121 height 18
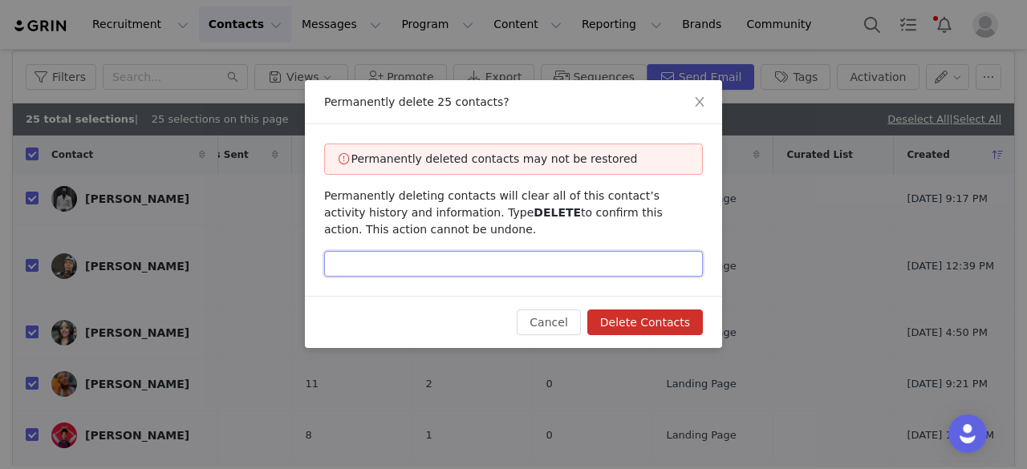
click at [583, 265] on input "text" at bounding box center [513, 264] width 379 height 26
type input "DELETE"
click at [587, 310] on button "Delete Contacts" at bounding box center [645, 323] width 116 height 26
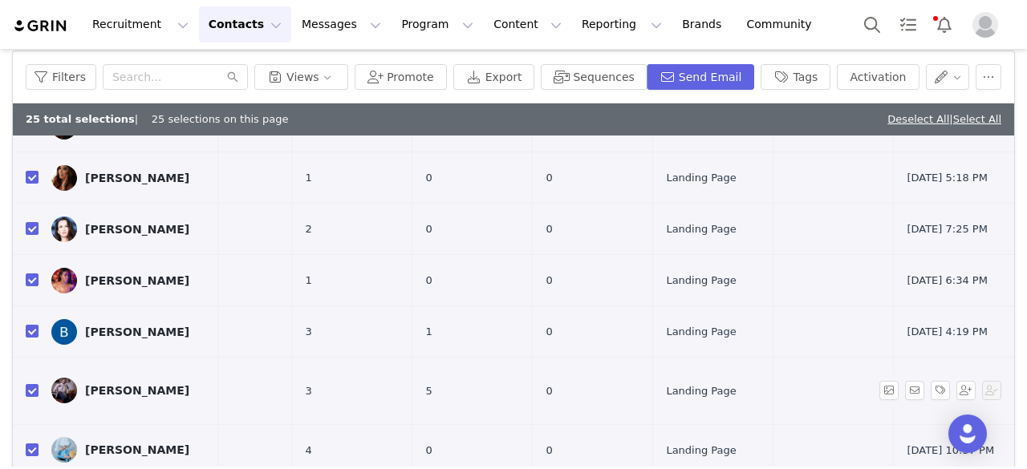
scroll to position [252, 0]
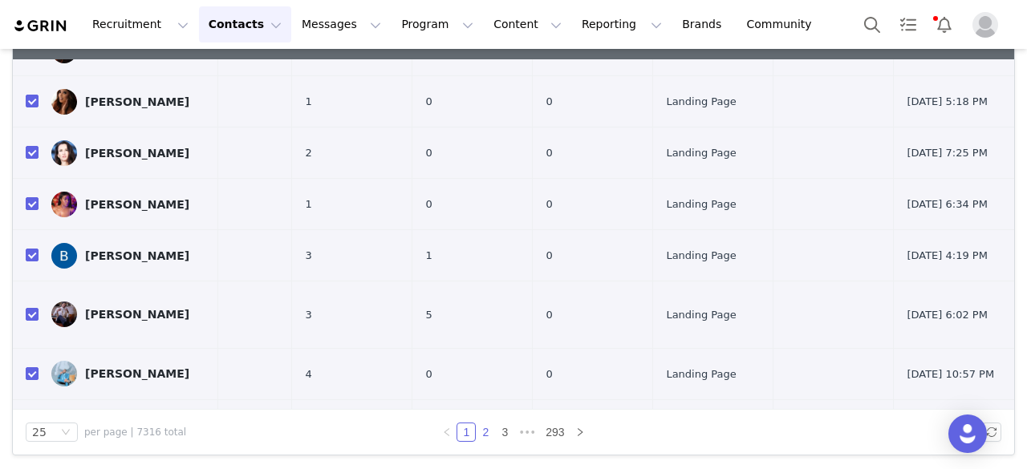
click at [477, 434] on link "2" at bounding box center [486, 433] width 18 height 18
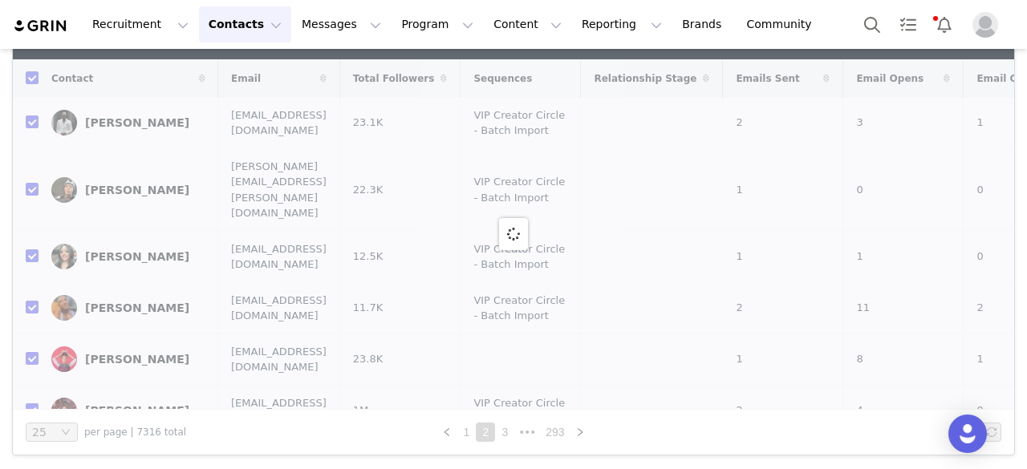
checkbox input "false"
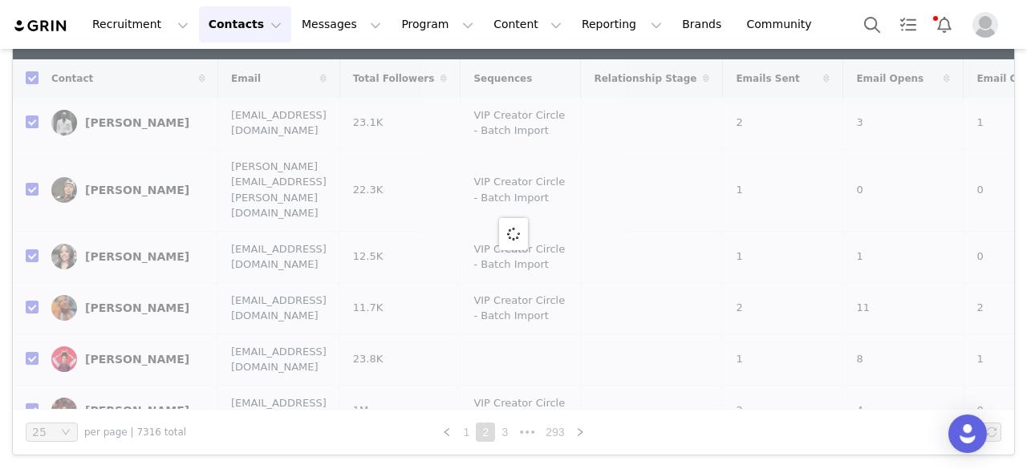
checkbox input "false"
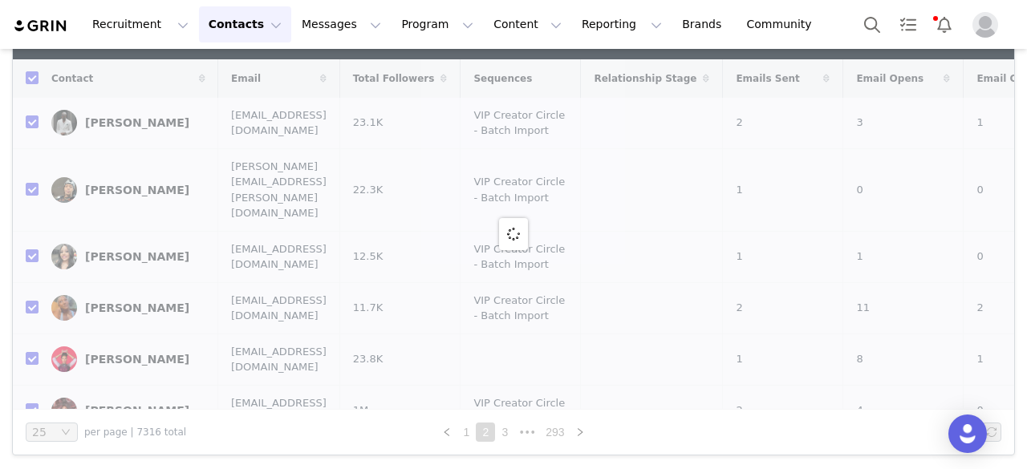
checkbox input "false"
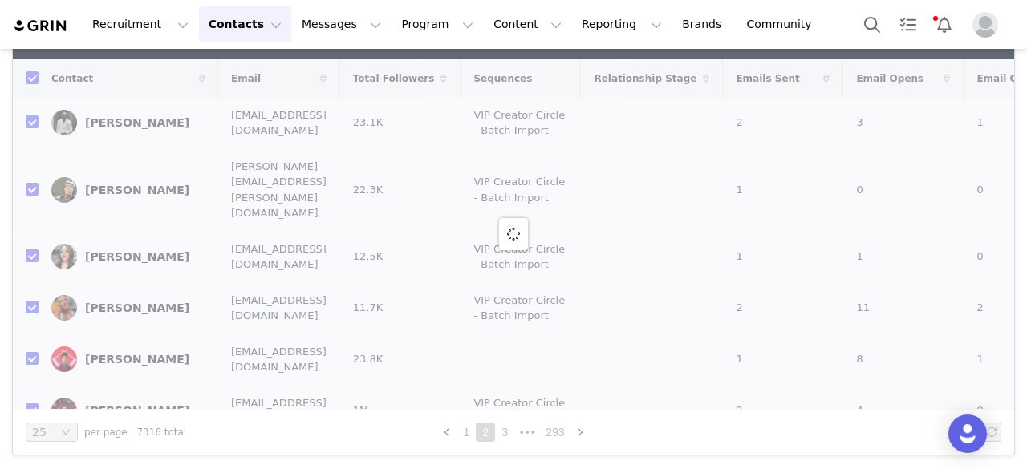
checkbox input "false"
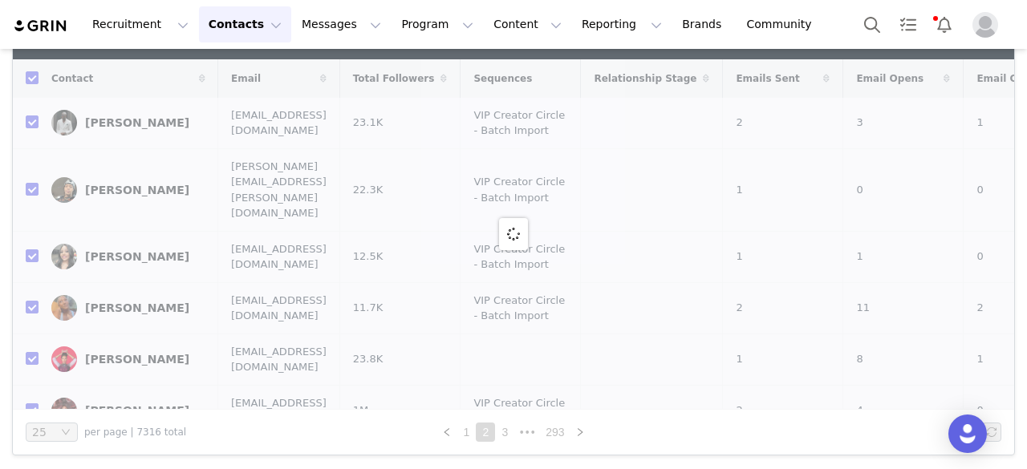
checkbox input "false"
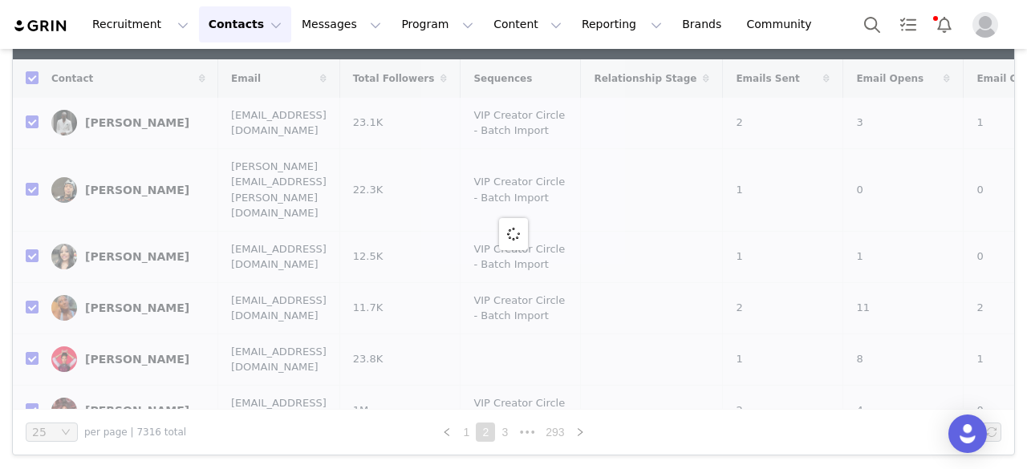
checkbox input "false"
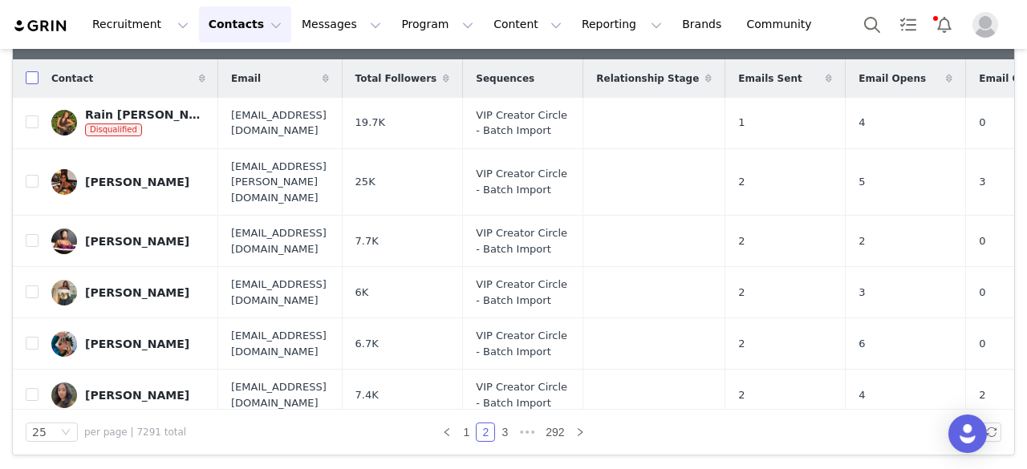
click at [30, 75] on input "checkbox" at bounding box center [32, 77] width 13 height 13
checkbox input "true"
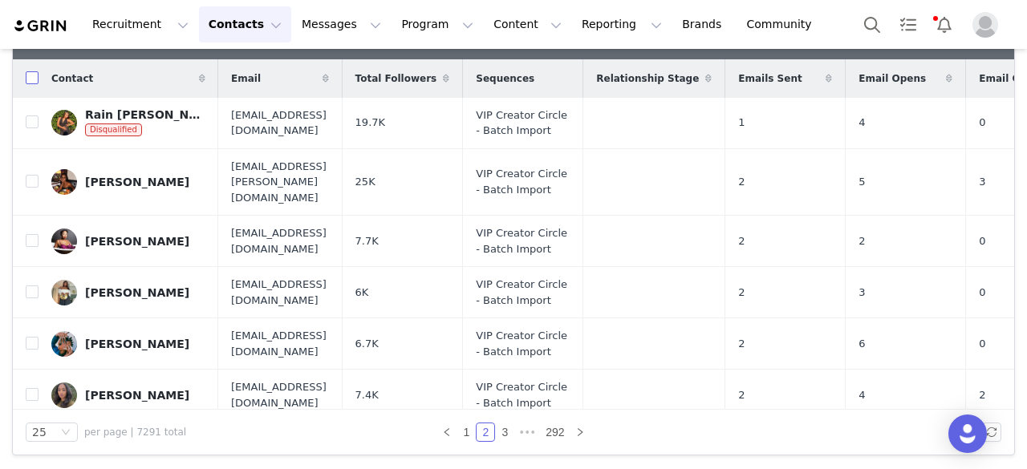
checkbox input "true"
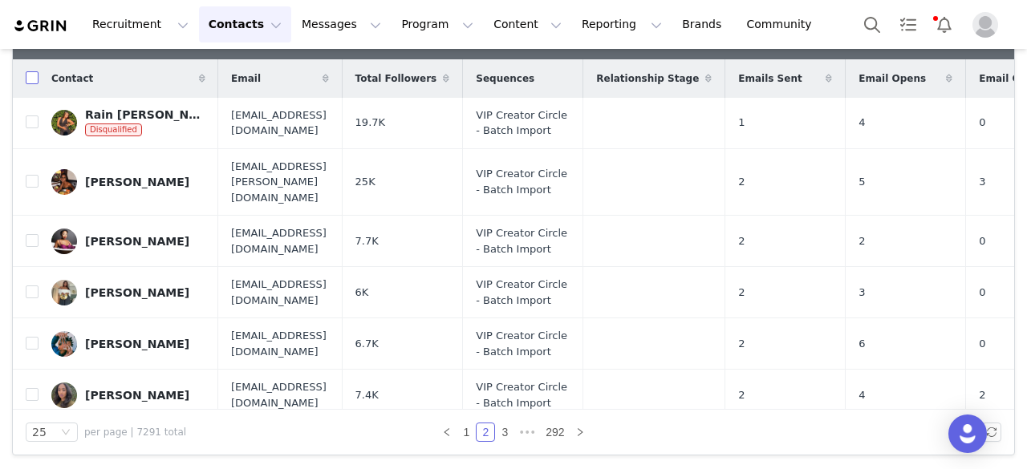
checkbox input "true"
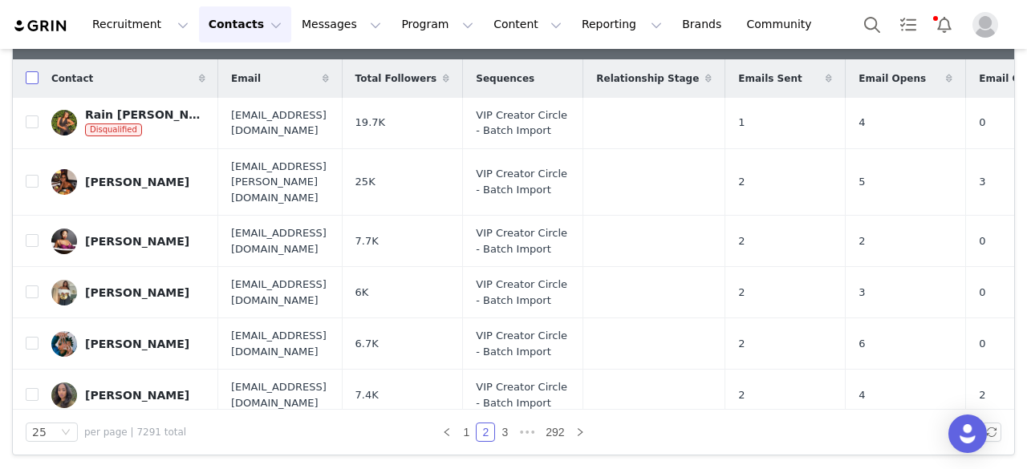
checkbox input "true"
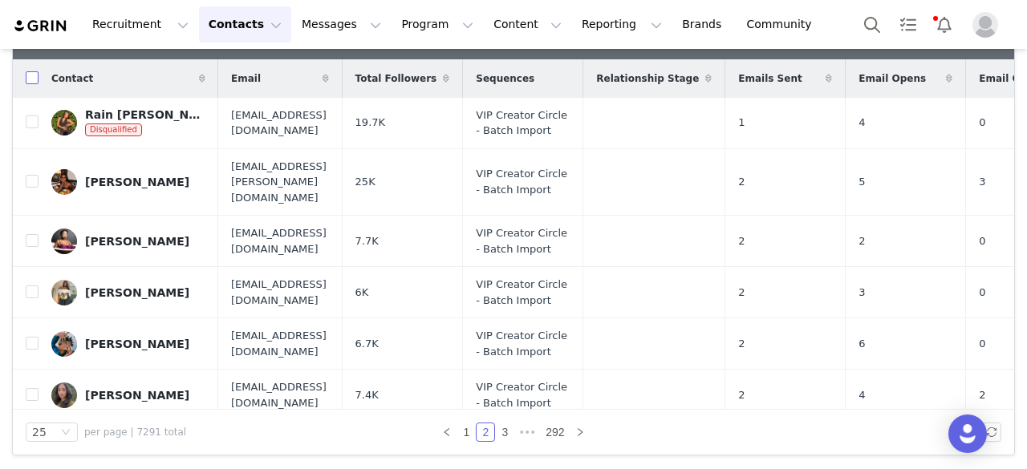
checkbox input "true"
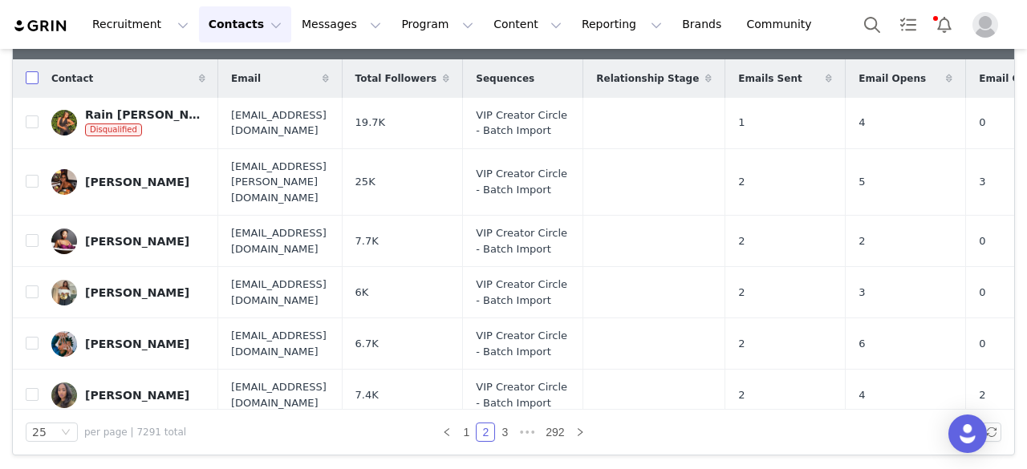
checkbox input "true"
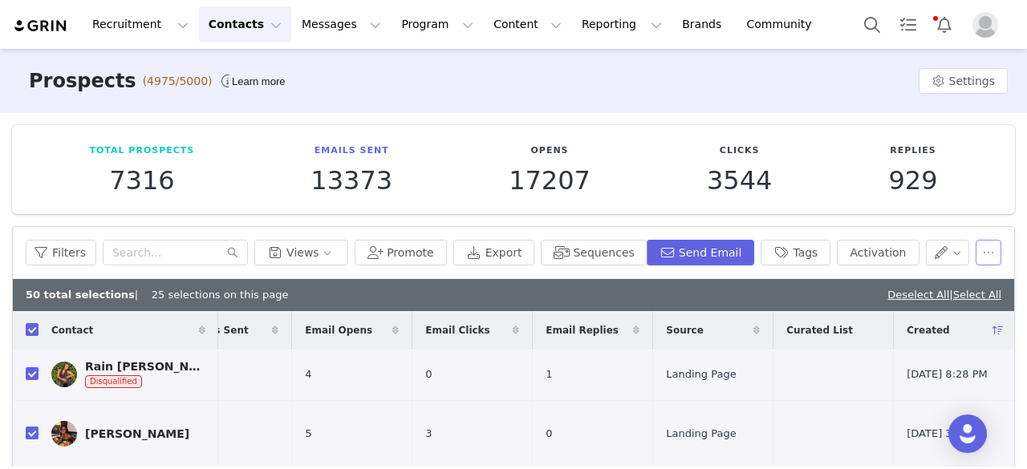
click at [976, 250] on button "button" at bounding box center [989, 253] width 26 height 26
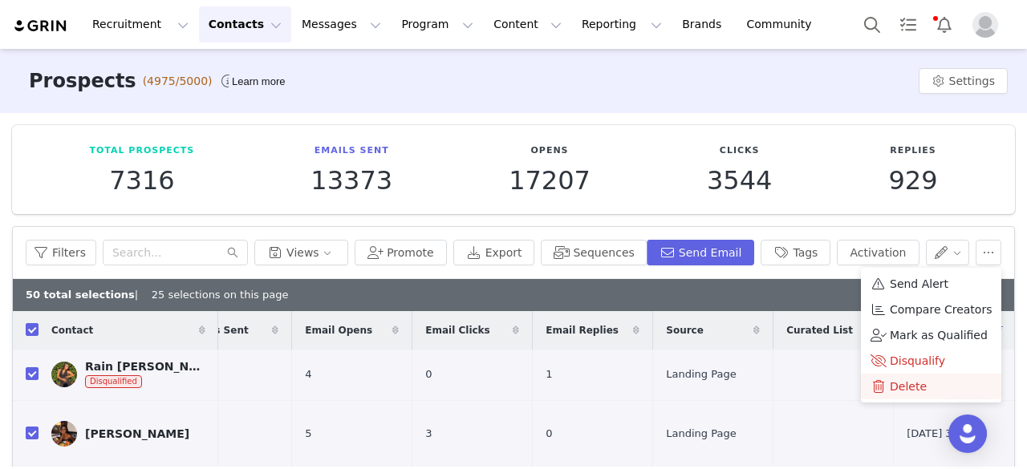
click at [879, 386] on span at bounding box center [879, 387] width 16 height 18
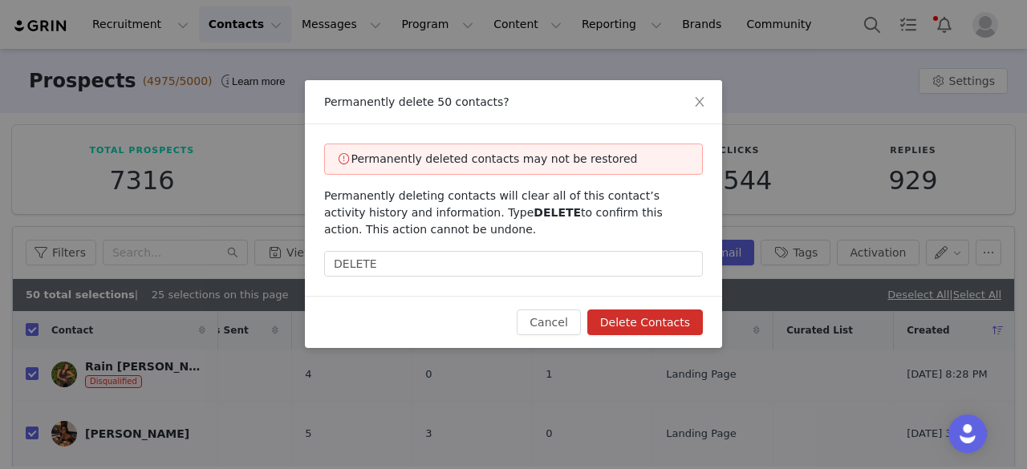
click at [644, 318] on button "Delete Contacts" at bounding box center [645, 323] width 116 height 26
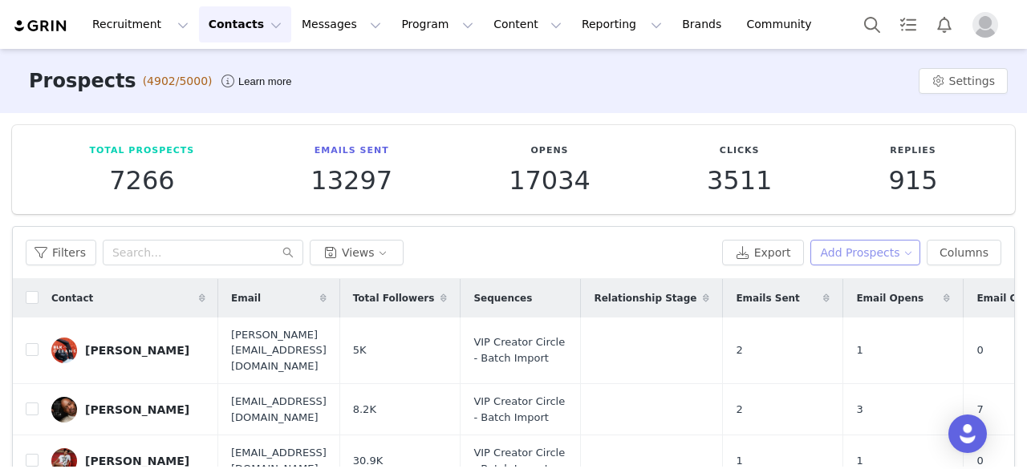
click at [896, 251] on button "Add Prospects" at bounding box center [865, 253] width 111 height 26
click at [822, 305] on span "Import Prospects" at bounding box center [867, 310] width 95 height 18
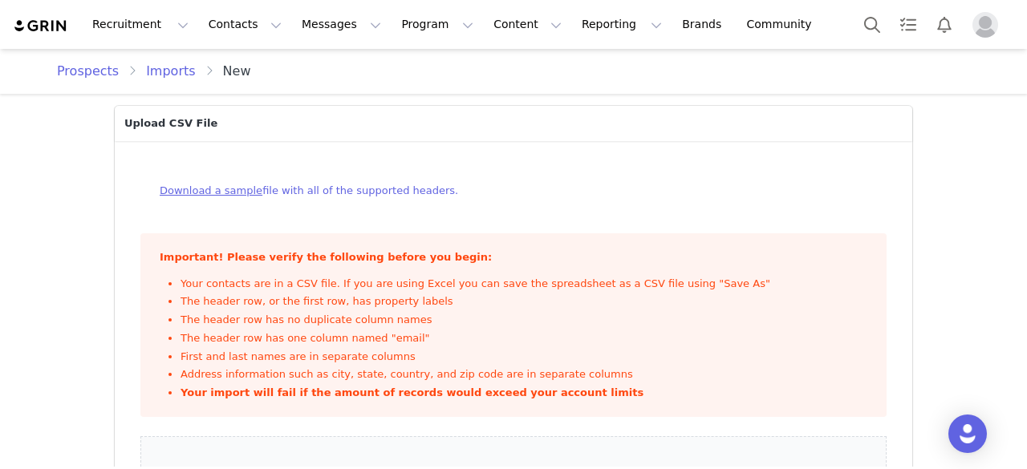
scroll to position [185, 0]
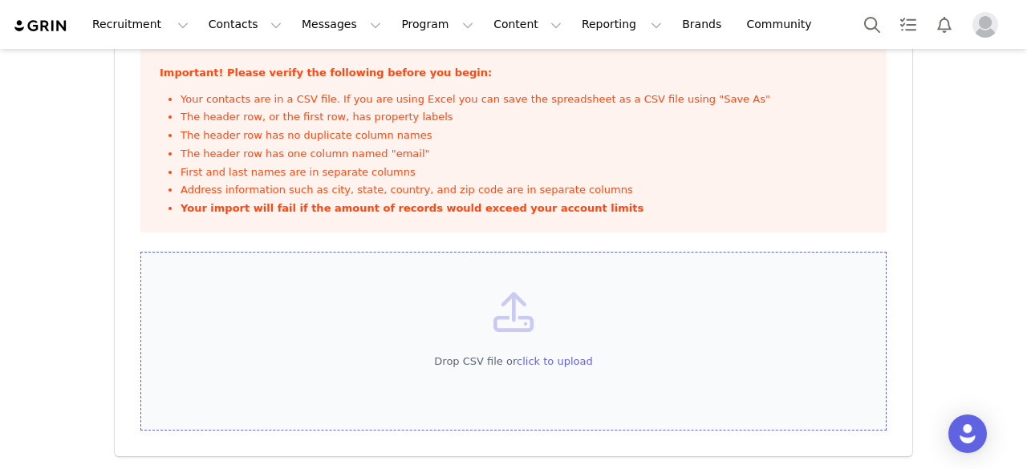
click at [513, 333] on div "Drop CSV file or click to upload" at bounding box center [513, 342] width 746 height 180
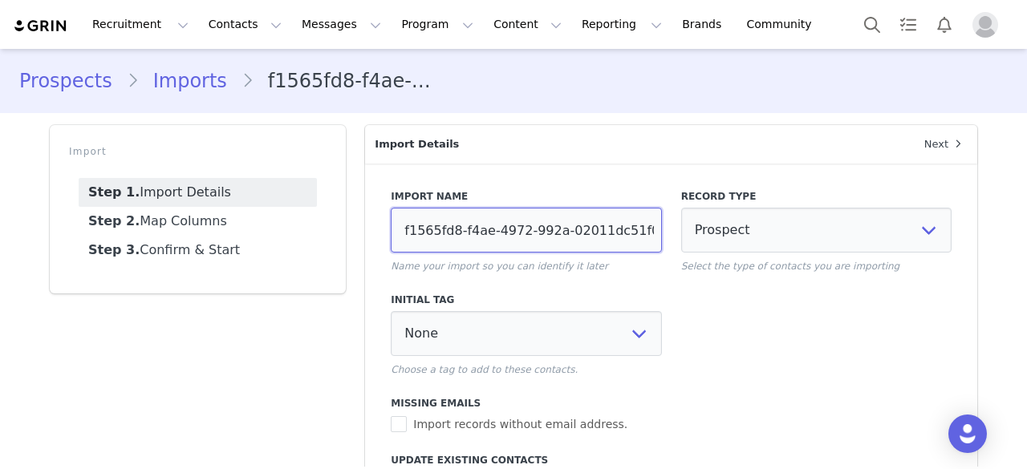
click at [442, 227] on input "f1565fd8-f4ae-4972-992a-02011dc51f0e" at bounding box center [526, 230] width 270 height 45
type input "t"
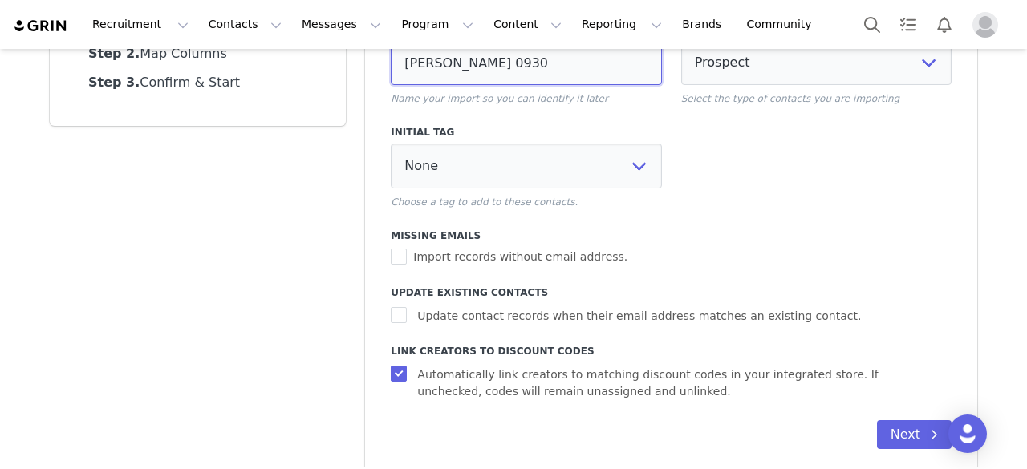
scroll to position [188, 0]
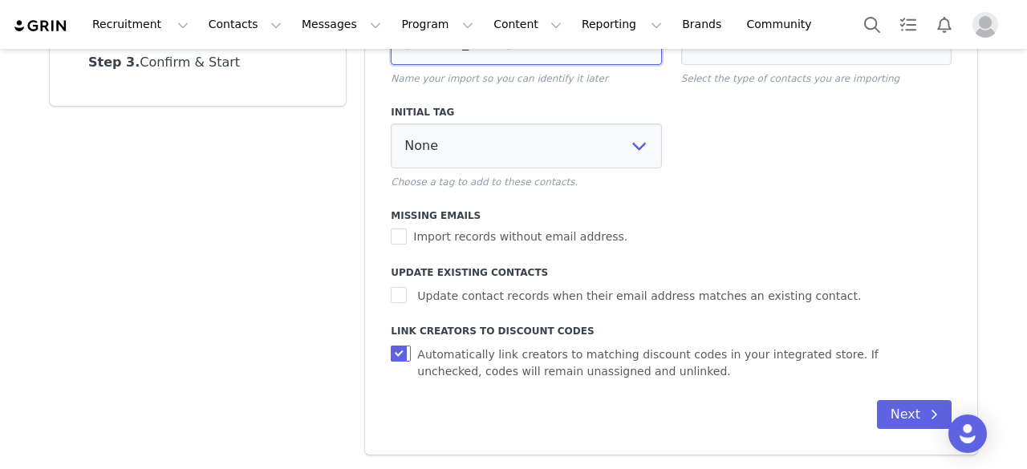
type input "[PERSON_NAME] 0930"
click at [397, 350] on input "Automatically link creators to matching discount codes in your integrated store…" at bounding box center [401, 354] width 20 height 16
checkbox input "false"
click at [900, 410] on button "Next" at bounding box center [914, 414] width 75 height 29
select select
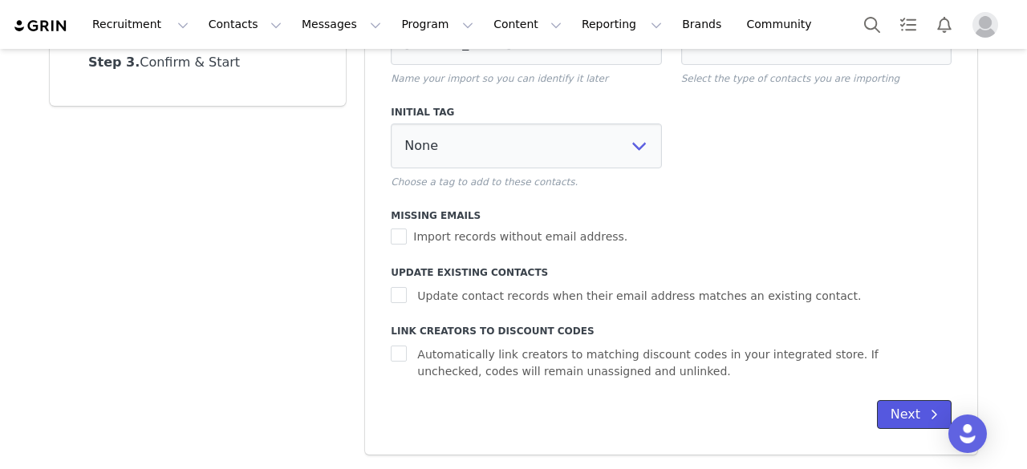
select select
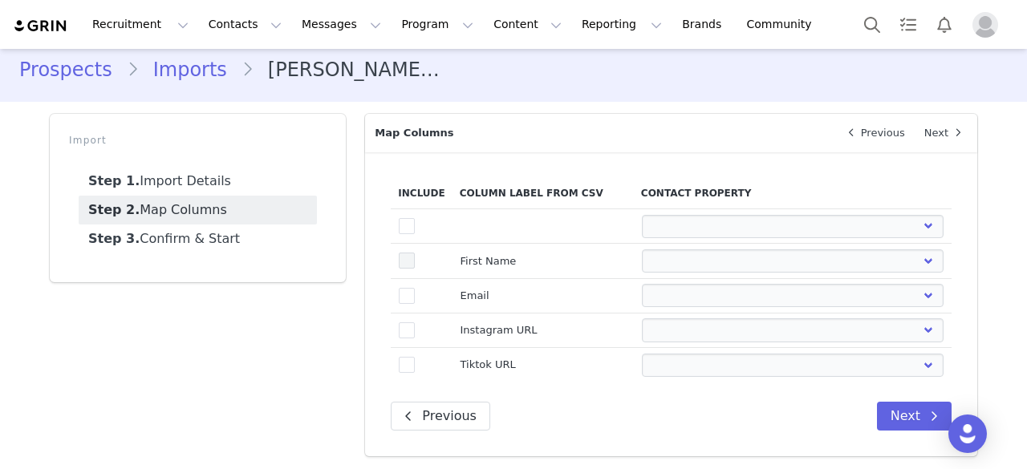
click at [400, 261] on span at bounding box center [407, 261] width 16 height 16
click at [415, 253] on input "true" at bounding box center [415, 253] width 0 height 0
select select
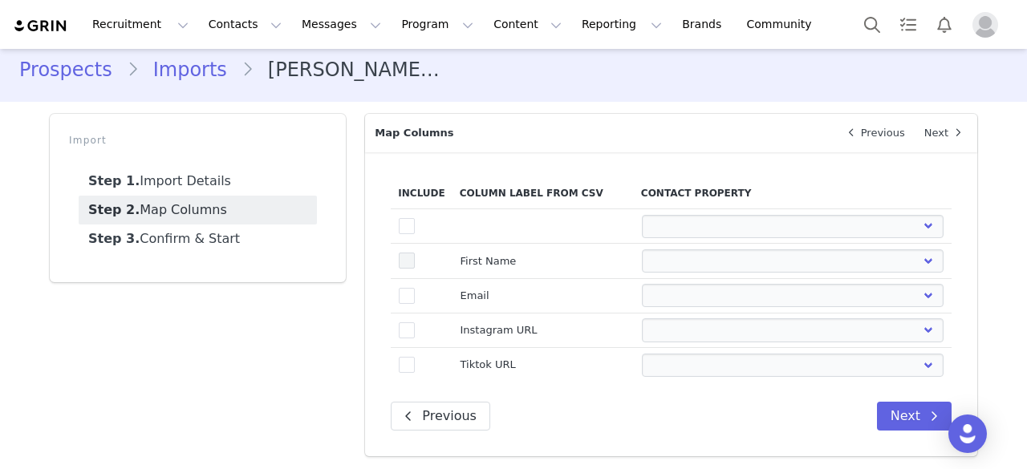
select select
click at [401, 293] on span at bounding box center [407, 296] width 16 height 16
click at [415, 288] on input "true" at bounding box center [415, 288] width 0 height 0
select select
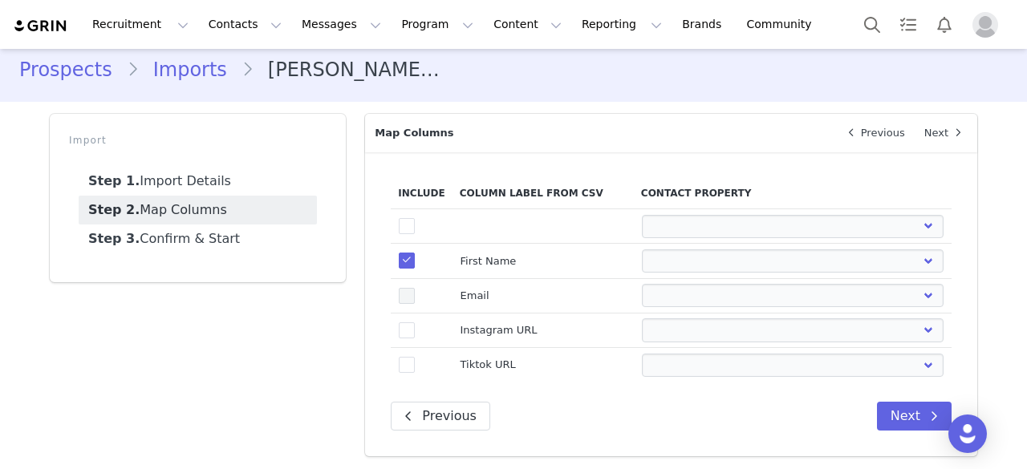
select select
click at [403, 328] on span at bounding box center [407, 331] width 16 height 16
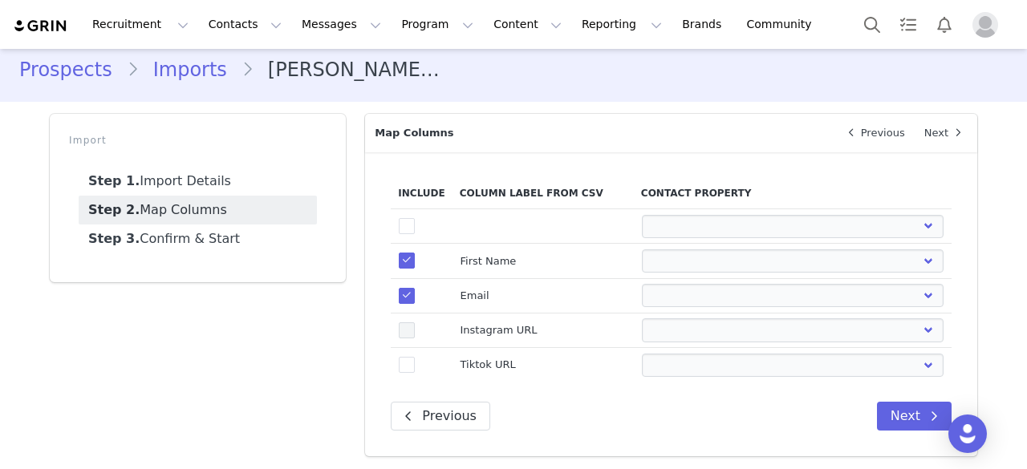
click at [415, 323] on input "true" at bounding box center [415, 323] width 0 height 0
select select
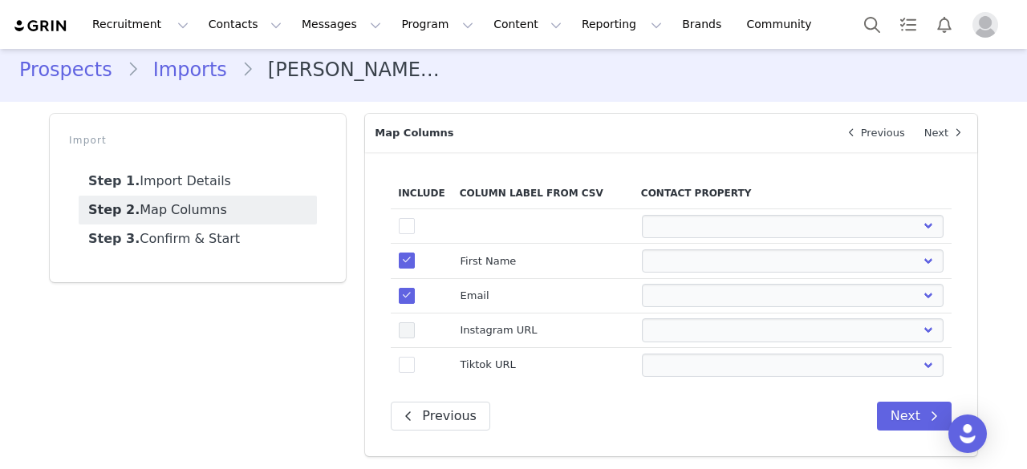
select select
click at [403, 350] on td "true" at bounding box center [421, 365] width 61 height 35
click at [403, 359] on span at bounding box center [407, 365] width 16 height 16
click at [415, 357] on input "true" at bounding box center [415, 357] width 0 height 0
select select
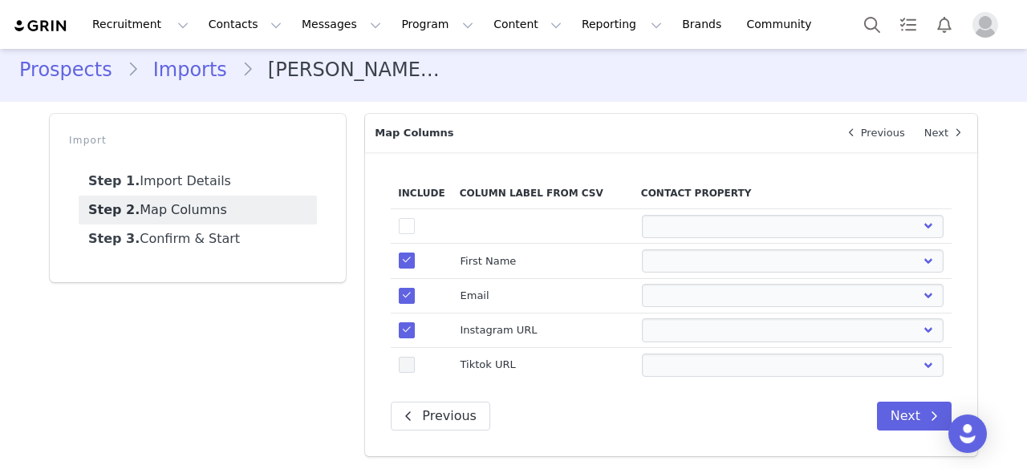
select select
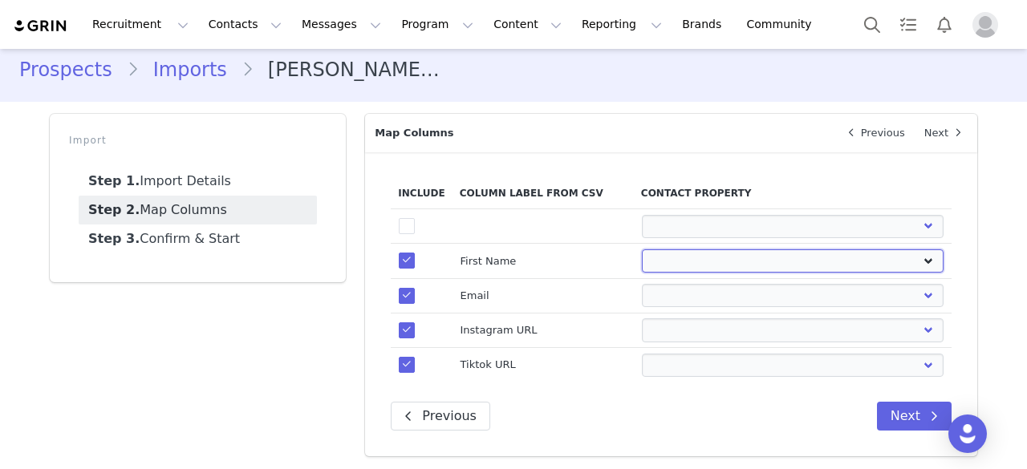
click at [687, 258] on select "First Name Last Name Email PayPal Email Gender Language Phone Country Code Phon…" at bounding box center [793, 261] width 303 height 23
select select "first_name"
click at [642, 250] on select "First Name Last Name Email PayPal Email Gender Language Phone Country Code Phon…" at bounding box center [793, 261] width 303 height 23
select select
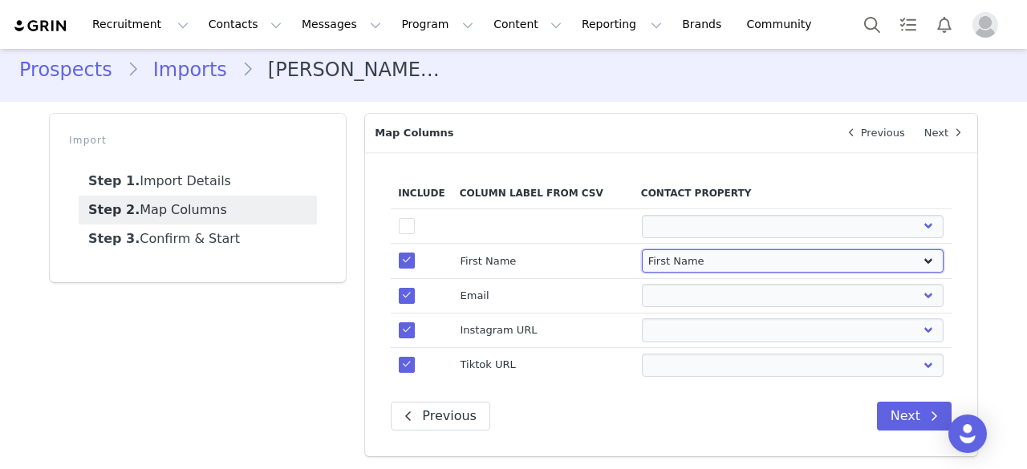
select select
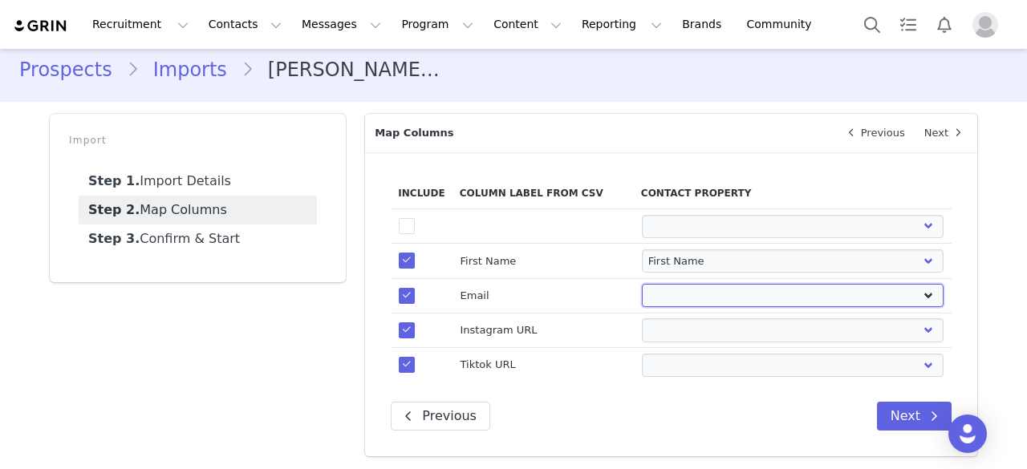
click at [710, 291] on select "First Name Last Name Email PayPal Email Gender Language Phone Country Code Phon…" at bounding box center [793, 295] width 303 height 23
select select "email"
click at [642, 284] on select "First Name Last Name Email PayPal Email Gender Language Phone Country Code Phon…" at bounding box center [793, 295] width 303 height 23
select select
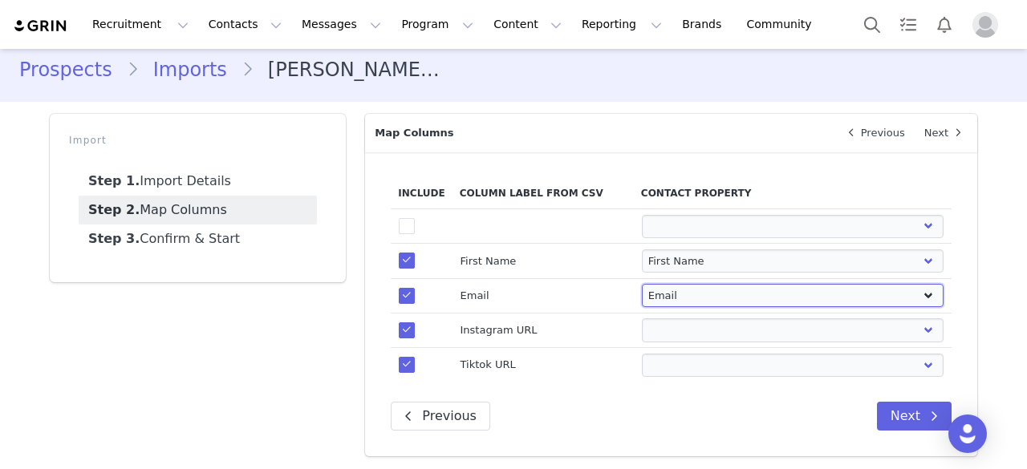
select select
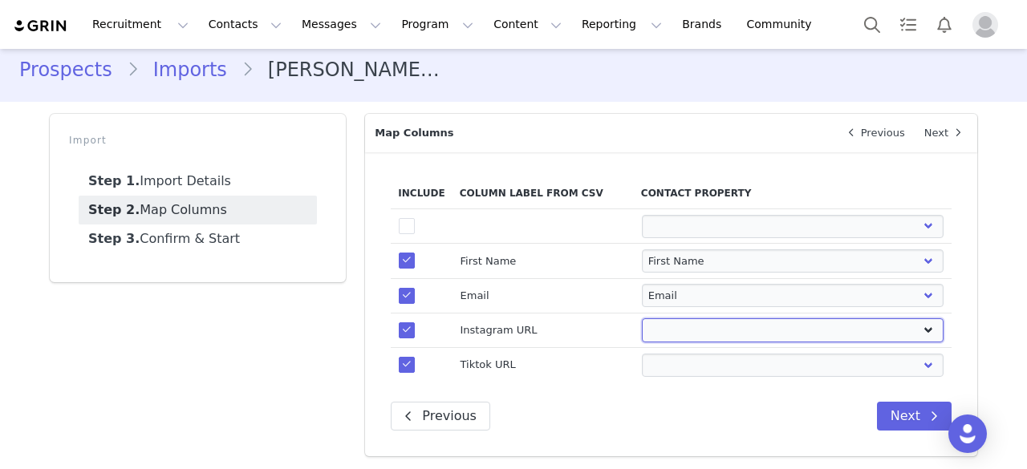
click at [690, 327] on select "First Name Last Name Email PayPal Email Gender Language Phone Country Code Phon…" at bounding box center [793, 330] width 303 height 23
select select "instagram_url"
click at [642, 319] on select "First Name Last Name Email PayPal Email Gender Language Phone Country Code Phon…" at bounding box center [793, 330] width 303 height 23
select select
click at [729, 362] on select "First Name Last Name Email PayPal Email Gender Language Phone Country Code Phon…" at bounding box center [793, 365] width 303 height 23
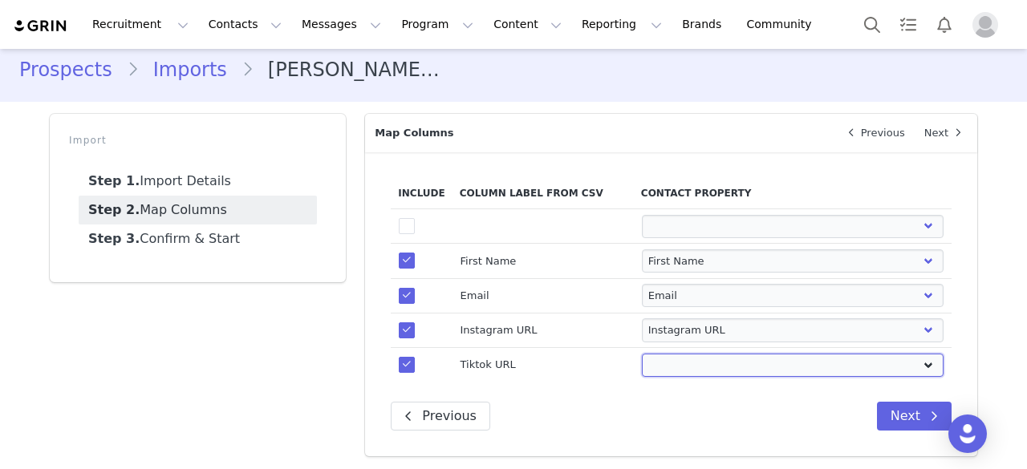
select select "tiktok_url"
click at [642, 354] on select "First Name Last Name Email PayPal Email Gender Language Phone Country Code Phon…" at bounding box center [793, 365] width 303 height 23
select select
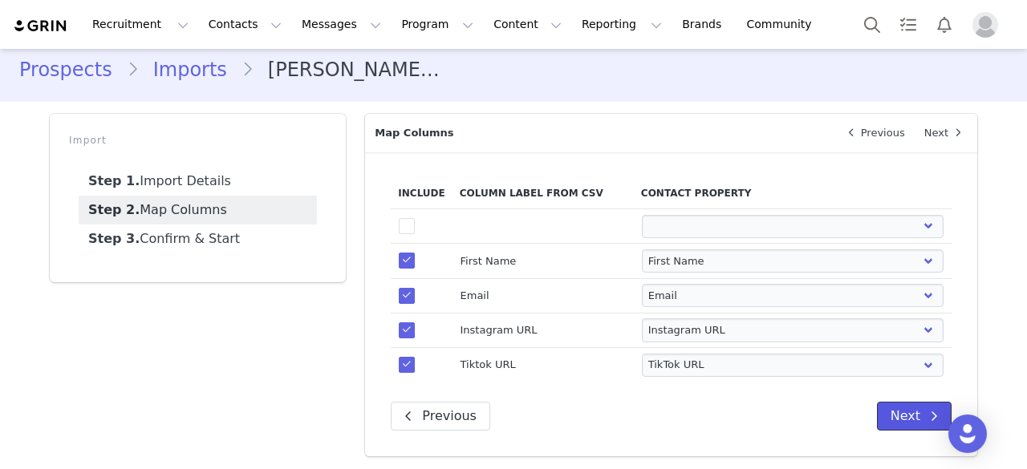
click at [902, 420] on button "Next" at bounding box center [914, 416] width 75 height 29
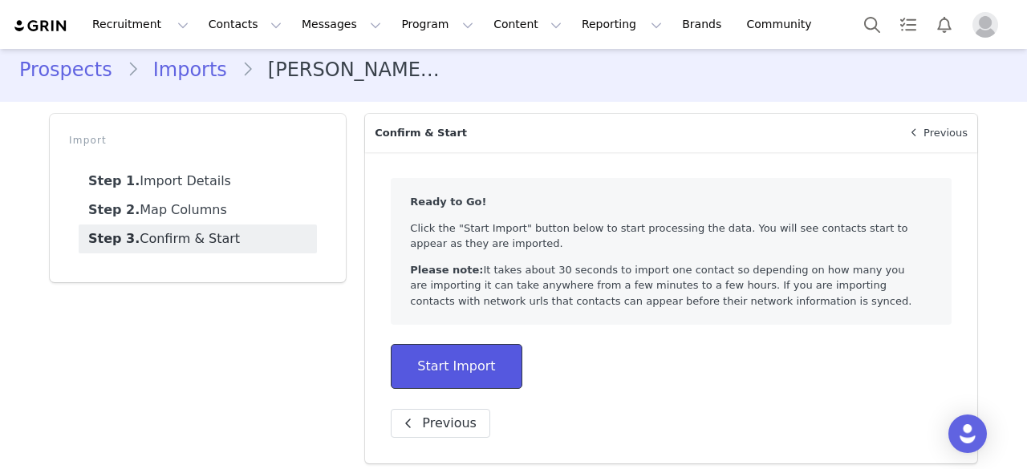
click at [437, 368] on button "Start Import" at bounding box center [456, 366] width 131 height 45
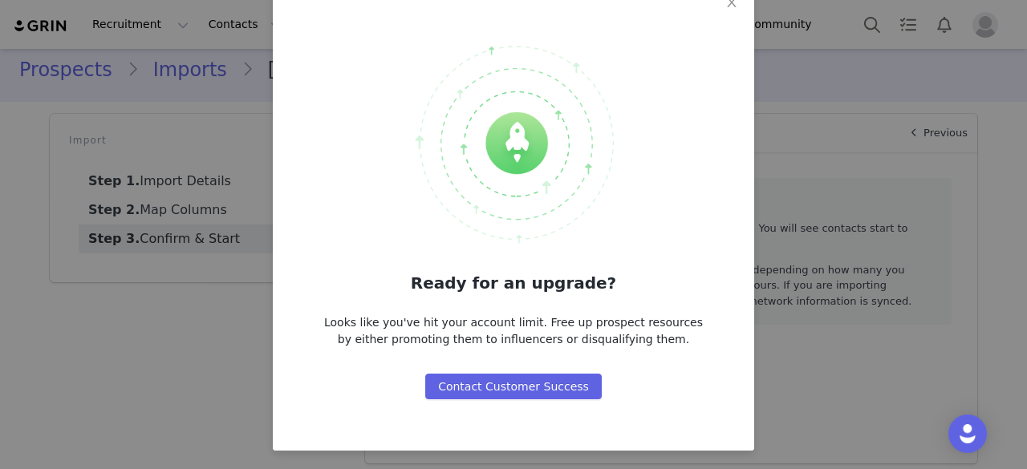
scroll to position [0, 0]
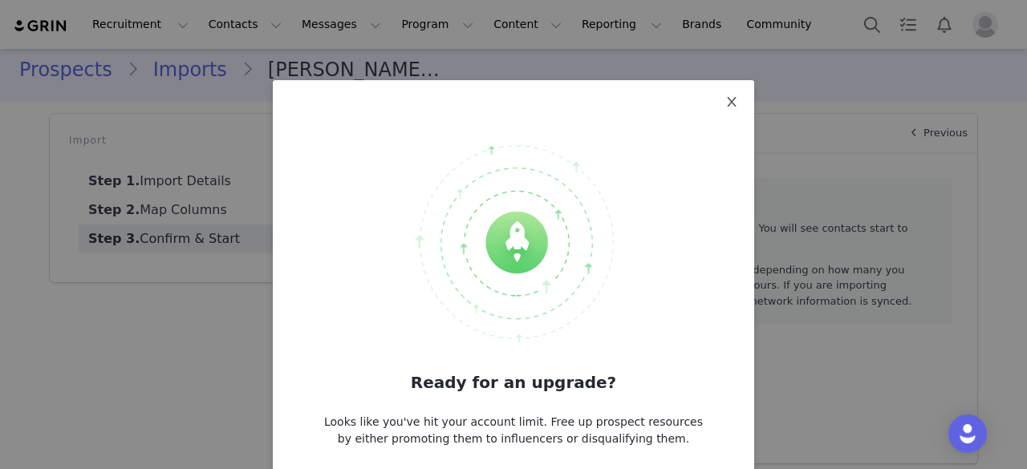
click at [725, 103] on icon "icon: close" at bounding box center [731, 101] width 13 height 13
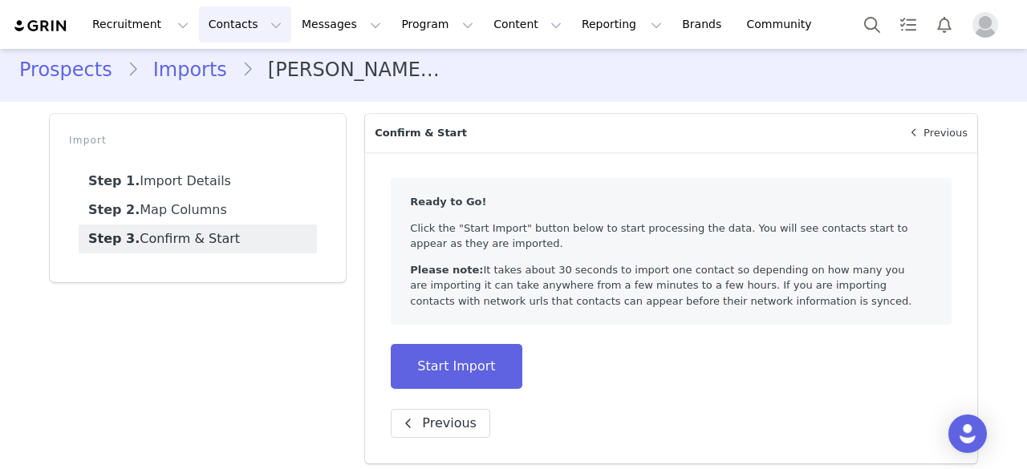
click at [205, 25] on button "Contacts Contacts" at bounding box center [245, 24] width 92 height 36
click at [214, 101] on p "Prospects" at bounding box center [223, 100] width 54 height 17
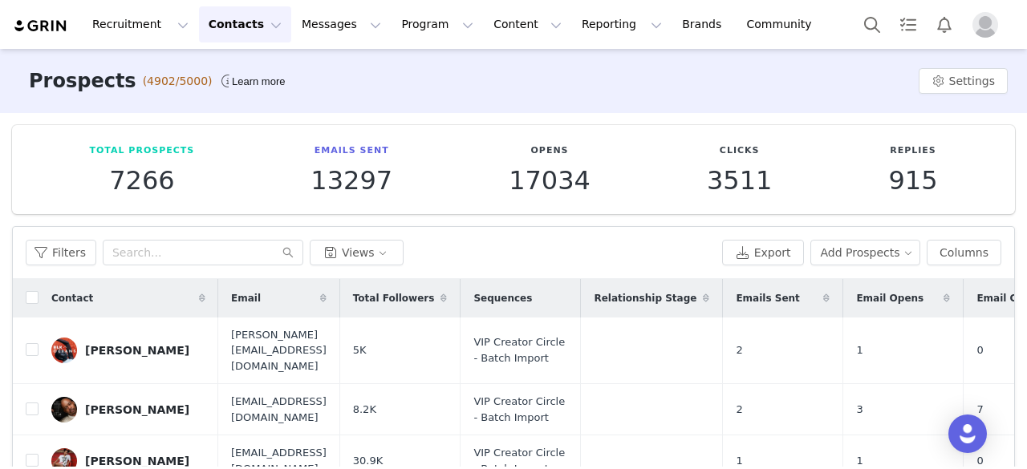
click at [830, 298] on icon at bounding box center [826, 299] width 6 height 10
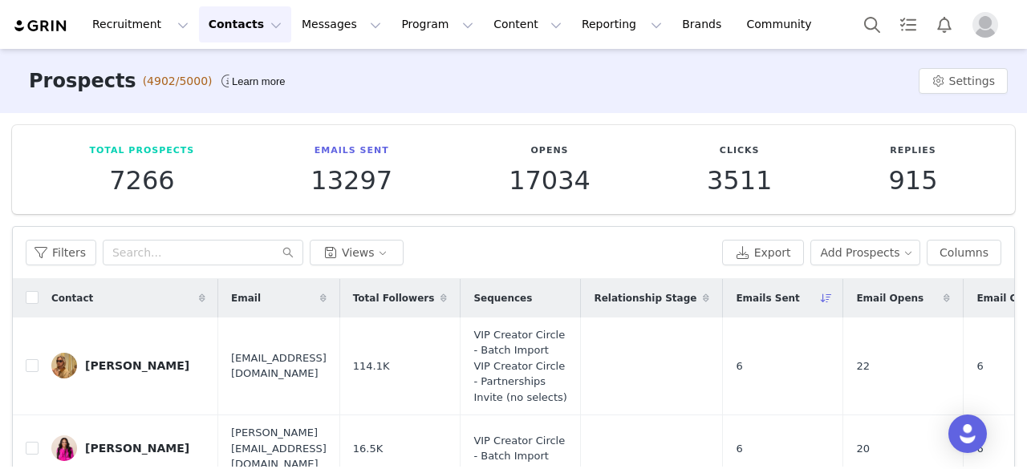
scroll to position [36, 0]
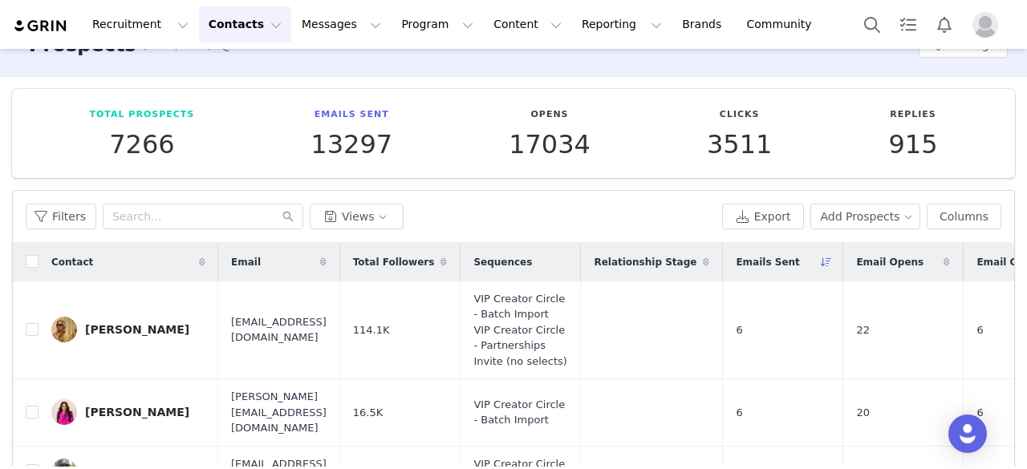
click at [832, 262] on icon at bounding box center [826, 263] width 11 height 10
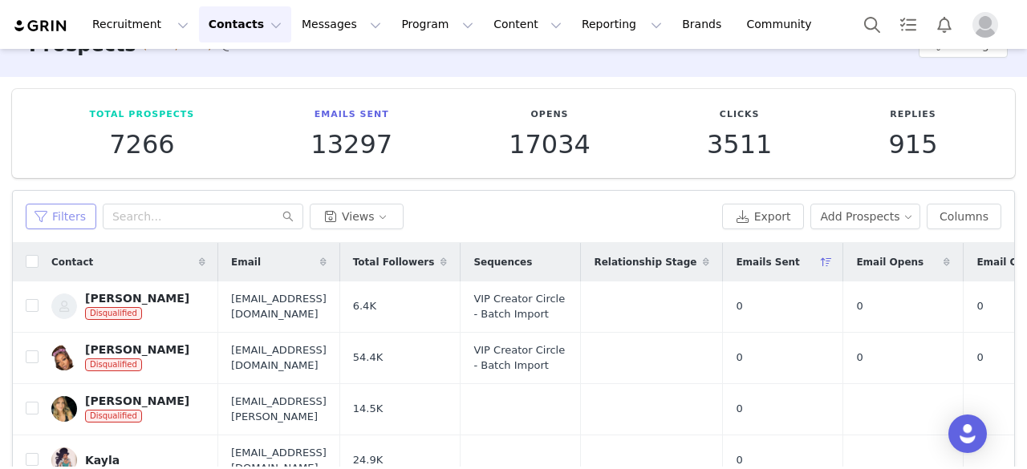
click at [51, 214] on button "Filters" at bounding box center [61, 217] width 71 height 26
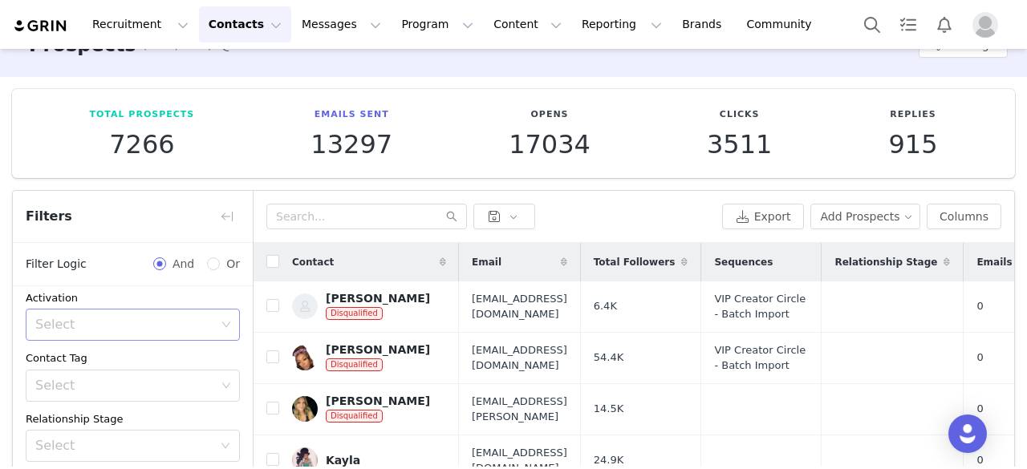
scroll to position [85, 0]
click at [144, 311] on div "Select" at bounding box center [123, 310] width 177 height 16
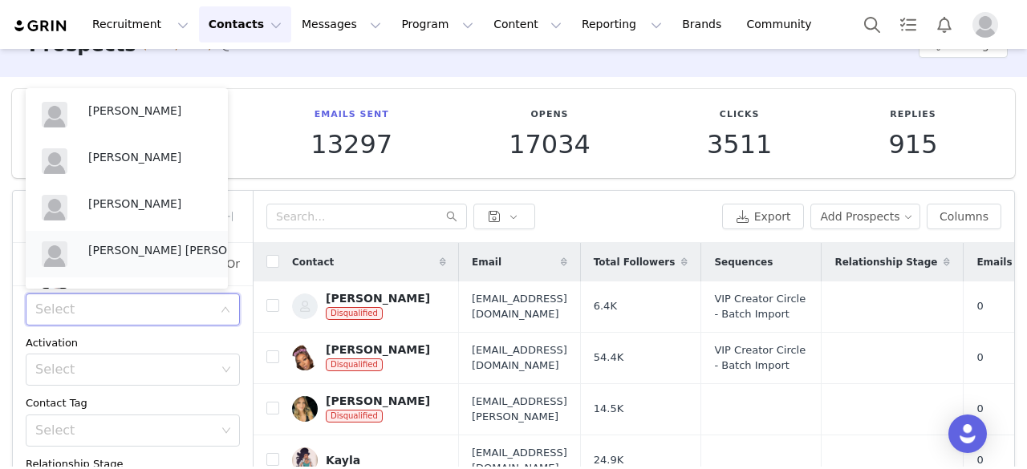
click at [154, 245] on p "[PERSON_NAME] [PERSON_NAME]" at bounding box center [176, 251] width 177 height 18
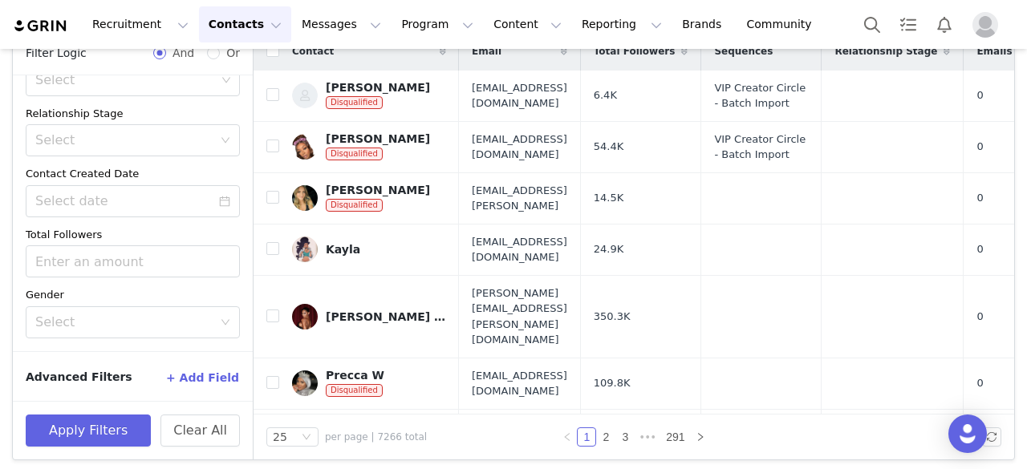
scroll to position [250, 0]
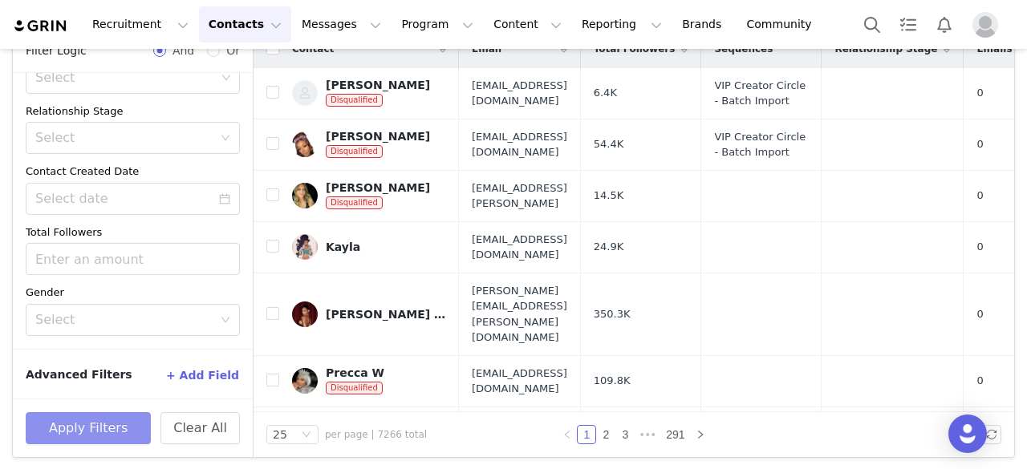
click at [125, 438] on button "Apply Filters" at bounding box center [88, 428] width 125 height 32
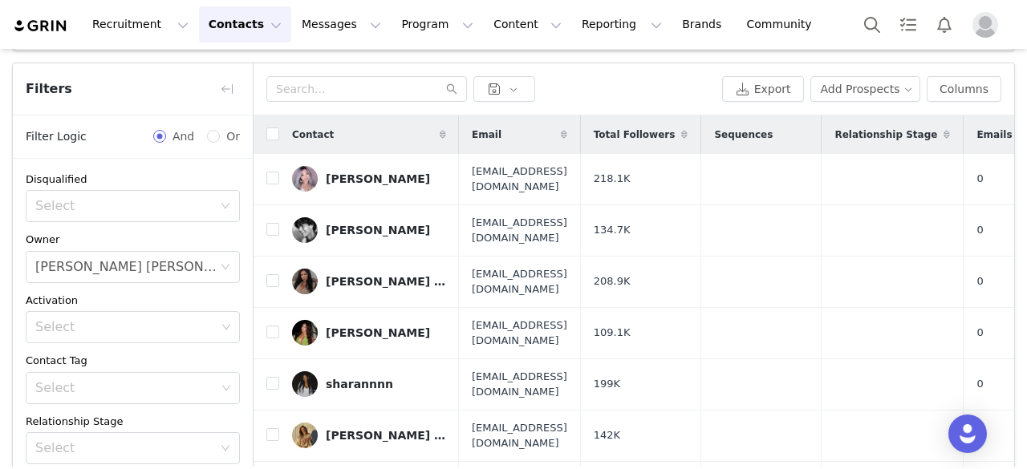
scroll to position [141, 0]
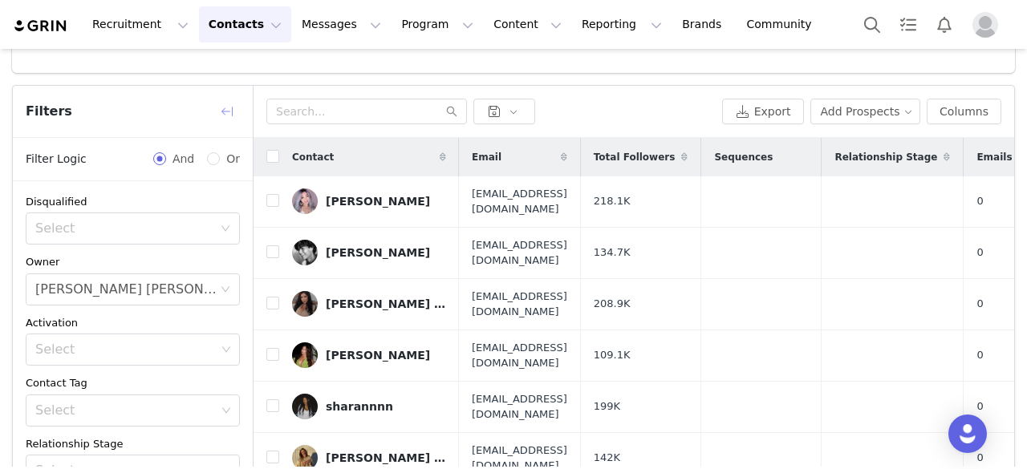
click at [225, 115] on button "button" at bounding box center [227, 112] width 26 height 26
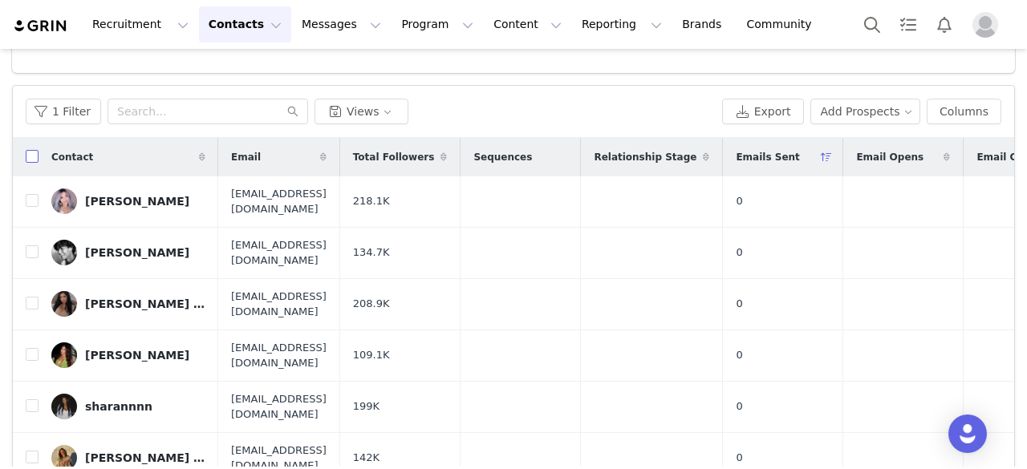
click at [35, 156] on input "checkbox" at bounding box center [32, 156] width 13 height 13
checkbox input "true"
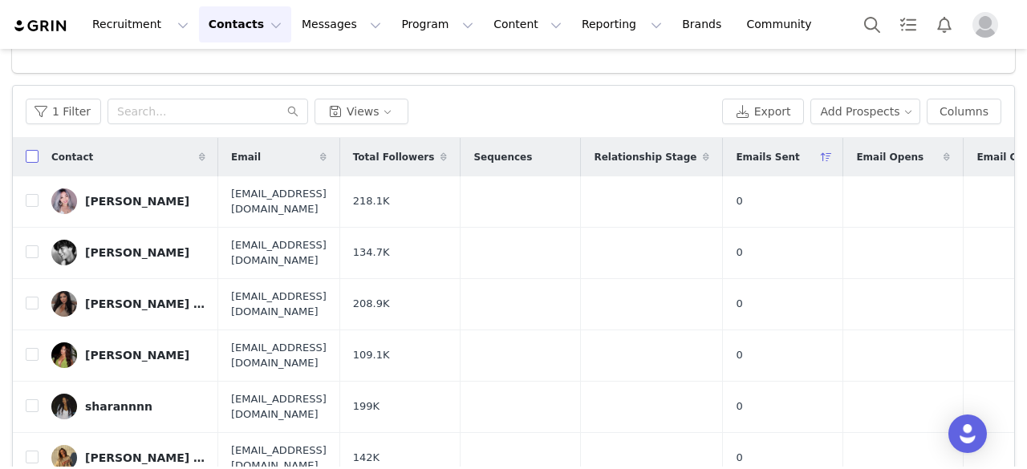
checkbox input "true"
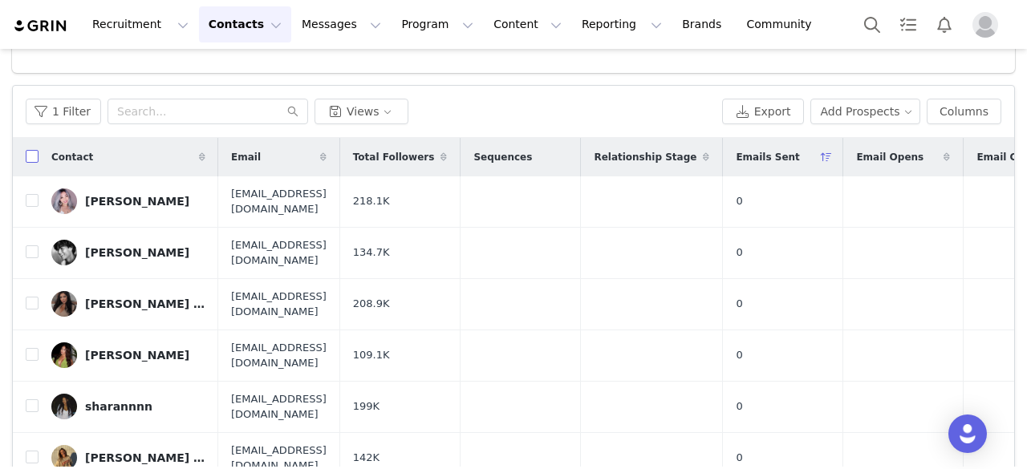
checkbox input "true"
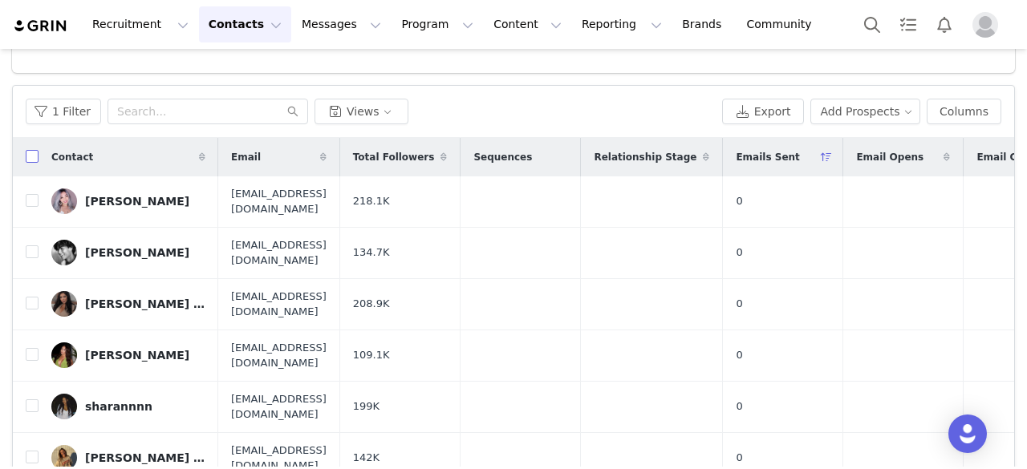
checkbox input "true"
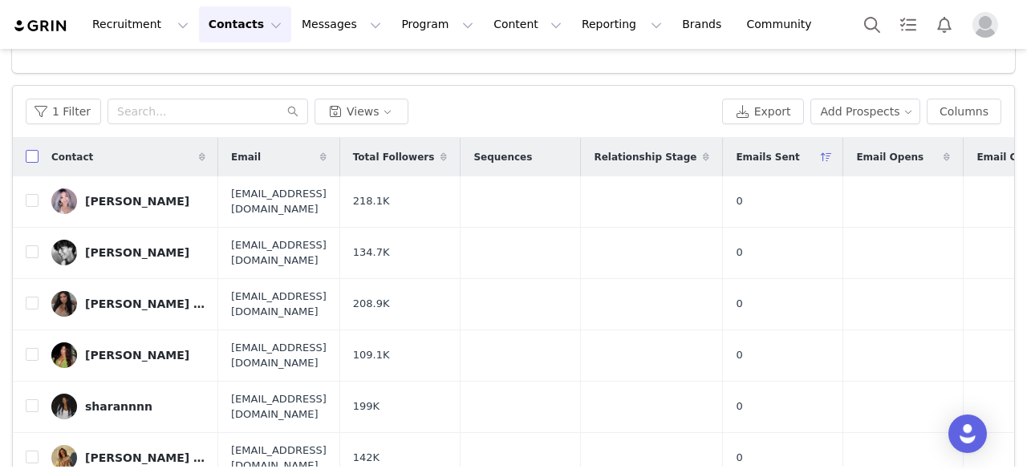
checkbox input "true"
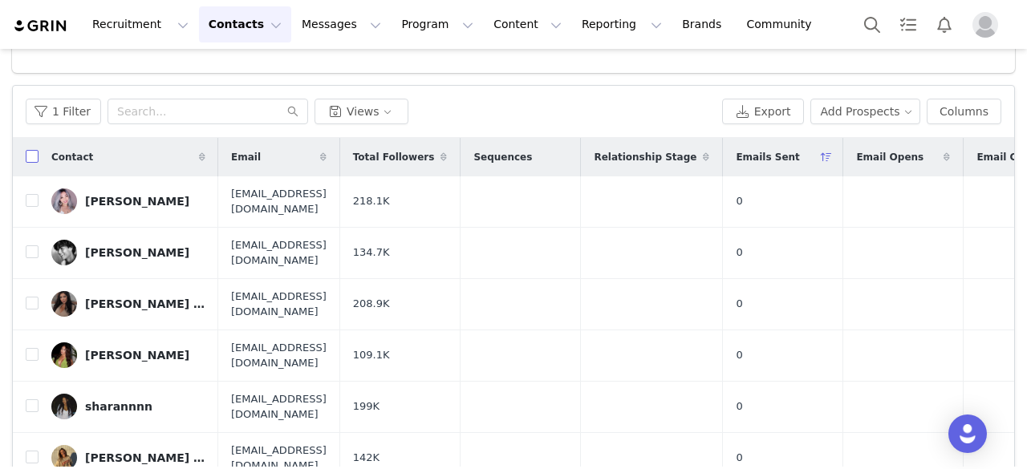
checkbox input "true"
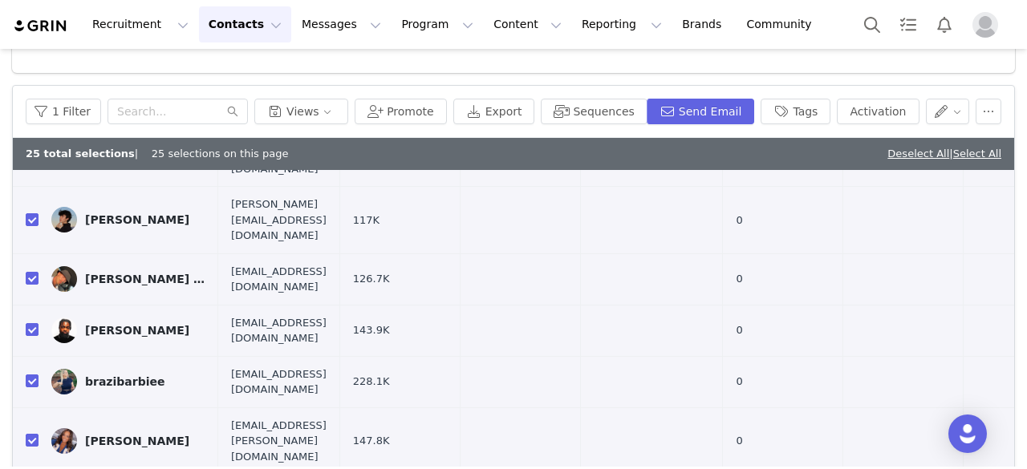
scroll to position [252, 0]
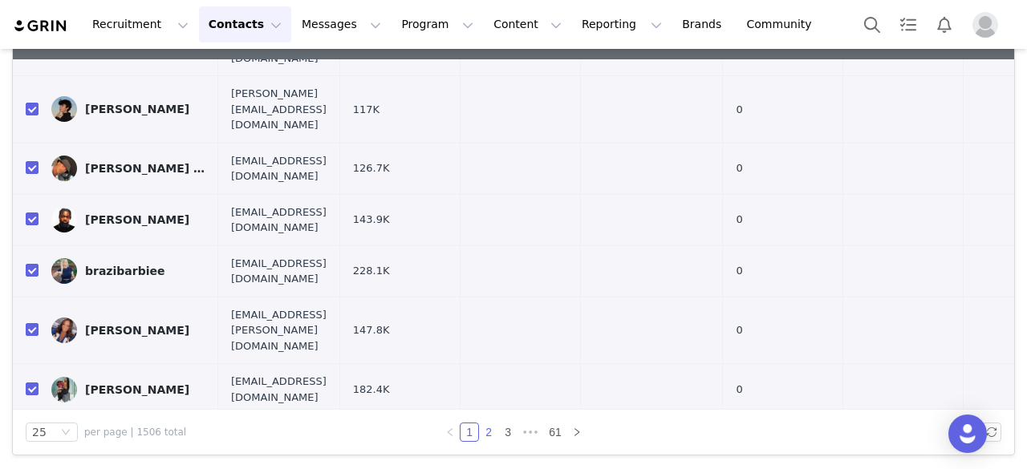
click at [480, 434] on link "2" at bounding box center [489, 433] width 18 height 18
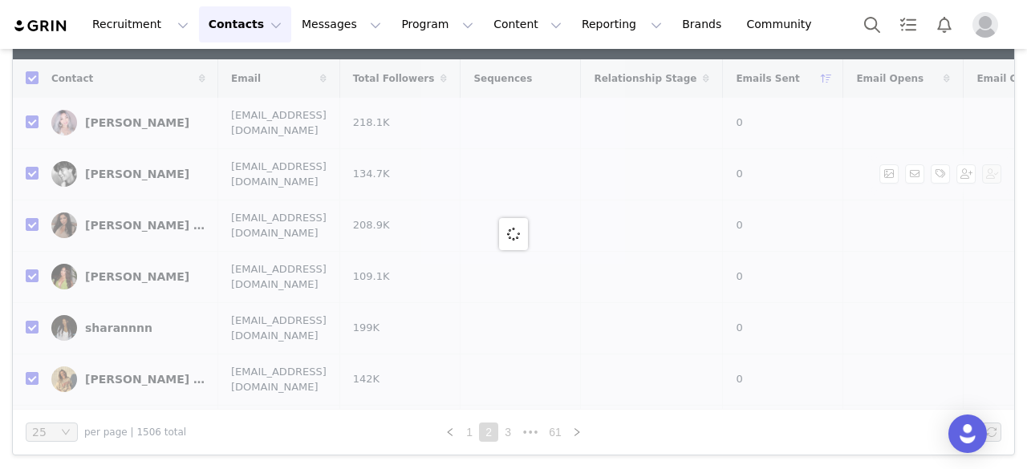
checkbox input "false"
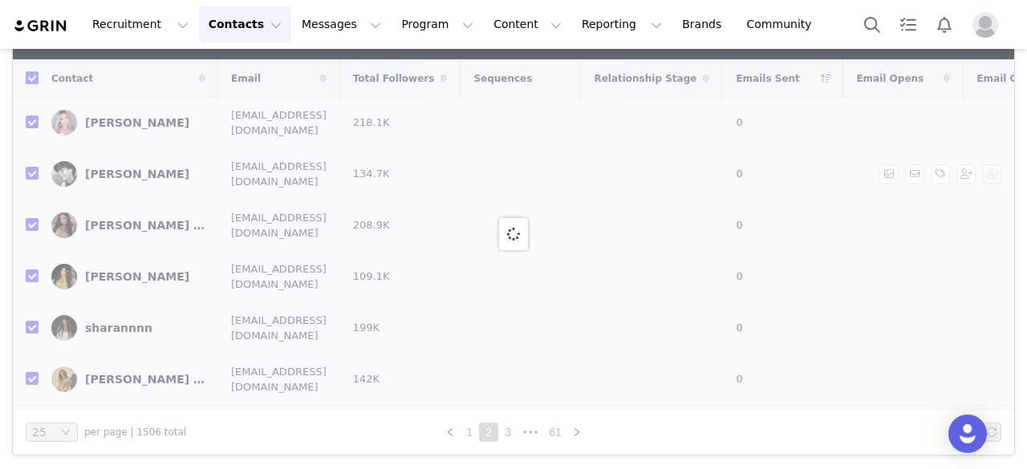
checkbox input "false"
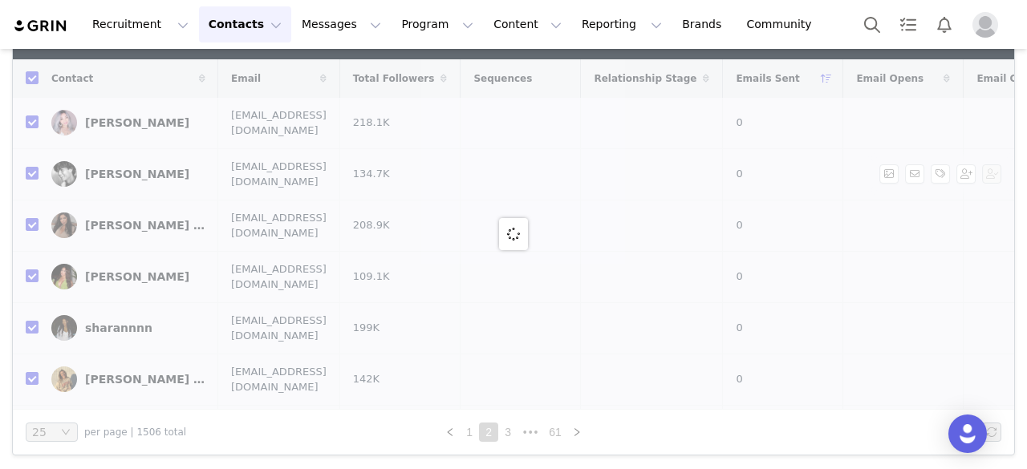
checkbox input "false"
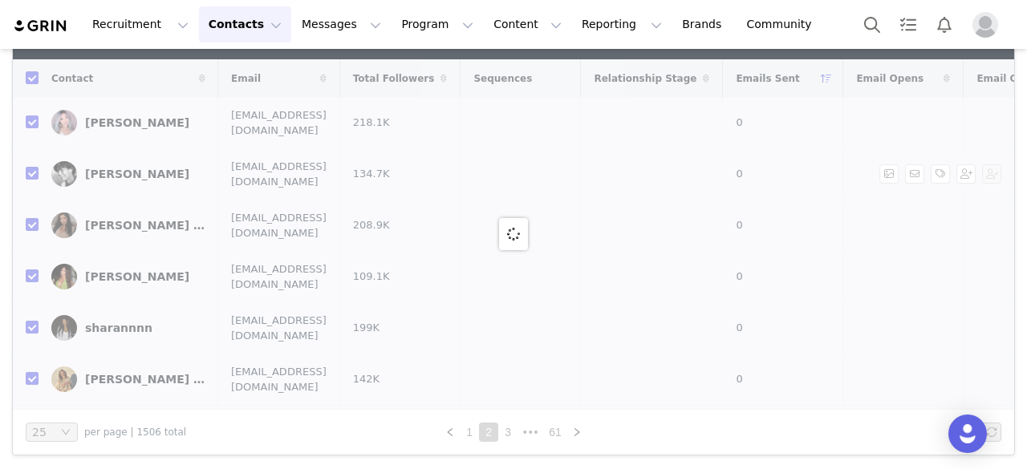
checkbox input "false"
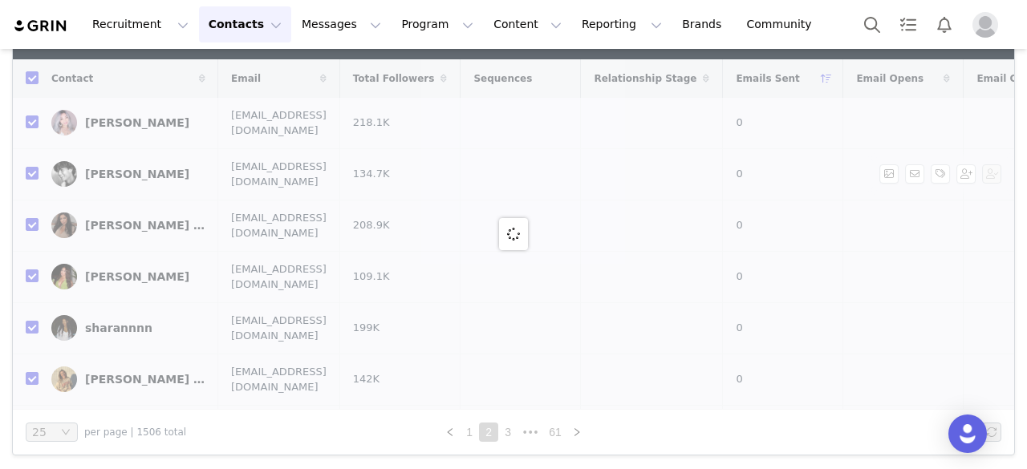
checkbox input "false"
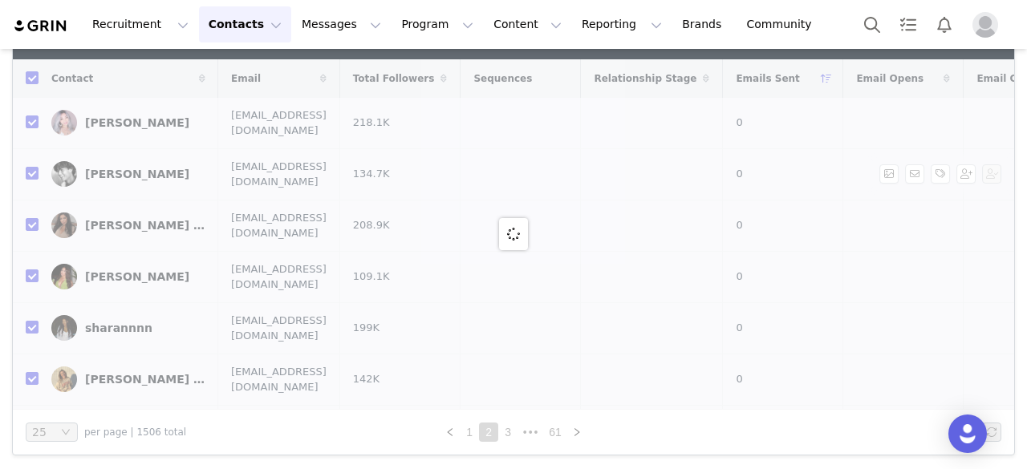
checkbox input "false"
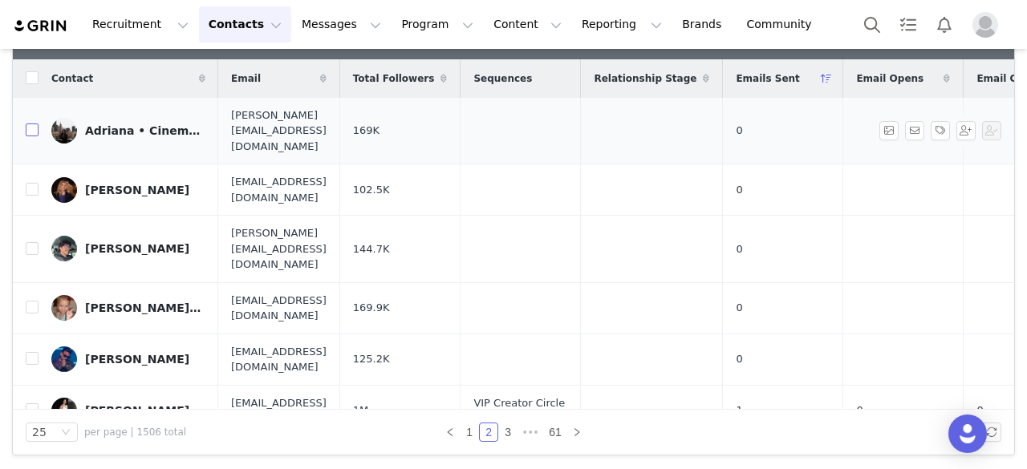
click at [30, 124] on input "checkbox" at bounding box center [32, 130] width 13 height 13
checkbox input "true"
click at [30, 183] on input "checkbox" at bounding box center [32, 189] width 13 height 13
checkbox input "true"
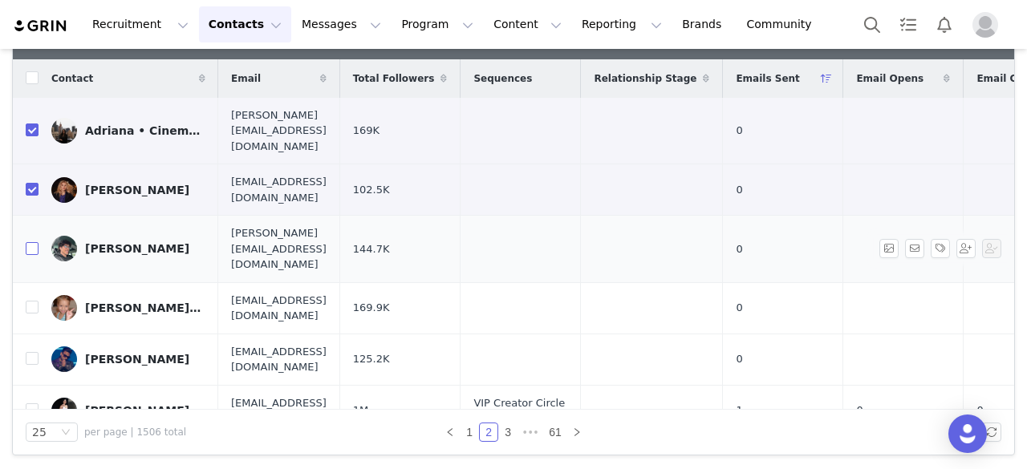
click at [32, 242] on input "checkbox" at bounding box center [32, 248] width 13 height 13
checkbox input "true"
click at [30, 300] on label at bounding box center [32, 308] width 13 height 17
click at [30, 301] on input "checkbox" at bounding box center [32, 307] width 13 height 13
checkbox input "true"
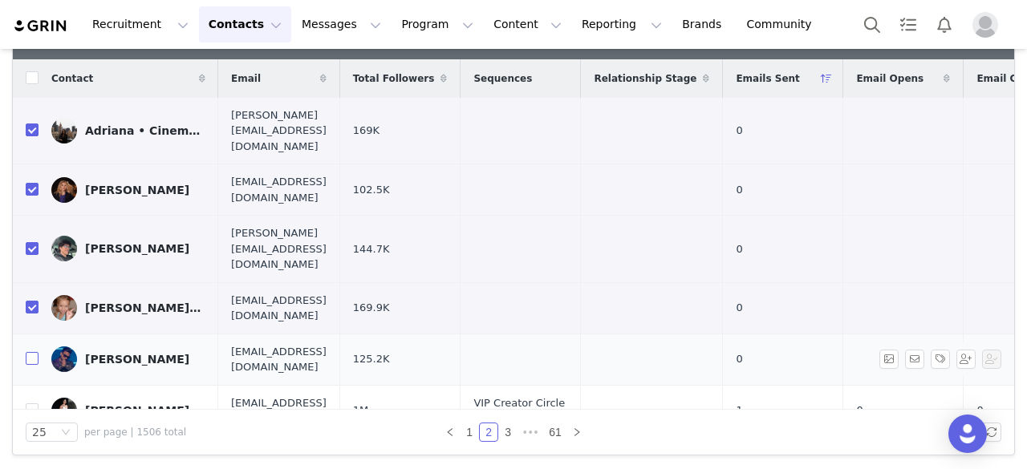
click at [35, 352] on input "checkbox" at bounding box center [32, 358] width 13 height 13
checkbox input "true"
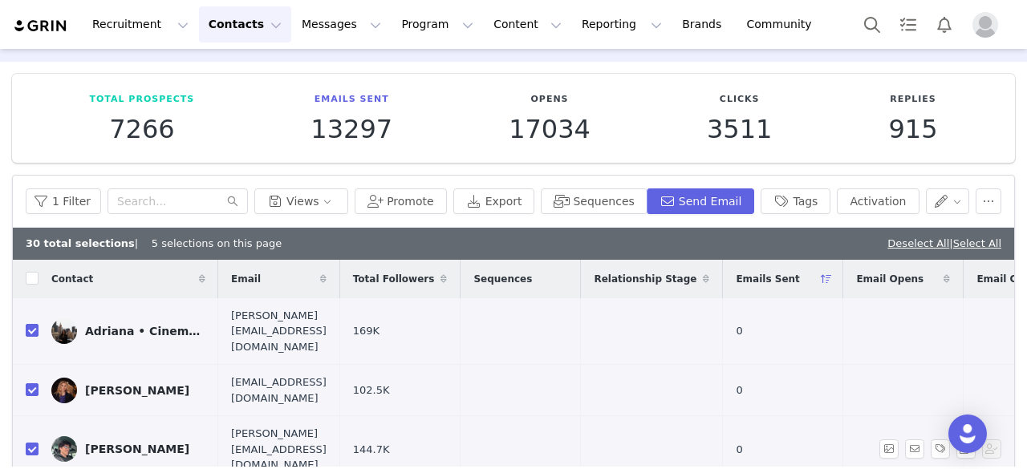
scroll to position [51, 0]
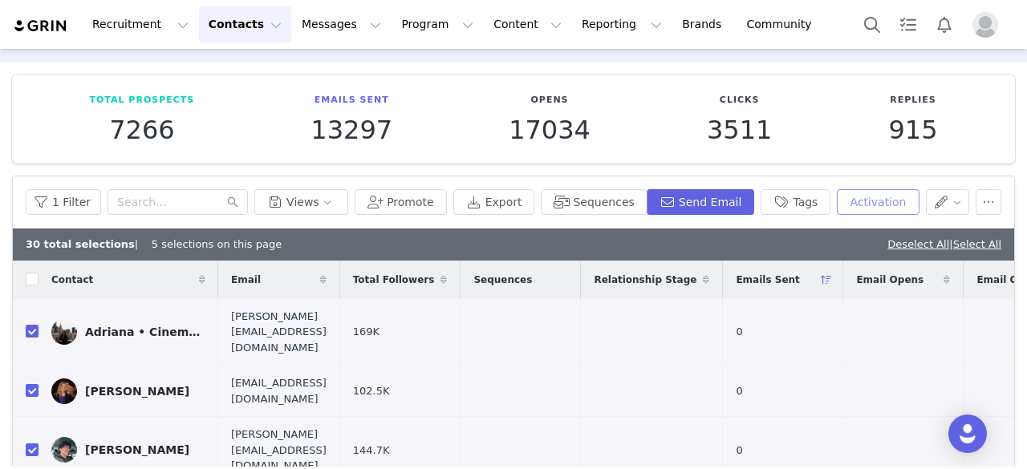
click at [884, 195] on button "Activation" at bounding box center [878, 202] width 82 height 26
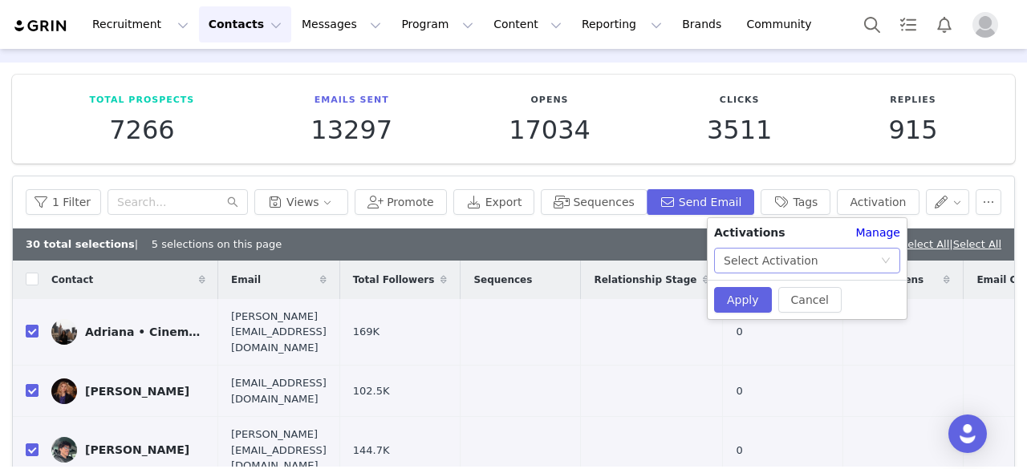
click at [824, 254] on div "Select Activation" at bounding box center [802, 261] width 156 height 24
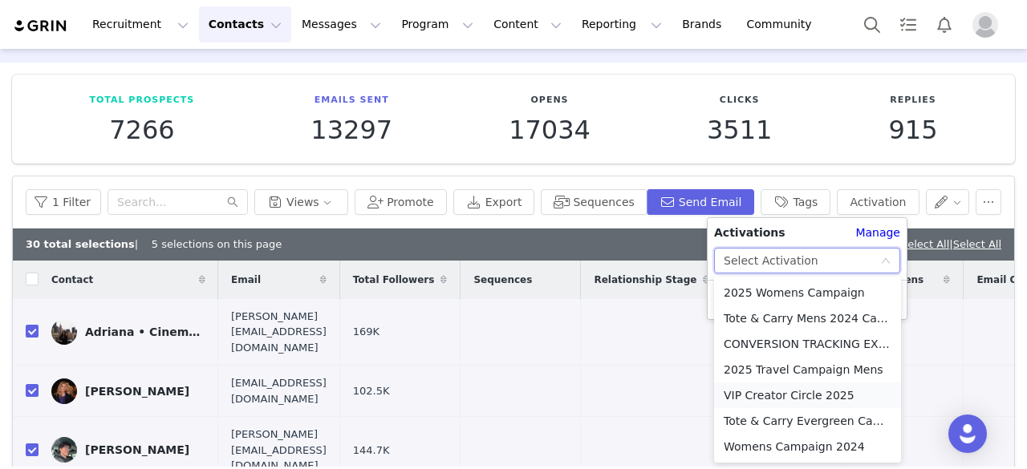
click at [768, 394] on li "VIP Creator Circle 2025" at bounding box center [807, 396] width 187 height 26
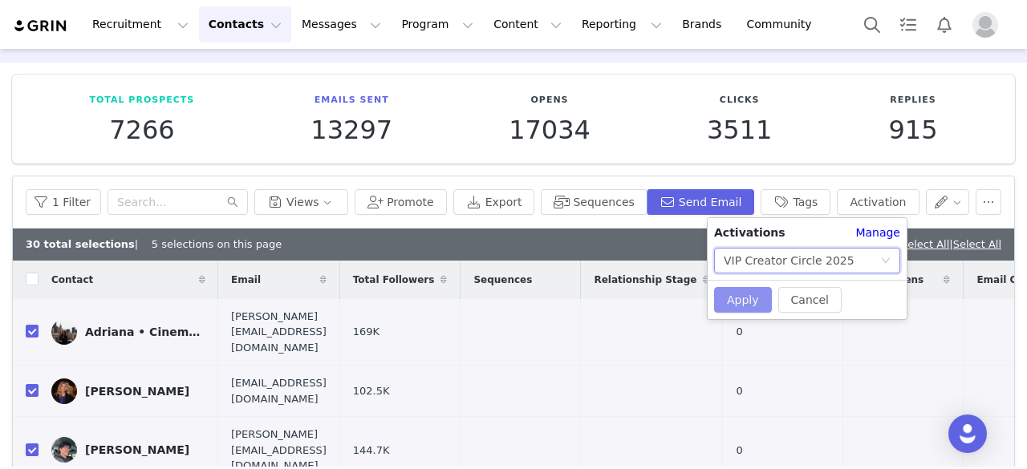
click at [729, 301] on button "Apply" at bounding box center [743, 300] width 58 height 26
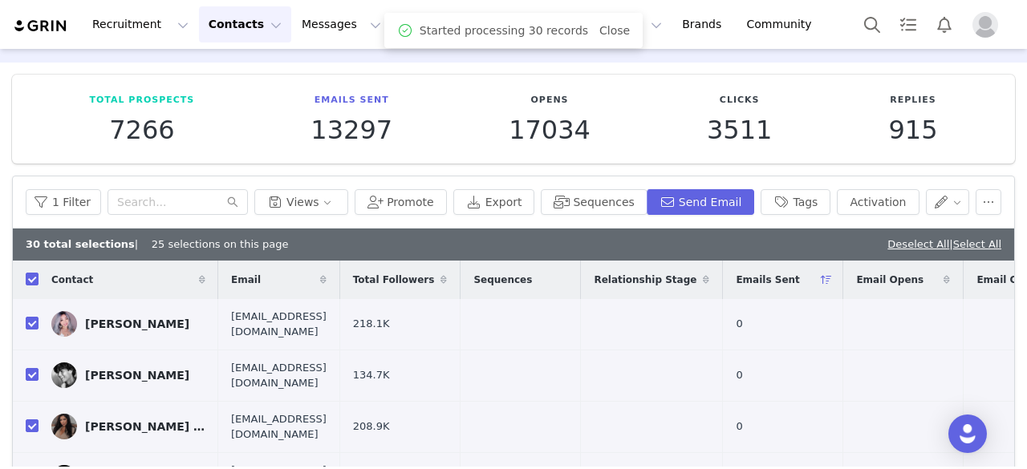
checkbox input "true"
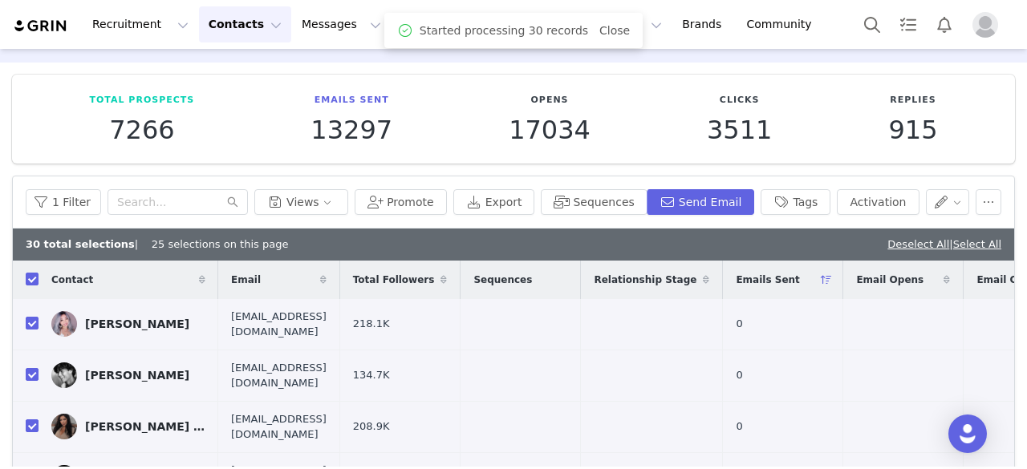
checkbox input "true"
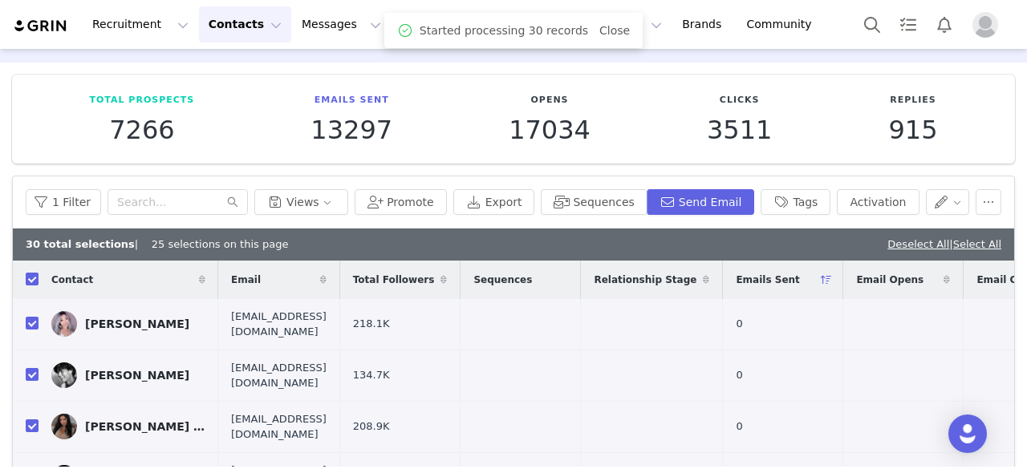
checkbox input "true"
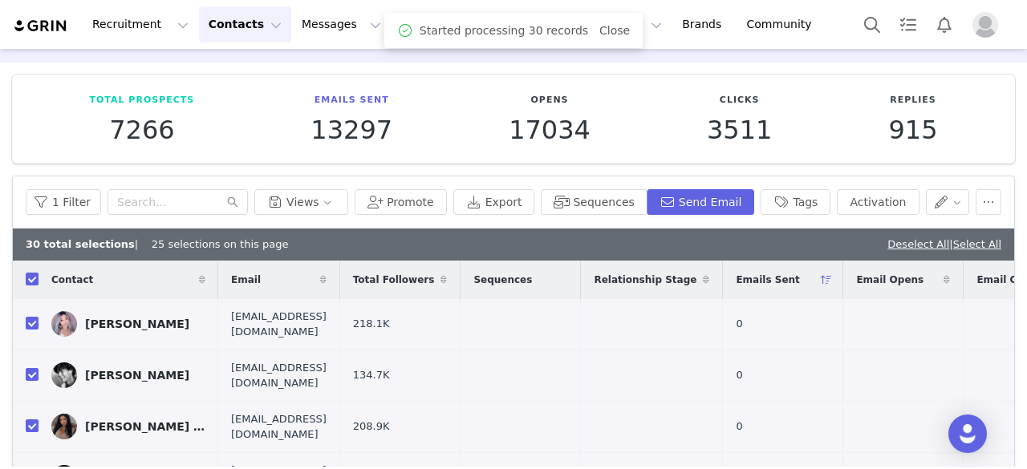
checkbox input "true"
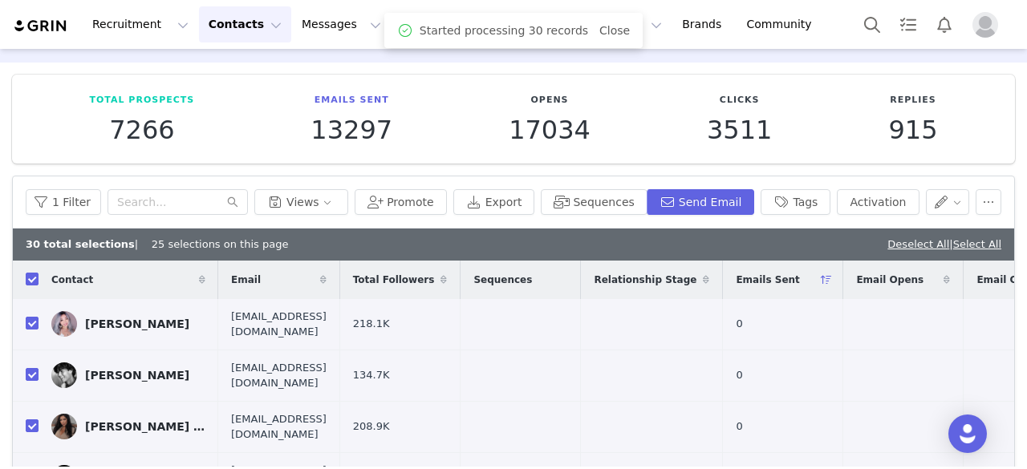
checkbox input "true"
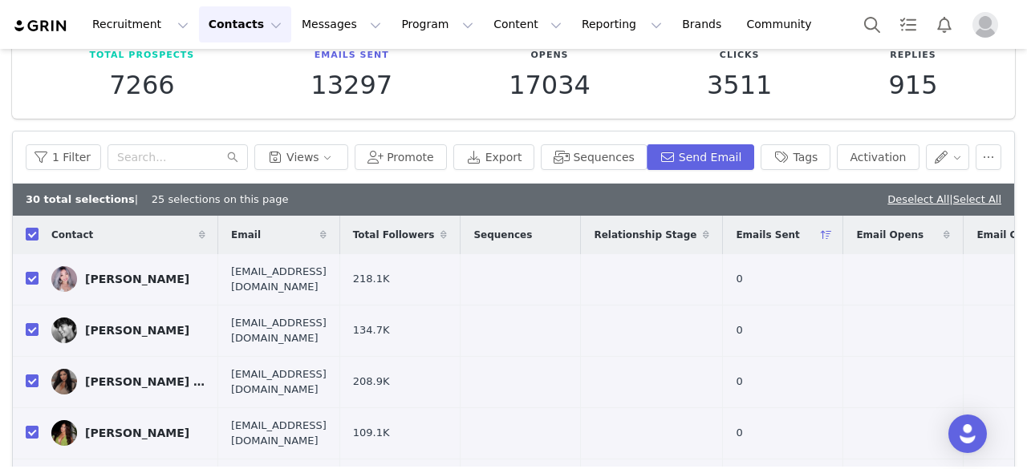
scroll to position [95, 0]
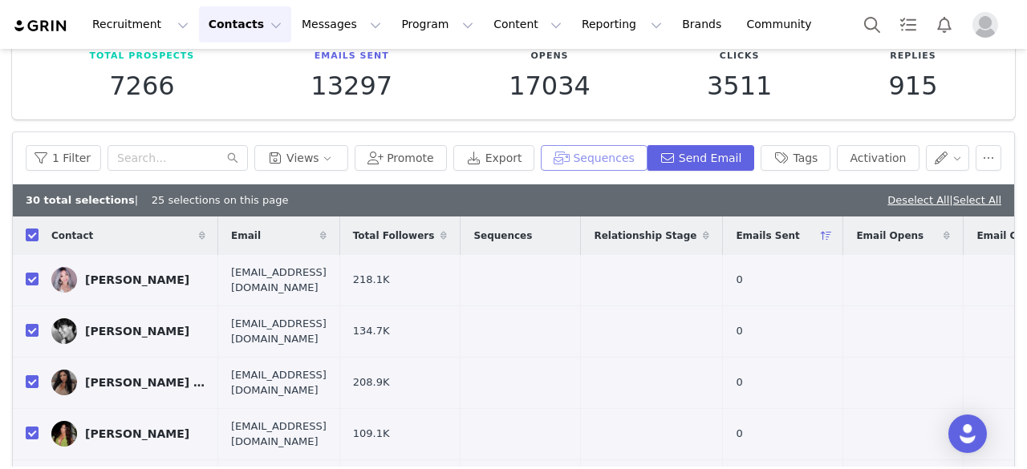
click at [597, 160] on button "Sequences" at bounding box center [594, 158] width 106 height 26
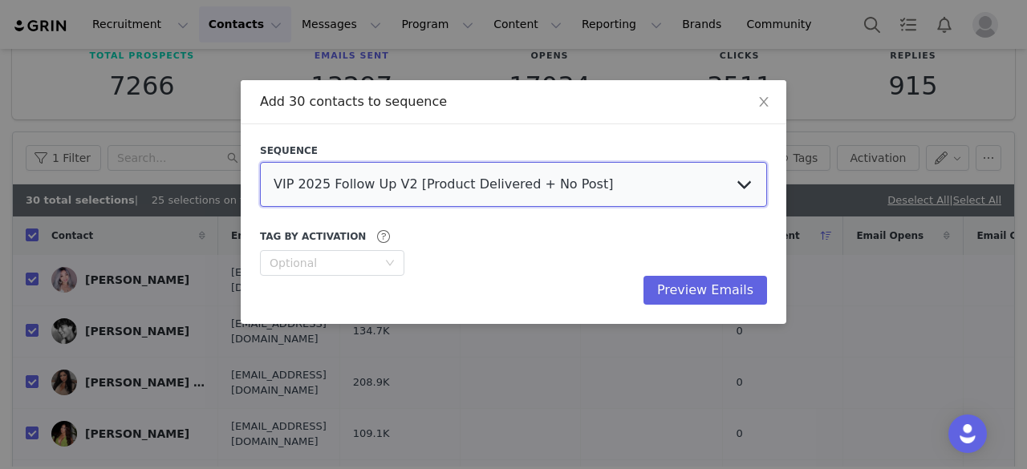
click at [488, 185] on select "VIP 2025 Follow Up V2 [Product Delivered + No Post] VIP Creator Circle - [PERSO…" at bounding box center [513, 184] width 507 height 45
select select "5e7da1e0-9e3b-4cc6-90f8-11ad60451feb"
click at [260, 162] on select "VIP 2025 Follow Up V2 [Product Delivered + No Post] VIP Creator Circle - [PERSO…" at bounding box center [513, 184] width 507 height 45
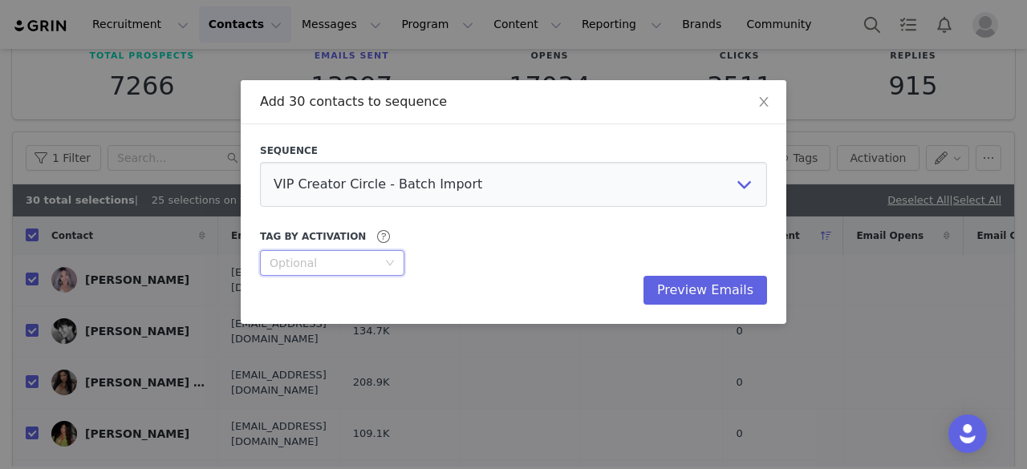
click at [334, 271] on div "Optional" at bounding box center [327, 263] width 115 height 24
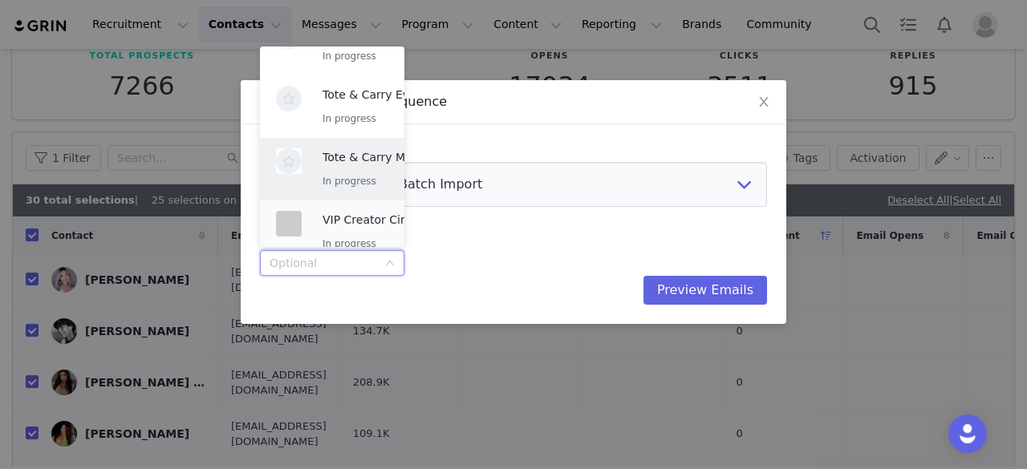
scroll to position [178, 0]
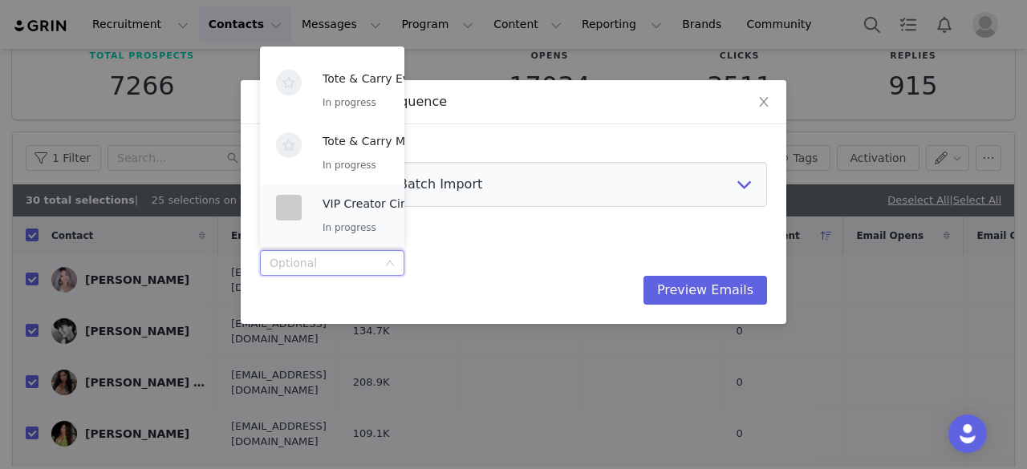
click at [345, 217] on div "VIP Creator Circle 2025 In progress" at bounding box center [388, 216] width 131 height 42
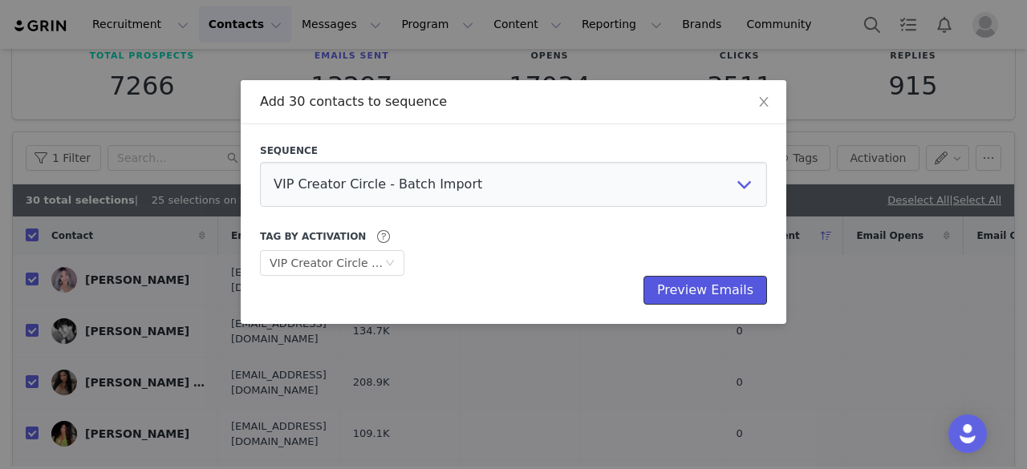
click at [685, 285] on button "Preview Emails" at bounding box center [706, 290] width 124 height 29
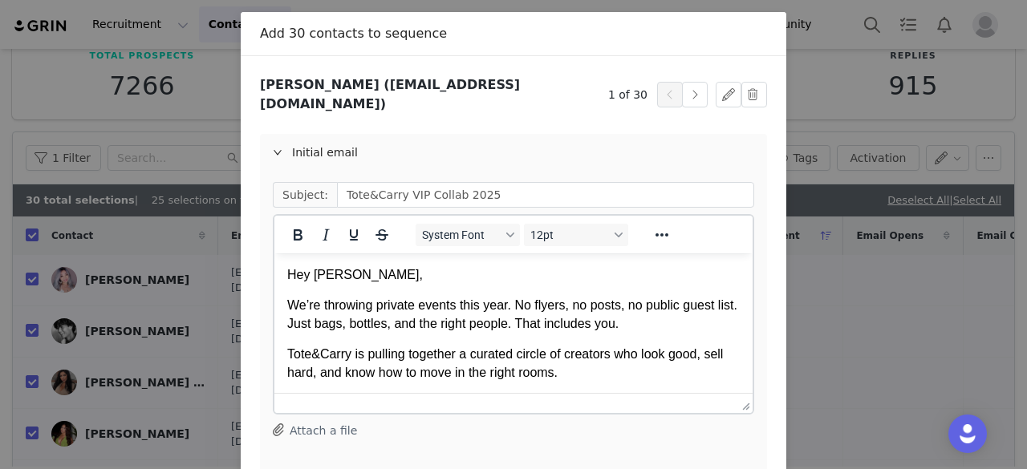
scroll to position [69, 0]
click at [687, 83] on button "button" at bounding box center [695, 94] width 26 height 26
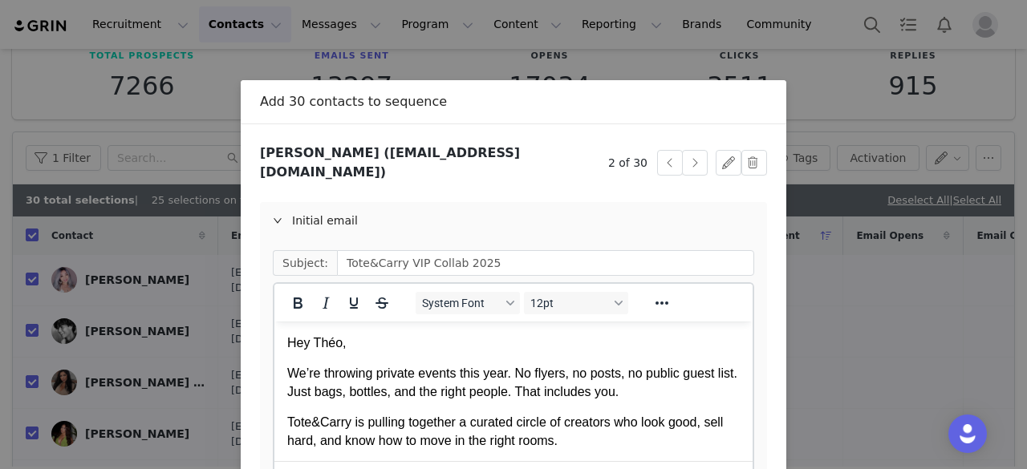
scroll to position [0, 0]
click at [685, 156] on button "button" at bounding box center [695, 163] width 26 height 26
click at [682, 160] on button "button" at bounding box center [695, 163] width 26 height 26
click at [359, 347] on p "Hey CAMILA," at bounding box center [513, 344] width 453 height 18
click at [327, 211] on div "Initial email" at bounding box center [513, 220] width 507 height 37
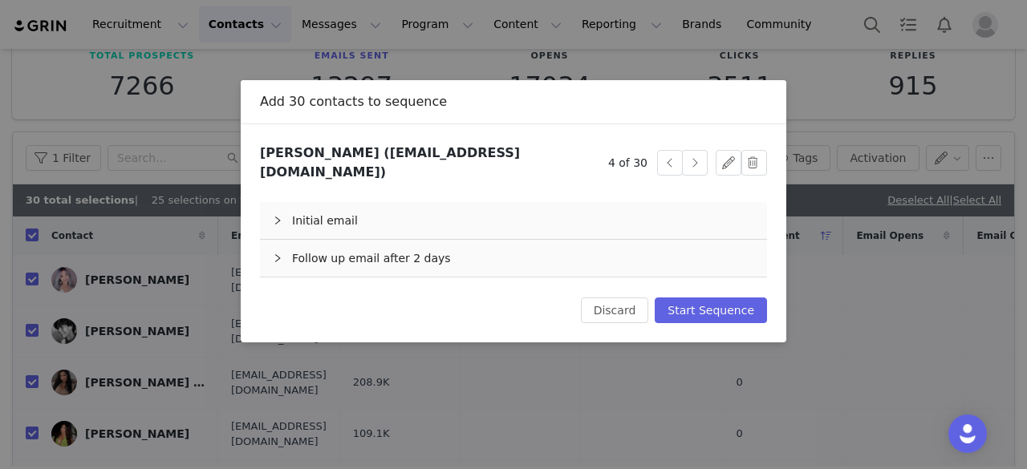
click at [351, 250] on div "Follow up email after 2 days" at bounding box center [513, 258] width 507 height 37
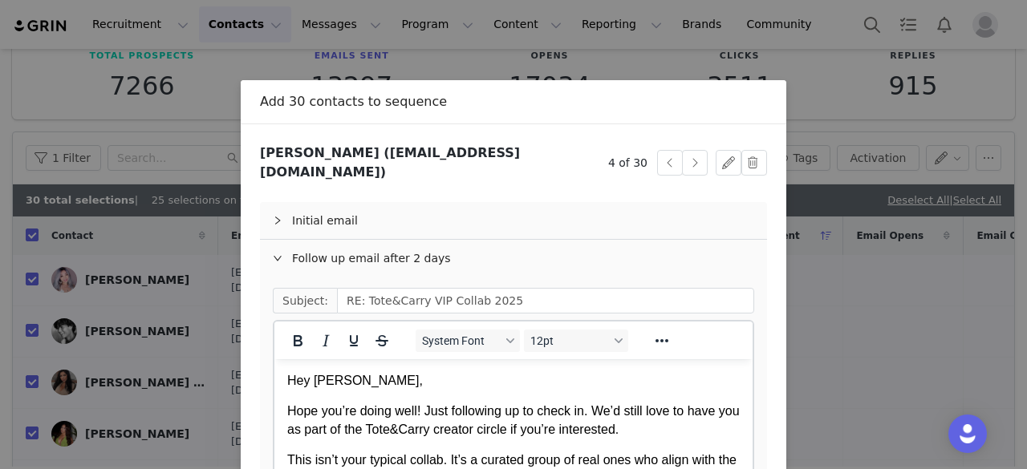
click at [359, 383] on p "Hey CAMILA," at bounding box center [513, 381] width 453 height 18
click at [696, 162] on button "button" at bounding box center [695, 163] width 26 height 26
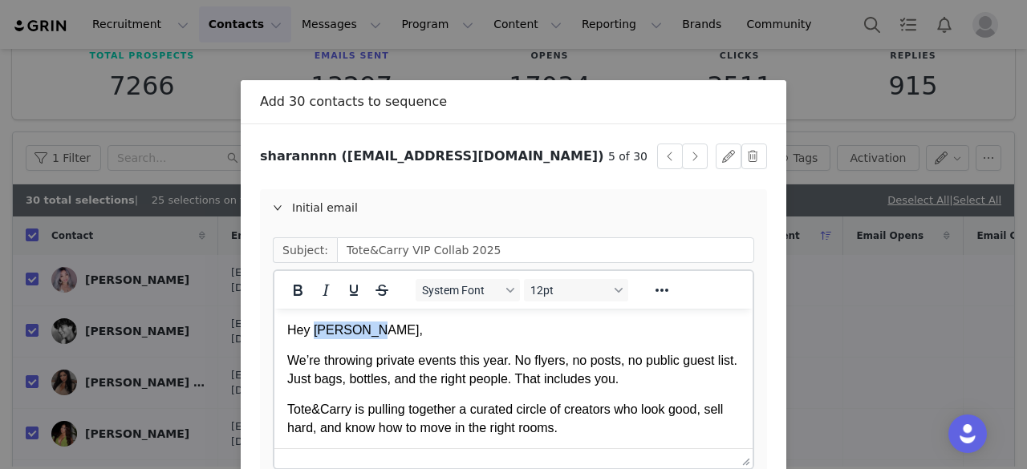
drag, startPoint x: 370, startPoint y: 331, endPoint x: 312, endPoint y: 329, distance: 57.8
click at [312, 329] on p "Hey sharannnn," at bounding box center [513, 331] width 453 height 18
click at [331, 210] on div "Initial email" at bounding box center [513, 207] width 507 height 37
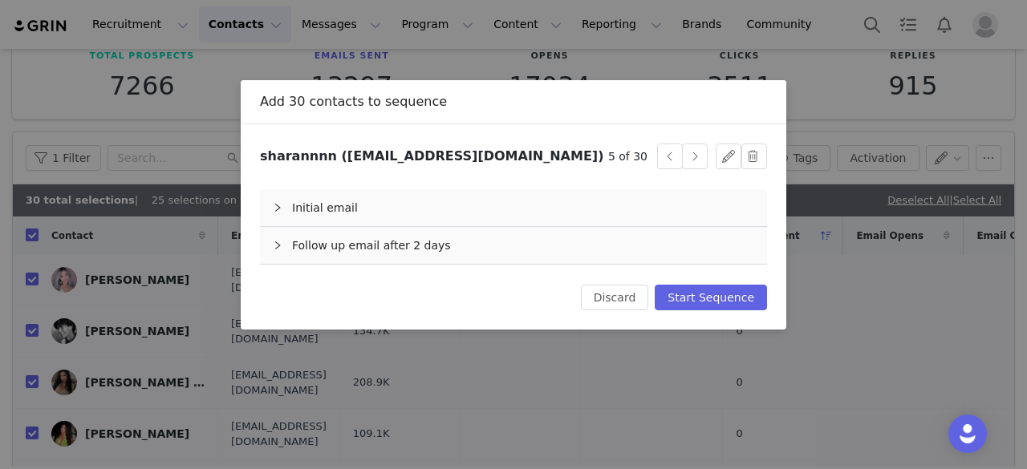
click at [358, 251] on div "Follow up email after 2 days" at bounding box center [513, 245] width 507 height 37
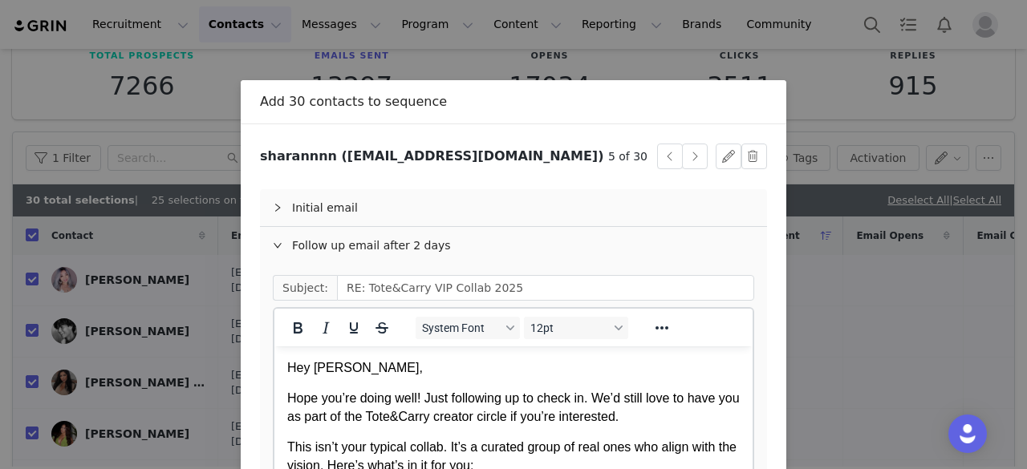
click at [368, 364] on p "Hey sharannnn," at bounding box center [513, 368] width 453 height 18
click at [695, 148] on button "button" at bounding box center [695, 157] width 26 height 26
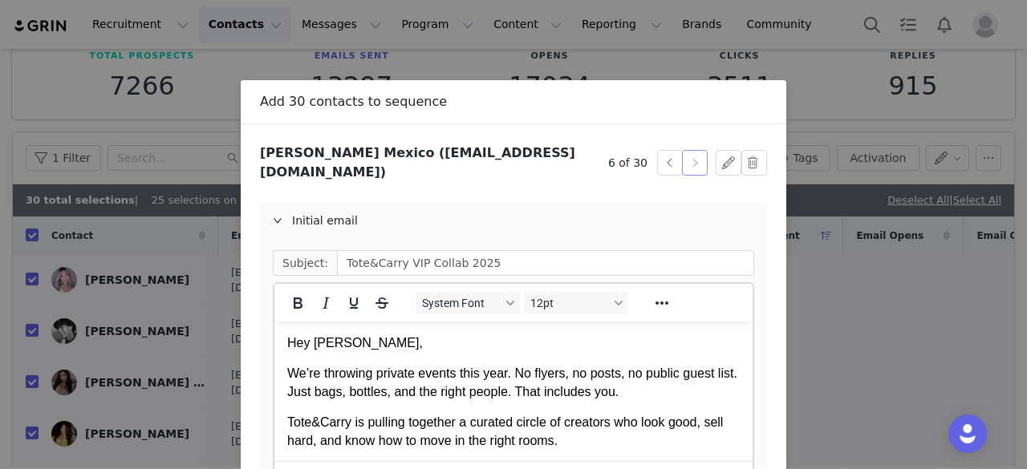
click at [688, 158] on button "button" at bounding box center [695, 163] width 26 height 26
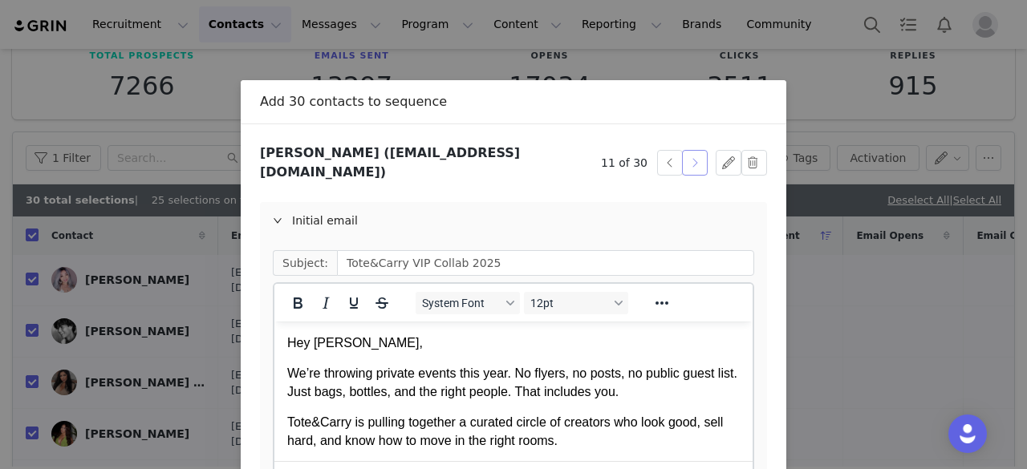
click at [688, 158] on button "button" at bounding box center [695, 163] width 26 height 26
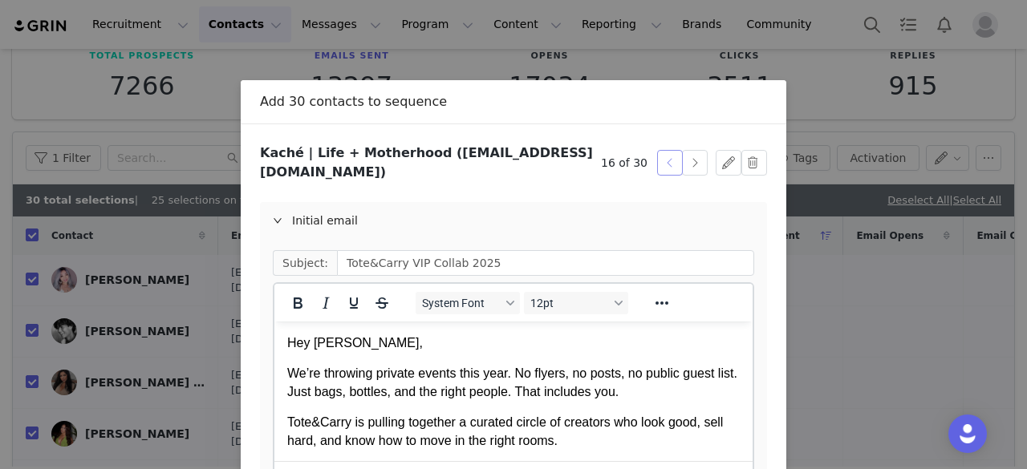
click at [659, 156] on button "button" at bounding box center [670, 163] width 26 height 26
drag, startPoint x: 344, startPoint y: 343, endPoint x: 314, endPoint y: 345, distance: 30.5
click at [314, 345] on p "Hey Moon," at bounding box center [513, 344] width 453 height 18
click at [307, 209] on div "Initial email" at bounding box center [513, 220] width 507 height 37
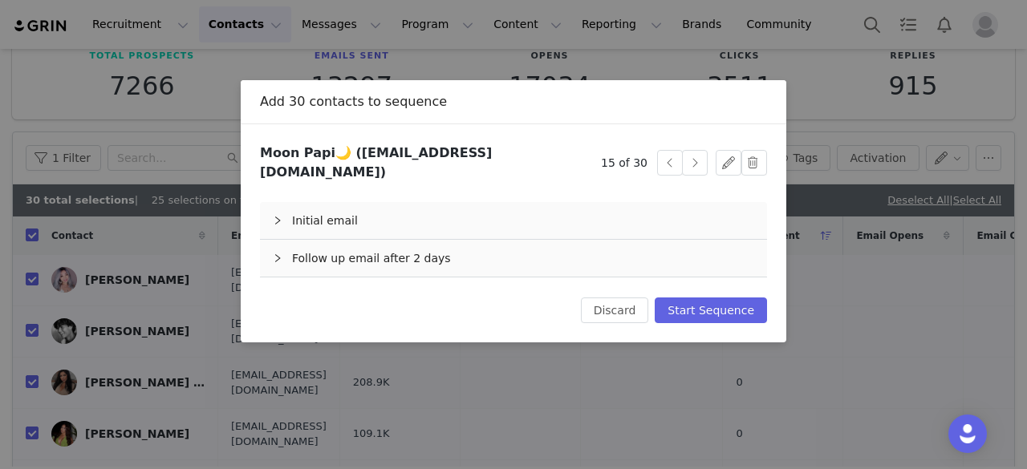
click at [347, 246] on div "Follow up email after 2 days" at bounding box center [513, 258] width 507 height 37
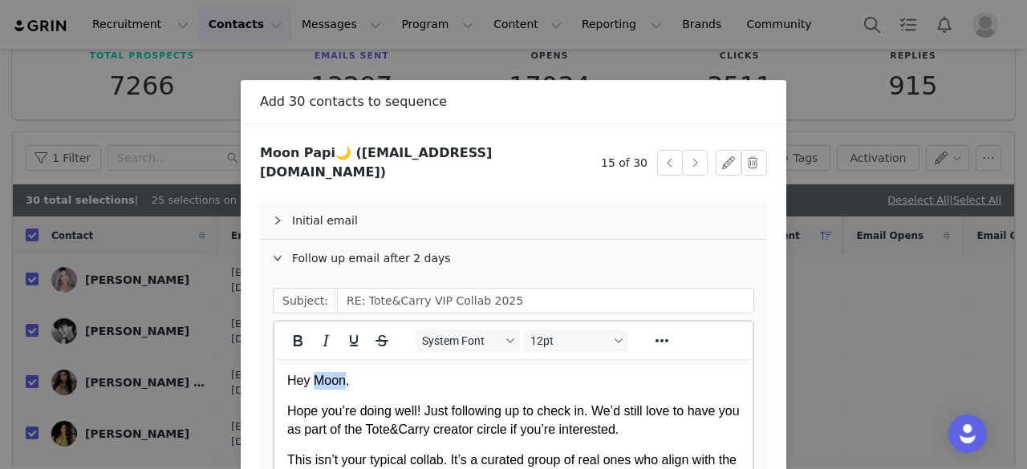
drag, startPoint x: 344, startPoint y: 379, endPoint x: 311, endPoint y: 384, distance: 33.4
click at [311, 384] on p "Hey Moon," at bounding box center [513, 381] width 453 height 18
click at [686, 163] on button "button" at bounding box center [695, 163] width 26 height 26
click at [688, 158] on button "button" at bounding box center [695, 163] width 26 height 26
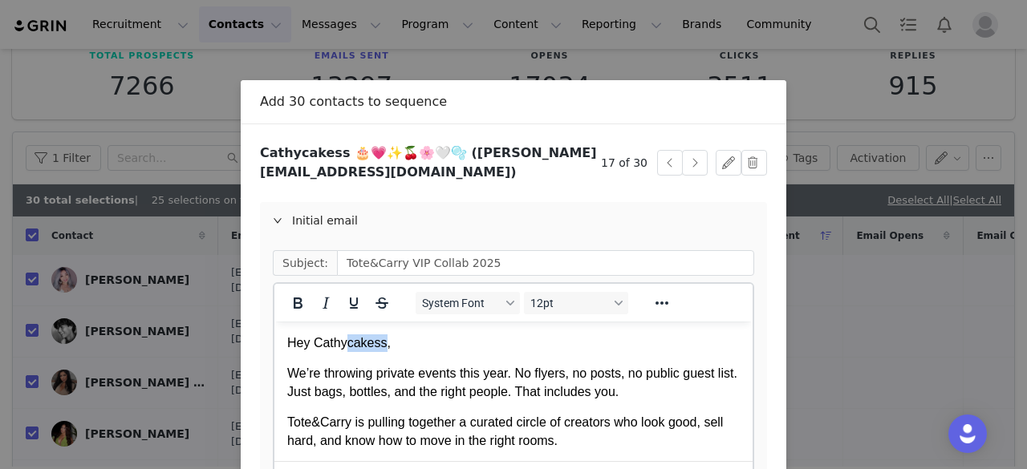
drag, startPoint x: 380, startPoint y: 344, endPoint x: 343, endPoint y: 349, distance: 37.2
click at [343, 349] on p "Hey Cathycakess," at bounding box center [513, 344] width 453 height 18
click at [330, 206] on div "Initial email" at bounding box center [513, 220] width 507 height 37
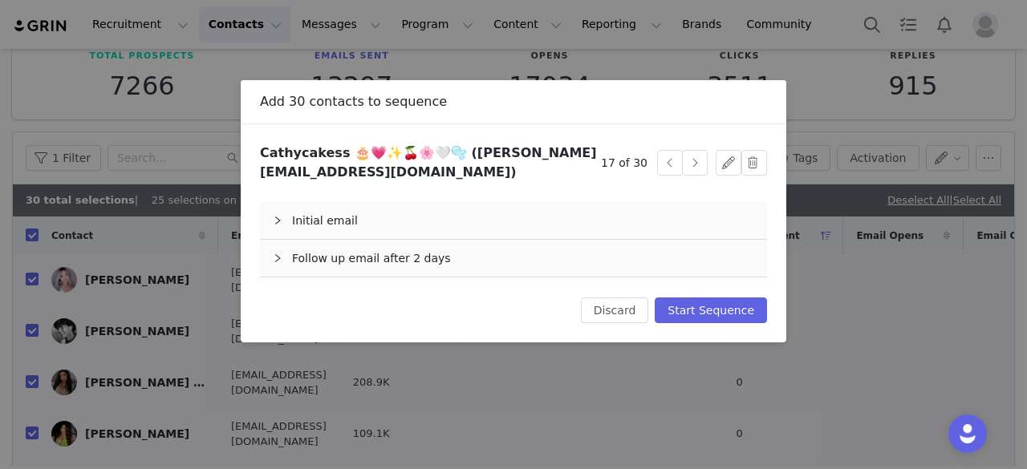
click at [368, 270] on div "Follow up email after 2 days" at bounding box center [513, 258] width 507 height 37
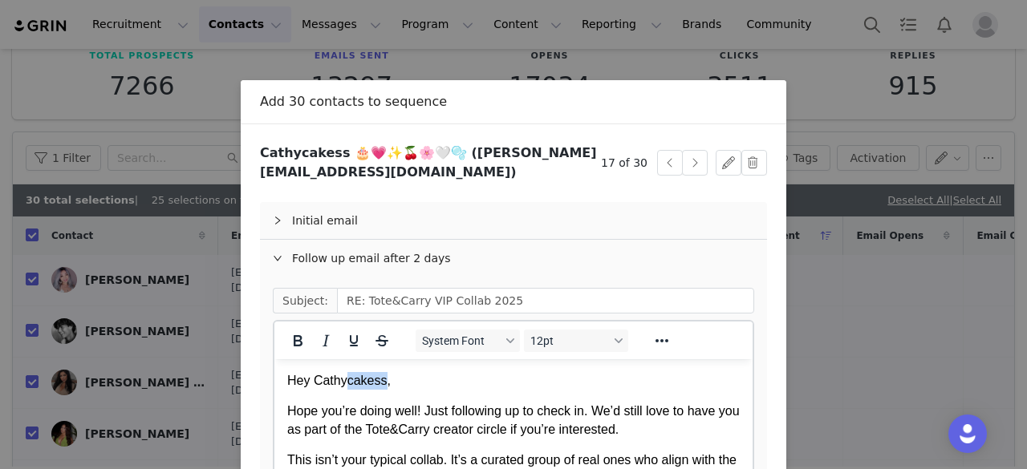
drag, startPoint x: 381, startPoint y: 382, endPoint x: 342, endPoint y: 385, distance: 39.4
click at [342, 385] on p "Hey Cathycakess," at bounding box center [513, 381] width 453 height 18
click at [686, 153] on button "button" at bounding box center [695, 163] width 26 height 26
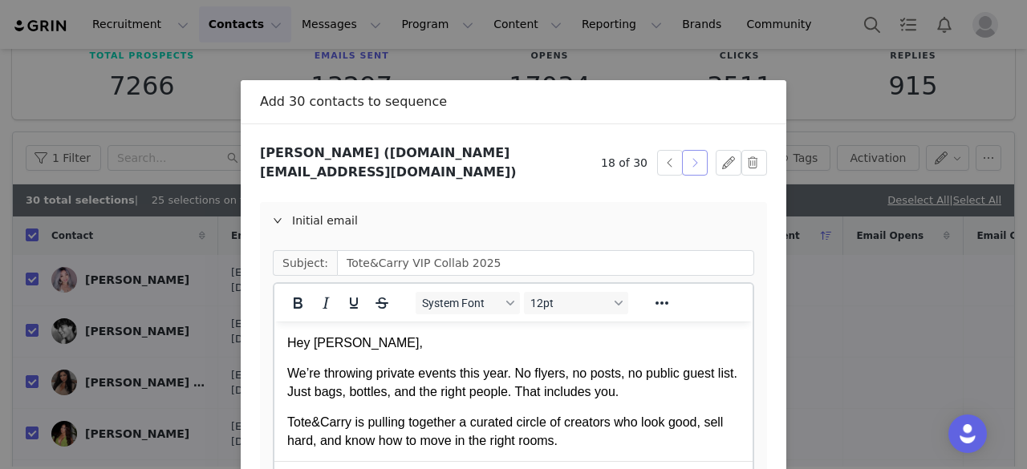
click at [686, 153] on button "button" at bounding box center [695, 163] width 26 height 26
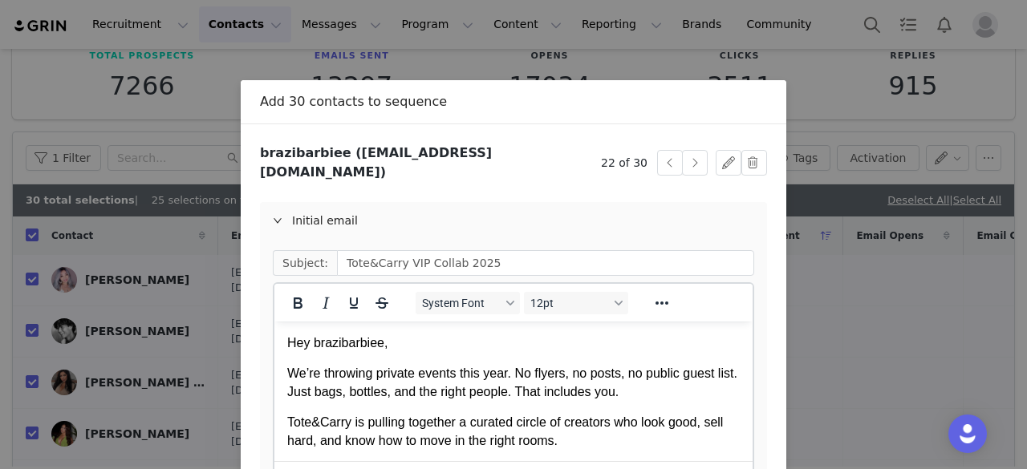
click at [321, 346] on p "Hey brazibarbiee," at bounding box center [513, 344] width 453 height 18
click at [355, 202] on div "Initial email" at bounding box center [513, 220] width 507 height 37
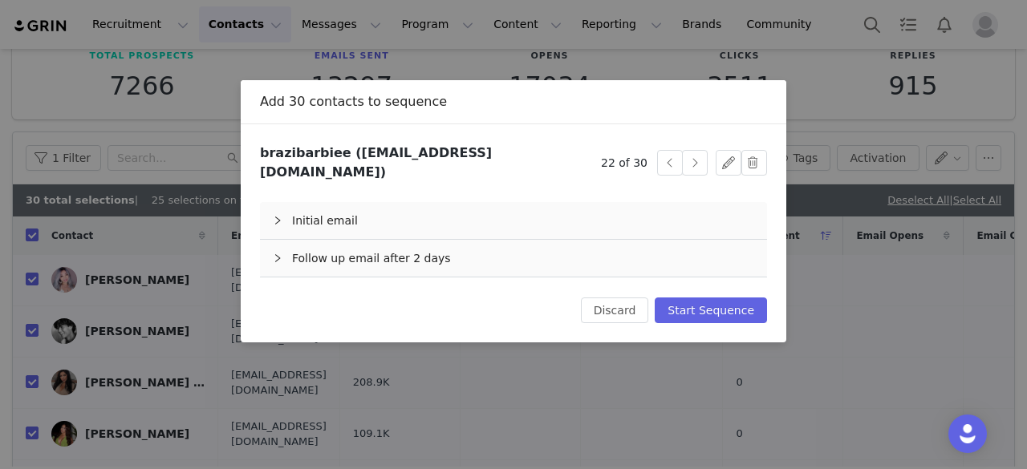
click at [363, 245] on div "Follow up email after 2 days" at bounding box center [513, 258] width 507 height 37
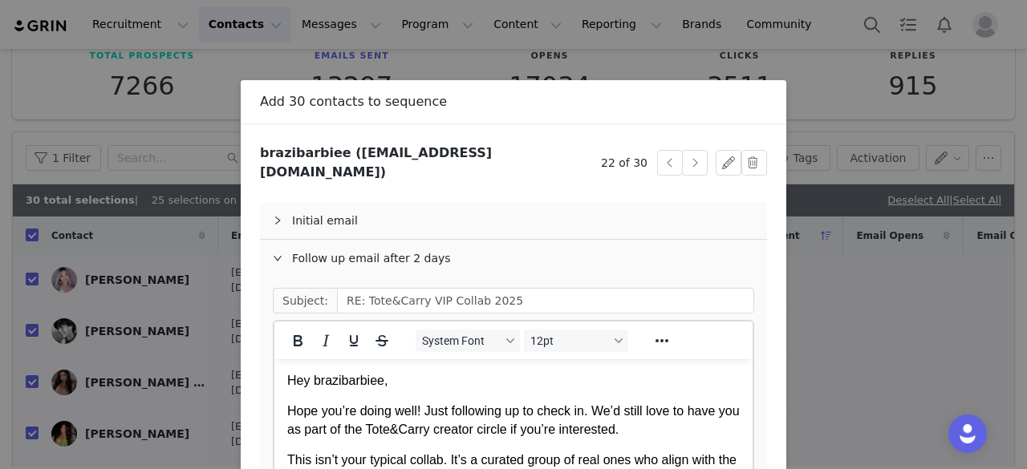
click at [320, 384] on p "Hey brazibarbiee," at bounding box center [513, 381] width 453 height 18
click at [685, 161] on button "button" at bounding box center [695, 163] width 26 height 26
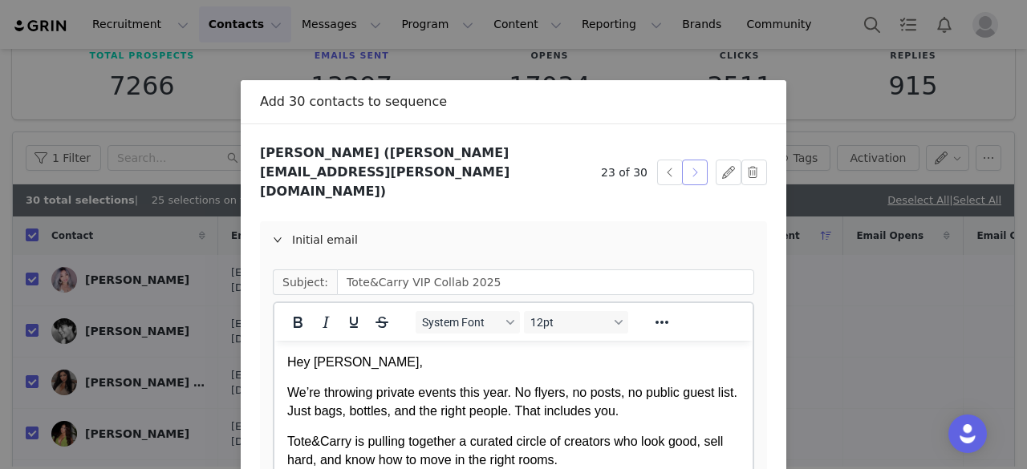
click at [685, 161] on button "button" at bounding box center [695, 173] width 26 height 26
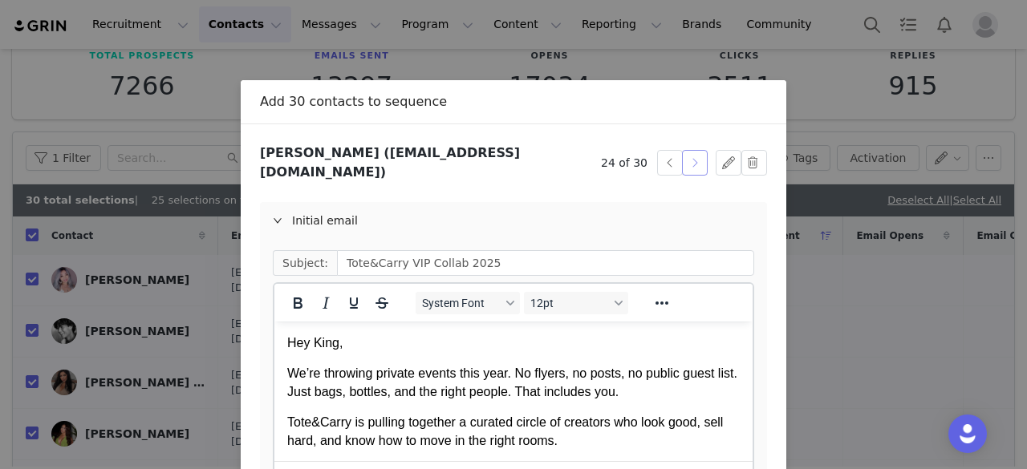
click at [685, 161] on button "button" at bounding box center [695, 163] width 26 height 26
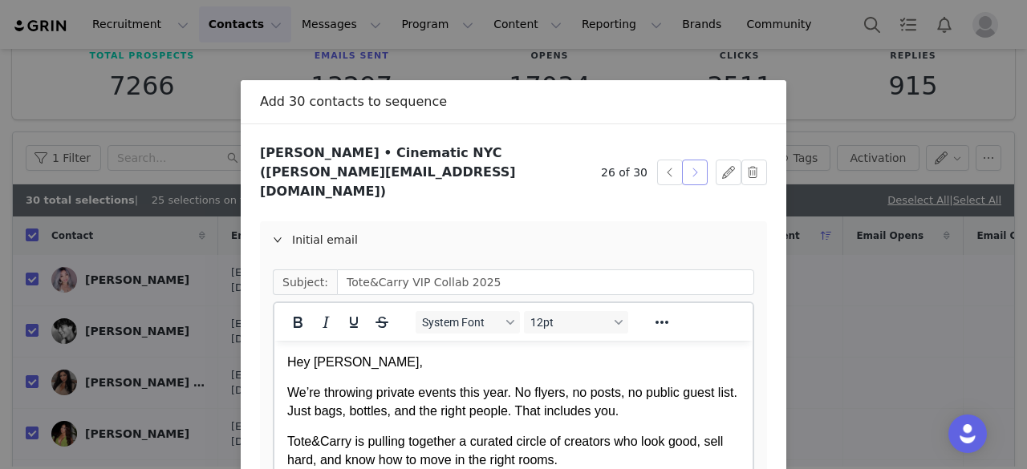
click at [685, 161] on button "button" at bounding box center [695, 173] width 26 height 26
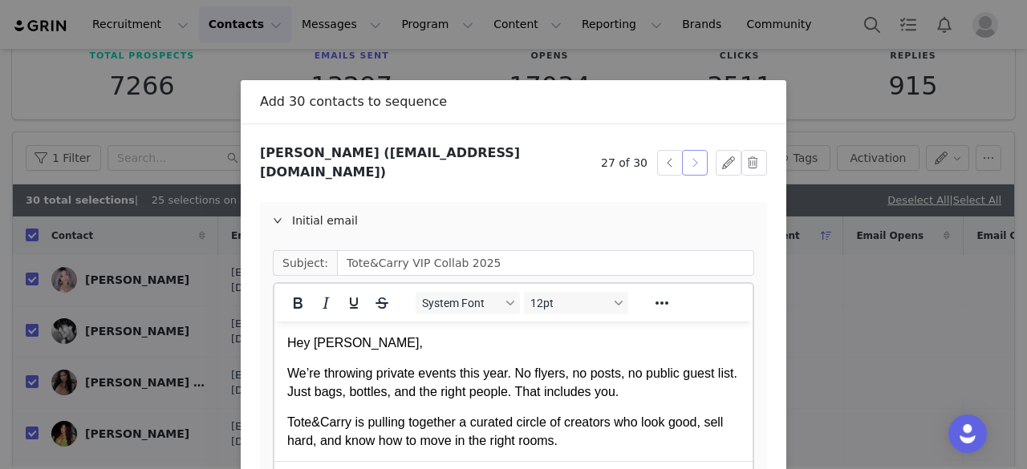
click at [685, 161] on button "button" at bounding box center [695, 163] width 26 height 26
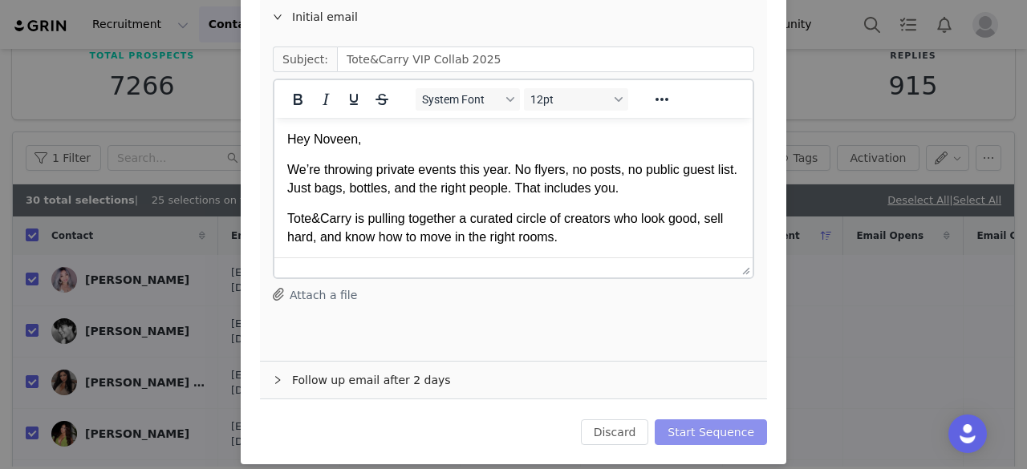
click at [697, 420] on button "Start Sequence" at bounding box center [711, 433] width 112 height 26
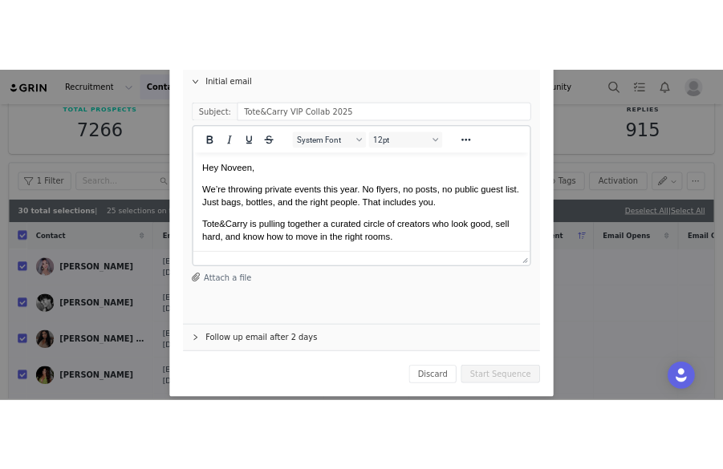
scroll to position [0, 0]
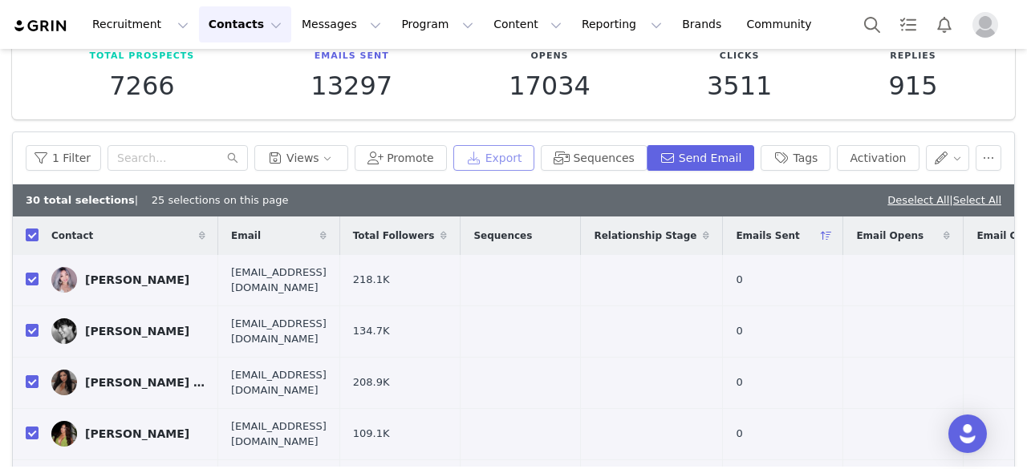
click at [521, 153] on button "Export" at bounding box center [494, 158] width 82 height 26
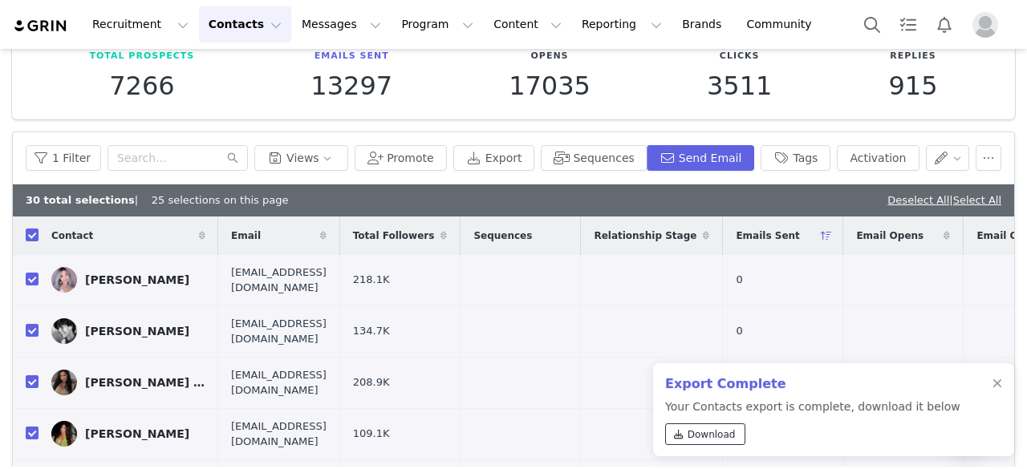
click at [696, 435] on span "Download" at bounding box center [712, 435] width 48 height 14
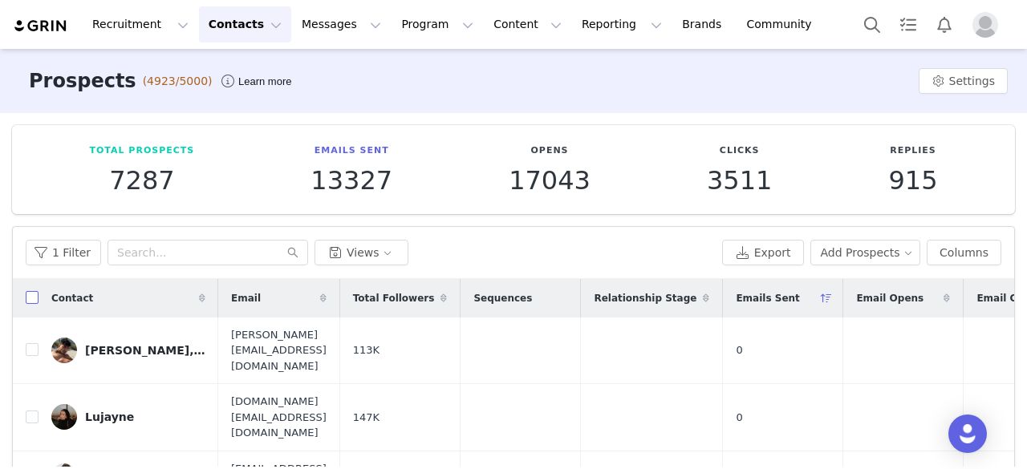
click at [34, 293] on input "checkbox" at bounding box center [32, 297] width 13 height 13
checkbox input "true"
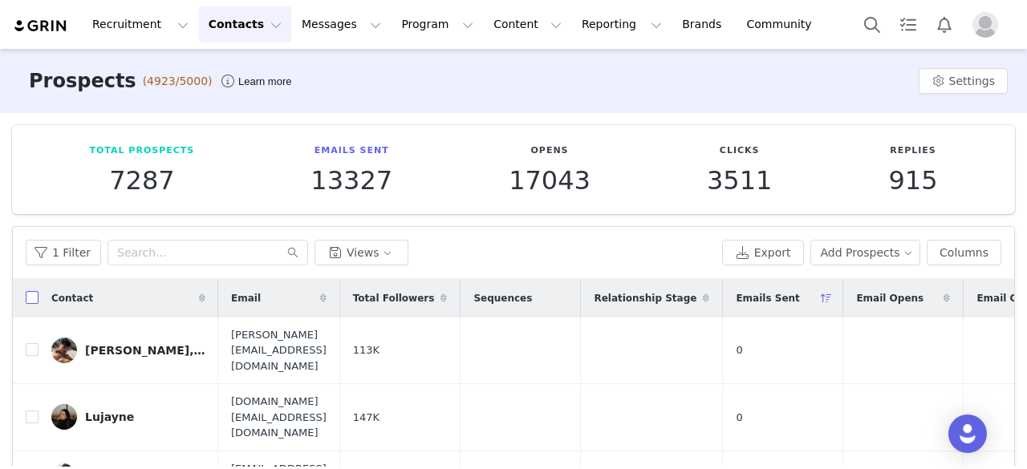
checkbox input "true"
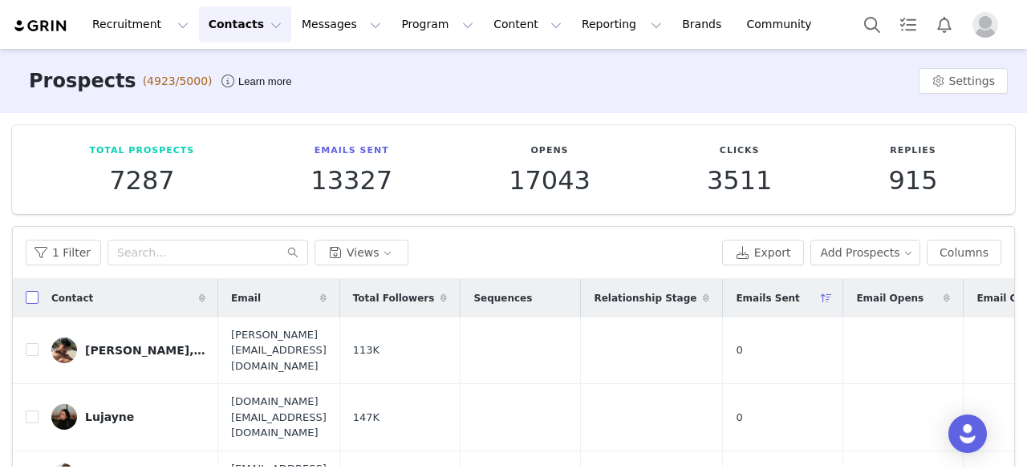
checkbox input "true"
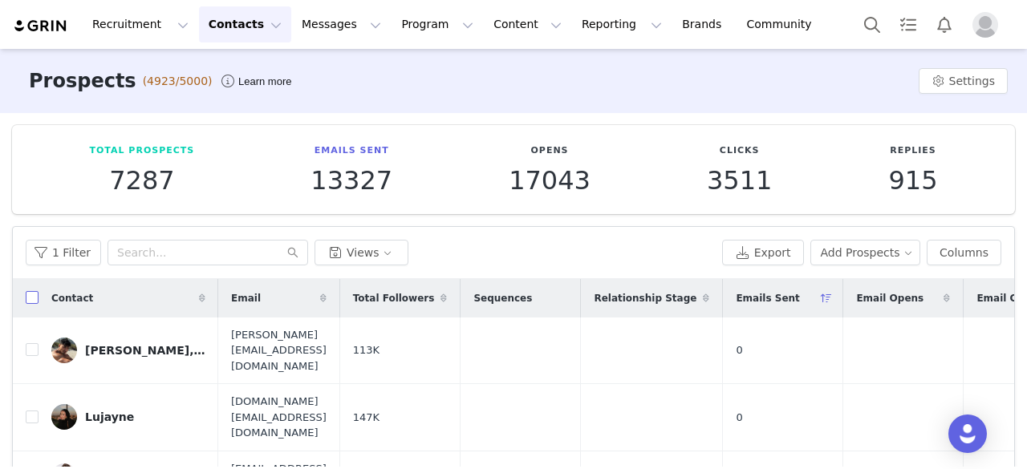
checkbox input "true"
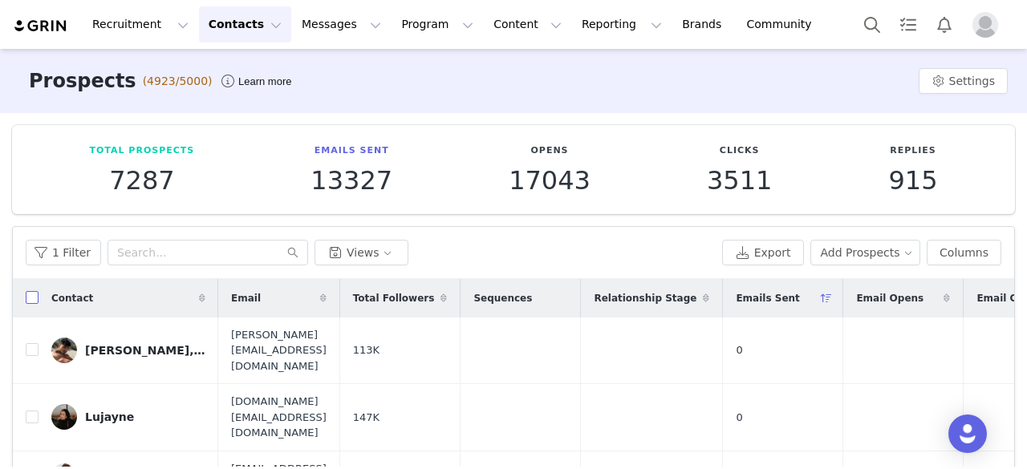
checkbox input "true"
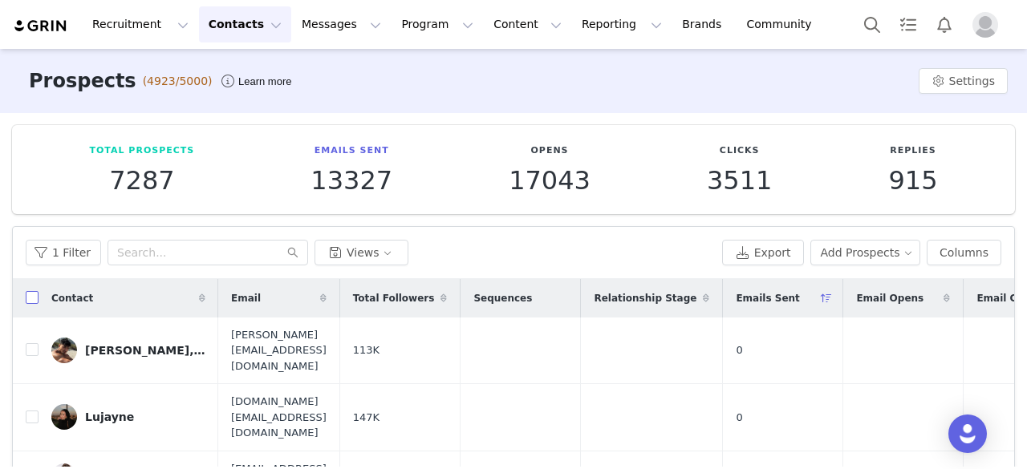
checkbox input "true"
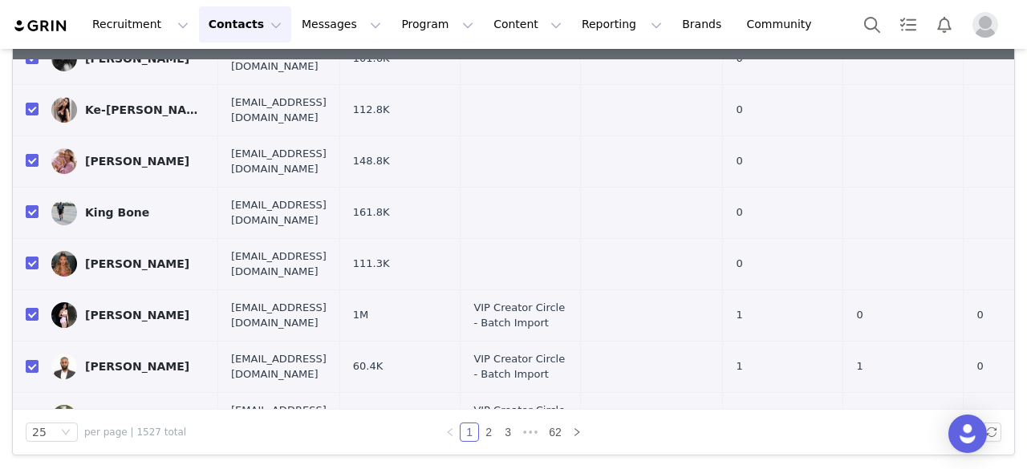
scroll to position [934, 0]
click at [32, 307] on input "checkbox" at bounding box center [32, 313] width 13 height 13
checkbox input "false"
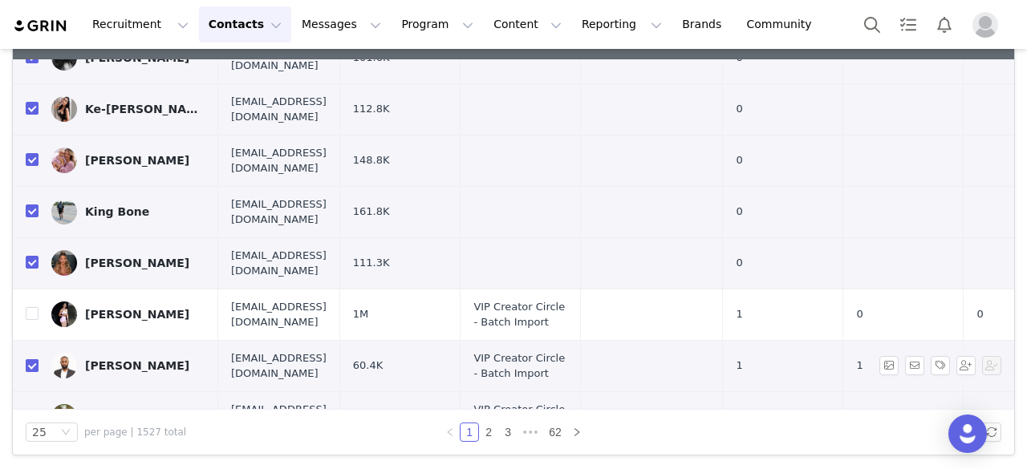
click at [30, 359] on input "checkbox" at bounding box center [32, 365] width 13 height 13
checkbox input "false"
drag, startPoint x: 30, startPoint y: 359, endPoint x: 185, endPoint y: 311, distance: 161.9
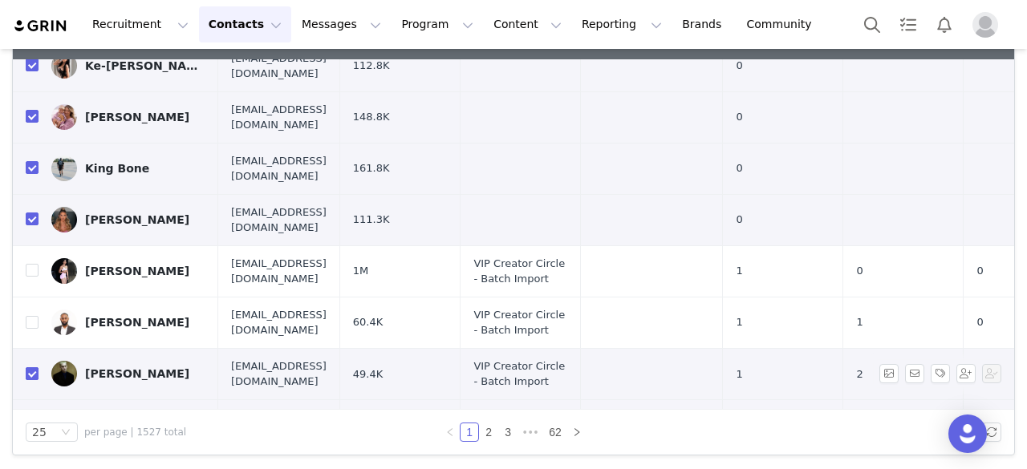
click at [35, 368] on input "checkbox" at bounding box center [32, 374] width 13 height 13
checkbox input "false"
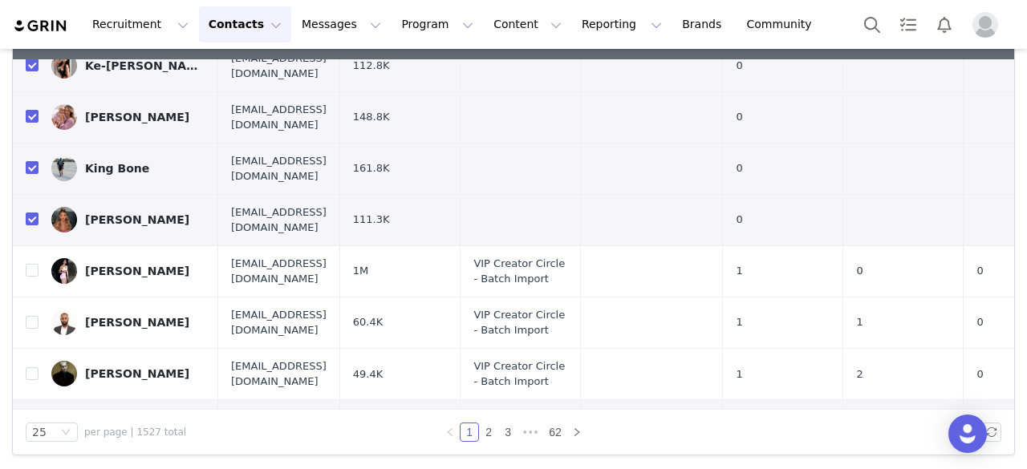
click at [30, 419] on input "checkbox" at bounding box center [32, 425] width 13 height 13
checkbox input "false"
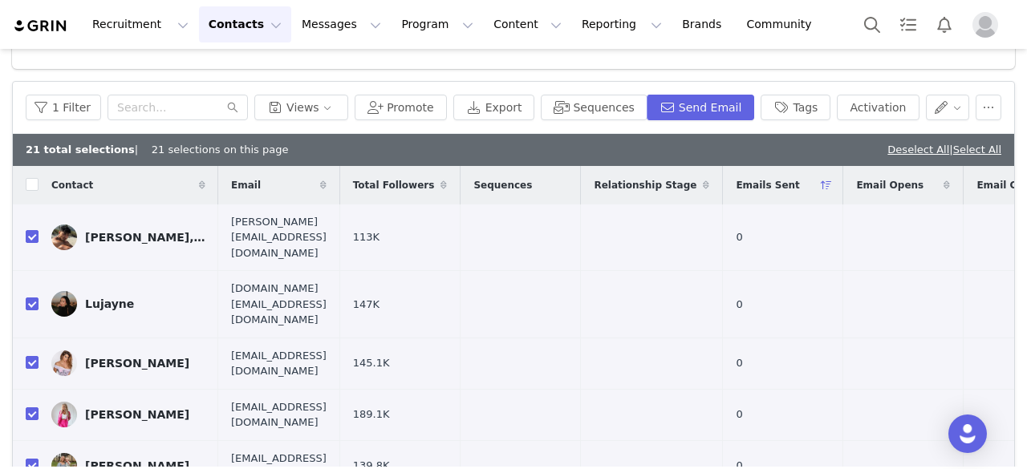
scroll to position [139, 0]
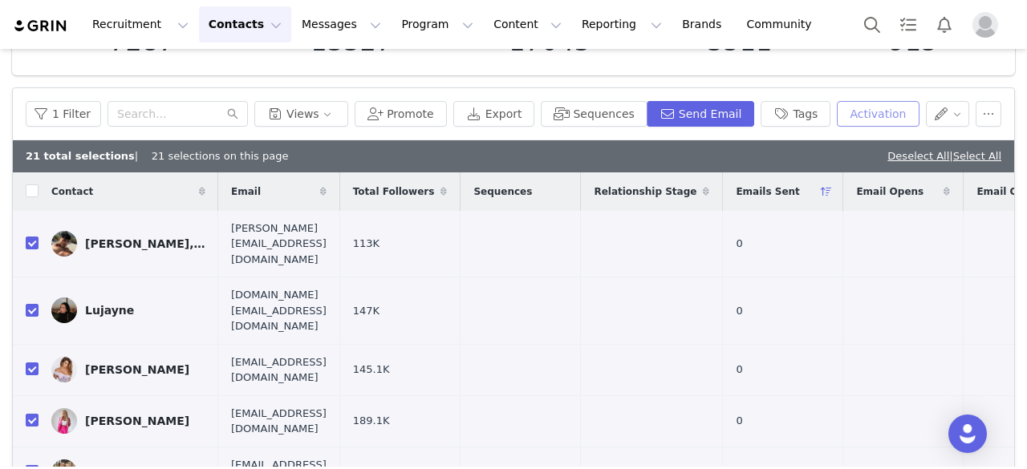
click at [862, 108] on button "Activation" at bounding box center [878, 114] width 82 height 26
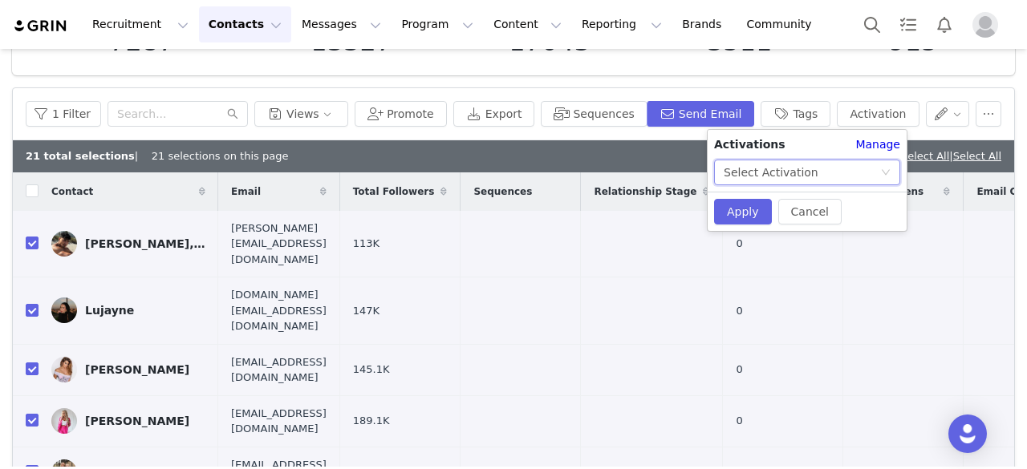
click at [761, 166] on div "Select Activation" at bounding box center [771, 172] width 95 height 24
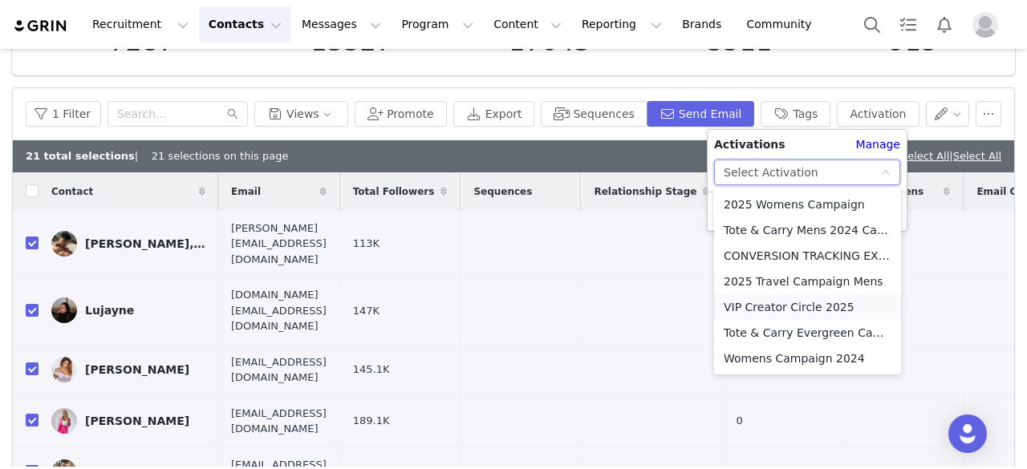
click at [759, 314] on li "VIP Creator Circle 2025" at bounding box center [807, 307] width 187 height 26
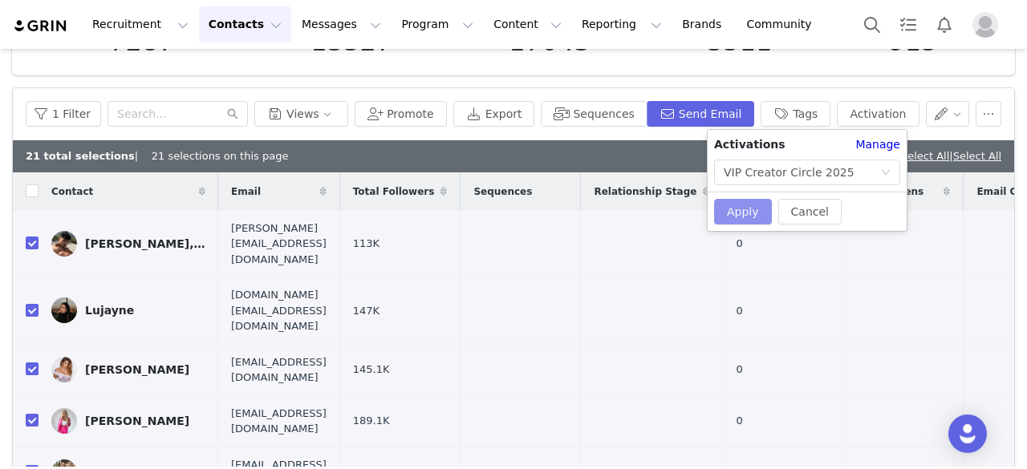
click at [745, 213] on button "Apply" at bounding box center [743, 212] width 58 height 26
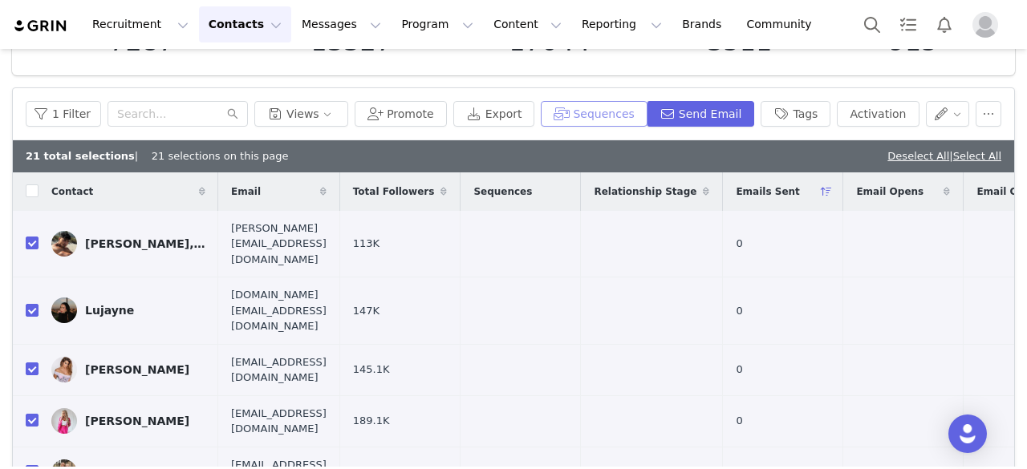
click at [632, 104] on button "Sequences" at bounding box center [594, 114] width 106 height 26
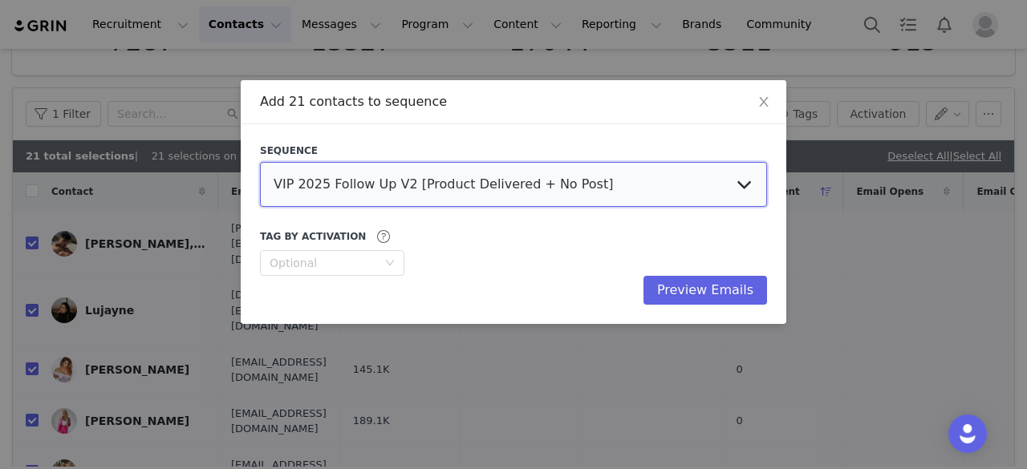
click at [518, 174] on select "VIP 2025 Follow Up V2 [Product Delivered + No Post] VIP Creator Circle - [PERSO…" at bounding box center [513, 184] width 507 height 45
select select "5e7da1e0-9e3b-4cc6-90f8-11ad60451feb"
click at [260, 162] on select "VIP 2025 Follow Up V2 [Product Delivered + No Post] VIP Creator Circle - [PERSO…" at bounding box center [513, 184] width 507 height 45
click at [316, 255] on div "Optional" at bounding box center [324, 263] width 108 height 16
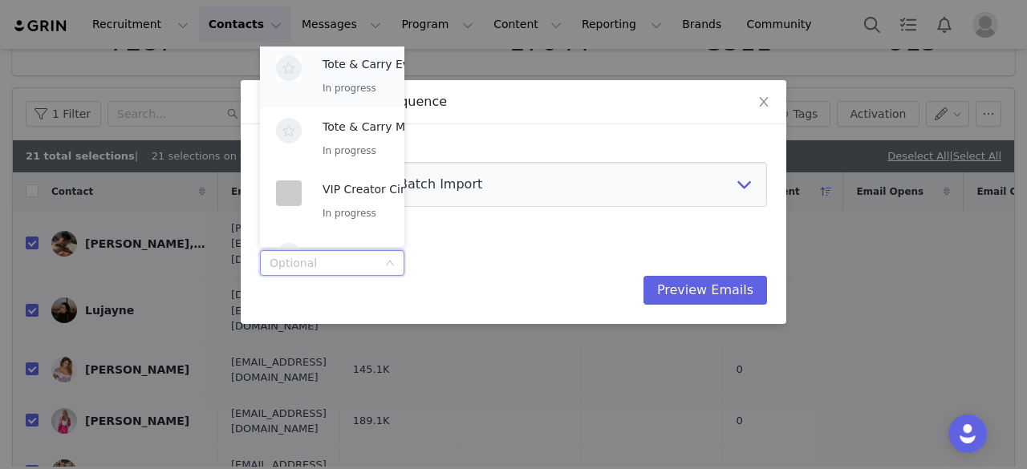
scroll to position [202, 0]
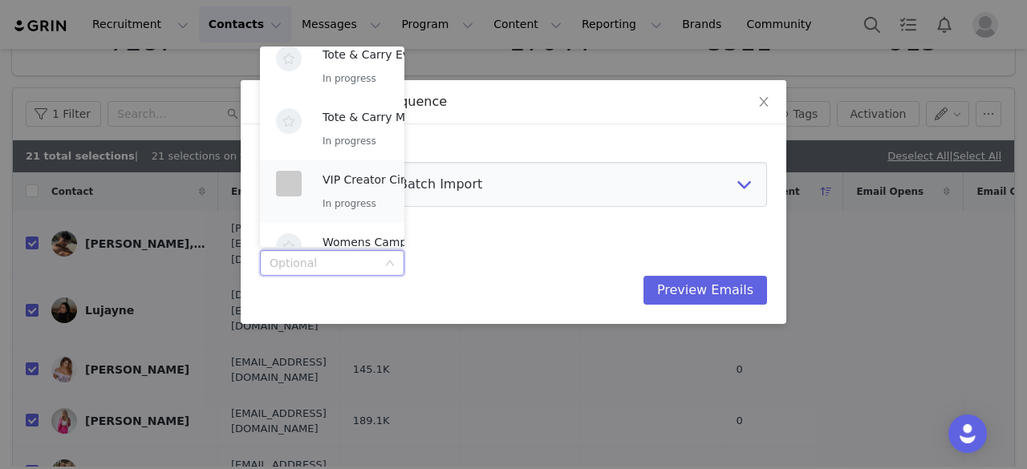
click at [344, 180] on p "VIP Creator Circle 2025" at bounding box center [388, 180] width 131 height 18
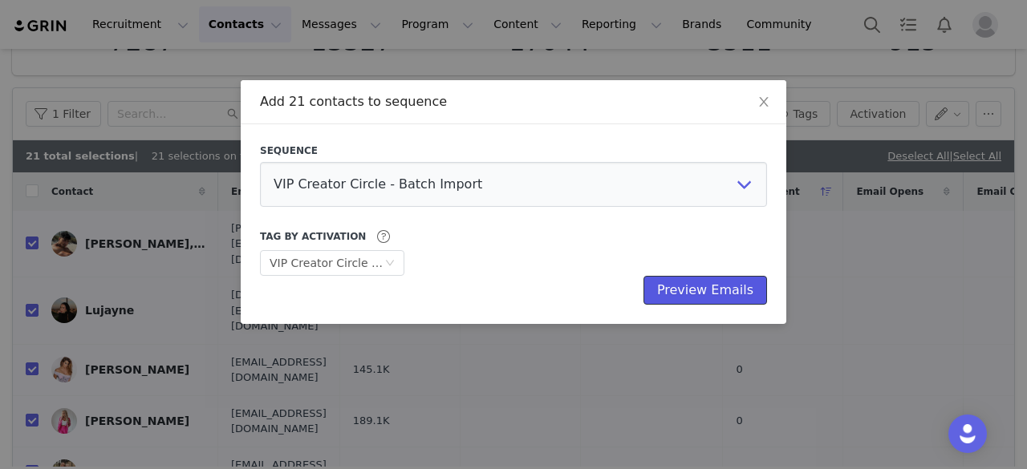
click at [668, 277] on button "Preview Emails" at bounding box center [706, 290] width 124 height 29
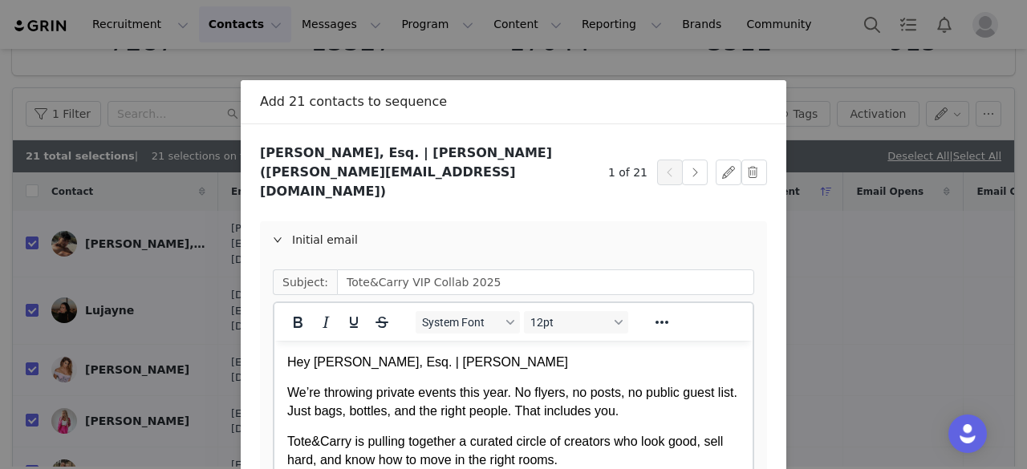
scroll to position [0, 0]
drag, startPoint x: 357, startPoint y: 366, endPoint x: 462, endPoint y: 368, distance: 105.1
click at [462, 368] on p "Hey [PERSON_NAME], Esq. | [PERSON_NAME]" at bounding box center [513, 363] width 453 height 18
click at [353, 221] on div "Initial email" at bounding box center [513, 239] width 507 height 37
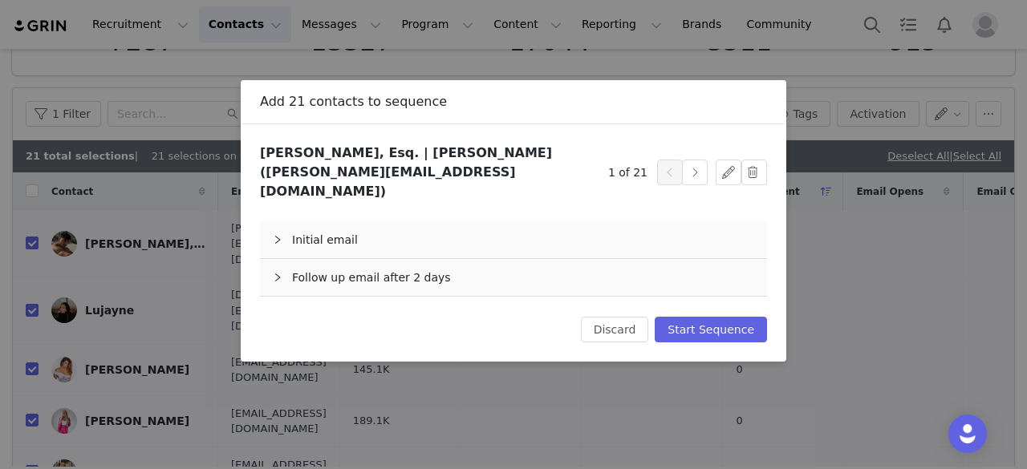
click at [353, 267] on div "Follow up email after 2 days" at bounding box center [513, 277] width 507 height 37
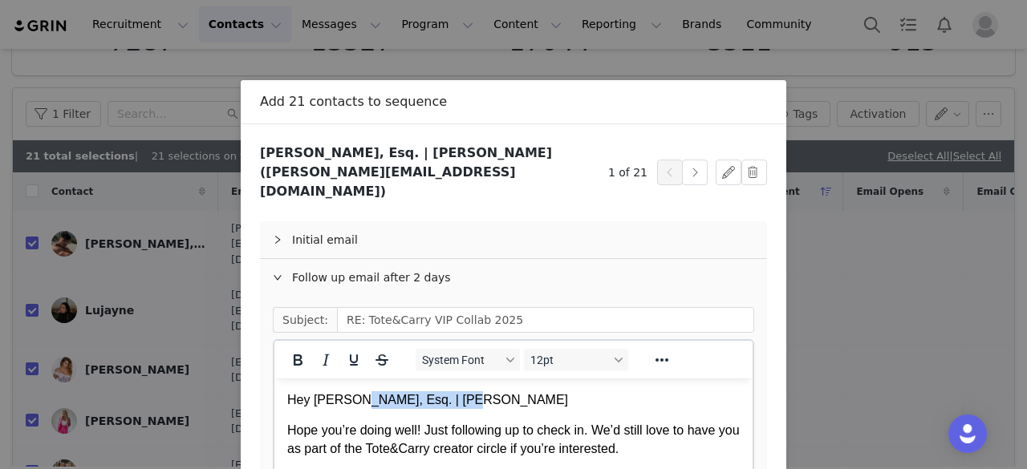
drag, startPoint x: 460, startPoint y: 403, endPoint x: 355, endPoint y: 401, distance: 105.1
click at [355, 401] on p "Hey [PERSON_NAME], Esq. | [PERSON_NAME]" at bounding box center [513, 401] width 453 height 18
click at [692, 161] on button "button" at bounding box center [695, 173] width 26 height 26
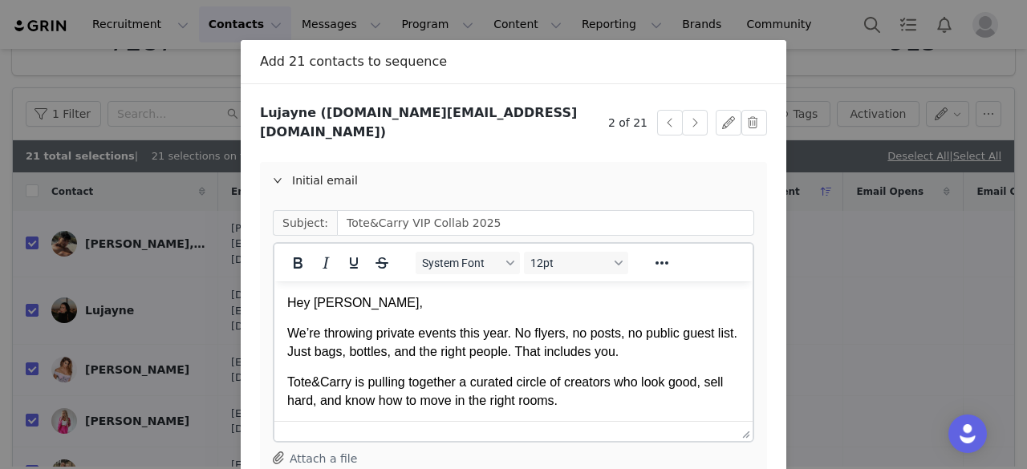
scroll to position [41, 0]
click at [689, 123] on button "button" at bounding box center [695, 122] width 26 height 26
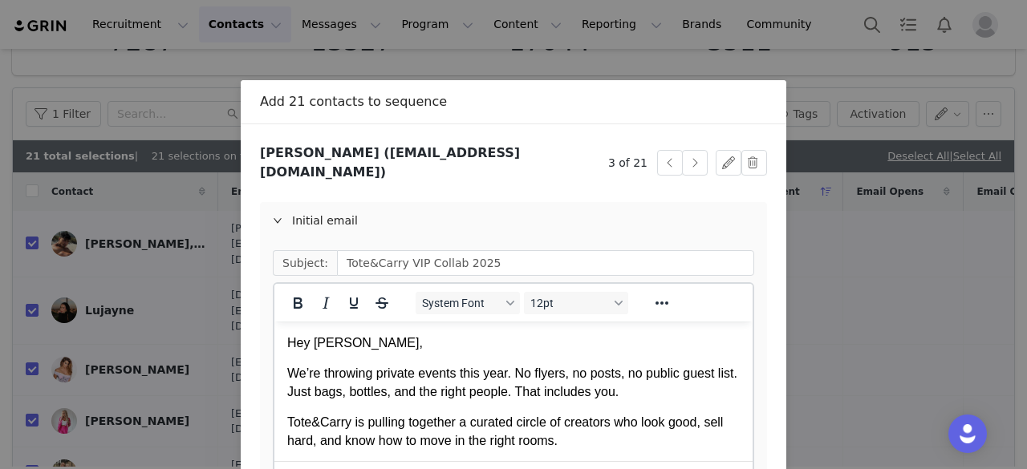
scroll to position [0, 0]
click at [687, 156] on button "button" at bounding box center [695, 163] width 26 height 26
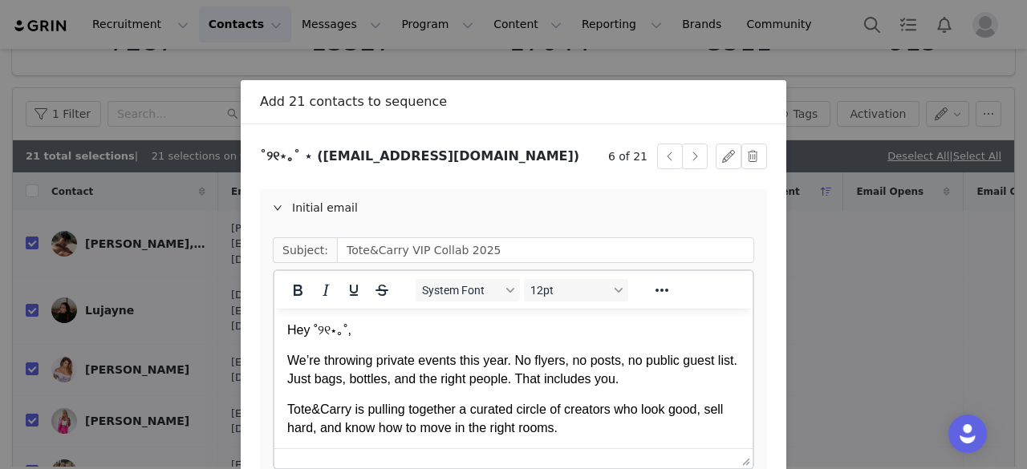
click at [346, 327] on p "Hey ˚୨୧⋆｡˚," at bounding box center [513, 331] width 453 height 18
click at [330, 188] on div "˚୨୧⋆｡˚ ⋆ ([EMAIL_ADDRESS][DOMAIN_NAME]) 6 of 21 Initial email Subject: Tote&Car…" at bounding box center [513, 390] width 507 height 493
click at [339, 203] on div "Initial email" at bounding box center [513, 207] width 507 height 37
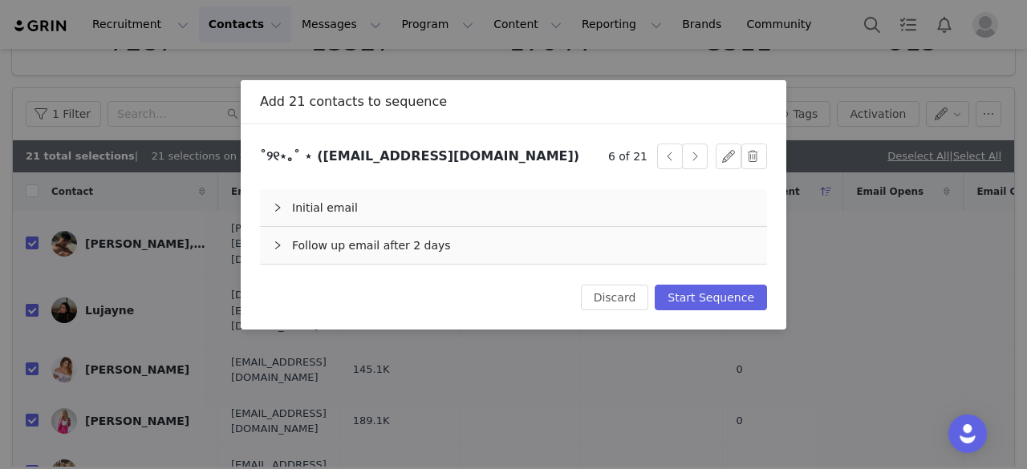
click at [372, 251] on div "Follow up email after 2 days" at bounding box center [513, 245] width 507 height 37
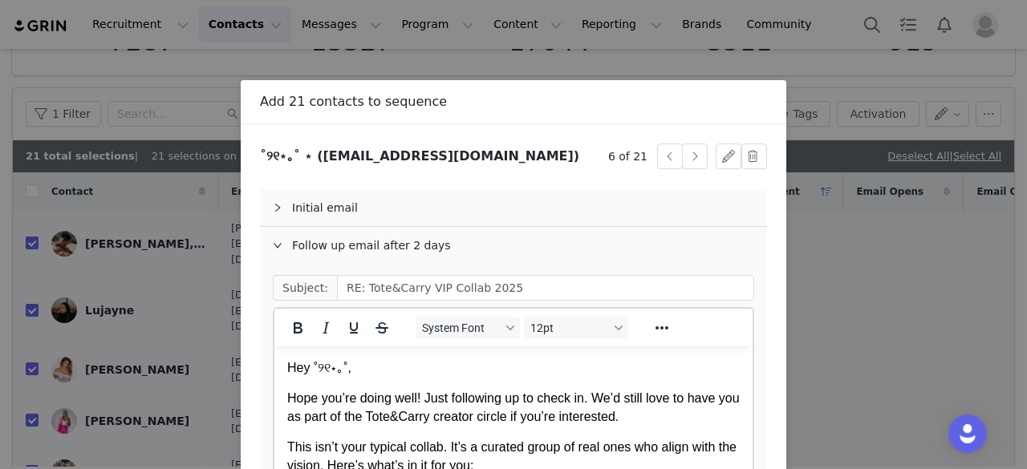
click at [343, 365] on p "Hey ˚୨୧⋆｡˚," at bounding box center [513, 368] width 453 height 18
click at [690, 156] on button "button" at bounding box center [695, 157] width 26 height 26
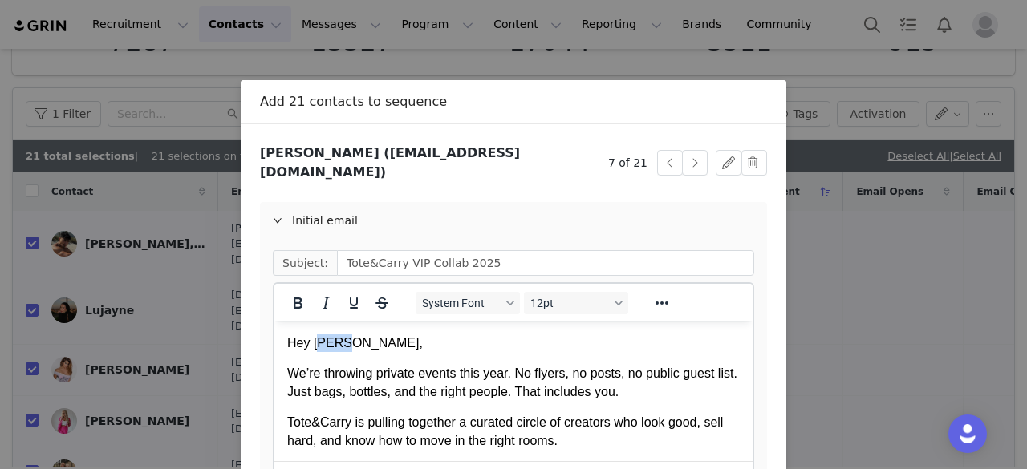
drag, startPoint x: 348, startPoint y: 343, endPoint x: 321, endPoint y: 347, distance: 27.6
click at [321, 347] on p "Hey [PERSON_NAME]," at bounding box center [513, 344] width 453 height 18
click at [331, 213] on div "Initial email" at bounding box center [513, 220] width 507 height 37
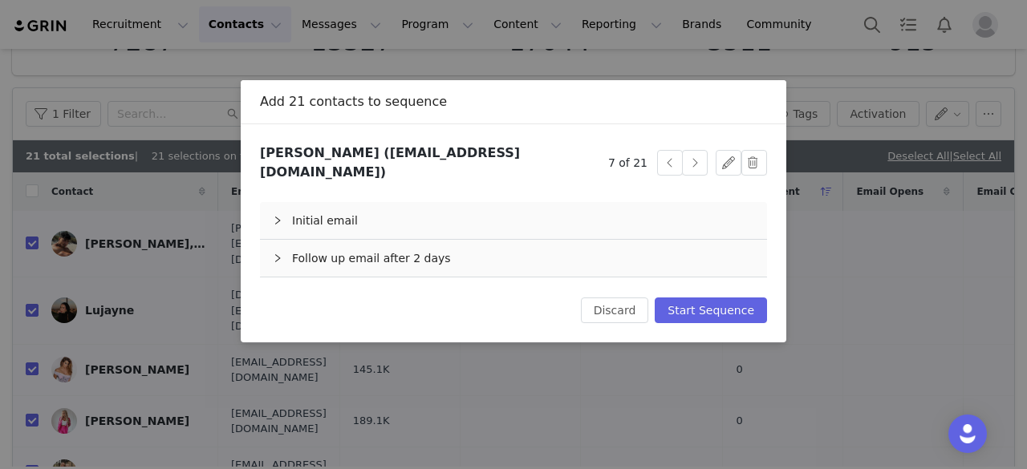
click at [355, 245] on div "Follow up email after 2 days" at bounding box center [513, 258] width 507 height 37
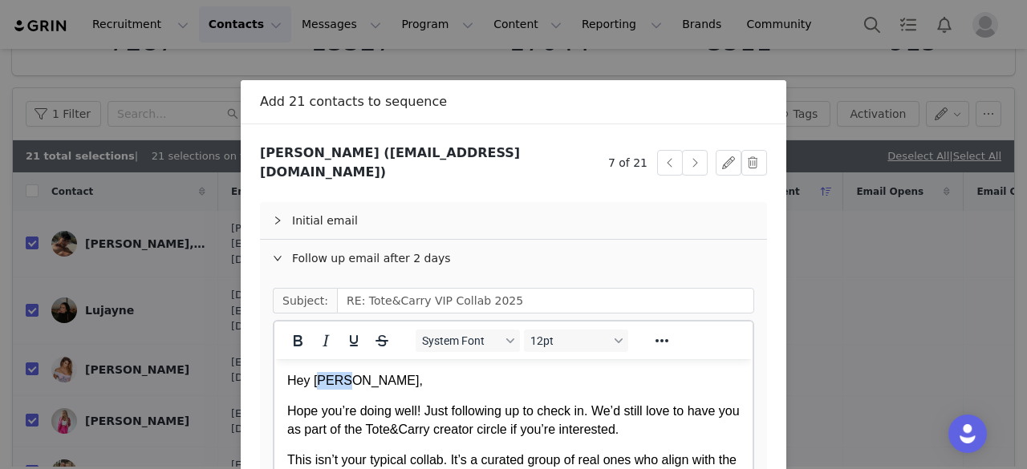
drag, startPoint x: 347, startPoint y: 381, endPoint x: 323, endPoint y: 383, distance: 24.9
click at [323, 383] on p "Hey ALEXA," at bounding box center [513, 381] width 453 height 18
click at [688, 162] on button "button" at bounding box center [695, 163] width 26 height 26
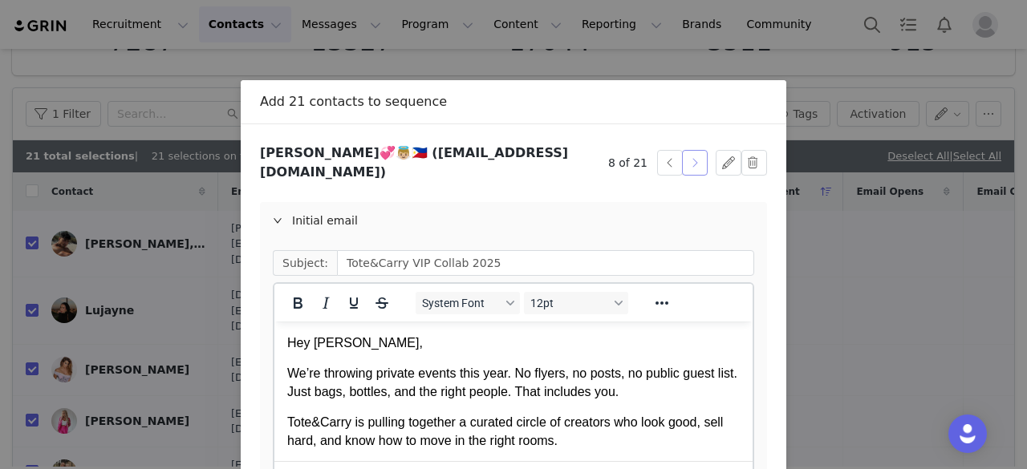
click at [688, 162] on button "button" at bounding box center [695, 163] width 26 height 26
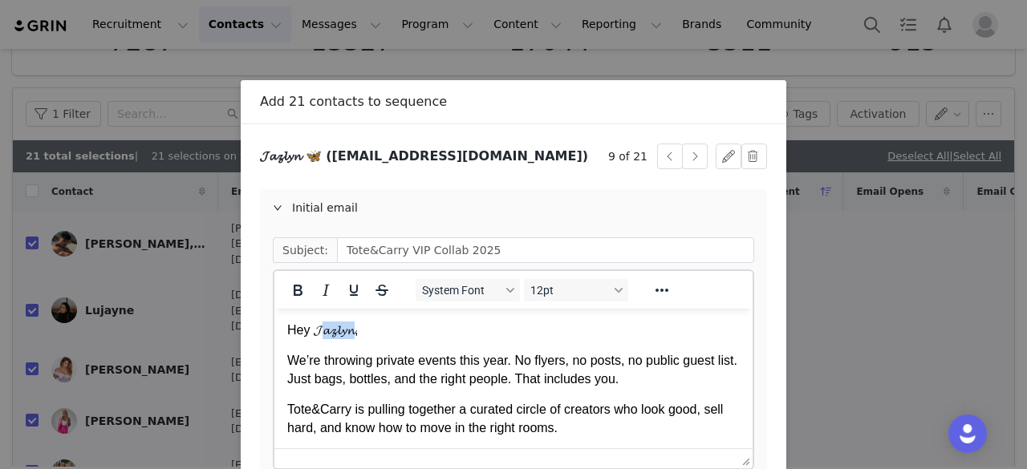
drag, startPoint x: 363, startPoint y: 330, endPoint x: 323, endPoint y: 331, distance: 40.1
click at [323, 331] on p "Hey 𝓙𝓪𝔃𝓵𝔂𝓷," at bounding box center [513, 331] width 453 height 18
click at [324, 214] on div "Initial email" at bounding box center [513, 207] width 507 height 37
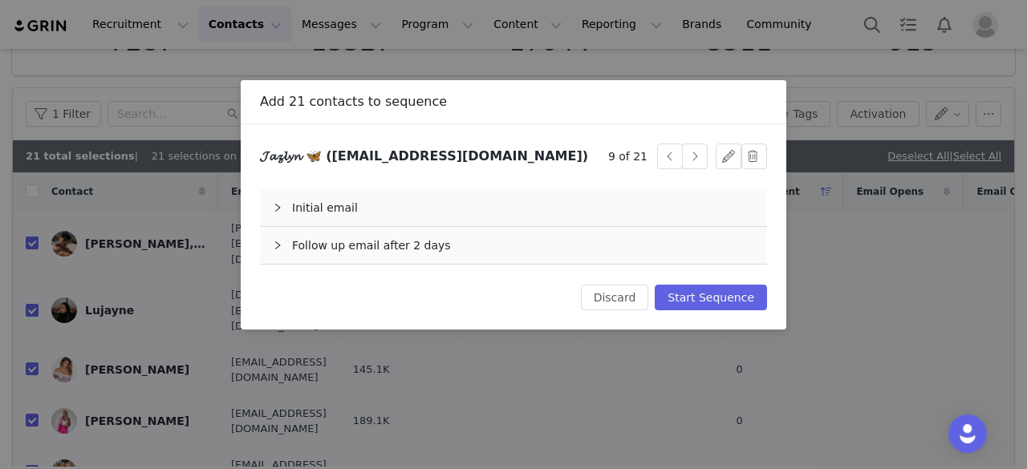
click at [368, 243] on div "Follow up email after 2 days" at bounding box center [513, 245] width 507 height 37
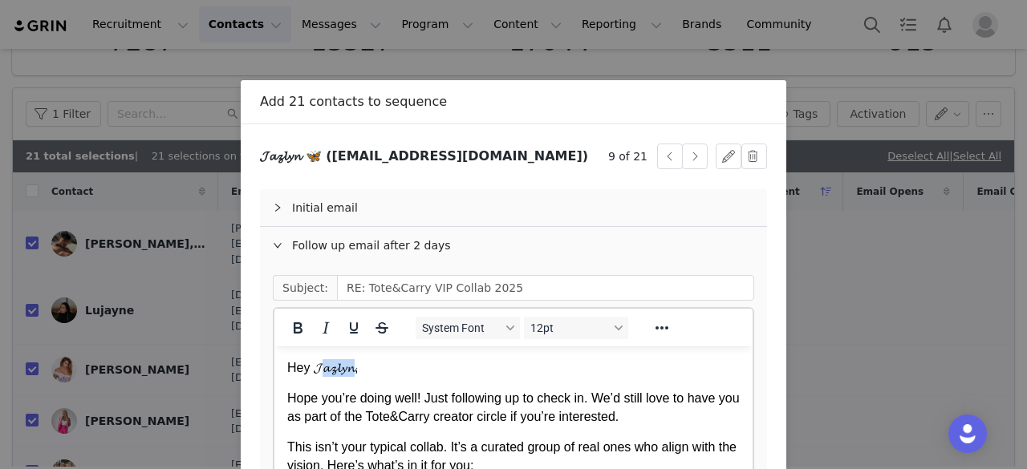
drag, startPoint x: 363, startPoint y: 368, endPoint x: 318, endPoint y: 368, distance: 45.7
click at [318, 368] on p "Hey 𝓙𝓪𝔃𝓵𝔂𝓷," at bounding box center [513, 368] width 453 height 18
click at [691, 156] on button "button" at bounding box center [695, 157] width 26 height 26
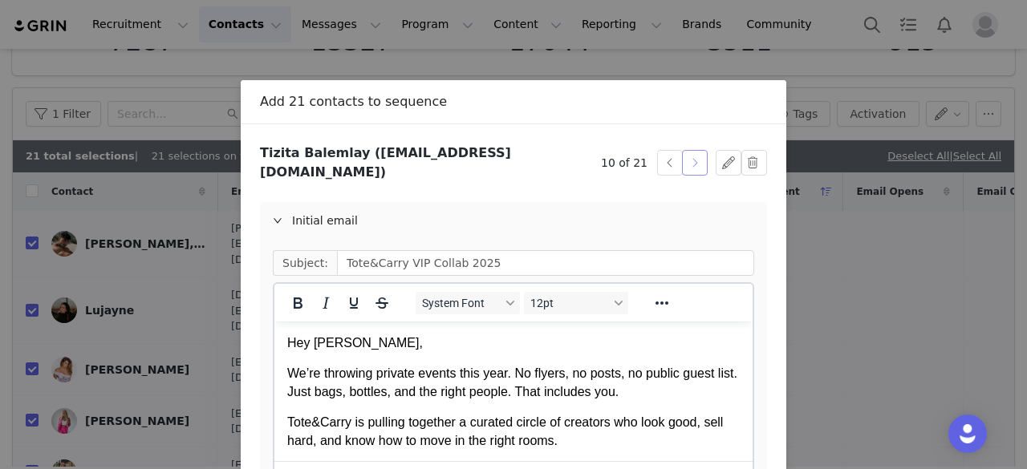
click at [691, 156] on button "button" at bounding box center [695, 163] width 26 height 26
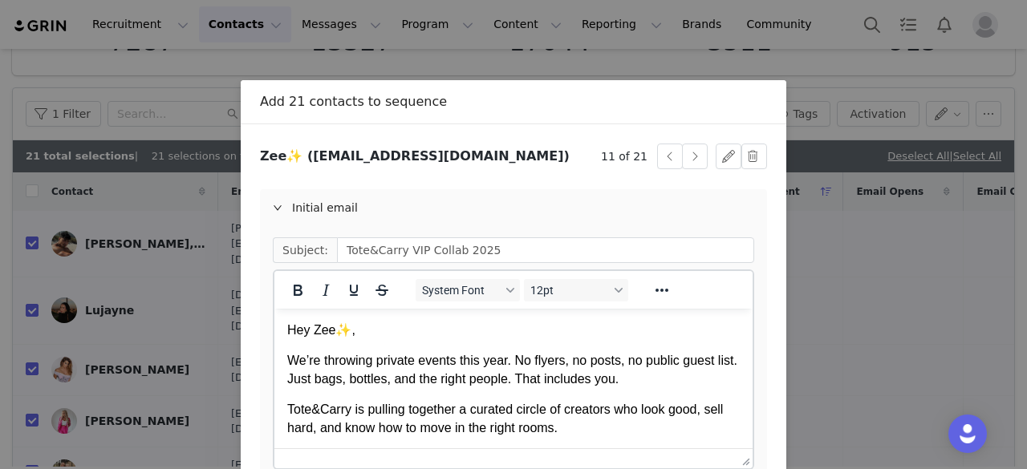
click at [351, 328] on p "Hey Zee✨," at bounding box center [513, 331] width 453 height 18
click at [300, 203] on div "Initial email" at bounding box center [513, 207] width 507 height 37
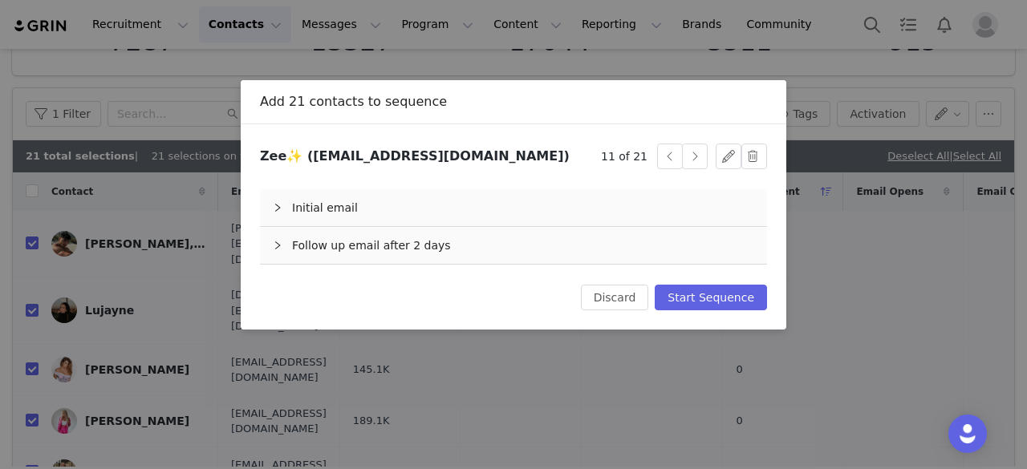
click at [372, 249] on div "Follow up email after 2 days" at bounding box center [513, 245] width 507 height 37
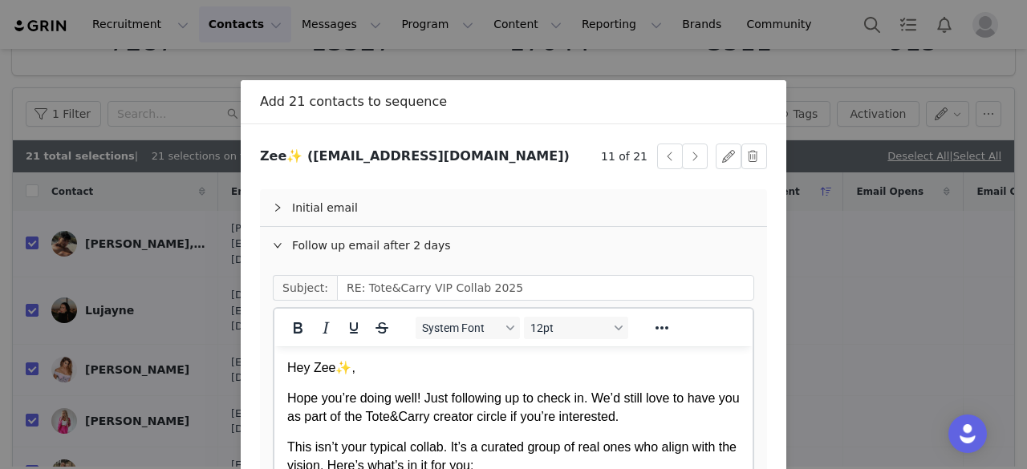
click at [349, 365] on p "Hey Zee✨," at bounding box center [513, 368] width 453 height 18
click at [692, 155] on button "button" at bounding box center [695, 157] width 26 height 26
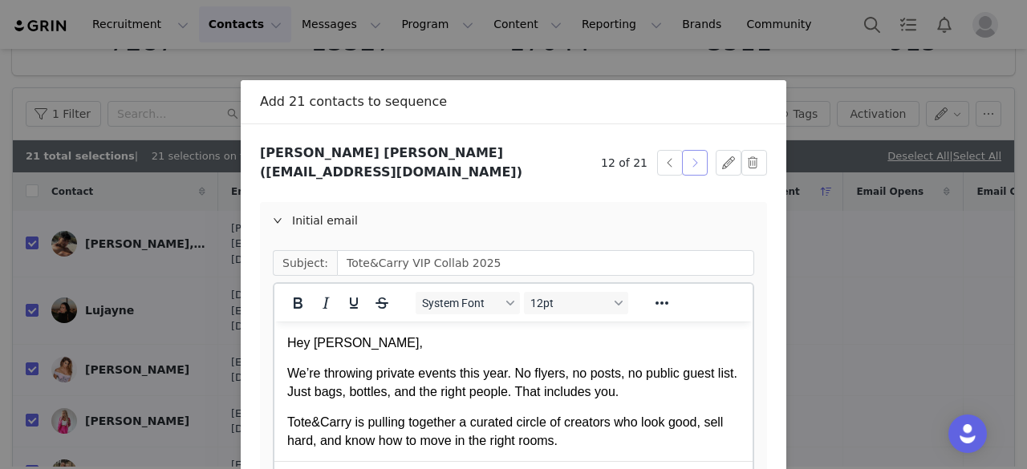
click at [692, 155] on button "button" at bounding box center [695, 163] width 26 height 26
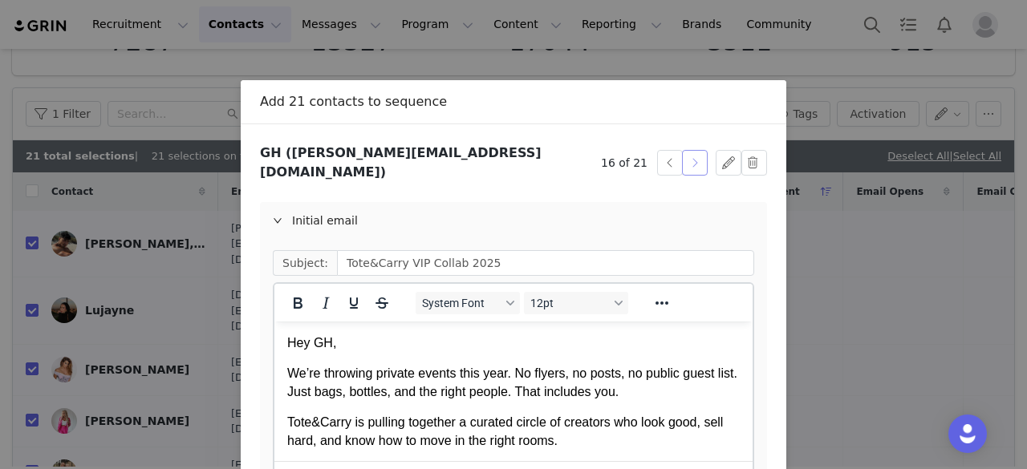
click at [692, 155] on button "button" at bounding box center [695, 163] width 26 height 26
click at [318, 350] on p "Hey alyssa," at bounding box center [513, 344] width 453 height 18
click at [317, 213] on div "Initial email" at bounding box center [513, 220] width 507 height 37
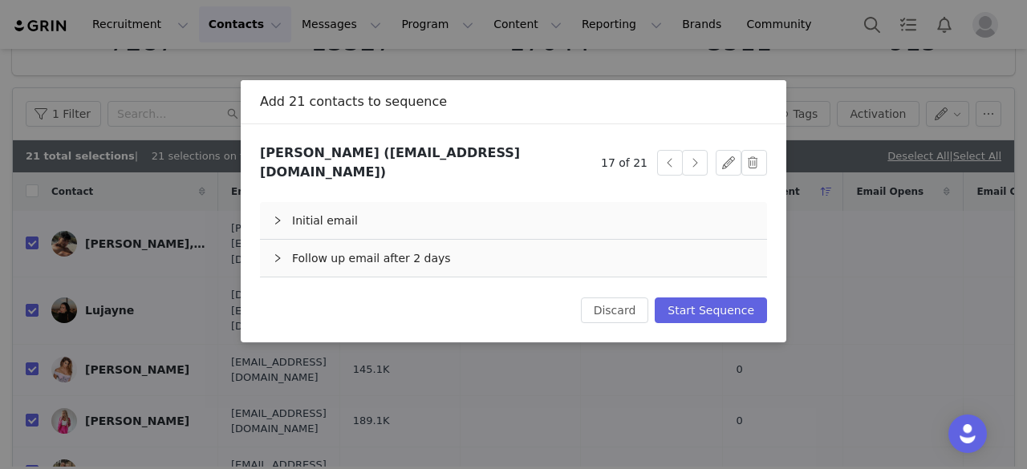
click at [350, 243] on div "Follow up email after 2 days" at bounding box center [513, 258] width 507 height 37
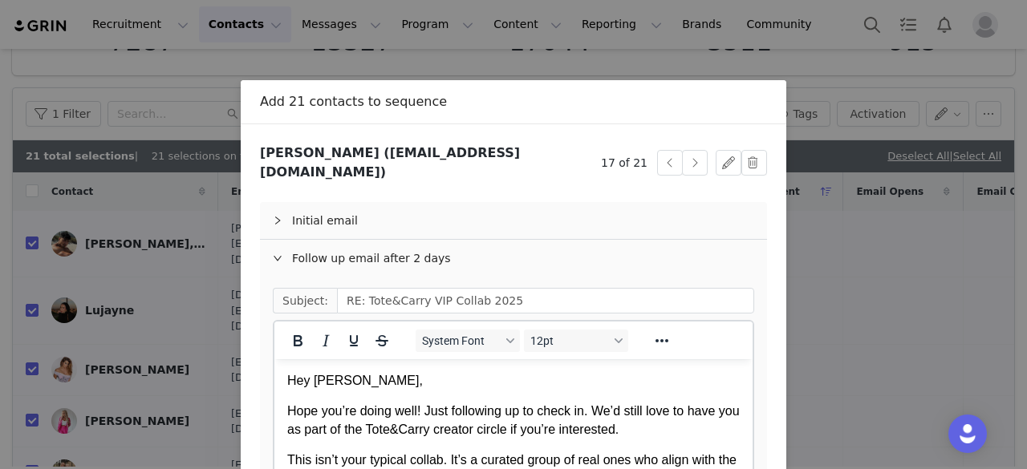
click at [314, 375] on p "Hey alyssa," at bounding box center [513, 381] width 453 height 18
click at [685, 164] on button "button" at bounding box center [695, 163] width 26 height 26
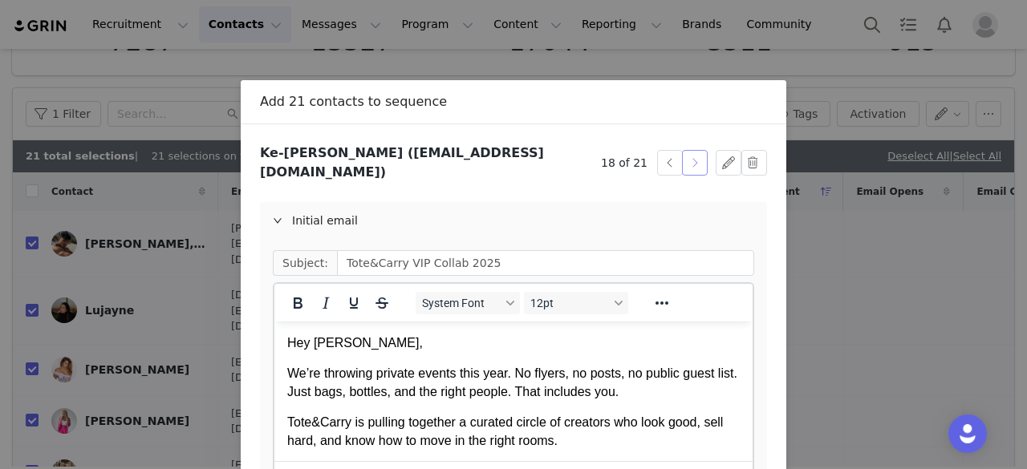
click at [685, 164] on button "button" at bounding box center [695, 163] width 26 height 26
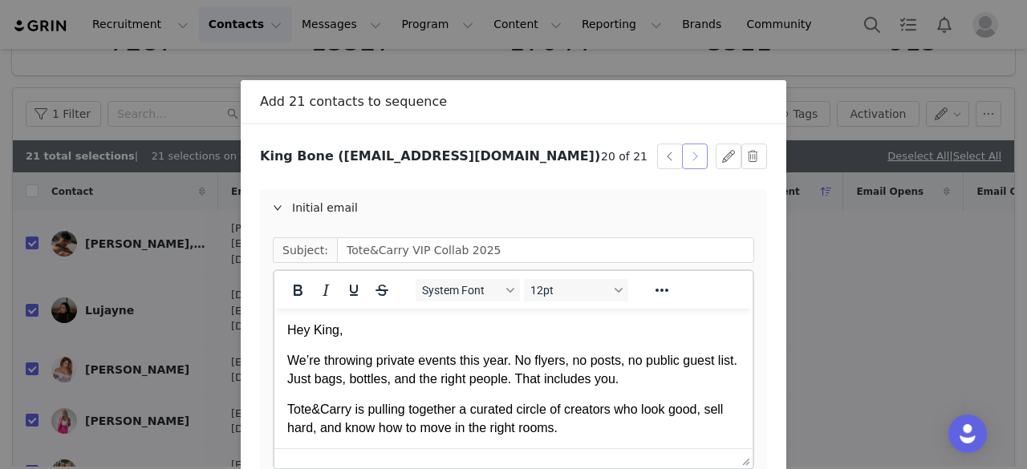
click at [685, 164] on button "button" at bounding box center [695, 157] width 26 height 26
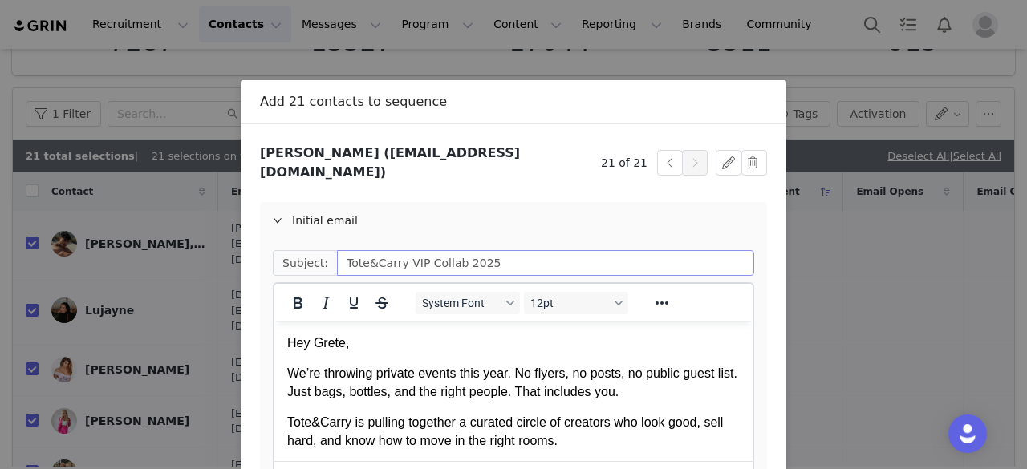
scroll to position [204, 0]
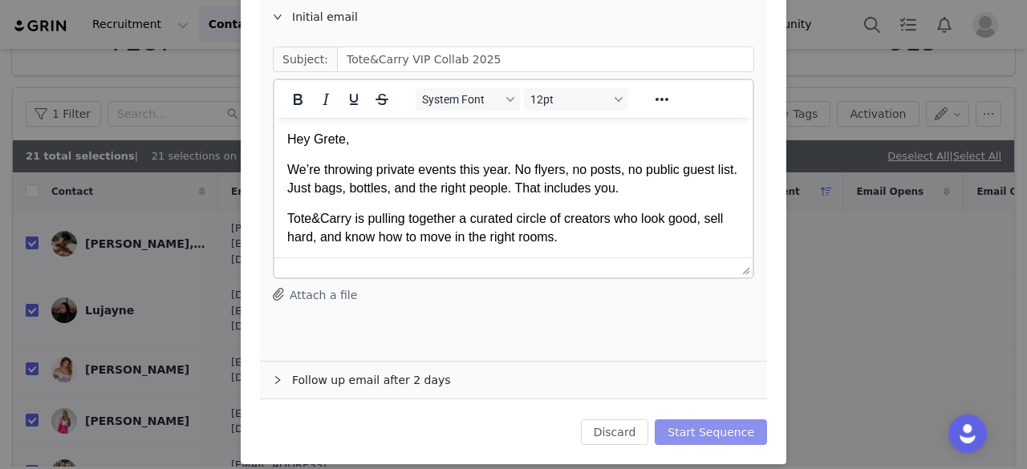
click at [700, 420] on button "Start Sequence" at bounding box center [711, 433] width 112 height 26
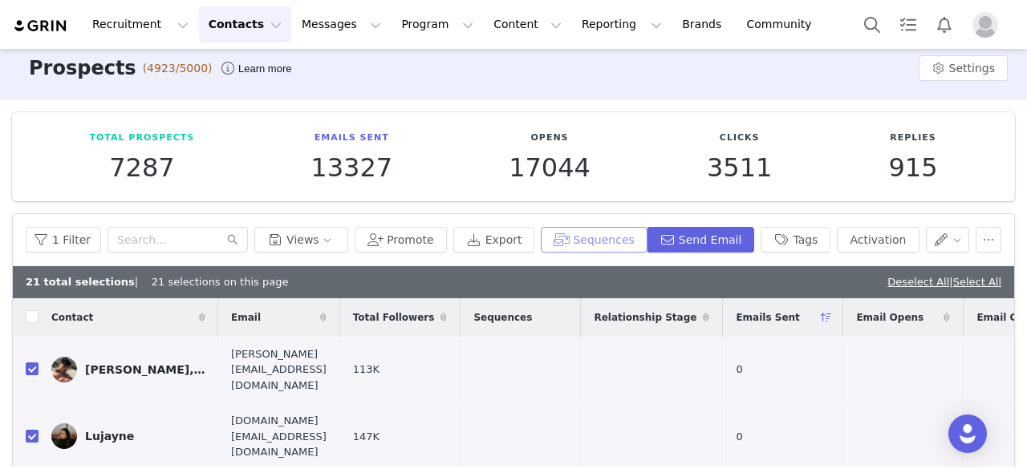
scroll to position [0, 0]
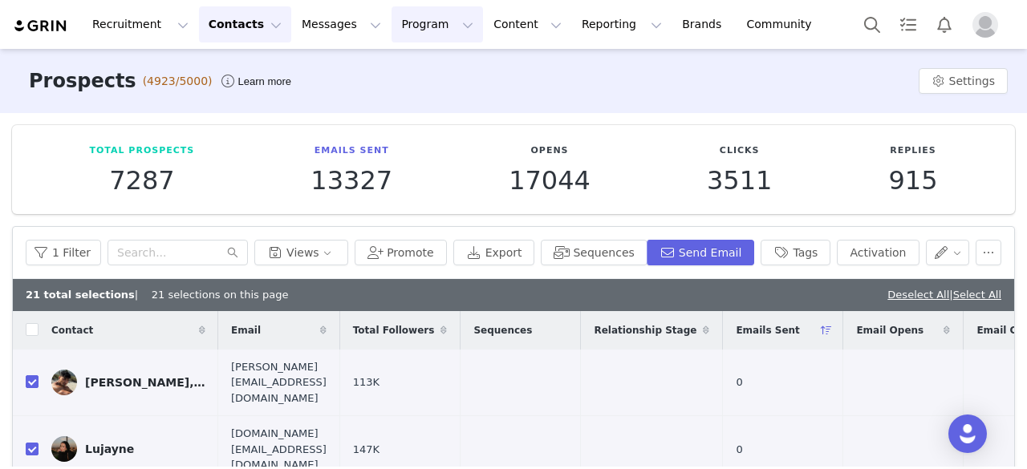
click at [392, 35] on button "Program Program" at bounding box center [437, 24] width 91 height 36
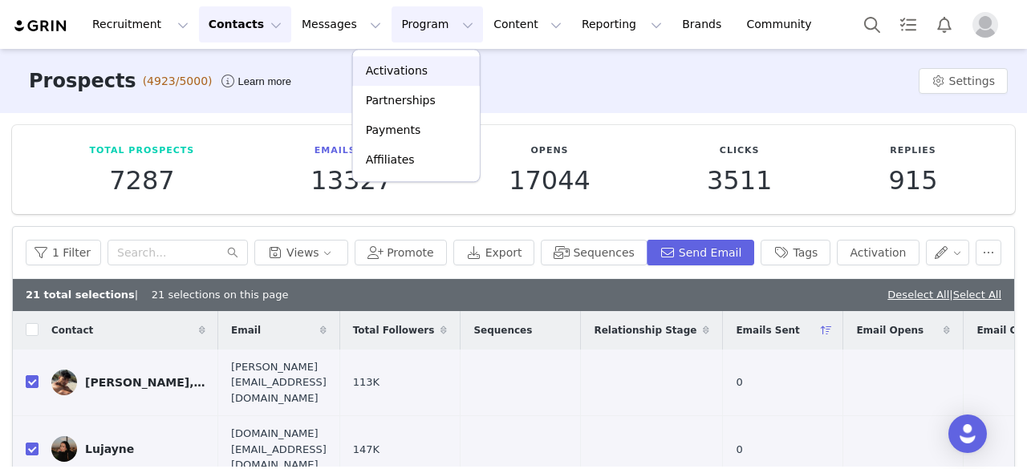
click at [380, 75] on p "Activations" at bounding box center [397, 71] width 62 height 17
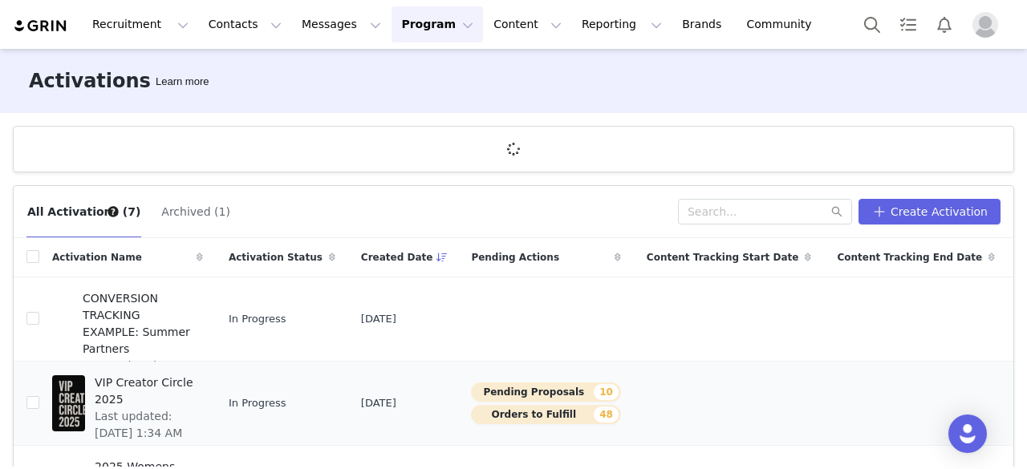
click at [156, 377] on span "VIP Creator Circle 2025" at bounding box center [144, 392] width 99 height 34
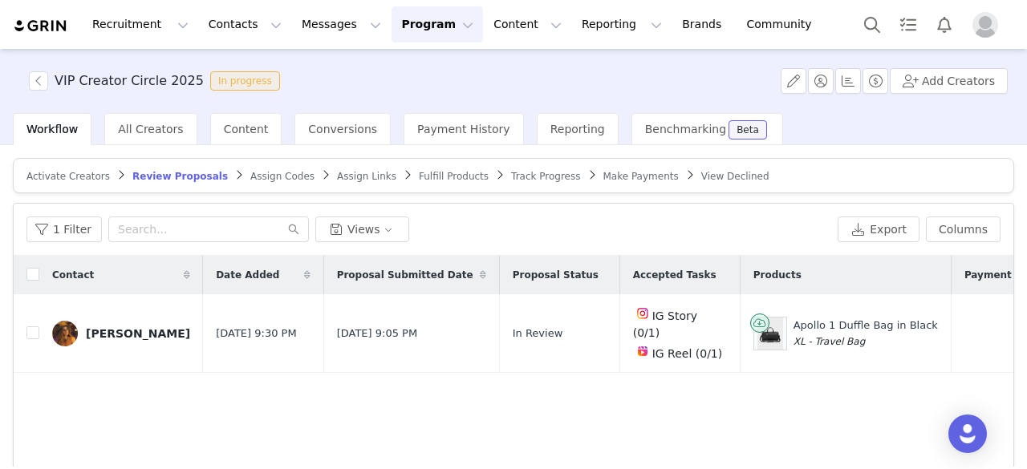
click at [337, 175] on span "Assign Links" at bounding box center [366, 176] width 59 height 11
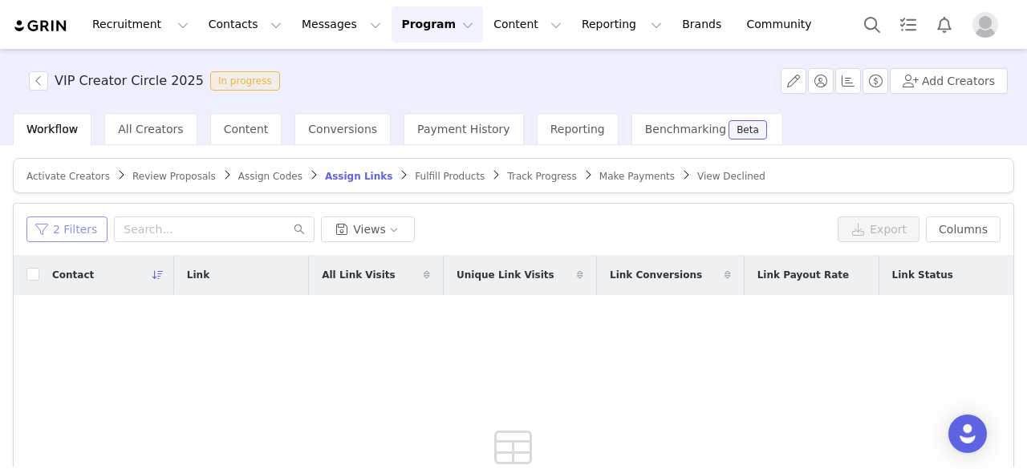
click at [96, 225] on button "2 Filters" at bounding box center [66, 230] width 81 height 26
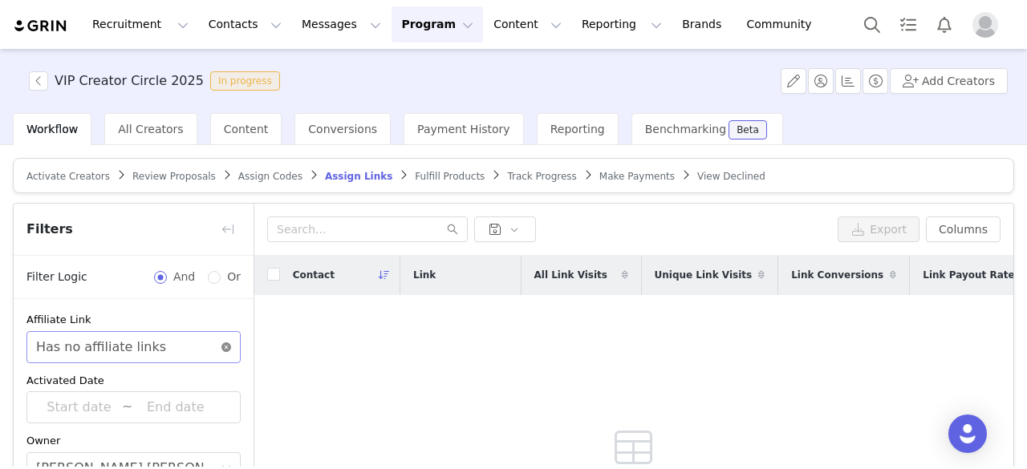
click at [221, 344] on icon "icon: close-circle" at bounding box center [226, 348] width 10 height 10
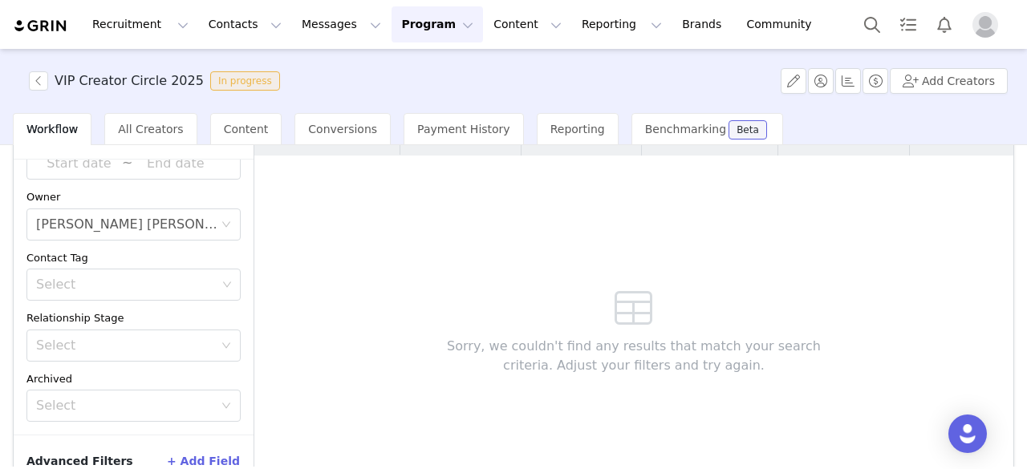
scroll to position [228, 0]
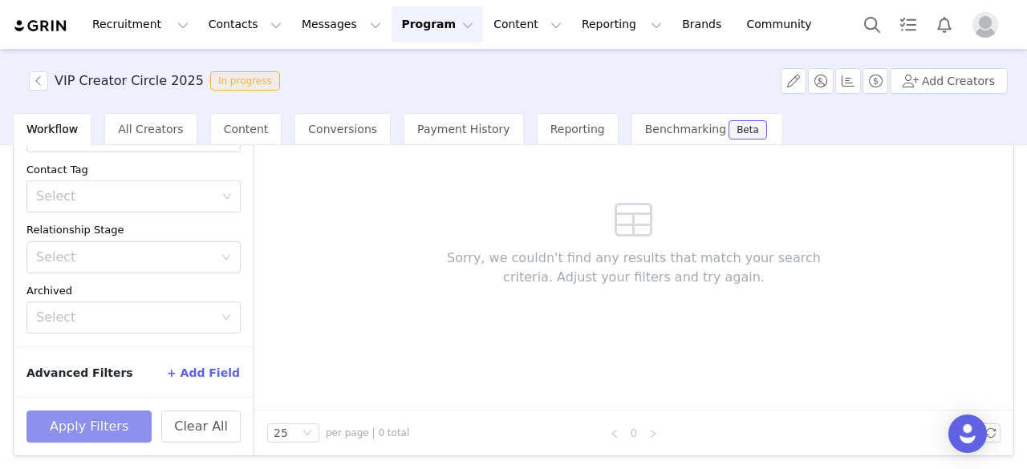
click at [122, 416] on button "Apply Filters" at bounding box center [88, 427] width 125 height 32
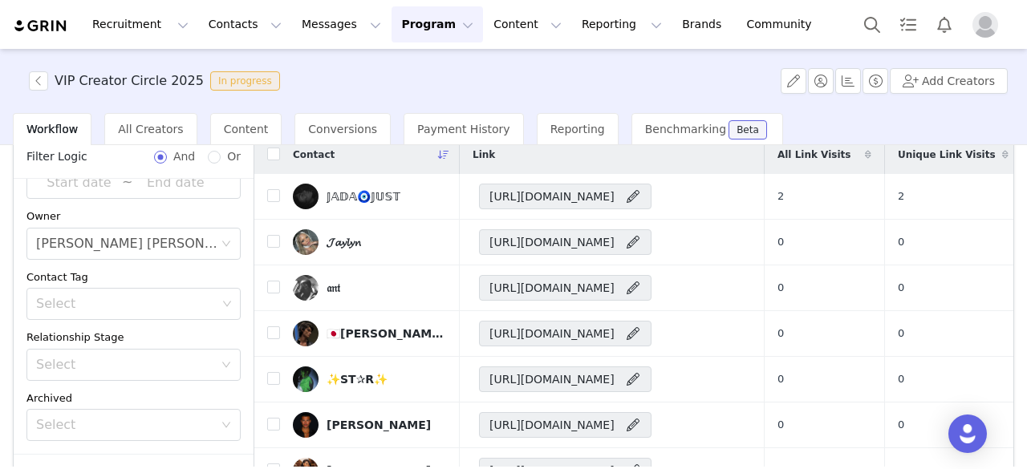
scroll to position [63, 0]
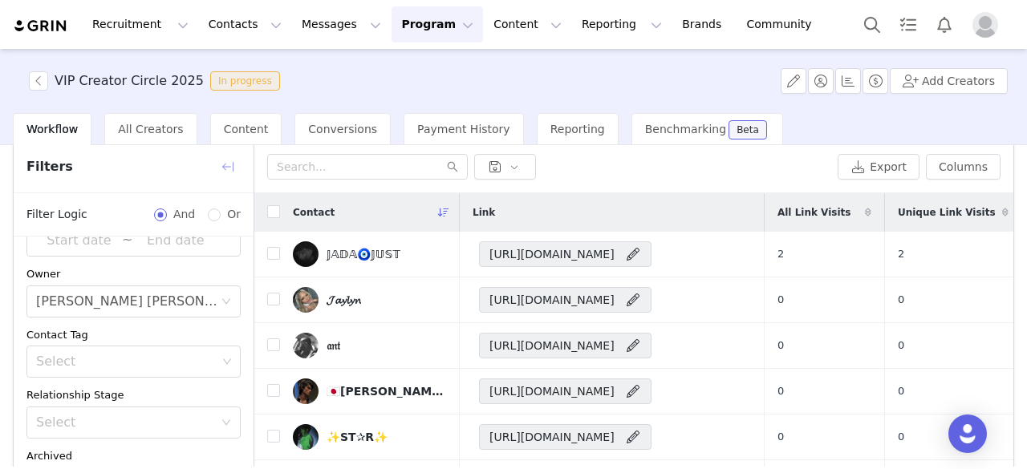
click at [229, 166] on button "button" at bounding box center [228, 167] width 26 height 26
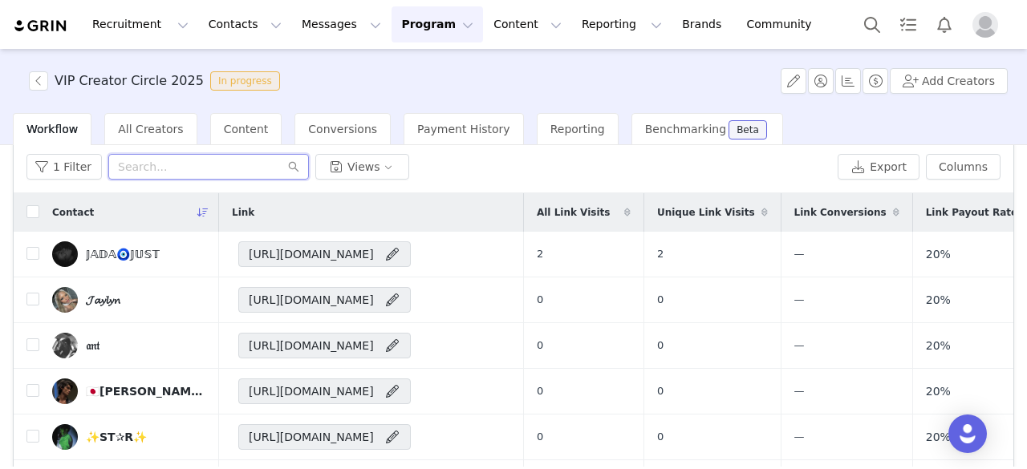
click at [226, 166] on input "text" at bounding box center [208, 167] width 201 height 26
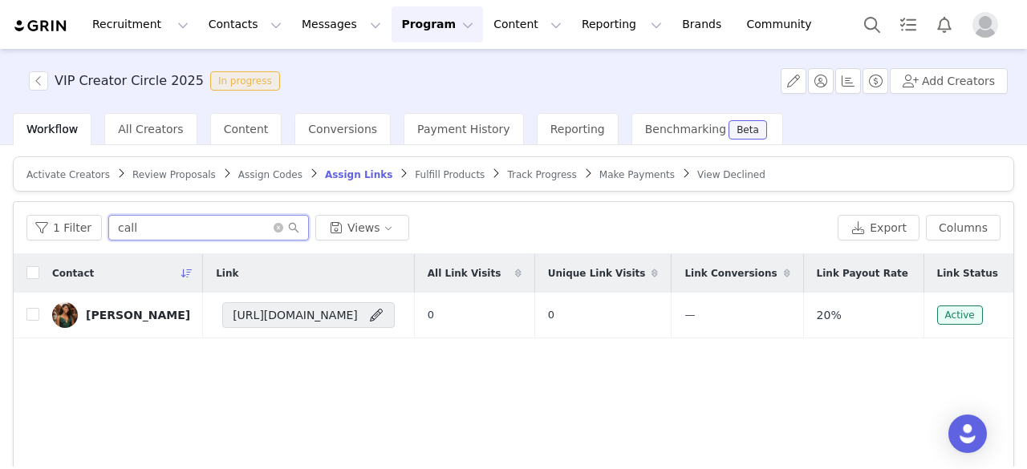
scroll to position [0, 0]
type input "call"
click at [415, 177] on span "Fulfill Products" at bounding box center [450, 176] width 70 height 11
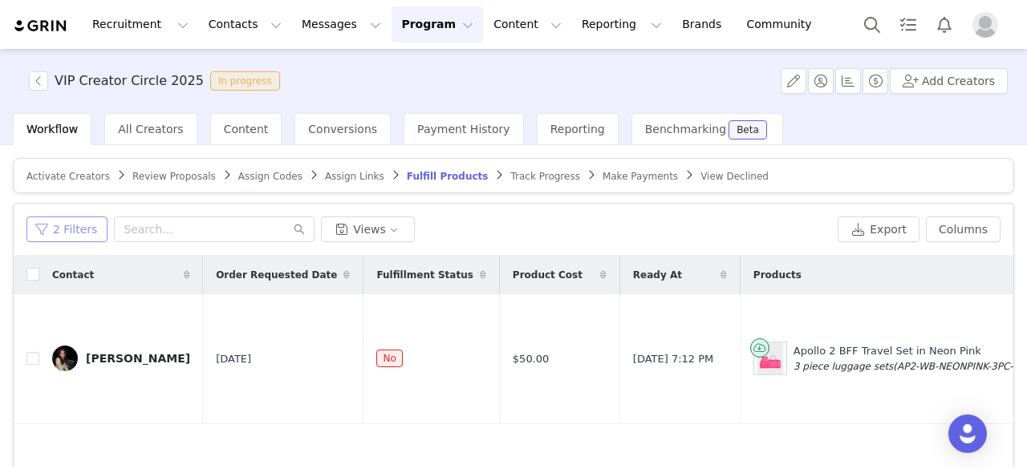
click at [86, 225] on button "2 Filters" at bounding box center [66, 230] width 81 height 26
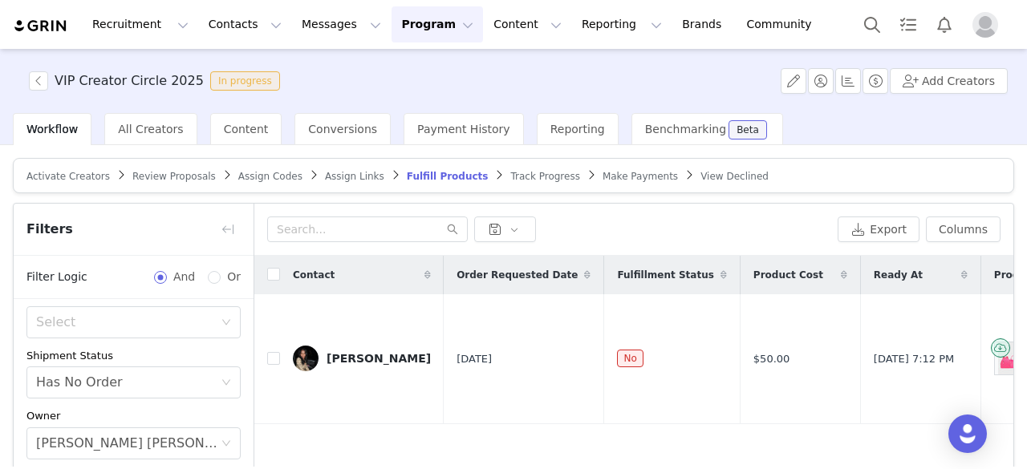
scroll to position [164, 0]
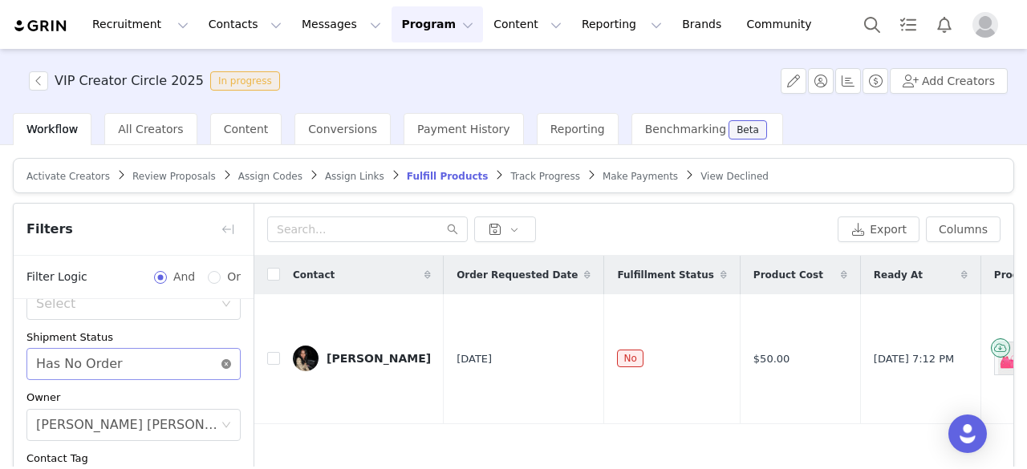
click at [221, 360] on icon "icon: close-circle" at bounding box center [226, 364] width 10 height 10
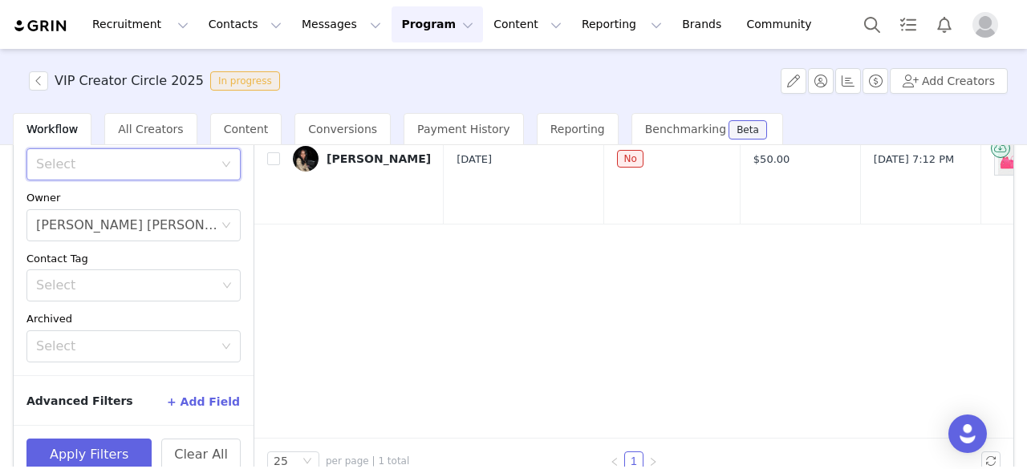
scroll to position [203, 0]
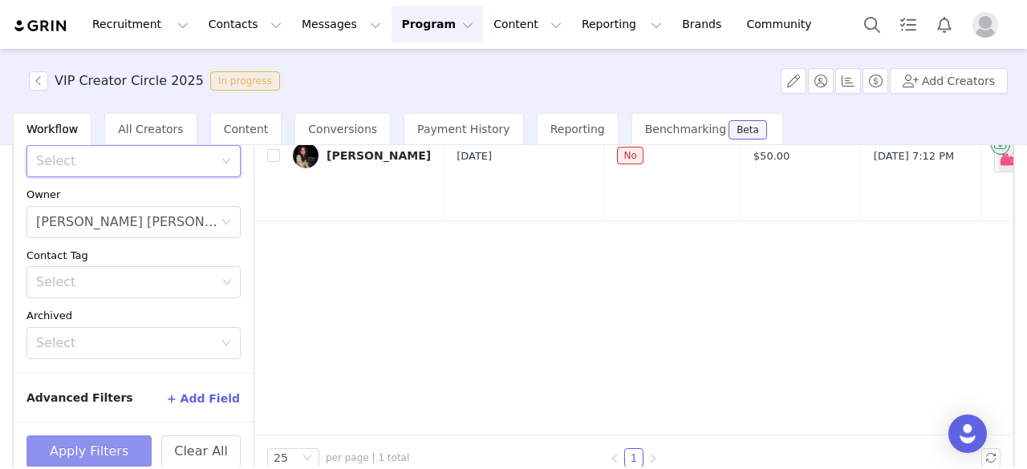
click at [112, 447] on button "Apply Filters" at bounding box center [88, 452] width 125 height 32
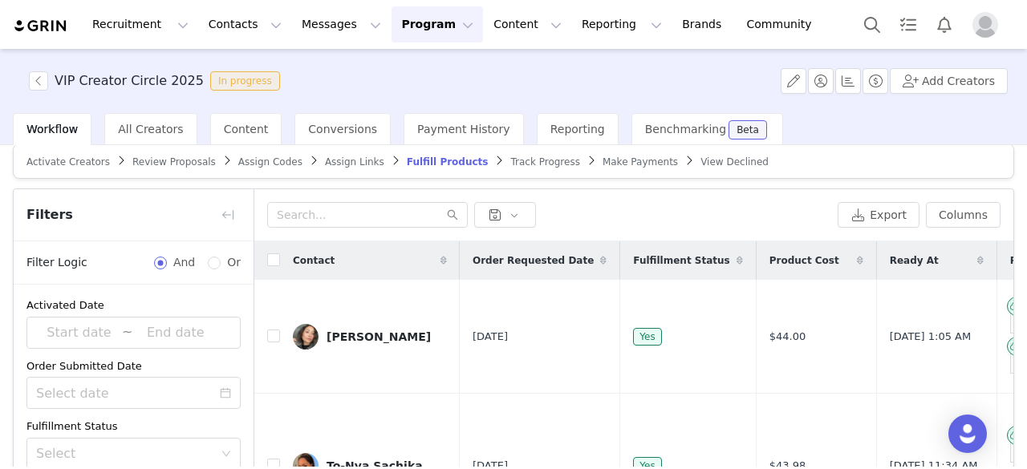
scroll to position [11, 0]
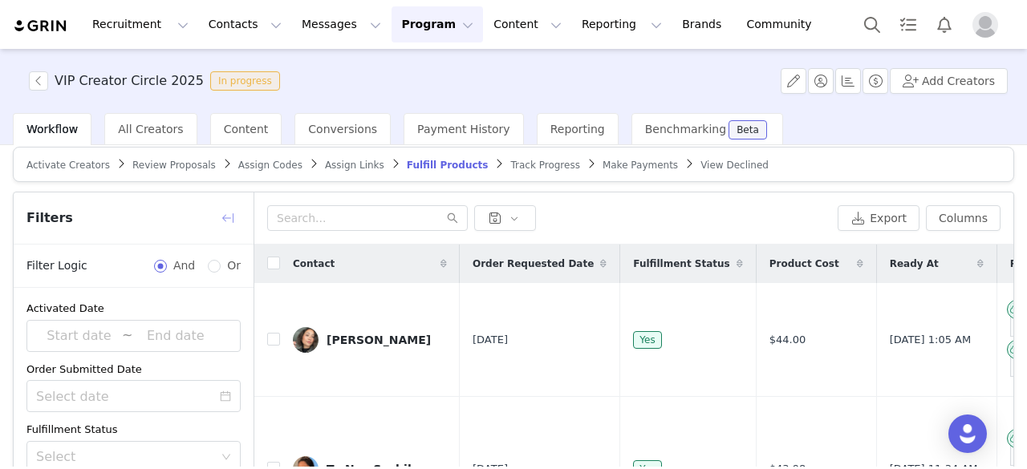
click at [229, 211] on button "button" at bounding box center [228, 218] width 26 height 26
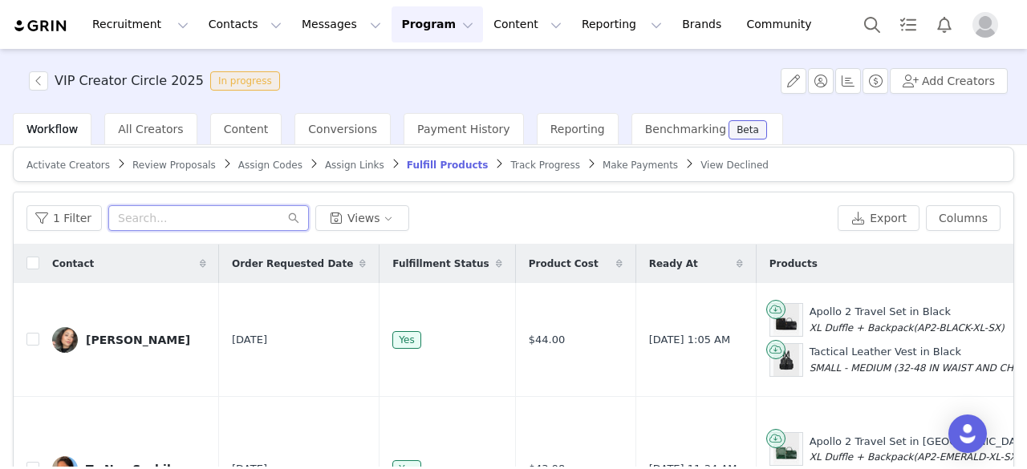
click at [217, 218] on input "text" at bounding box center [208, 218] width 201 height 26
type input "callher"
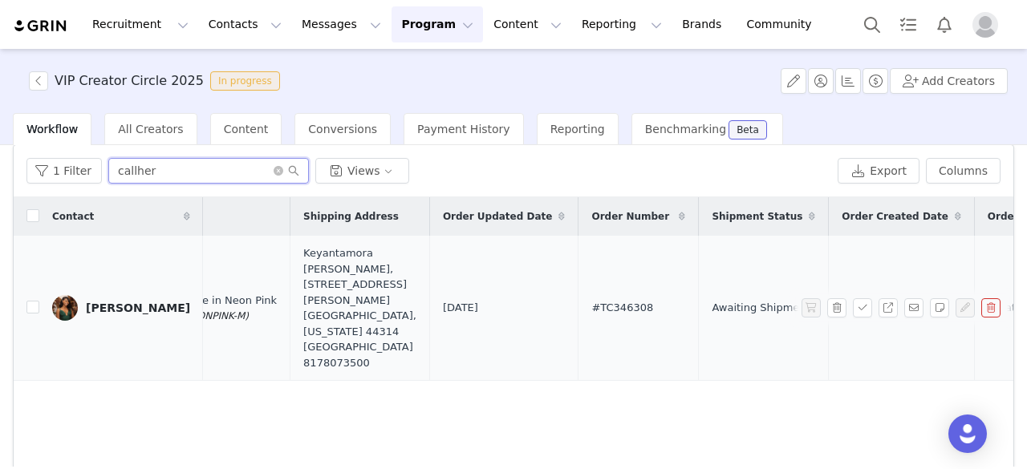
scroll to position [0, 864]
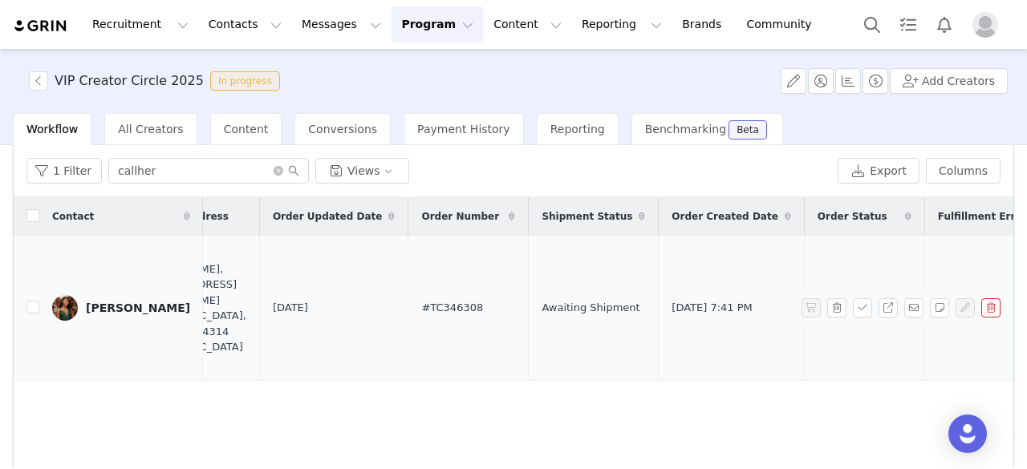
click at [134, 302] on div "Yan Shanklin" at bounding box center [138, 308] width 104 height 13
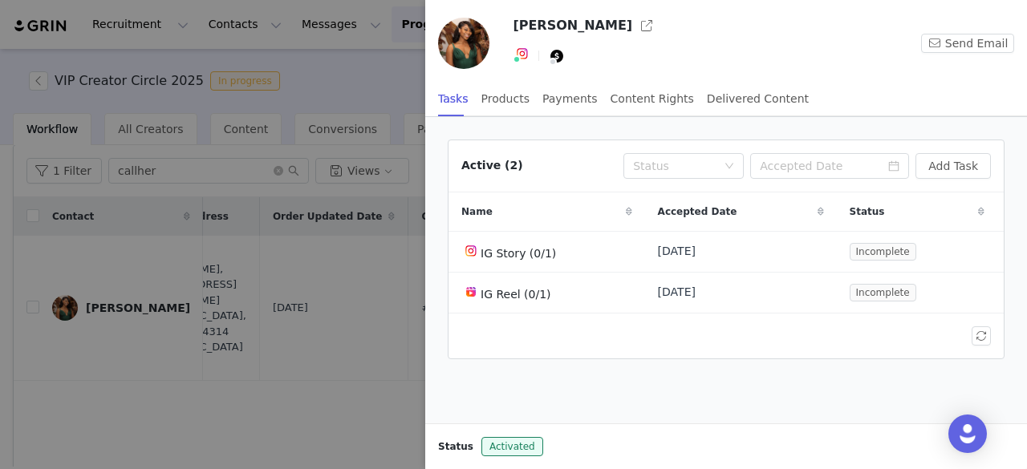
click at [279, 384] on div at bounding box center [513, 234] width 1027 height 469
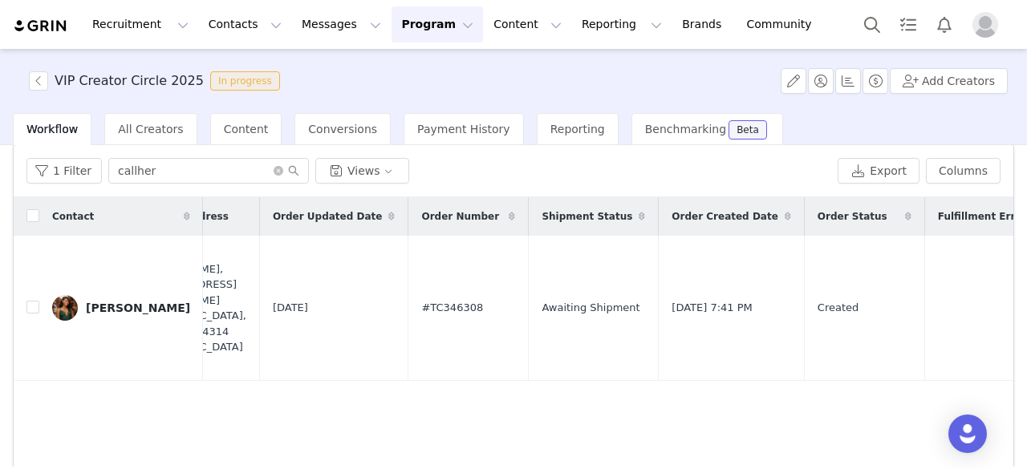
scroll to position [0, 0]
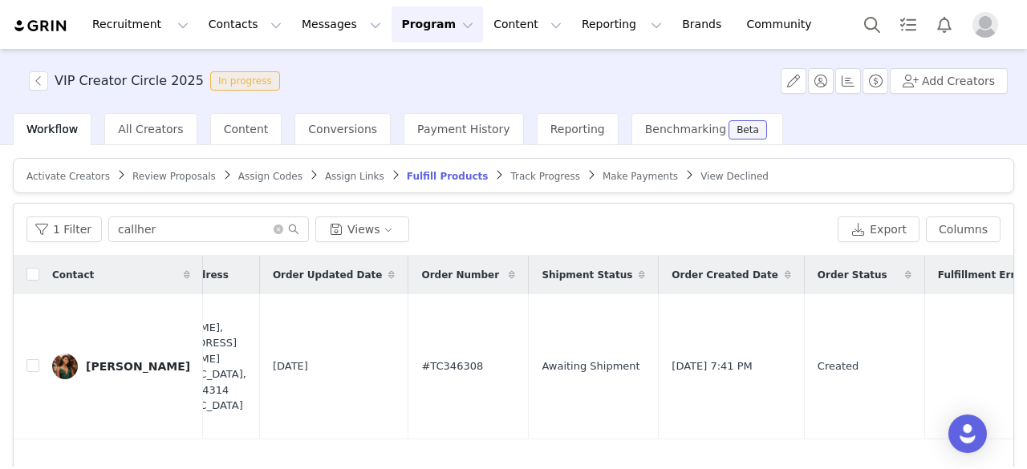
click at [148, 173] on span "Review Proposals" at bounding box center [173, 176] width 83 height 11
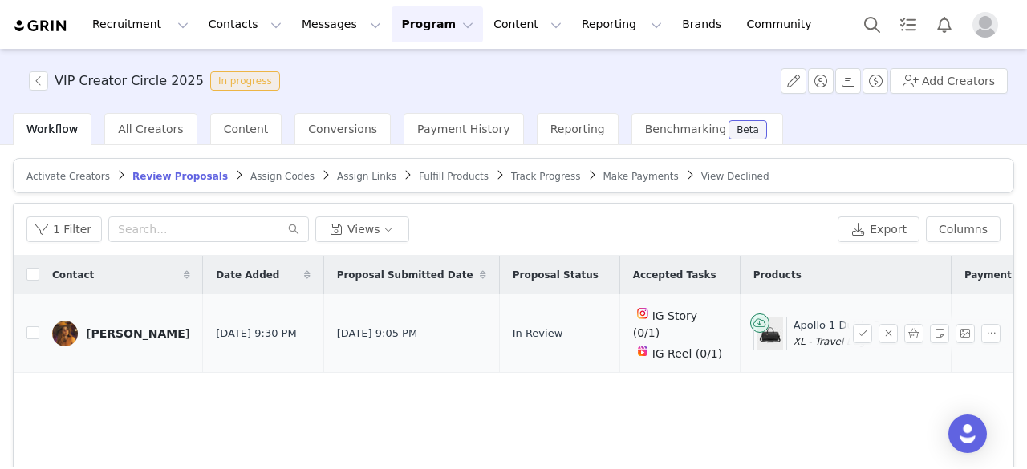
click at [116, 321] on link "Piper McCarthy Withers" at bounding box center [121, 334] width 138 height 26
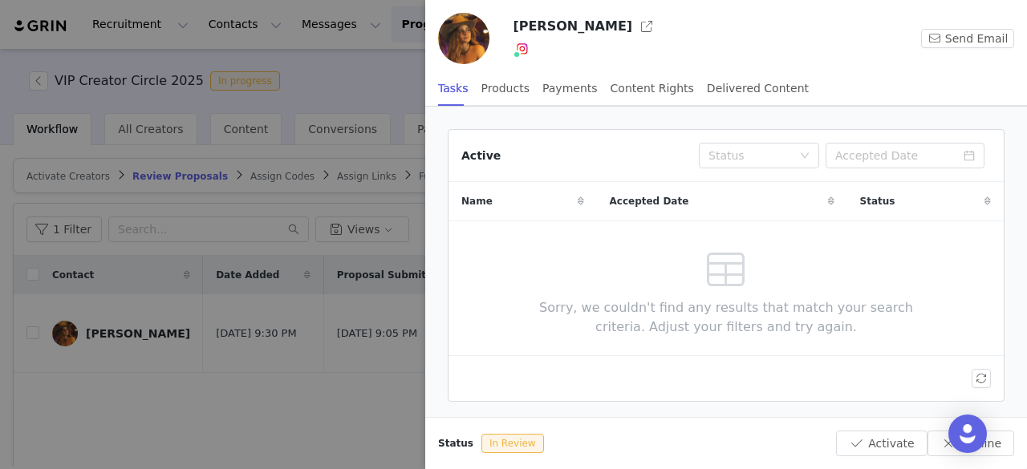
click at [126, 388] on div at bounding box center [513, 234] width 1027 height 469
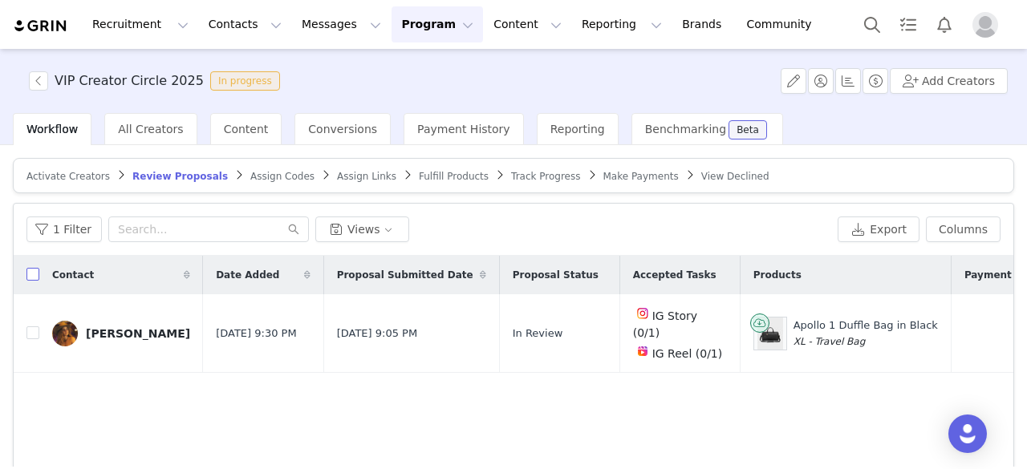
click at [34, 275] on input "checkbox" at bounding box center [32, 274] width 13 height 13
checkbox input "true"
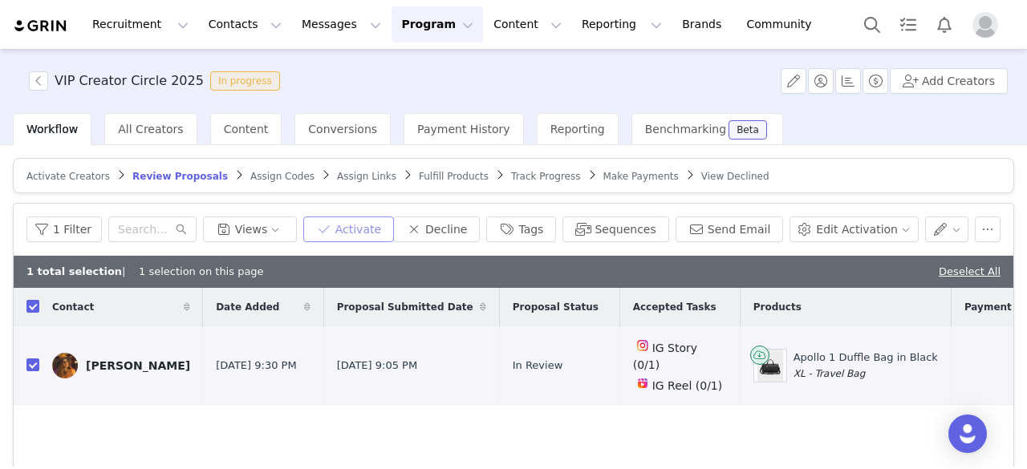
click at [356, 227] on button "Activate" at bounding box center [348, 230] width 91 height 26
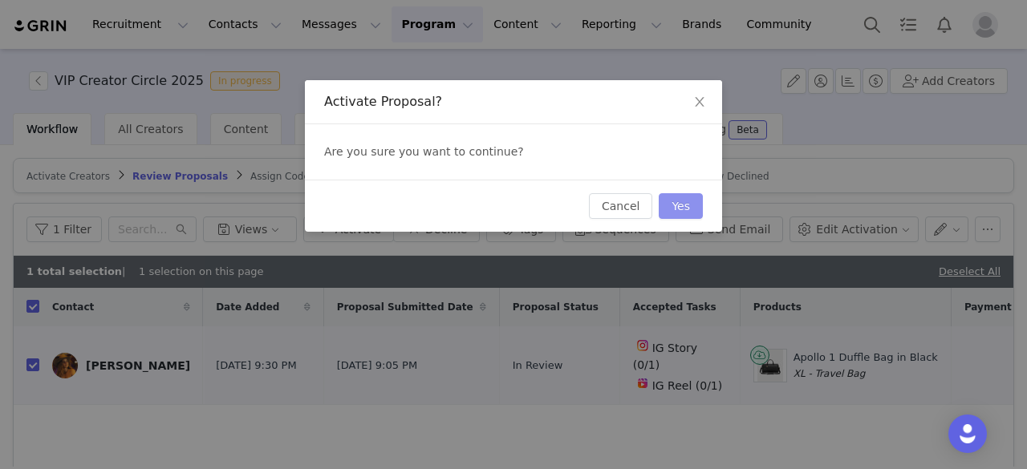
click at [678, 211] on button "Yes" at bounding box center [681, 206] width 44 height 26
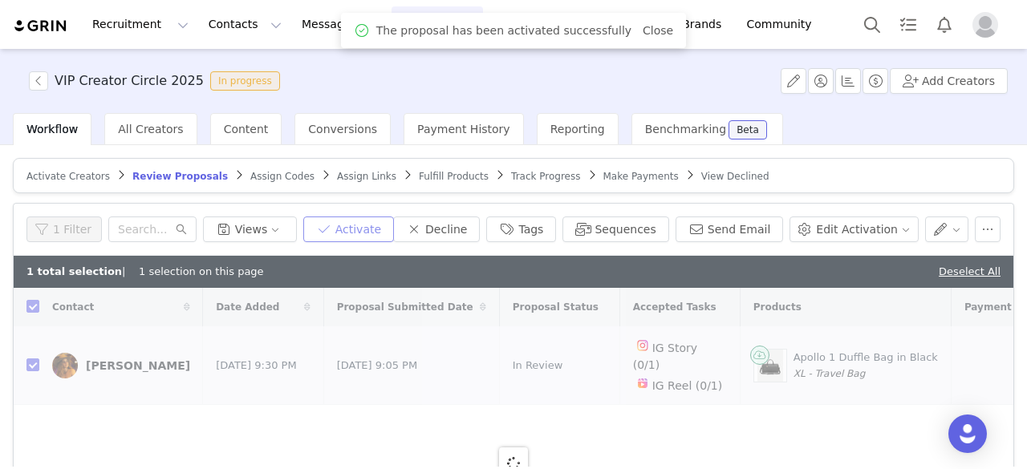
checkbox input "false"
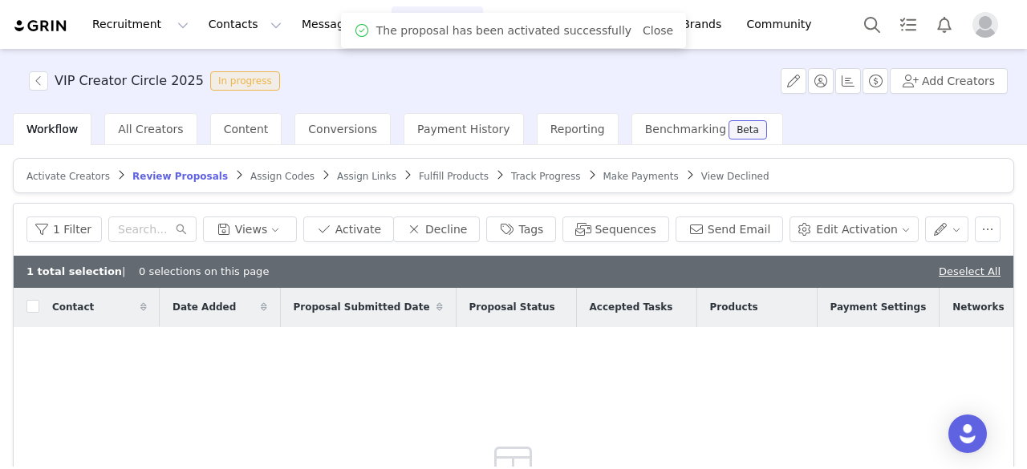
click at [254, 176] on span "Assign Codes" at bounding box center [282, 176] width 64 height 11
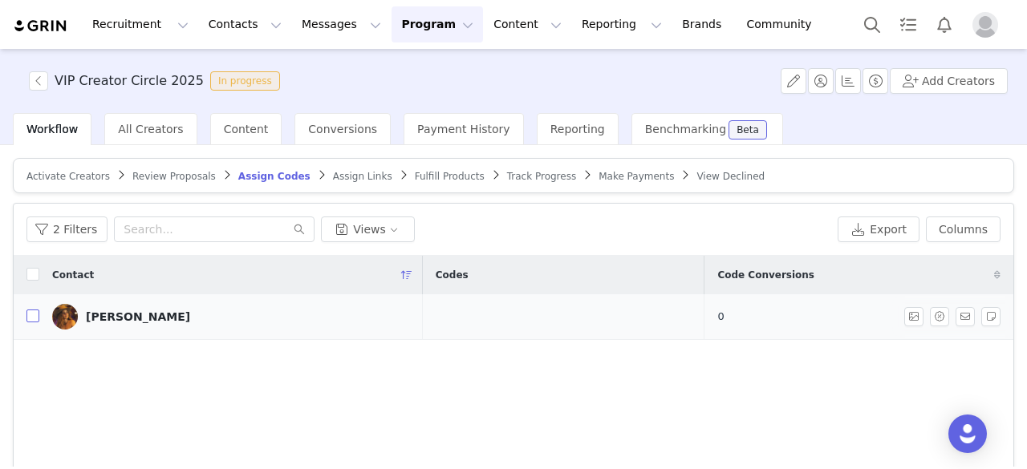
click at [32, 314] on input "checkbox" at bounding box center [32, 316] width 13 height 13
checkbox input "true"
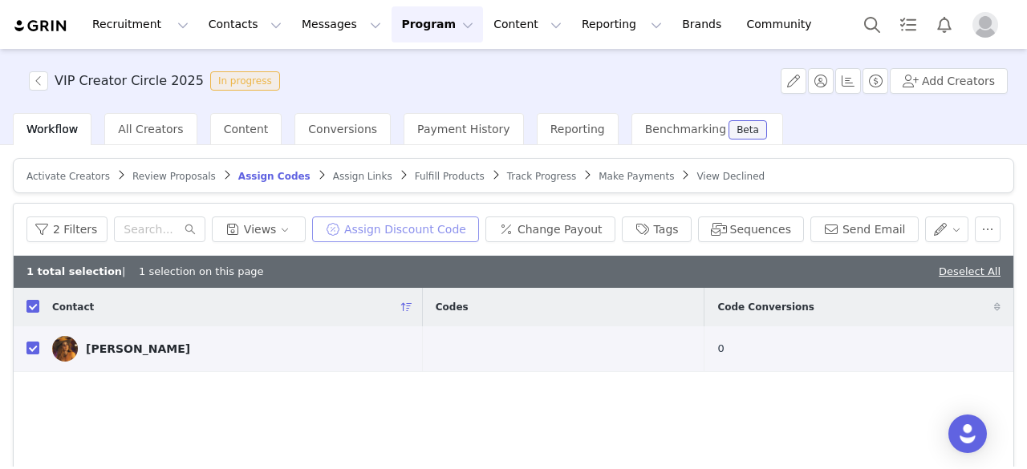
click at [419, 230] on button "Assign Discount Code" at bounding box center [395, 230] width 167 height 26
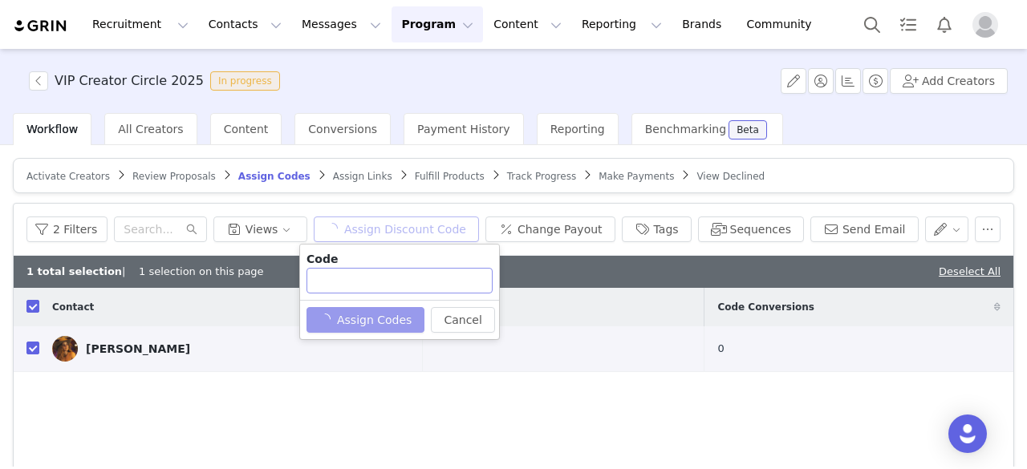
type input "PIPER20OFF"
click at [388, 319] on button "Assign Codes" at bounding box center [357, 320] width 100 height 26
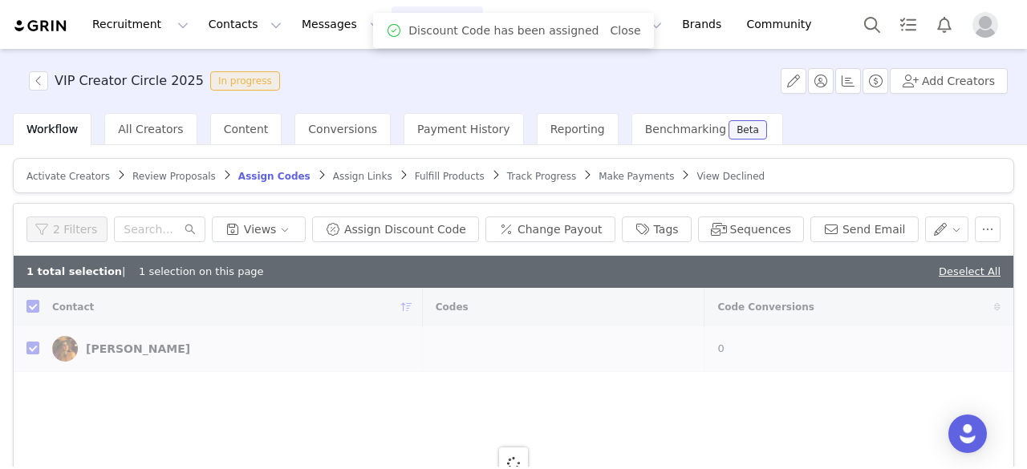
checkbox input "false"
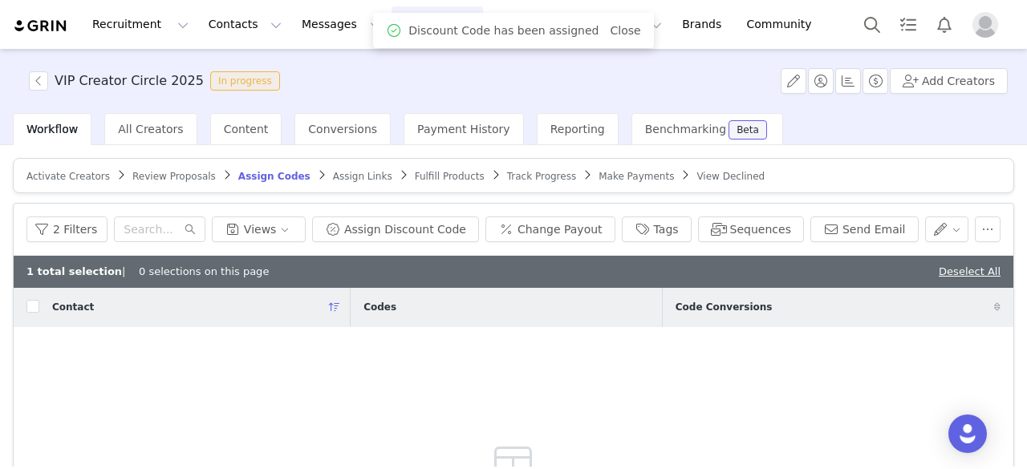
click at [335, 177] on span "Assign Links" at bounding box center [362, 176] width 59 height 11
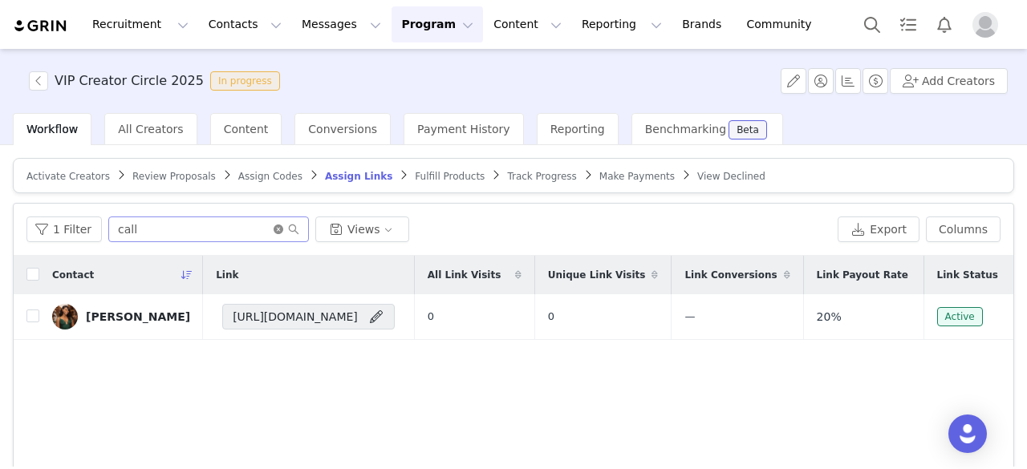
click at [274, 227] on icon "icon: close-circle" at bounding box center [279, 230] width 10 height 10
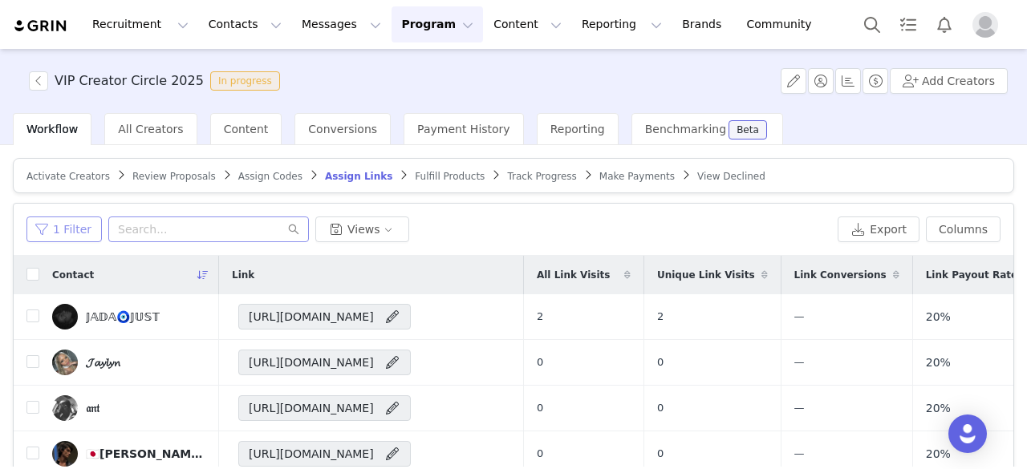
click at [77, 229] on button "1 Filter" at bounding box center [63, 230] width 75 height 26
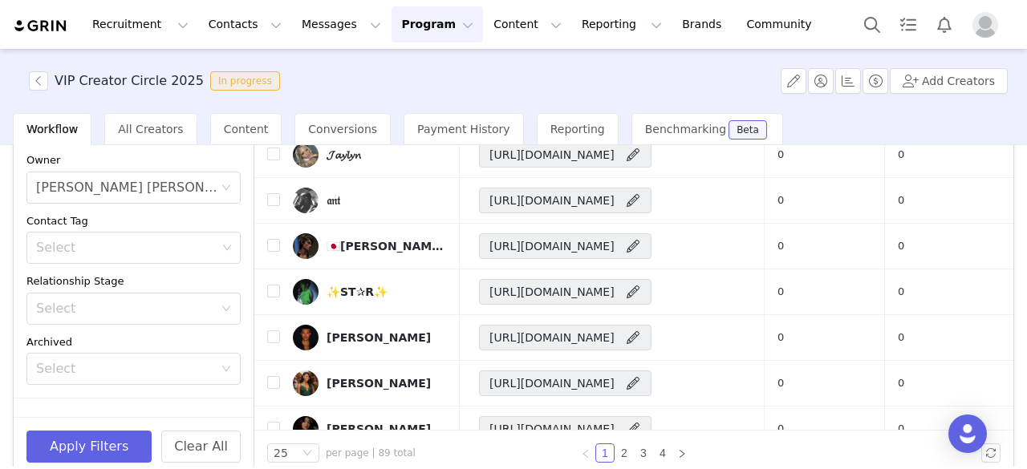
scroll to position [104, 0]
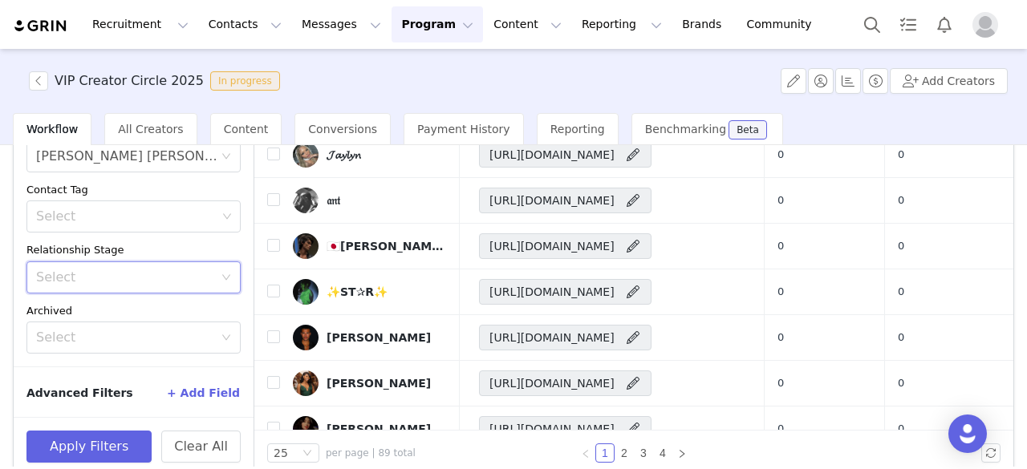
click at [150, 265] on div "Select" at bounding box center [128, 277] width 185 height 30
click at [136, 225] on div "Select" at bounding box center [127, 216] width 193 height 30
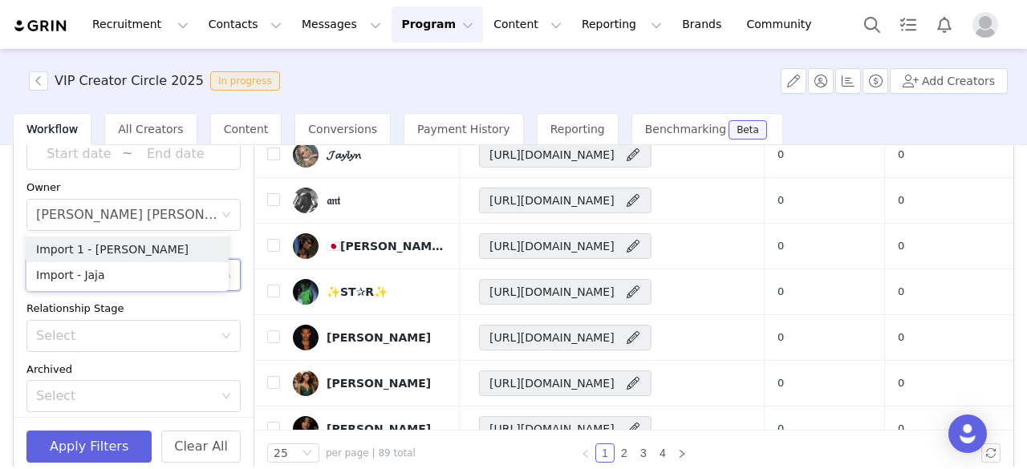
scroll to position [42, 0]
click at [133, 187] on div "Owner" at bounding box center [133, 192] width 214 height 16
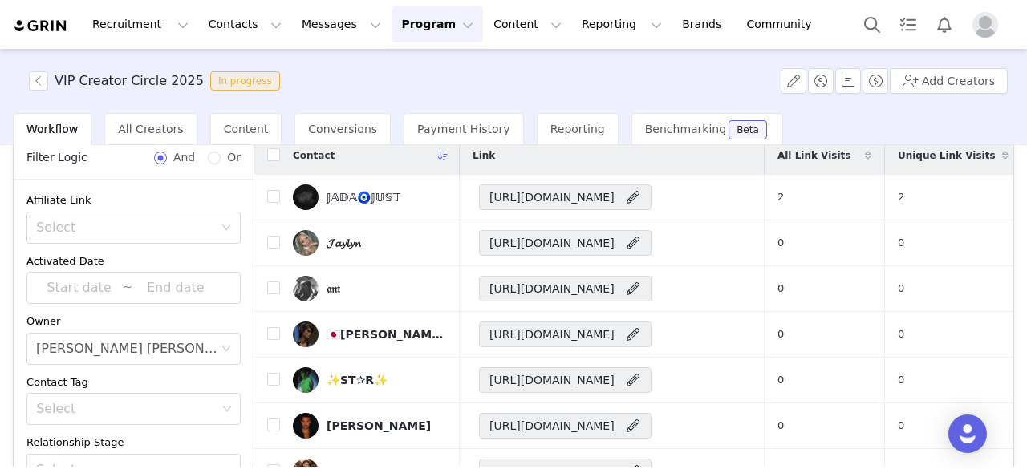
scroll to position [118, 0]
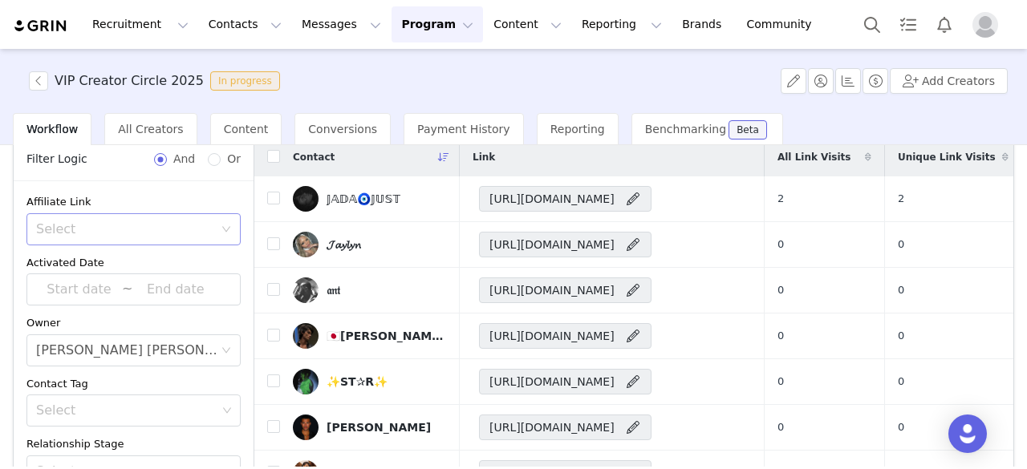
click at [148, 229] on div "Select" at bounding box center [124, 229] width 177 height 16
click at [151, 283] on li "Has no affiliate links" at bounding box center [127, 288] width 202 height 26
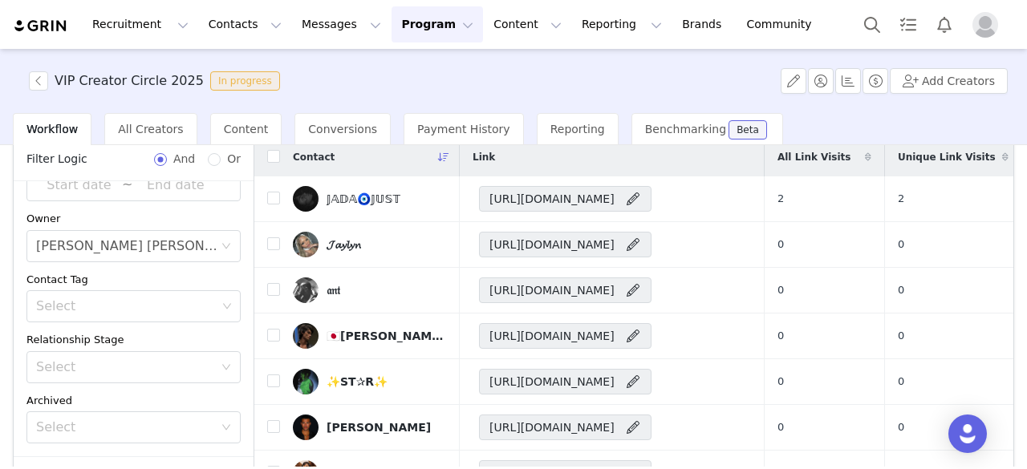
scroll to position [228, 0]
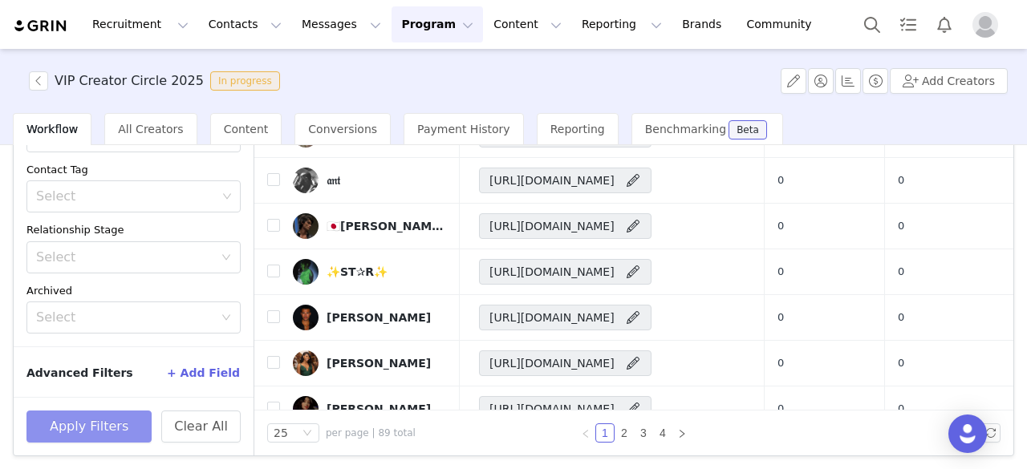
click at [94, 424] on button "Apply Filters" at bounding box center [88, 427] width 125 height 32
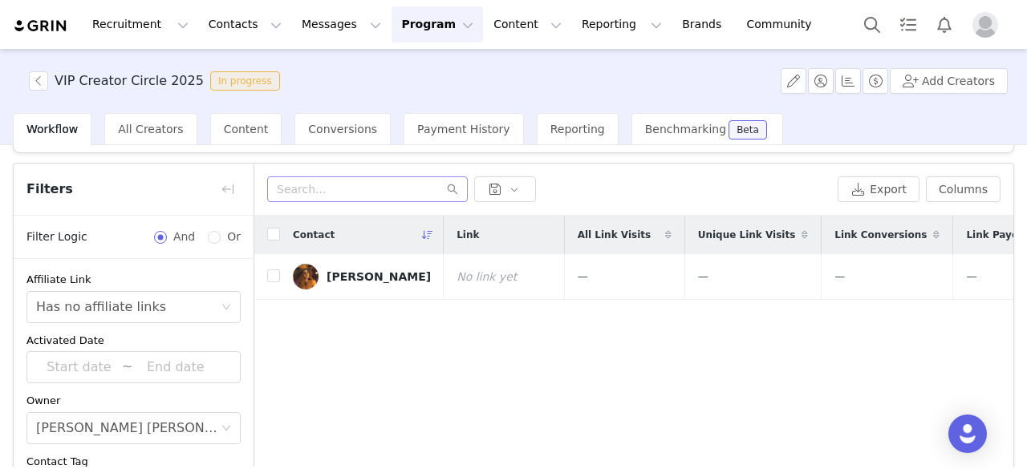
scroll to position [37, 0]
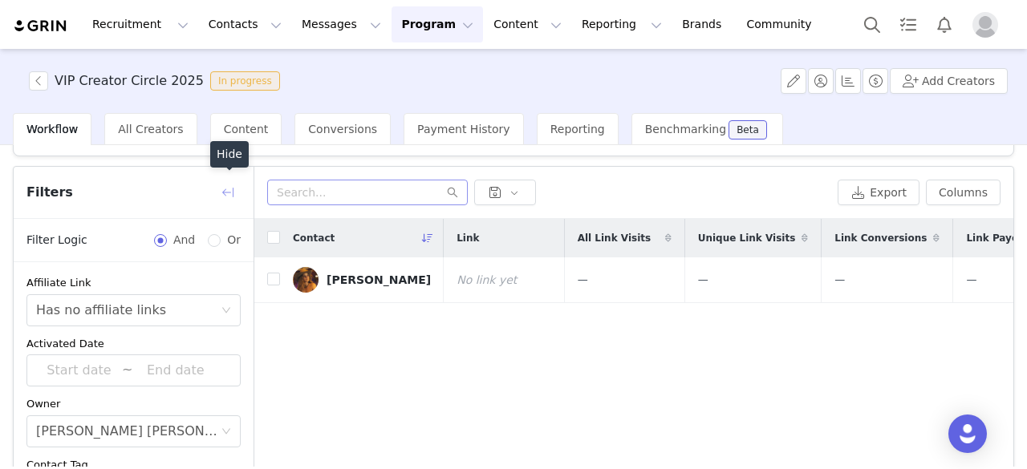
click at [225, 190] on button "button" at bounding box center [228, 193] width 26 height 26
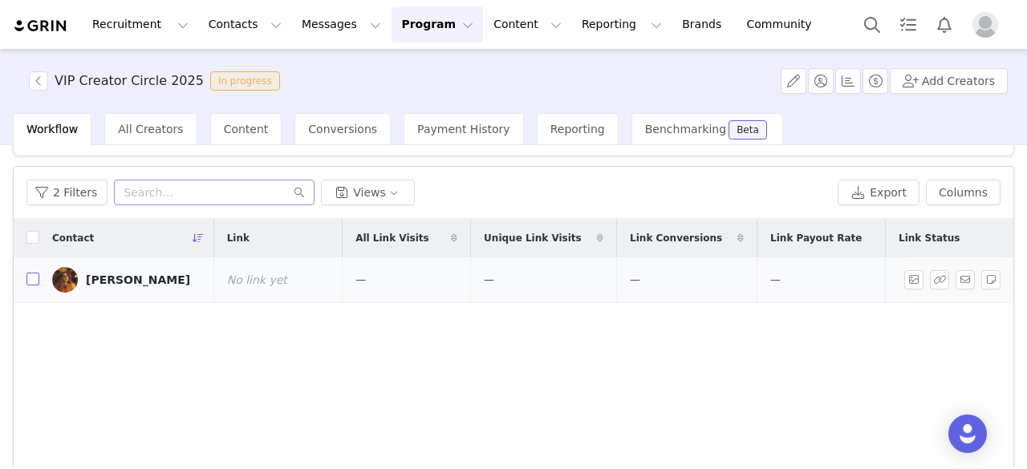
click at [30, 273] on input "checkbox" at bounding box center [32, 279] width 13 height 13
checkbox input "true"
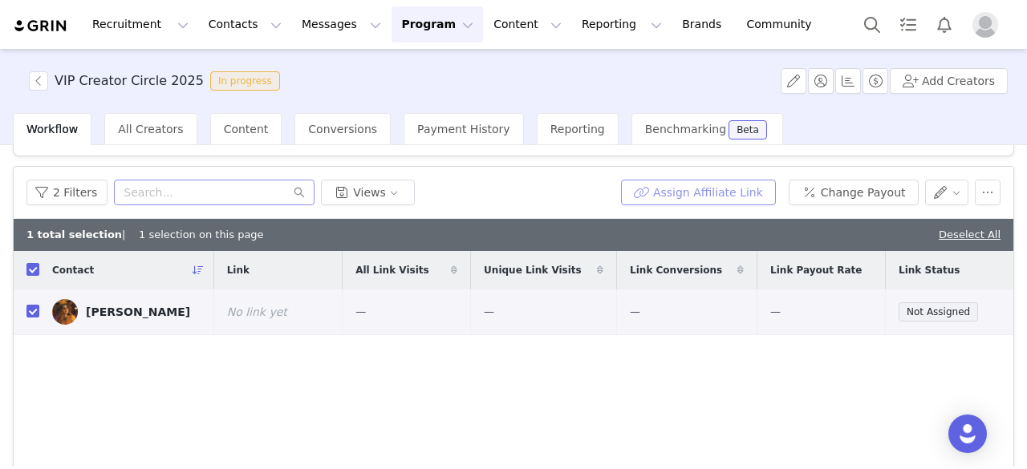
click at [679, 190] on button "Assign Affiliate Link" at bounding box center [698, 193] width 155 height 26
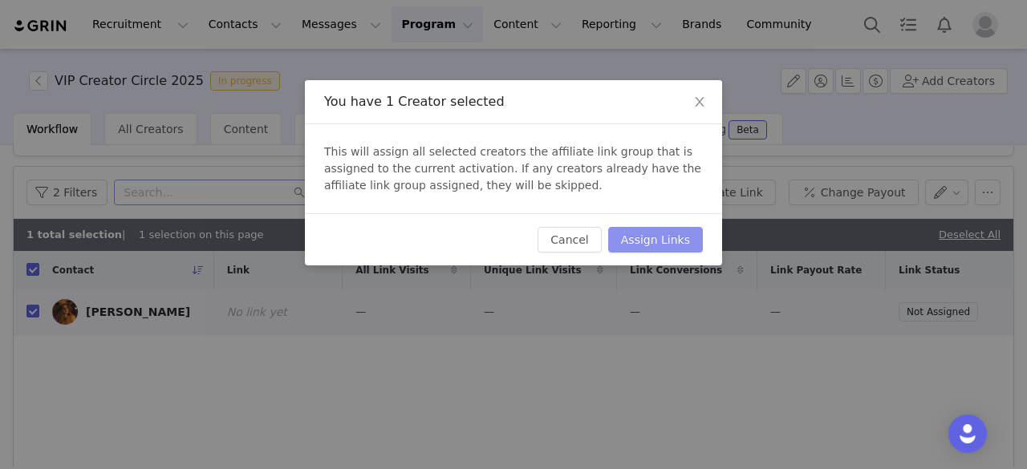
click at [672, 238] on button "Assign Links" at bounding box center [655, 240] width 95 height 26
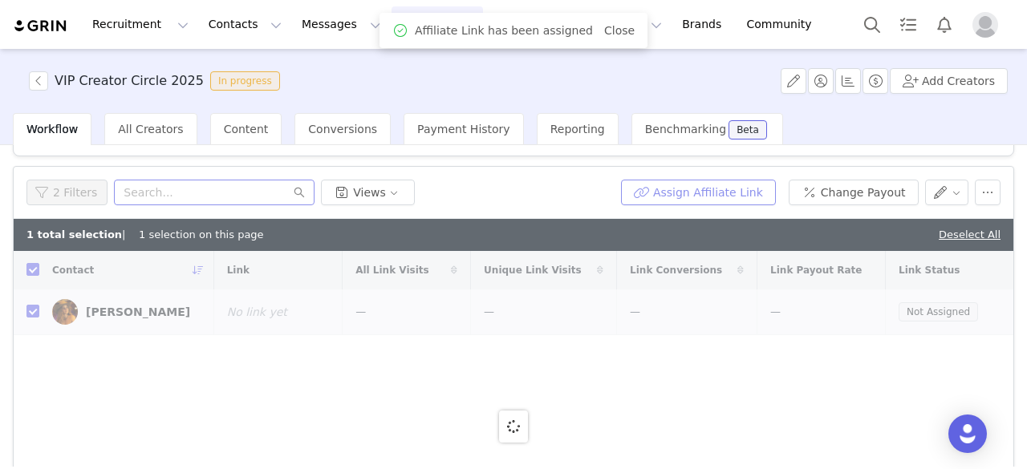
checkbox input "false"
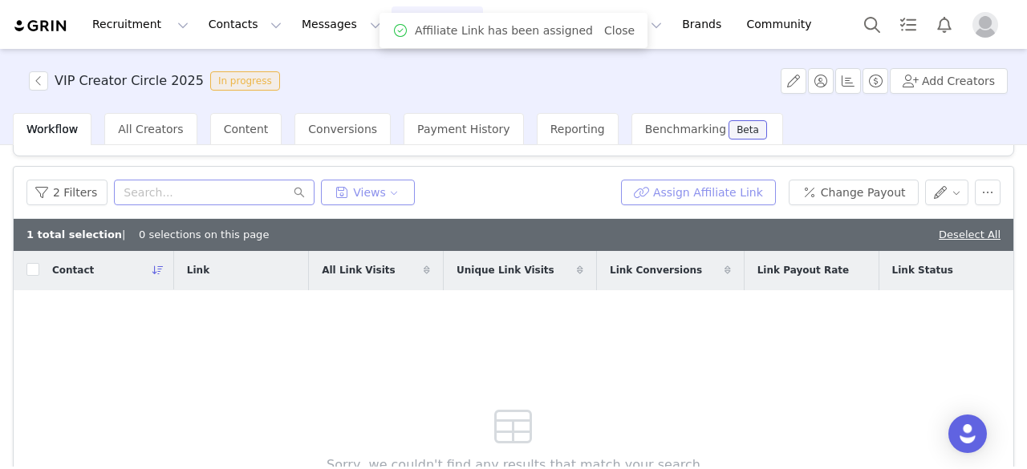
scroll to position [0, 0]
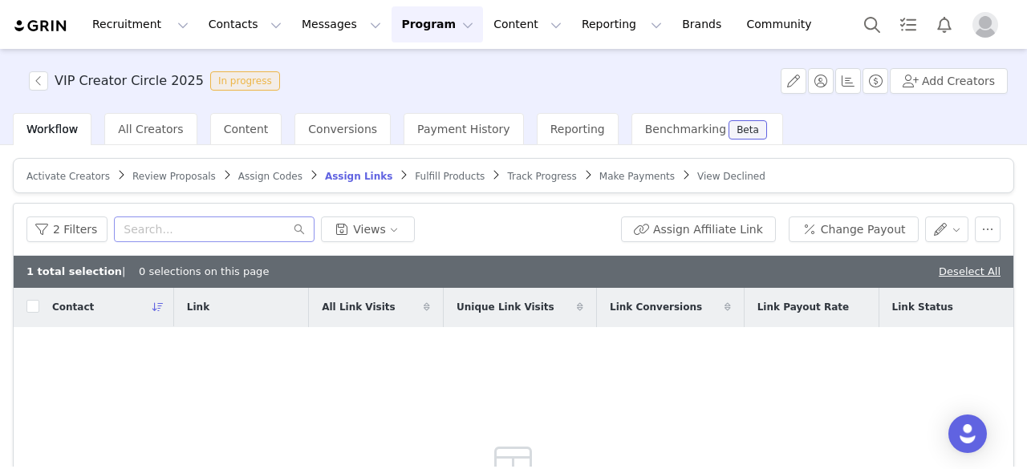
click at [415, 176] on span "Fulfill Products" at bounding box center [450, 176] width 70 height 11
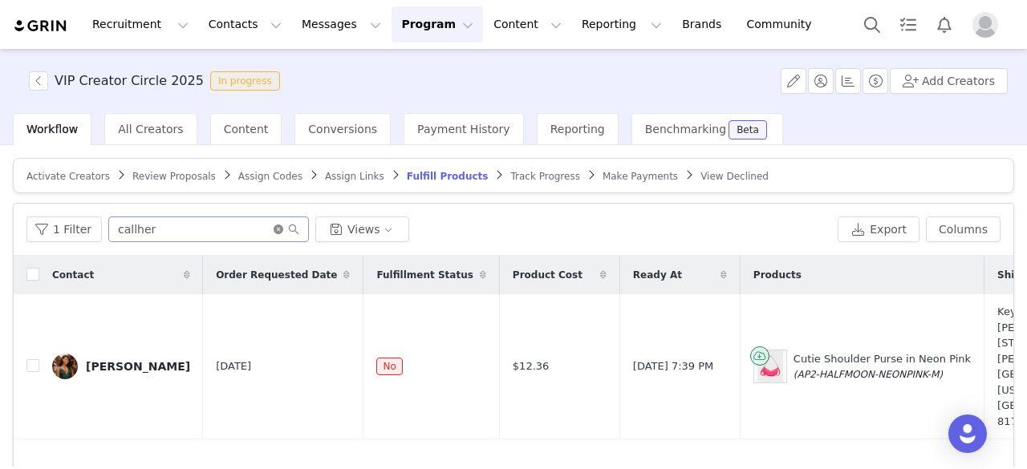
click at [274, 229] on icon "icon: close-circle" at bounding box center [279, 230] width 10 height 10
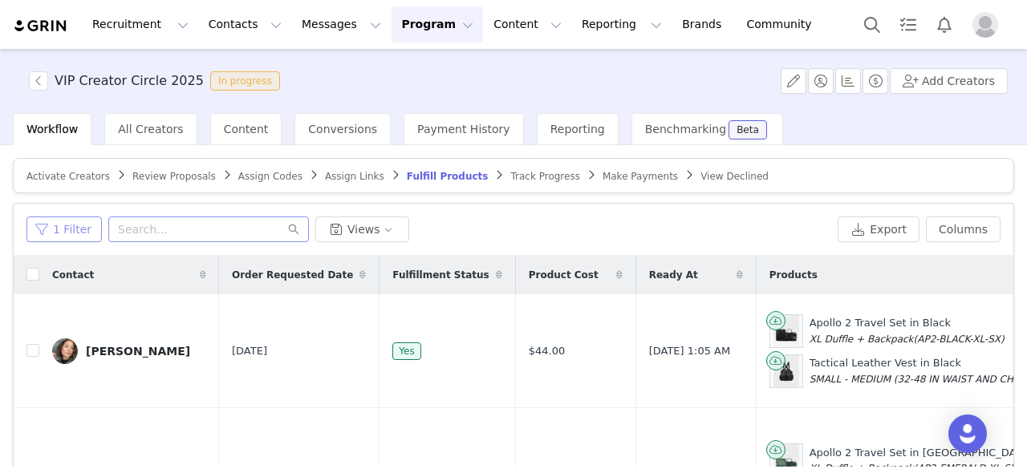
click at [67, 228] on button "1 Filter" at bounding box center [63, 230] width 75 height 26
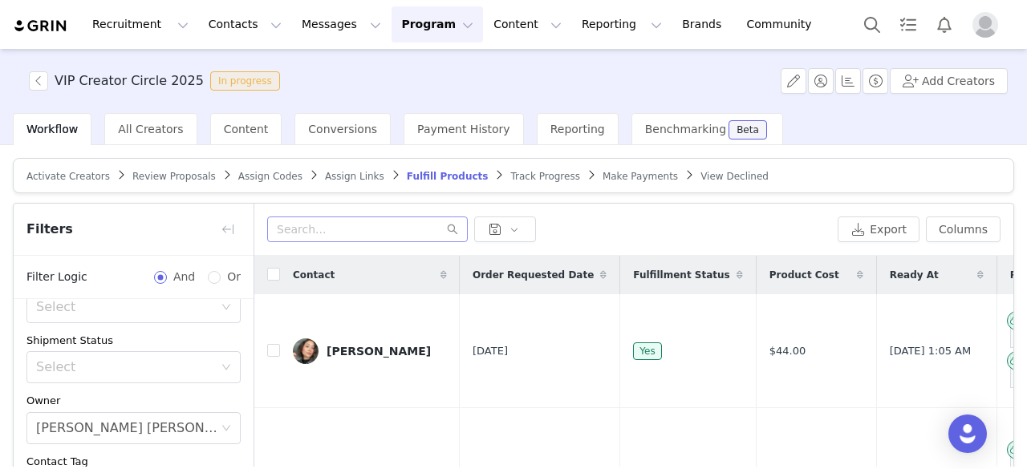
scroll to position [164, 0]
click at [159, 356] on div "Select" at bounding box center [124, 364] width 177 height 16
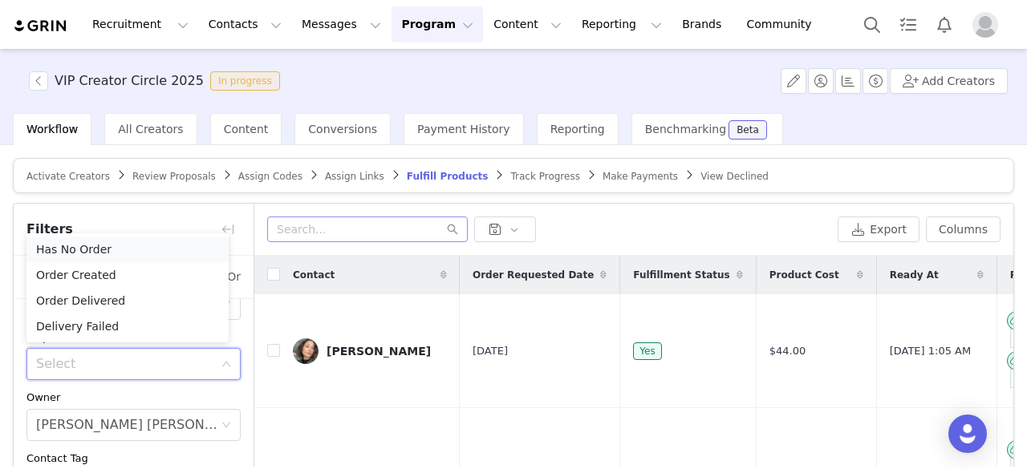
click at [121, 254] on li "Has No Order" at bounding box center [127, 250] width 202 height 26
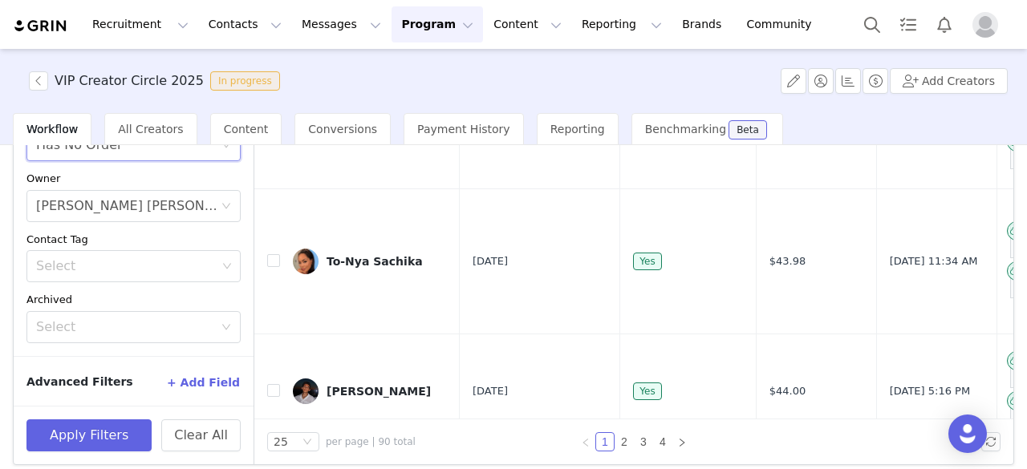
scroll to position [228, 0]
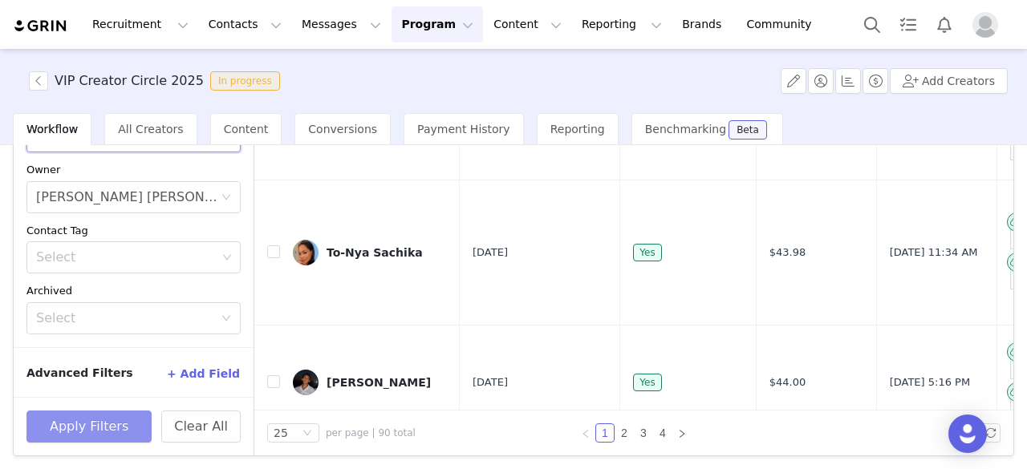
click at [89, 418] on button "Apply Filters" at bounding box center [88, 427] width 125 height 32
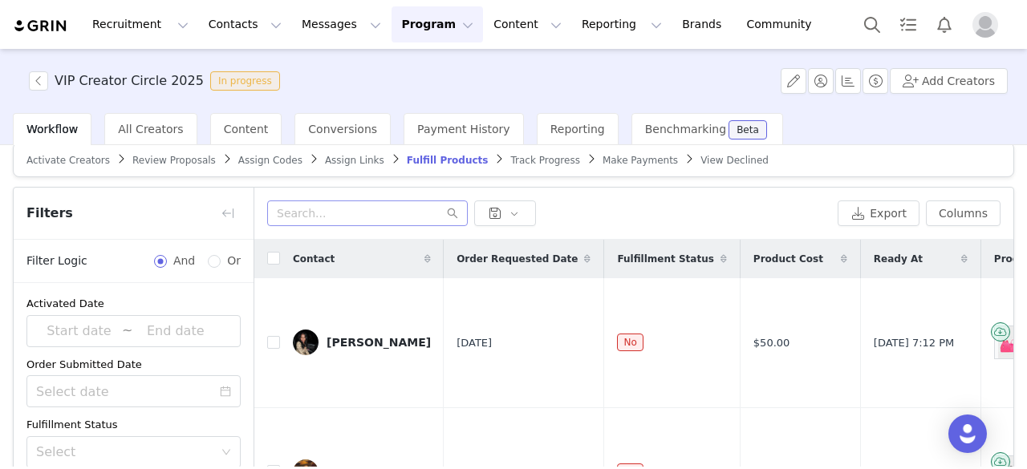
scroll to position [14, 0]
click at [229, 215] on button "button" at bounding box center [228, 215] width 26 height 26
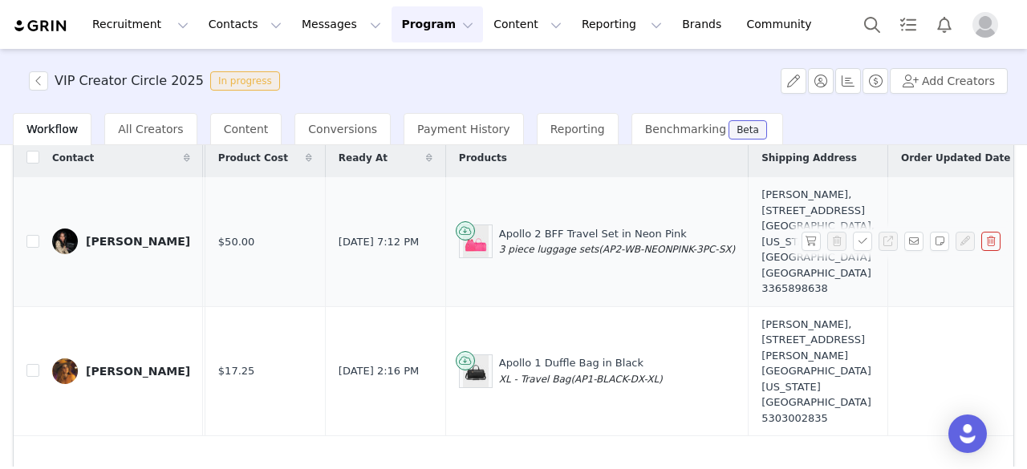
scroll to position [0, 388]
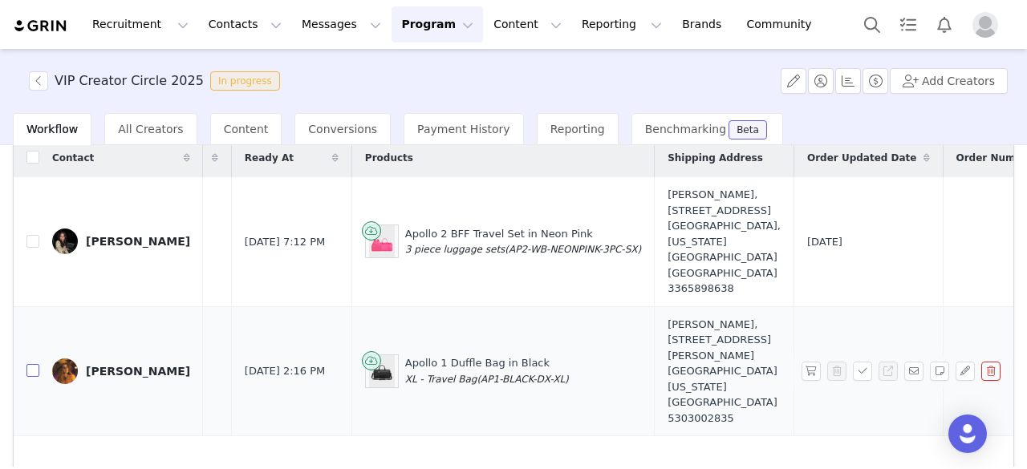
click at [33, 364] on input "checkbox" at bounding box center [32, 370] width 13 height 13
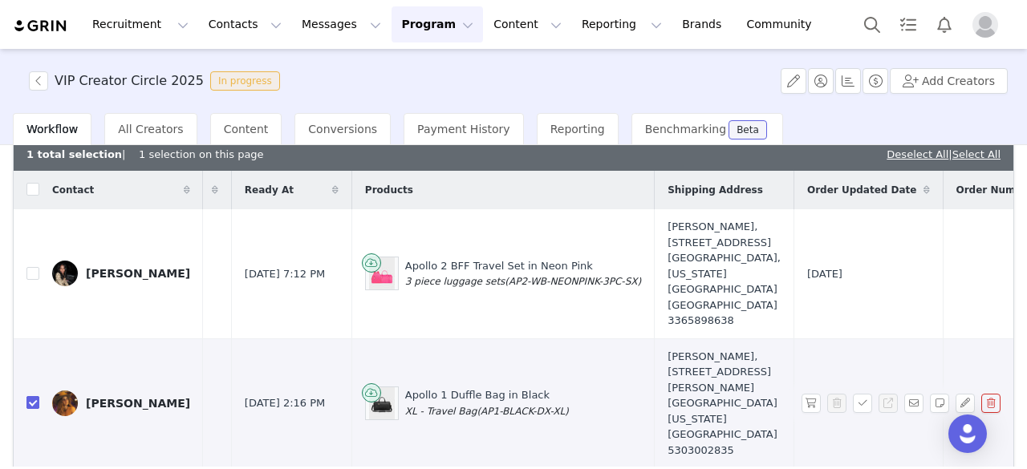
checkbox input "true"
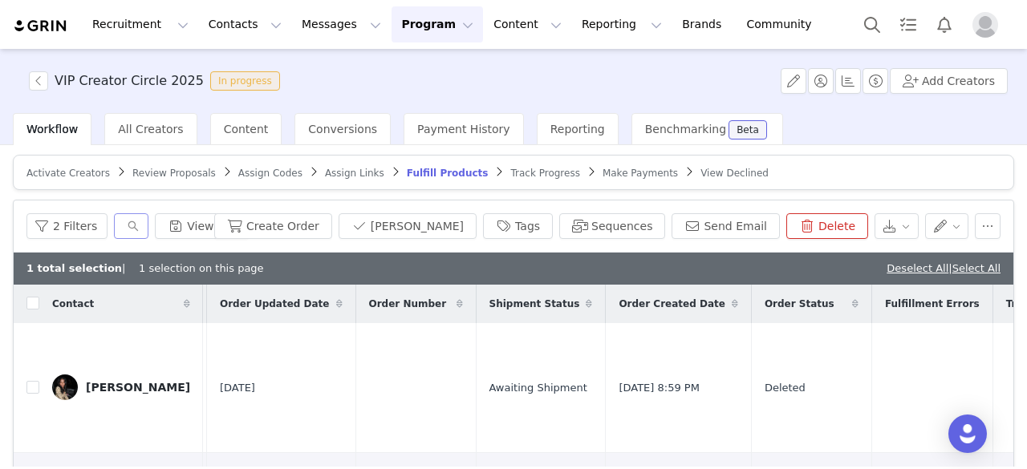
scroll to position [2, 0]
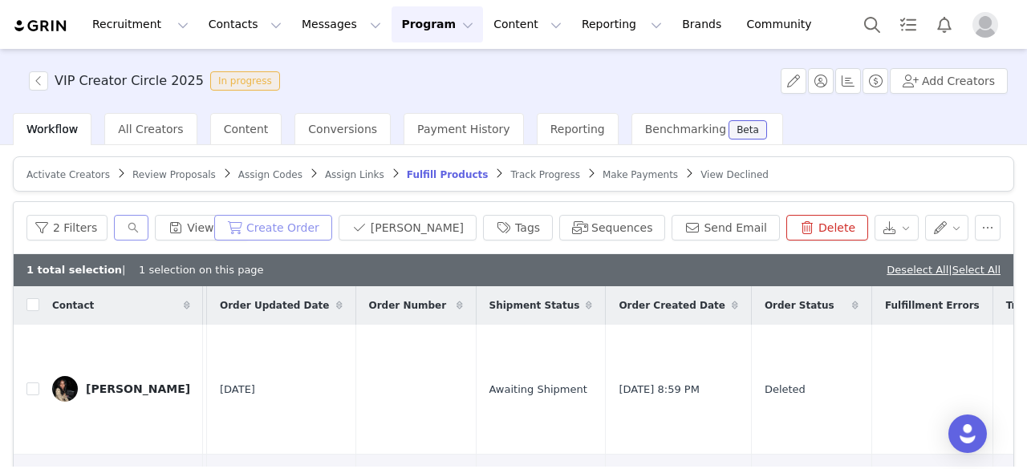
click at [331, 229] on button "Create Order" at bounding box center [273, 228] width 118 height 26
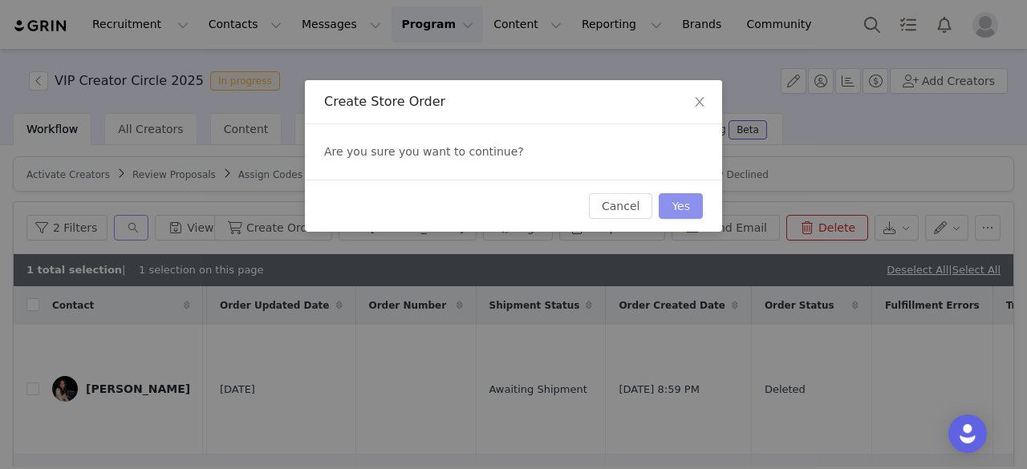
click at [682, 205] on button "Yes" at bounding box center [681, 206] width 44 height 26
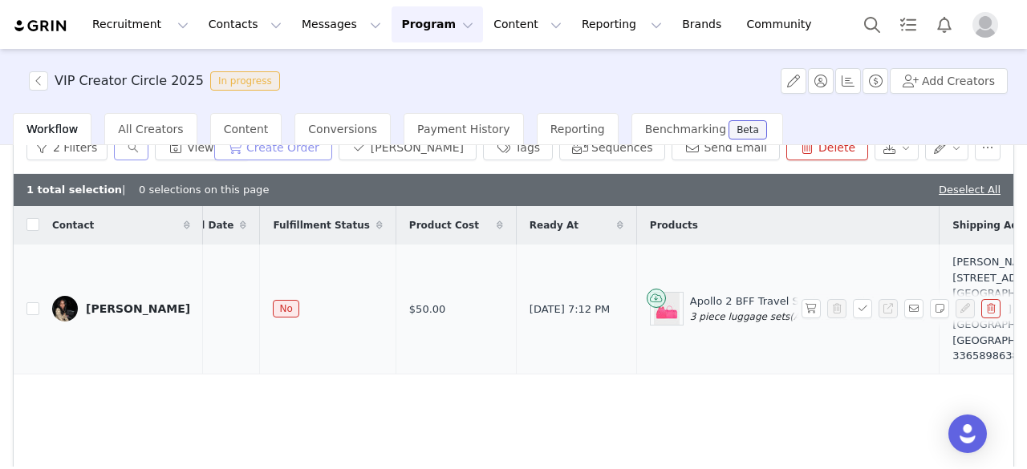
scroll to position [27, 0]
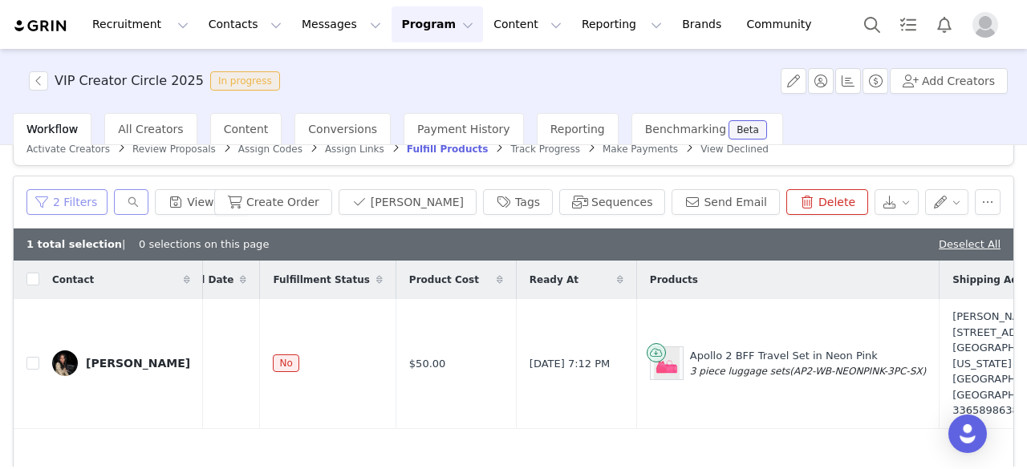
click at [44, 203] on button "2 Filters" at bounding box center [66, 202] width 81 height 26
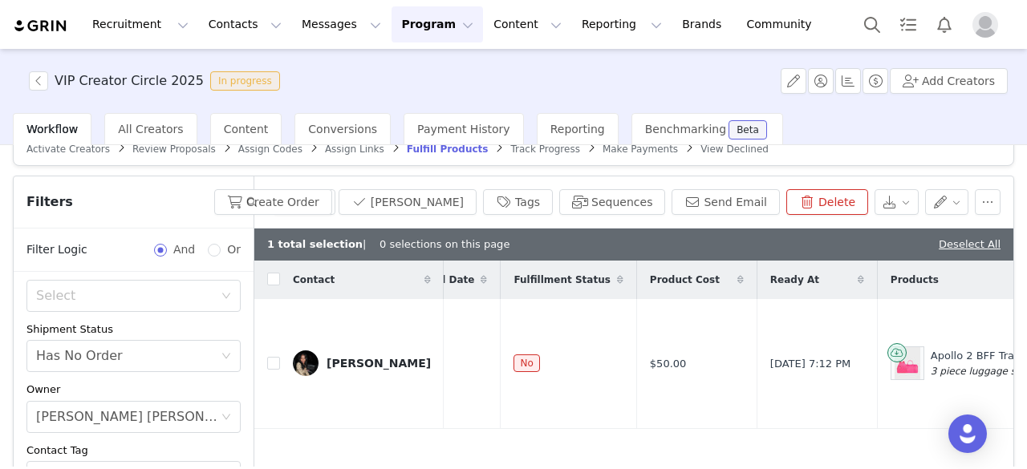
scroll to position [147, 0]
click at [221, 354] on icon "icon: close-circle" at bounding box center [226, 355] width 10 height 10
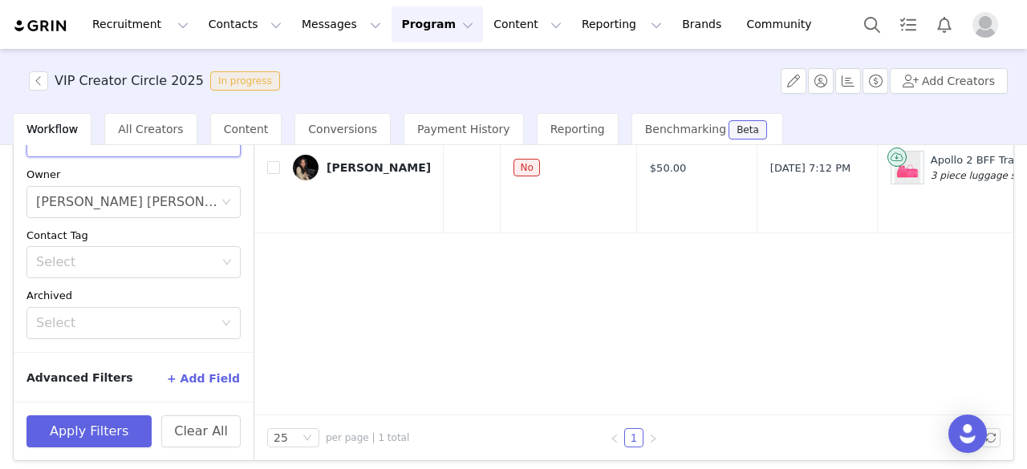
scroll to position [228, 0]
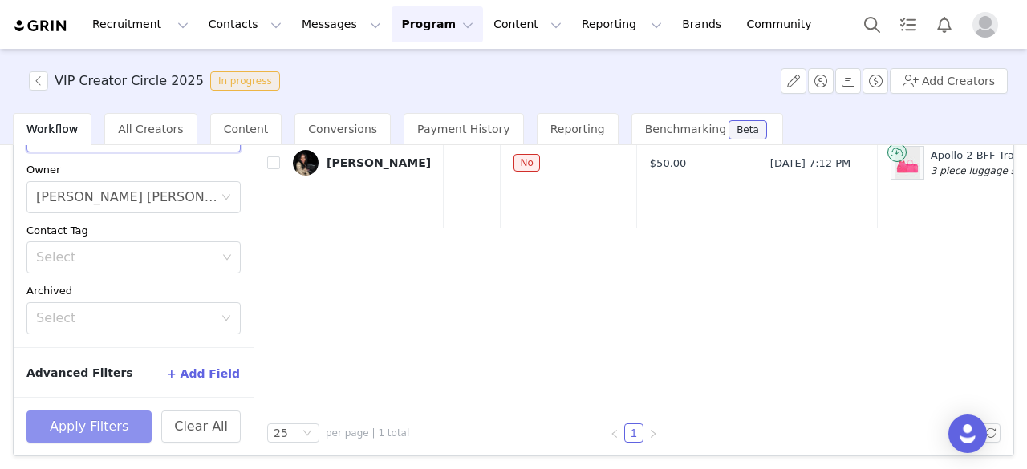
click at [115, 424] on button "Apply Filters" at bounding box center [88, 427] width 125 height 32
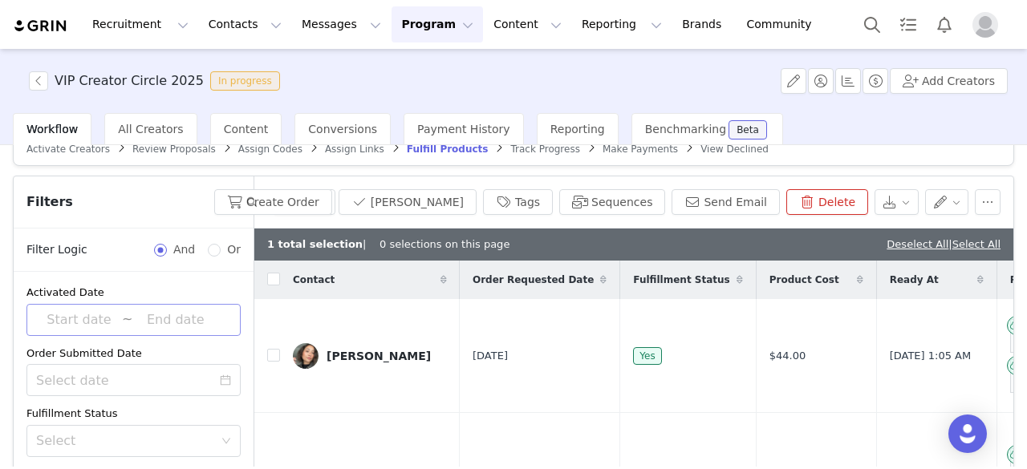
scroll to position [26, 0]
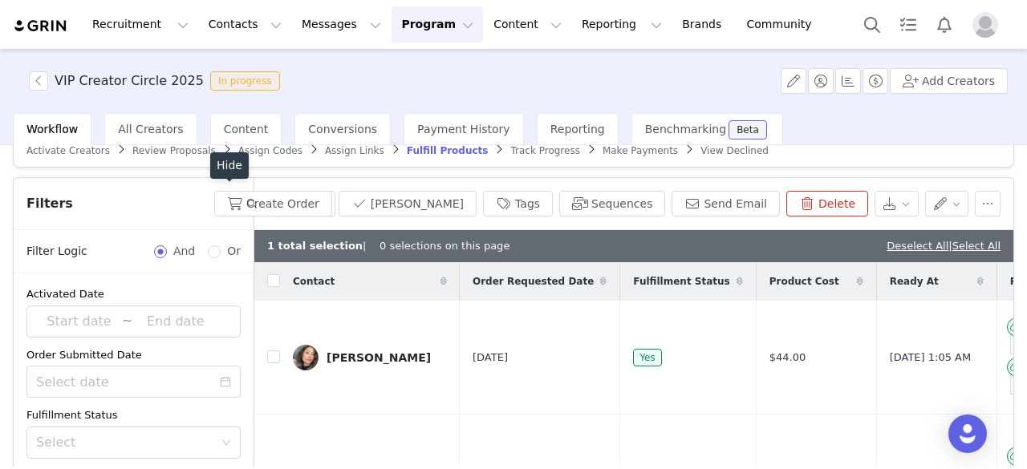
click at [225, 198] on button "button" at bounding box center [228, 204] width 26 height 26
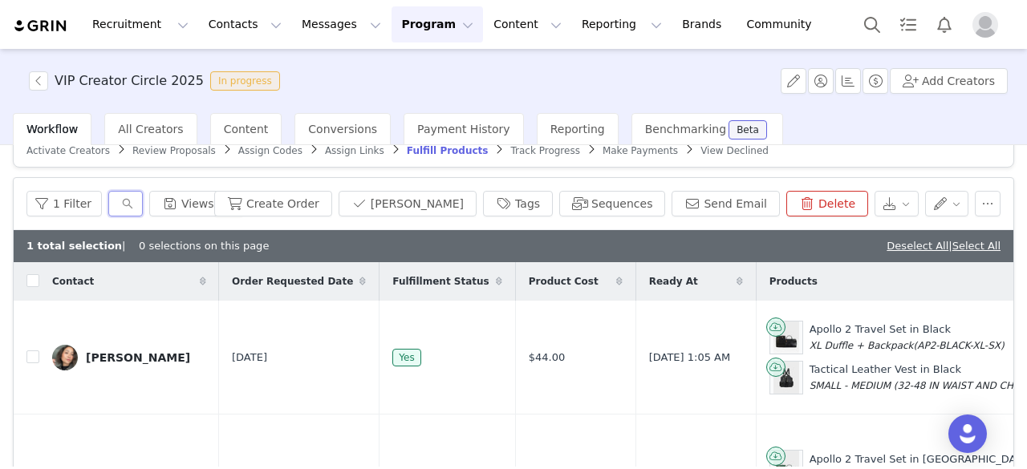
click at [129, 201] on input "text" at bounding box center [125, 204] width 35 height 26
type input "piper"
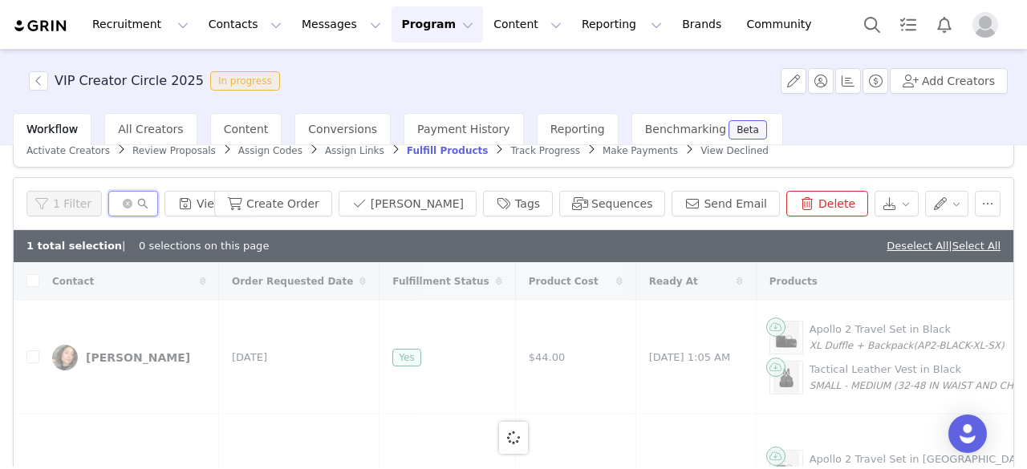
checkbox input "true"
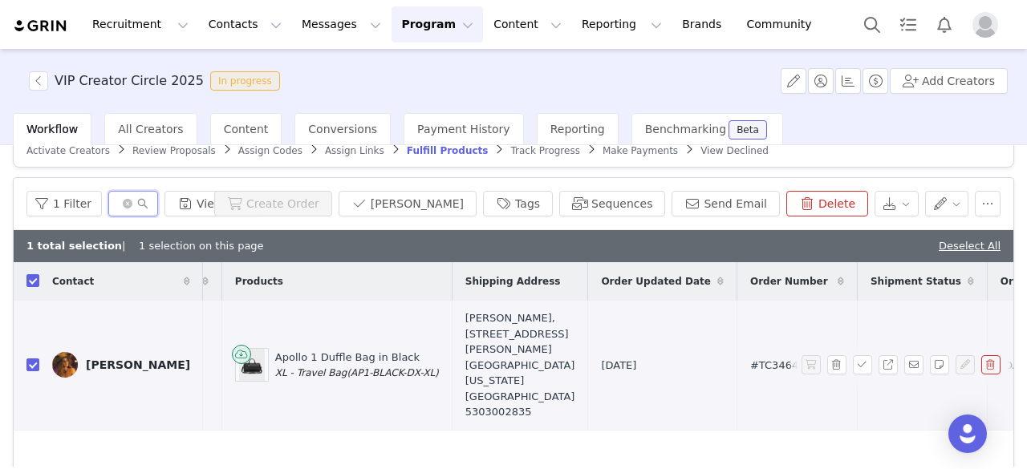
scroll to position [0, 525]
type input "piper"
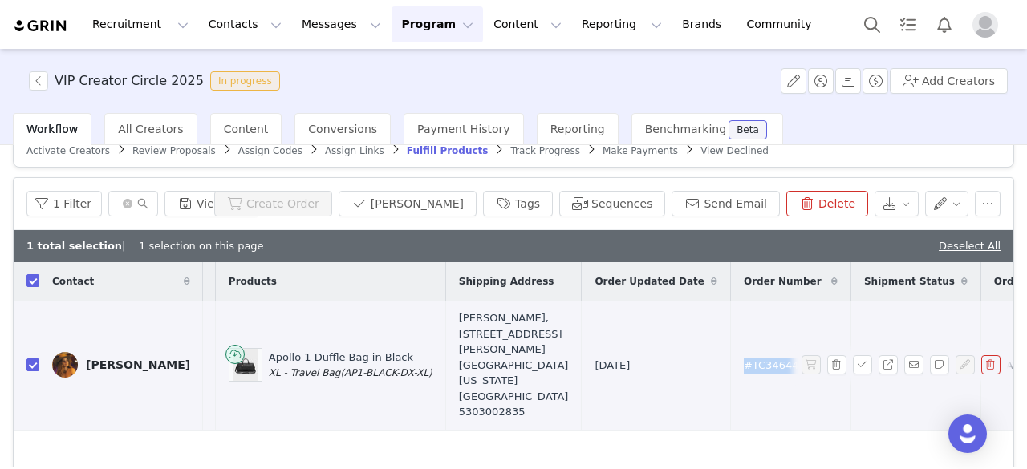
drag, startPoint x: 728, startPoint y: 351, endPoint x: 668, endPoint y: 349, distance: 60.2
click at [730, 349] on td "#TC346444" at bounding box center [790, 365] width 120 height 129
copy span "#TC346444"
click at [132, 202] on icon "icon: close-circle" at bounding box center [128, 204] width 10 height 10
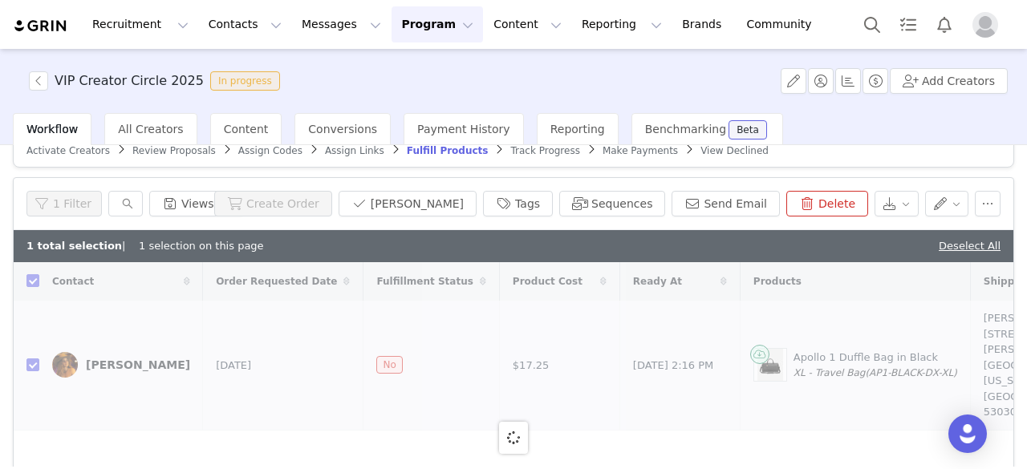
checkbox input "false"
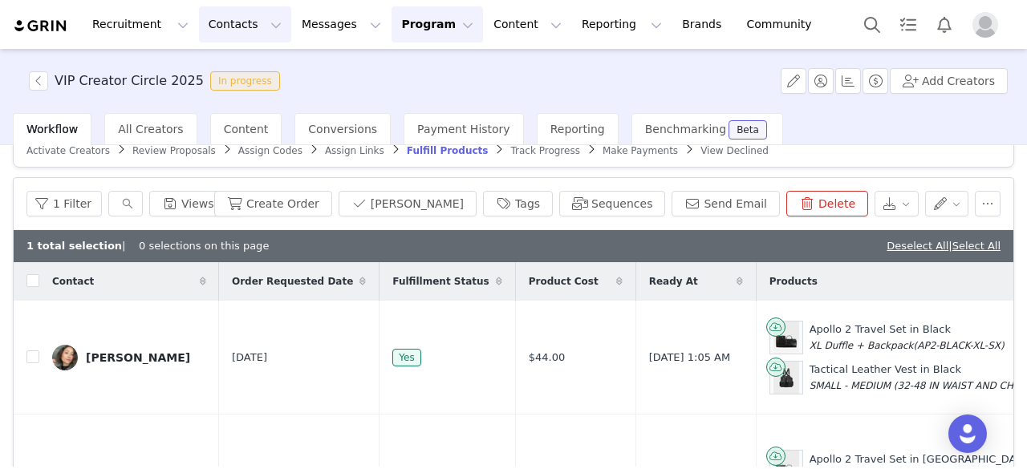
click at [205, 22] on button "Contacts Contacts" at bounding box center [245, 24] width 92 height 36
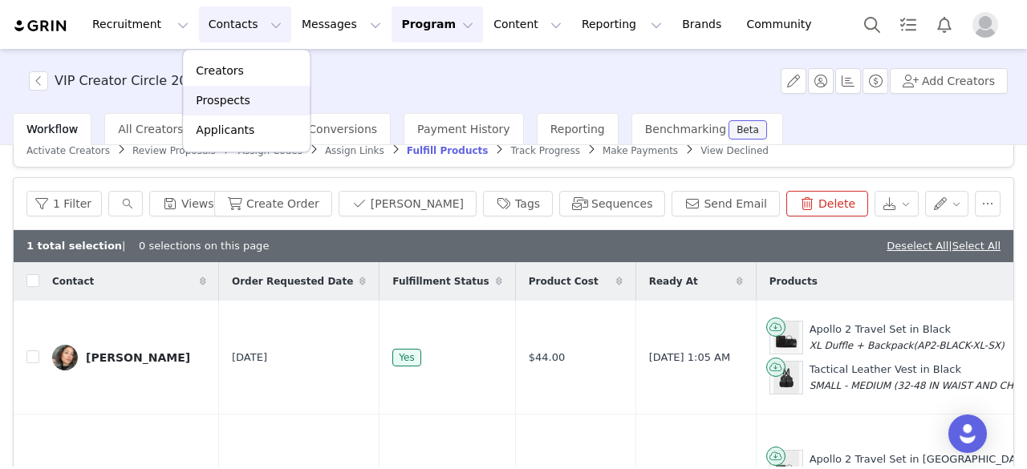
click at [218, 96] on p "Prospects" at bounding box center [223, 100] width 54 height 17
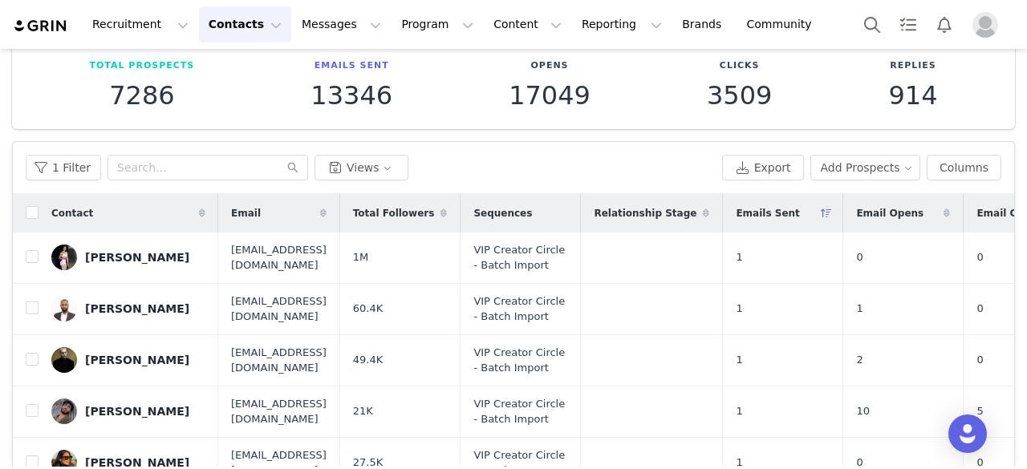
scroll to position [92, 0]
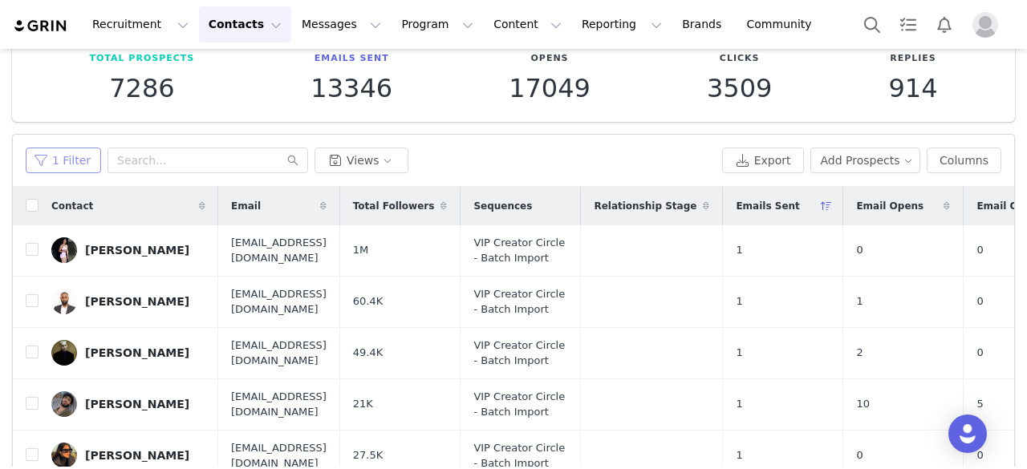
click at [78, 167] on button "1 Filter" at bounding box center [63, 161] width 75 height 26
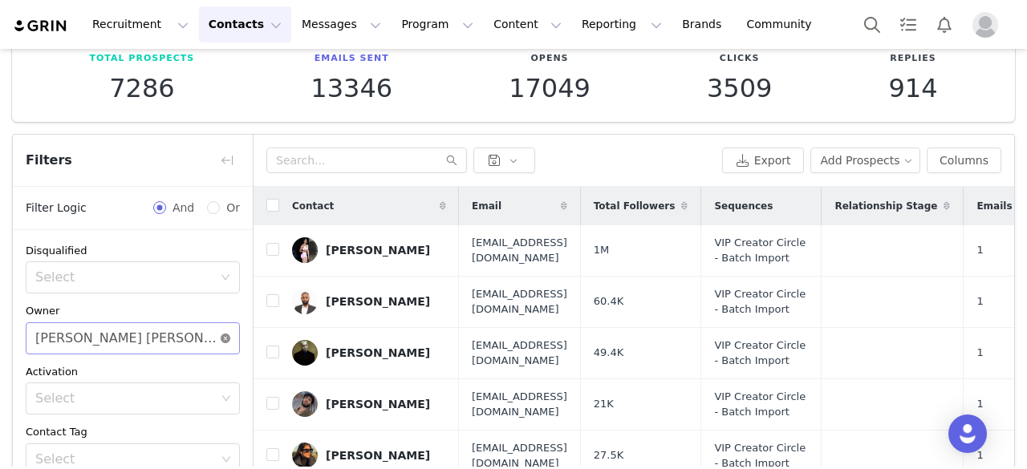
click at [221, 336] on icon "icon: close-circle" at bounding box center [226, 339] width 10 height 10
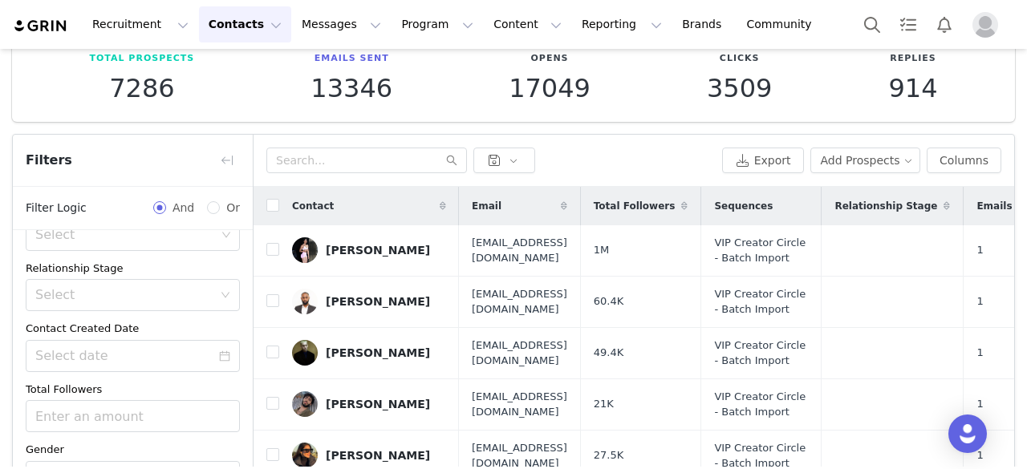
scroll to position [252, 0]
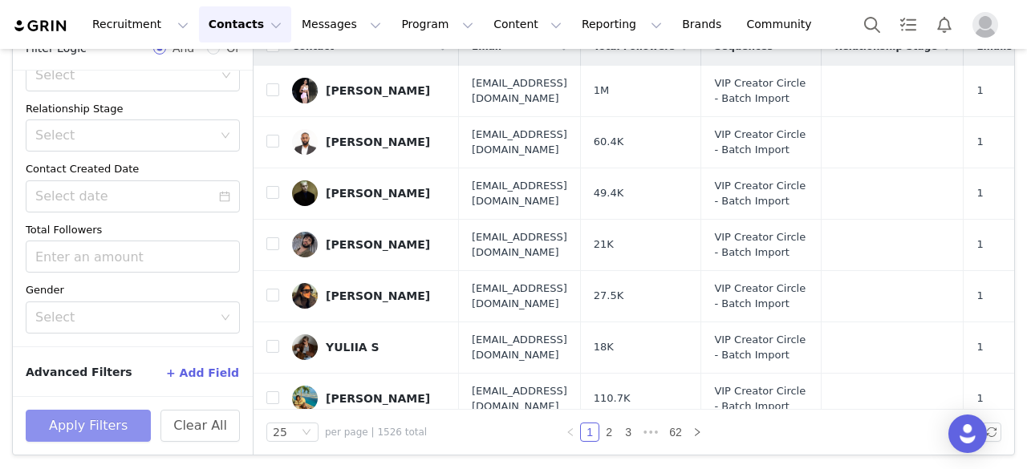
click at [128, 415] on button "Apply Filters" at bounding box center [88, 426] width 125 height 32
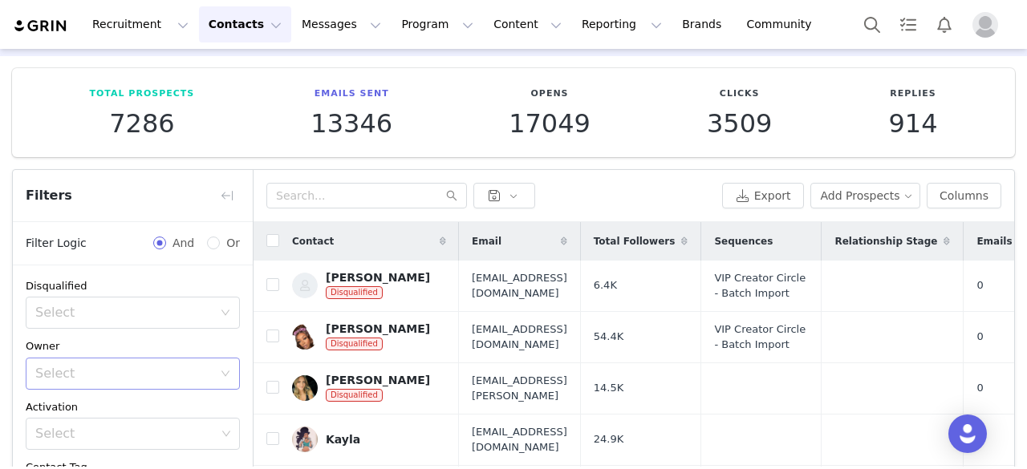
scroll to position [46, 0]
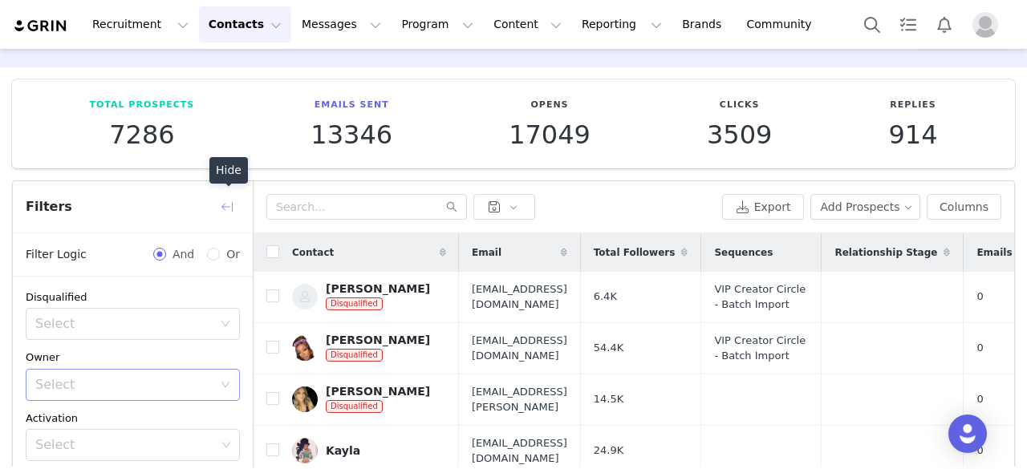
click at [225, 205] on button "button" at bounding box center [227, 207] width 26 height 26
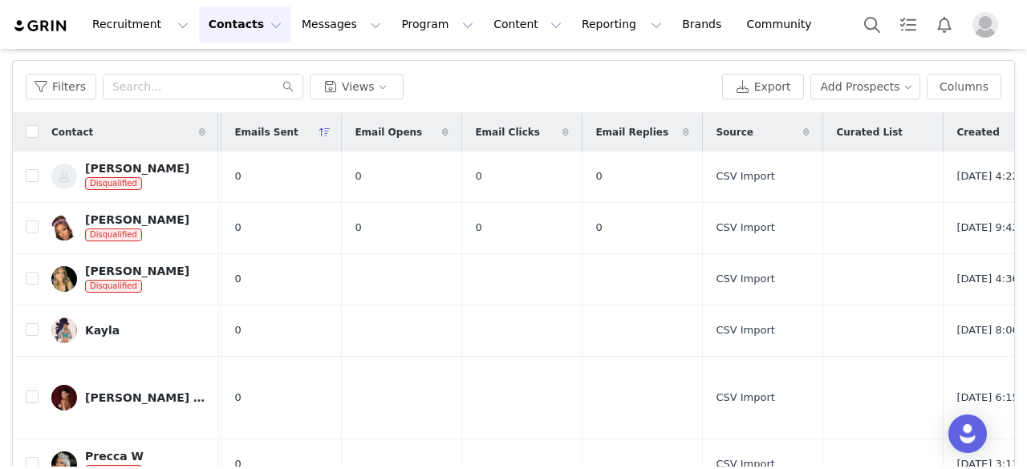
scroll to position [0, 633]
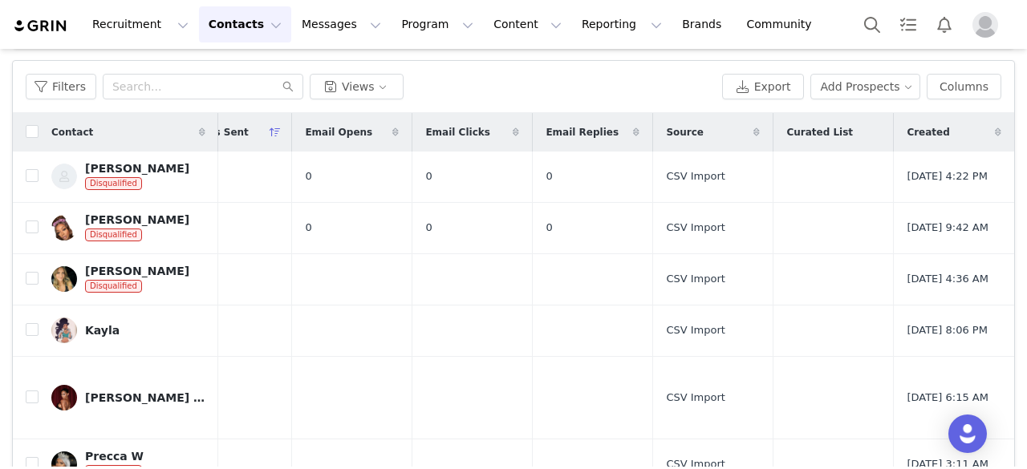
click at [270, 133] on icon at bounding box center [275, 133] width 11 height 10
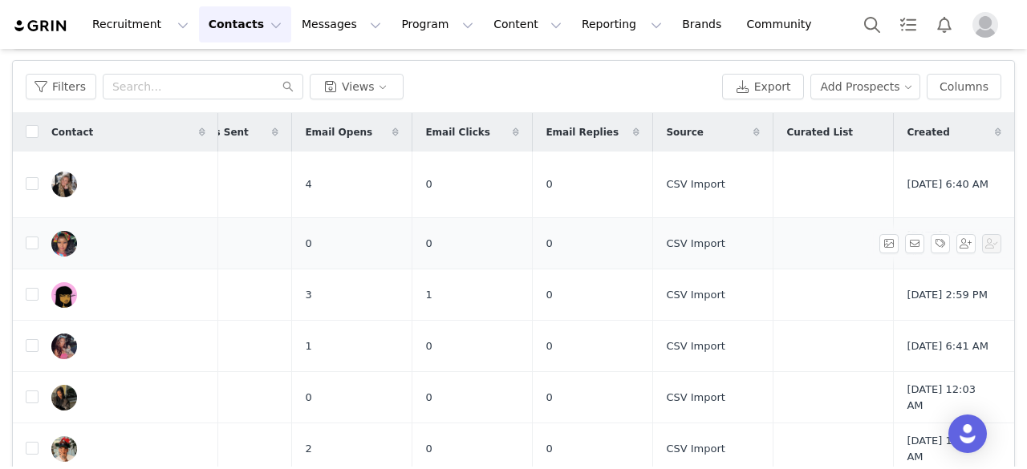
scroll to position [0, 597]
click at [995, 129] on icon at bounding box center [998, 133] width 6 height 10
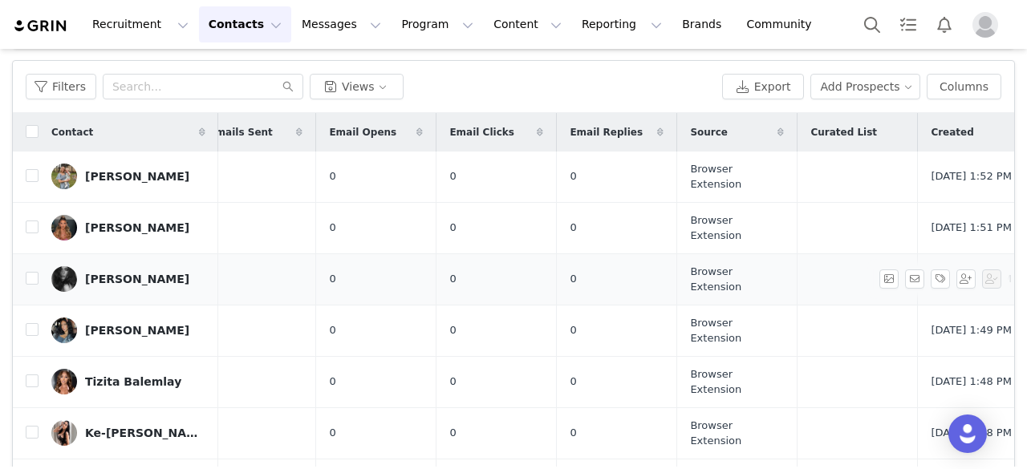
scroll to position [0, 619]
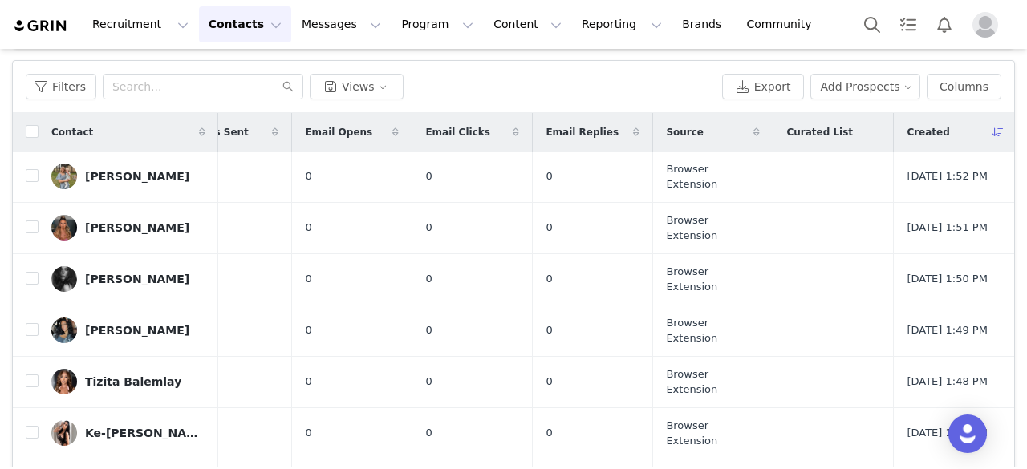
click at [993, 128] on icon at bounding box center [998, 133] width 11 height 10
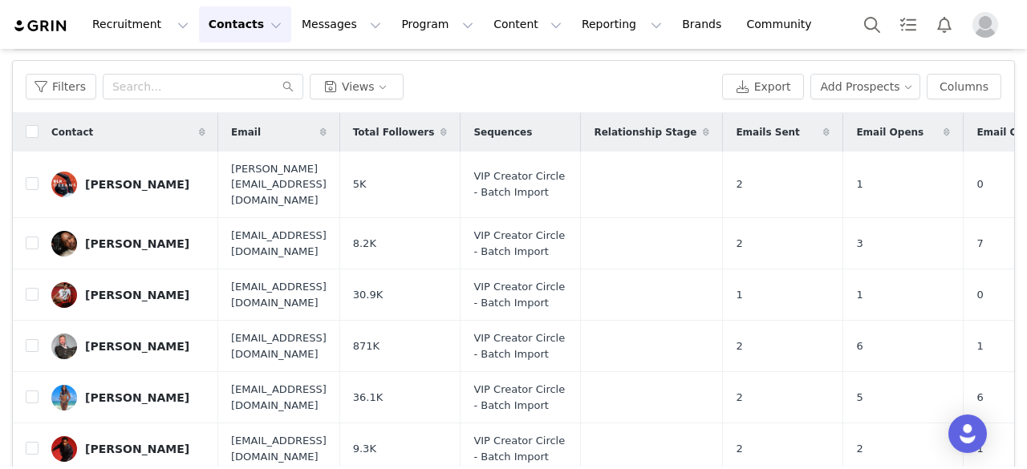
scroll to position [0, 634]
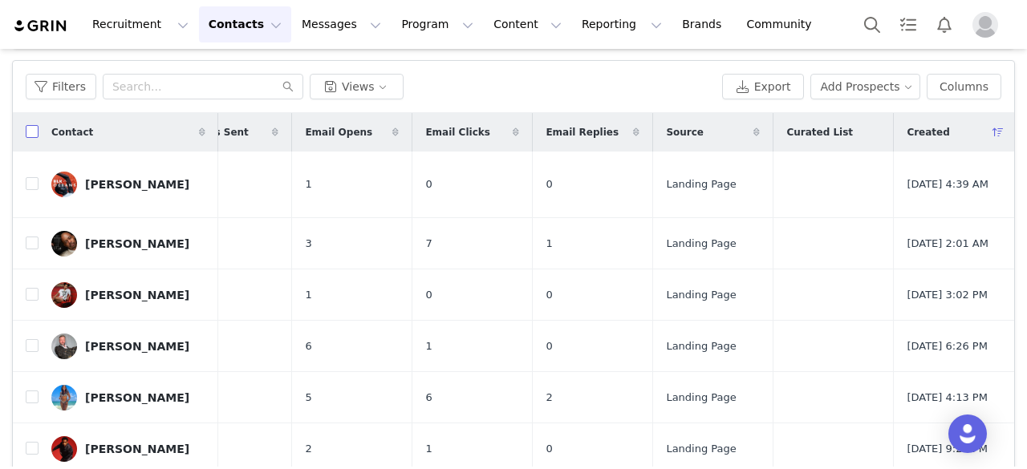
click at [30, 128] on input "checkbox" at bounding box center [32, 131] width 13 height 13
checkbox input "true"
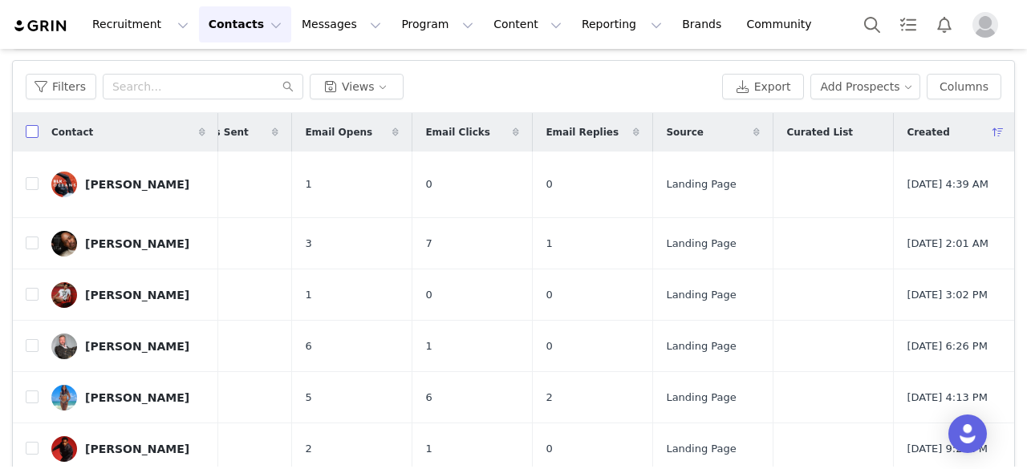
checkbox input "true"
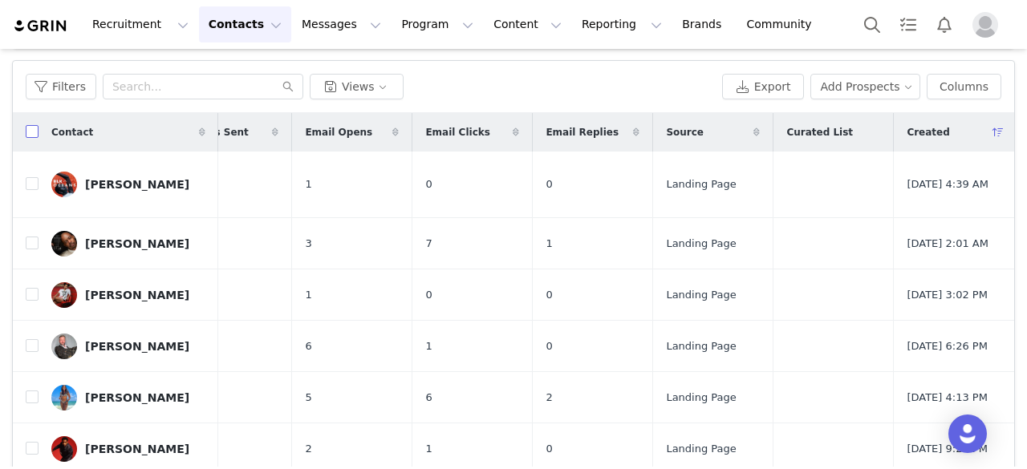
checkbox input "true"
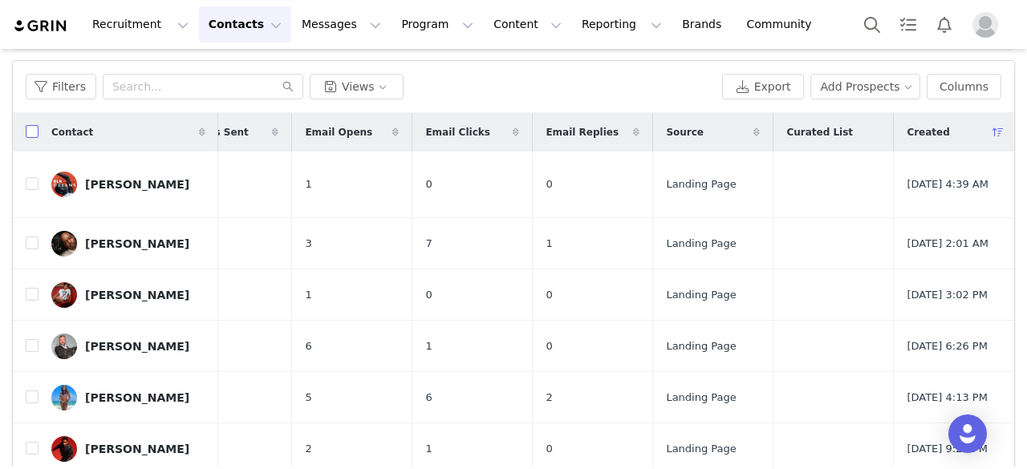
checkbox input "true"
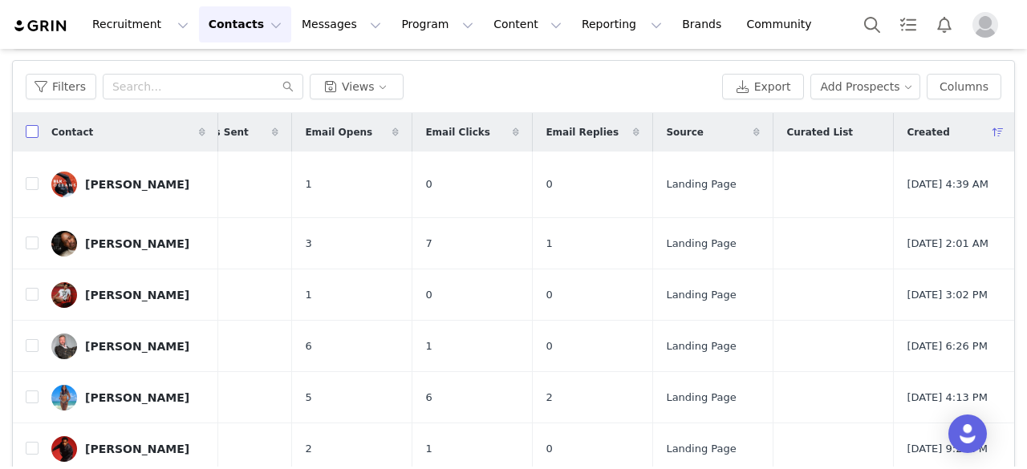
checkbox input "true"
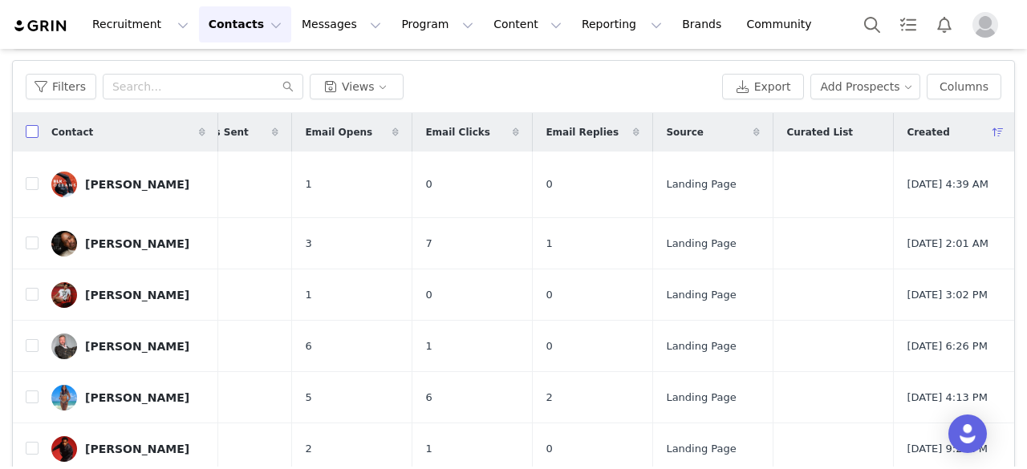
checkbox input "true"
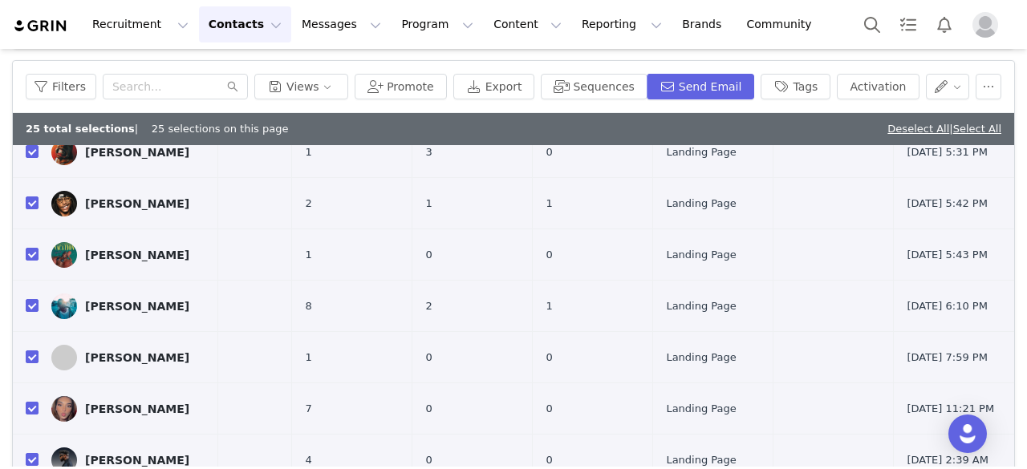
scroll to position [252, 0]
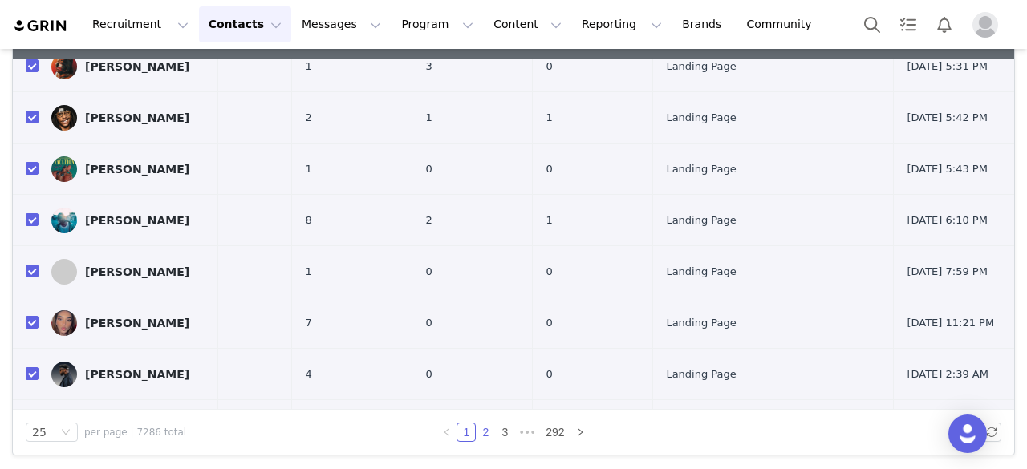
click at [481, 428] on link "2" at bounding box center [486, 433] width 18 height 18
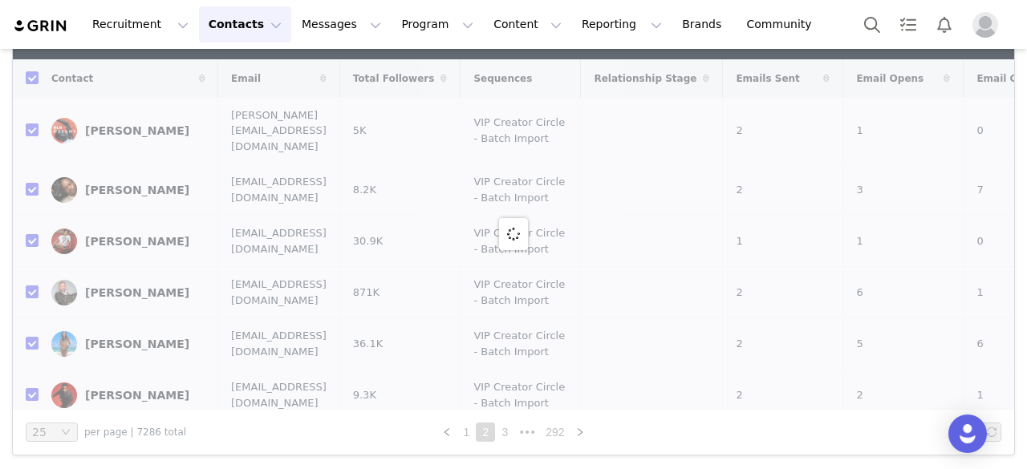
checkbox input "false"
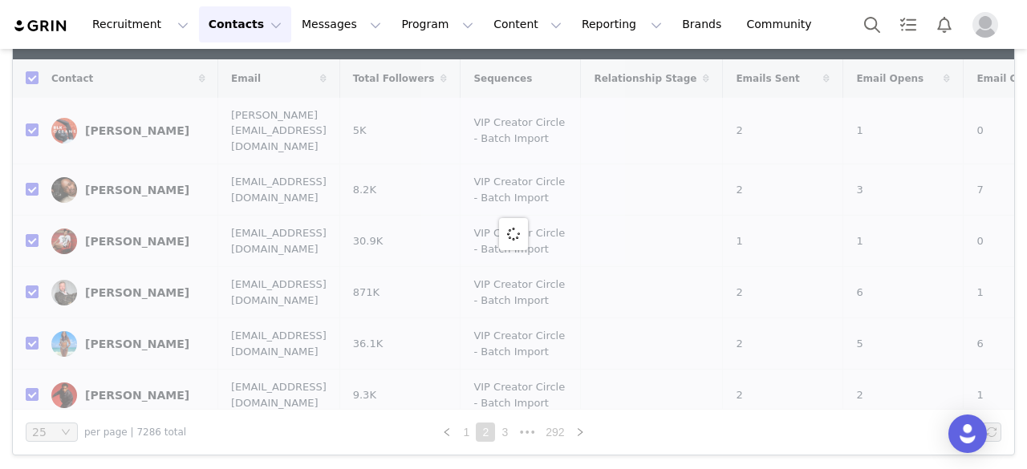
checkbox input "false"
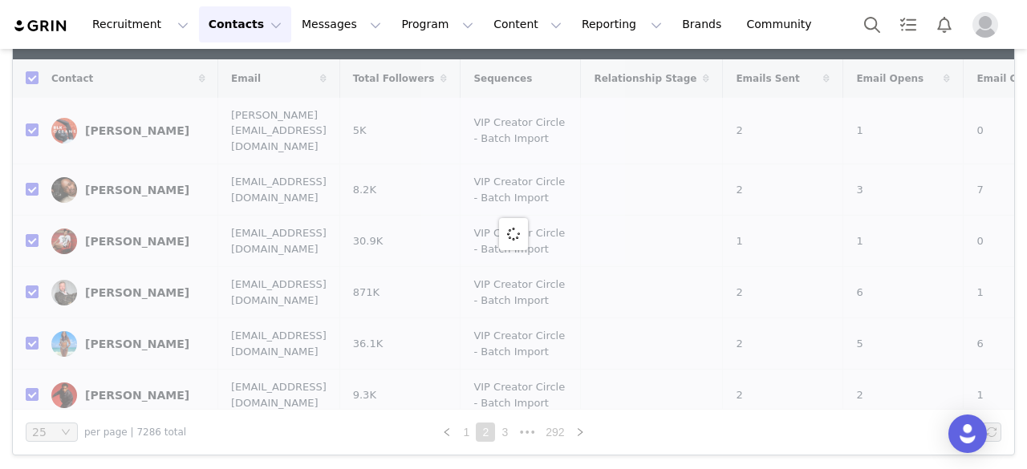
checkbox input "false"
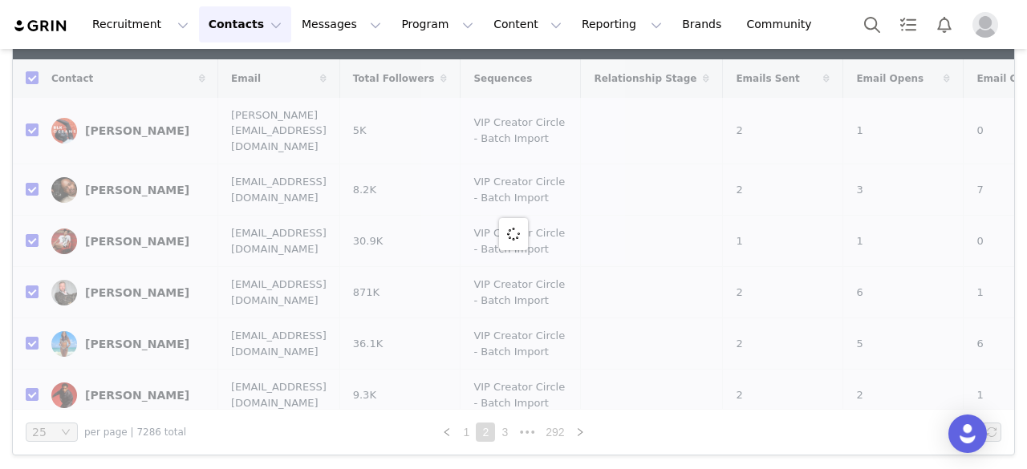
checkbox input "false"
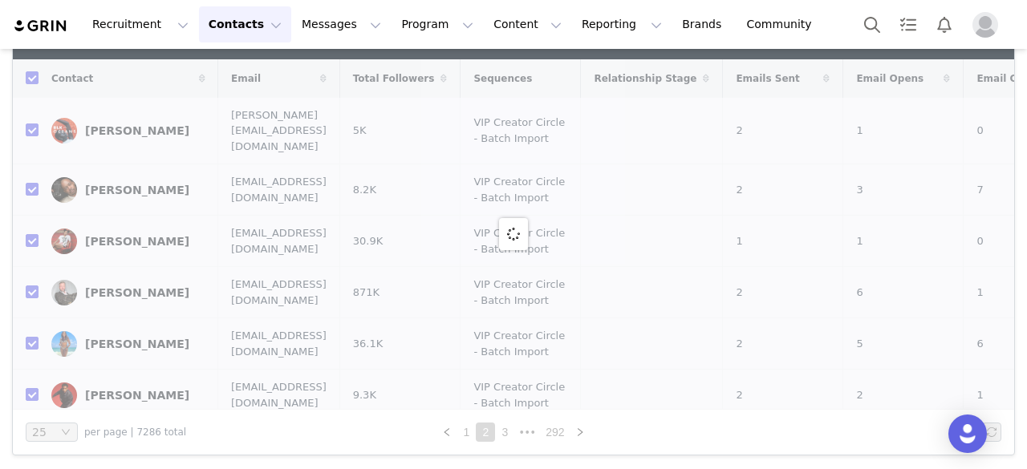
checkbox input "false"
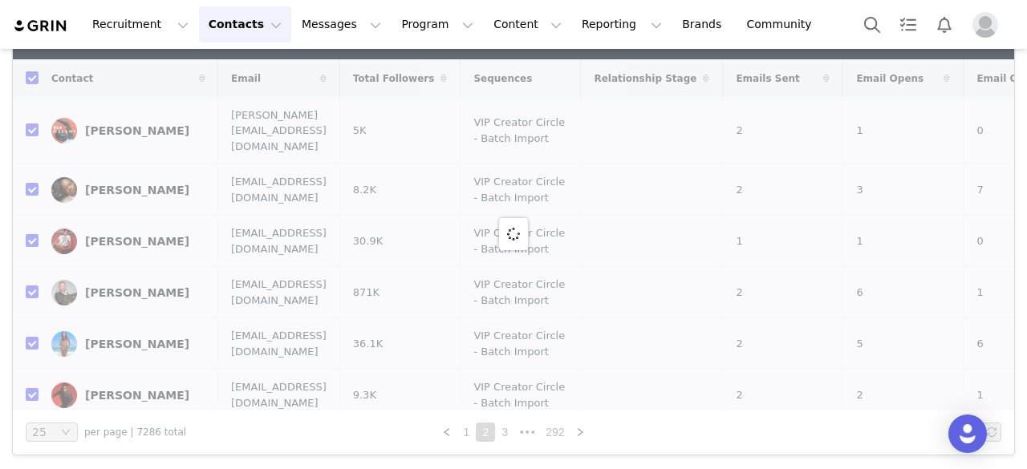
checkbox input "false"
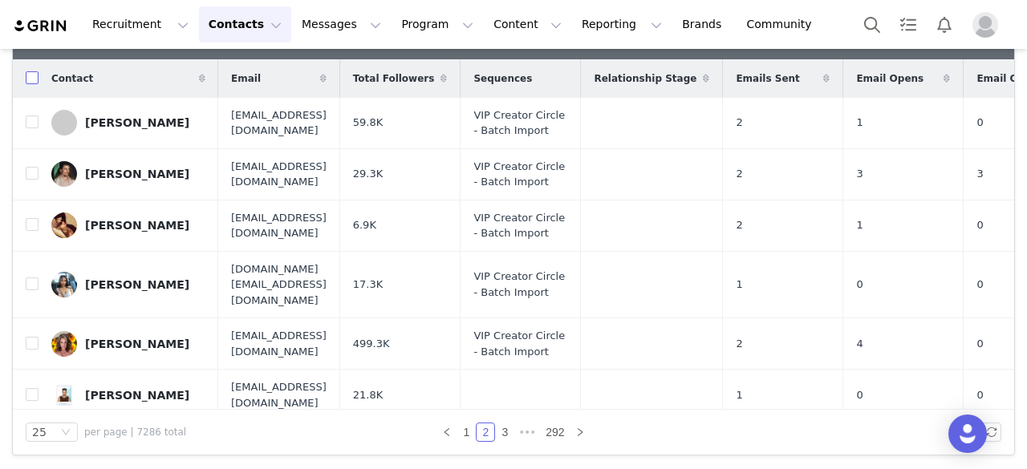
click at [29, 81] on input "checkbox" at bounding box center [32, 77] width 13 height 13
checkbox input "true"
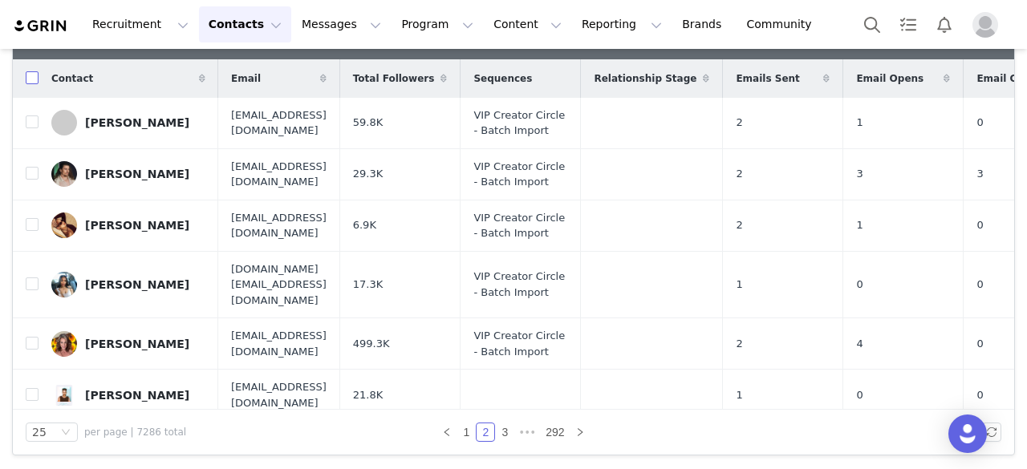
checkbox input "true"
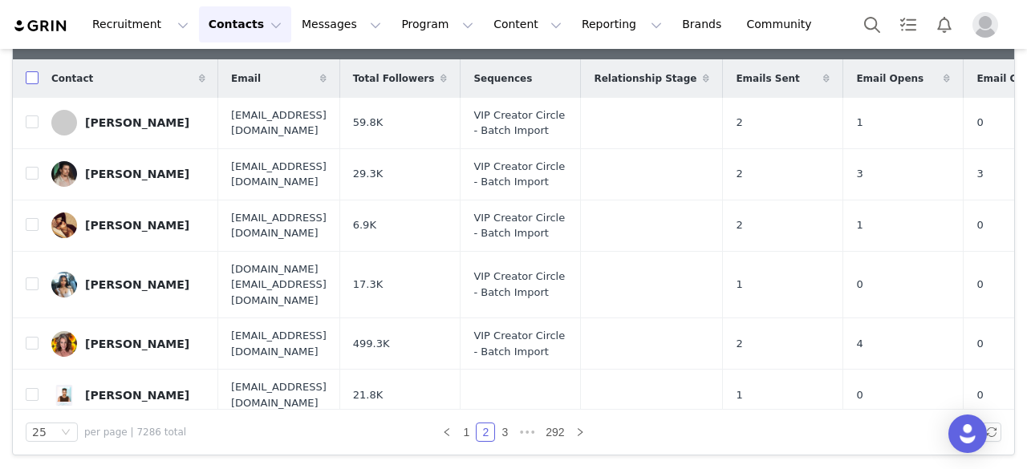
checkbox input "true"
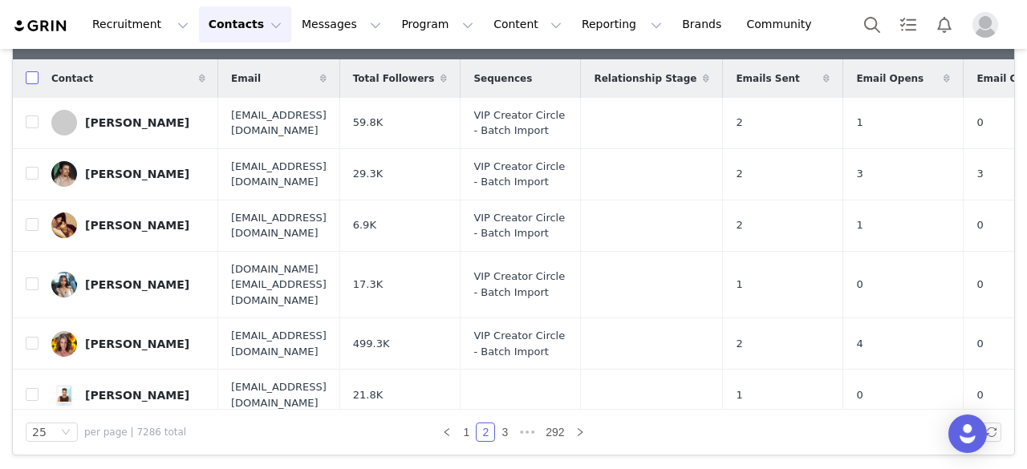
checkbox input "true"
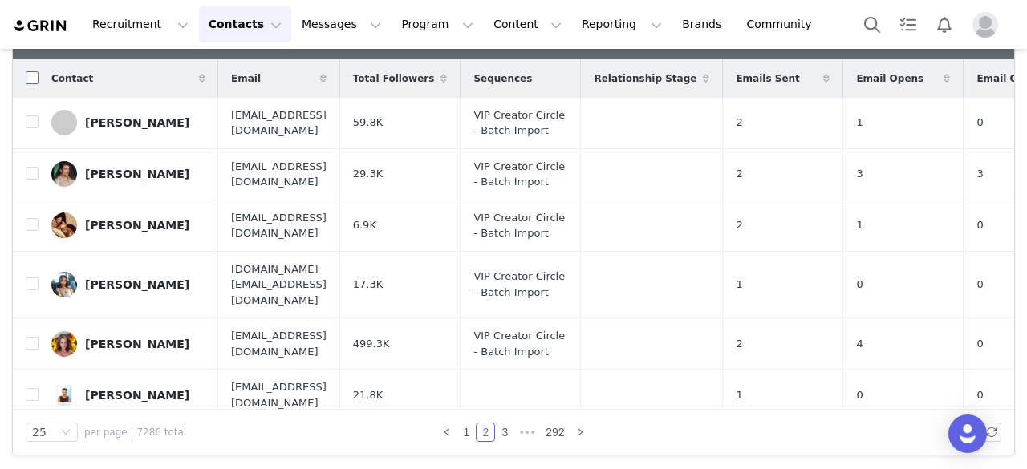
checkbox input "true"
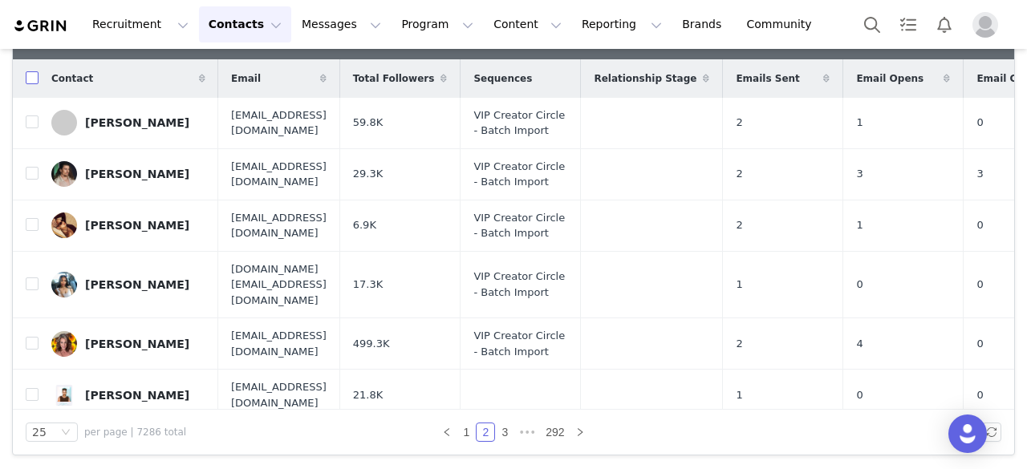
checkbox input "true"
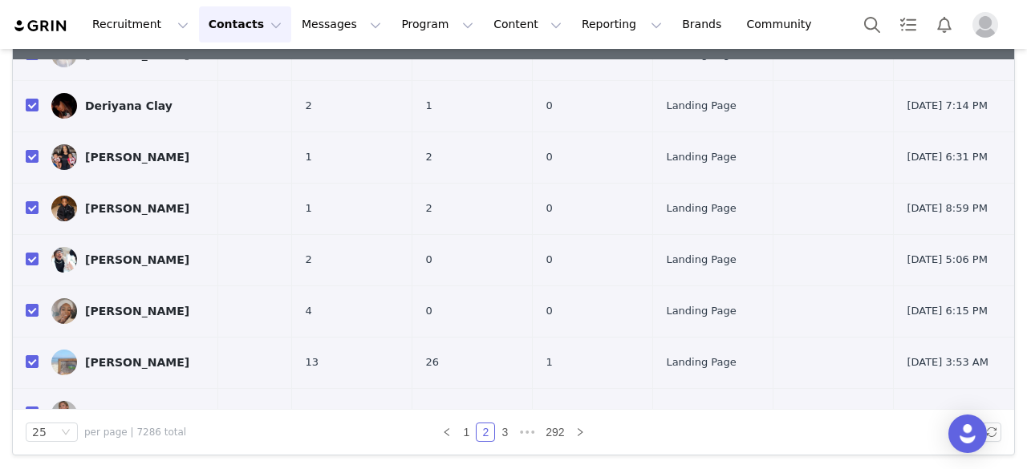
scroll to position [977, 627]
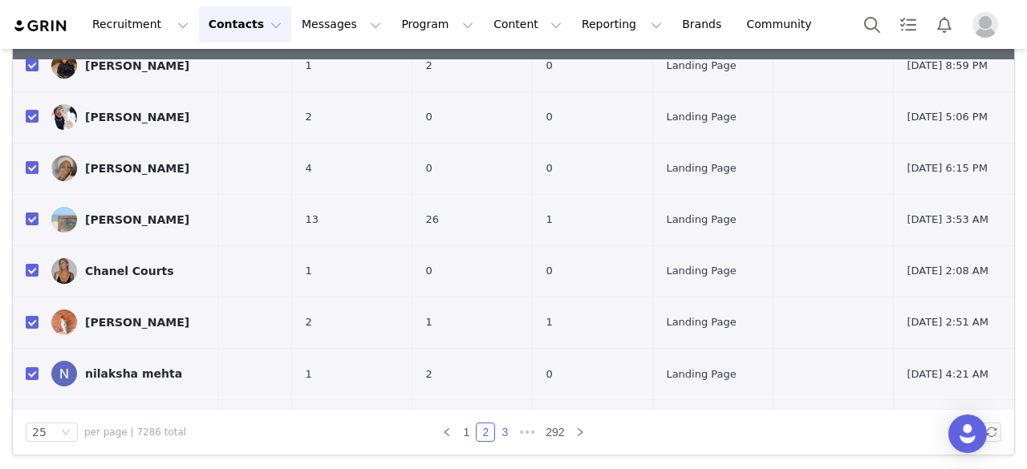
click at [497, 432] on link "3" at bounding box center [505, 433] width 18 height 18
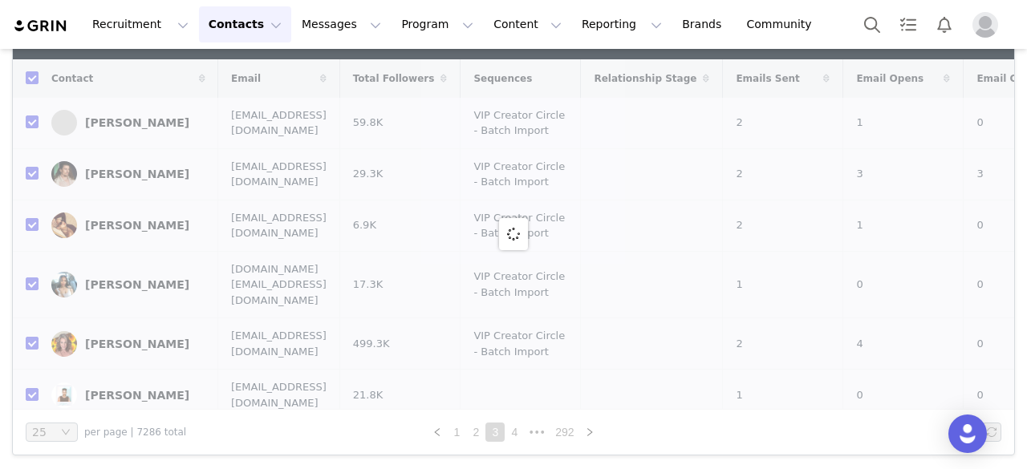
checkbox input "false"
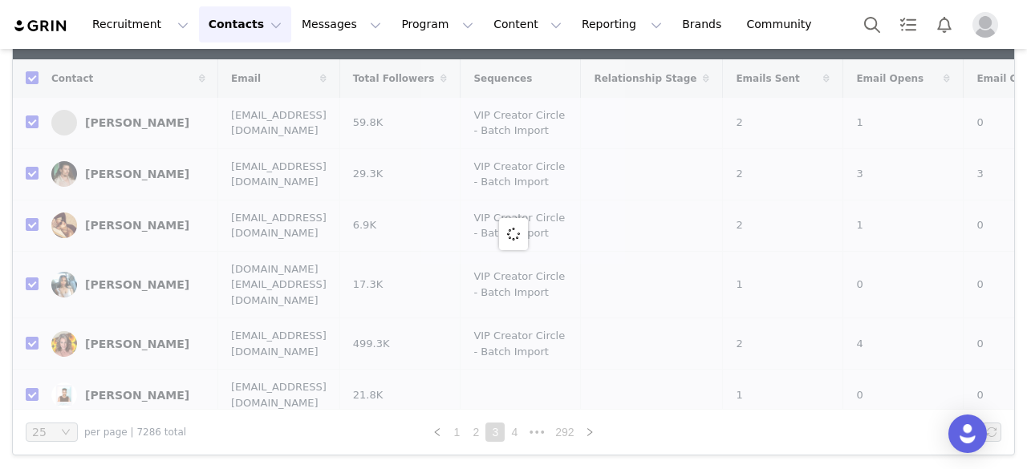
checkbox input "false"
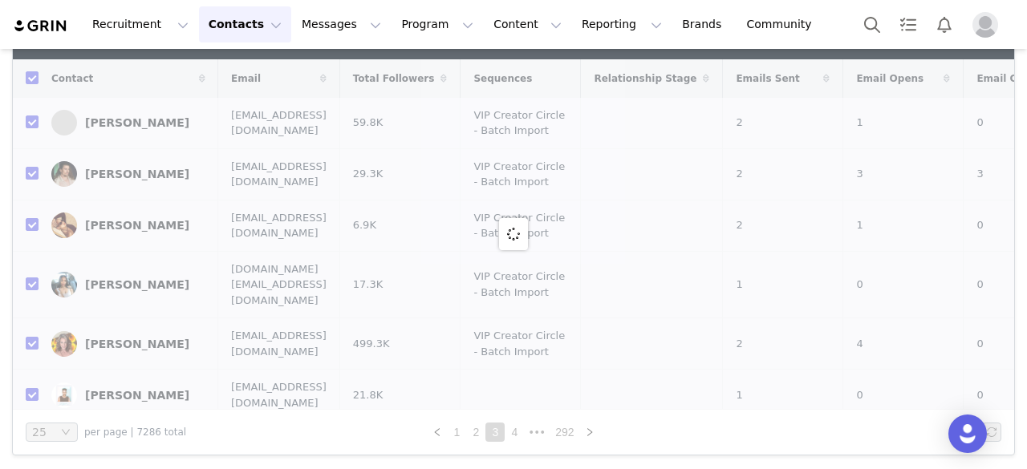
checkbox input "false"
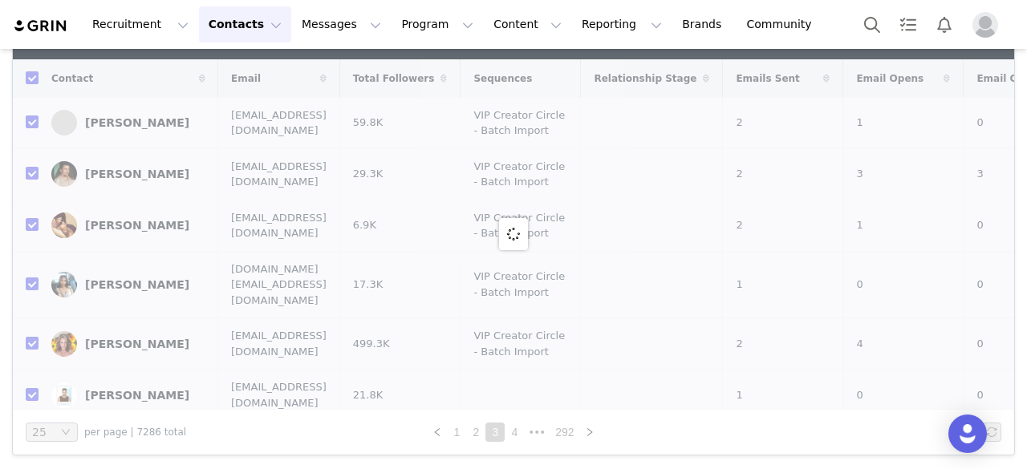
checkbox input "false"
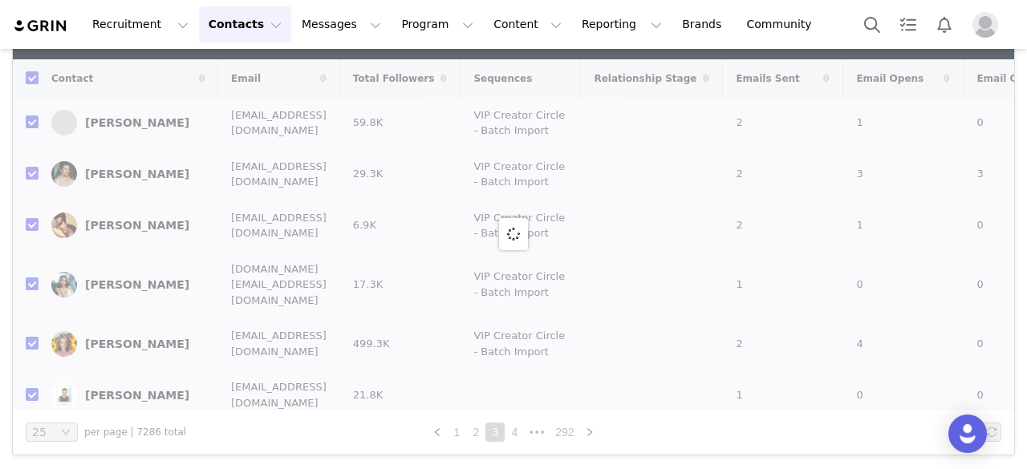
checkbox input "false"
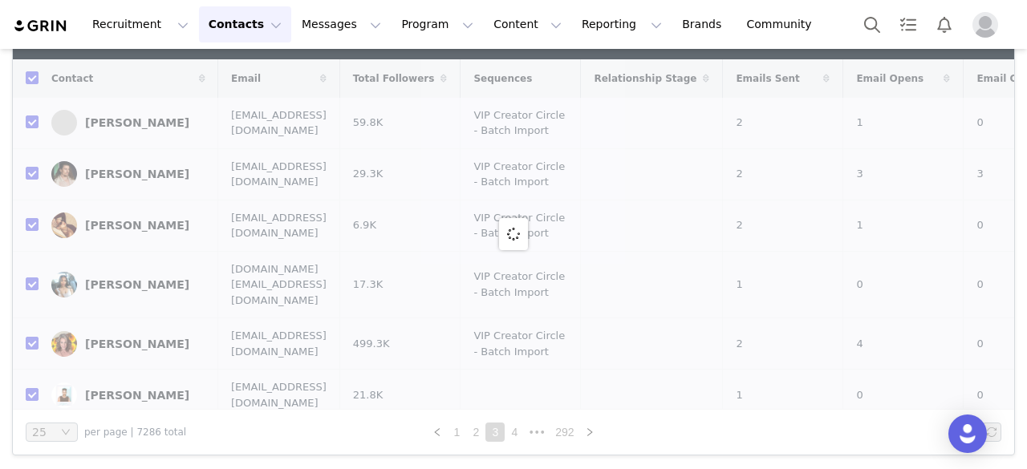
checkbox input "false"
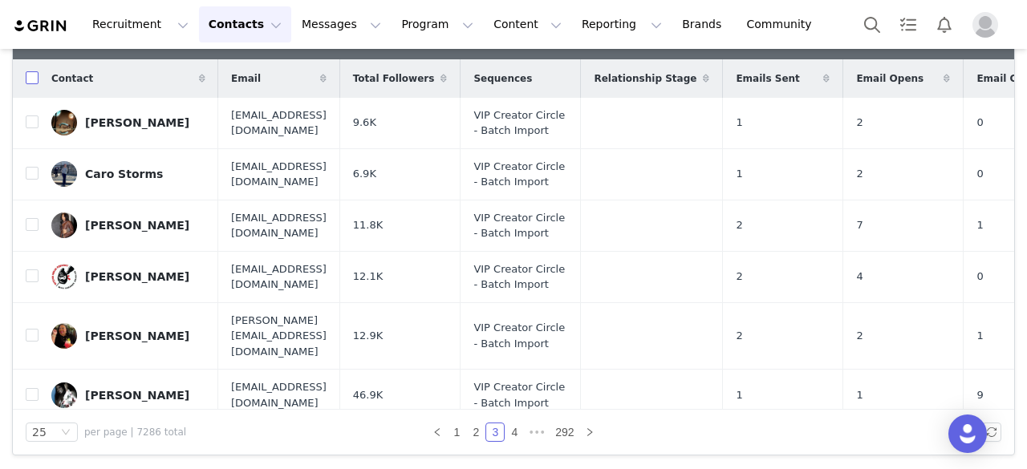
click at [37, 84] on input "checkbox" at bounding box center [32, 77] width 13 height 13
checkbox input "true"
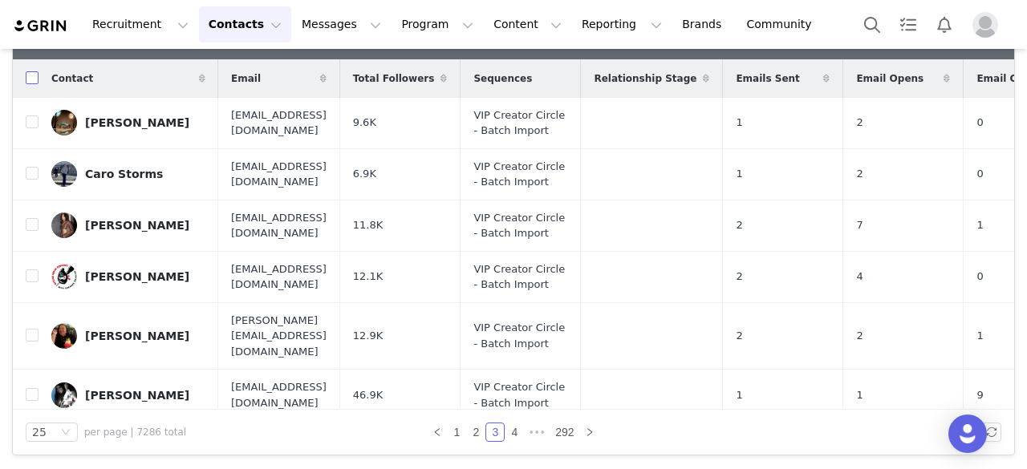
checkbox input "true"
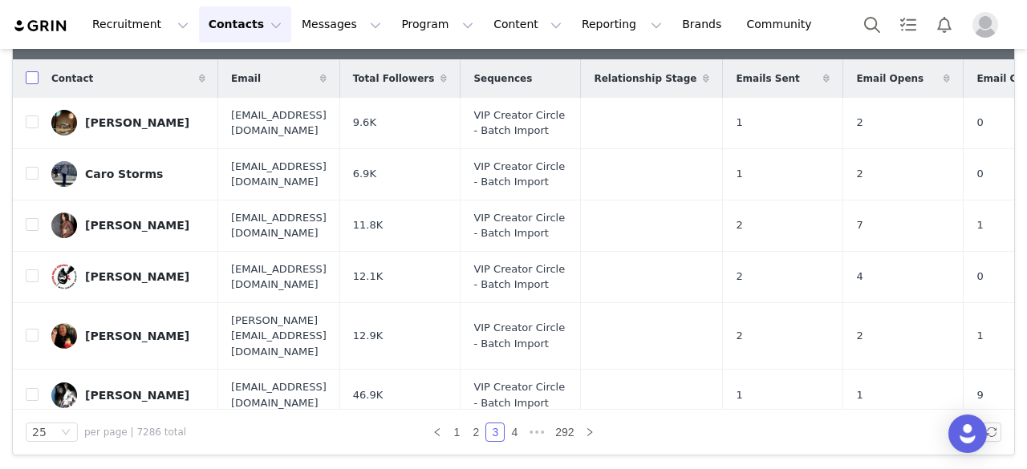
checkbox input "true"
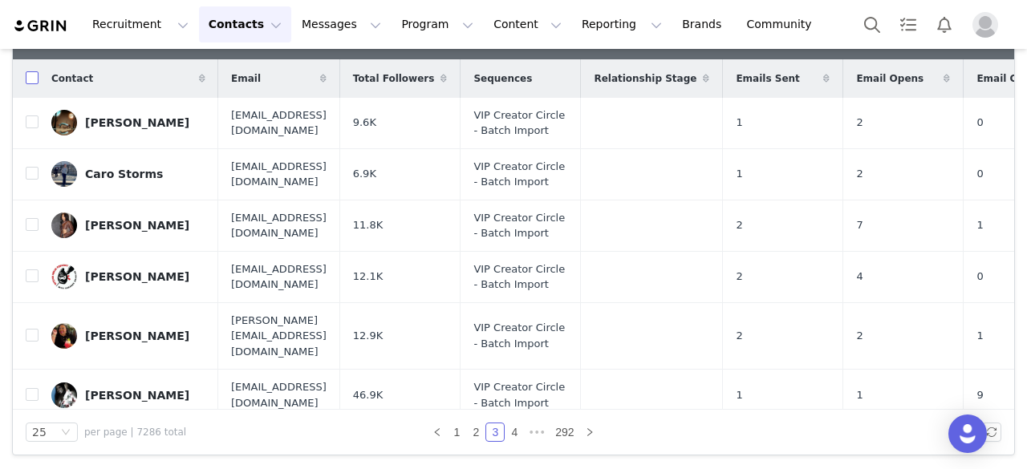
checkbox input "true"
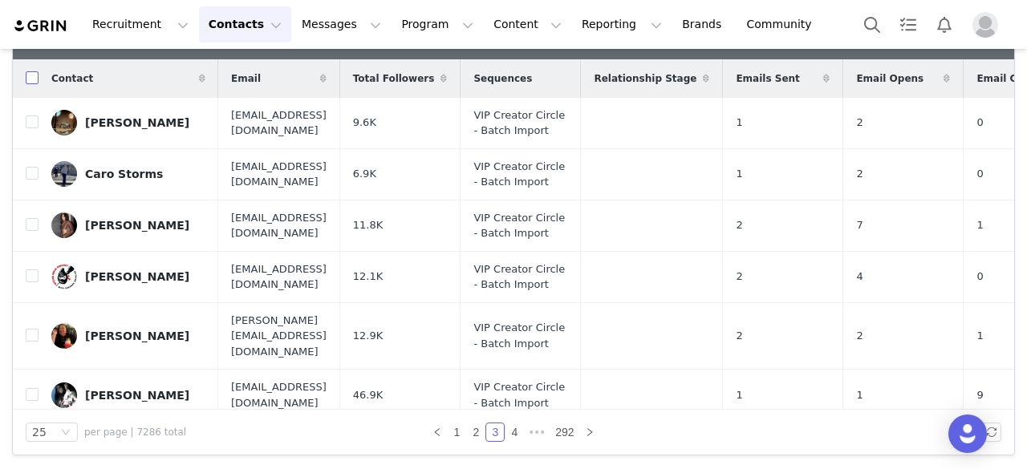
checkbox input "true"
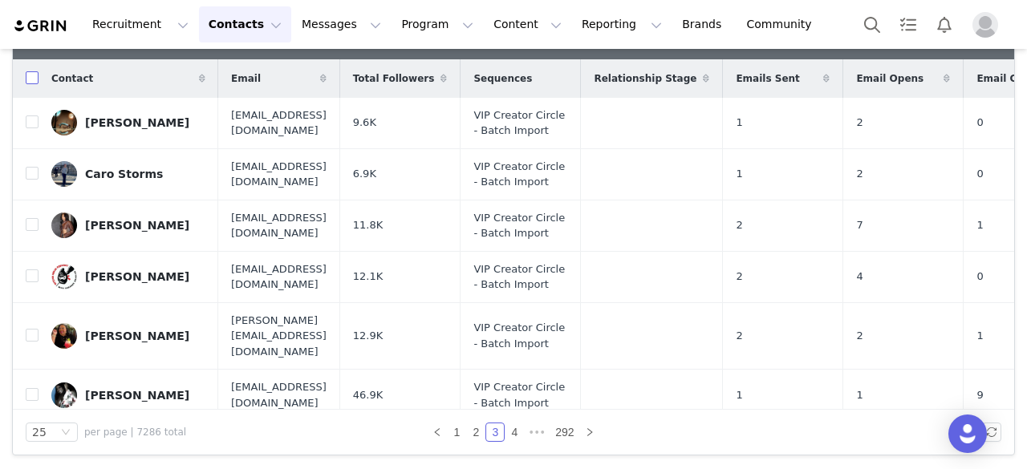
checkbox input "true"
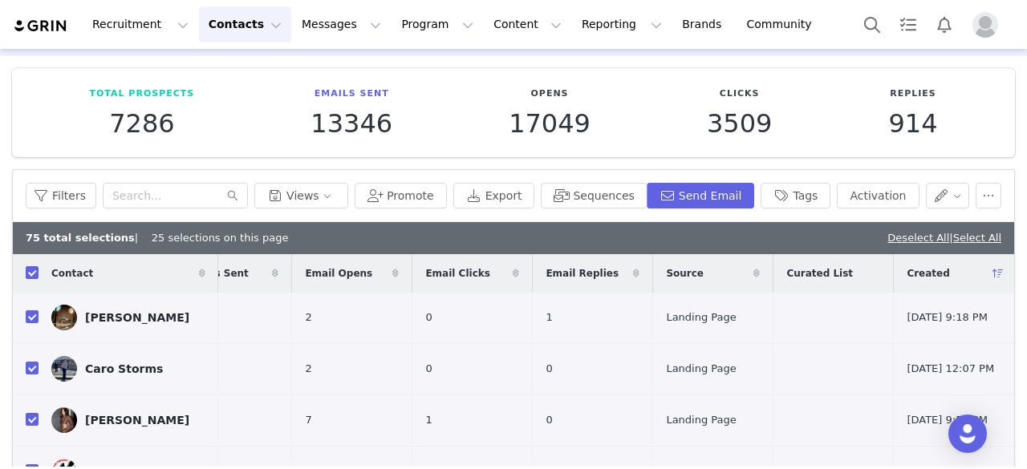
scroll to position [50, 0]
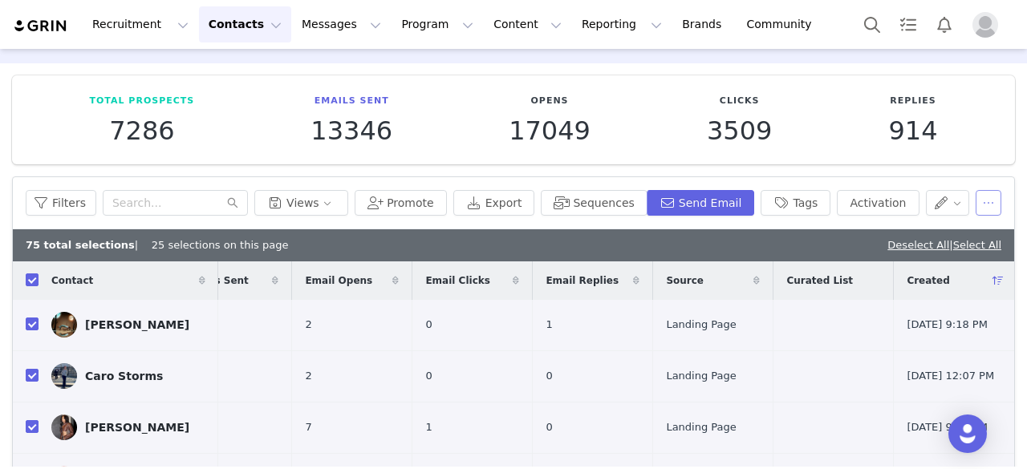
click at [979, 211] on button "button" at bounding box center [989, 203] width 26 height 26
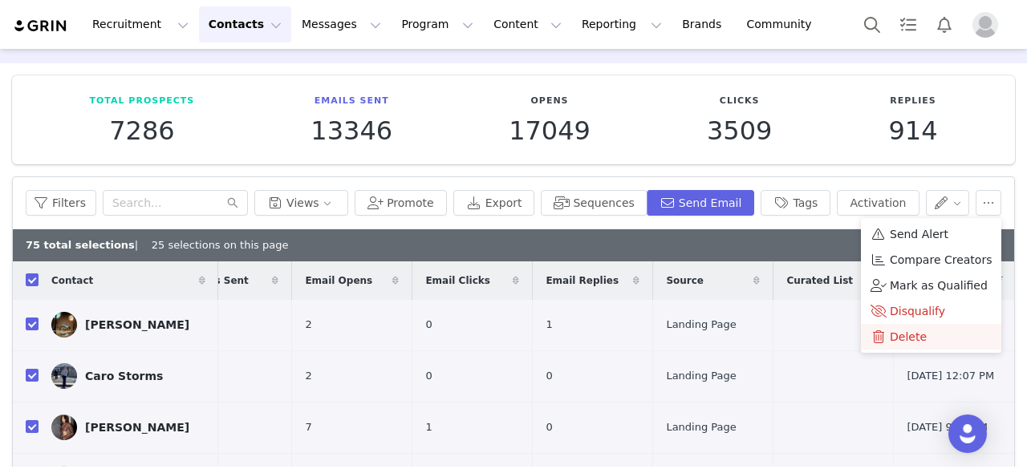
click at [913, 336] on span "Delete" at bounding box center [908, 337] width 37 height 18
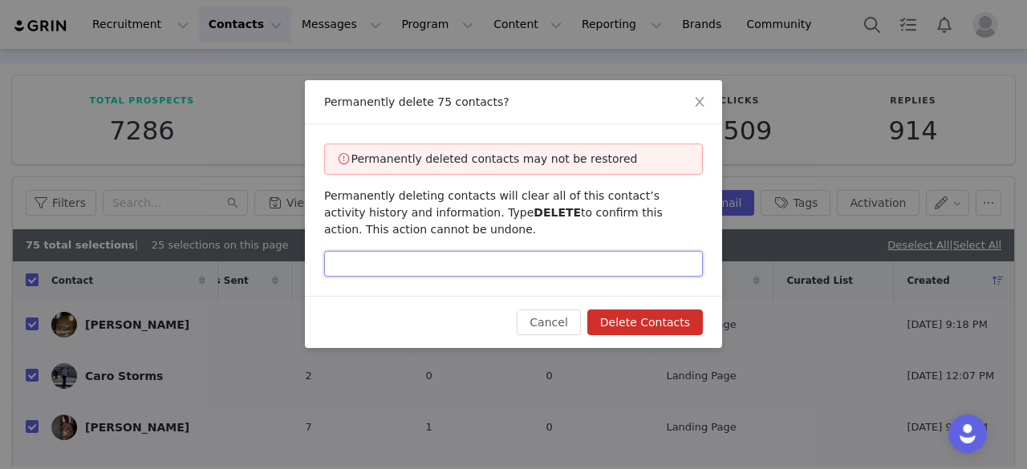
click at [483, 277] on input "text" at bounding box center [513, 264] width 379 height 26
click at [632, 324] on button "Delete Contacts" at bounding box center [645, 323] width 116 height 26
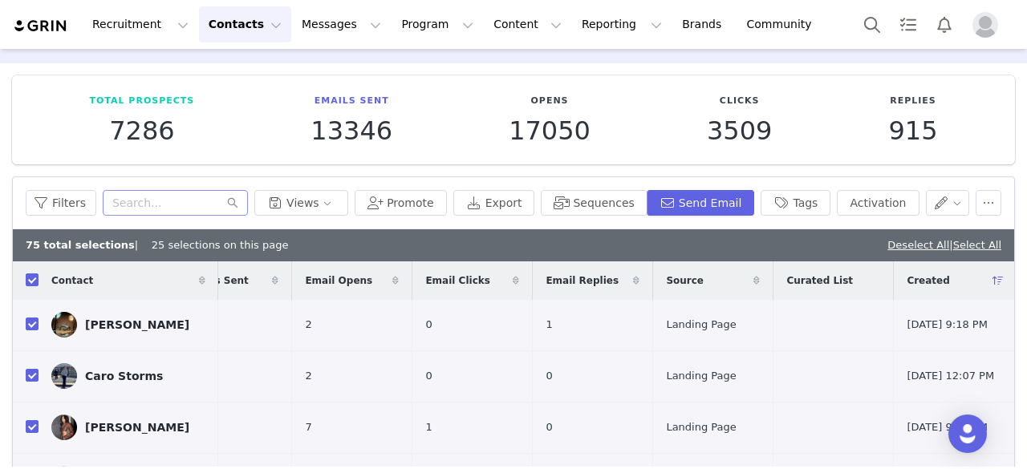
scroll to position [0, 0]
